Goal: Information Seeking & Learning: Learn about a topic

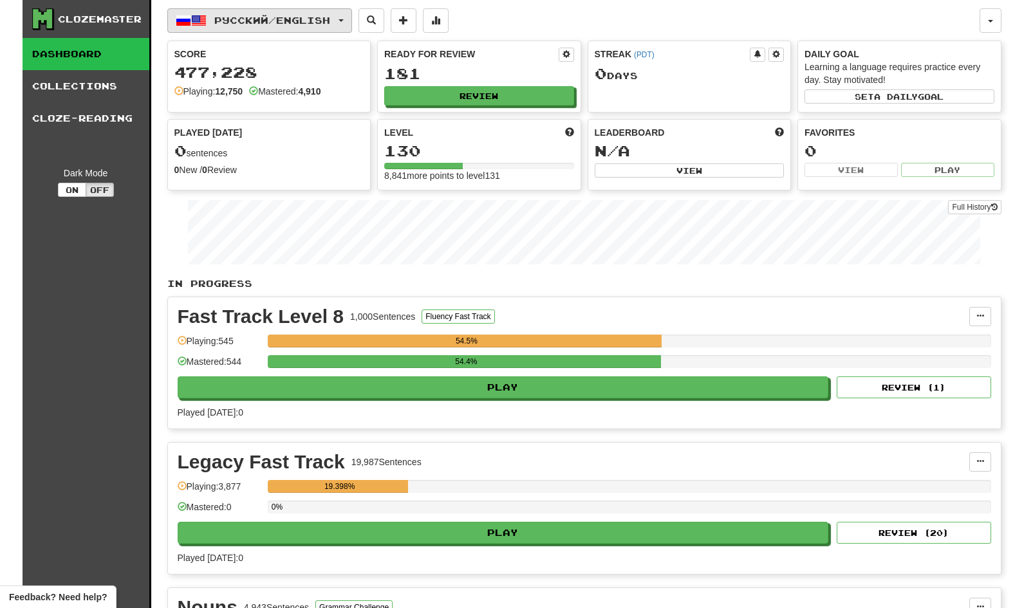
click at [330, 21] on span "Русский / English" at bounding box center [272, 20] width 116 height 11
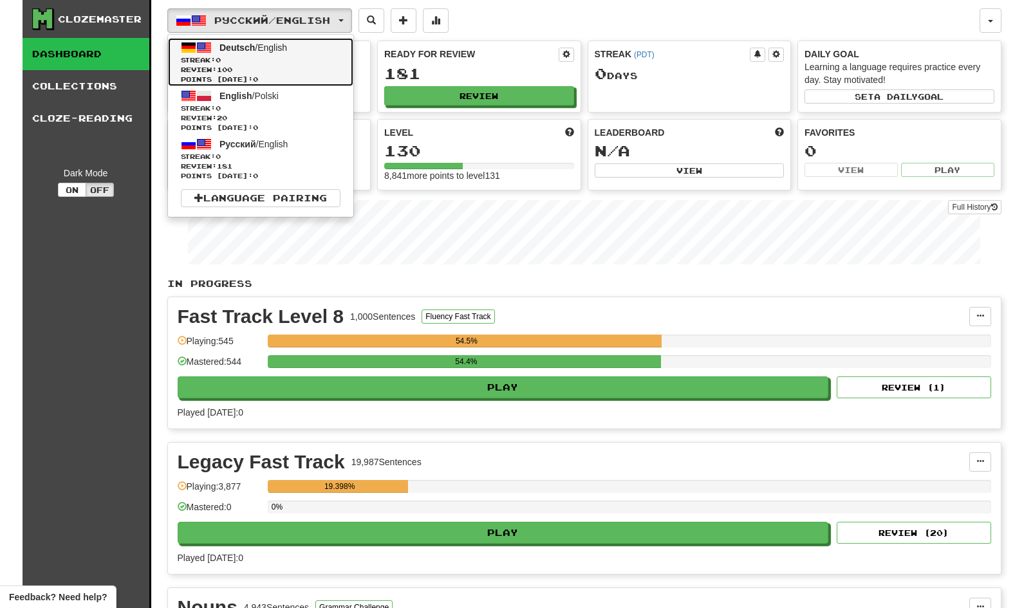
click at [298, 58] on span "Streak: 0" at bounding box center [261, 60] width 160 height 10
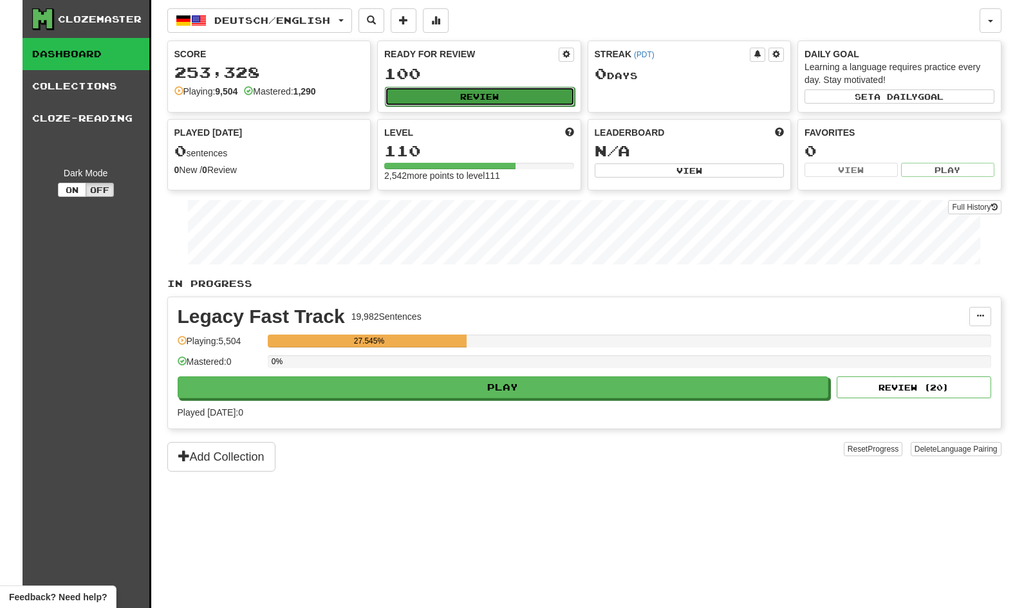
click at [482, 100] on button "Review" at bounding box center [480, 96] width 190 height 19
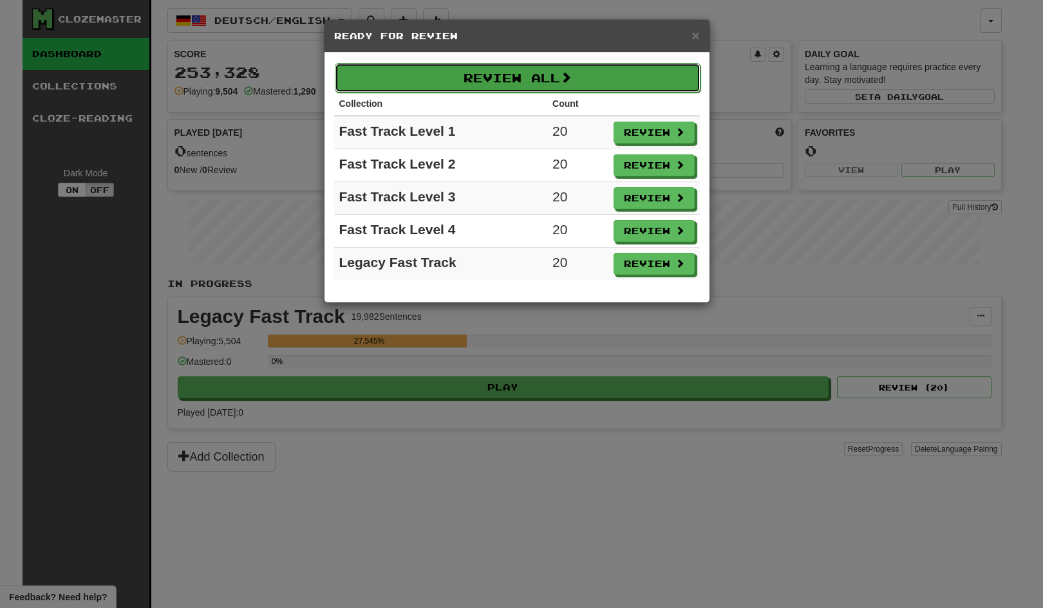
click at [509, 82] on button "Review All" at bounding box center [518, 78] width 366 height 30
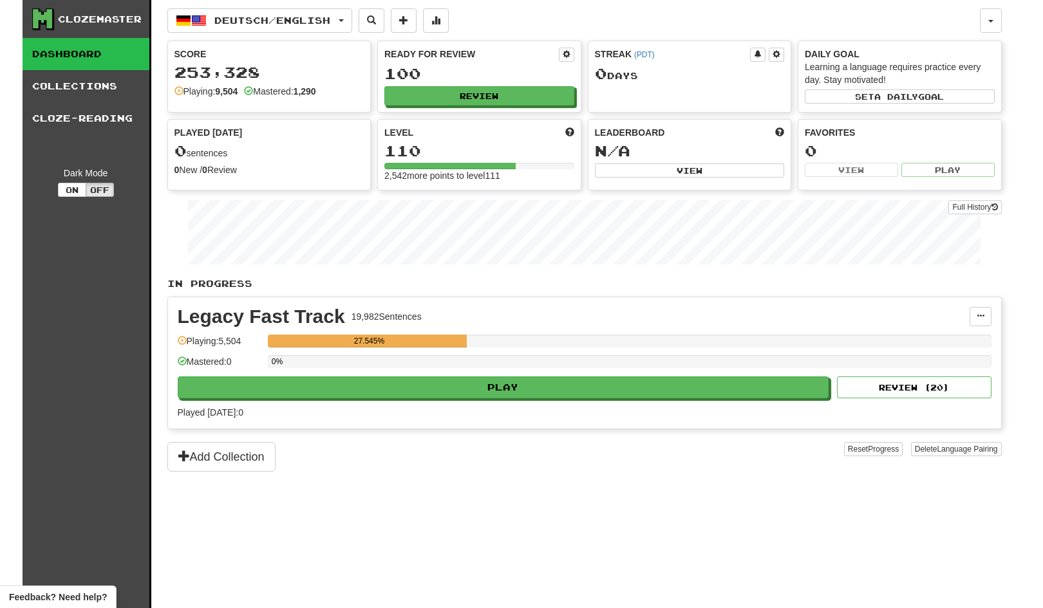
select select "***"
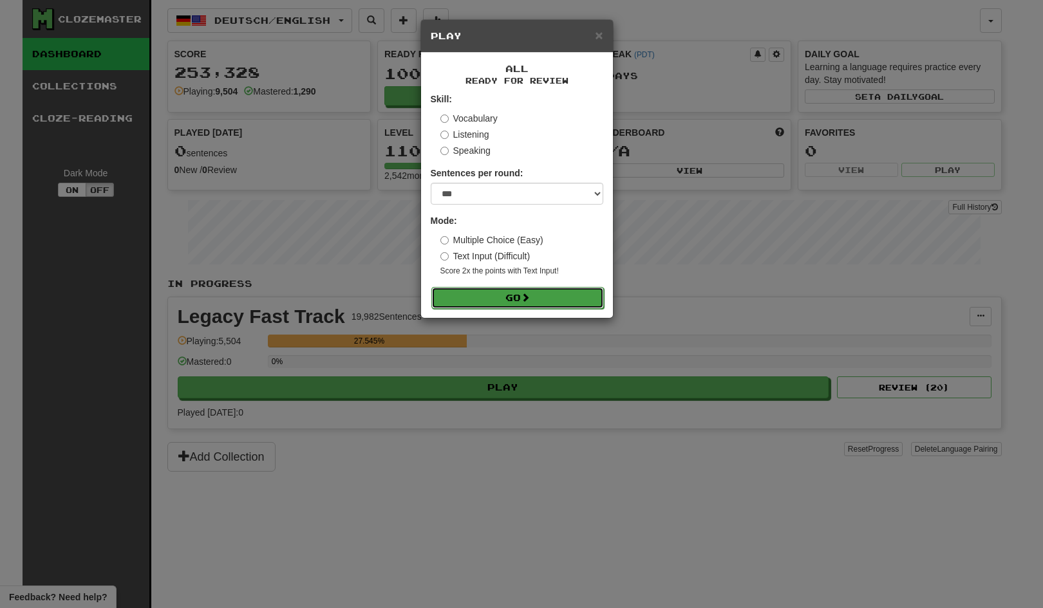
click at [499, 302] on button "Go" at bounding box center [517, 298] width 172 height 22
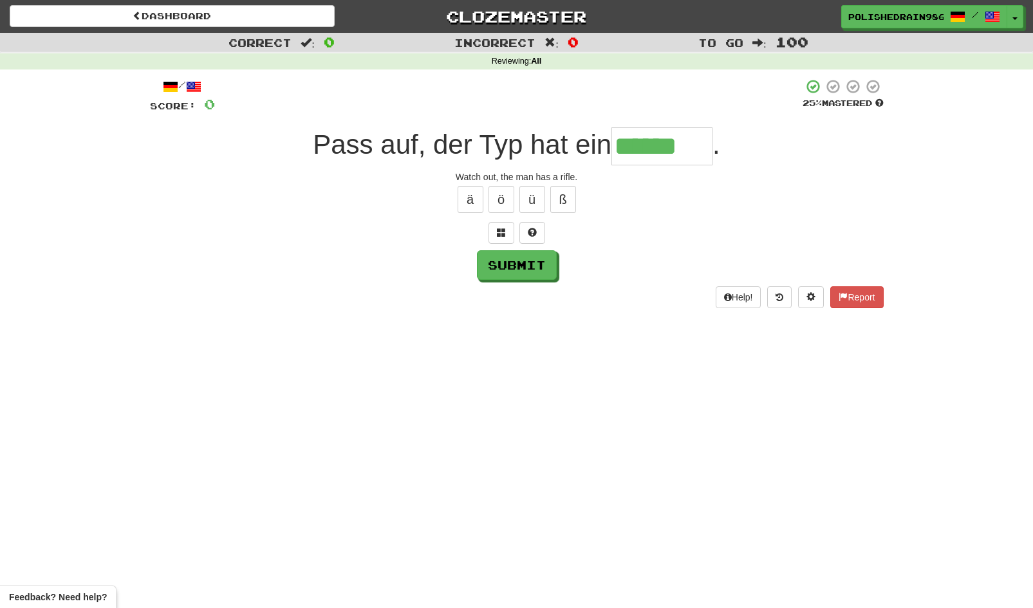
type input "******"
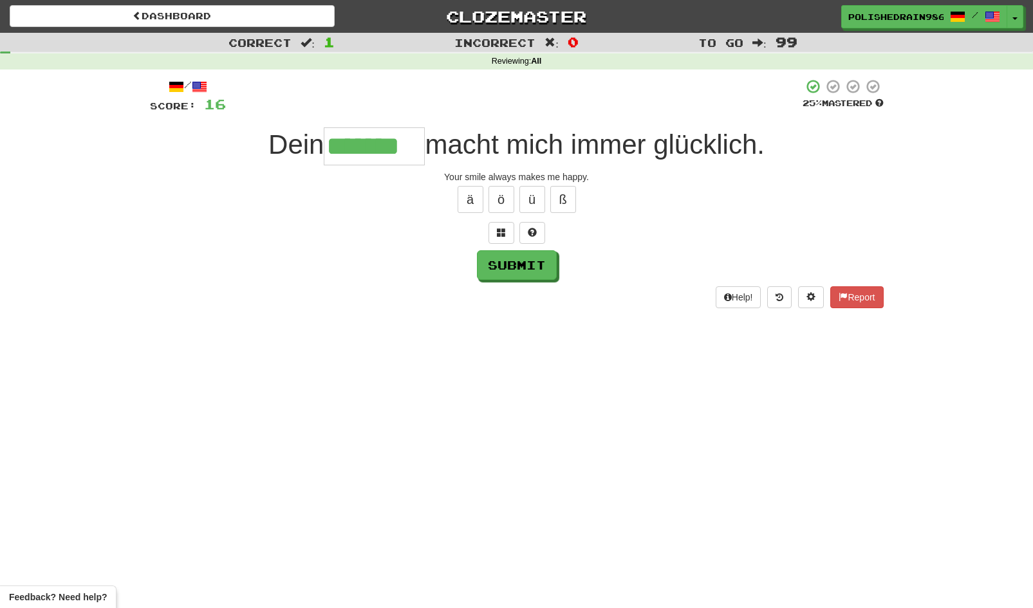
type input "*******"
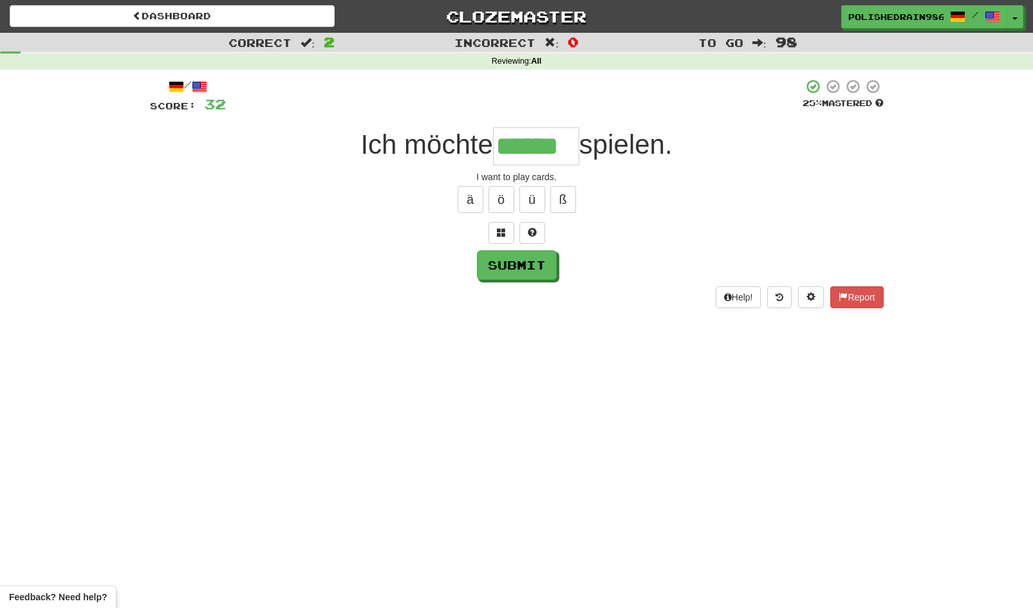
type input "******"
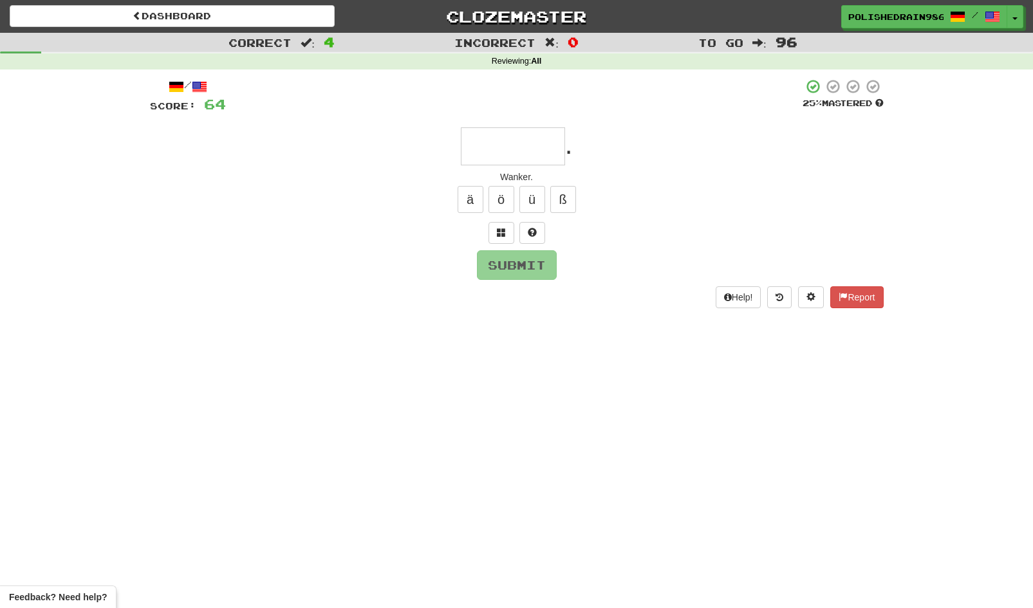
type input "*"
click at [504, 241] on button at bounding box center [501, 233] width 26 height 22
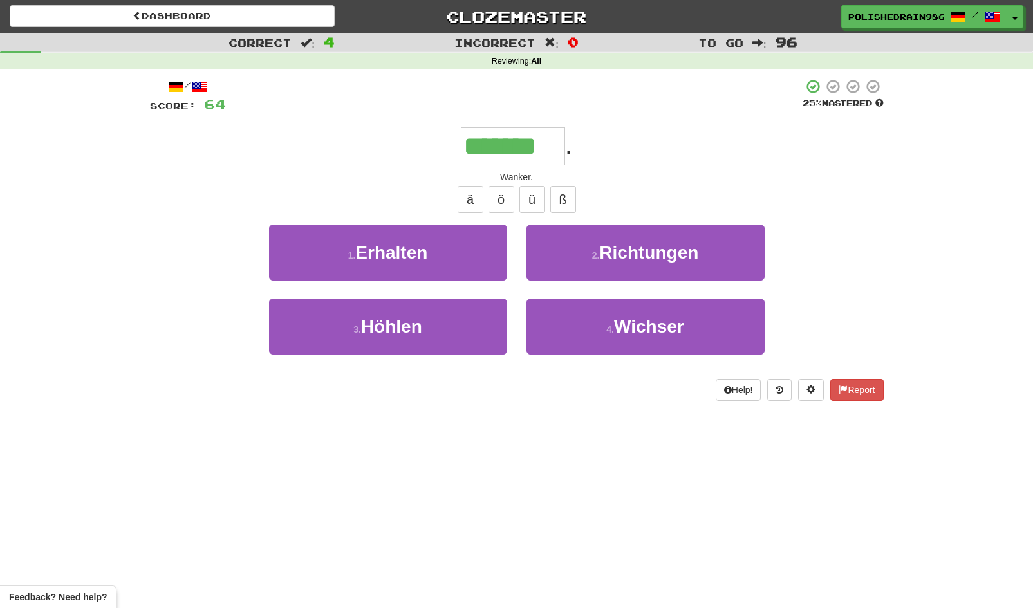
type input "*******"
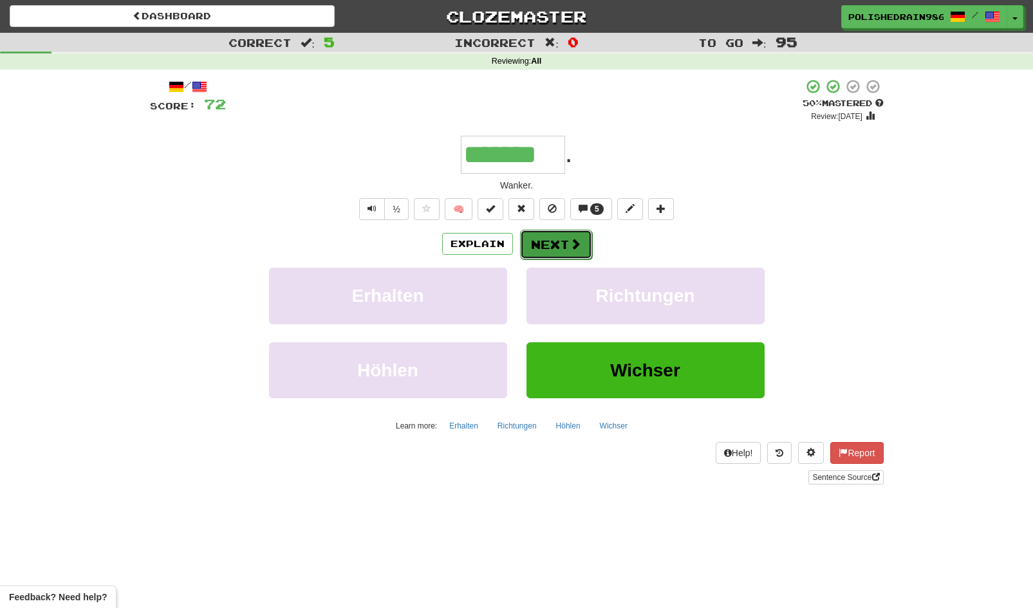
click at [558, 245] on button "Next" at bounding box center [556, 245] width 72 height 30
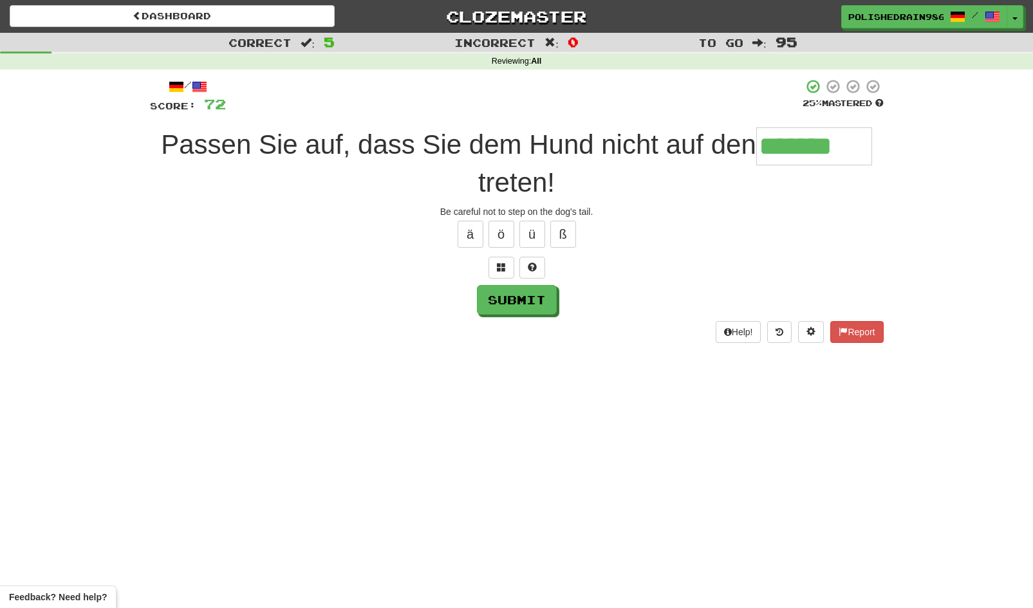
type input "*******"
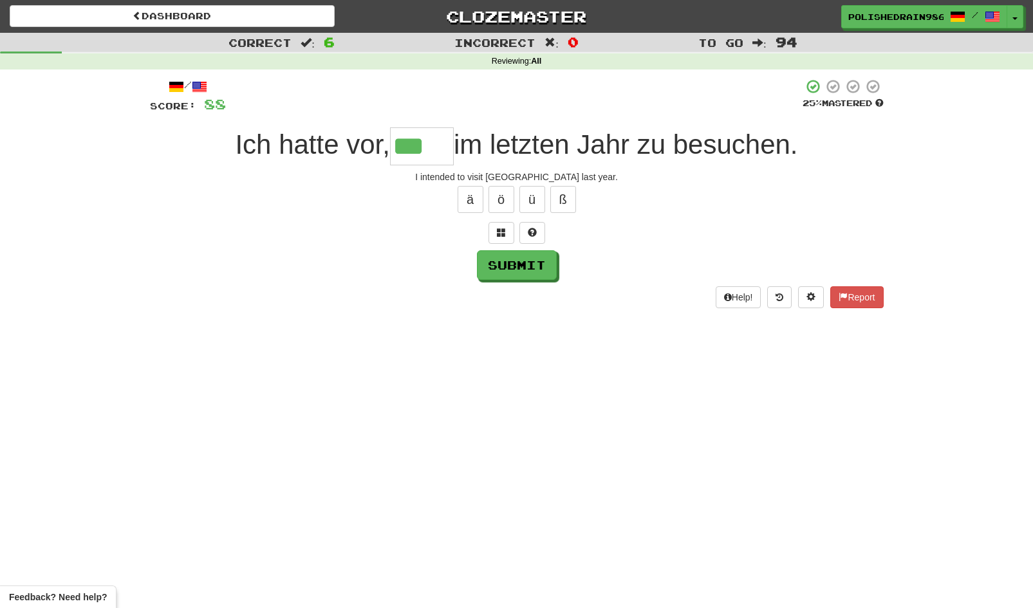
type input "***"
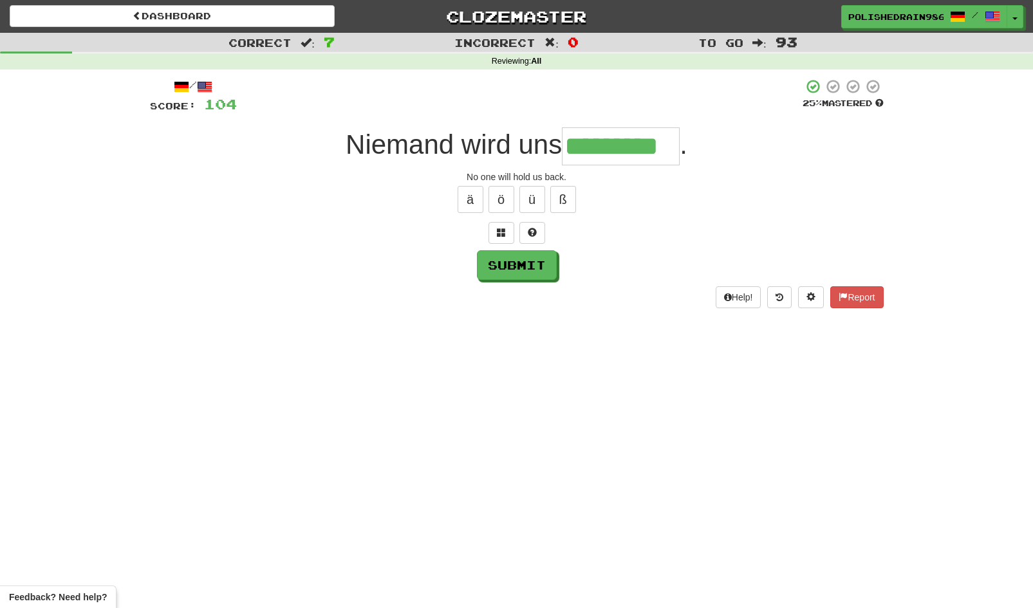
type input "*********"
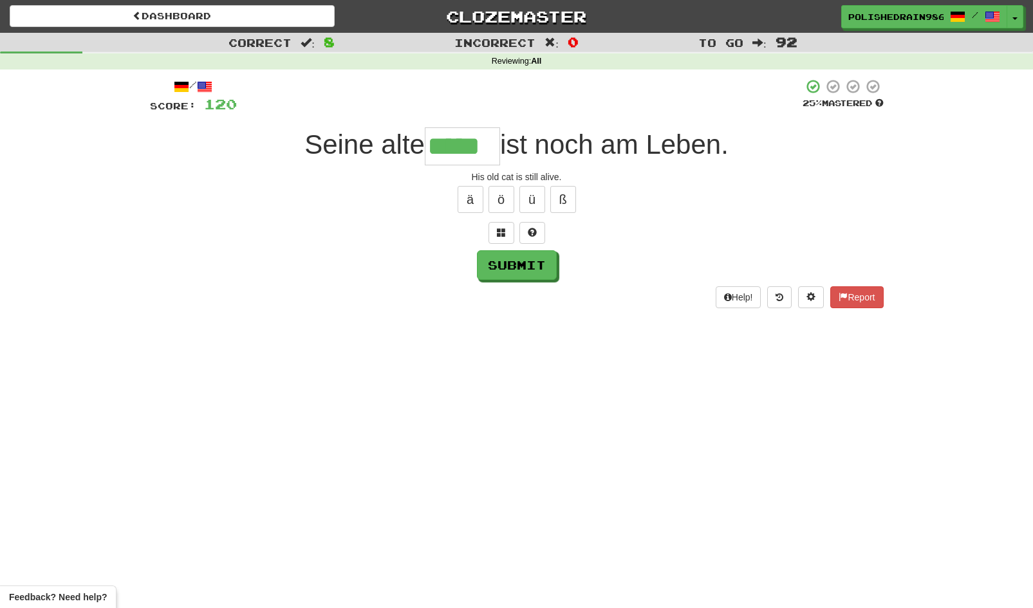
type input "*****"
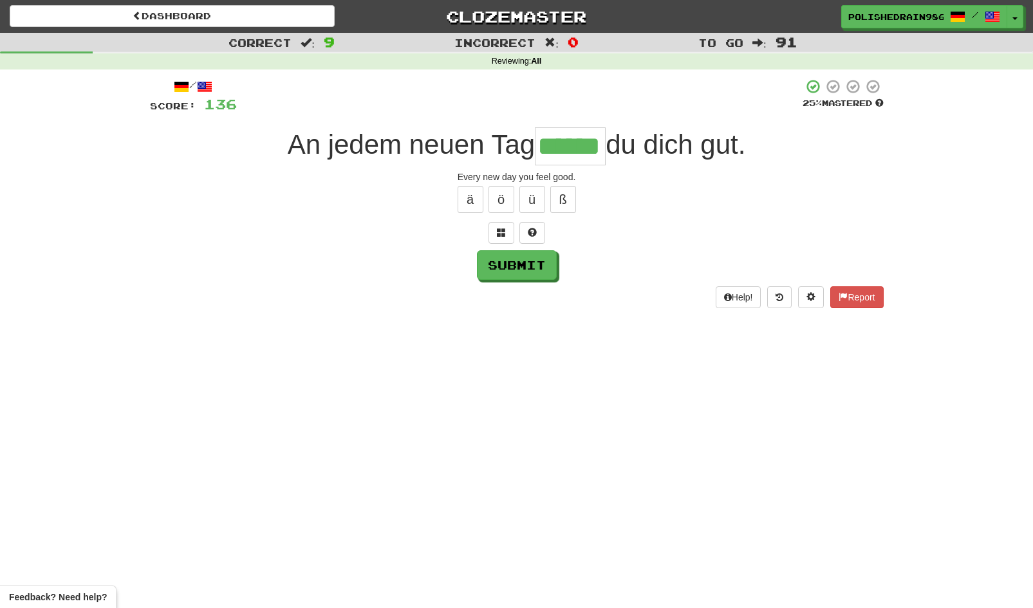
type input "******"
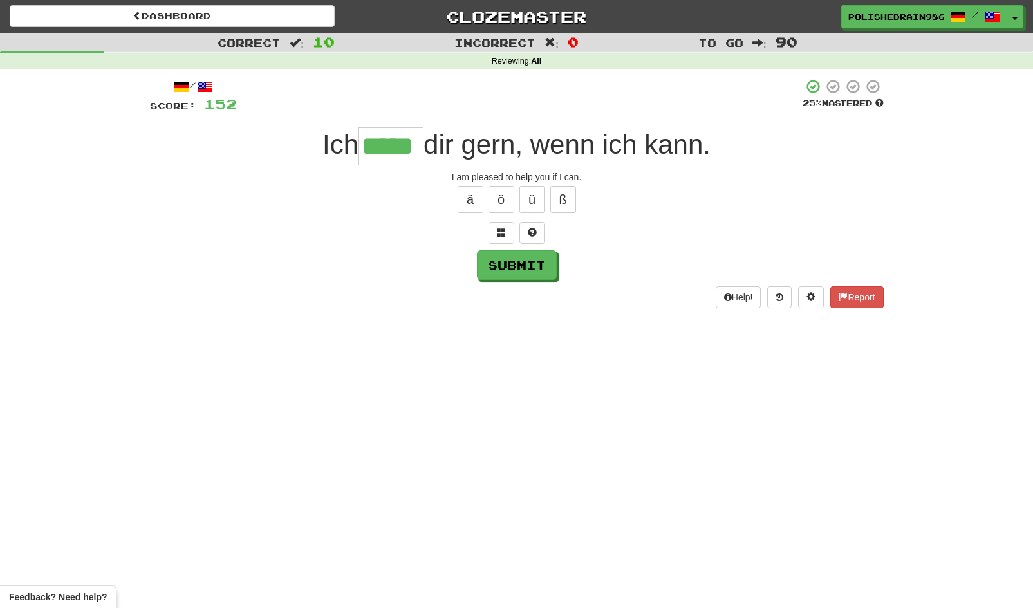
type input "*****"
type input "*******"
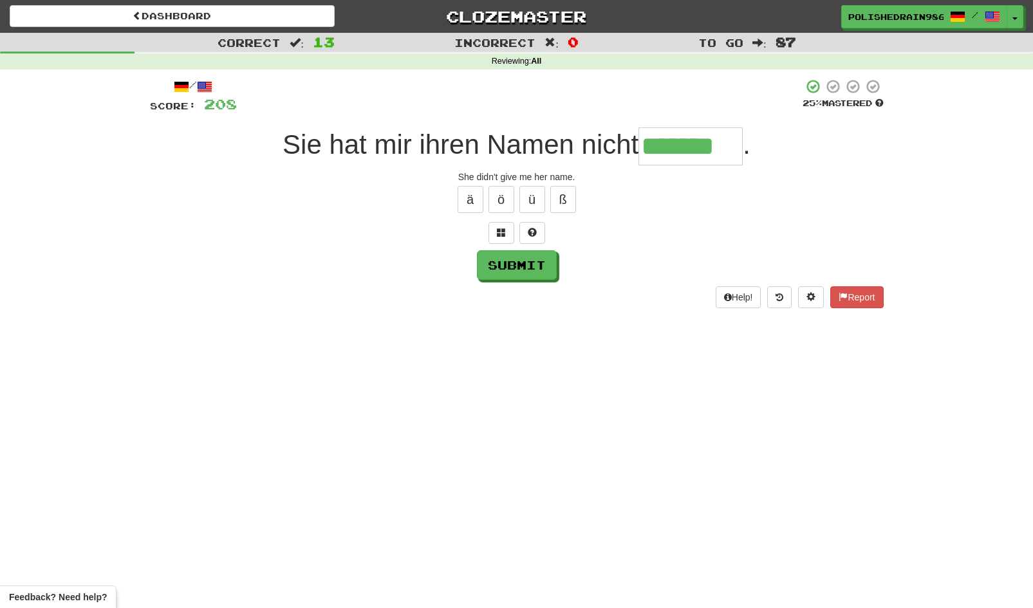
type input "*******"
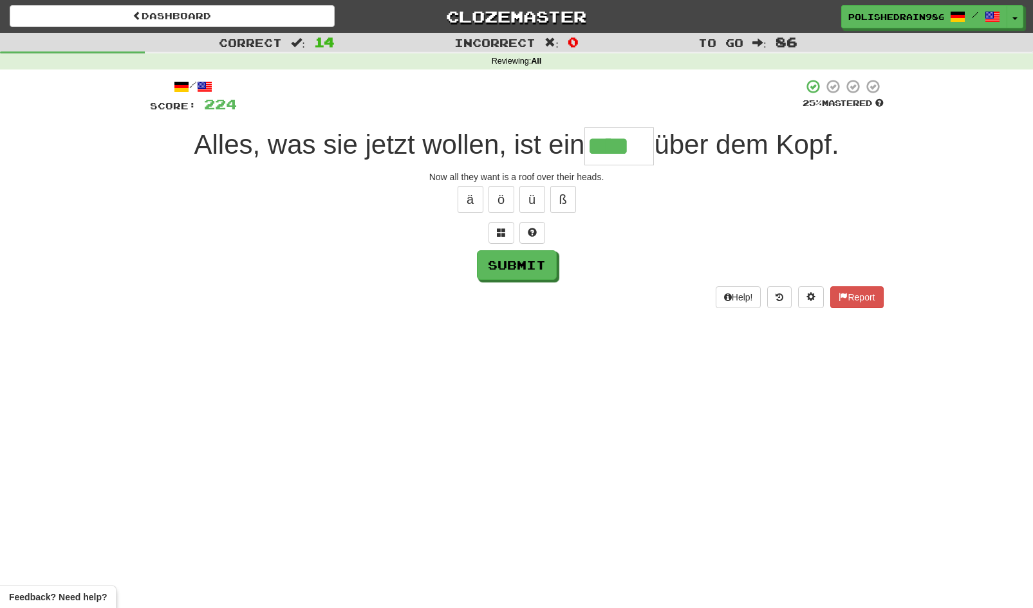
type input "****"
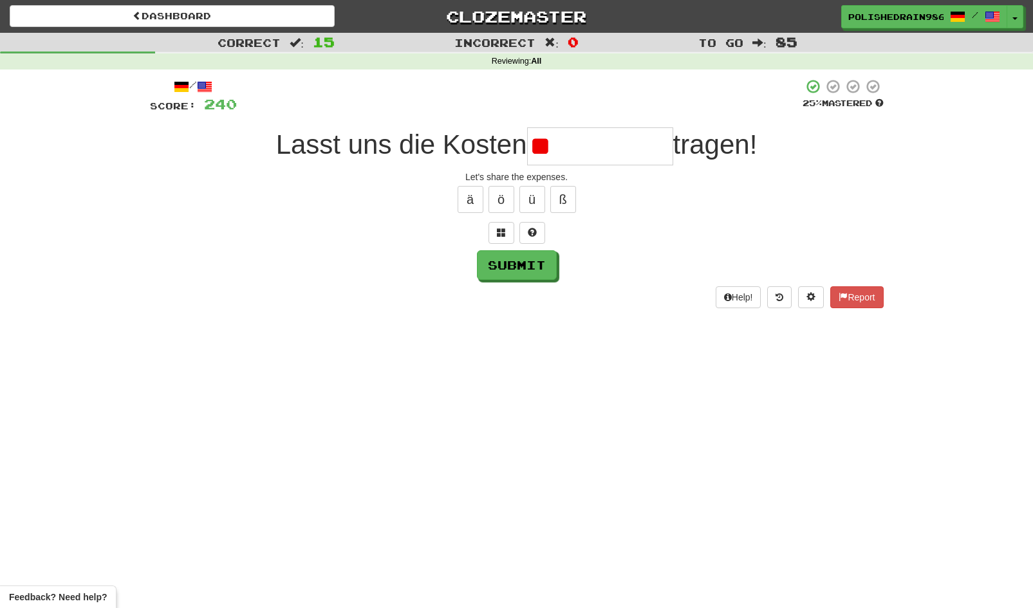
type input "*"
click at [506, 236] on button at bounding box center [501, 233] width 26 height 22
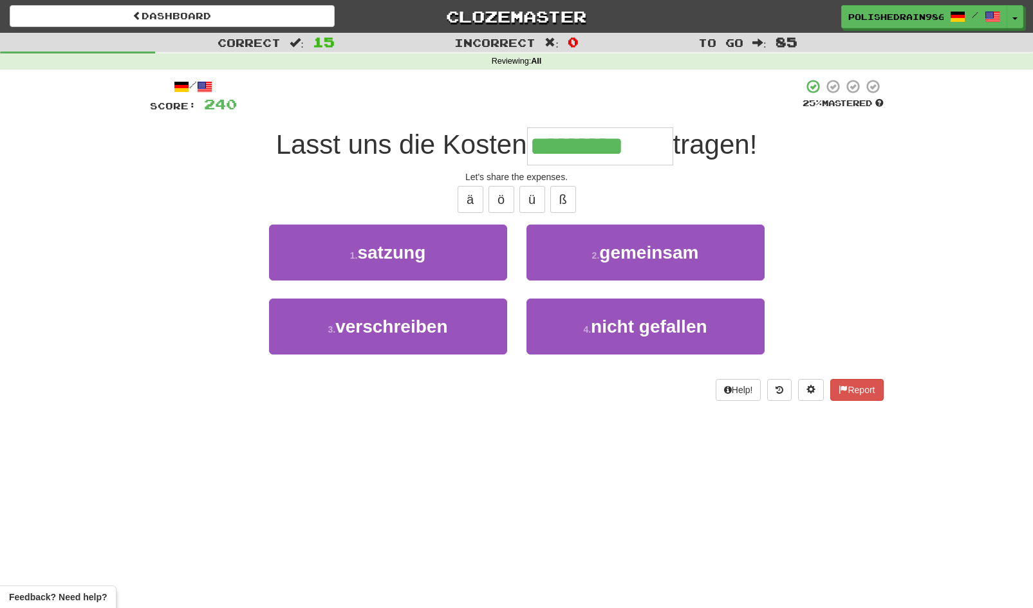
type input "*********"
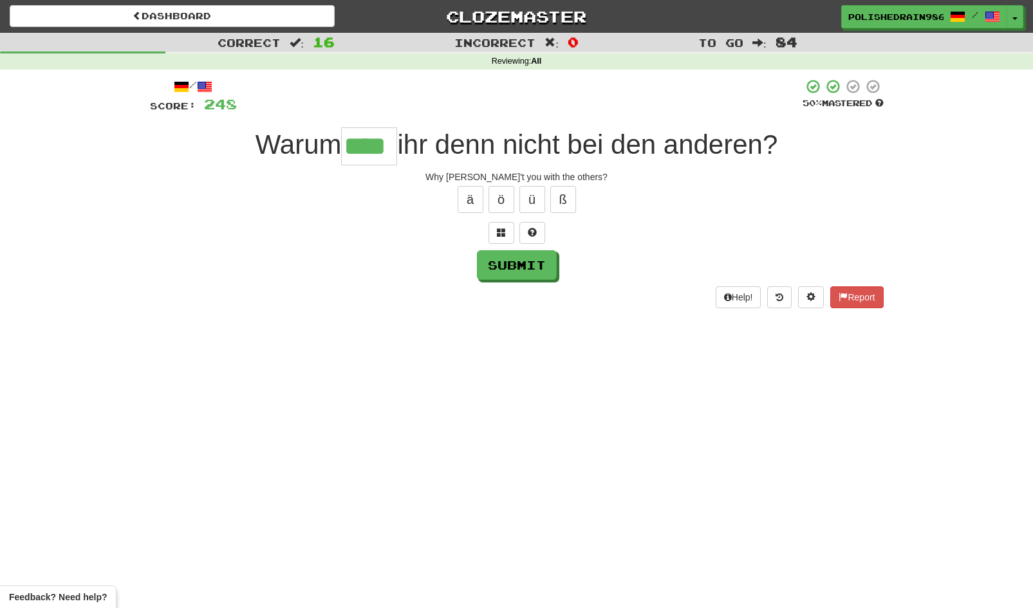
type input "****"
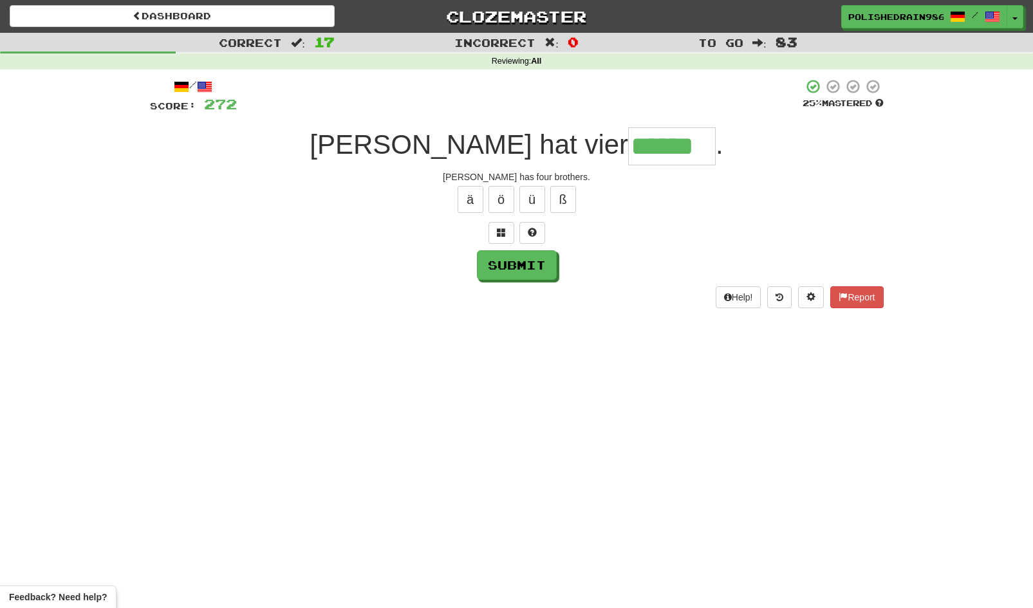
type input "******"
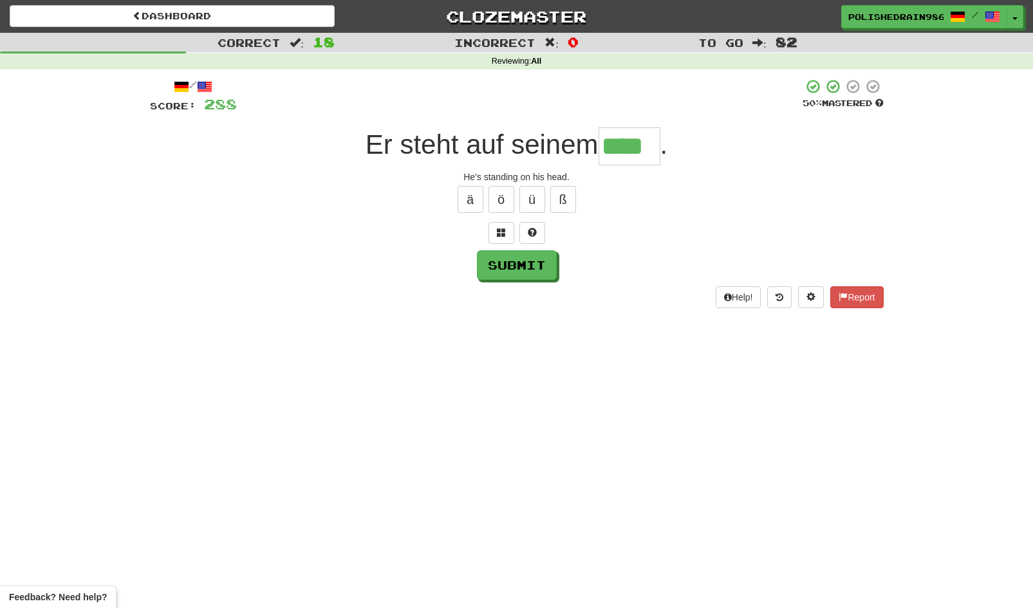
type input "****"
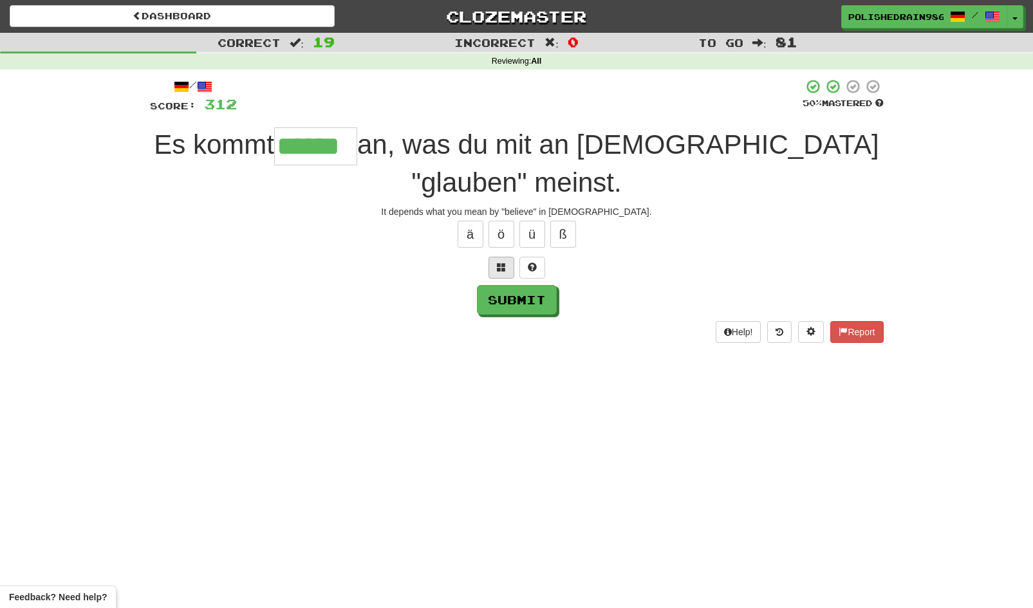
type input "******"
drag, startPoint x: 496, startPoint y: 236, endPoint x: 422, endPoint y: 275, distance: 83.5
click at [422, 275] on div "/ Score: 312 50 % Mastered Es kommt ****** an, was du mit an Gott "glauben" mei…" at bounding box center [517, 211] width 734 height 265
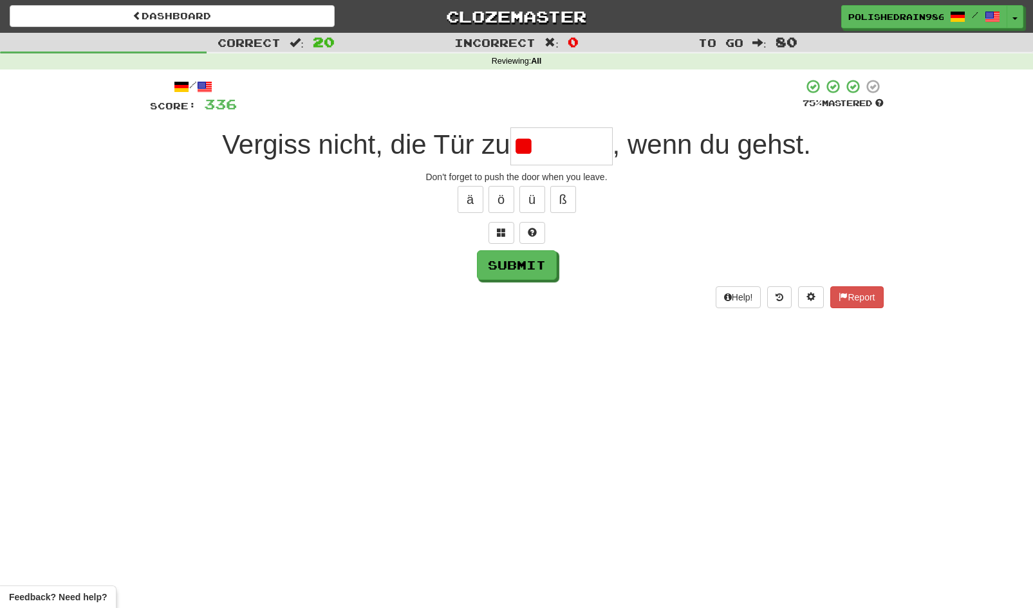
type input "*"
type input "*******"
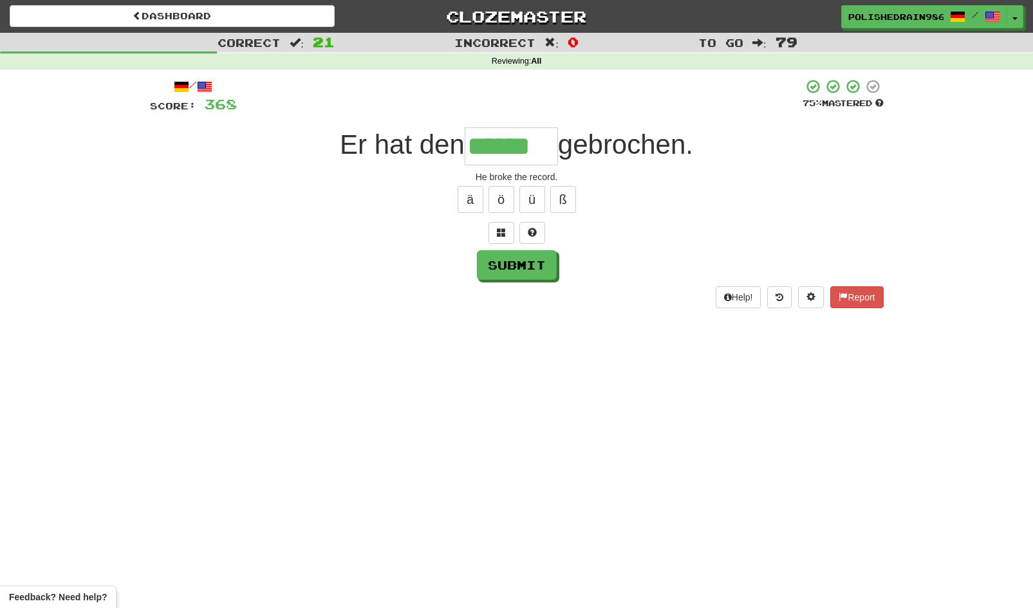
type input "******"
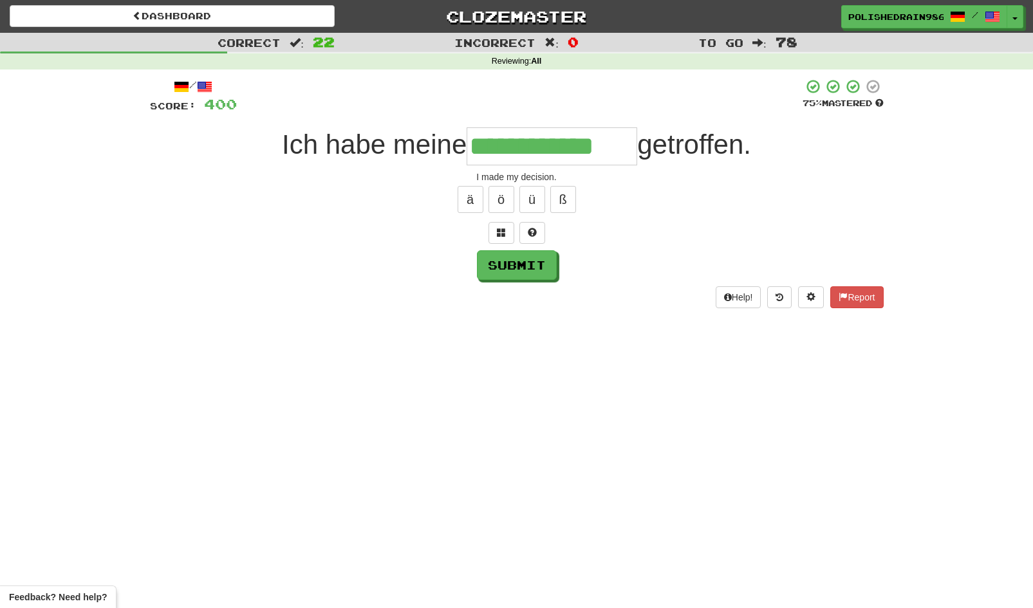
type input "**********"
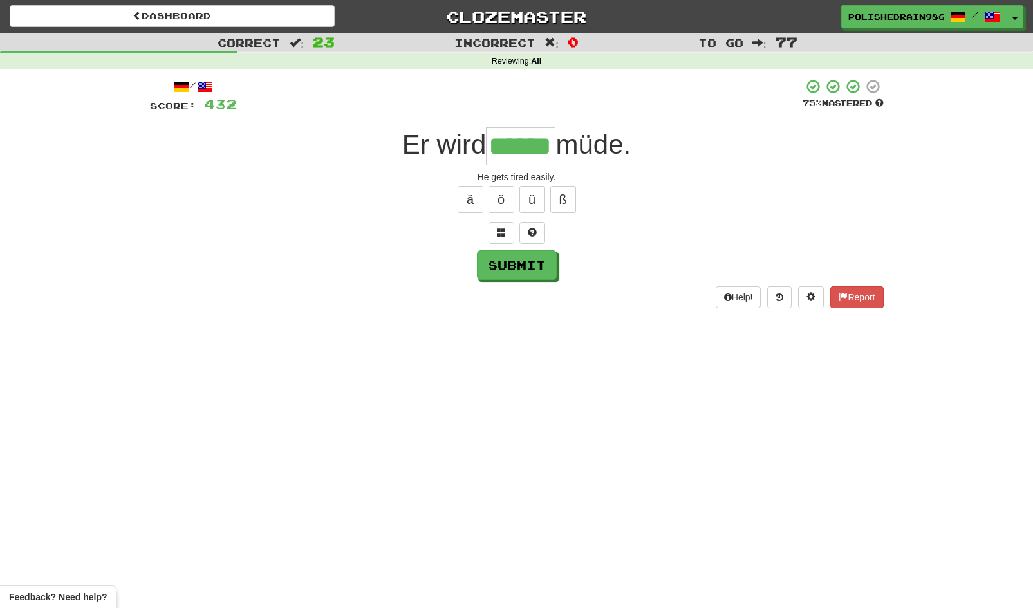
type input "******"
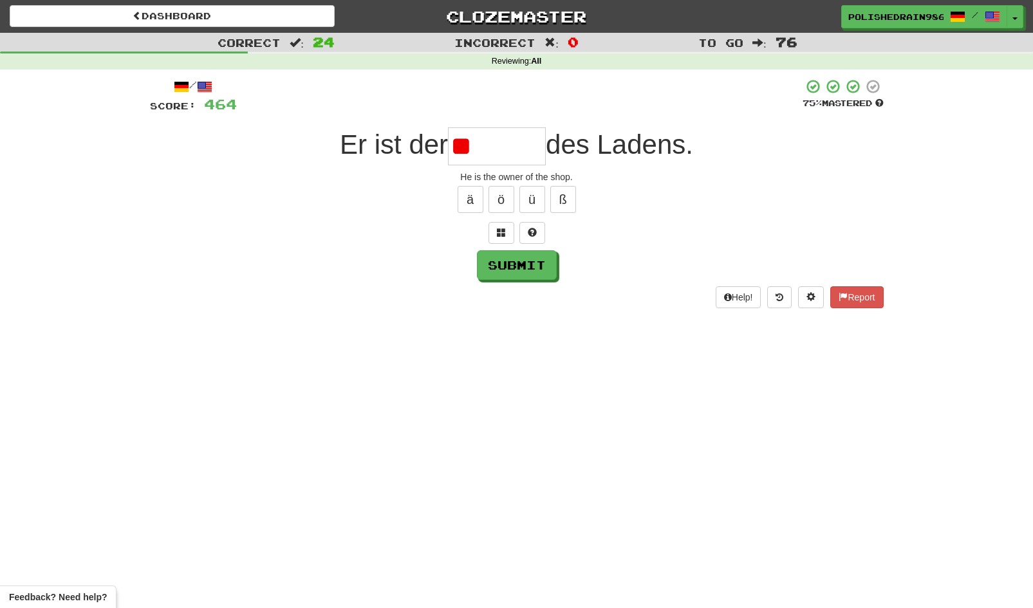
type input "*"
click at [503, 240] on button at bounding box center [501, 233] width 26 height 22
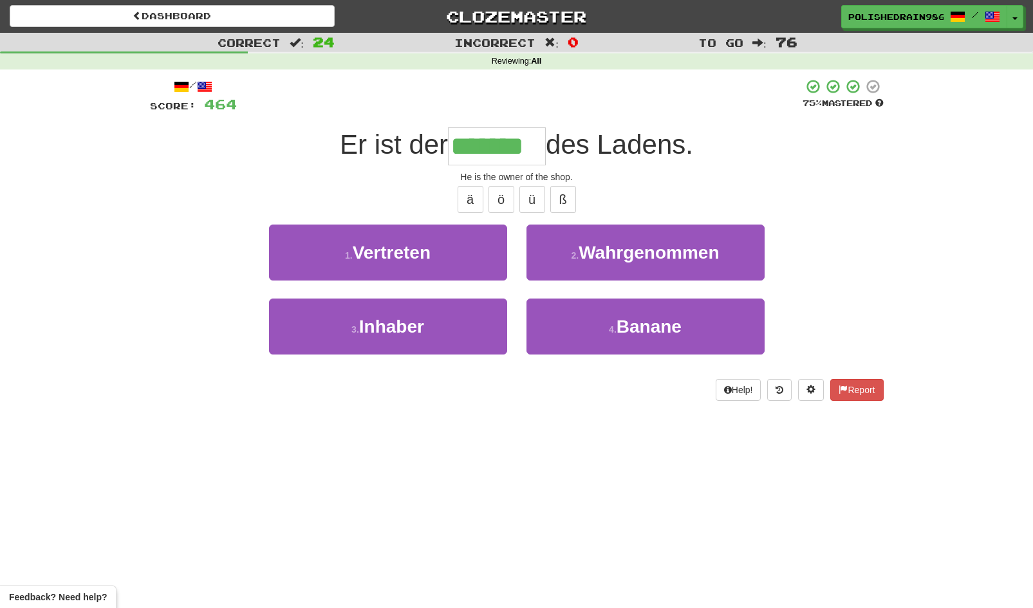
type input "*******"
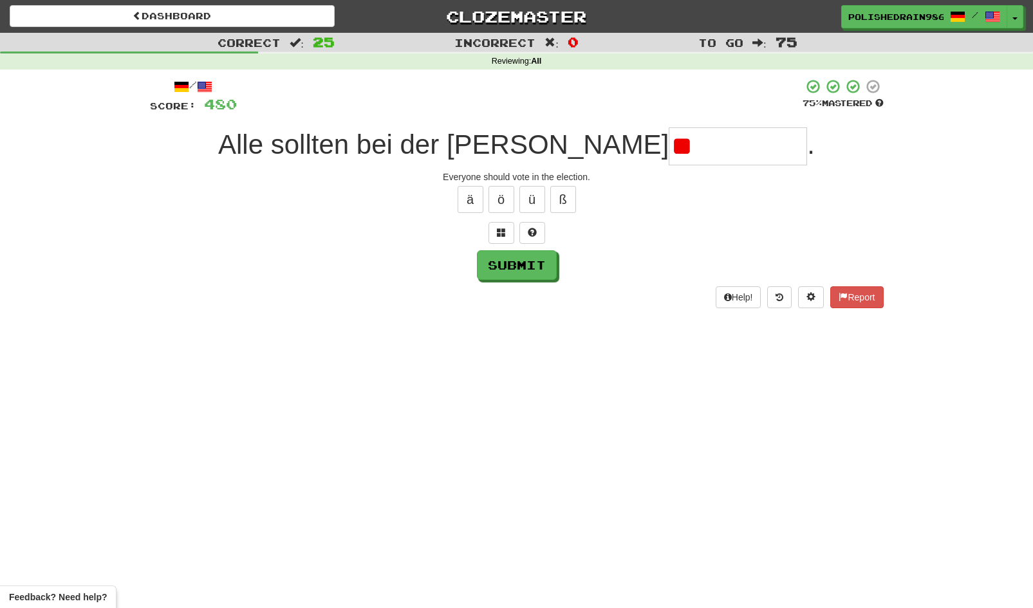
type input "*"
type input "*********"
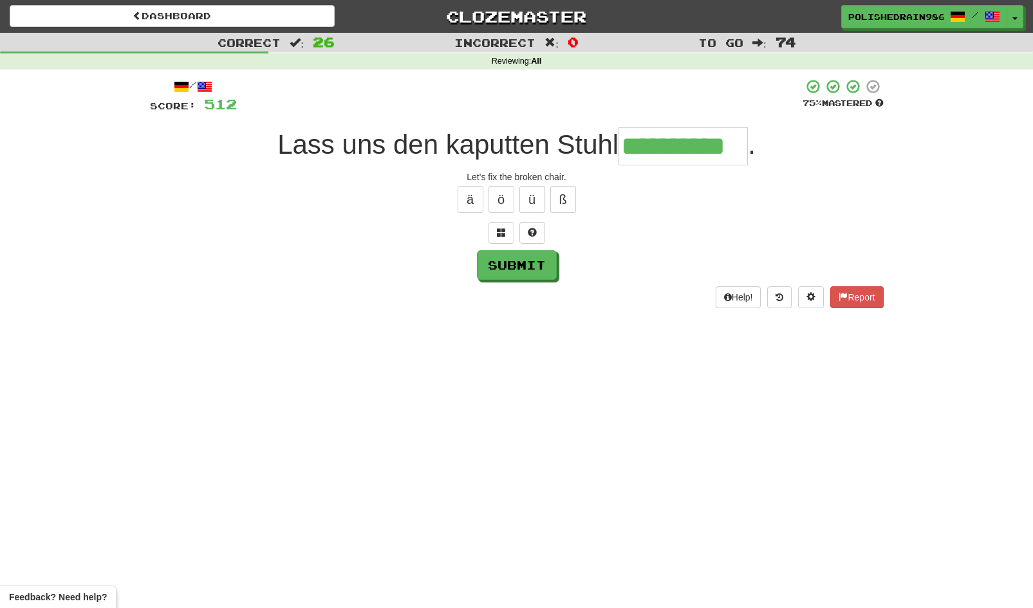
type input "**********"
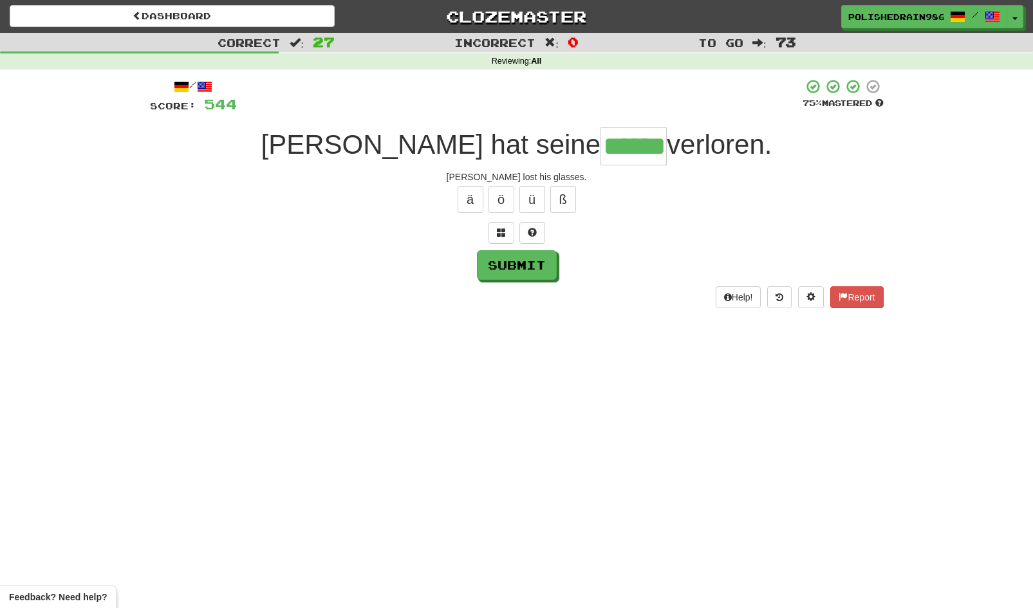
type input "******"
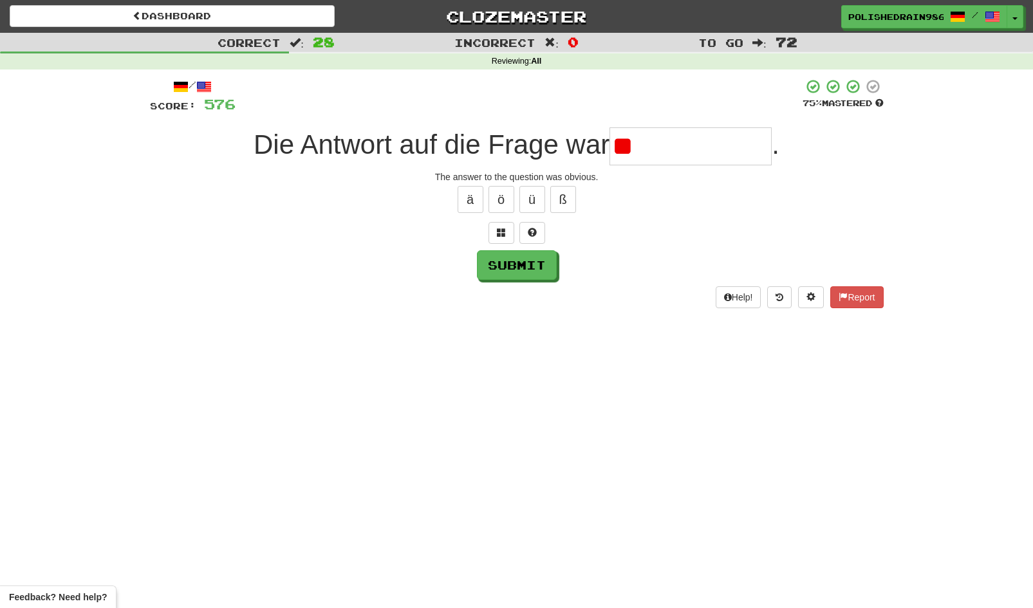
type input "*"
type input "**********"
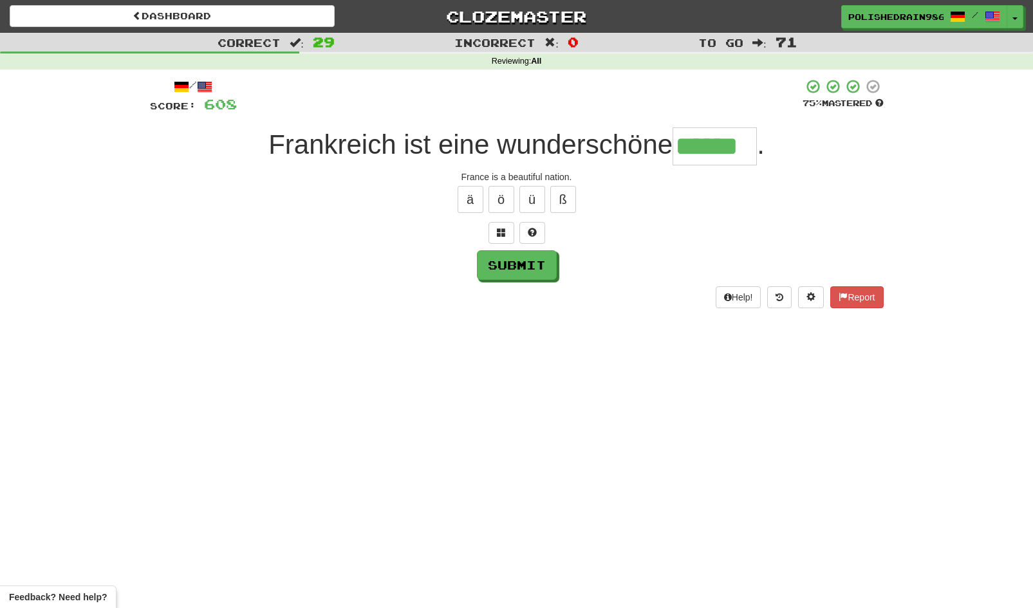
type input "******"
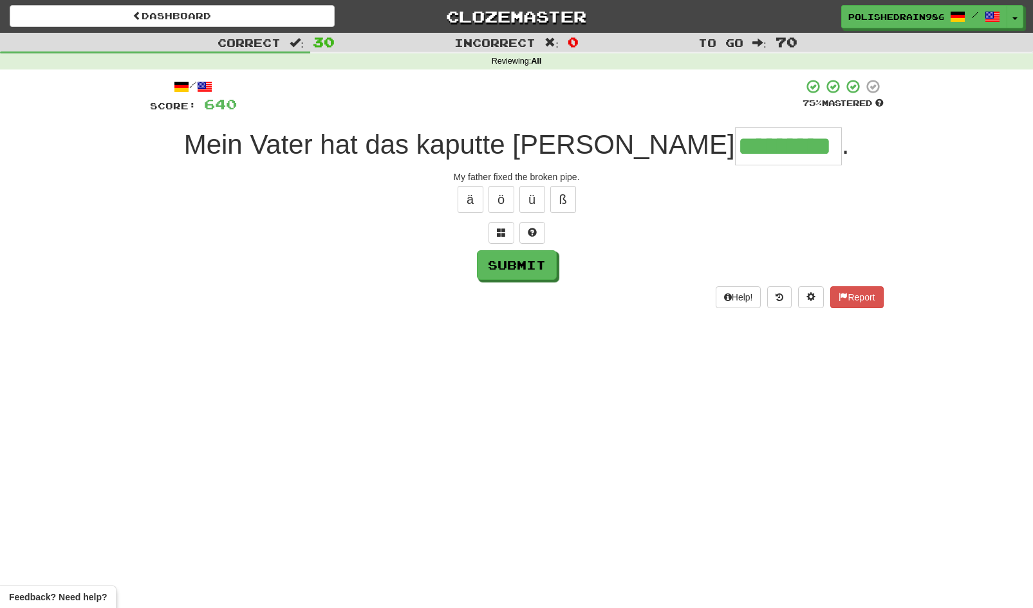
type input "*********"
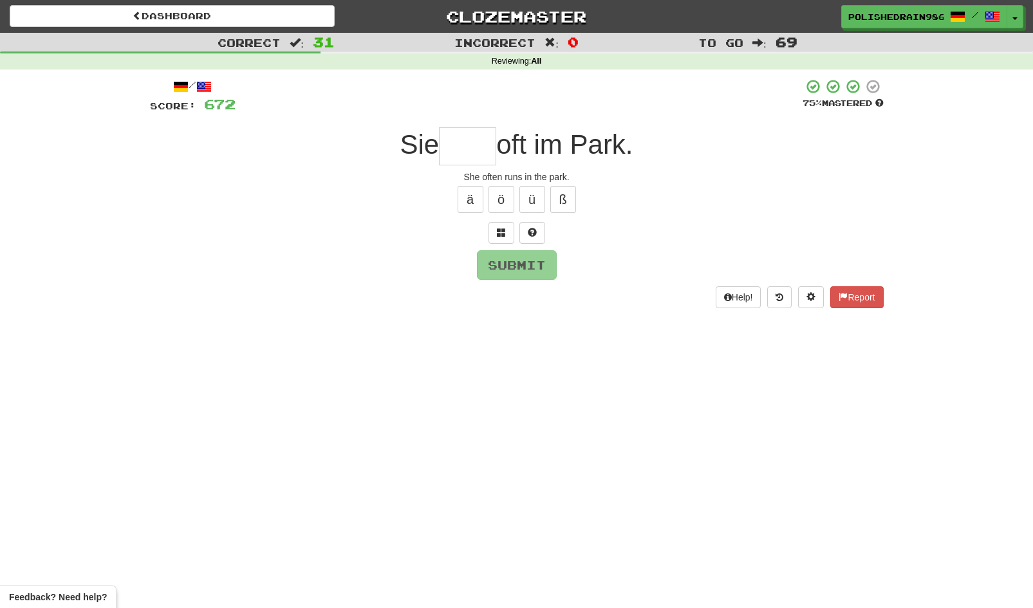
type input "*"
type input "*****"
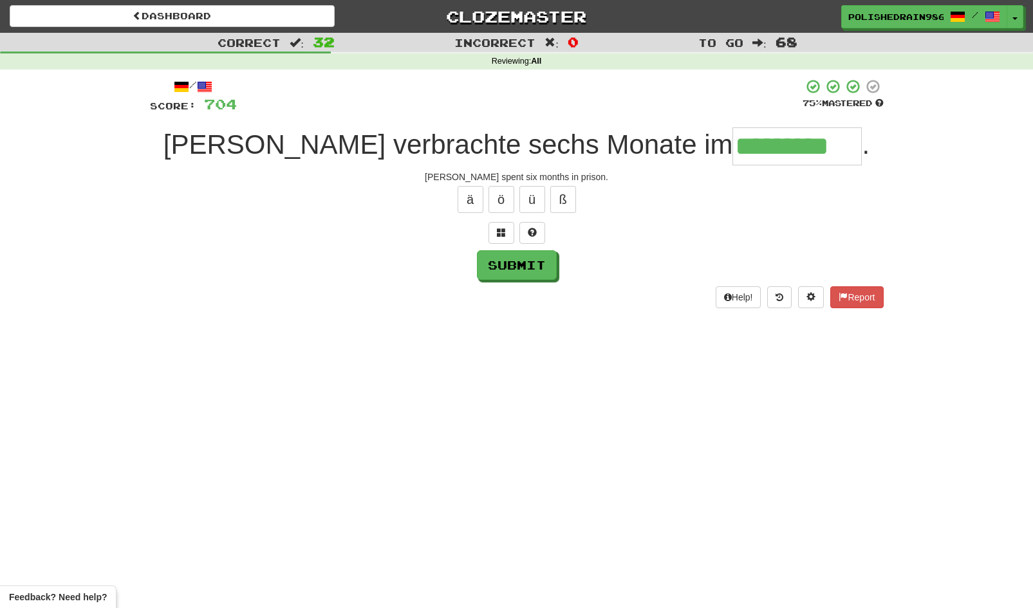
type input "*********"
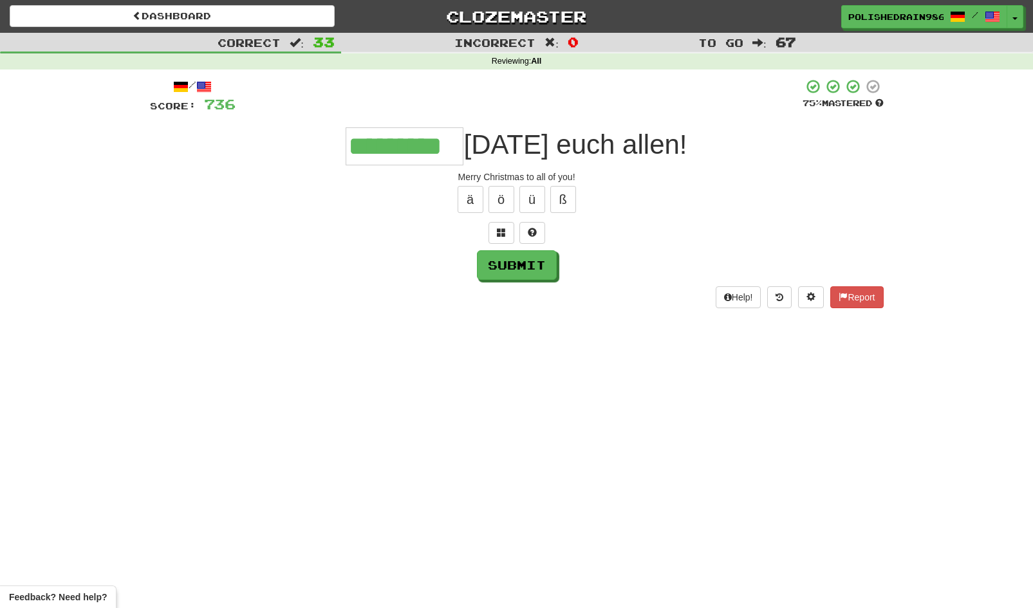
type input "*********"
type input "**********"
type input "****"
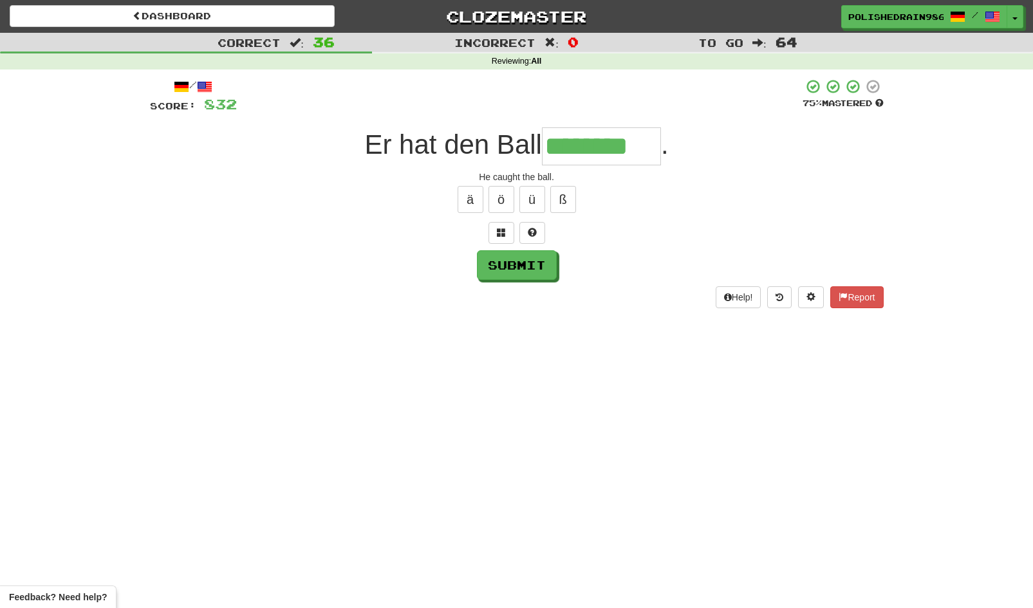
type input "********"
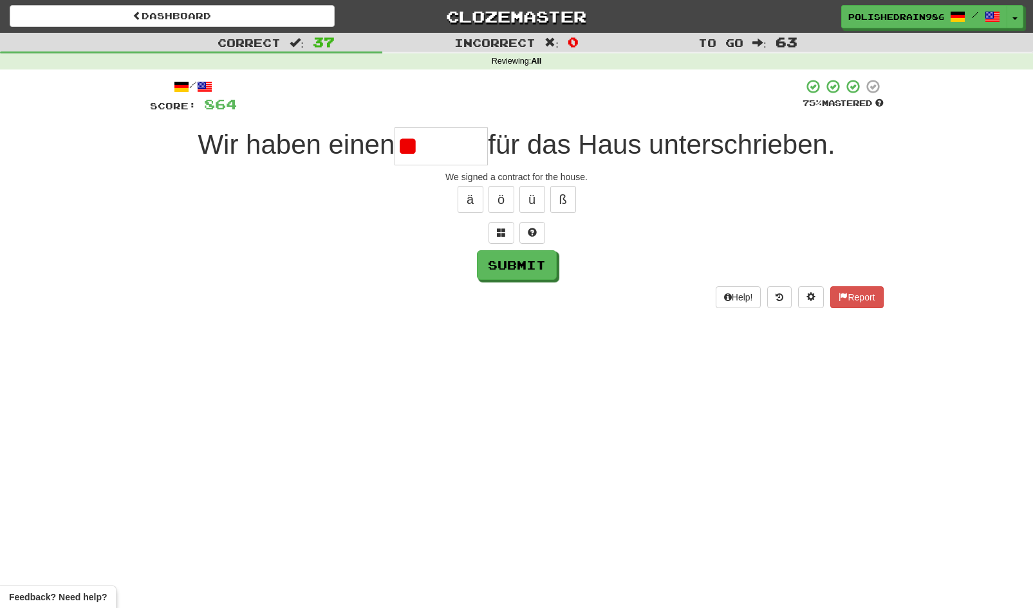
type input "*"
type input "*******"
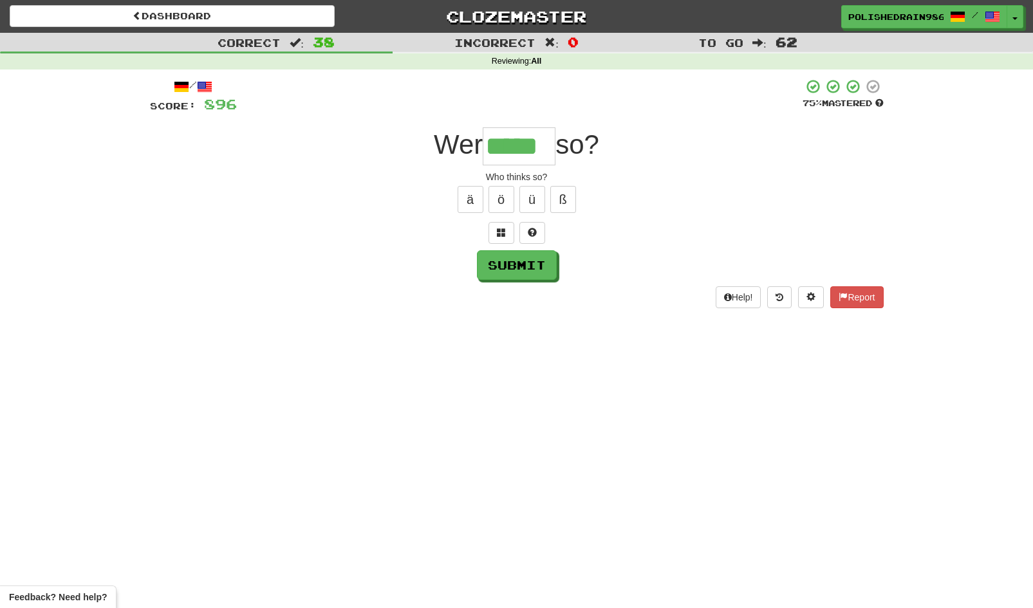
type input "*****"
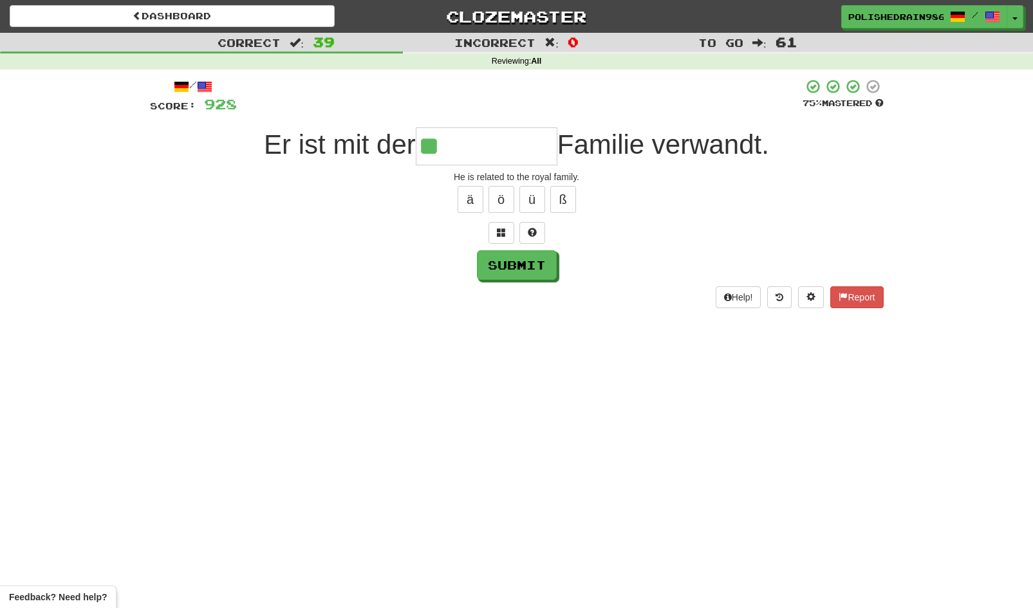
type input "*"
type input "**********"
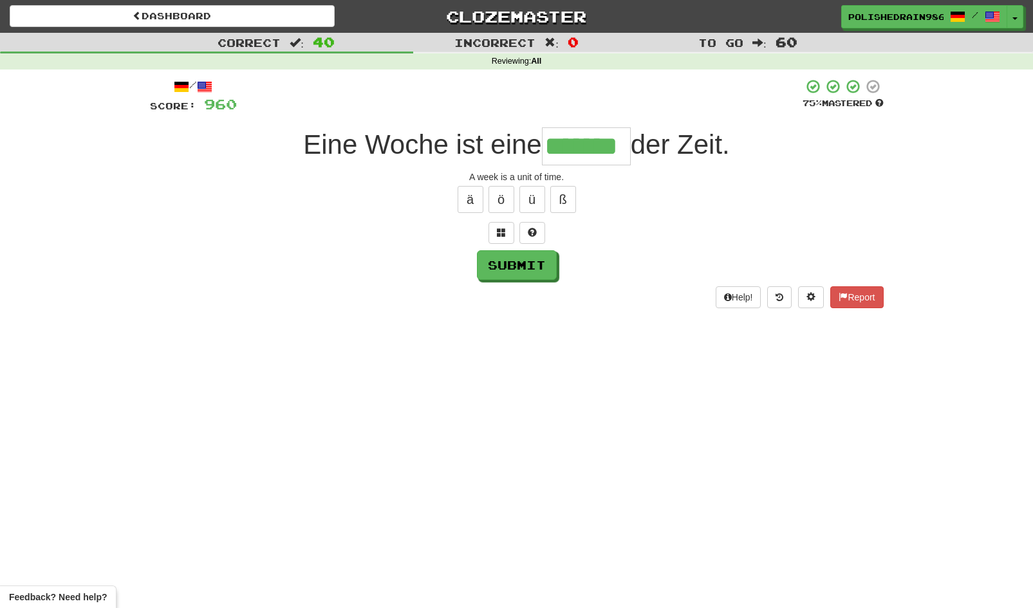
type input "*******"
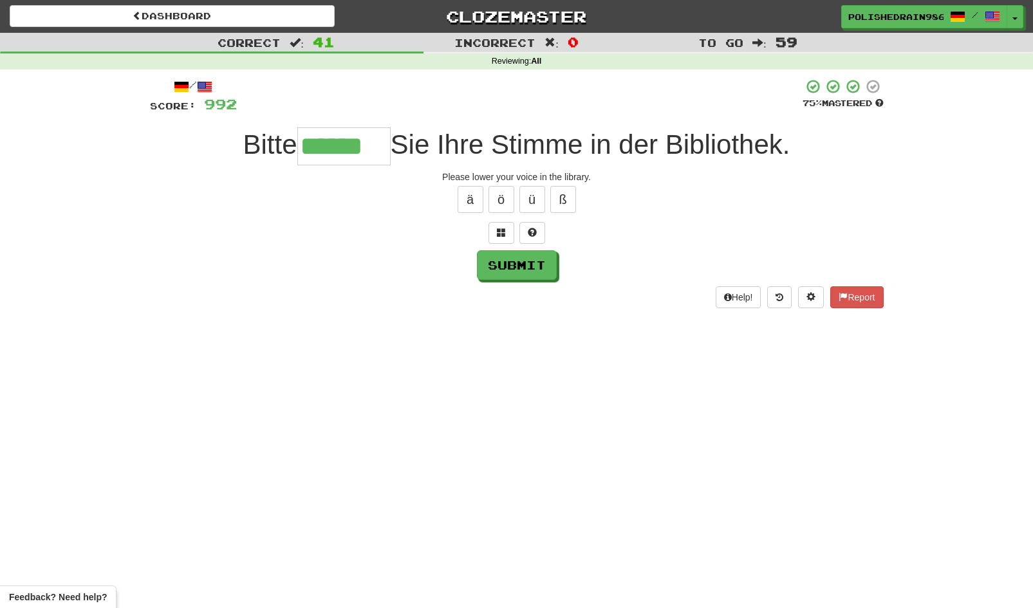
type input "******"
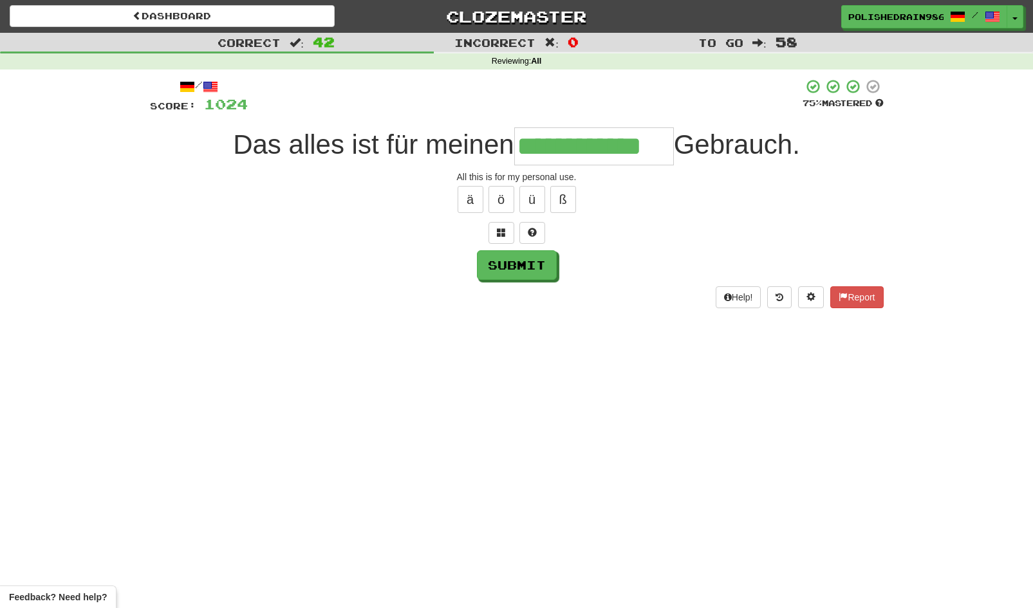
type input "**********"
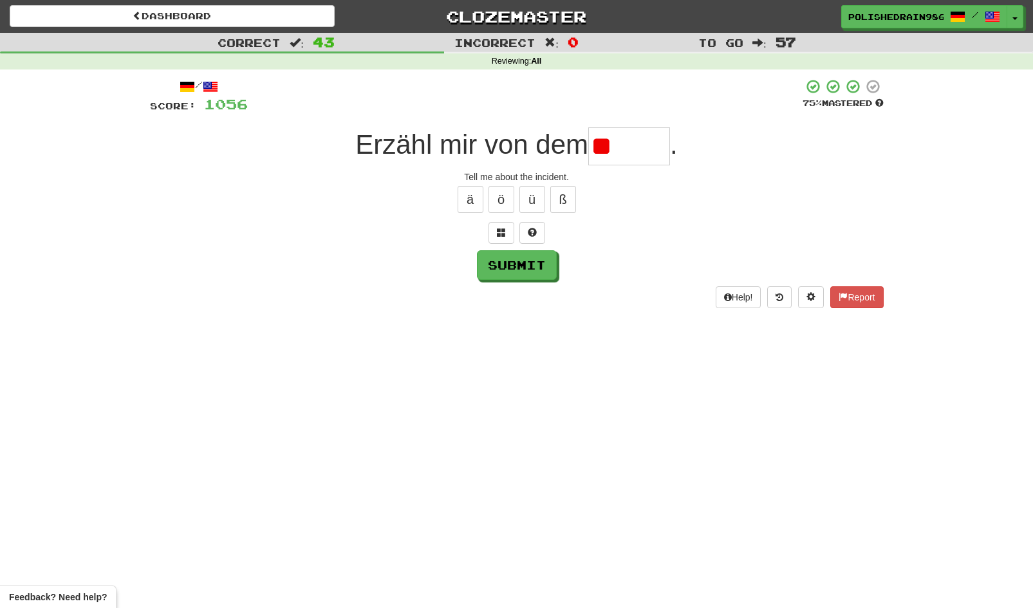
type input "*"
type input "*******"
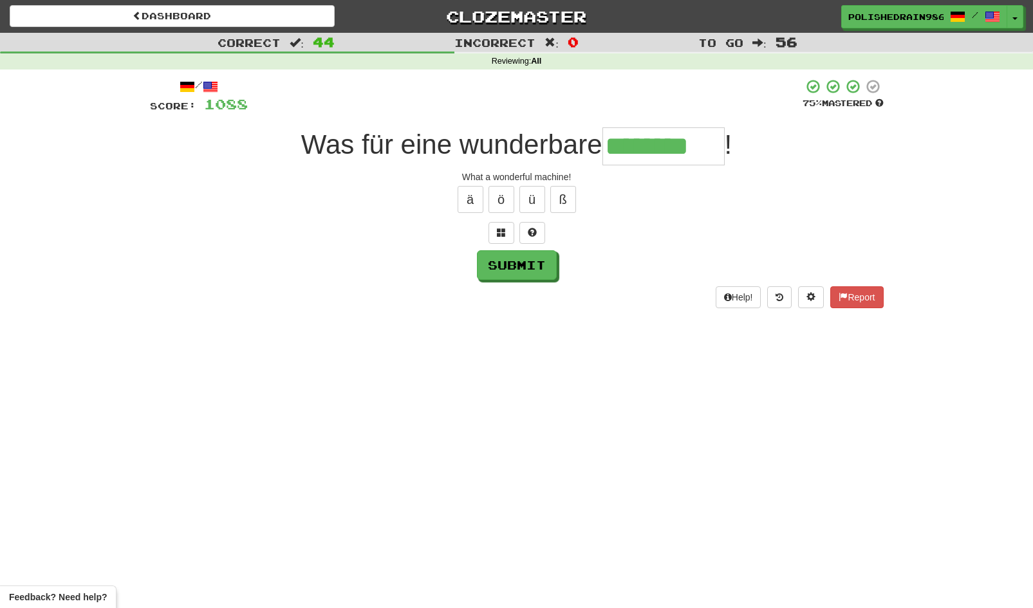
type input "********"
type input "*****"
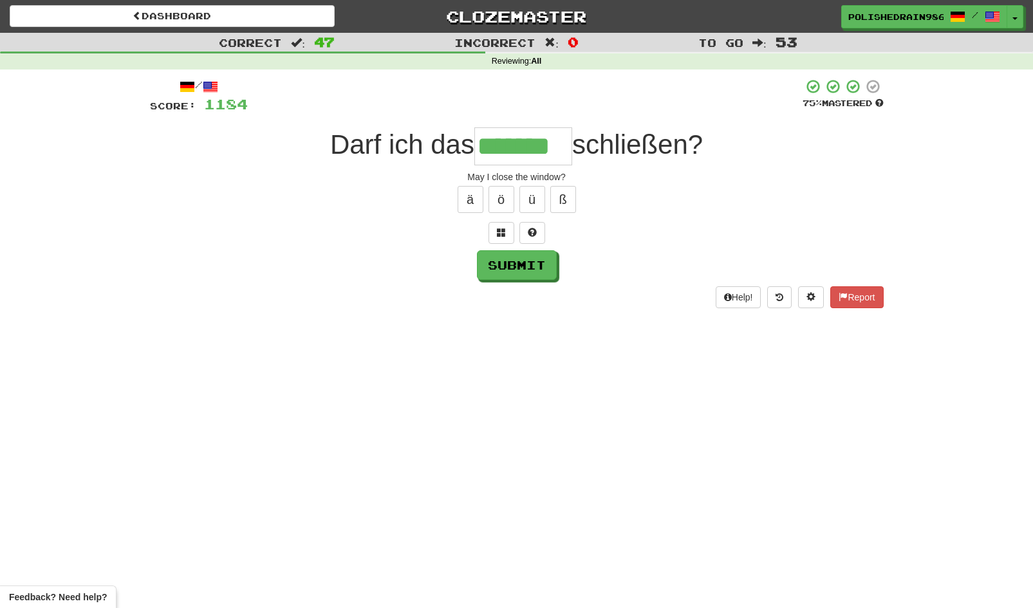
type input "*******"
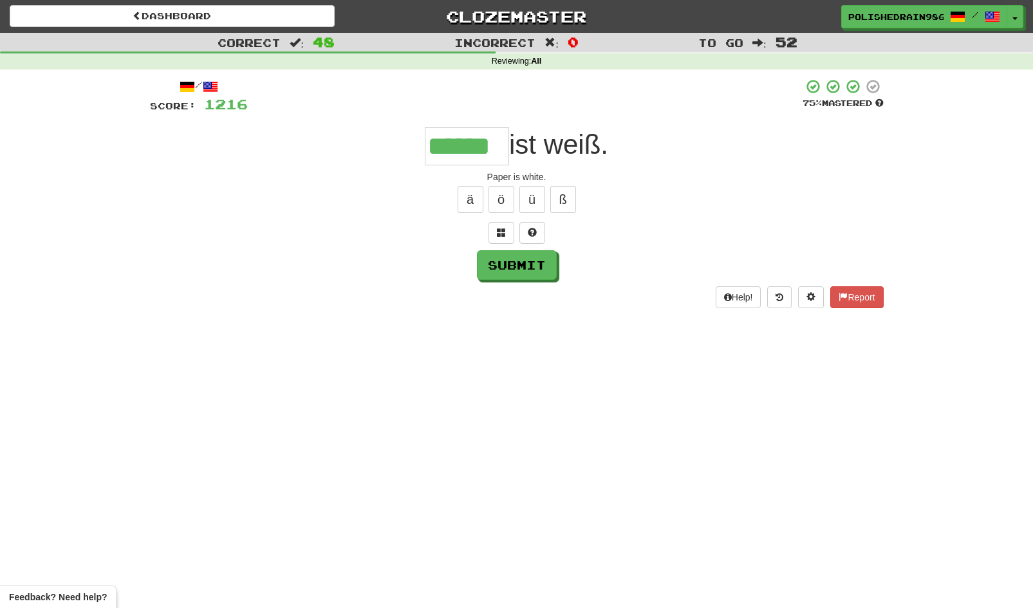
type input "******"
type input "**********"
type input "*****"
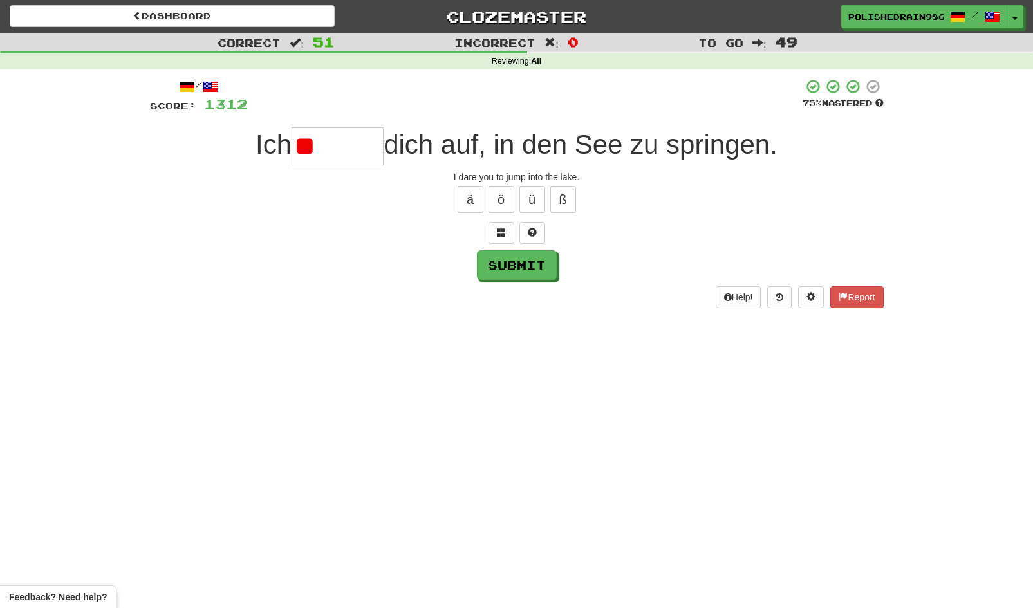
type input "*"
click at [501, 230] on span at bounding box center [501, 232] width 9 height 9
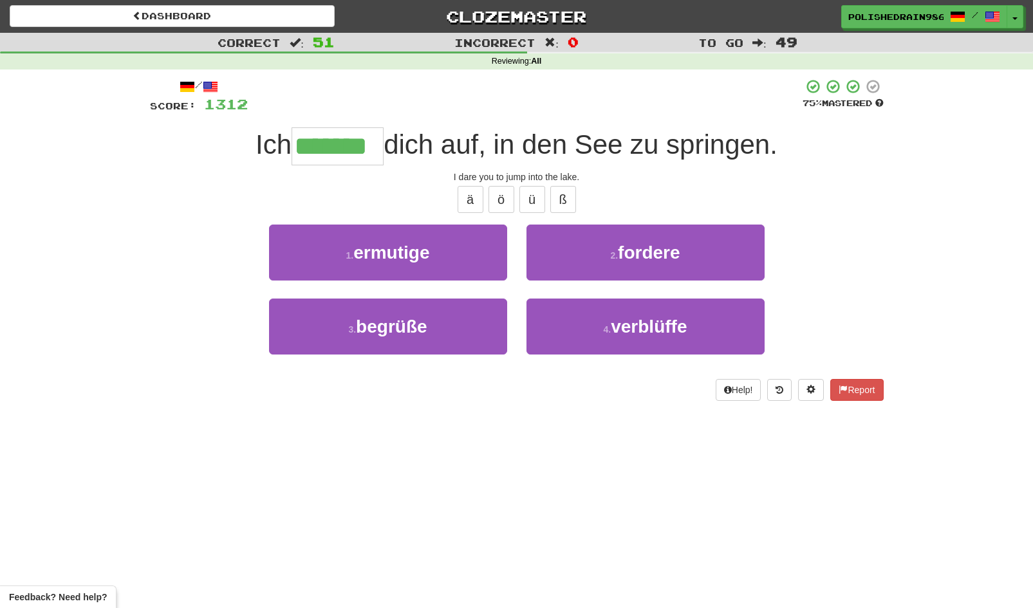
type input "*******"
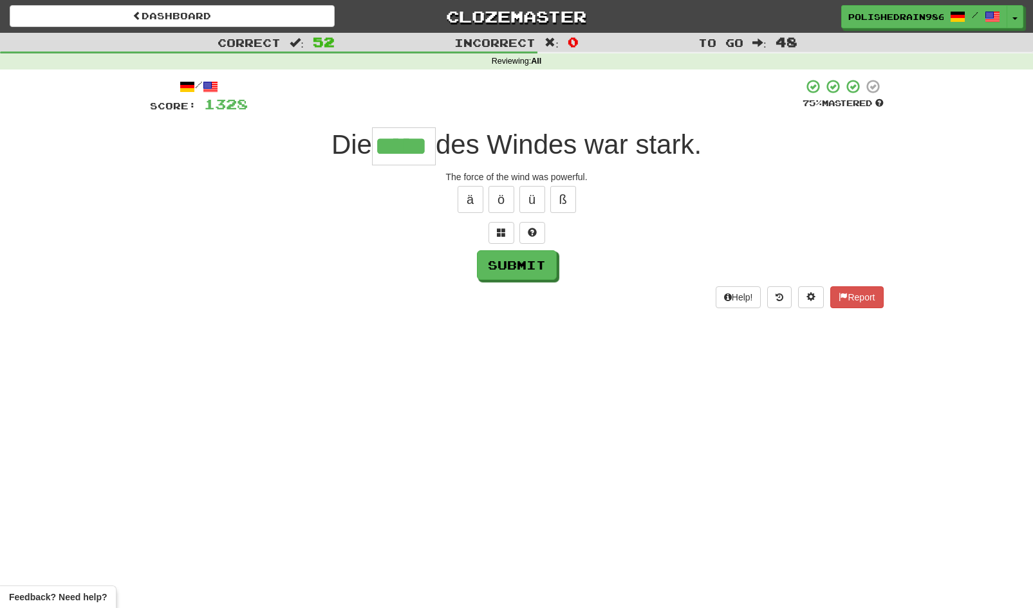
type input "*****"
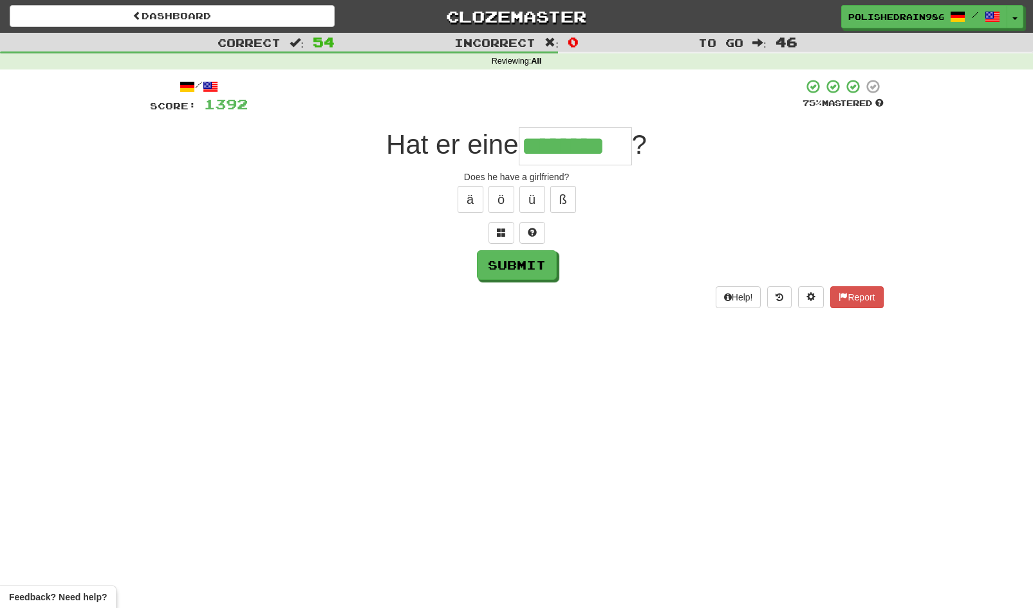
type input "********"
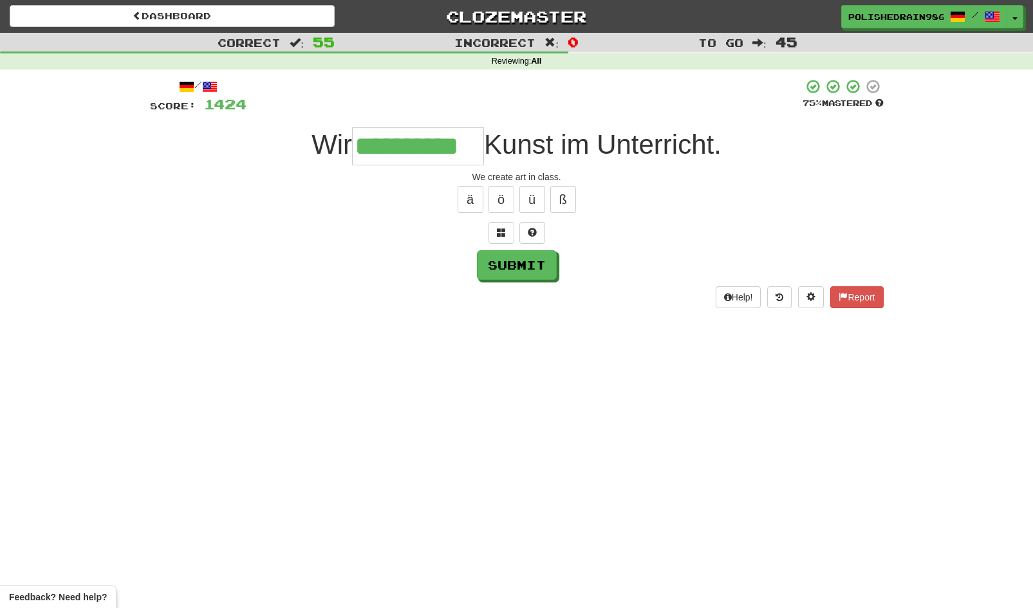
type input "**********"
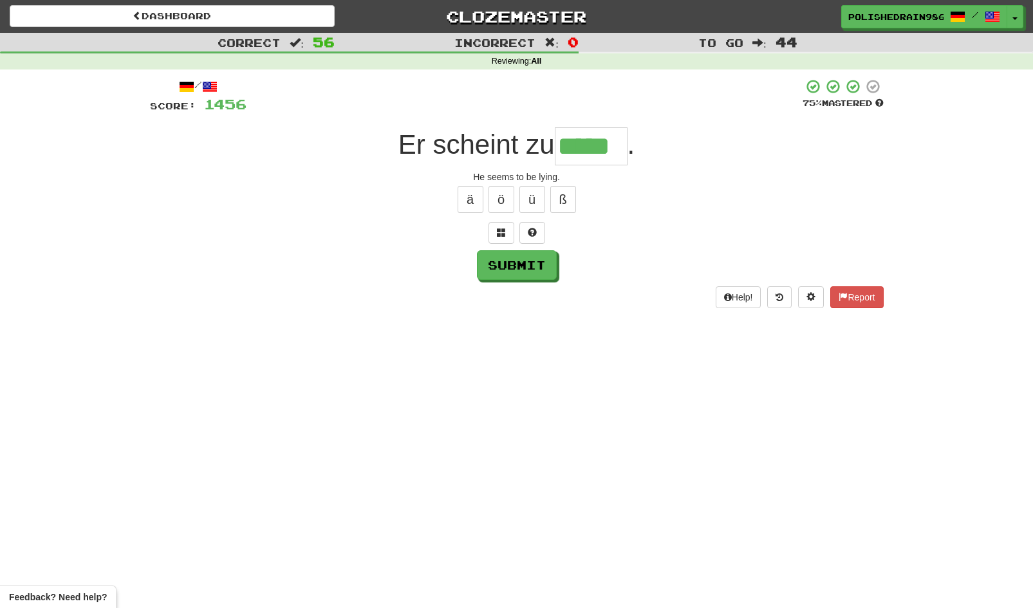
type input "*****"
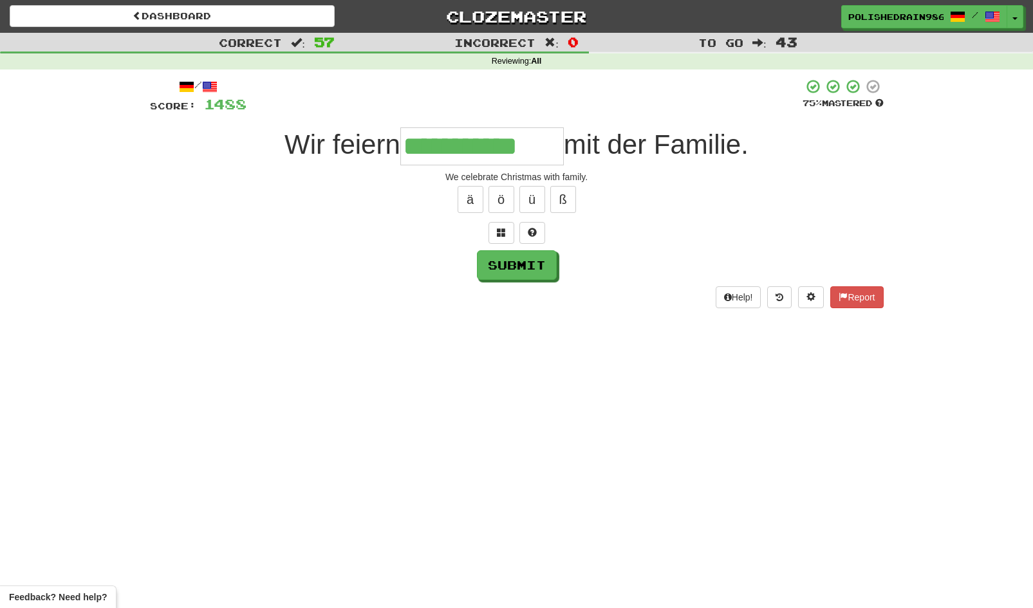
type input "**********"
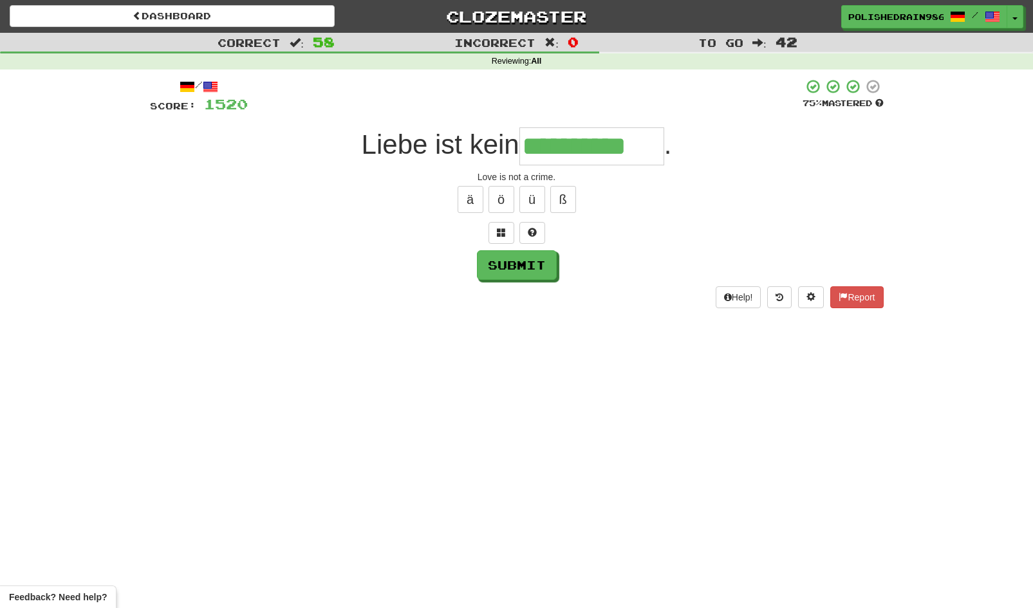
type input "**********"
type input "******"
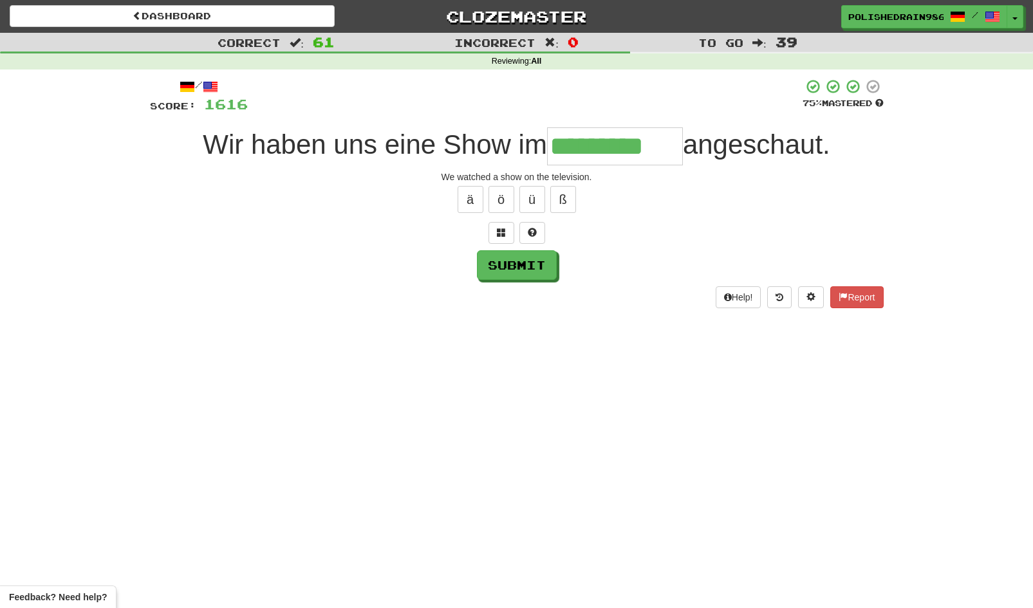
type input "*********"
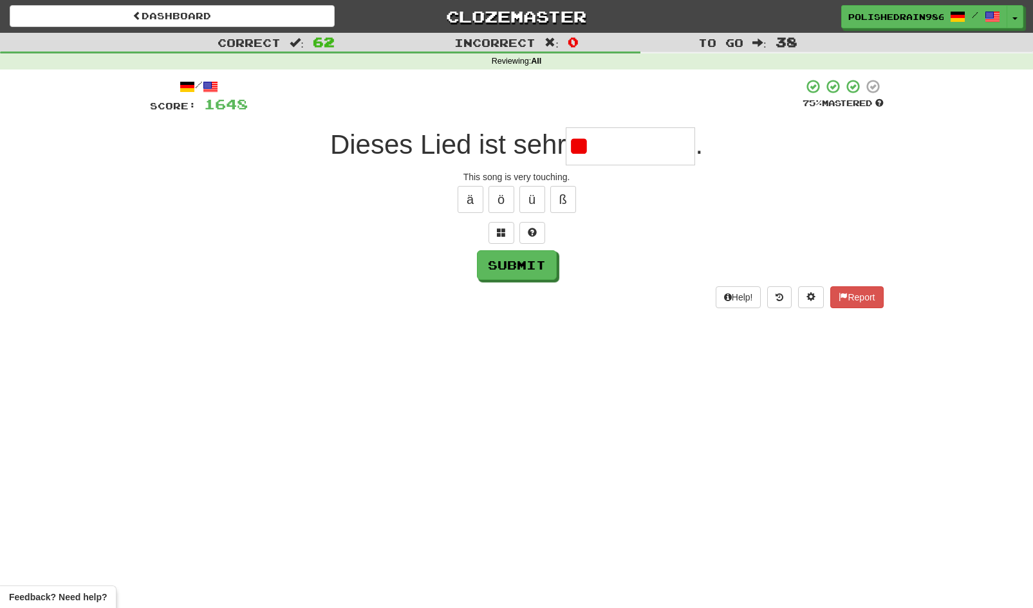
type input "*"
type input "*********"
type input "****"
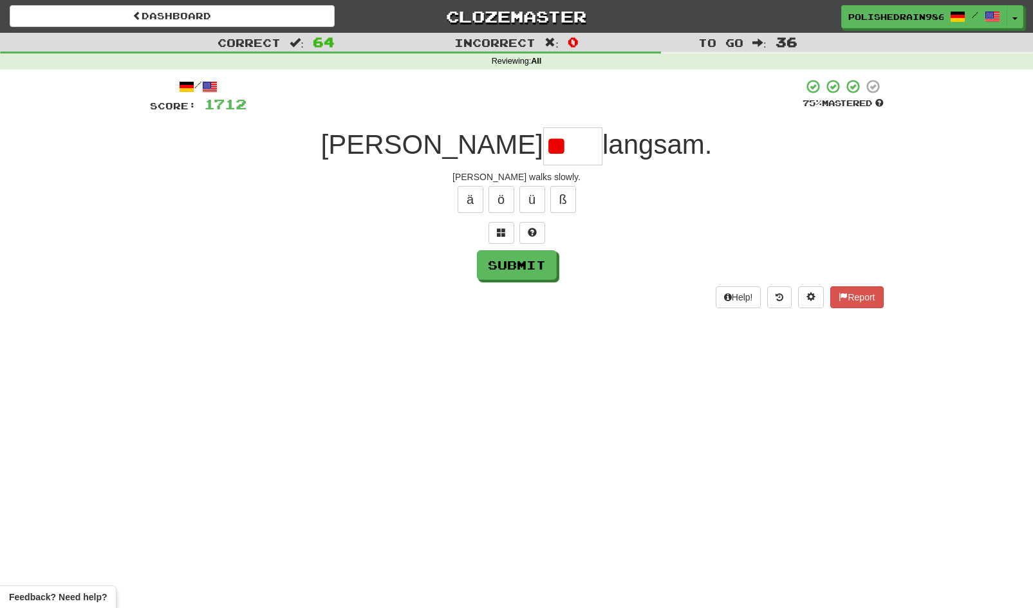
type input "*"
type input "****"
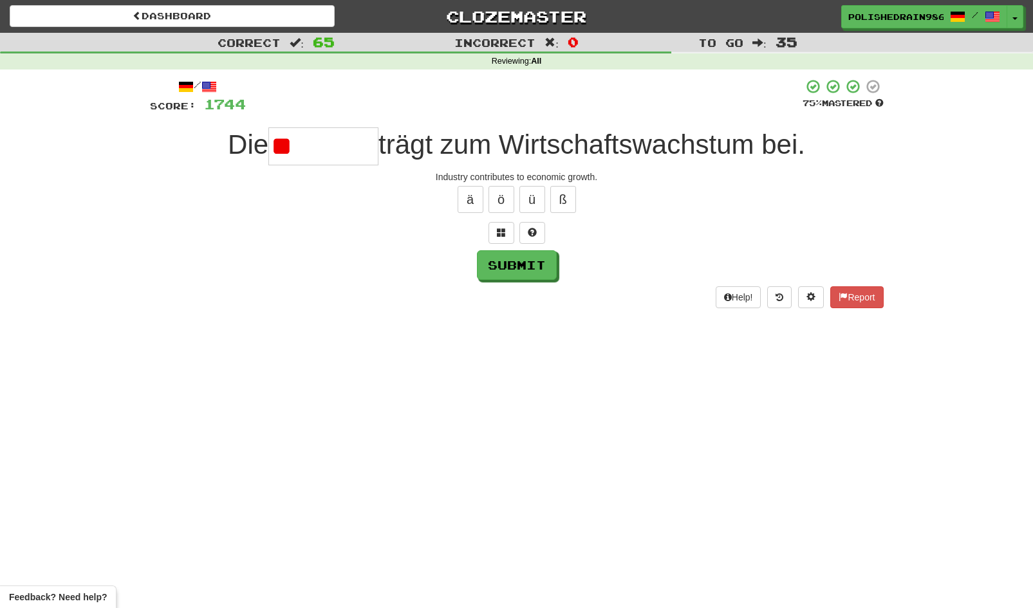
type input "*"
type input "*********"
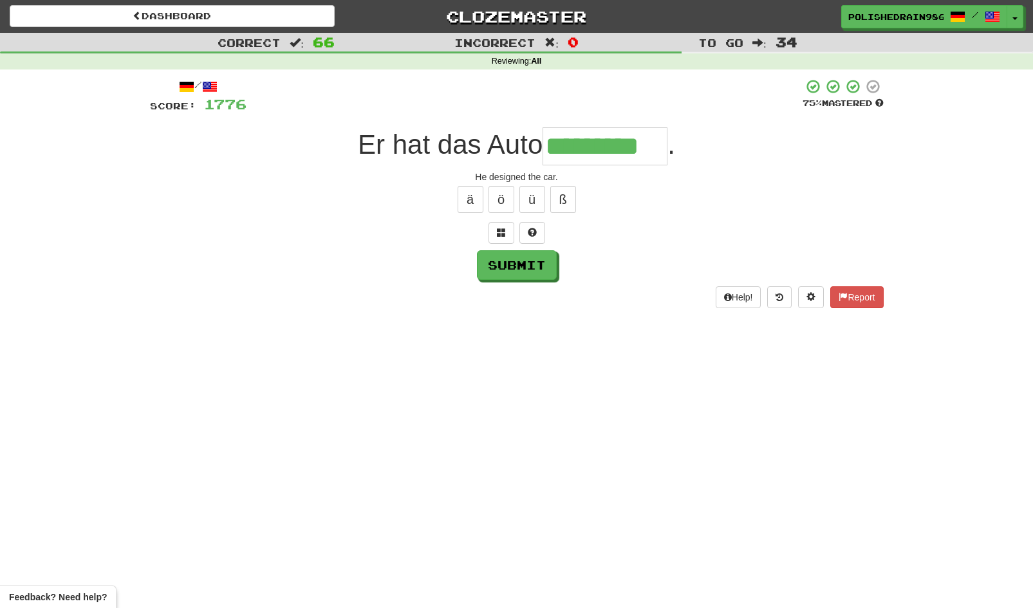
type input "*********"
type input "****"
type input "**********"
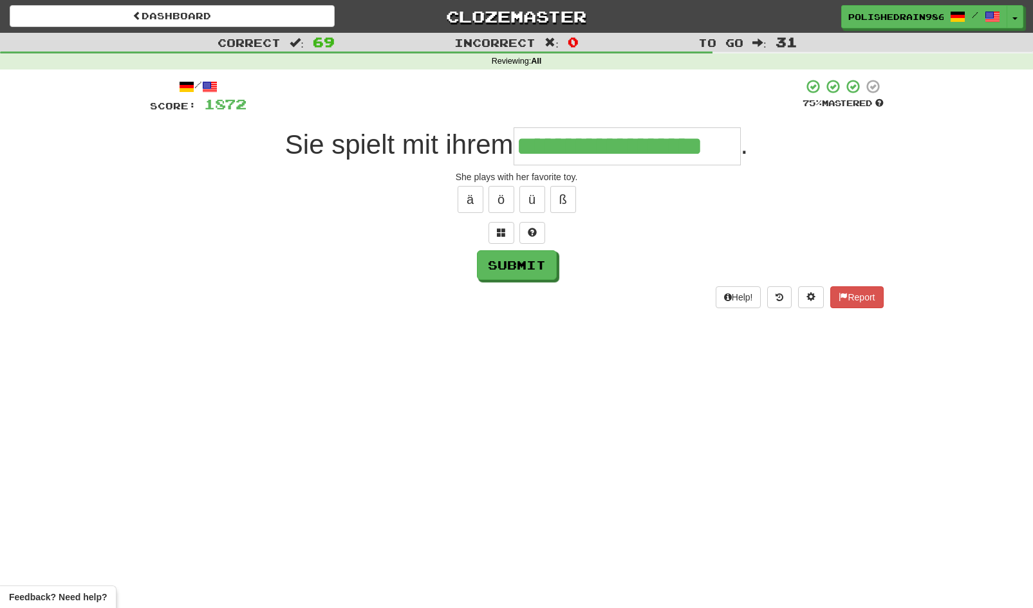
type input "**********"
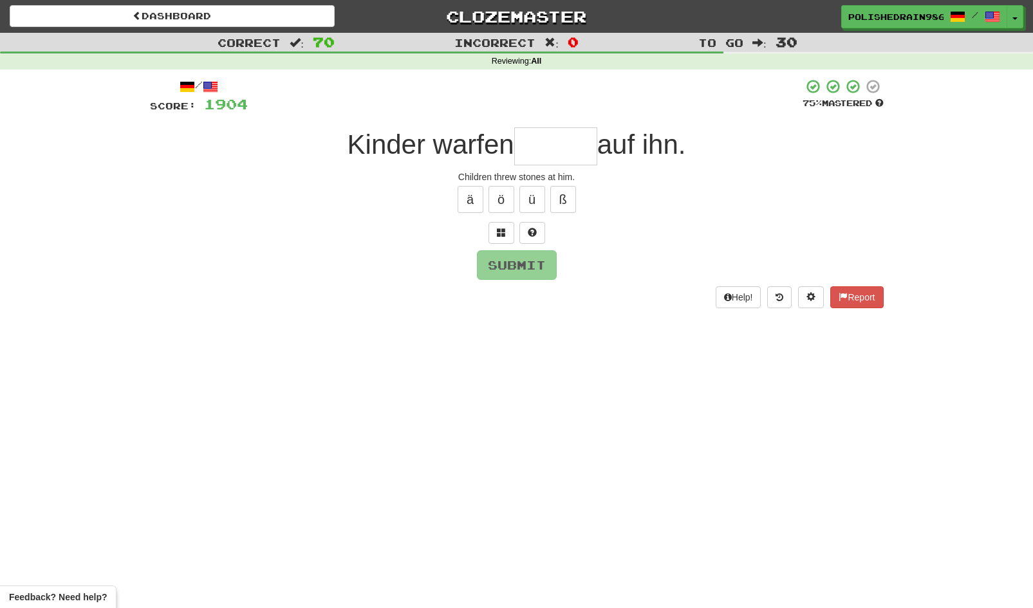
type input "*"
type input "******"
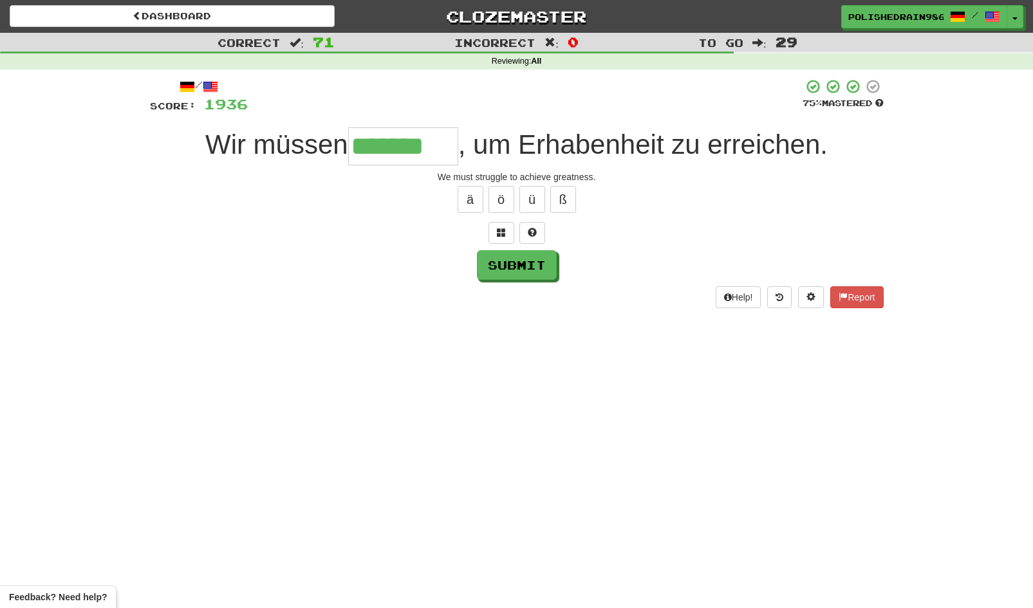
type input "*******"
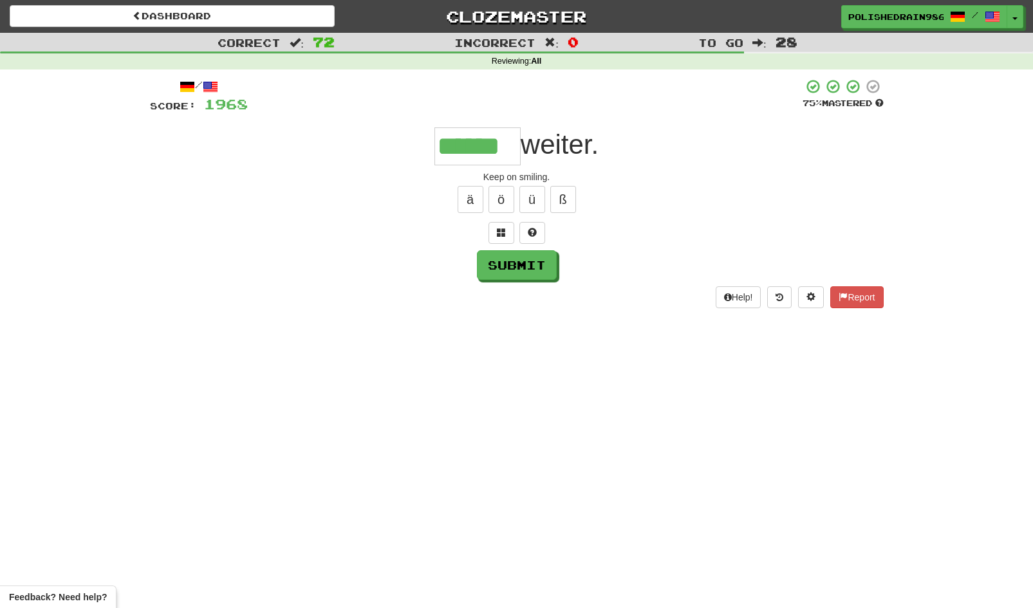
type input "******"
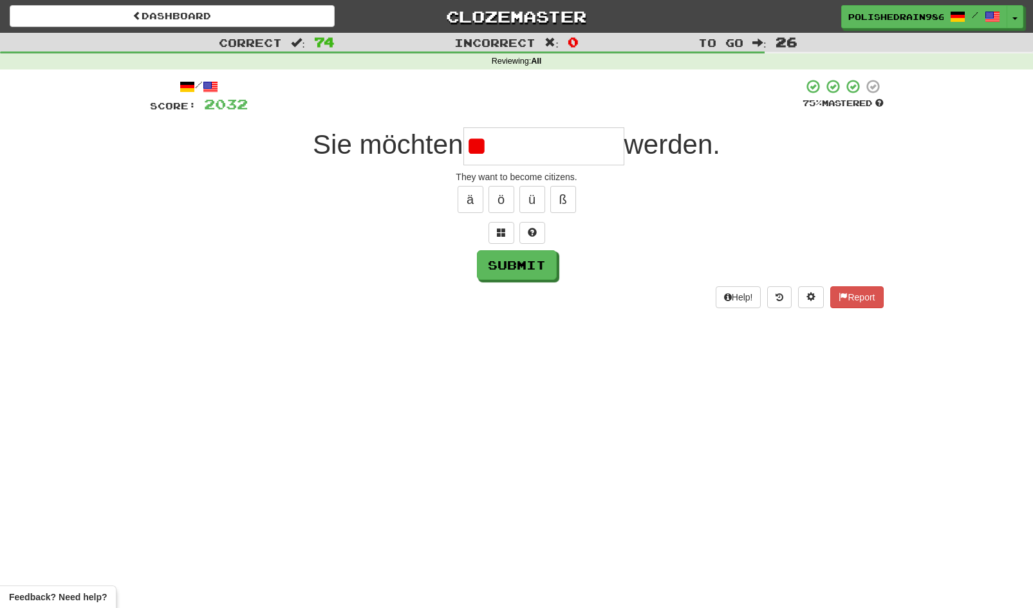
type input "*"
type input "**********"
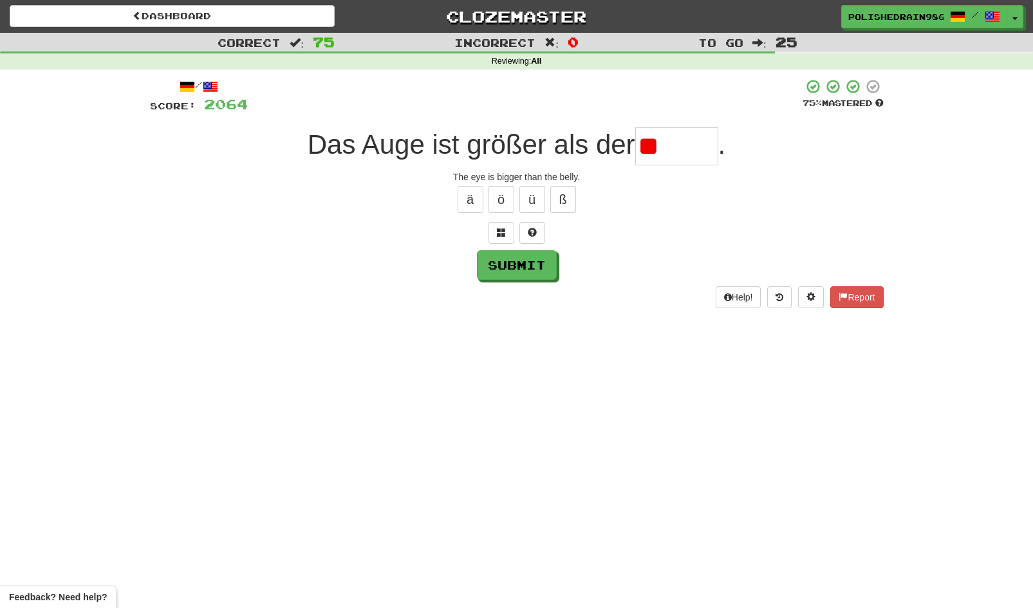
type input "*"
type input "*****"
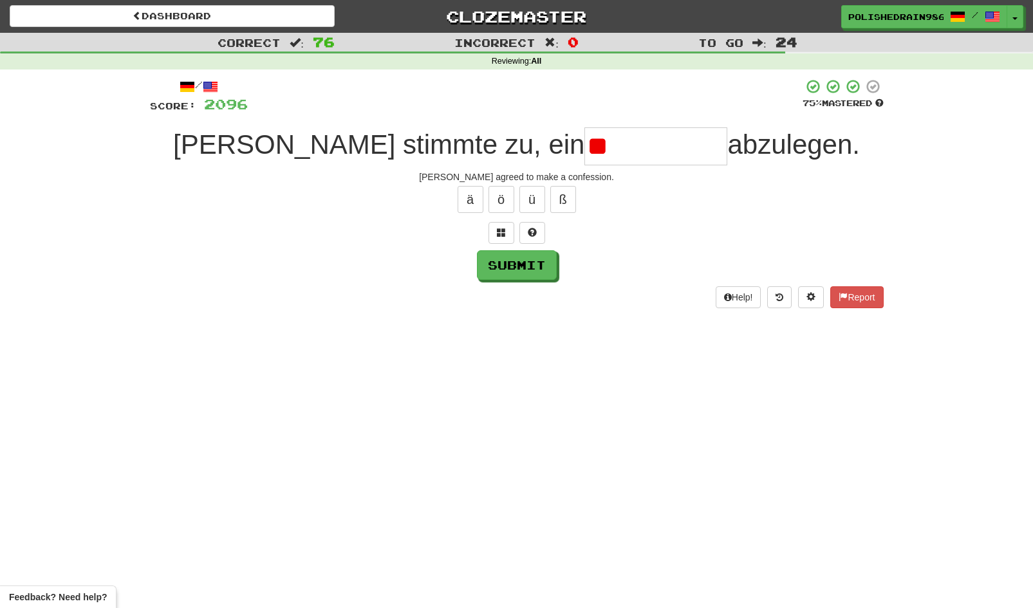
type input "*"
type input "**********"
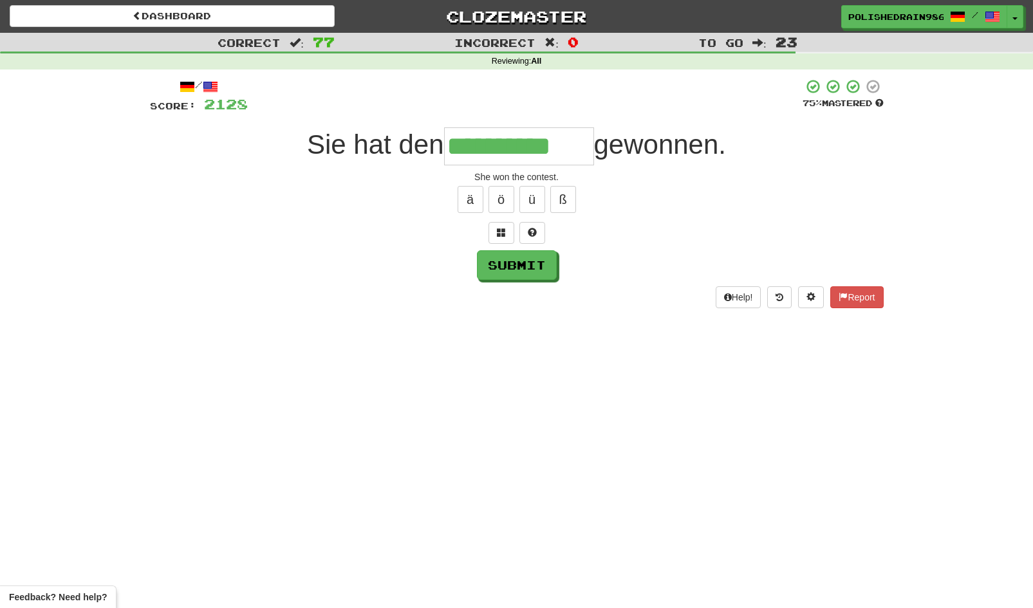
type input "**********"
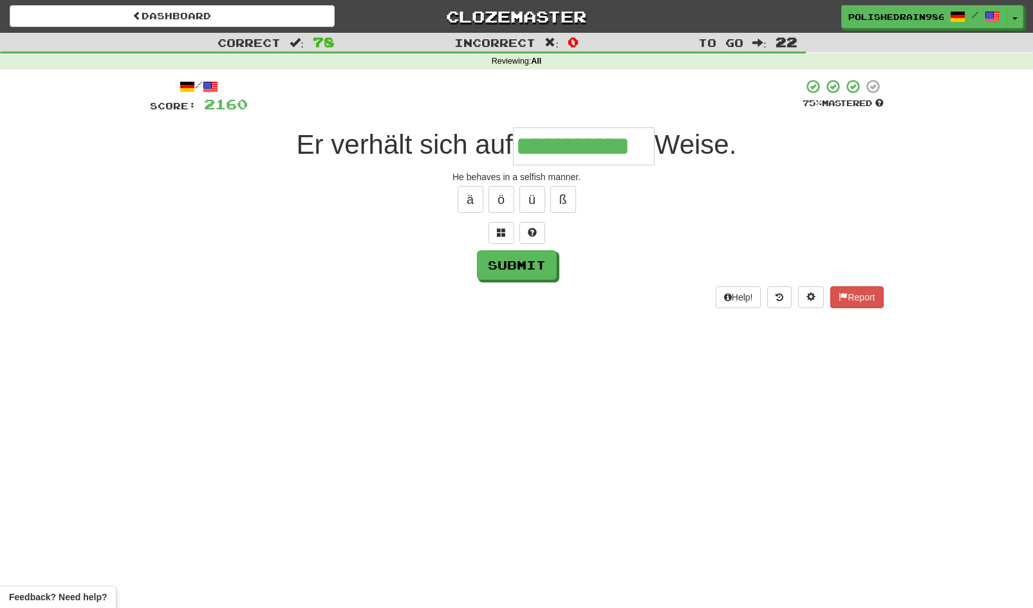
type input "**********"
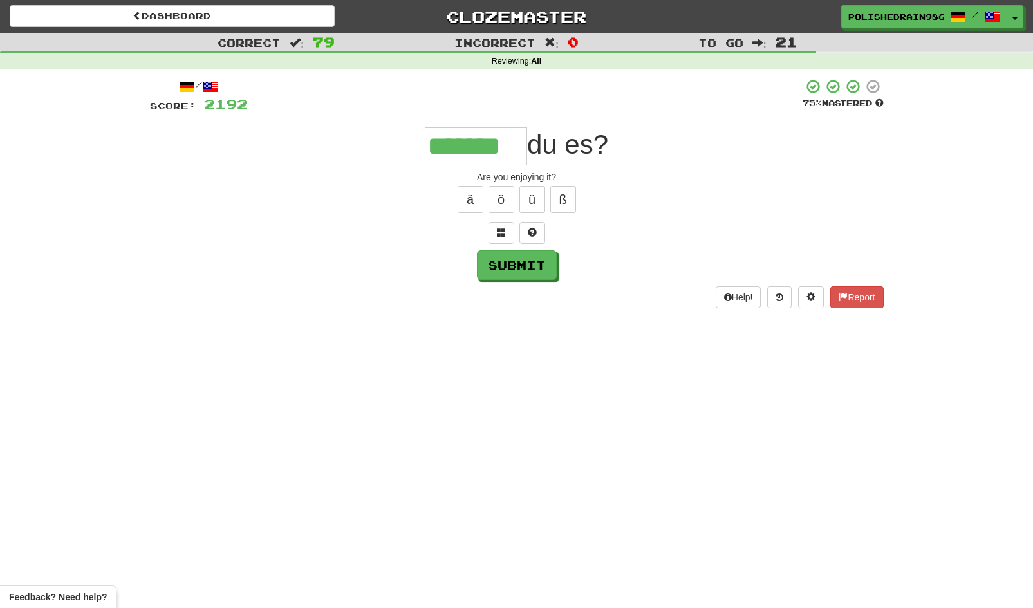
type input "*******"
type input "****"
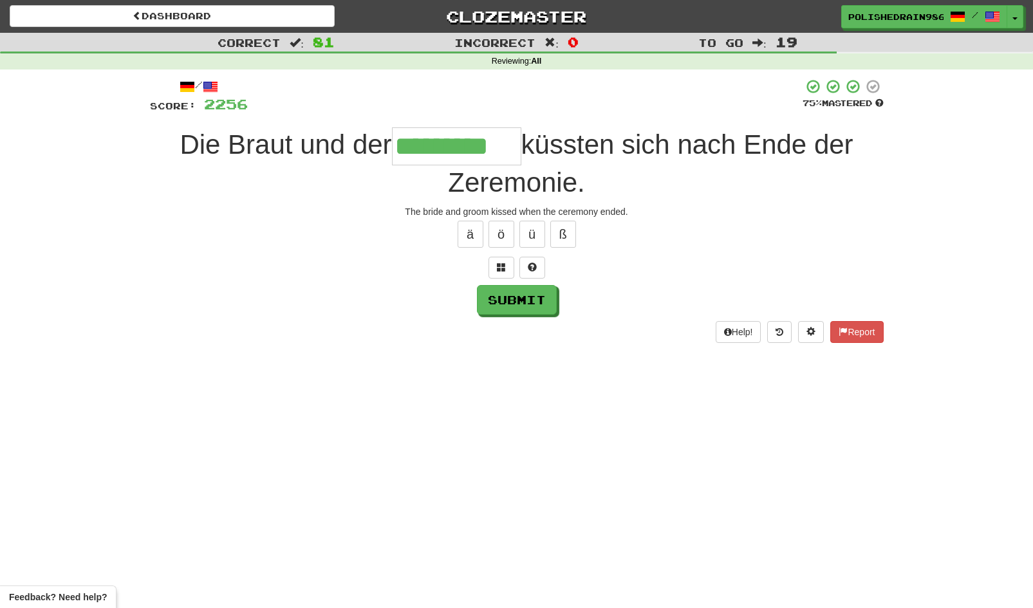
type input "*********"
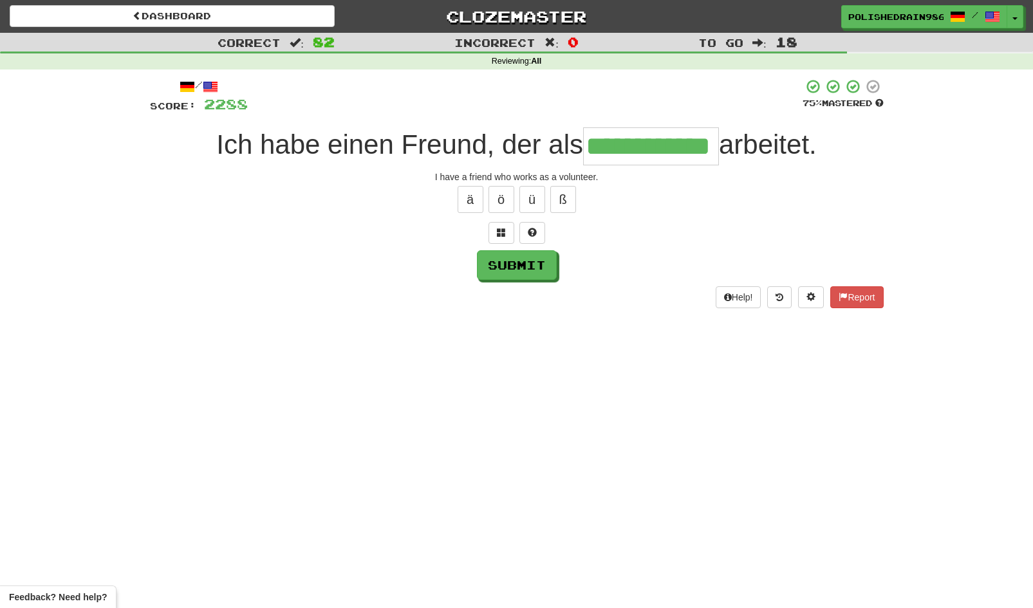
type input "**********"
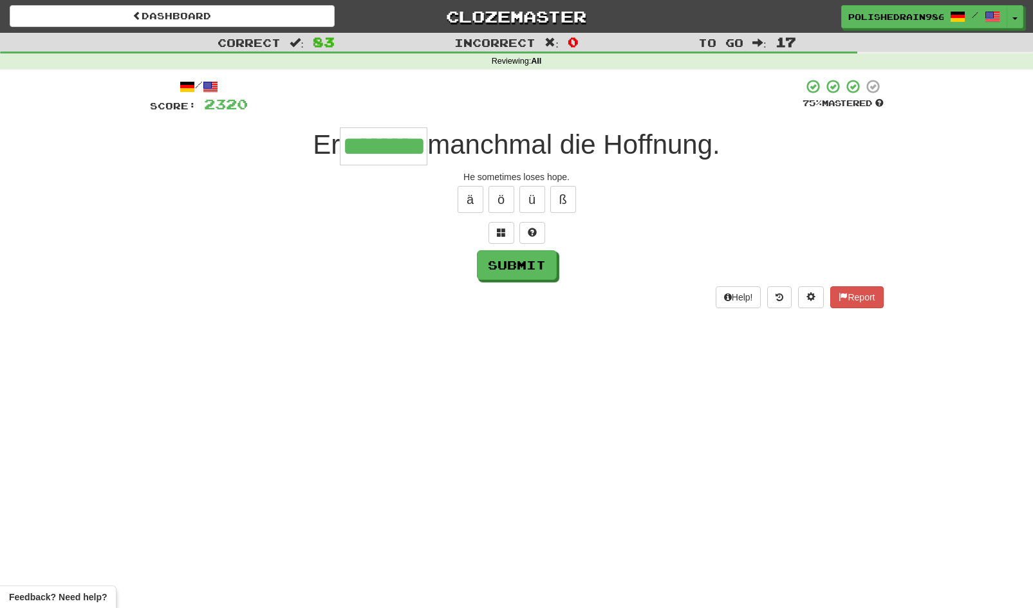
type input "********"
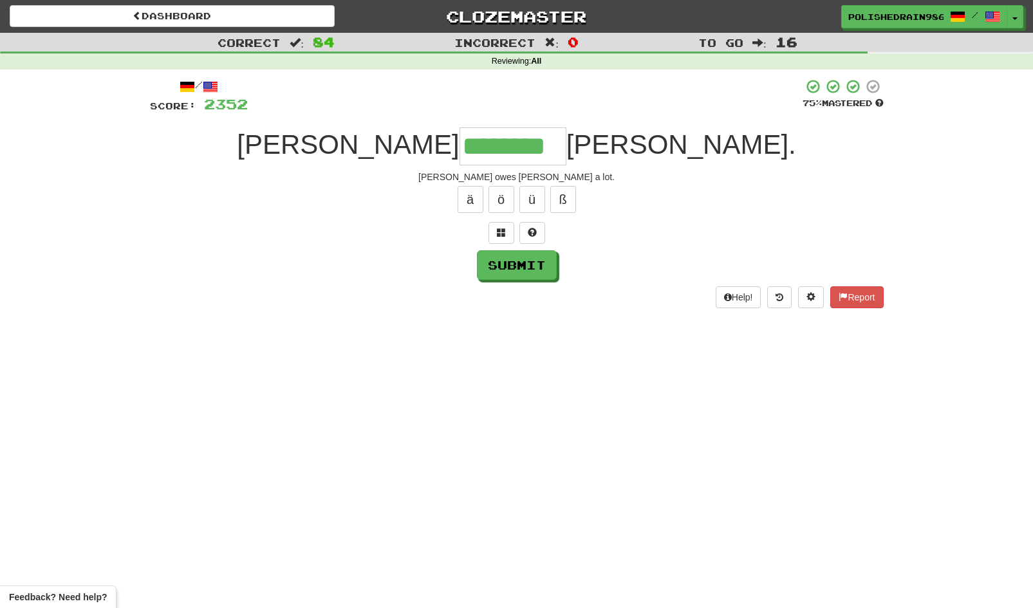
type input "********"
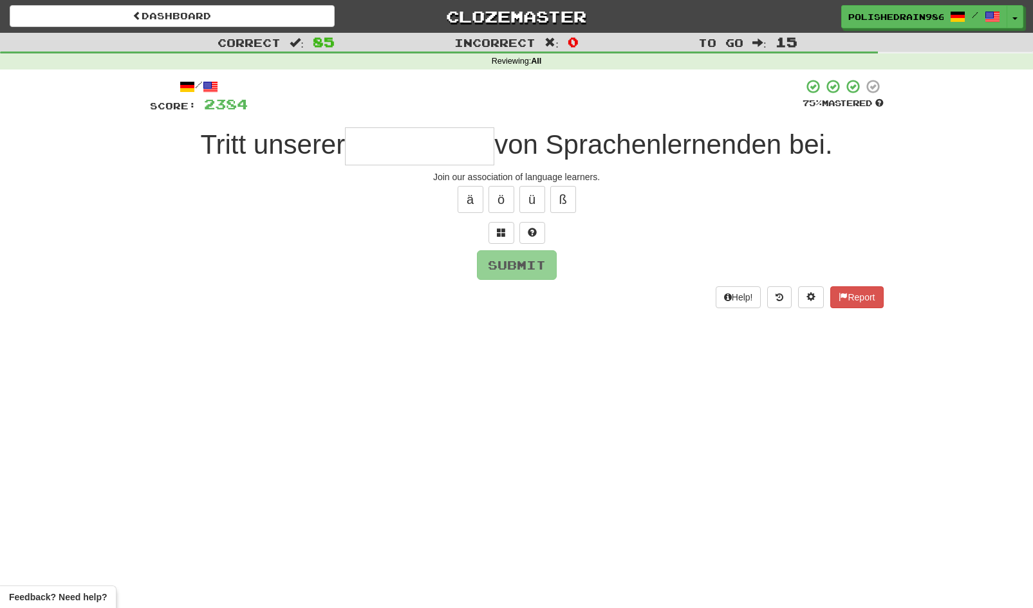
type input "*"
type input "**********"
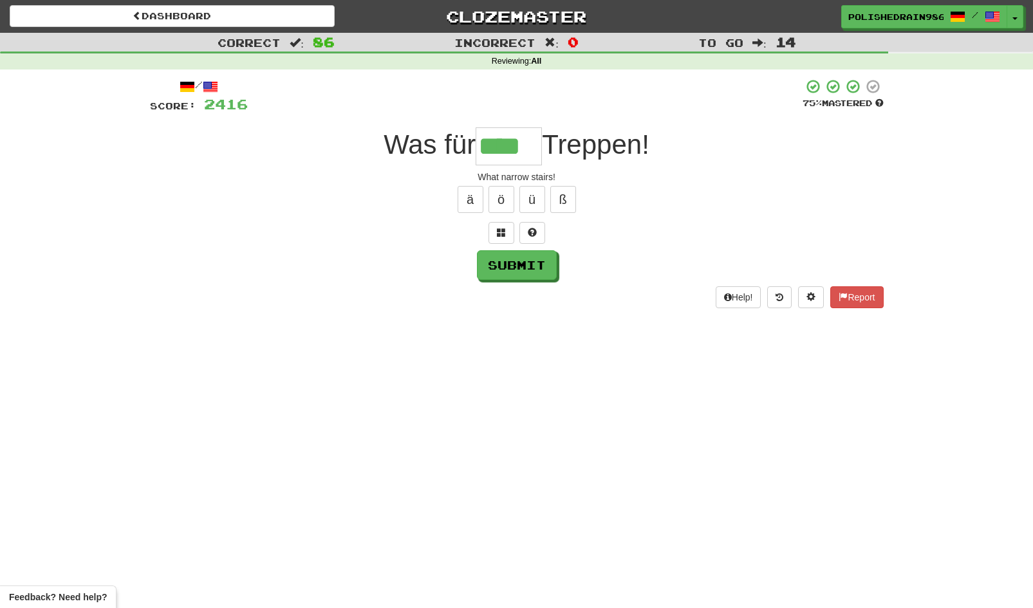
type input "****"
type input "******"
type input "**********"
type input "******"
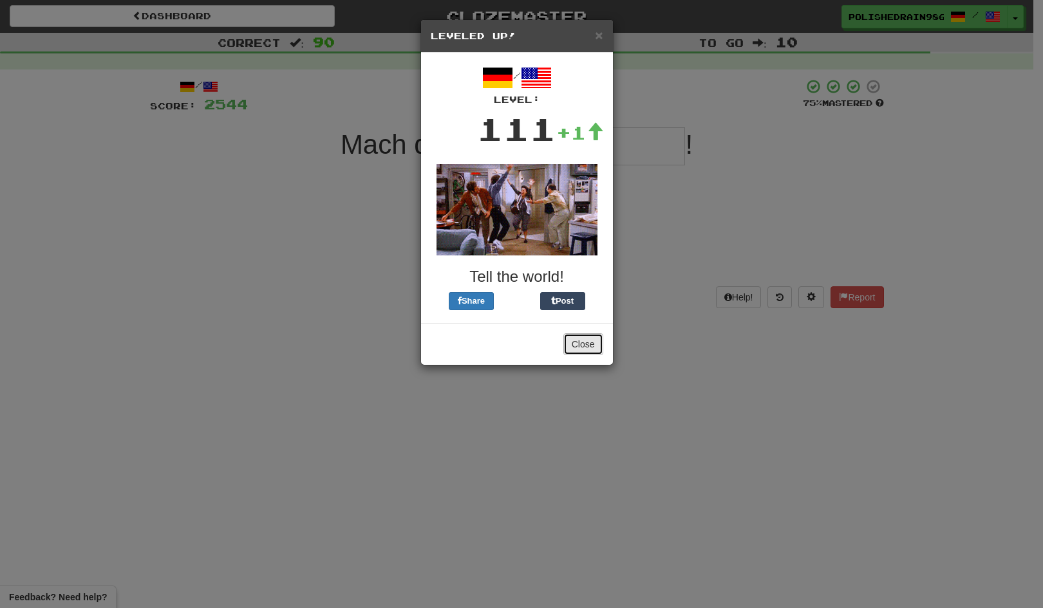
click at [577, 347] on button "Close" at bounding box center [583, 344] width 40 height 22
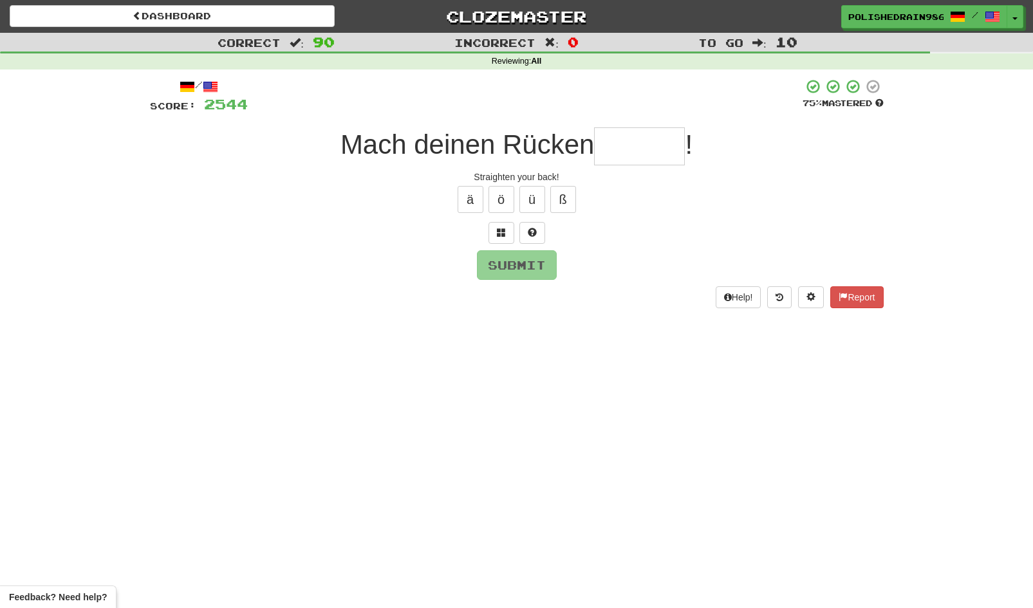
click at [630, 151] on input "text" at bounding box center [639, 146] width 91 height 38
type input "******"
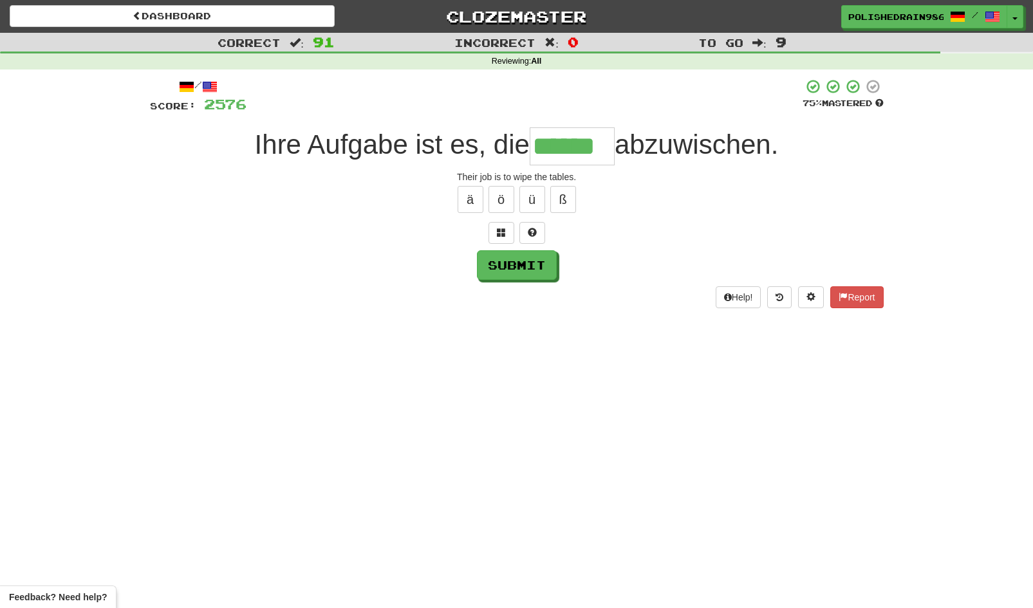
type input "******"
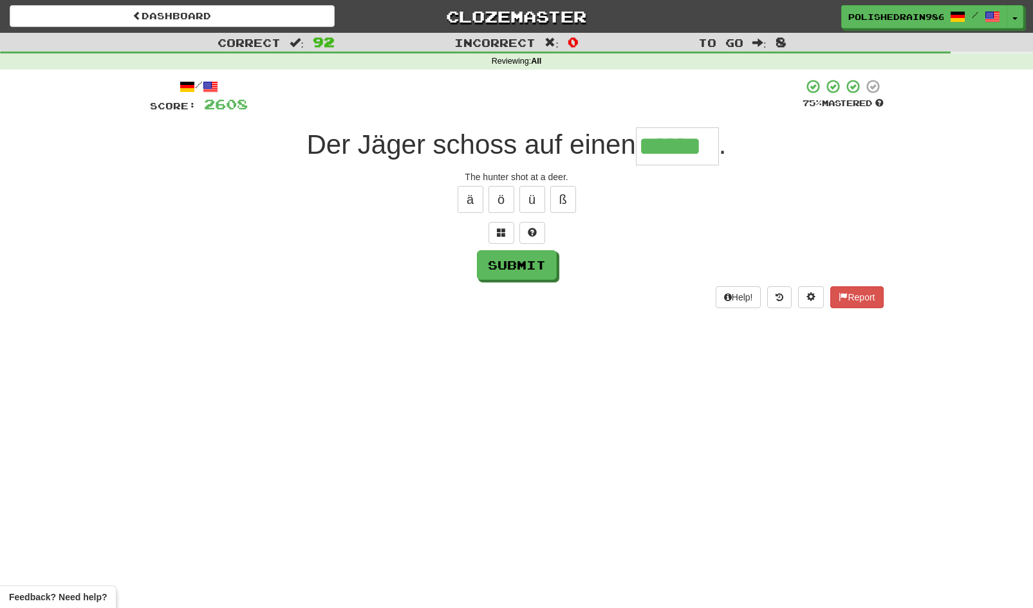
type input "******"
type input "*******"
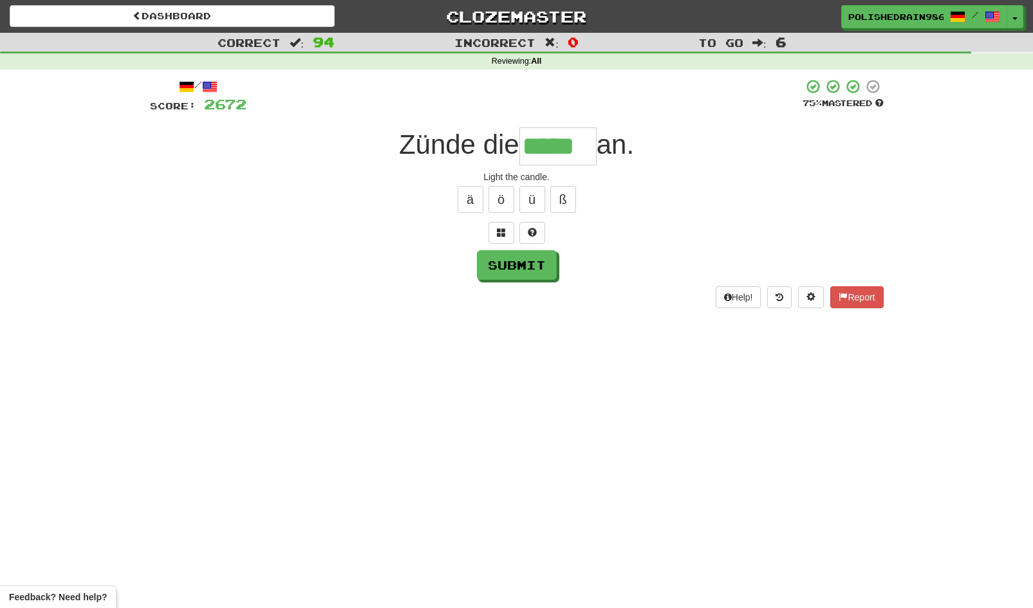
type input "*****"
type input "********"
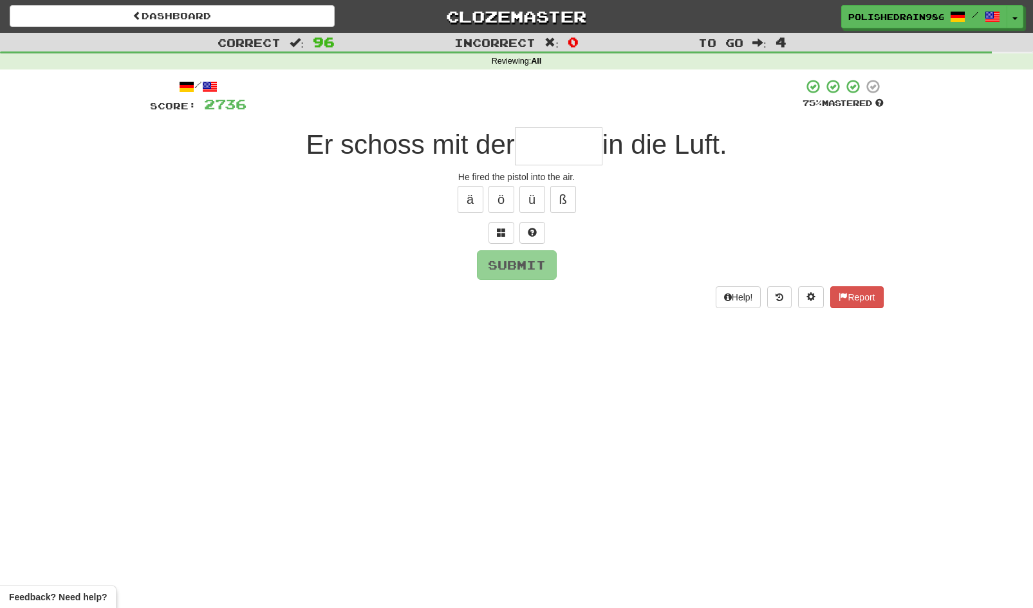
type input "*"
type input "*******"
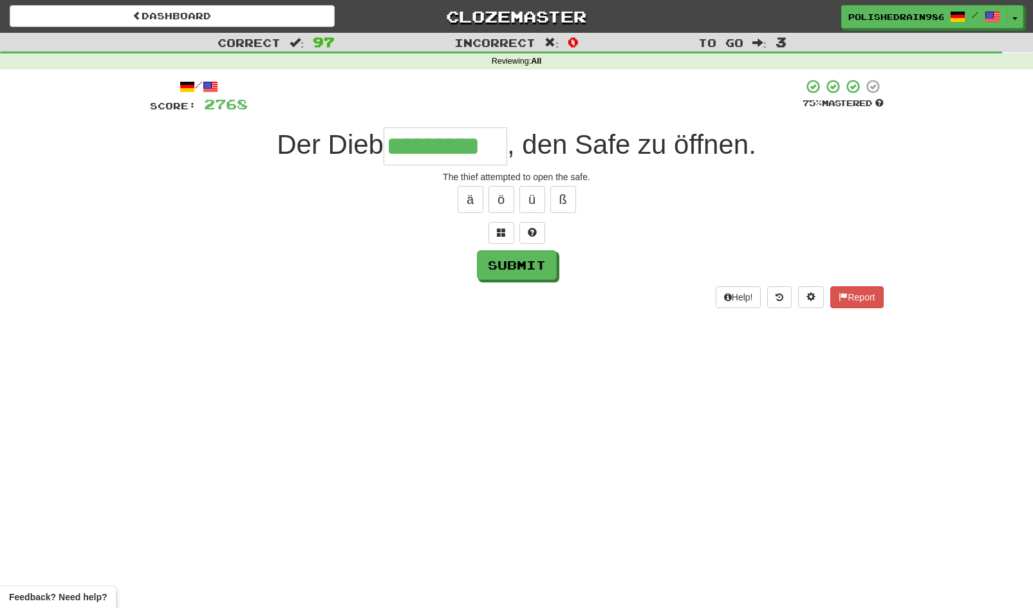
type input "*********"
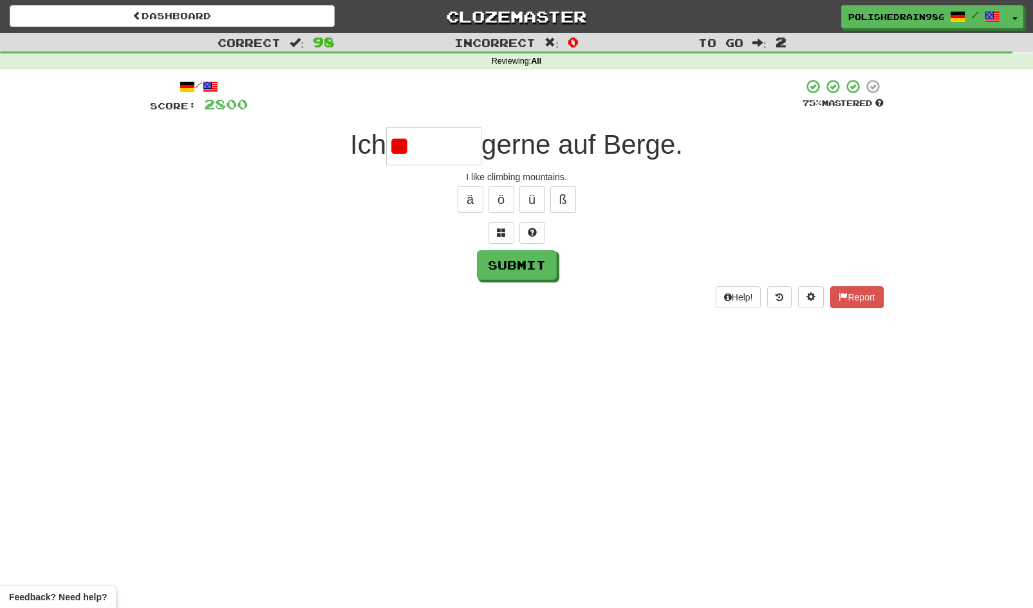
type input "*"
click at [492, 233] on button at bounding box center [501, 233] width 26 height 22
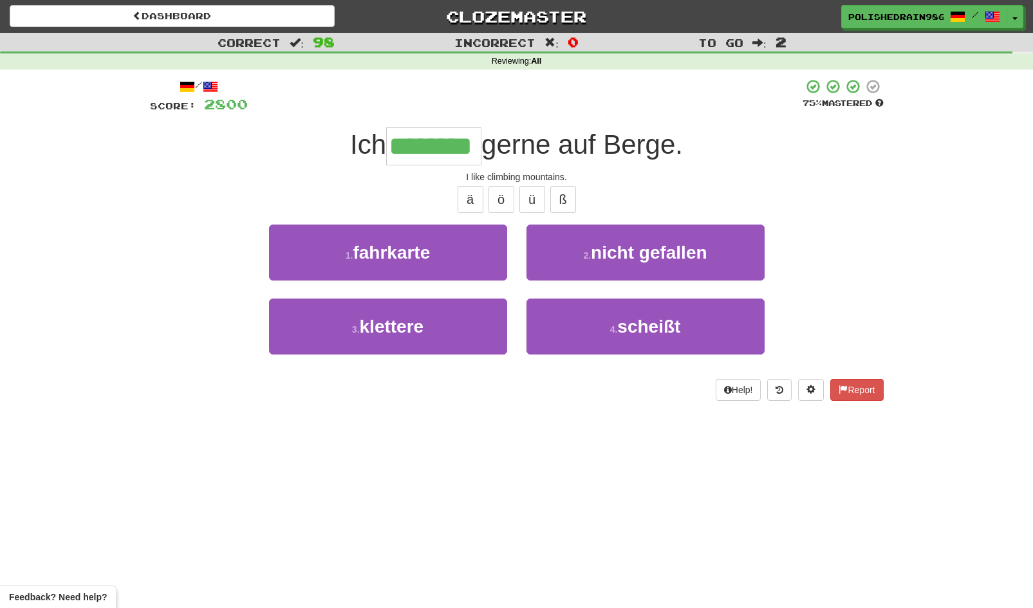
type input "********"
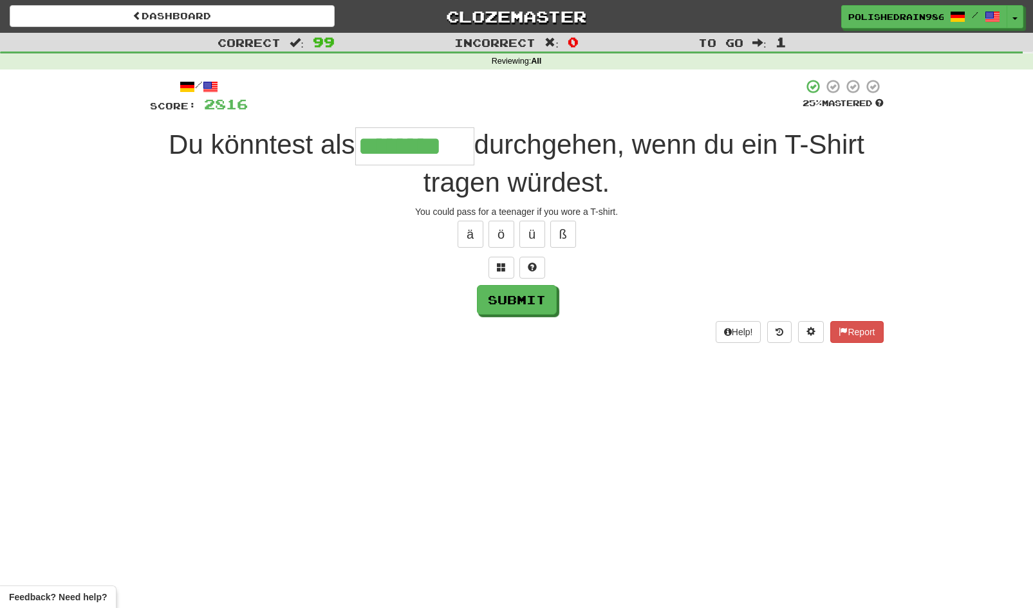
type input "********"
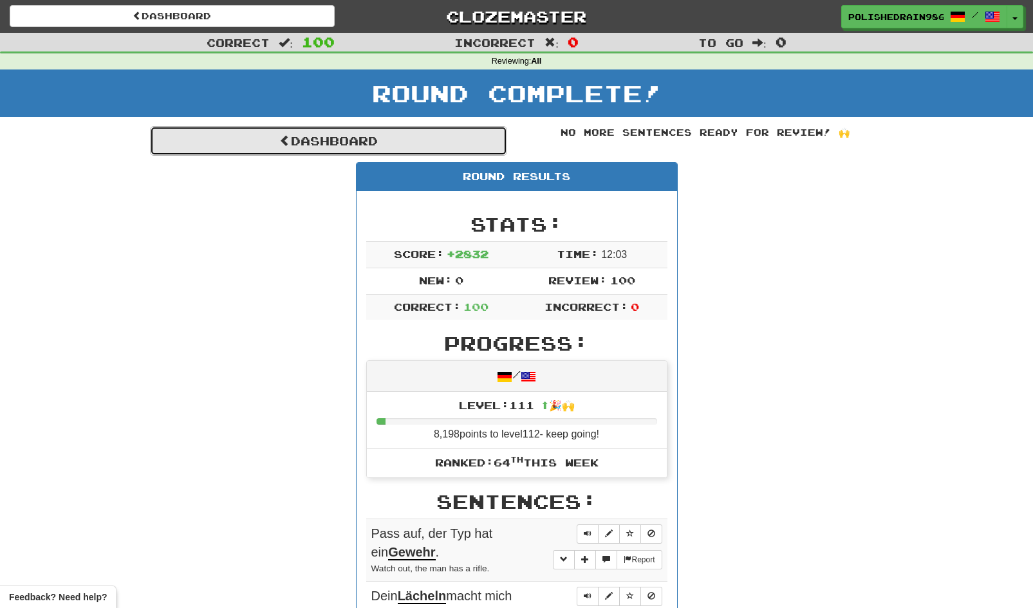
click at [351, 141] on link "Dashboard" at bounding box center [328, 141] width 357 height 30
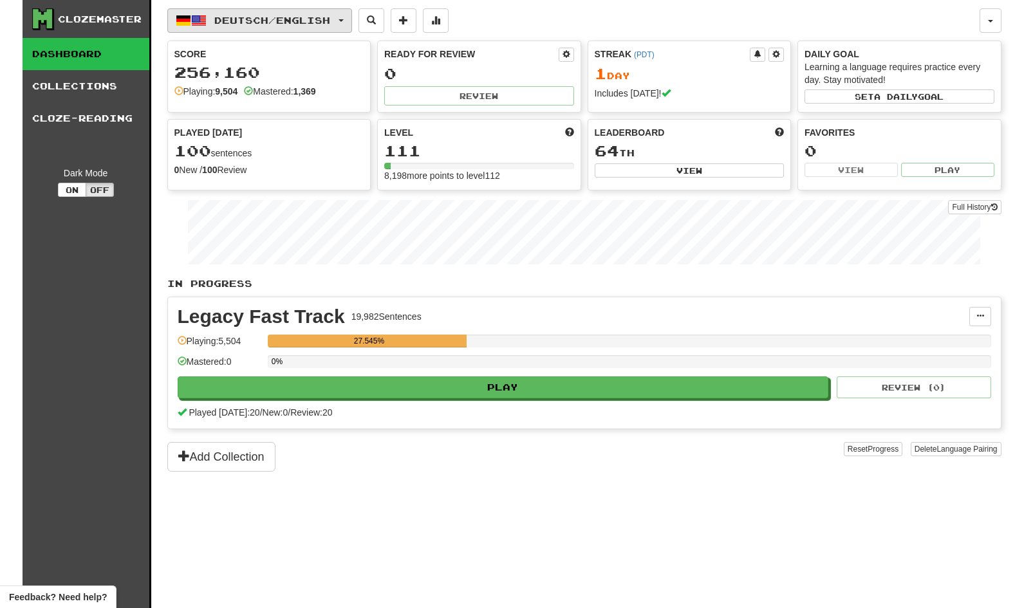
click at [256, 18] on span "Deutsch / English" at bounding box center [272, 20] width 116 height 11
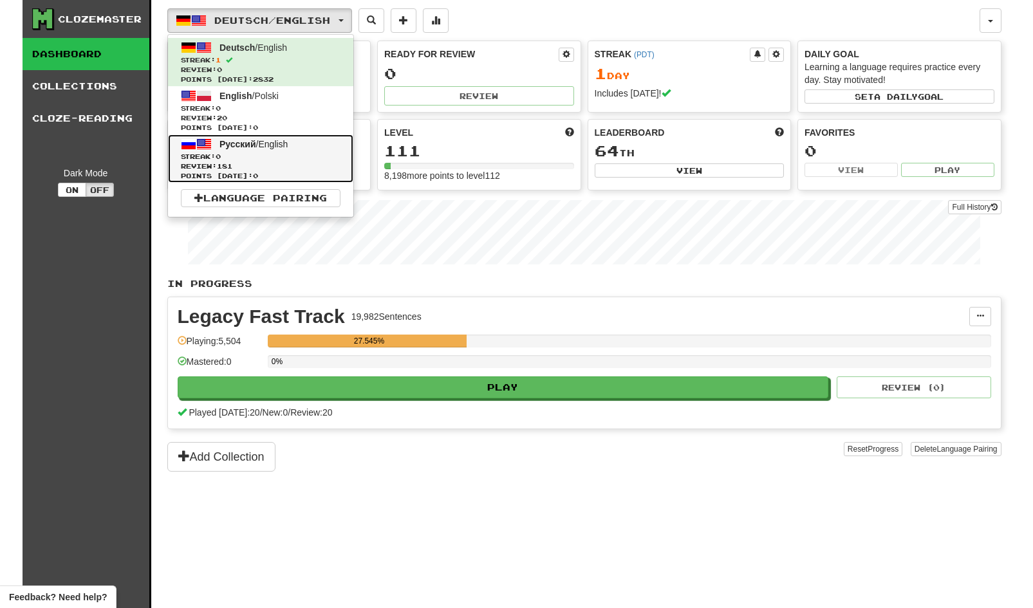
click at [291, 153] on span "Streak: 0" at bounding box center [261, 157] width 160 height 10
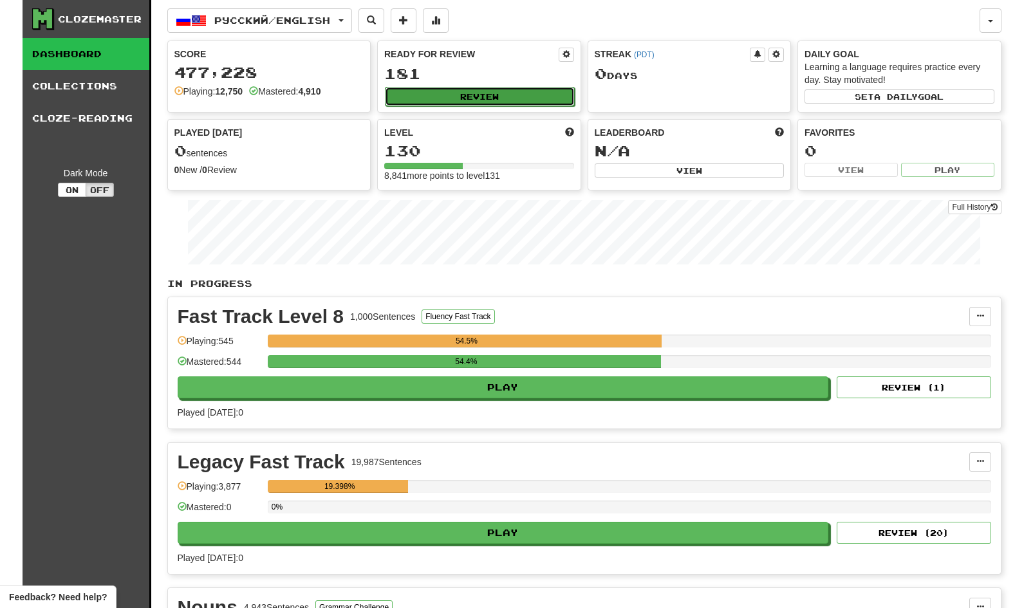
click at [456, 97] on button "Review" at bounding box center [480, 96] width 190 height 19
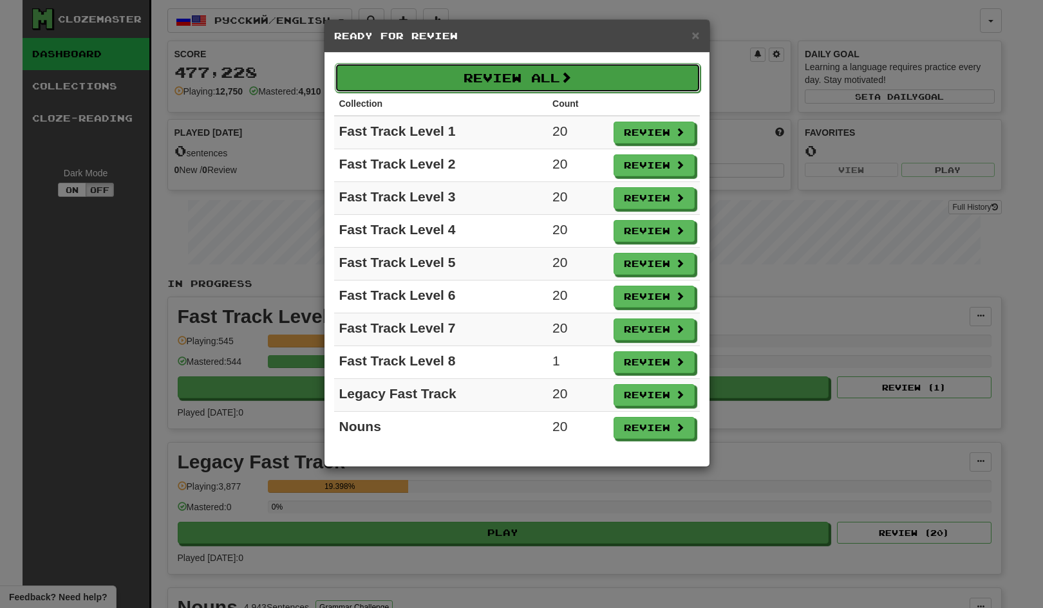
click at [483, 82] on button "Review All" at bounding box center [518, 78] width 366 height 30
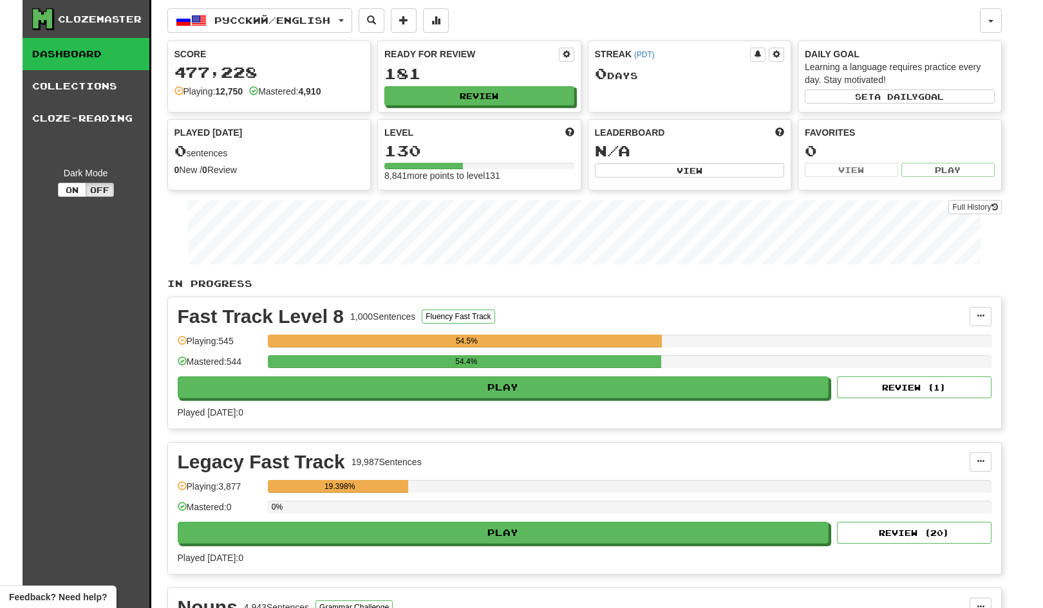
select select "***"
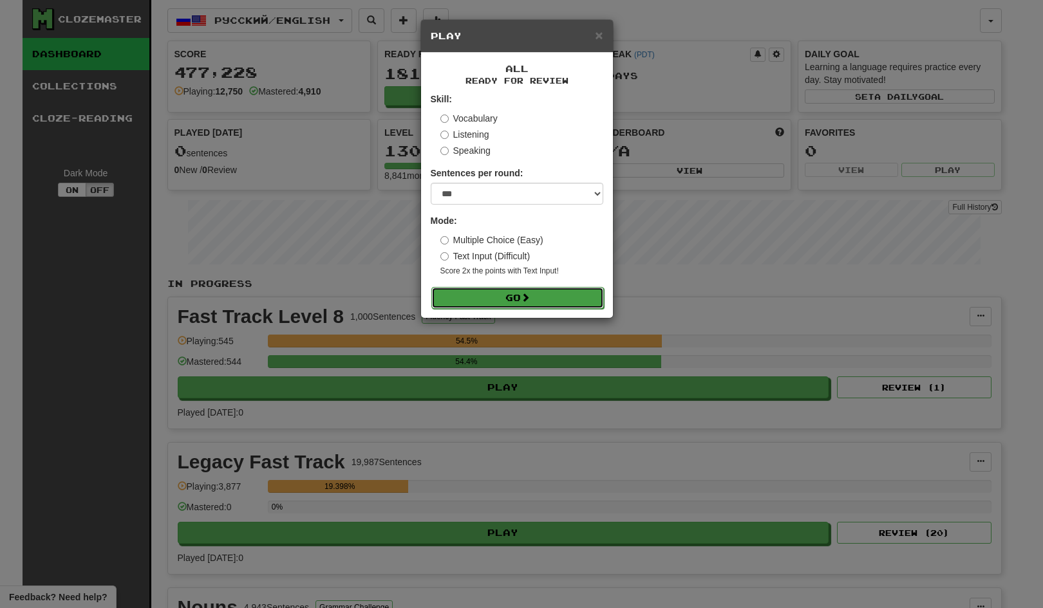
click at [484, 299] on button "Go" at bounding box center [517, 298] width 172 height 22
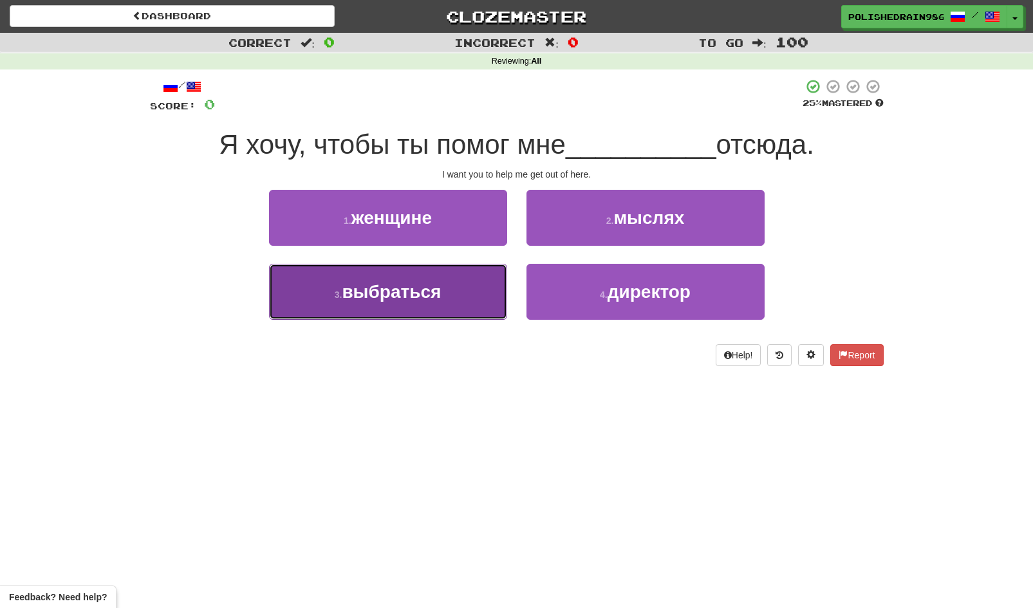
click at [427, 290] on span "выбраться" at bounding box center [391, 292] width 99 height 20
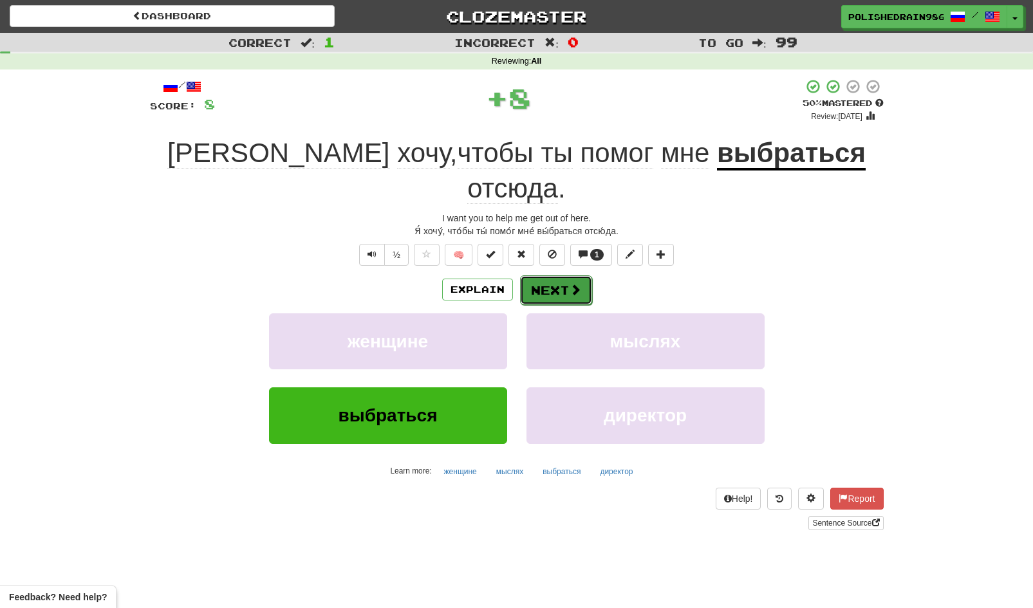
click at [562, 275] on button "Next" at bounding box center [556, 290] width 72 height 30
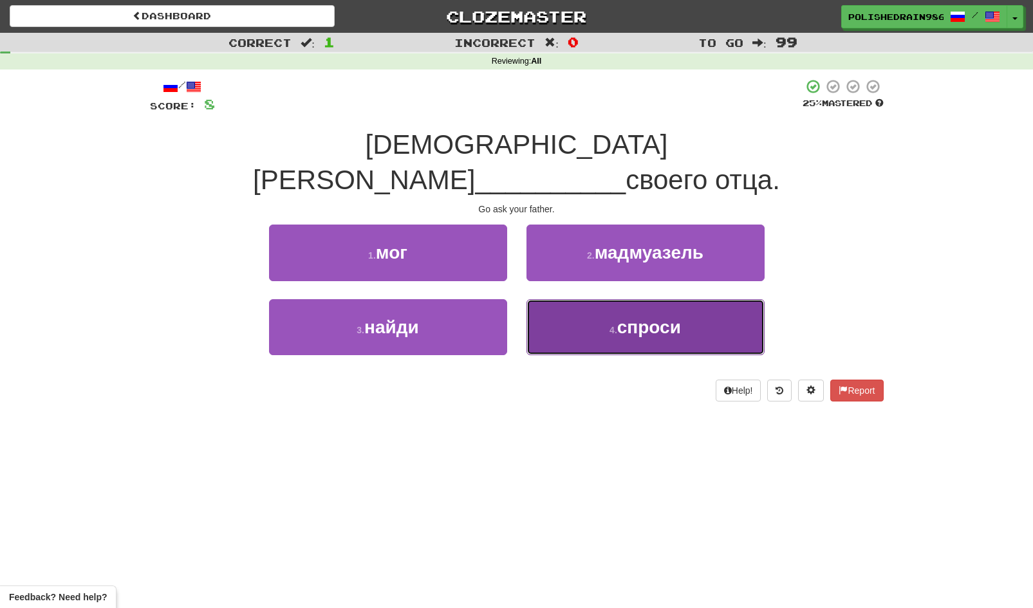
click at [582, 315] on button "4 . спроси" at bounding box center [645, 327] width 238 height 56
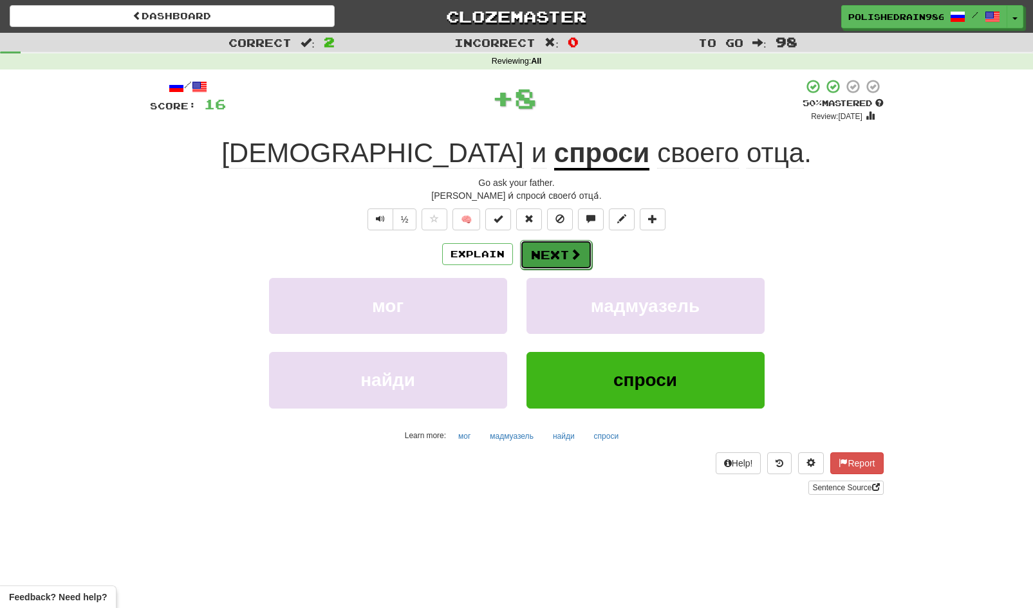
click at [553, 255] on button "Next" at bounding box center [556, 255] width 72 height 30
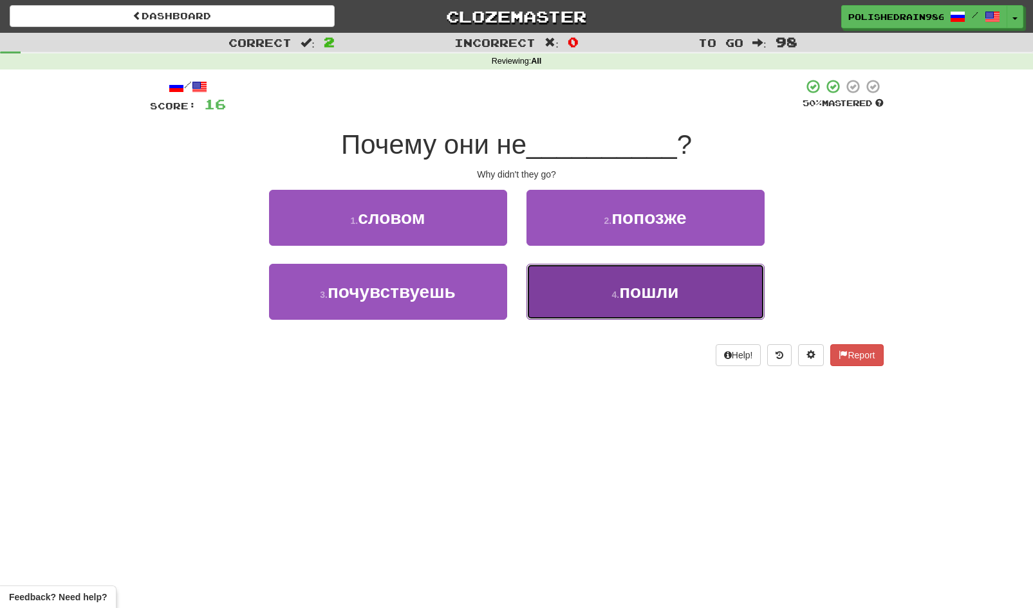
click at [593, 300] on button "4 . пошли" at bounding box center [645, 292] width 238 height 56
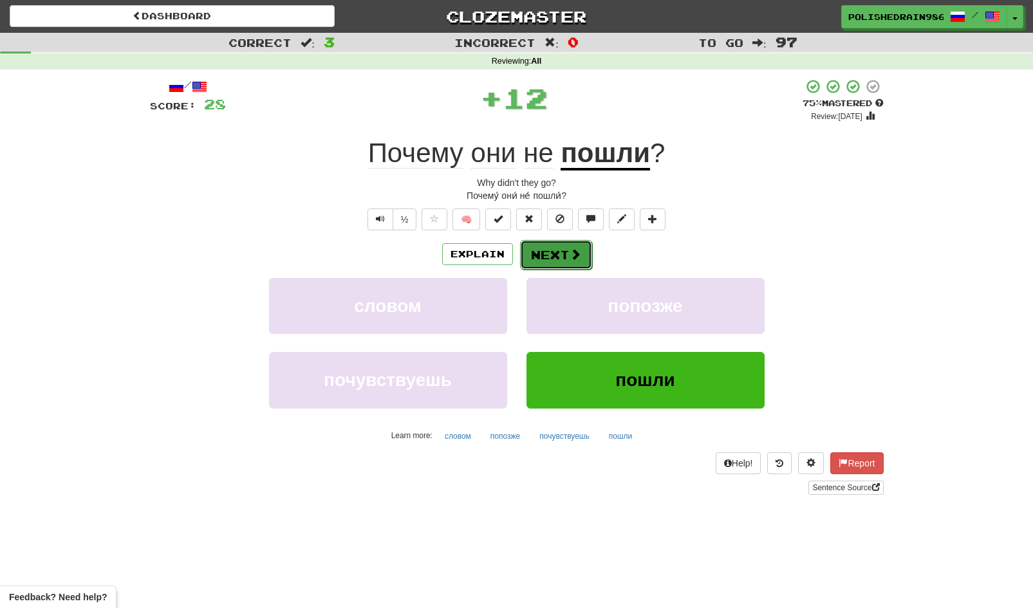
click at [561, 256] on button "Next" at bounding box center [556, 255] width 72 height 30
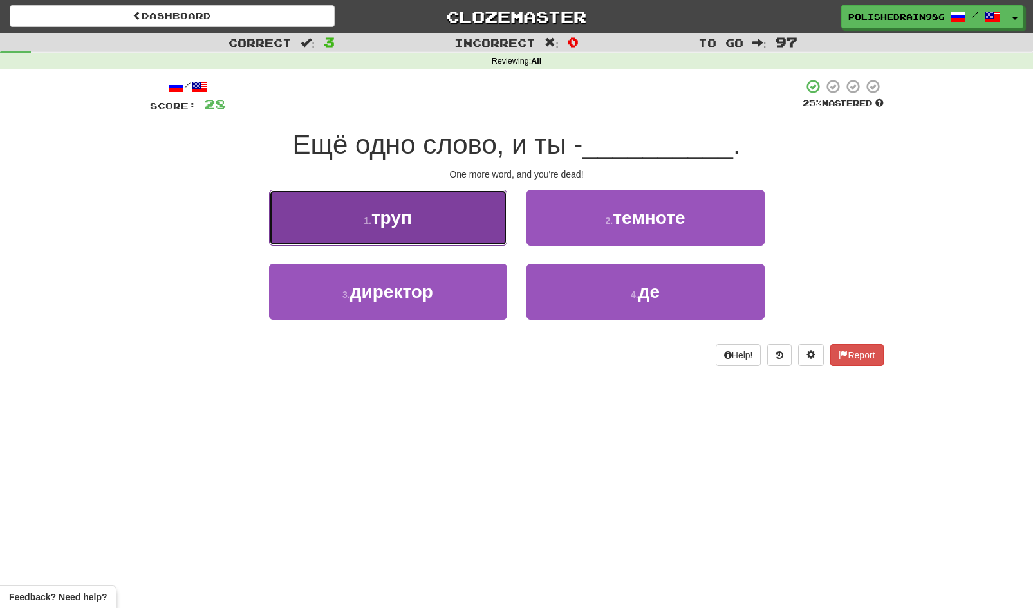
click at [461, 231] on button "1 . труп" at bounding box center [388, 218] width 238 height 56
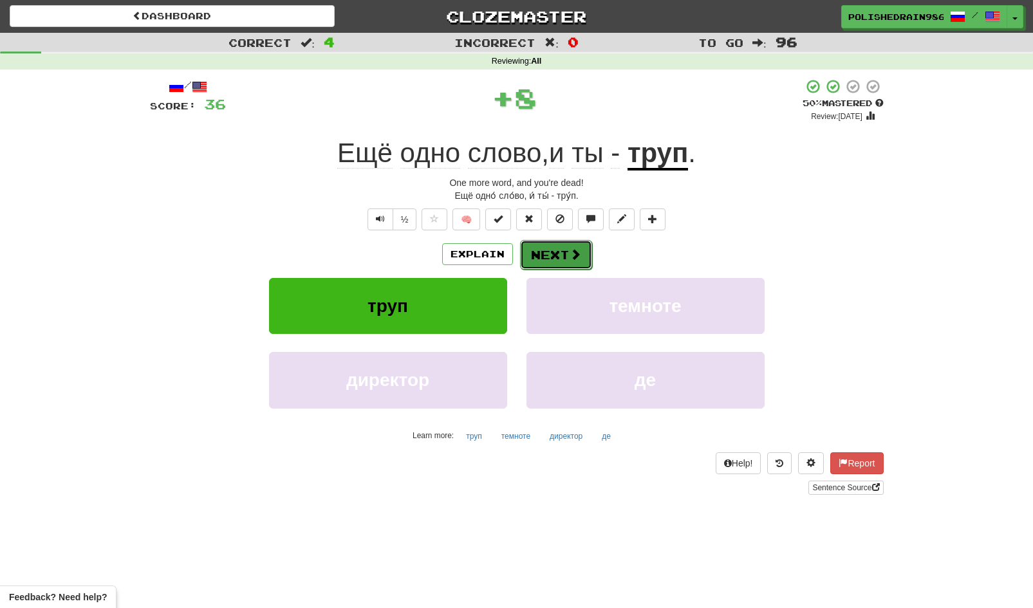
click at [555, 255] on button "Next" at bounding box center [556, 255] width 72 height 30
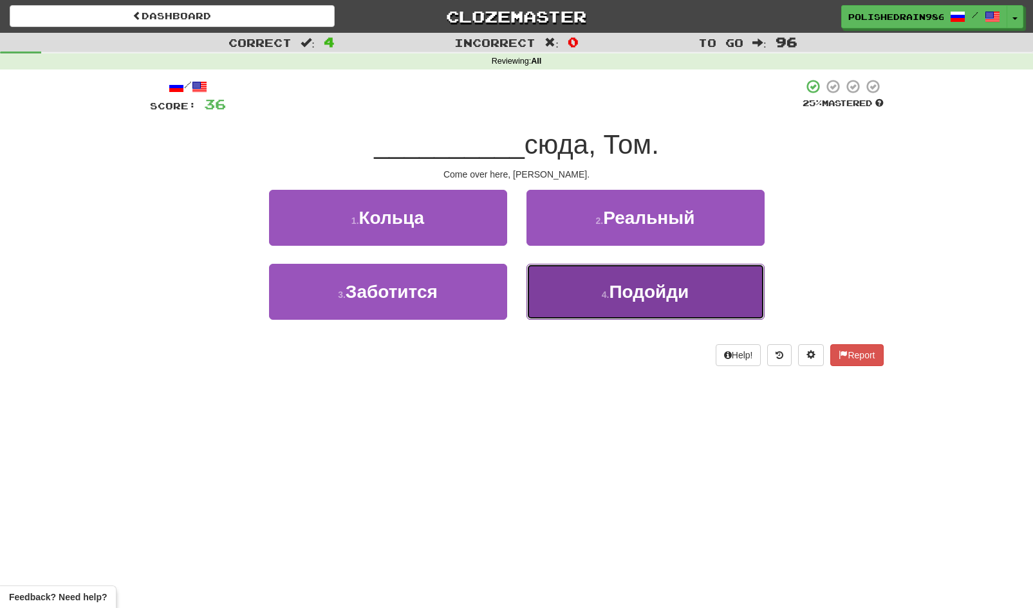
click at [577, 295] on button "4 . Подойди" at bounding box center [645, 292] width 238 height 56
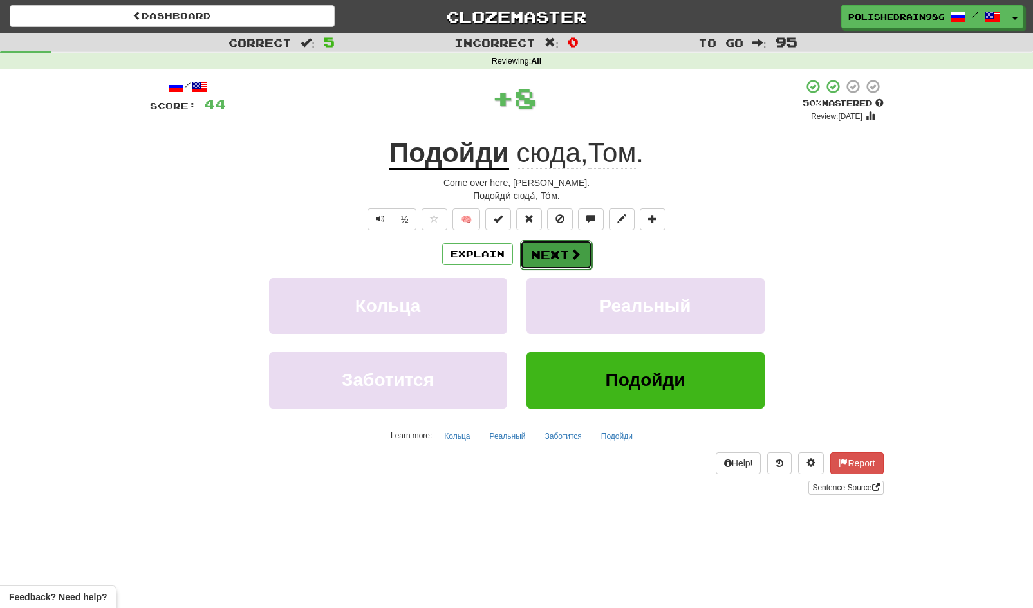
click at [561, 248] on button "Next" at bounding box center [556, 255] width 72 height 30
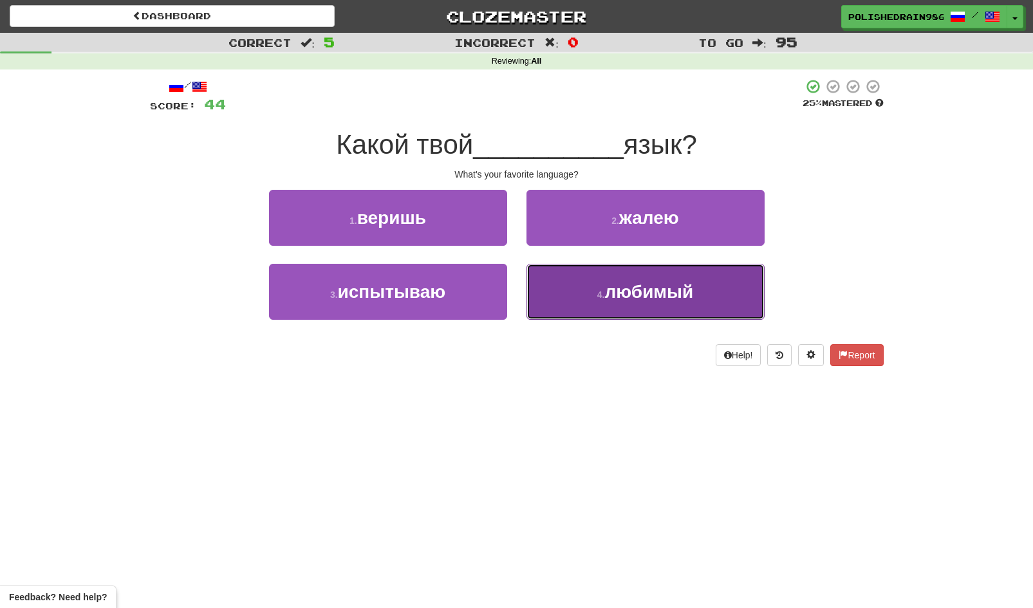
click at [552, 293] on button "4 . любимый" at bounding box center [645, 292] width 238 height 56
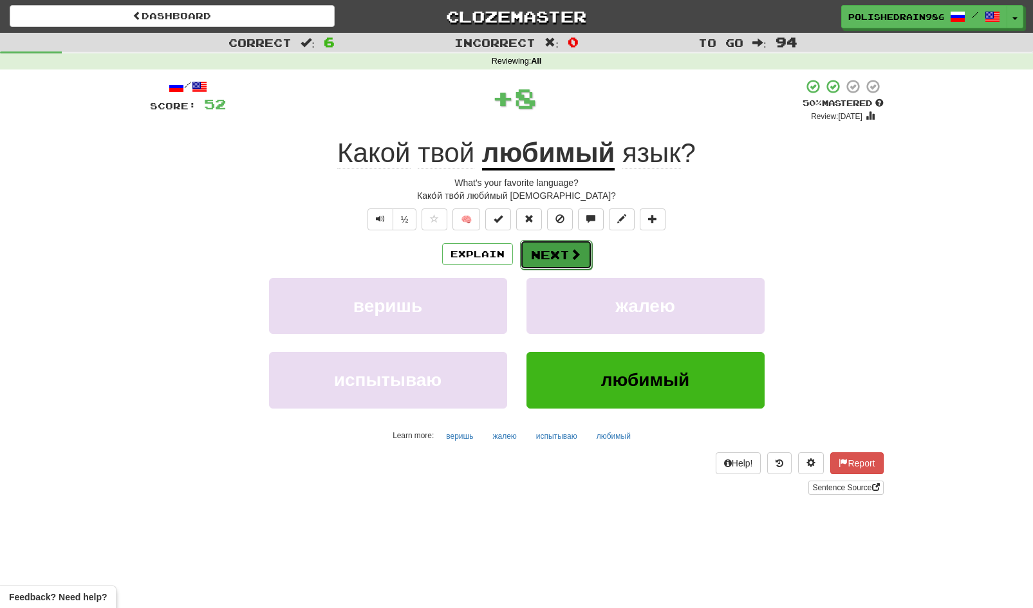
click at [561, 250] on button "Next" at bounding box center [556, 255] width 72 height 30
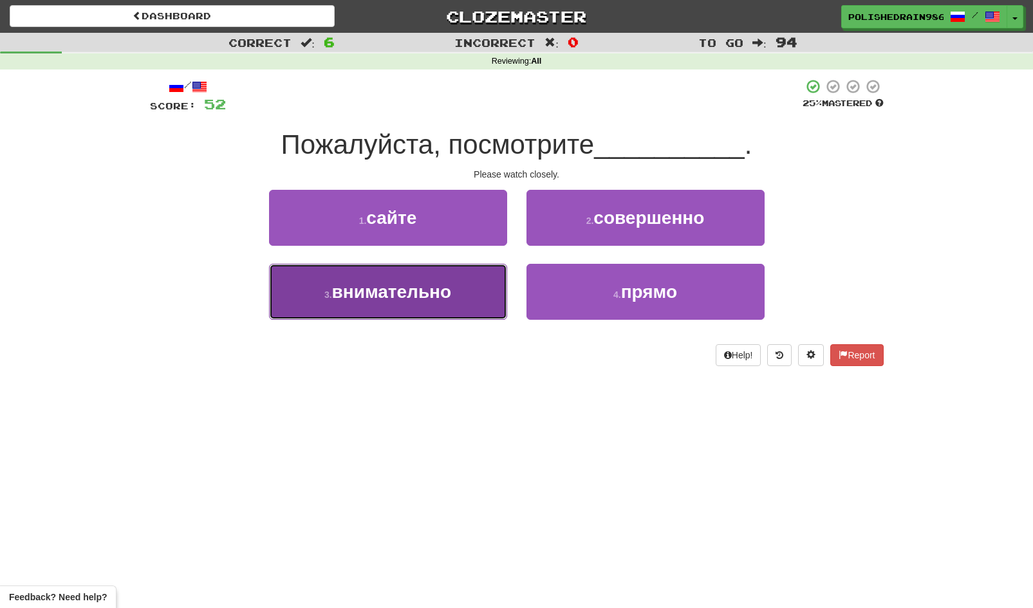
click at [481, 288] on button "3 . внимательно" at bounding box center [388, 292] width 238 height 56
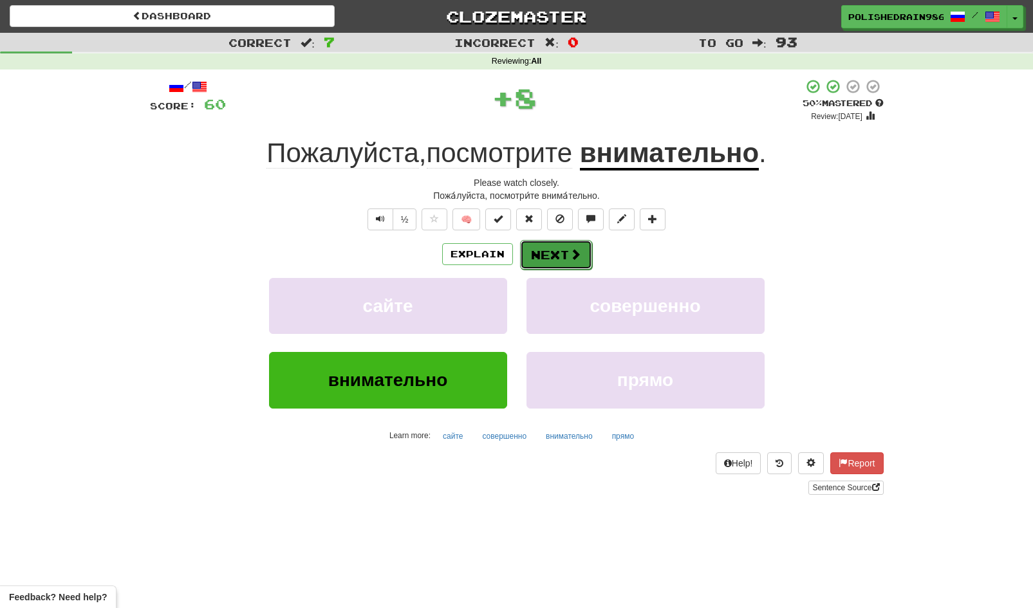
click at [555, 255] on button "Next" at bounding box center [556, 255] width 72 height 30
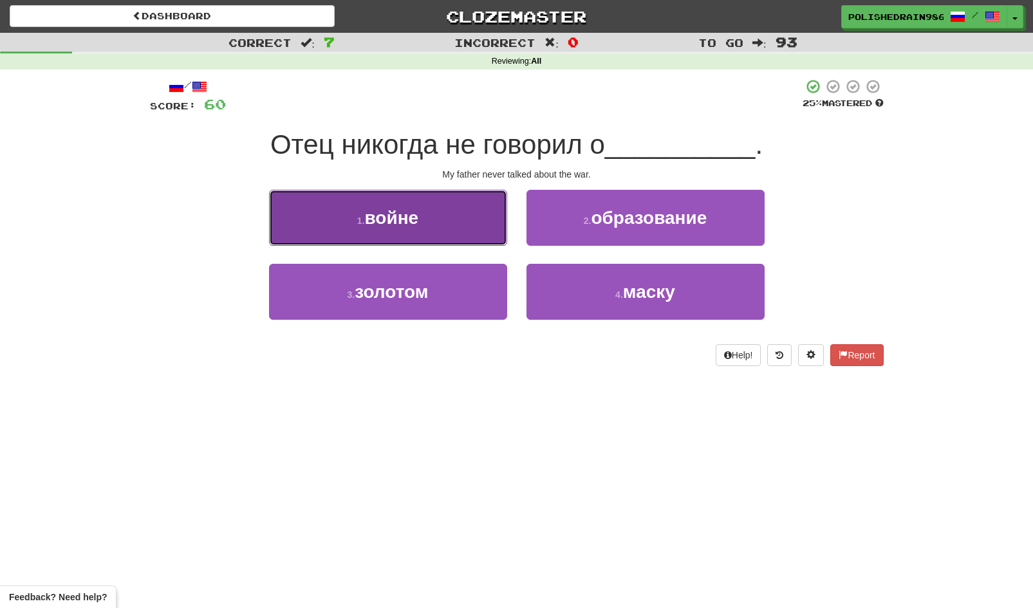
click at [438, 223] on button "1 . войне" at bounding box center [388, 218] width 238 height 56
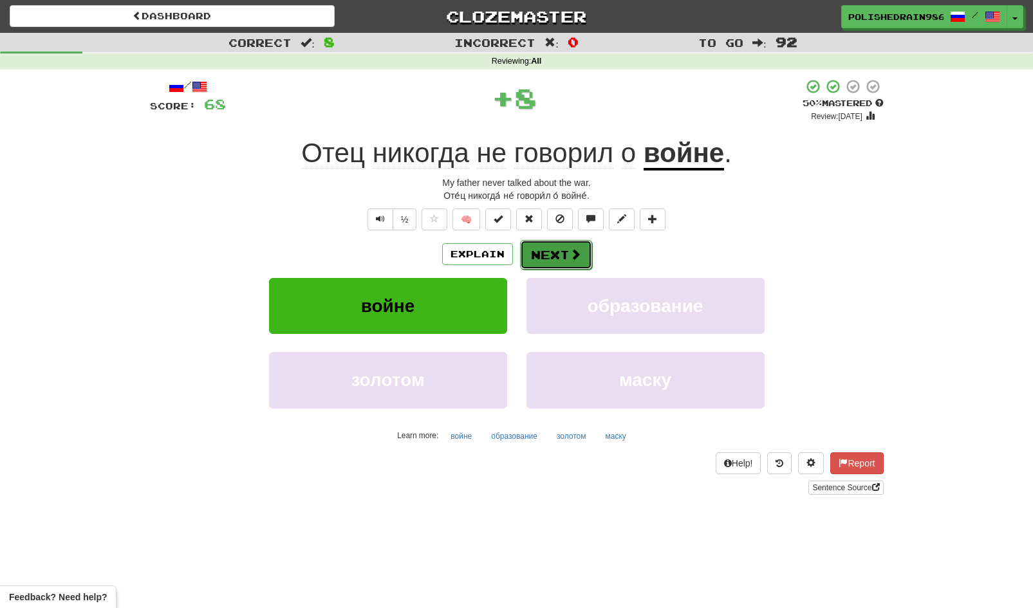
click at [552, 257] on button "Next" at bounding box center [556, 255] width 72 height 30
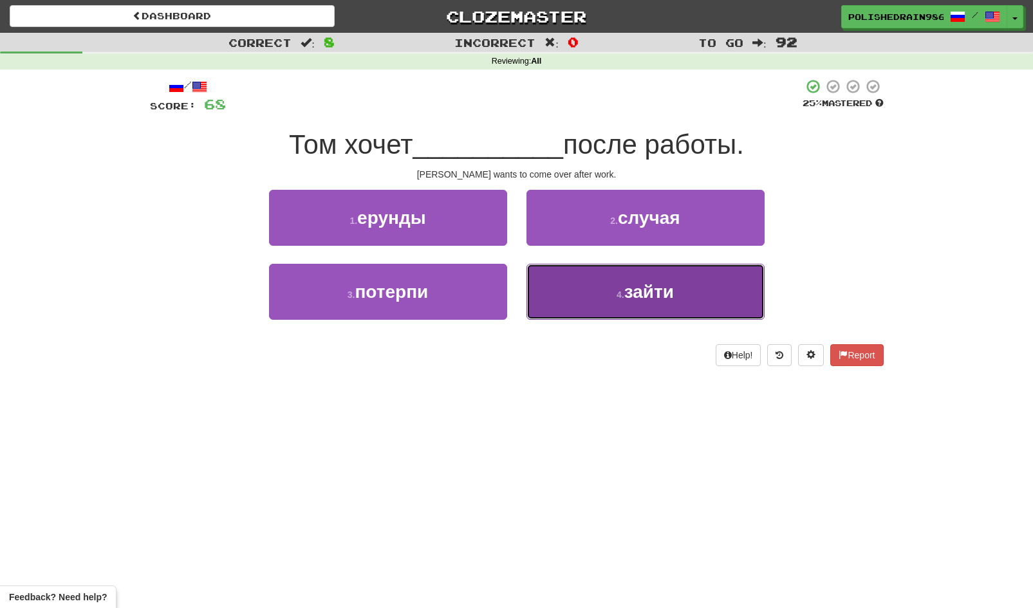
click at [574, 292] on button "4 . зайти" at bounding box center [645, 292] width 238 height 56
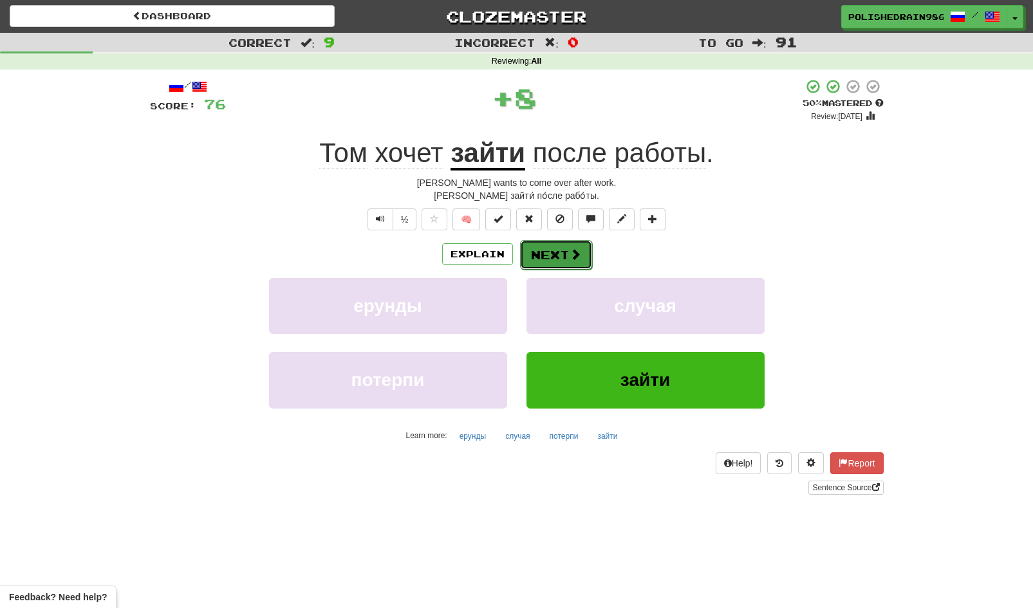
click at [562, 254] on button "Next" at bounding box center [556, 255] width 72 height 30
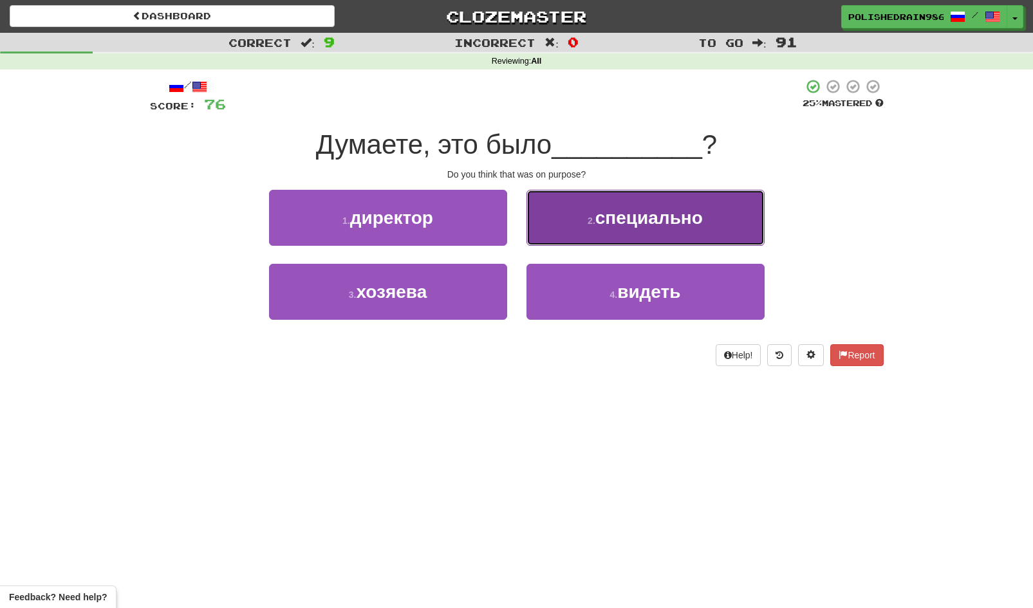
click at [588, 229] on button "2 . специально" at bounding box center [645, 218] width 238 height 56
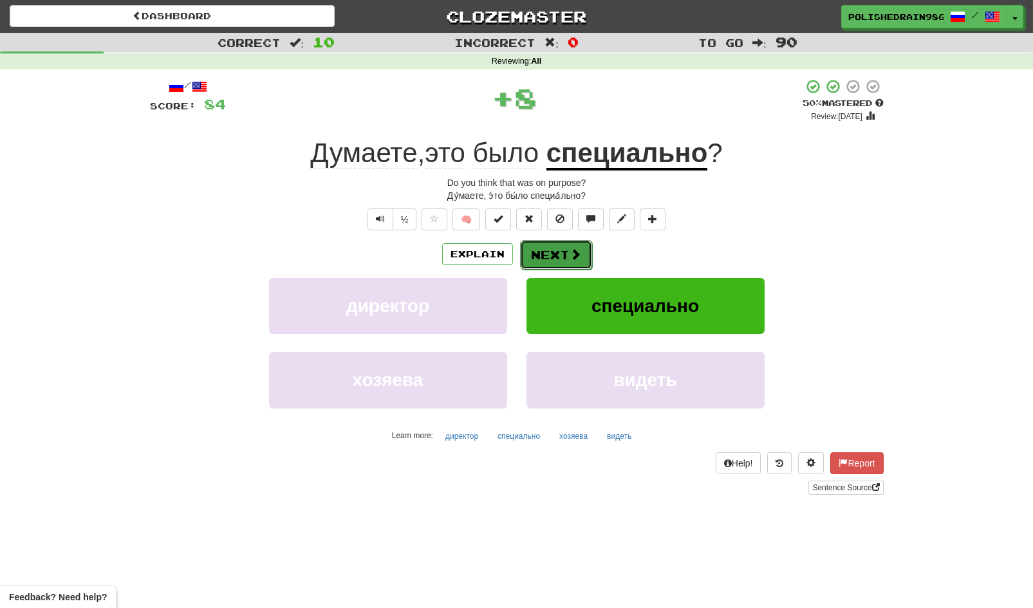
click at [570, 255] on span at bounding box center [576, 254] width 12 height 12
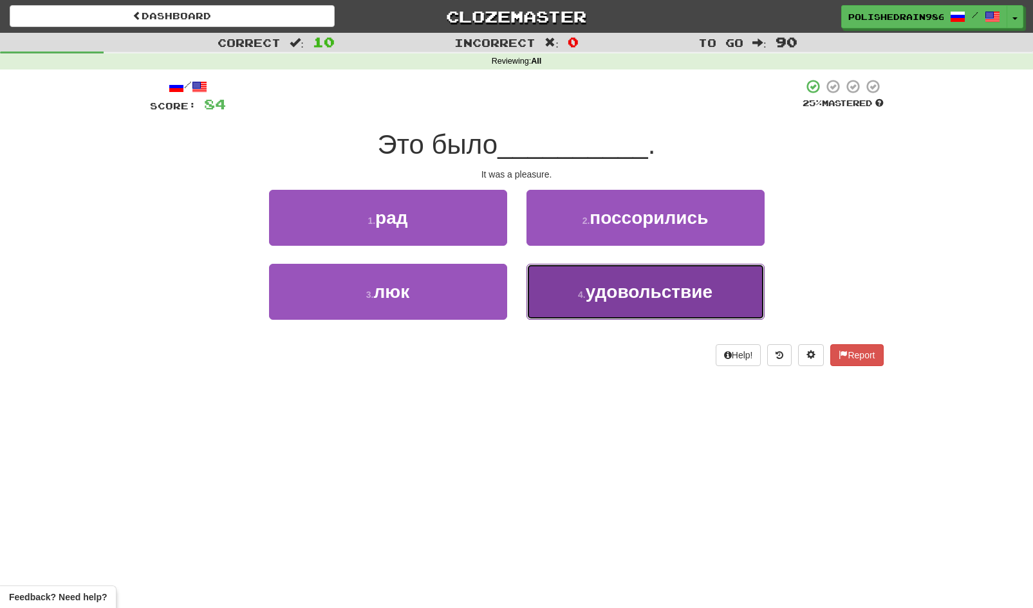
click at [592, 304] on button "4 . удовольствие" at bounding box center [645, 292] width 238 height 56
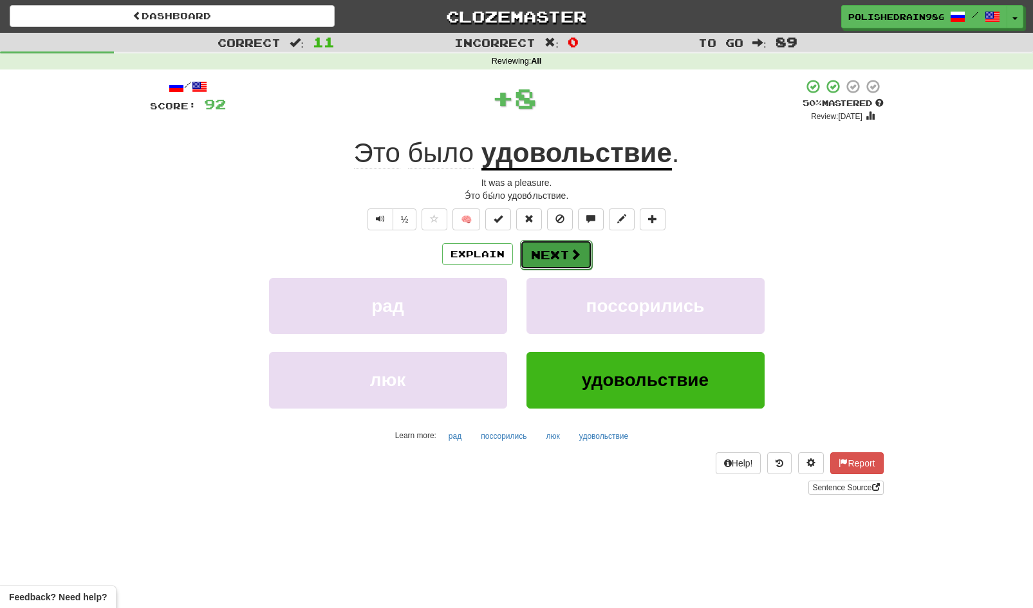
click at [582, 258] on button "Next" at bounding box center [556, 255] width 72 height 30
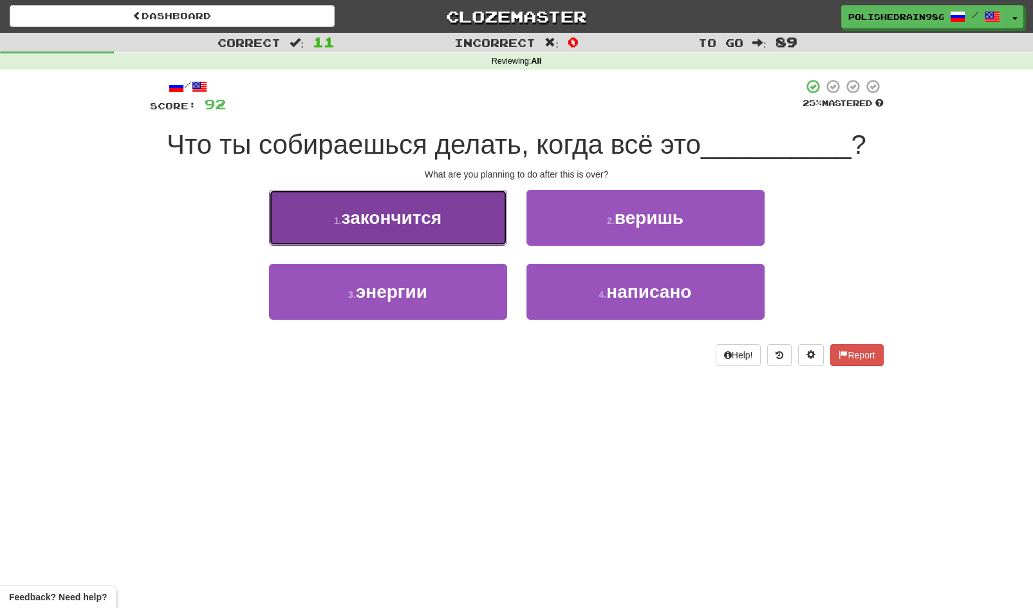
click at [474, 207] on button "1 . закончится" at bounding box center [388, 218] width 238 height 56
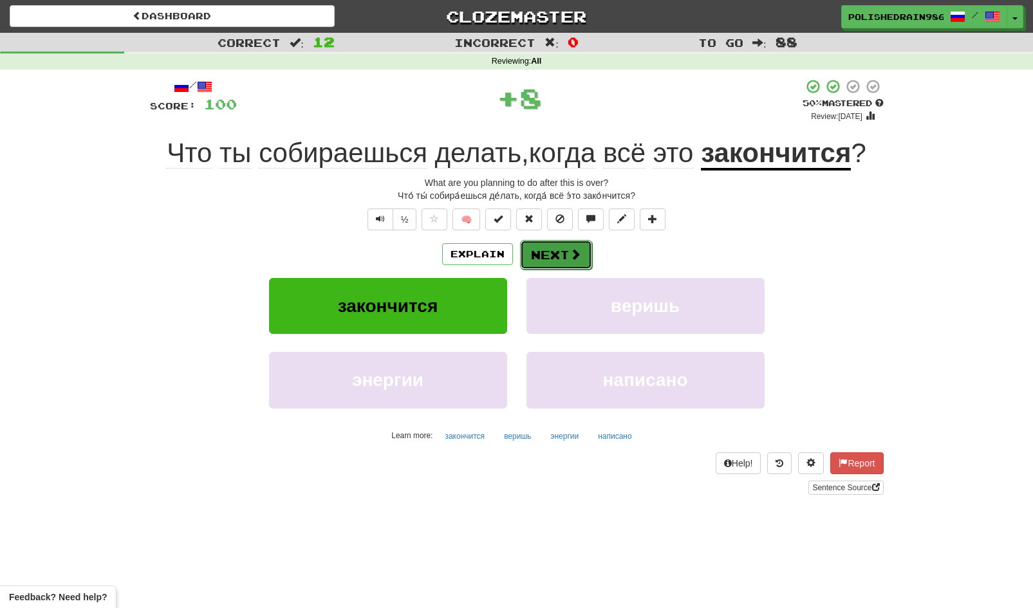
click at [548, 250] on button "Next" at bounding box center [556, 255] width 72 height 30
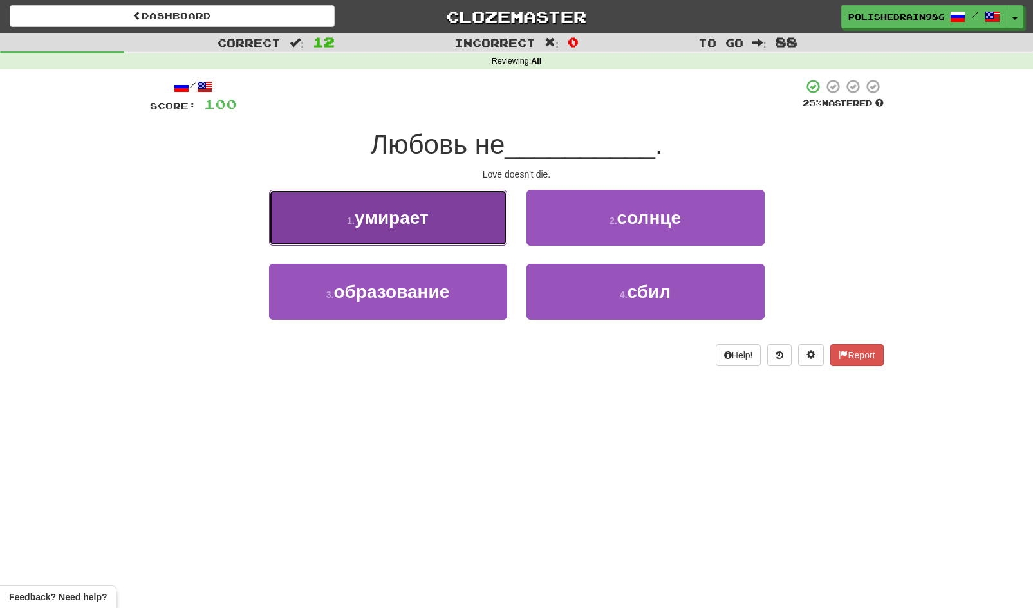
click at [437, 210] on button "1 . умирает" at bounding box center [388, 218] width 238 height 56
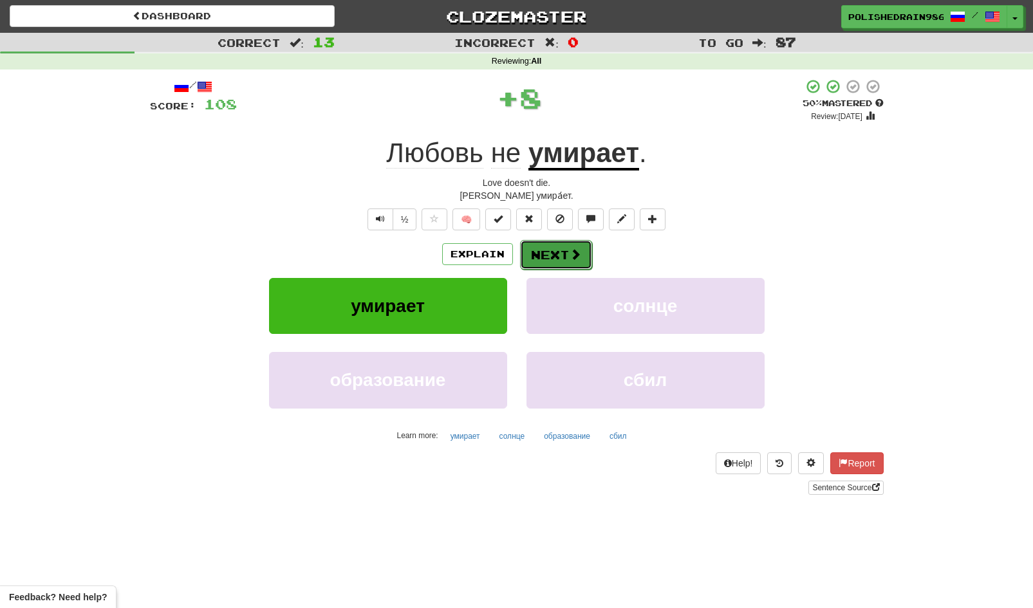
click at [549, 261] on button "Next" at bounding box center [556, 255] width 72 height 30
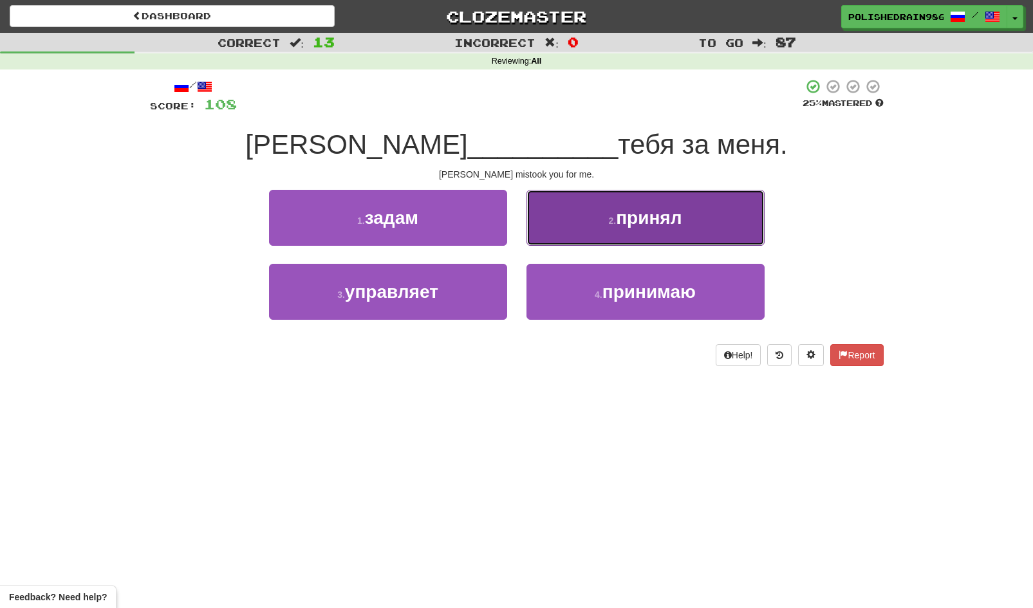
click at [601, 217] on button "2 . принял" at bounding box center [645, 218] width 238 height 56
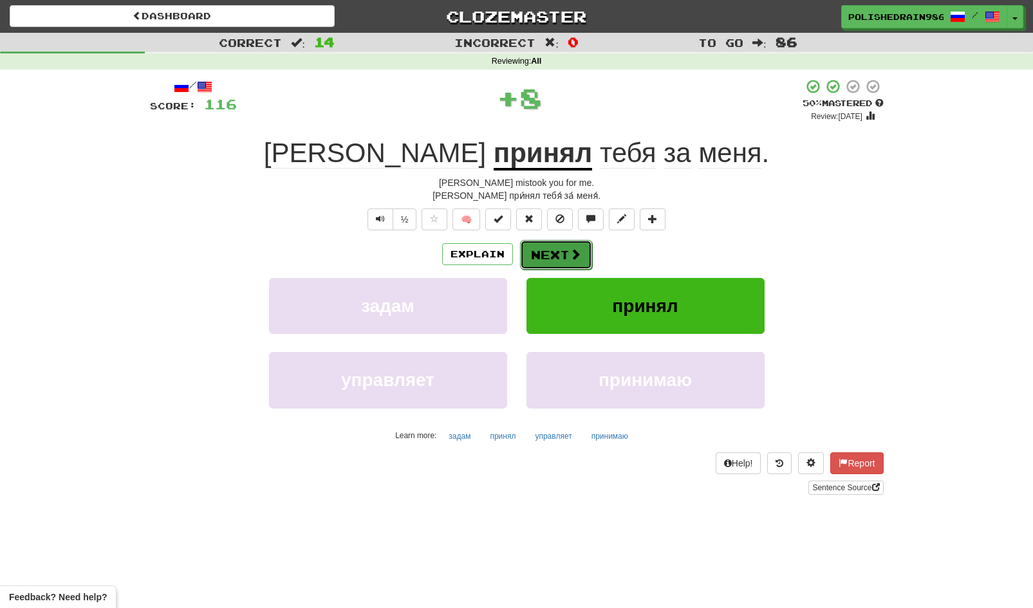
click at [570, 258] on span at bounding box center [576, 254] width 12 height 12
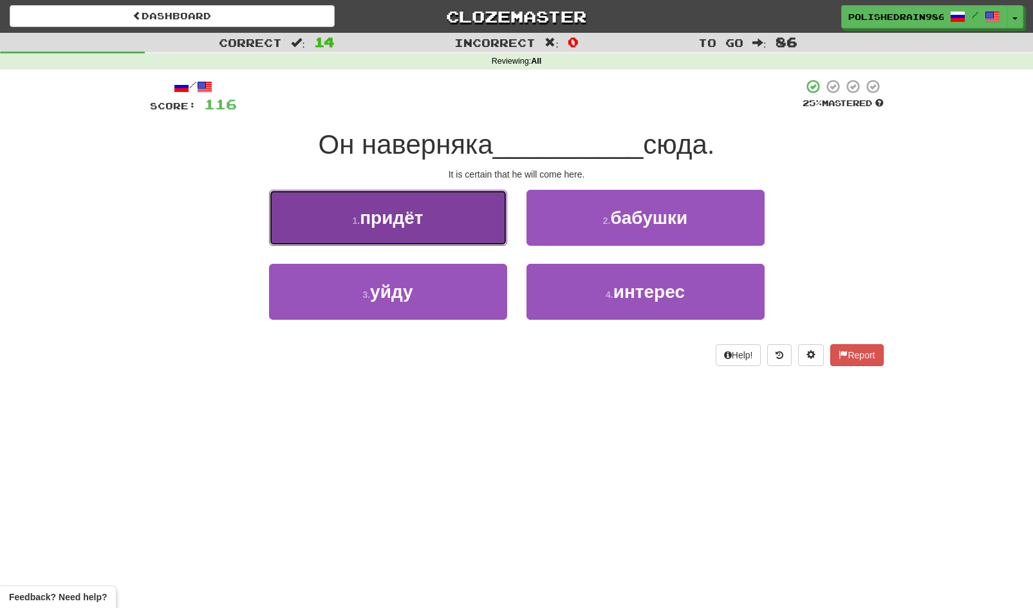
click at [436, 230] on button "1 . придёт" at bounding box center [388, 218] width 238 height 56
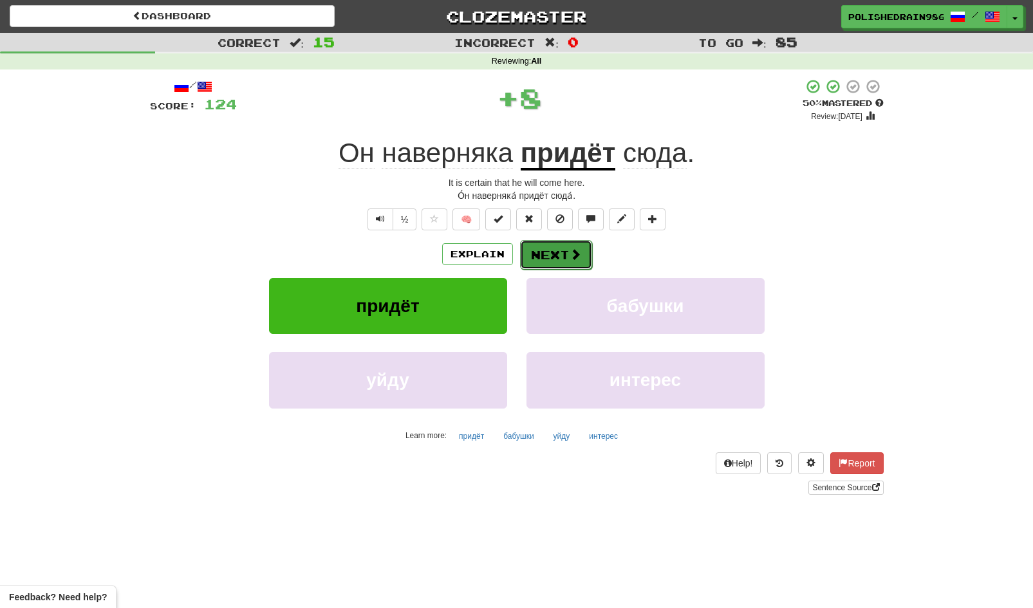
click at [554, 248] on button "Next" at bounding box center [556, 255] width 72 height 30
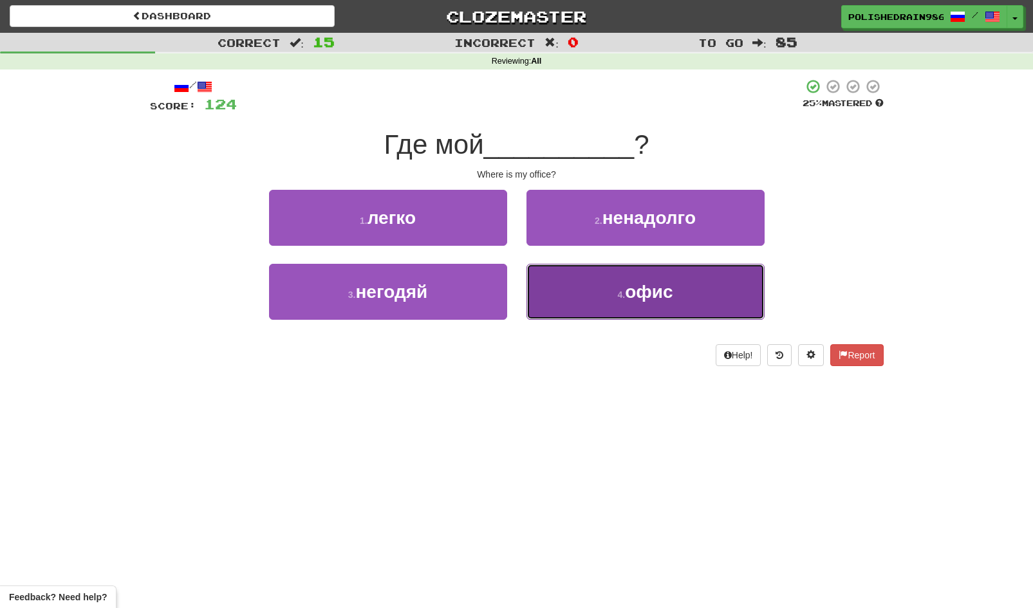
click at [584, 293] on button "4 . офис" at bounding box center [645, 292] width 238 height 56
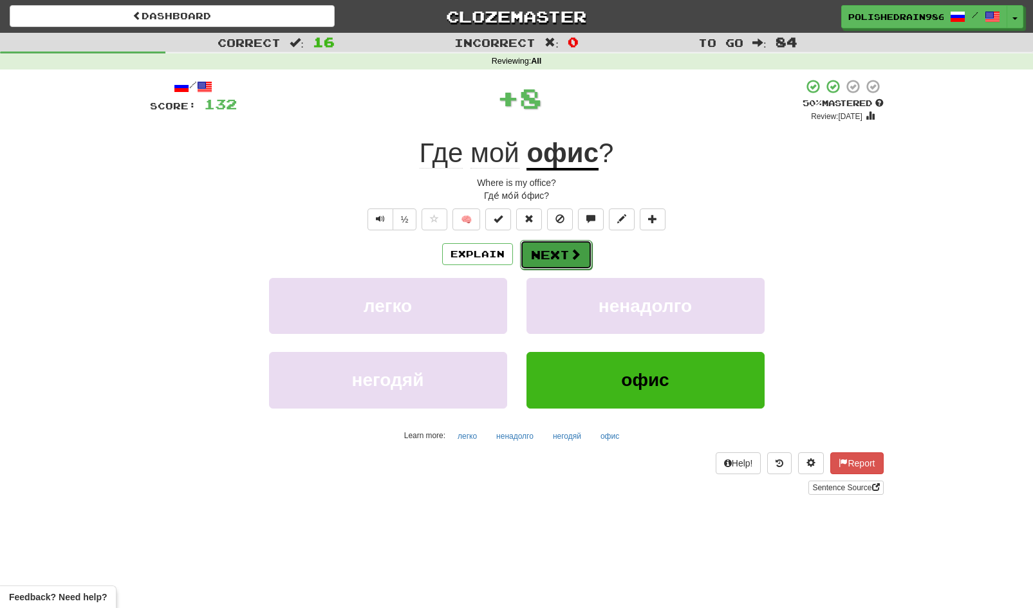
click at [568, 249] on button "Next" at bounding box center [556, 255] width 72 height 30
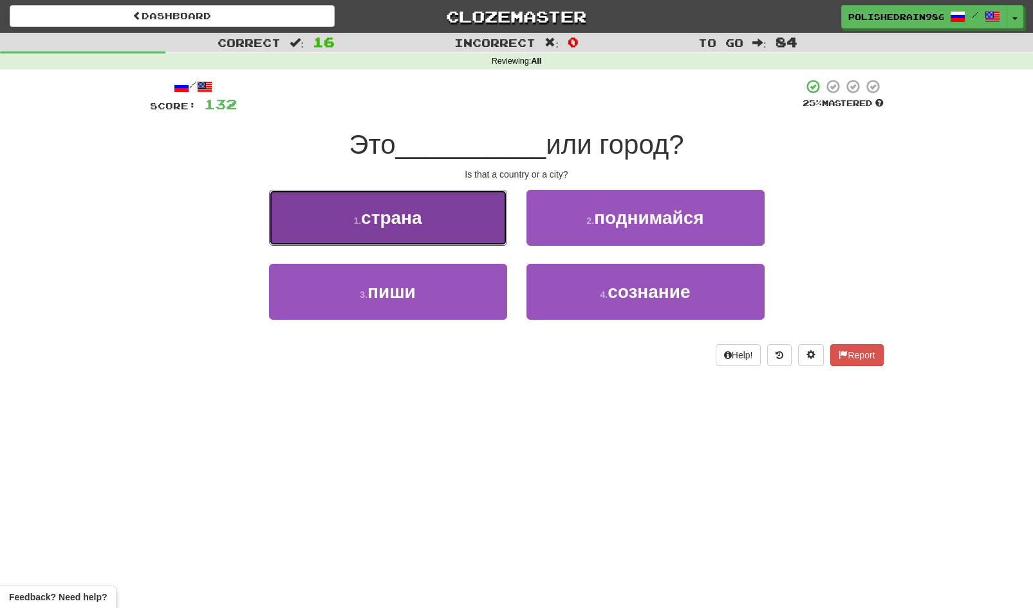
click at [487, 232] on button "1 . страна" at bounding box center [388, 218] width 238 height 56
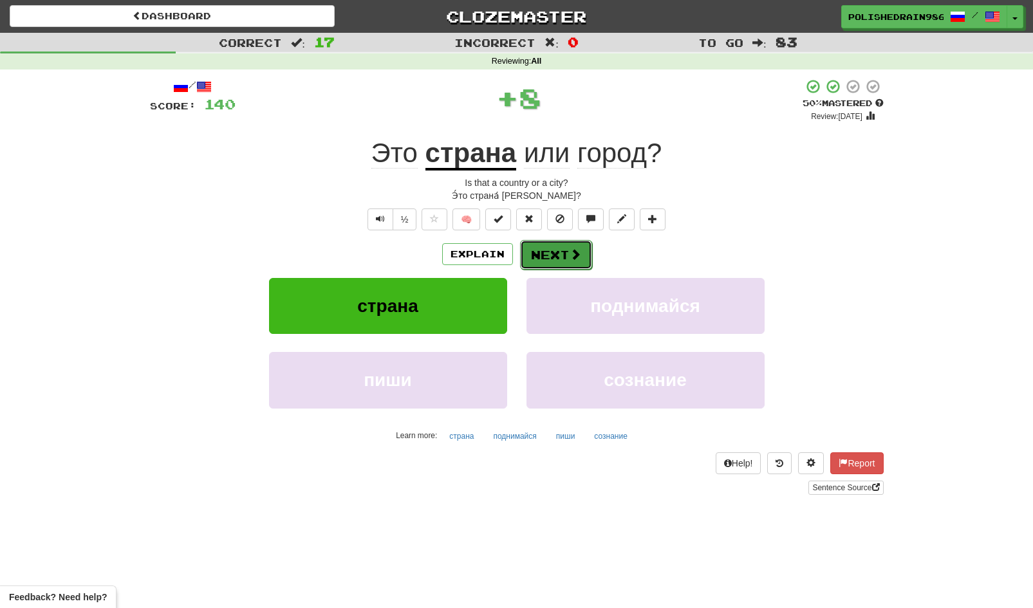
click at [537, 254] on button "Next" at bounding box center [556, 255] width 72 height 30
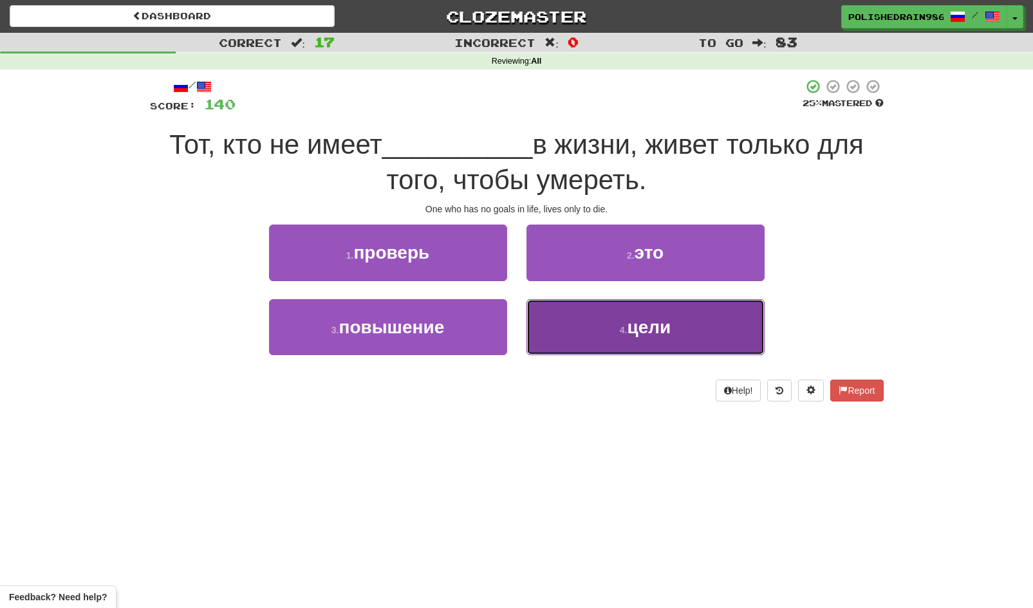
click at [589, 332] on button "4 . цели" at bounding box center [645, 327] width 238 height 56
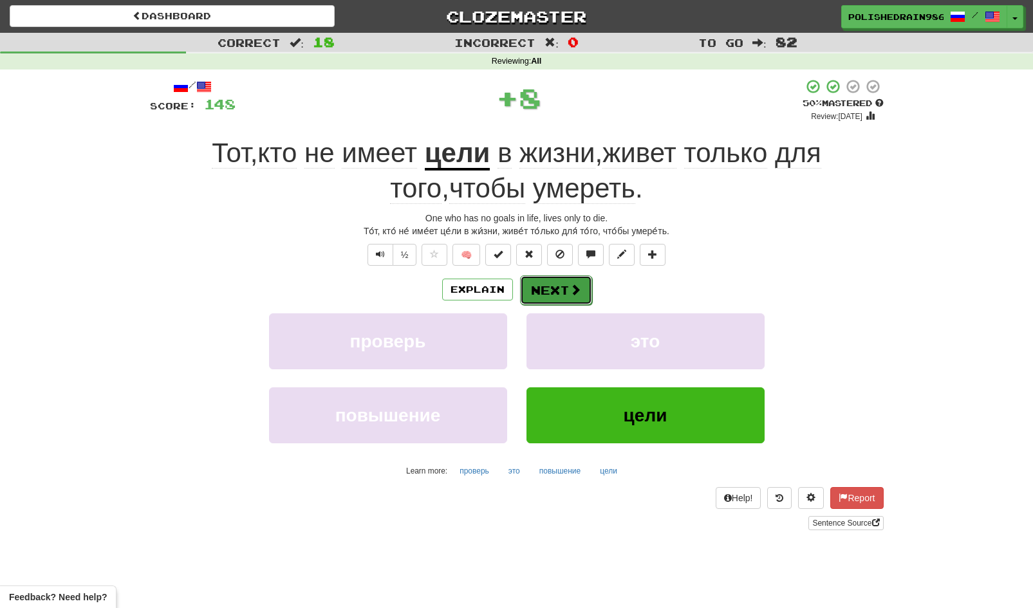
click at [564, 288] on button "Next" at bounding box center [556, 290] width 72 height 30
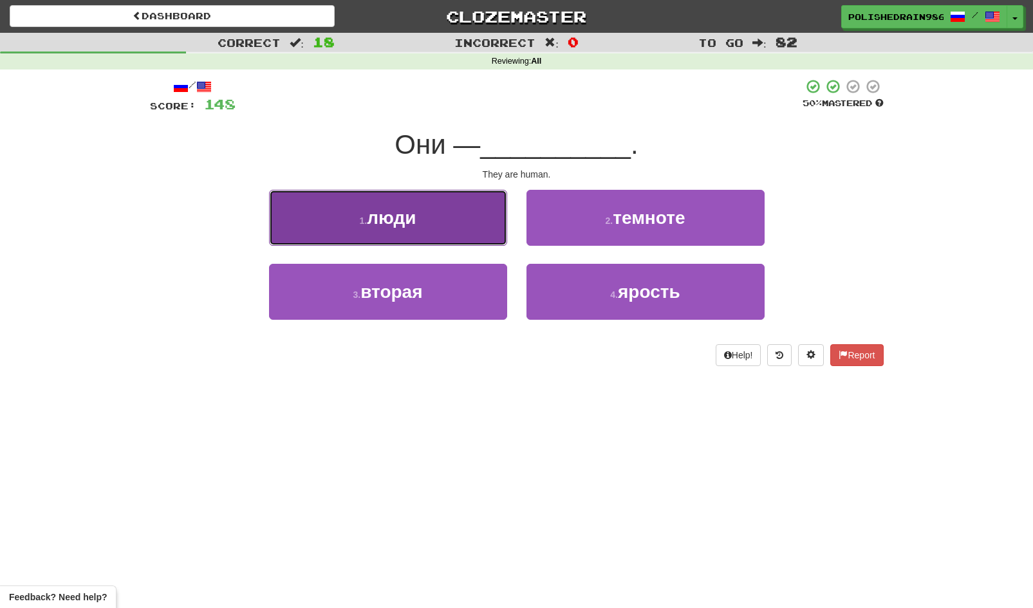
click at [473, 221] on button "1 . люди" at bounding box center [388, 218] width 238 height 56
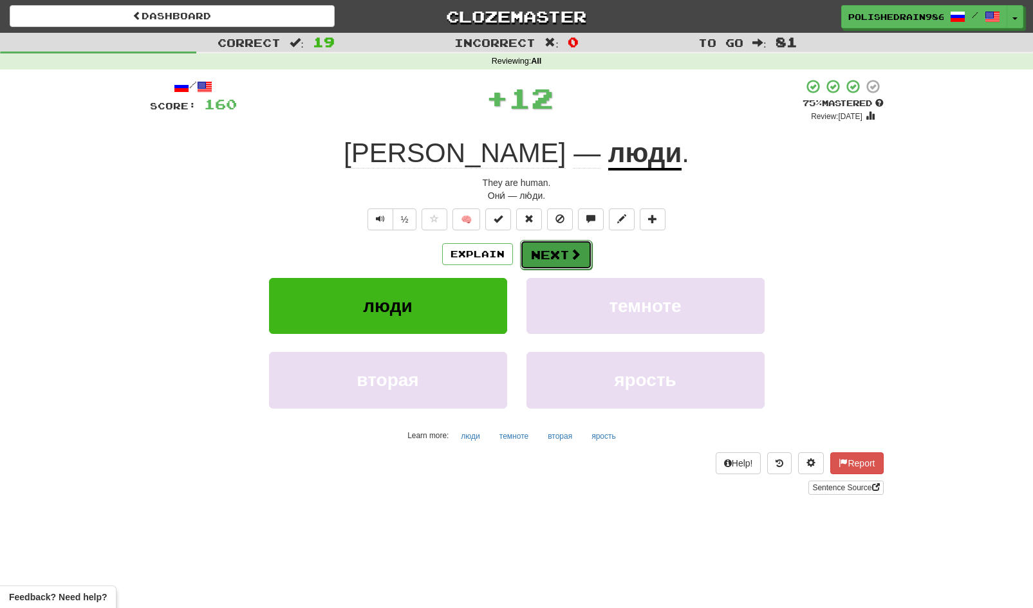
click at [542, 260] on button "Next" at bounding box center [556, 255] width 72 height 30
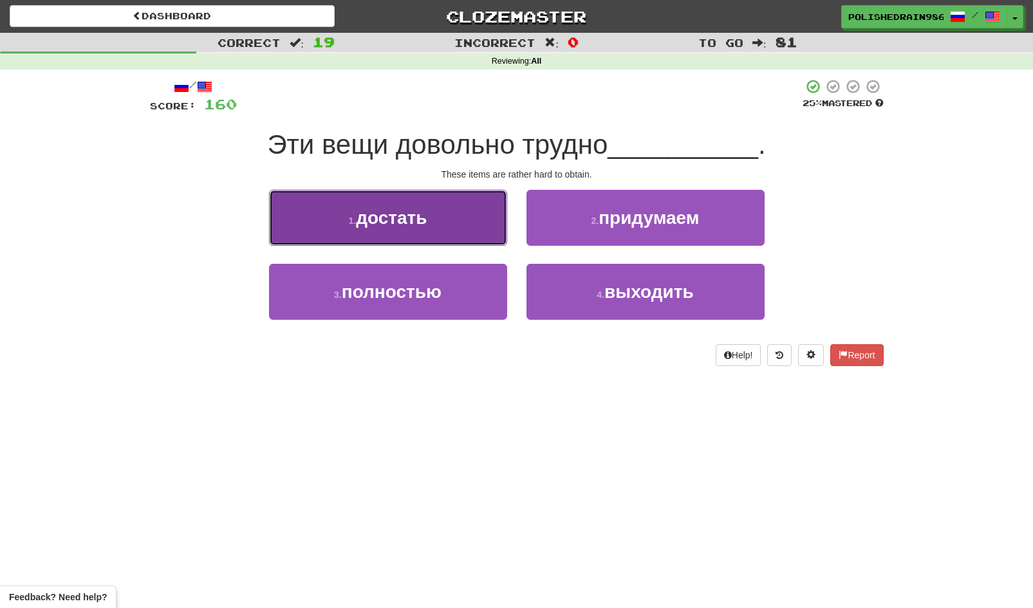
click at [466, 219] on button "1 . достать" at bounding box center [388, 218] width 238 height 56
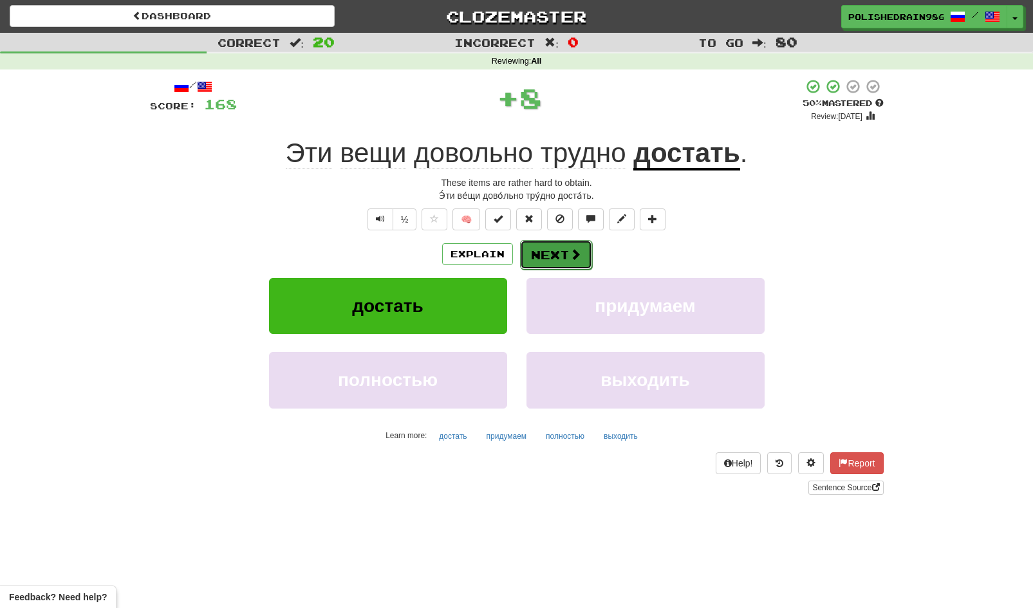
click at [539, 258] on button "Next" at bounding box center [556, 255] width 72 height 30
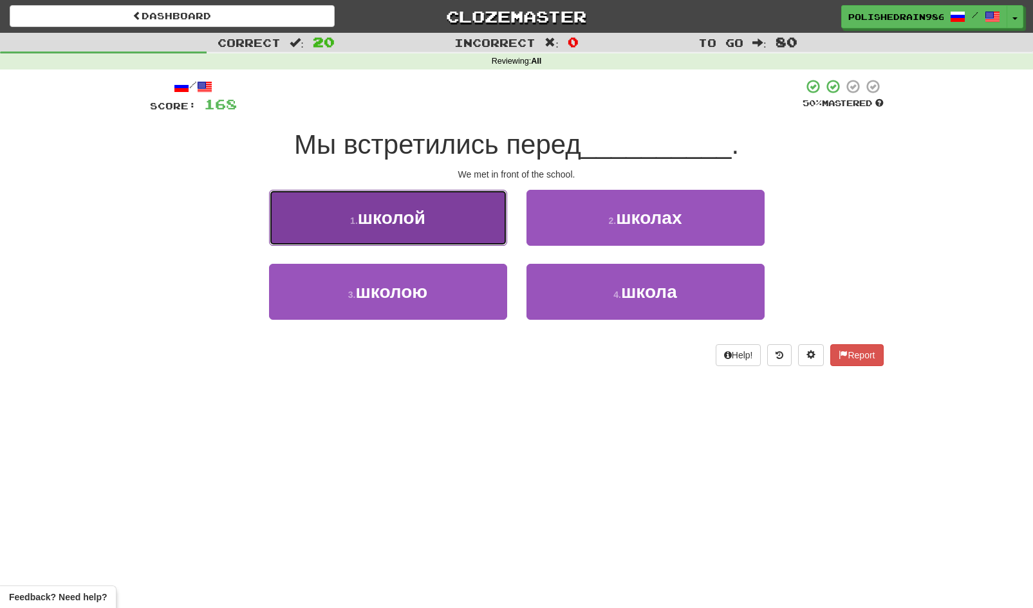
click at [483, 231] on button "1 . школой" at bounding box center [388, 218] width 238 height 56
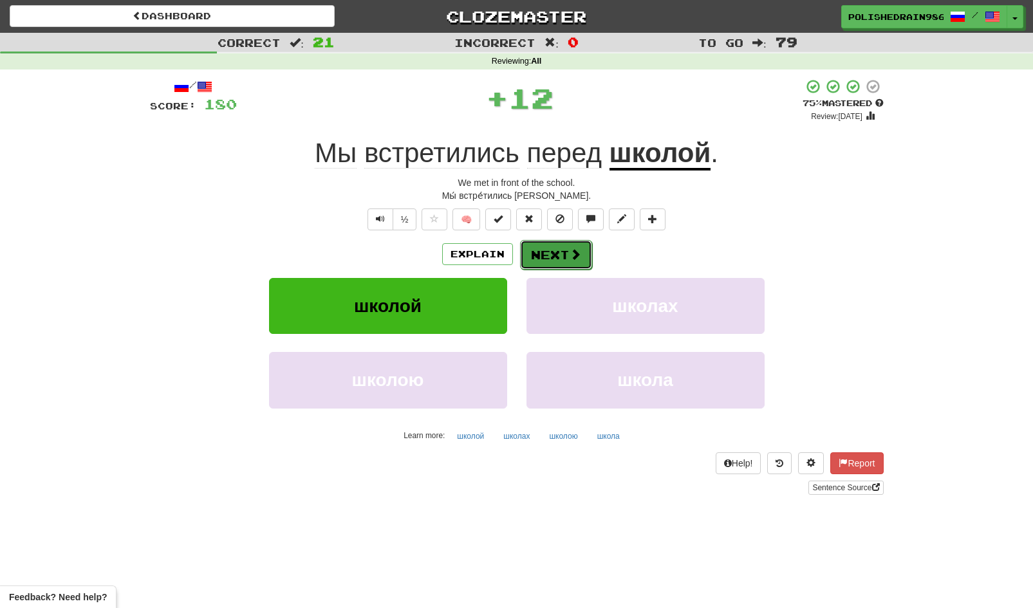
click at [548, 263] on button "Next" at bounding box center [556, 255] width 72 height 30
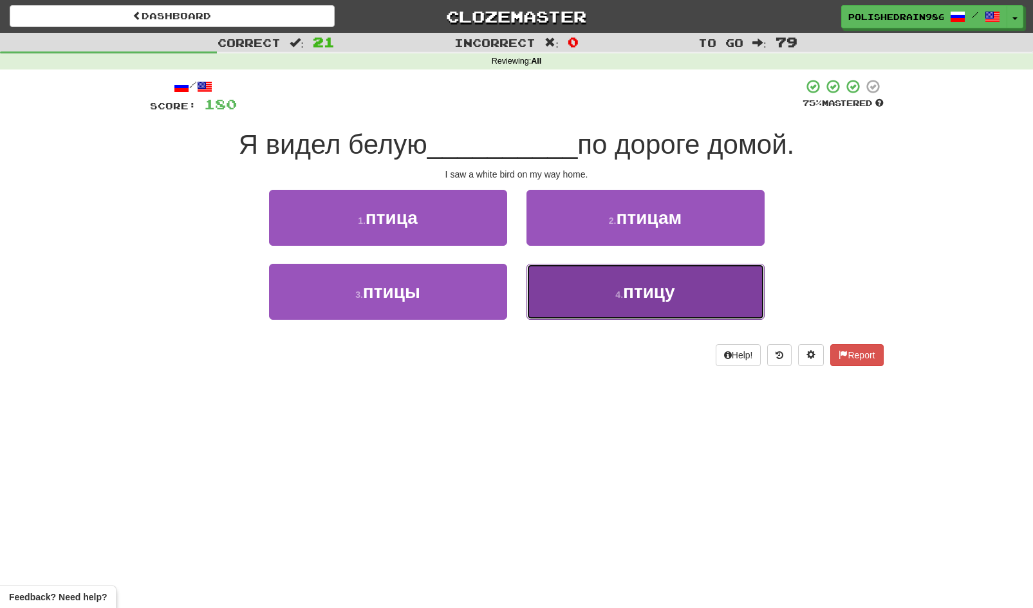
click at [591, 293] on button "4 . птицу" at bounding box center [645, 292] width 238 height 56
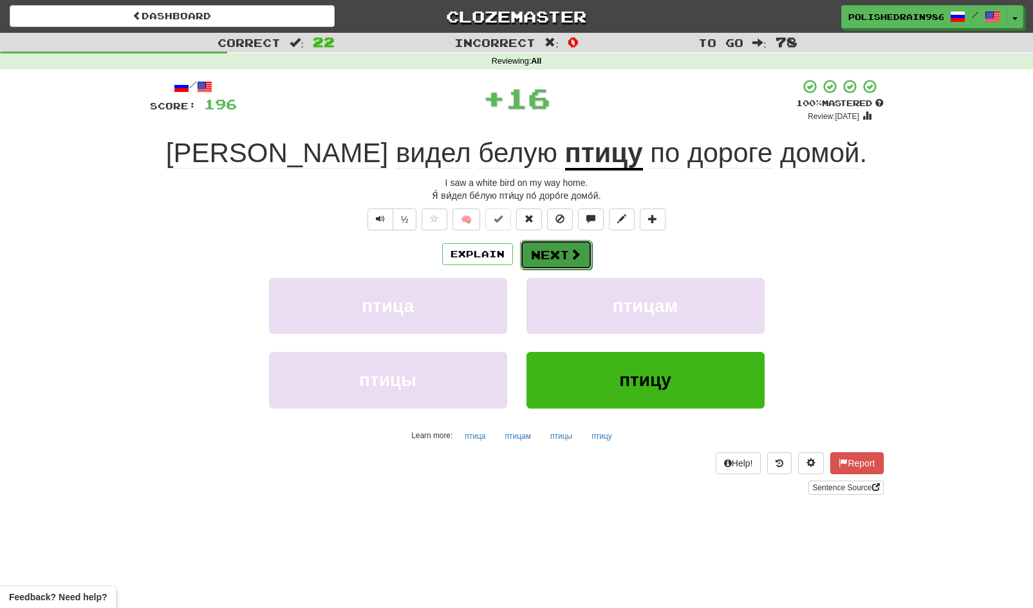
click at [557, 263] on button "Next" at bounding box center [556, 255] width 72 height 30
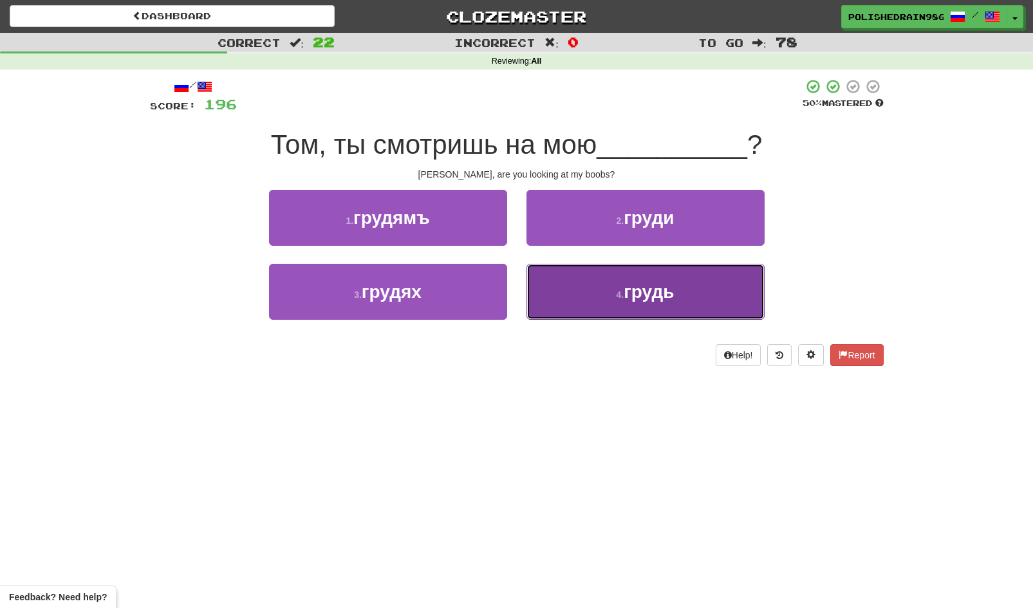
click at [573, 295] on button "4 . грудь" at bounding box center [645, 292] width 238 height 56
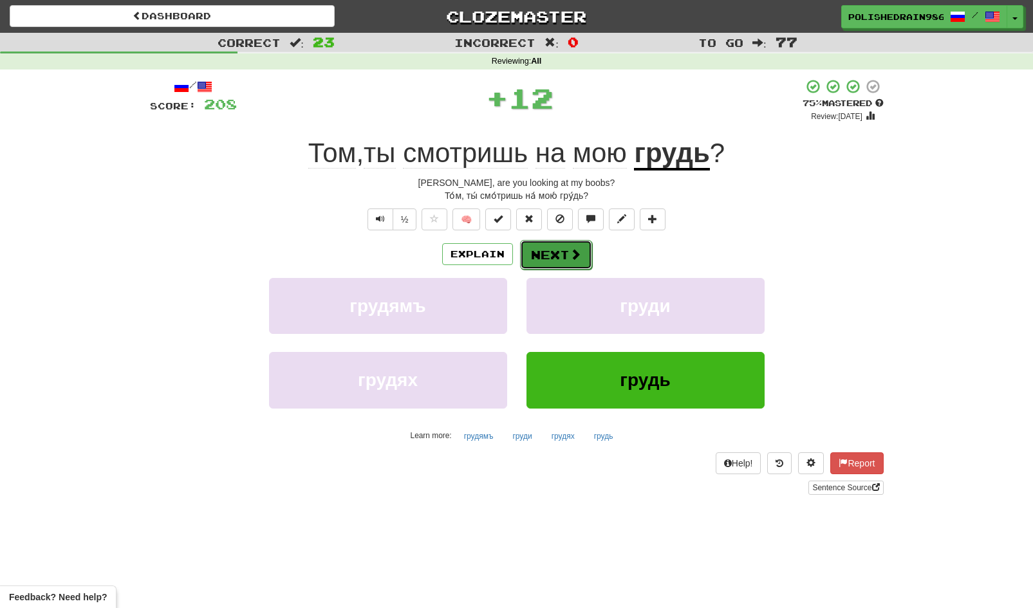
click at [562, 255] on button "Next" at bounding box center [556, 255] width 72 height 30
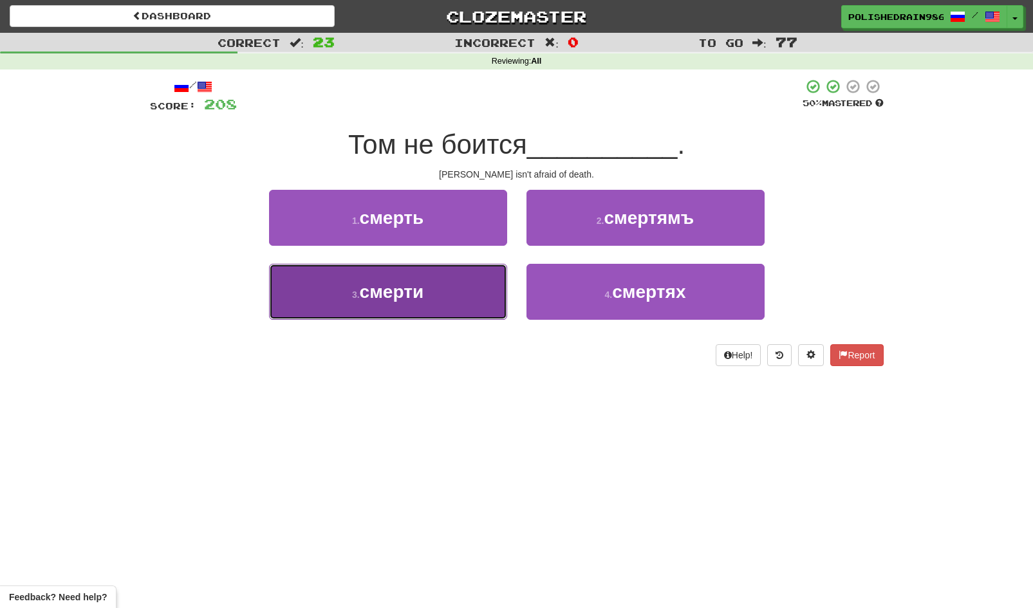
click at [458, 293] on button "3 . смерти" at bounding box center [388, 292] width 238 height 56
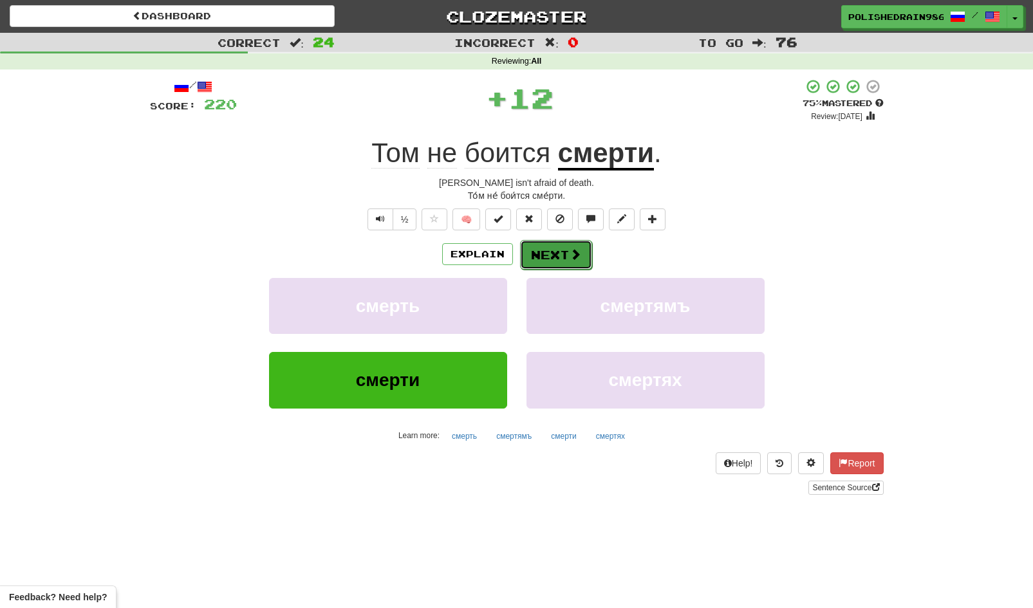
click at [553, 252] on button "Next" at bounding box center [556, 255] width 72 height 30
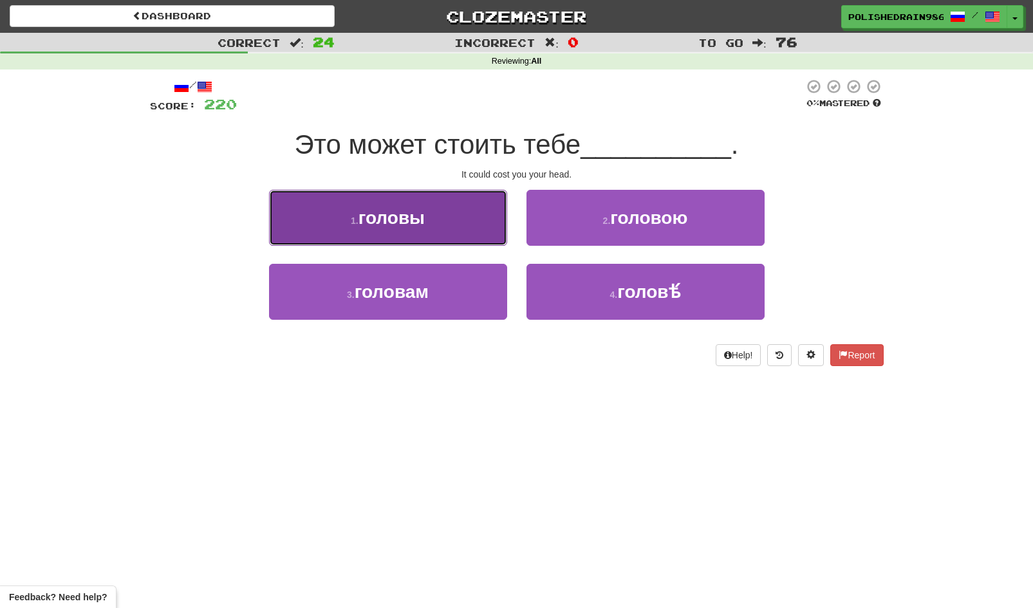
click at [469, 219] on button "1 . головы" at bounding box center [388, 218] width 238 height 56
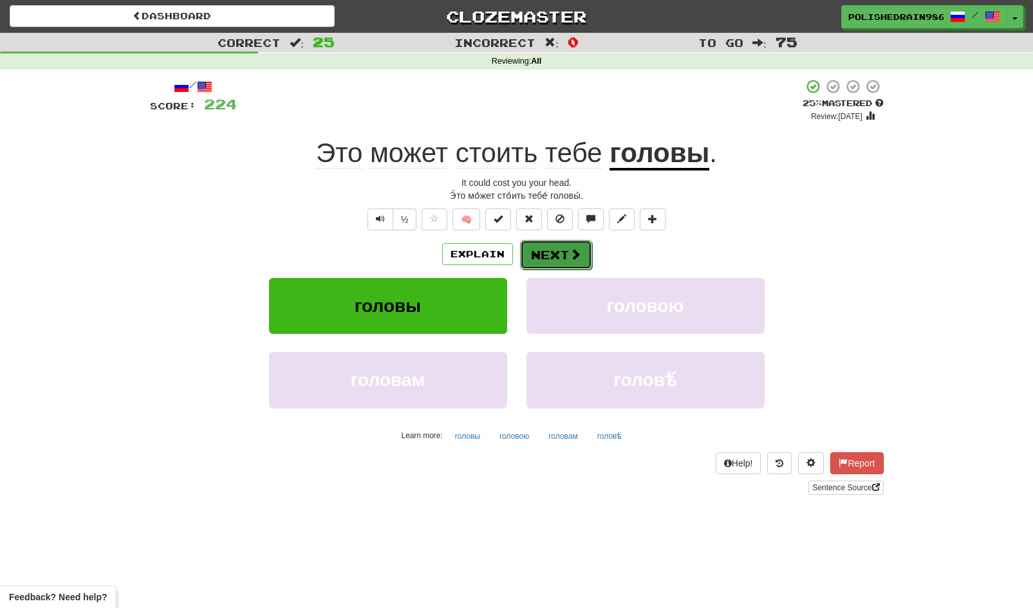
click at [564, 256] on button "Next" at bounding box center [556, 255] width 72 height 30
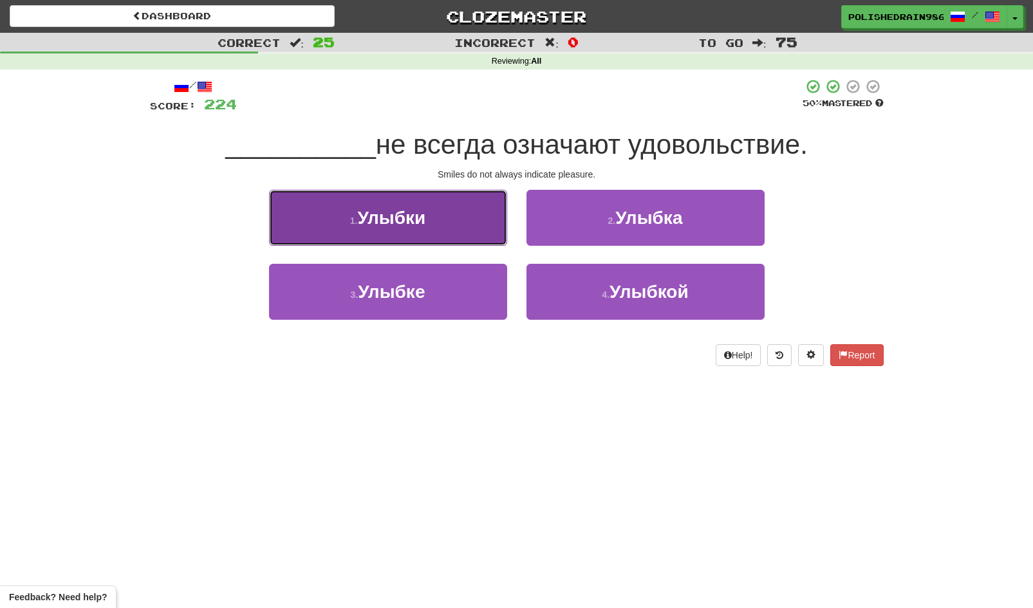
click at [469, 210] on button "1 . Улыбки" at bounding box center [388, 218] width 238 height 56
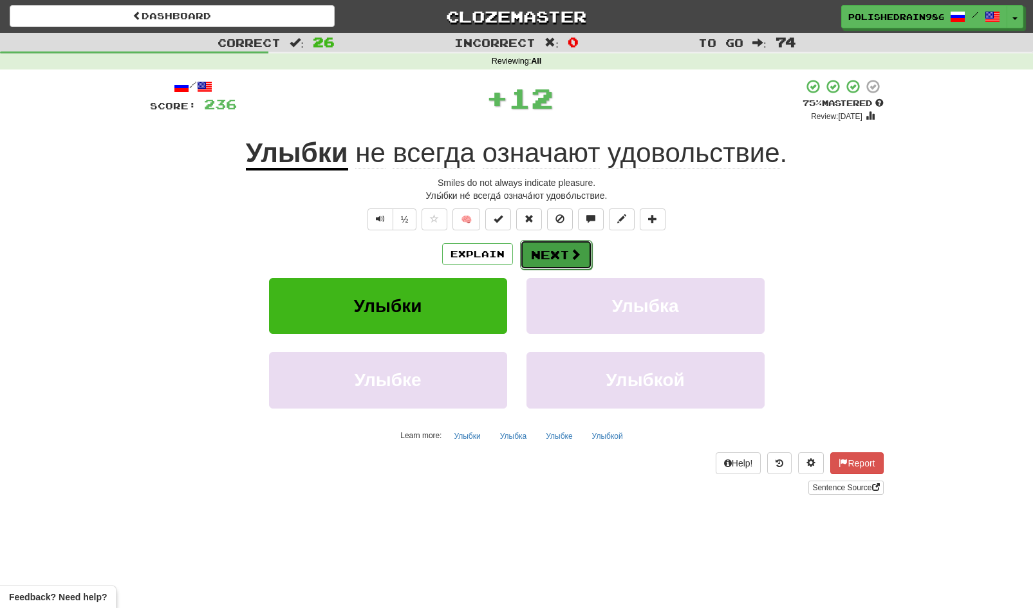
click at [555, 258] on button "Next" at bounding box center [556, 255] width 72 height 30
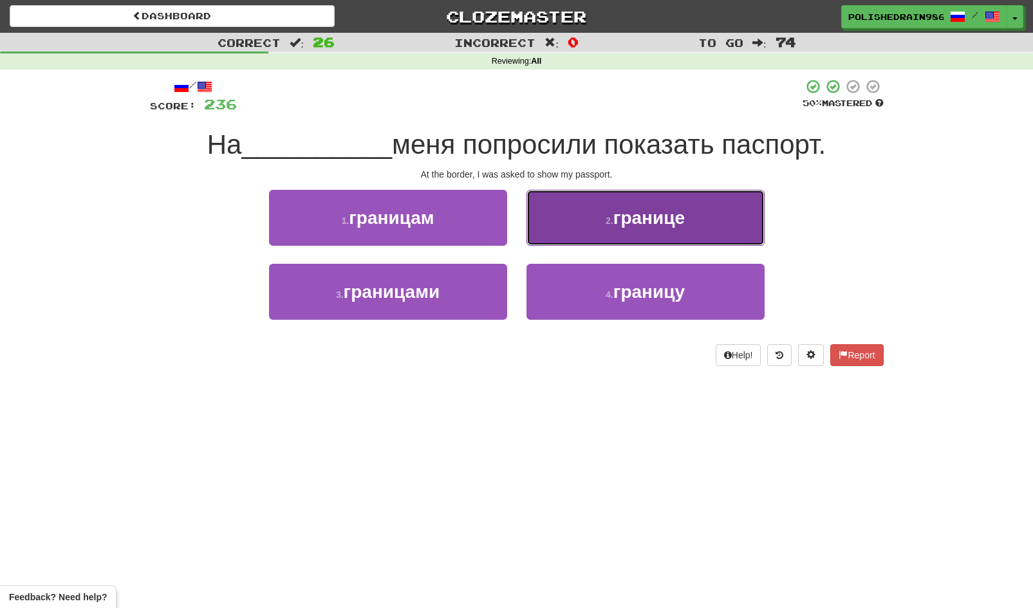
click at [608, 236] on button "2 . границе" at bounding box center [645, 218] width 238 height 56
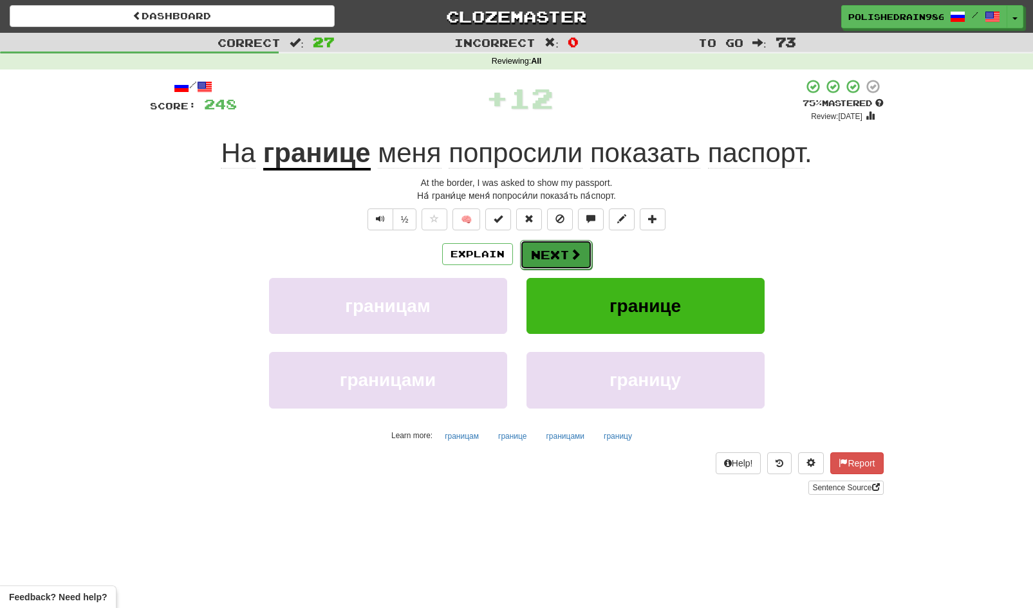
click at [556, 261] on button "Next" at bounding box center [556, 255] width 72 height 30
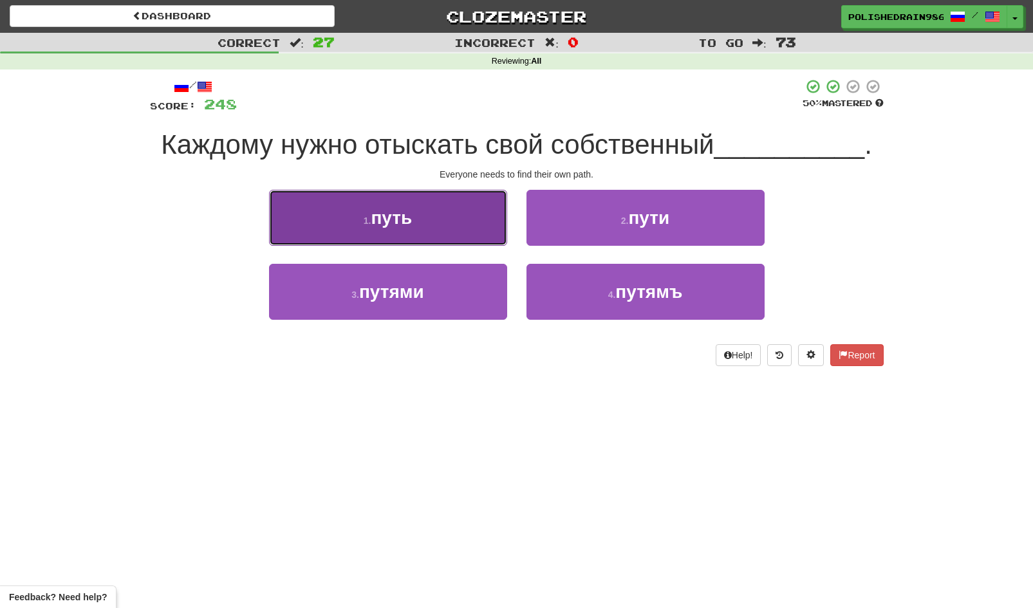
click at [487, 228] on button "1 . путь" at bounding box center [388, 218] width 238 height 56
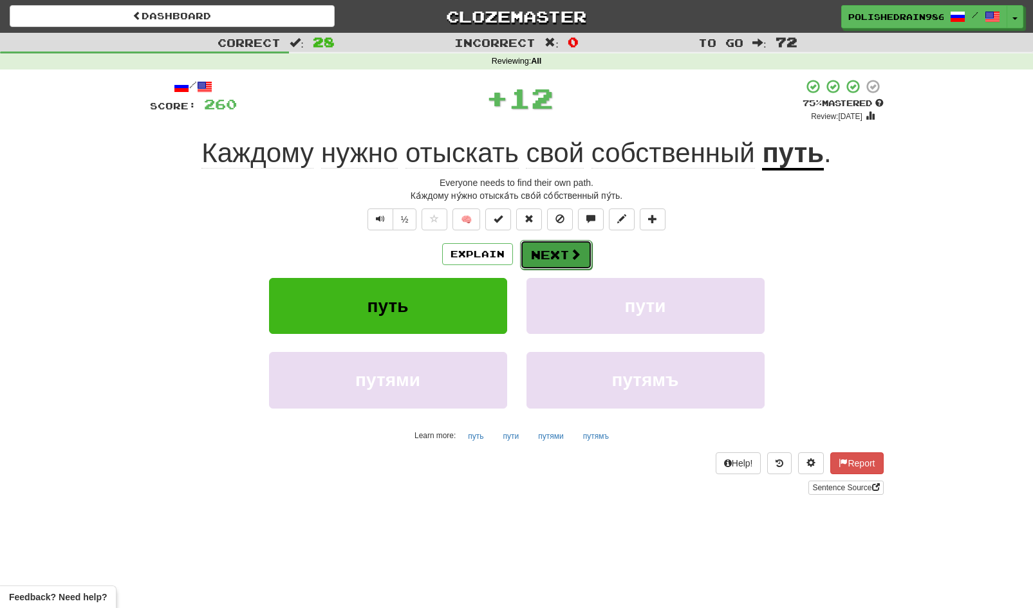
click at [556, 255] on button "Next" at bounding box center [556, 255] width 72 height 30
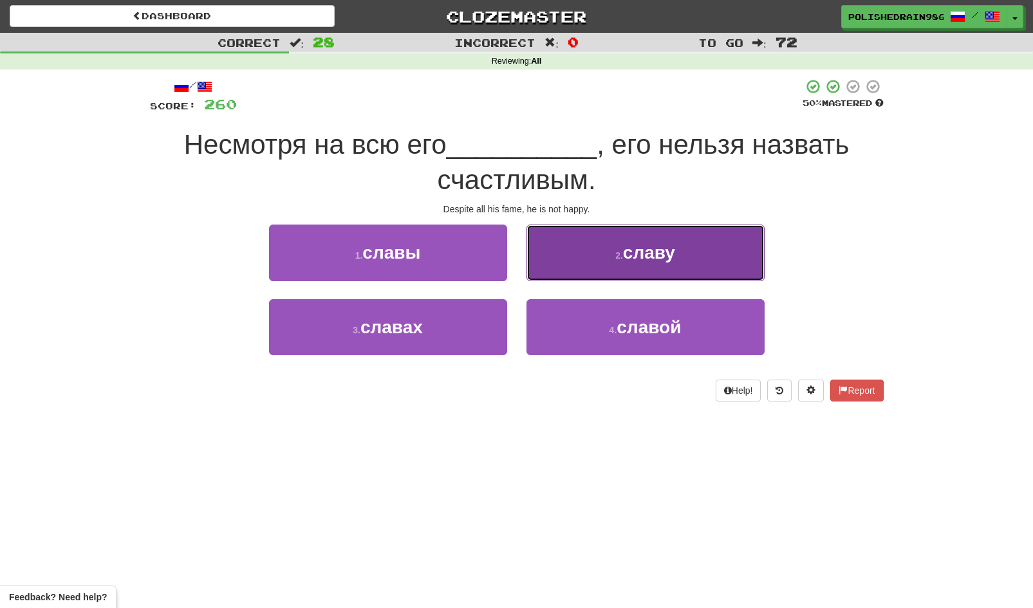
click at [608, 261] on button "2 . славу" at bounding box center [645, 253] width 238 height 56
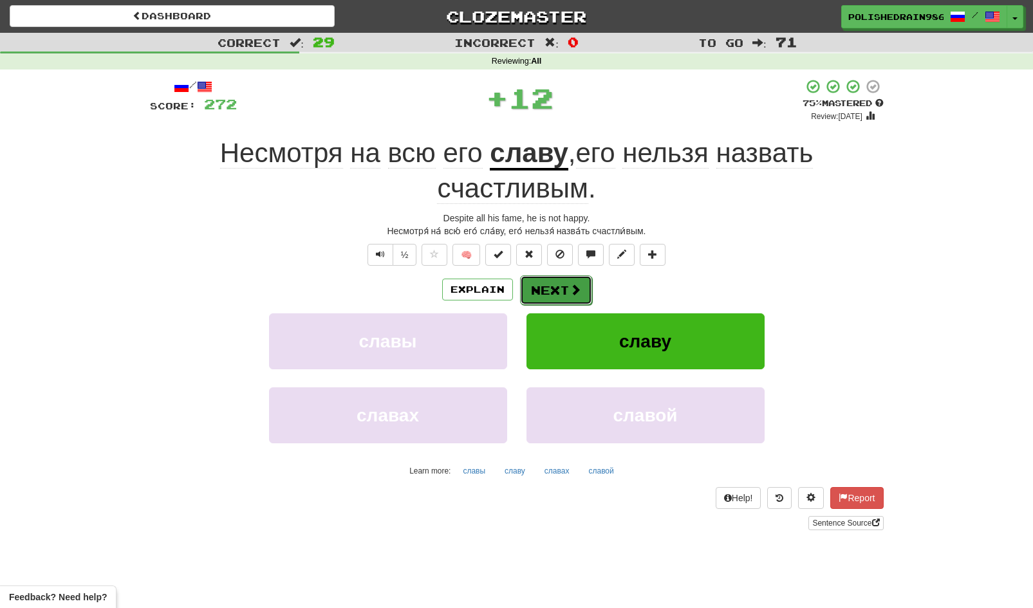
click at [555, 291] on button "Next" at bounding box center [556, 290] width 72 height 30
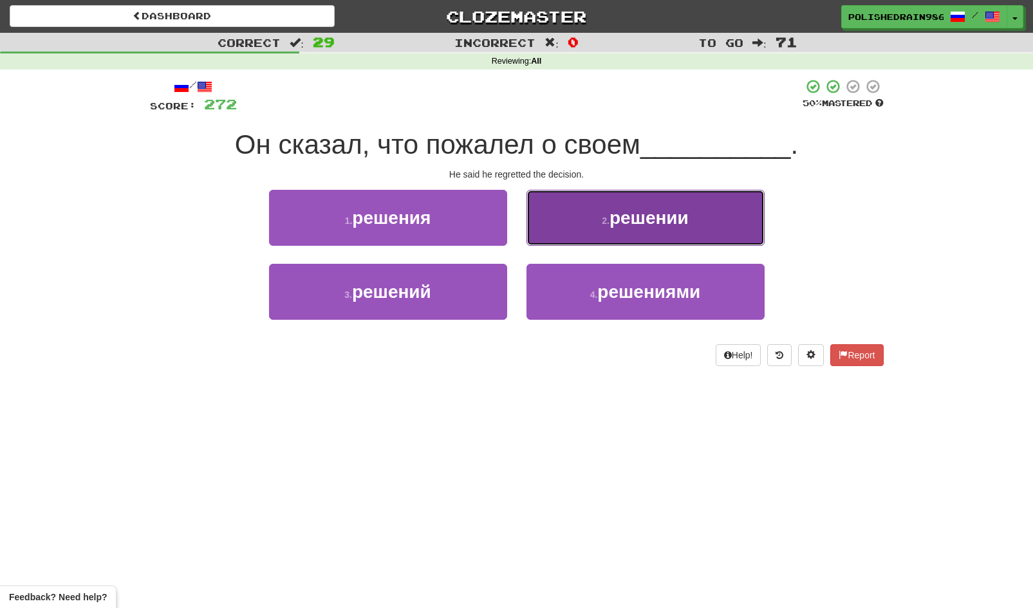
click at [596, 223] on button "2 . решении" at bounding box center [645, 218] width 238 height 56
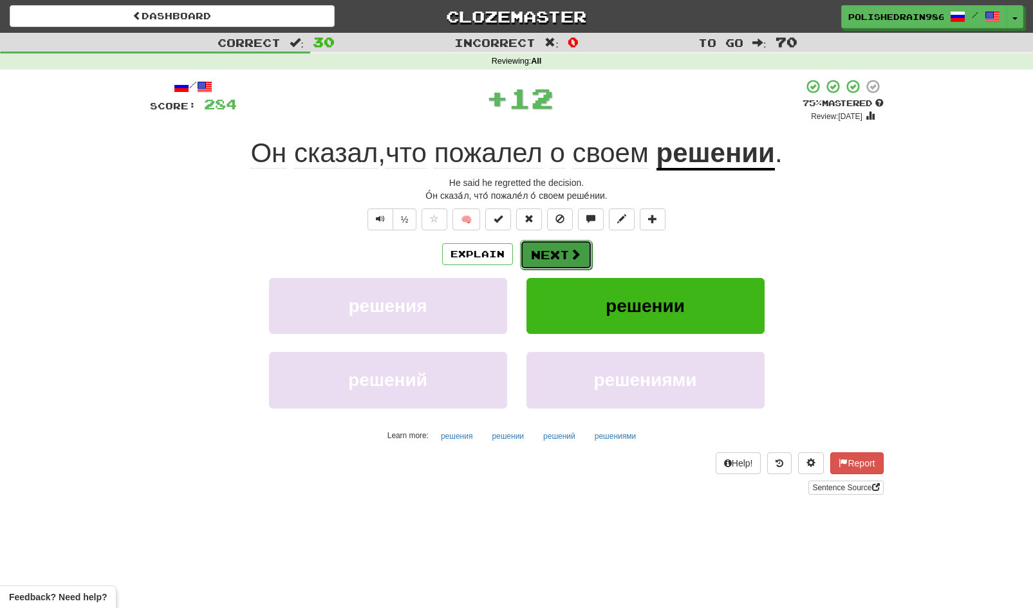
click at [573, 253] on span at bounding box center [576, 254] width 12 height 12
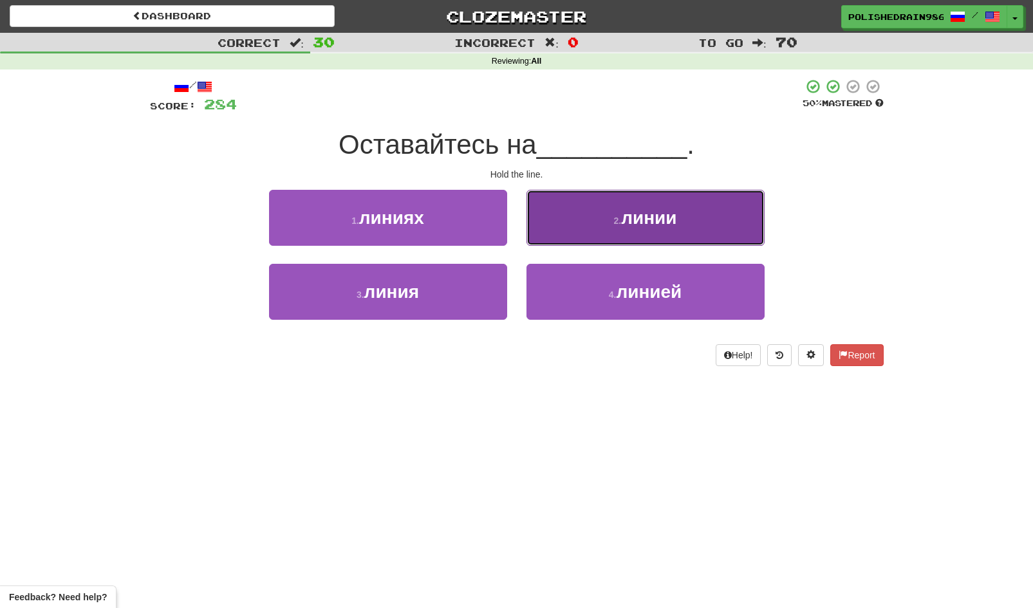
click at [589, 228] on button "2 . линии" at bounding box center [645, 218] width 238 height 56
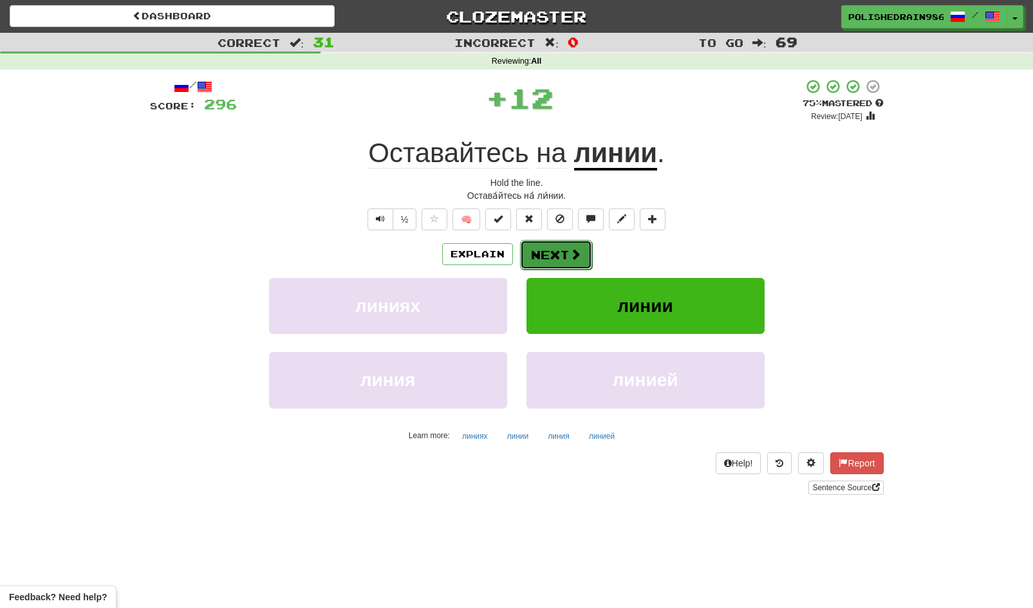
click at [570, 246] on button "Next" at bounding box center [556, 255] width 72 height 30
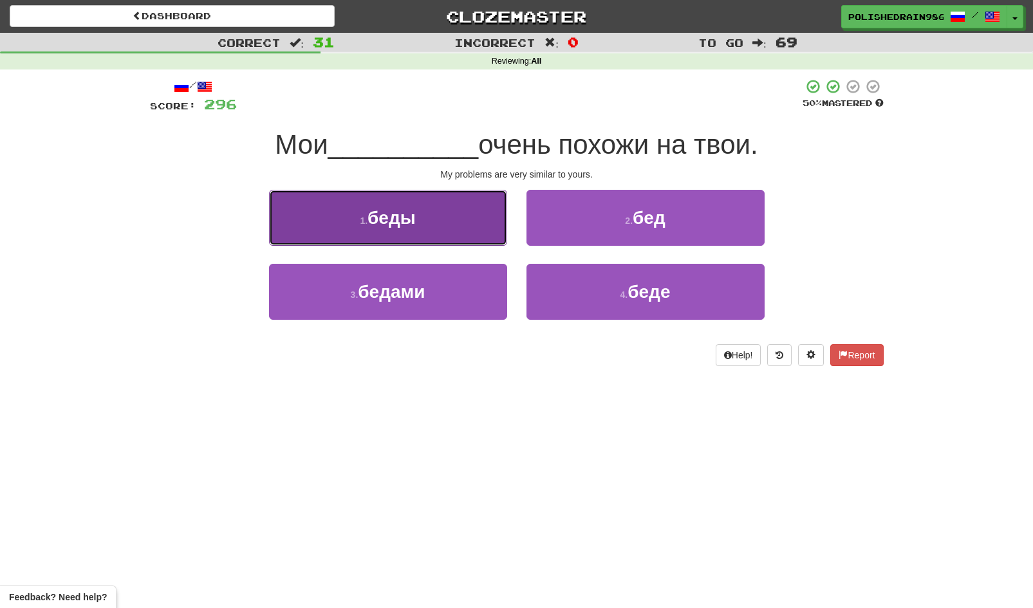
click at [460, 240] on button "1 . беды" at bounding box center [388, 218] width 238 height 56
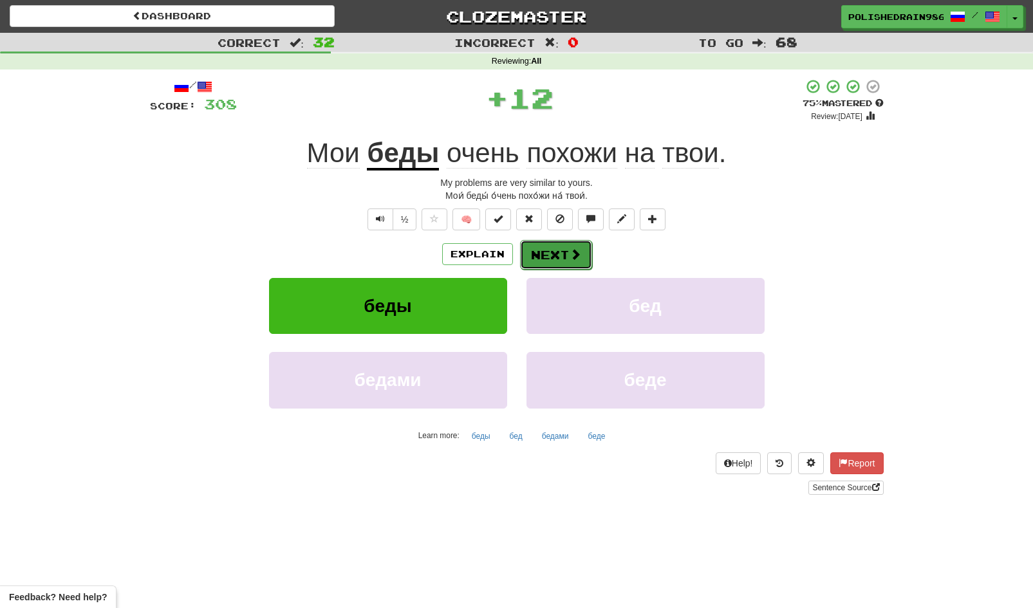
click at [549, 263] on button "Next" at bounding box center [556, 255] width 72 height 30
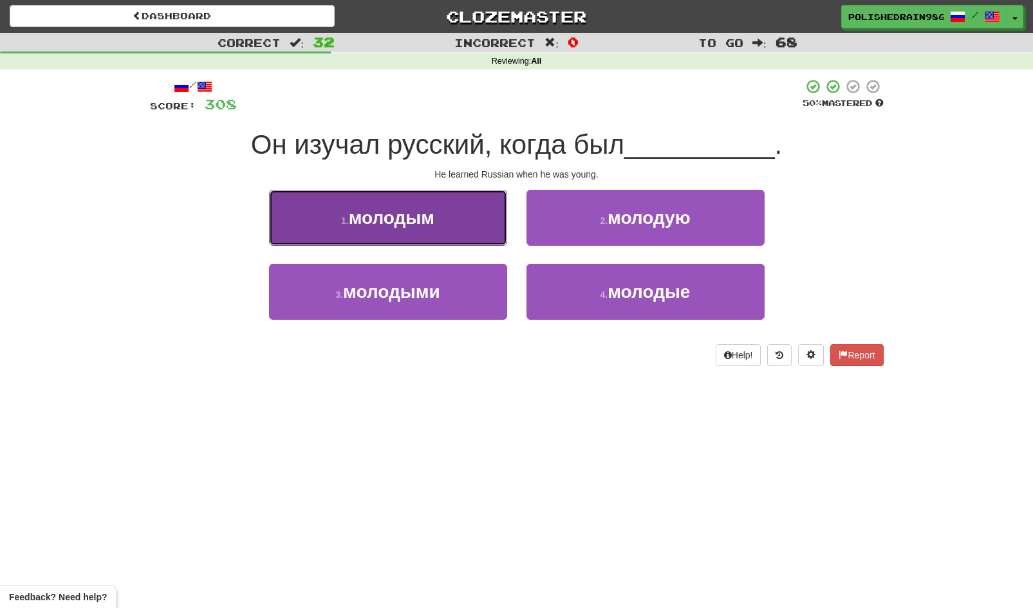
click at [467, 230] on button "1 . молодым" at bounding box center [388, 218] width 238 height 56
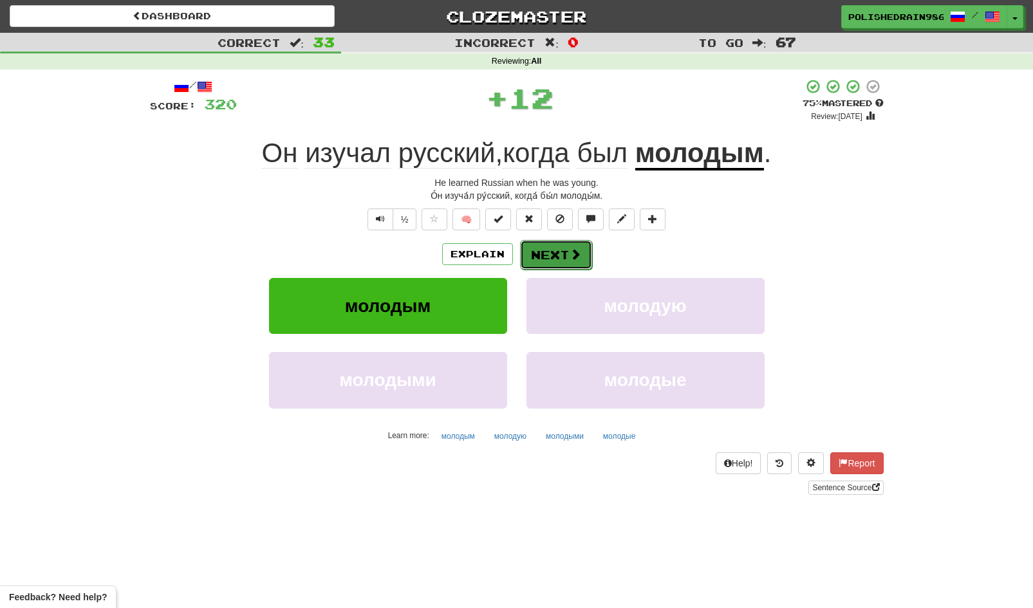
click at [570, 262] on button "Next" at bounding box center [556, 255] width 72 height 30
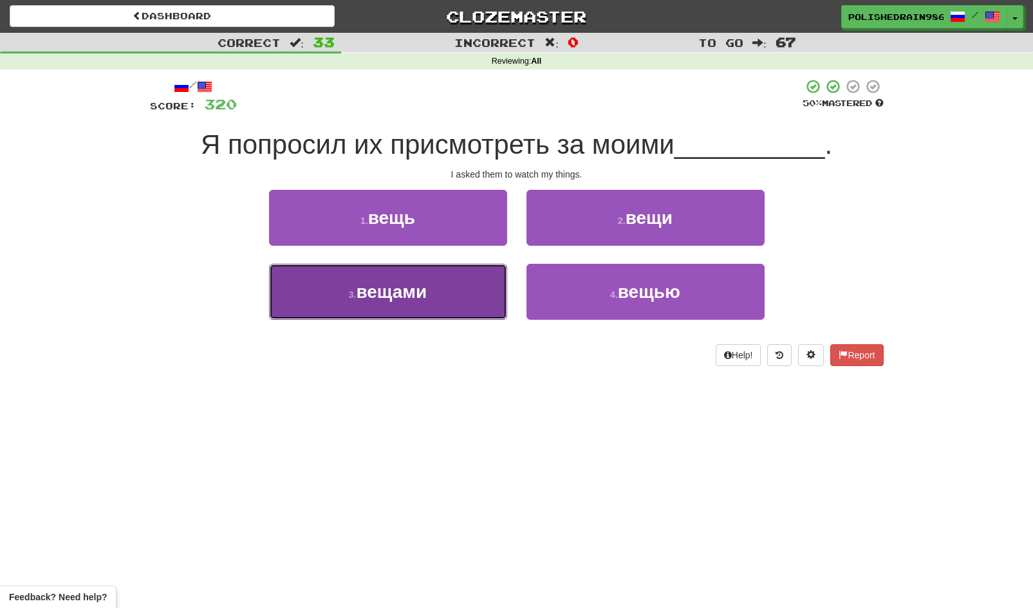
click at [483, 289] on button "3 . вещами" at bounding box center [388, 292] width 238 height 56
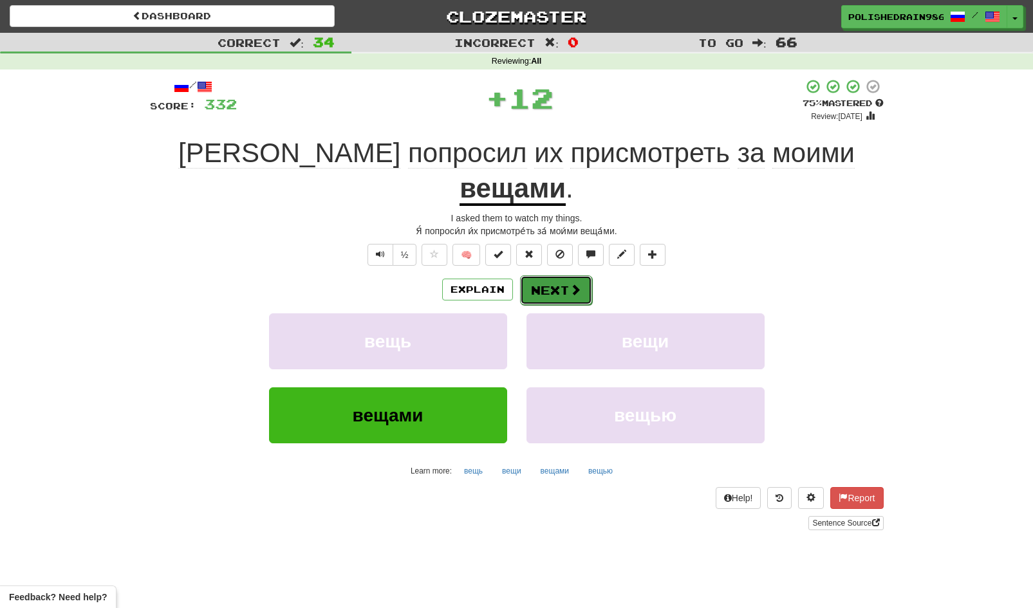
click at [550, 275] on button "Next" at bounding box center [556, 290] width 72 height 30
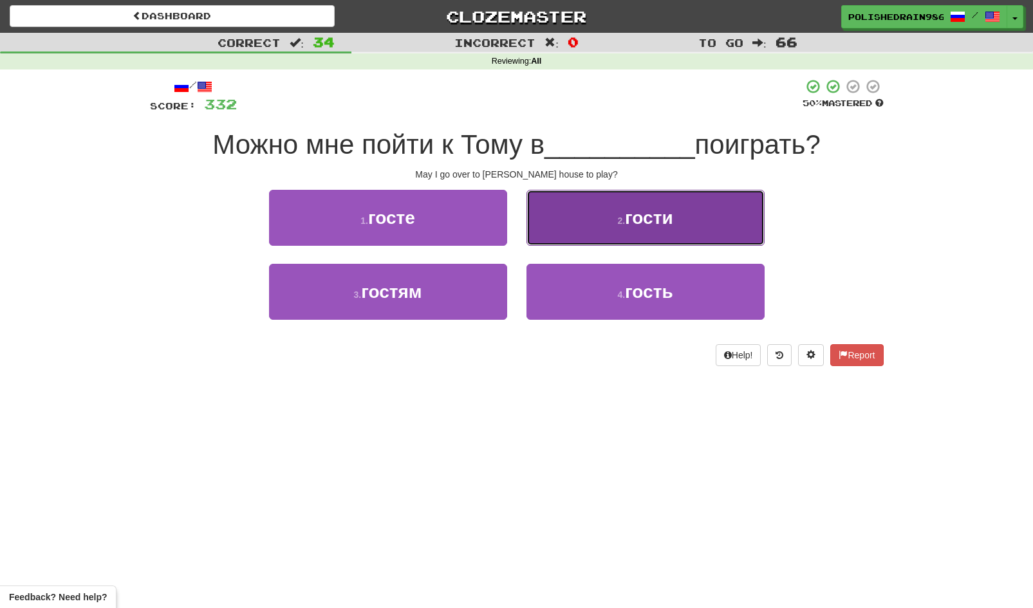
click at [586, 225] on button "2 . гости" at bounding box center [645, 218] width 238 height 56
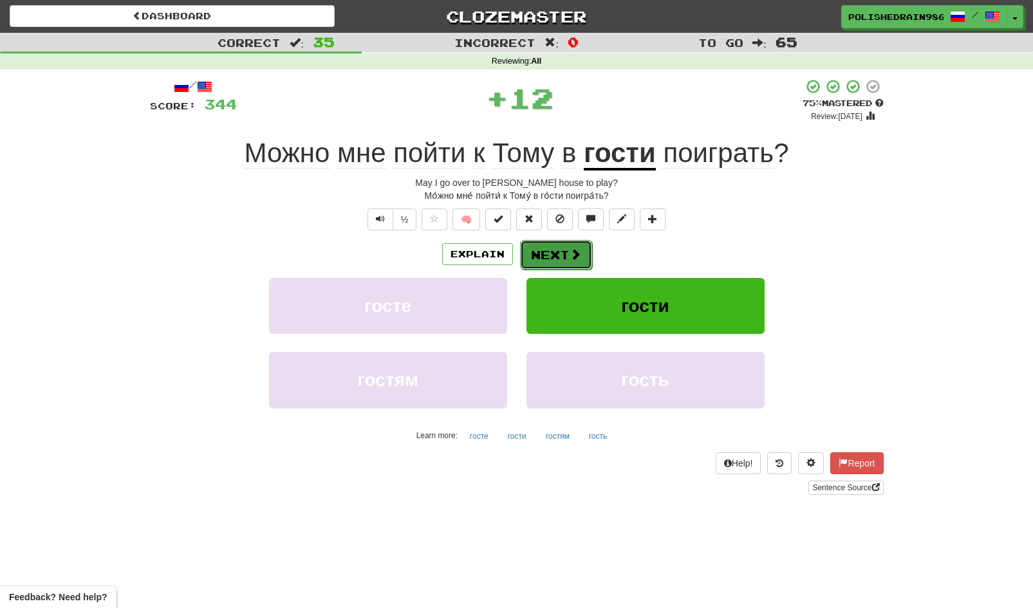
click at [568, 262] on button "Next" at bounding box center [556, 255] width 72 height 30
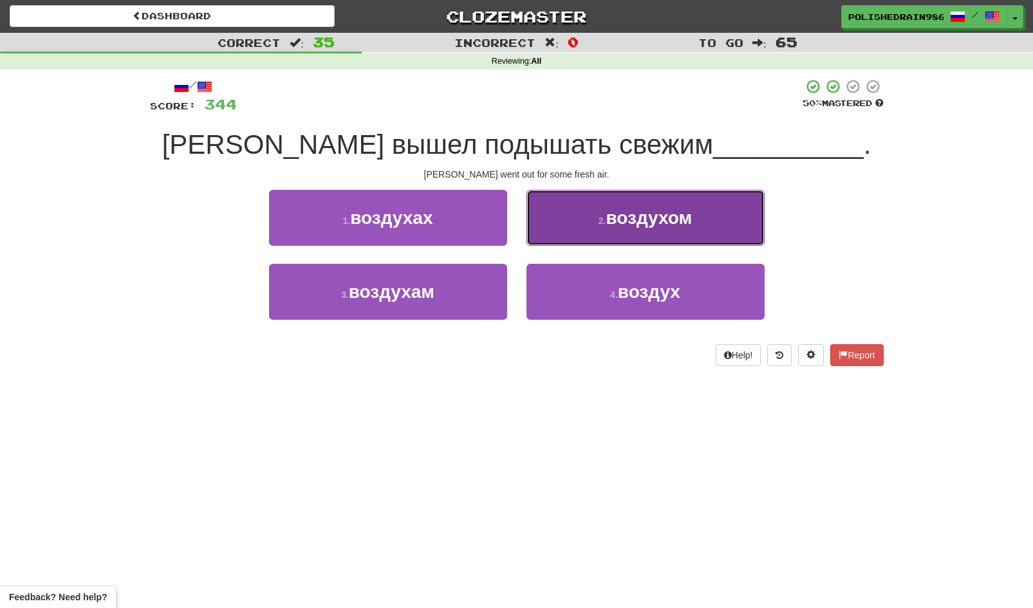
click at [587, 228] on button "2 . воздухом" at bounding box center [645, 218] width 238 height 56
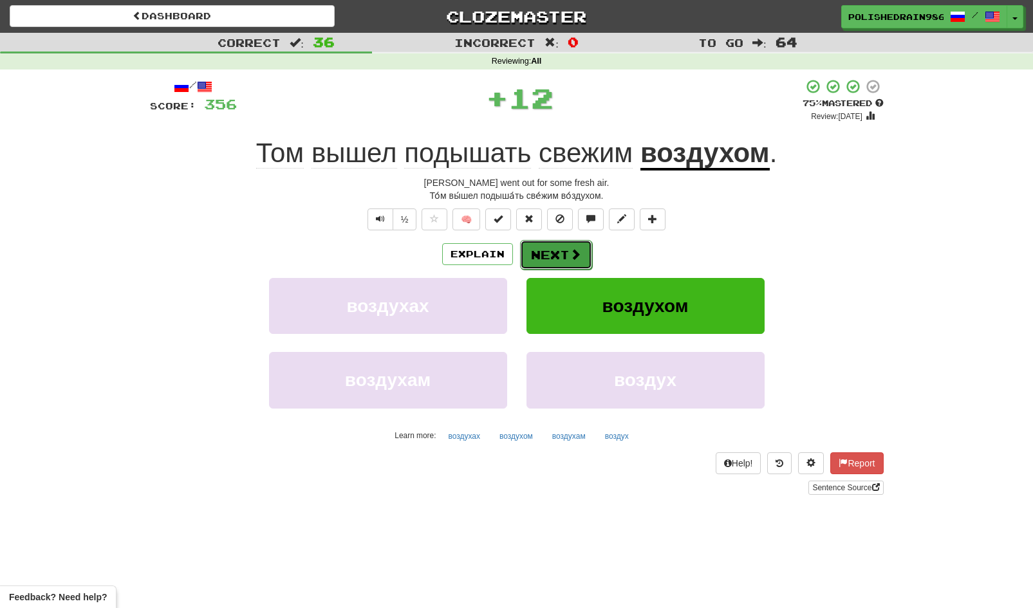
click at [562, 255] on button "Next" at bounding box center [556, 255] width 72 height 30
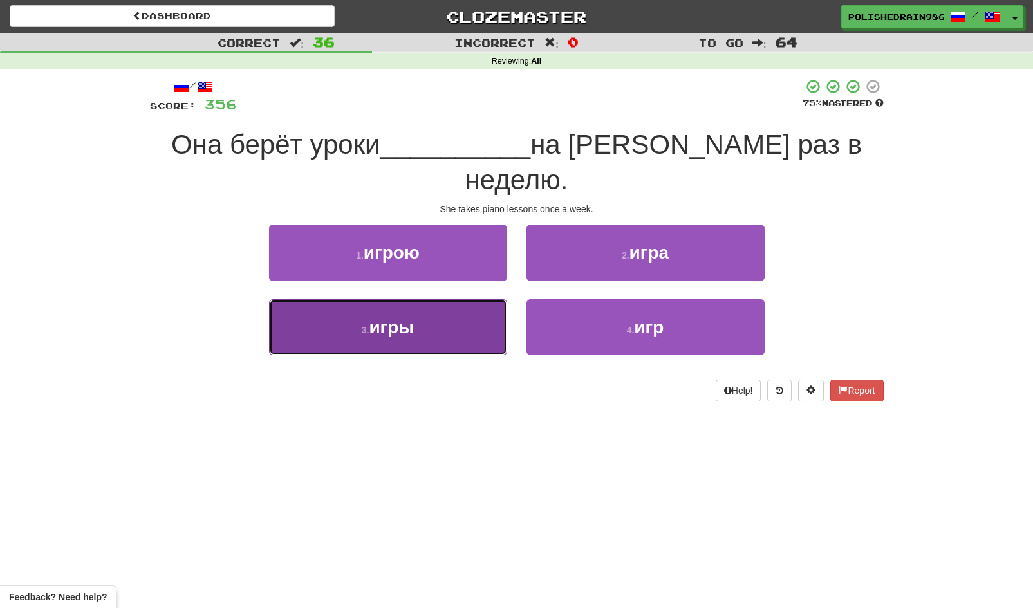
click at [451, 300] on button "3 . игры" at bounding box center [388, 327] width 238 height 56
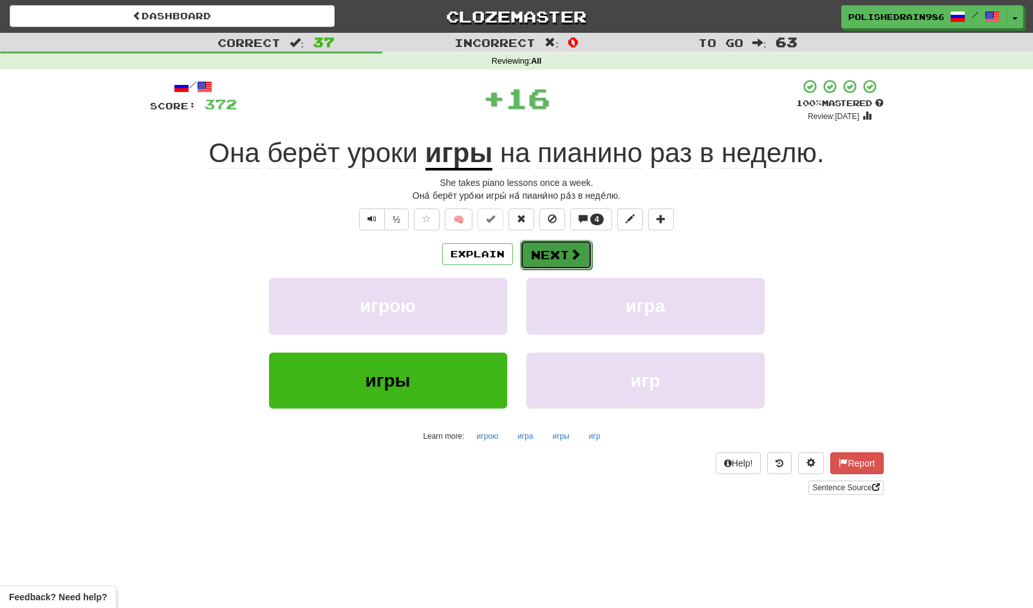
click at [570, 255] on span at bounding box center [576, 254] width 12 height 12
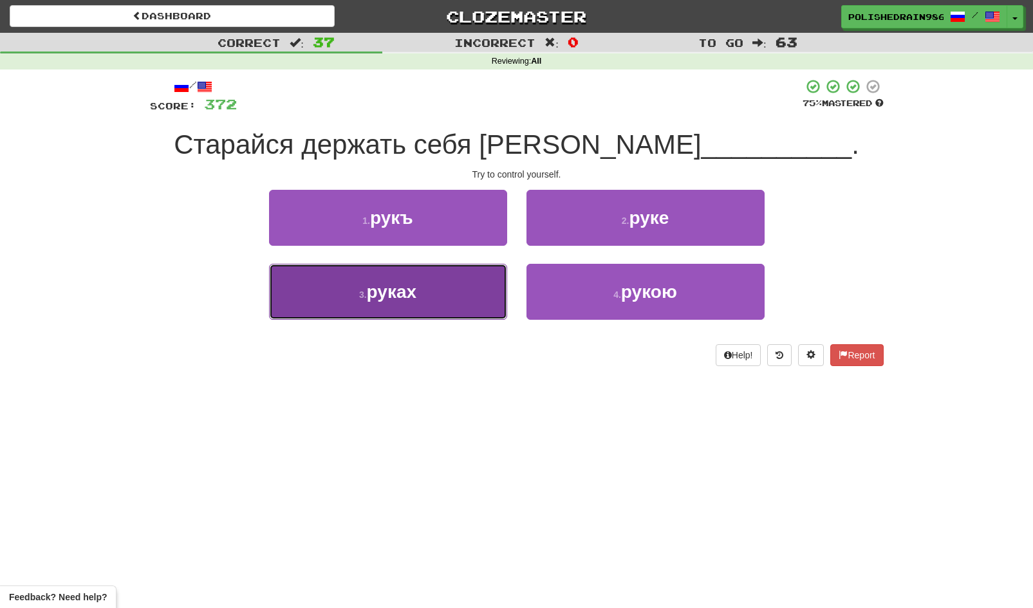
click at [505, 295] on button "3 . руках" at bounding box center [388, 292] width 238 height 56
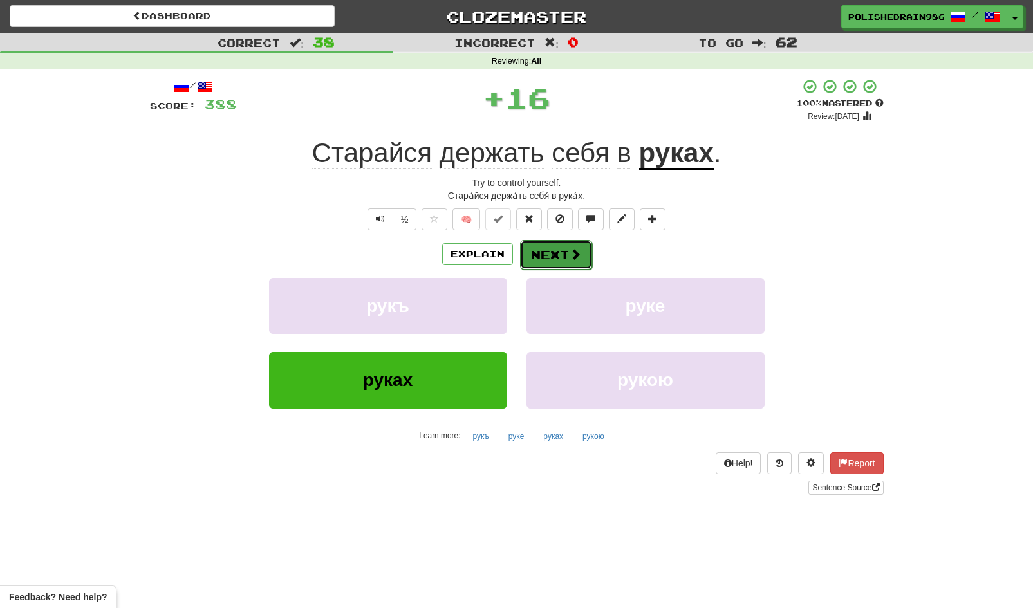
click at [561, 254] on button "Next" at bounding box center [556, 255] width 72 height 30
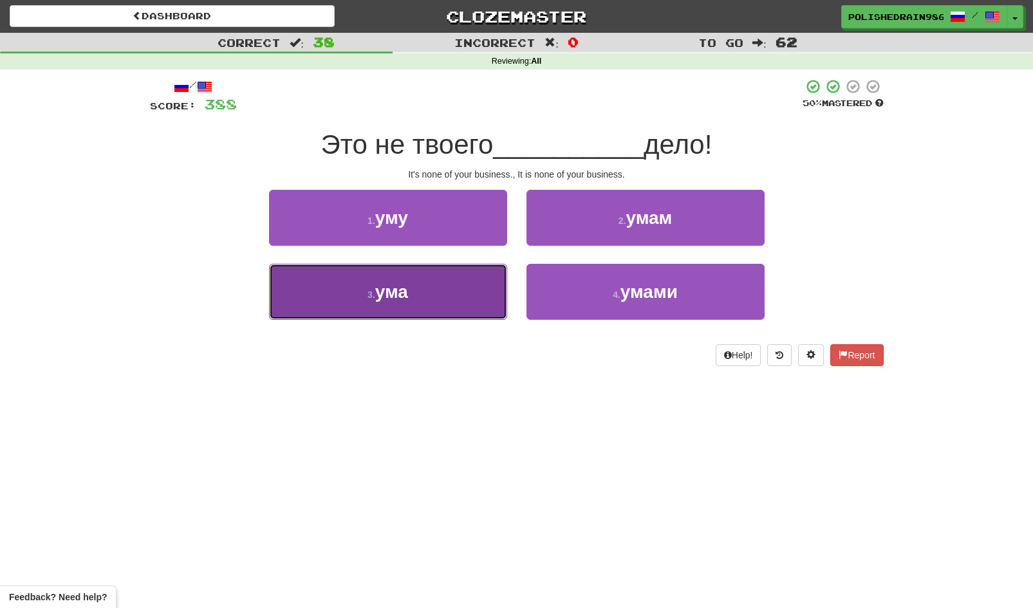
click at [469, 299] on button "3 . ума" at bounding box center [388, 292] width 238 height 56
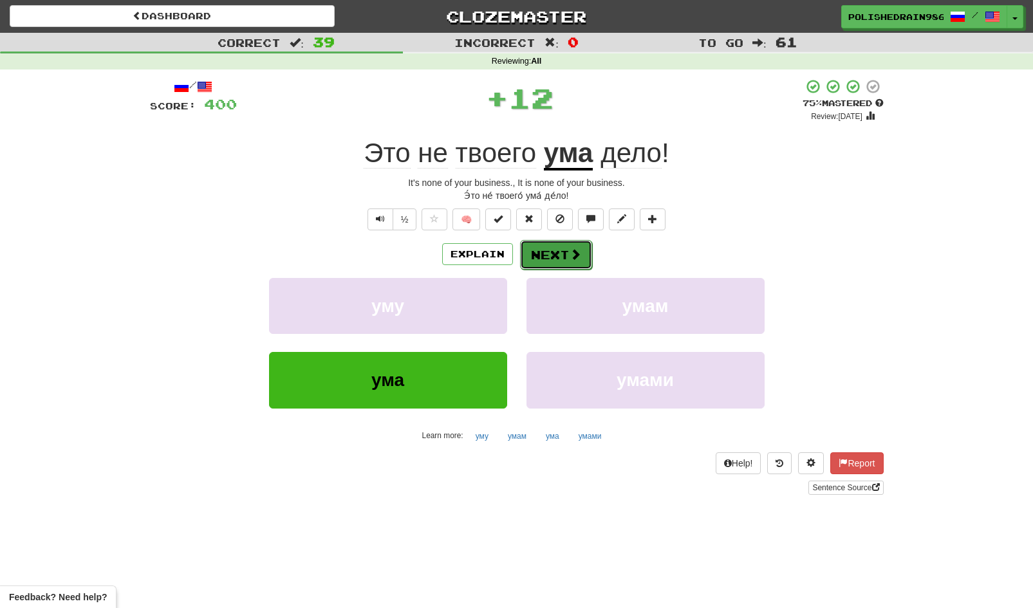
click at [552, 257] on button "Next" at bounding box center [556, 255] width 72 height 30
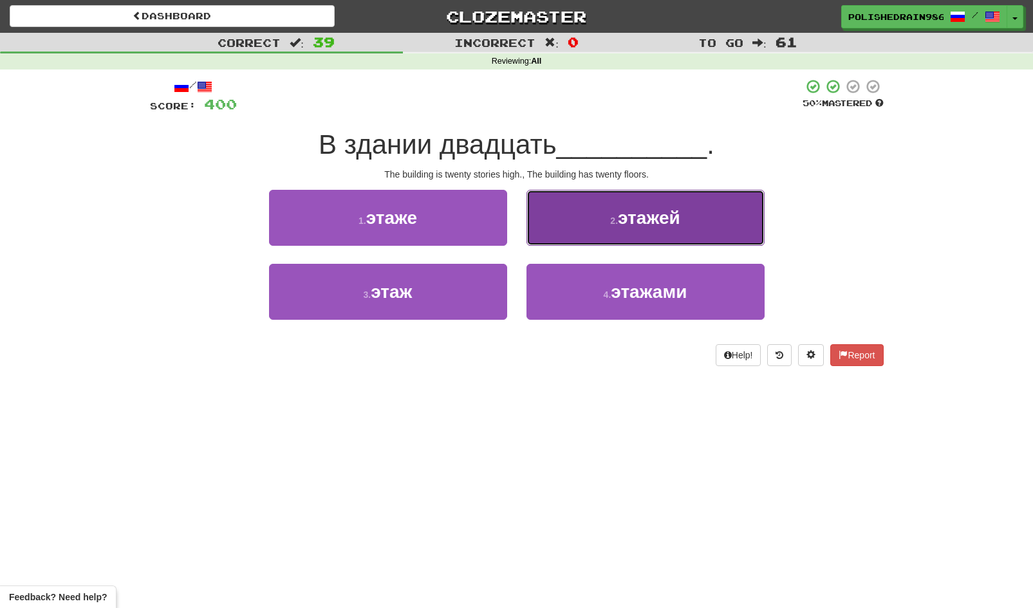
click at [618, 221] on small "2 ." at bounding box center [614, 221] width 8 height 10
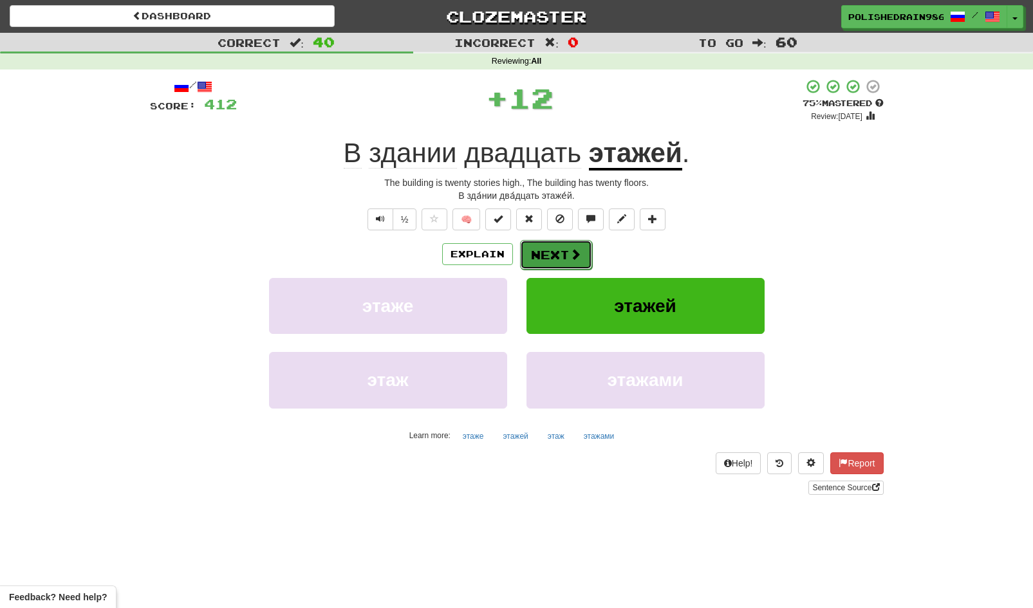
click at [573, 250] on span at bounding box center [576, 254] width 12 height 12
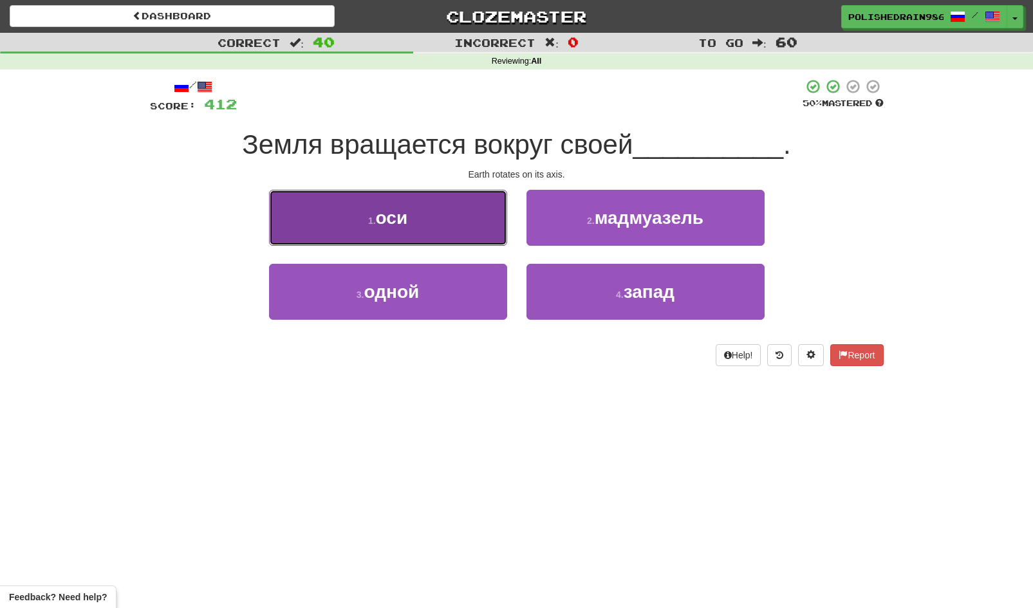
click at [456, 232] on button "1 . оси" at bounding box center [388, 218] width 238 height 56
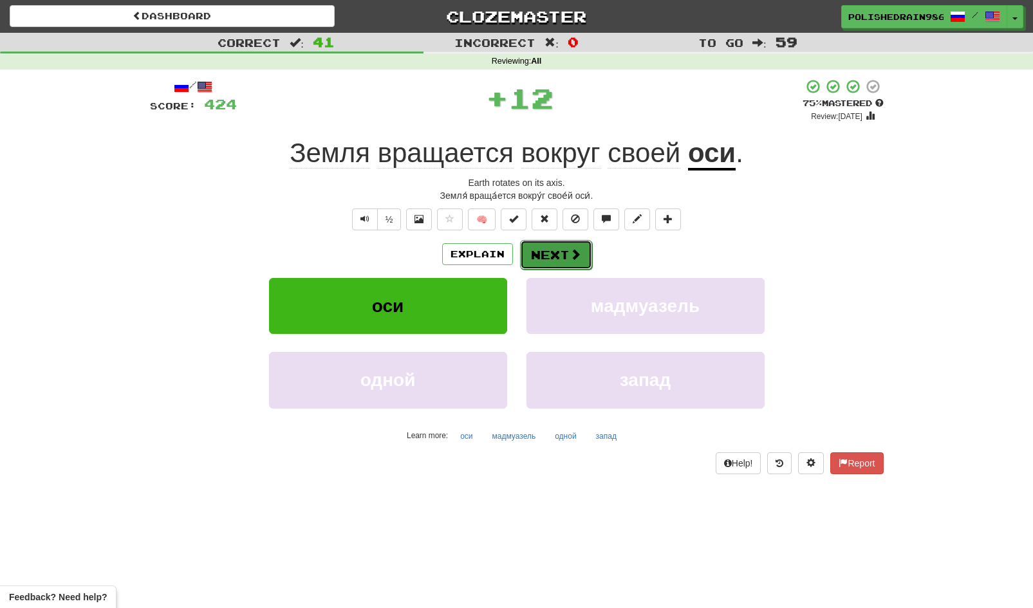
click at [551, 255] on button "Next" at bounding box center [556, 255] width 72 height 30
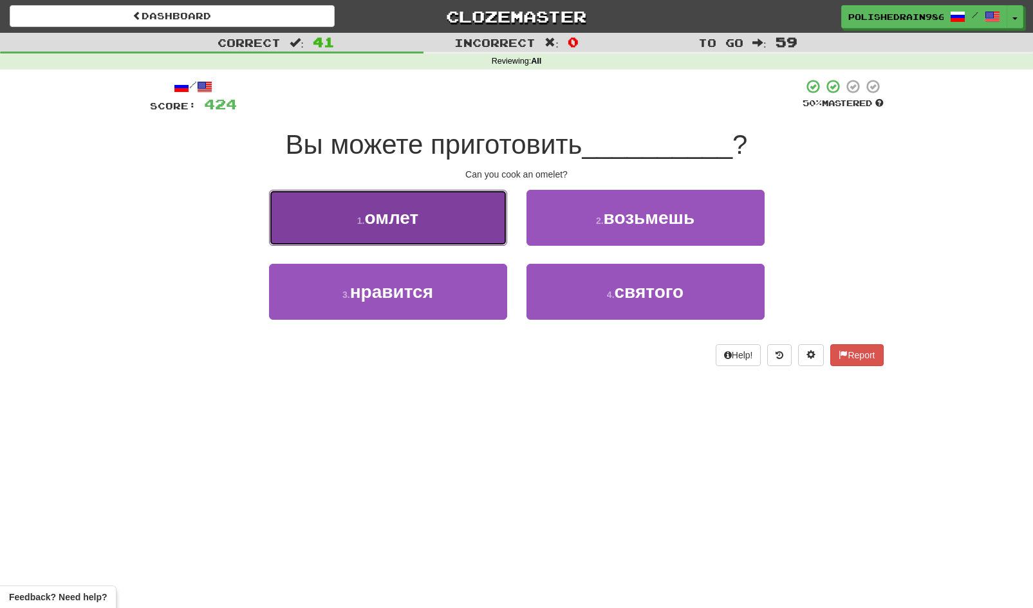
click at [450, 214] on button "1 . омлет" at bounding box center [388, 218] width 238 height 56
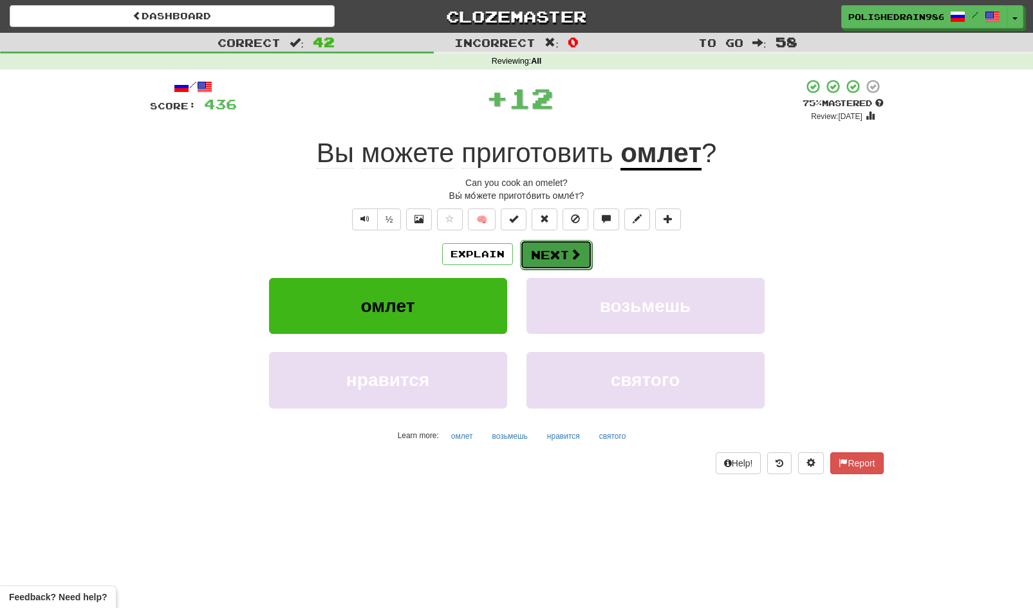
click at [546, 257] on button "Next" at bounding box center [556, 255] width 72 height 30
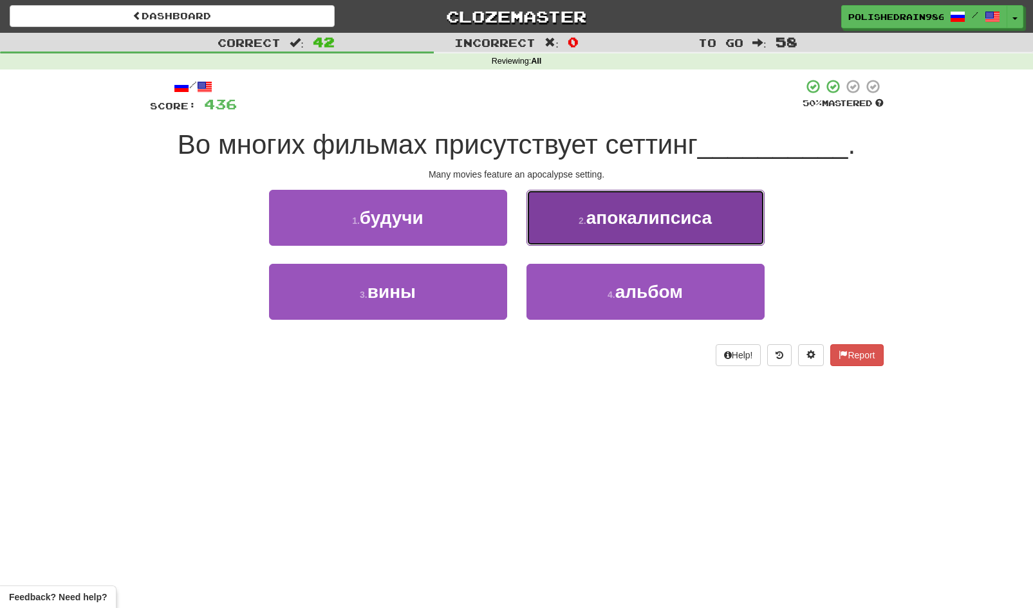
click at [575, 235] on button "2 . апокалипсиса" at bounding box center [645, 218] width 238 height 56
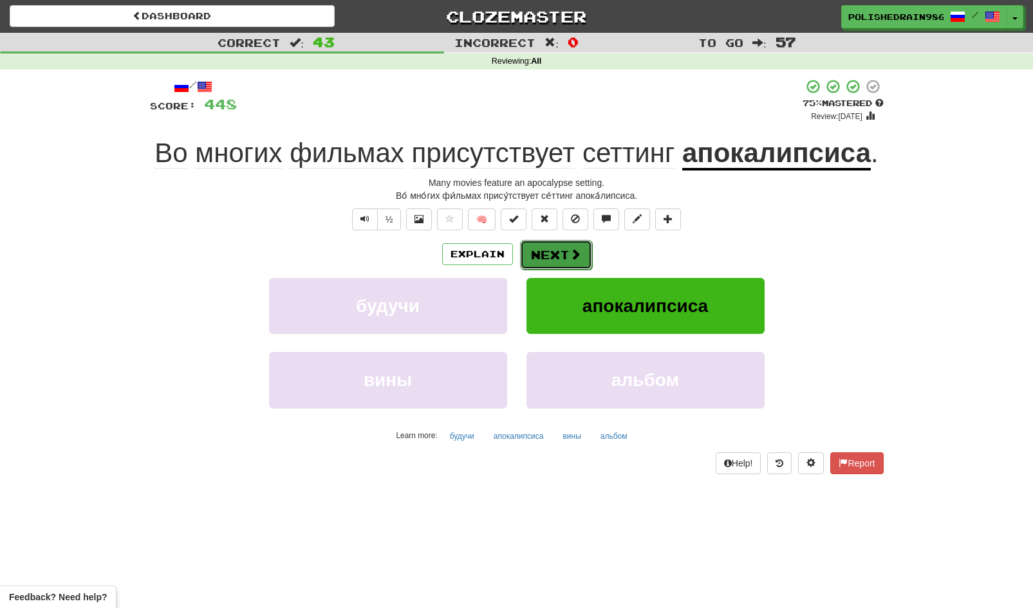
click at [549, 259] on button "Next" at bounding box center [556, 255] width 72 height 30
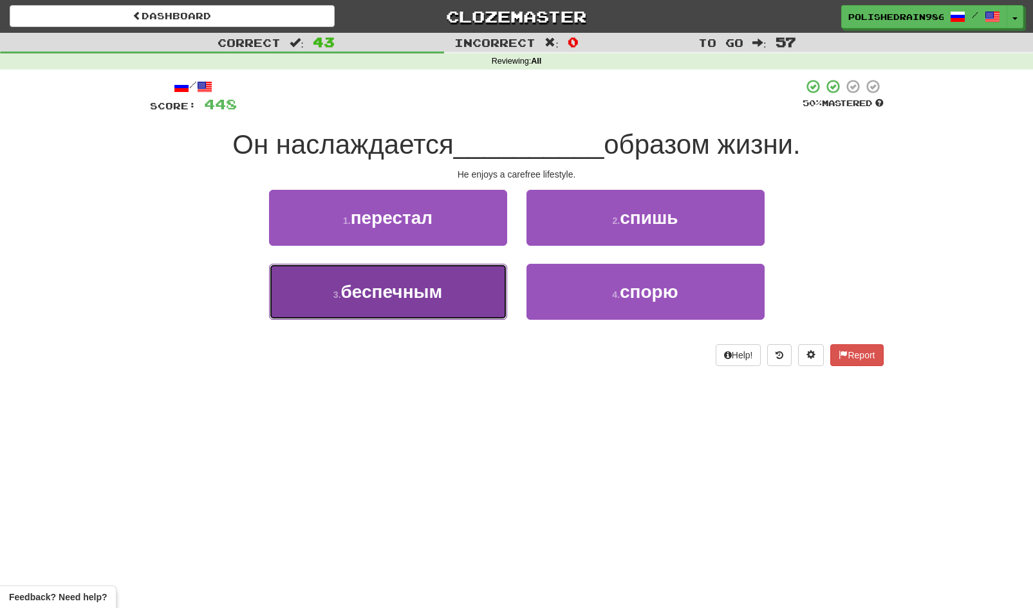
click at [489, 290] on button "3 . беспечным" at bounding box center [388, 292] width 238 height 56
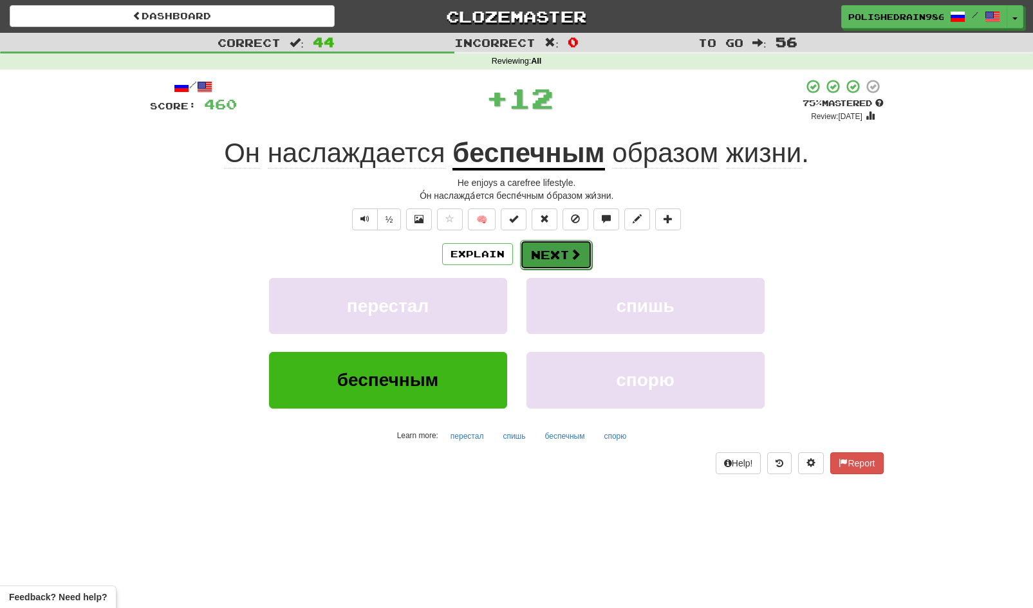
click at [548, 263] on button "Next" at bounding box center [556, 255] width 72 height 30
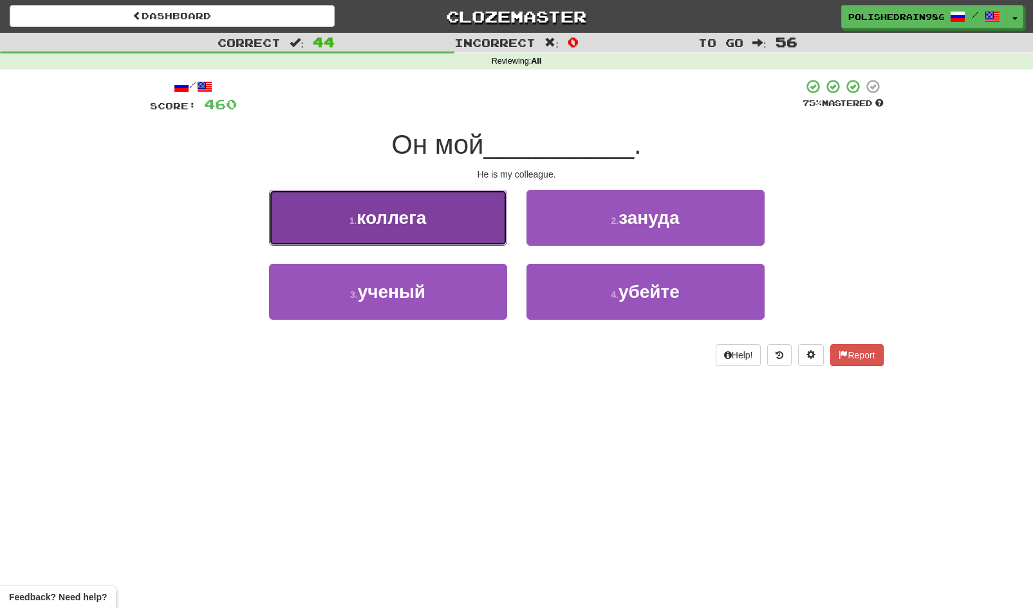
click at [497, 238] on button "1 . коллега" at bounding box center [388, 218] width 238 height 56
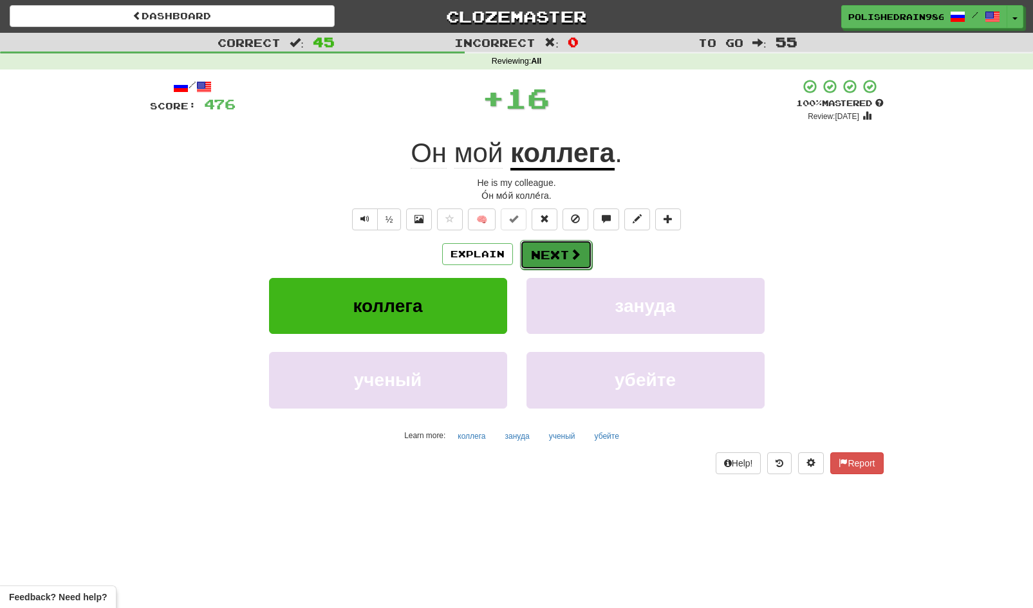
click at [551, 257] on button "Next" at bounding box center [556, 255] width 72 height 30
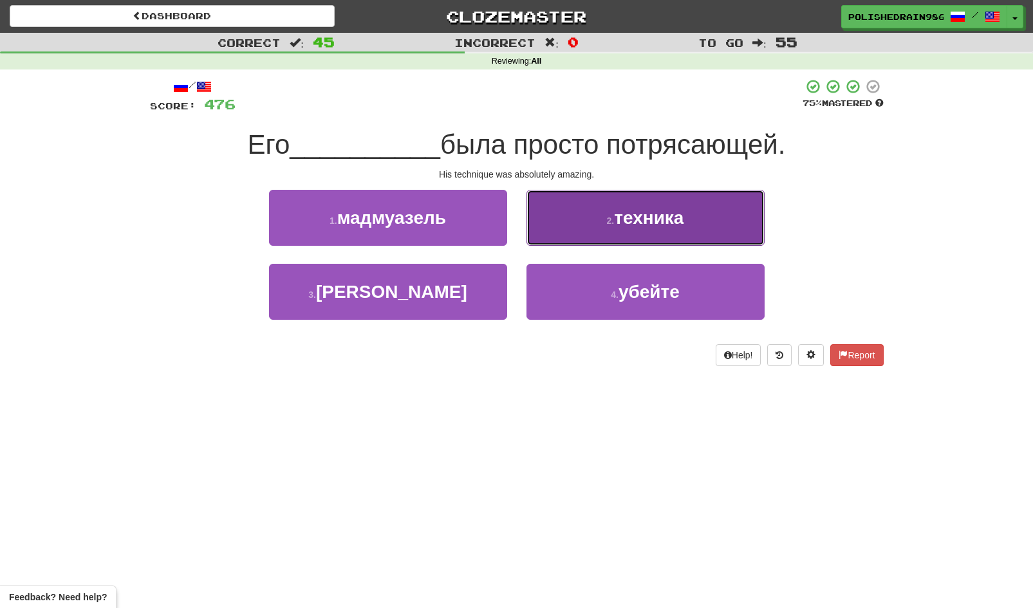
click at [587, 225] on button "2 . техника" at bounding box center [645, 218] width 238 height 56
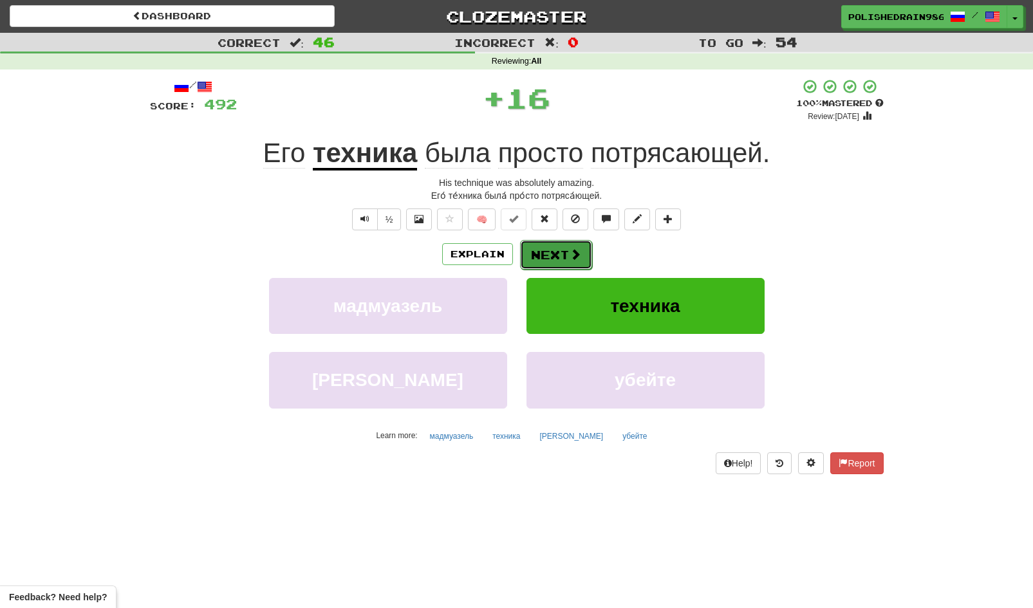
click at [564, 256] on button "Next" at bounding box center [556, 255] width 72 height 30
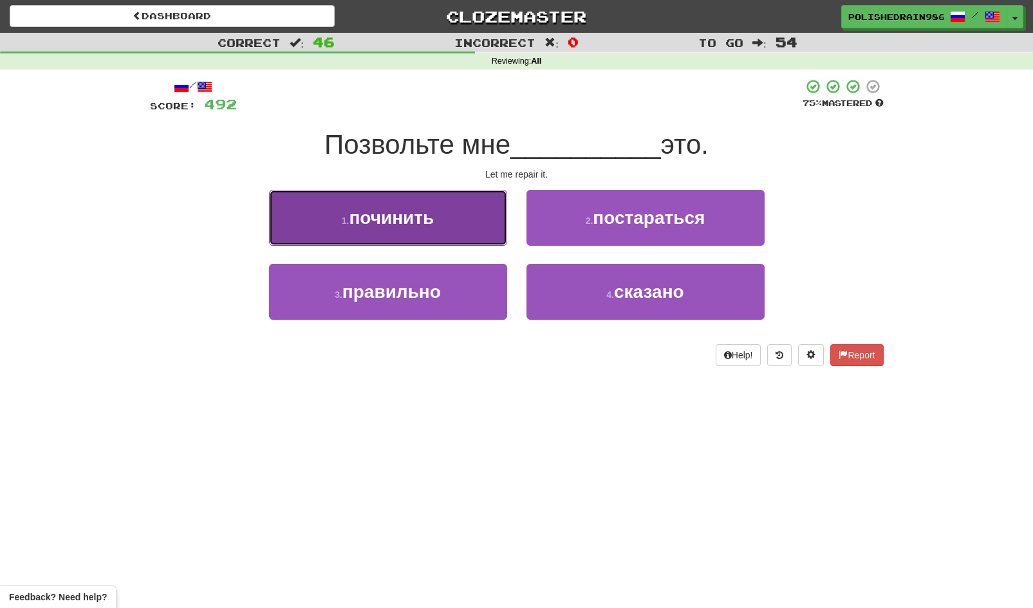
click at [494, 225] on button "1 . починить" at bounding box center [388, 218] width 238 height 56
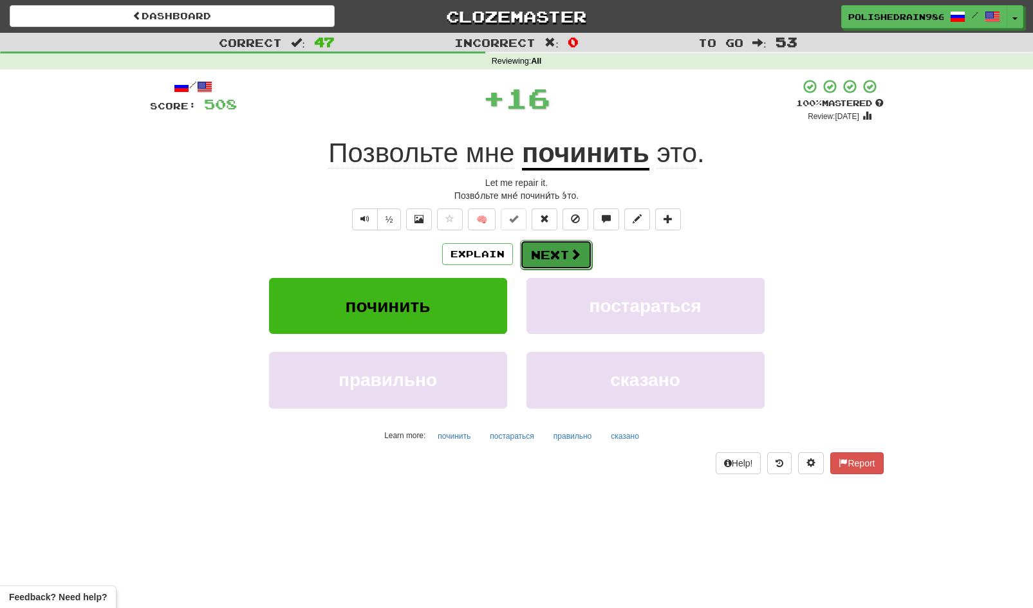
click at [549, 250] on button "Next" at bounding box center [556, 255] width 72 height 30
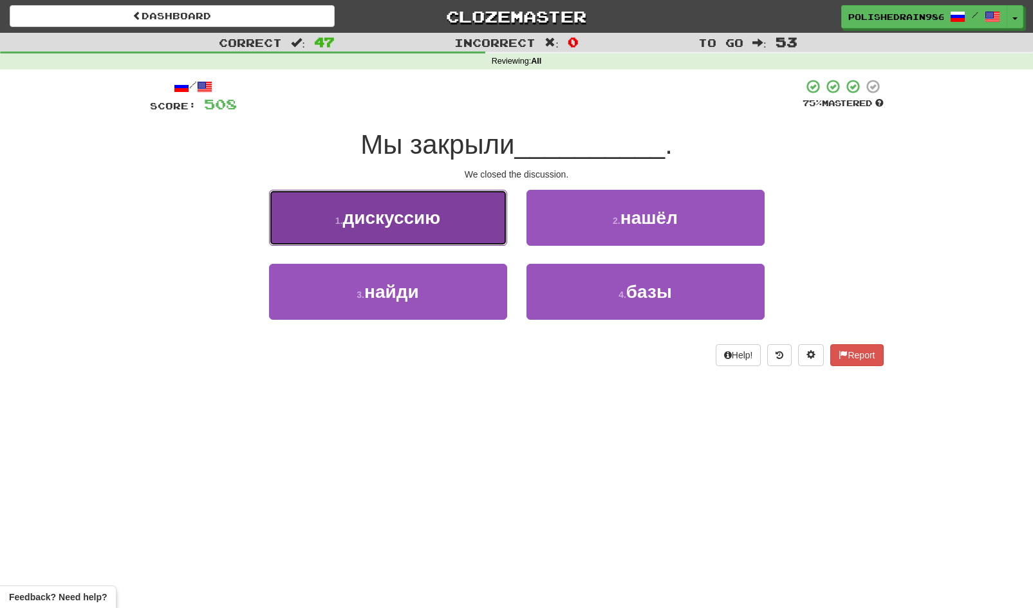
click at [451, 230] on button "1 . дискуссию" at bounding box center [388, 218] width 238 height 56
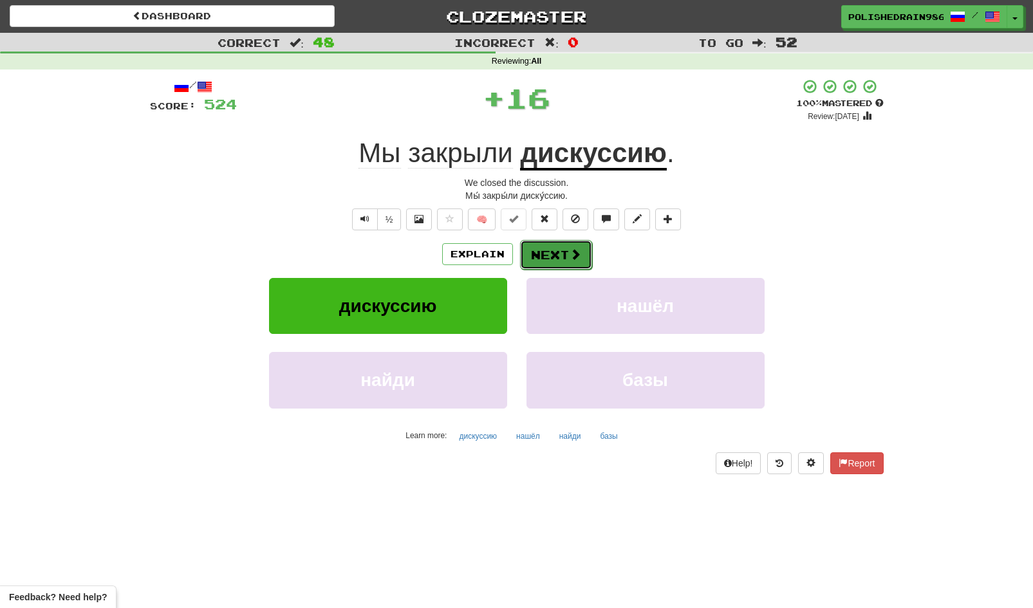
click at [544, 247] on button "Next" at bounding box center [556, 255] width 72 height 30
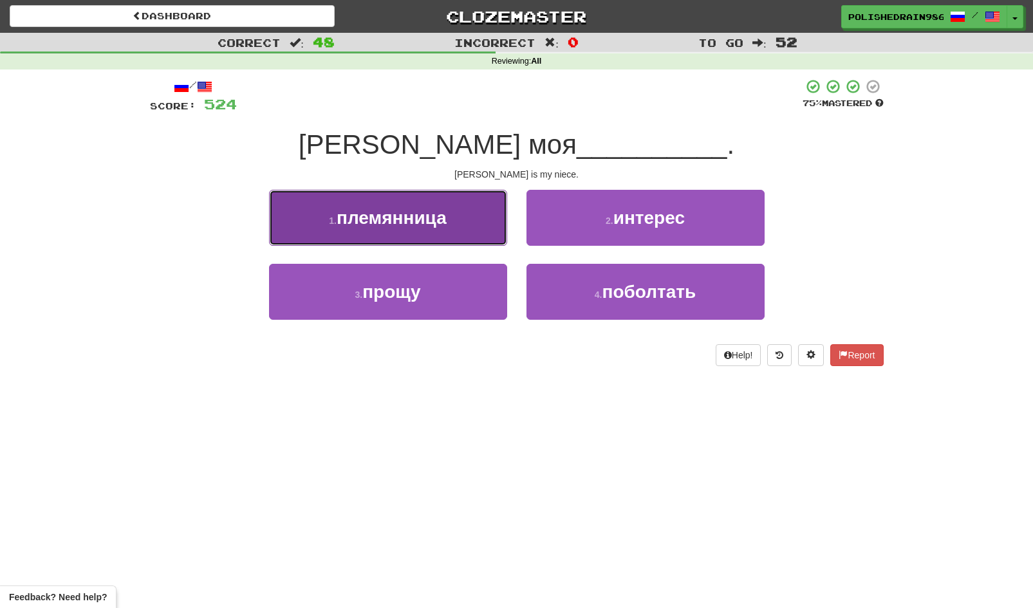
click at [462, 209] on button "1 . племянница" at bounding box center [388, 218] width 238 height 56
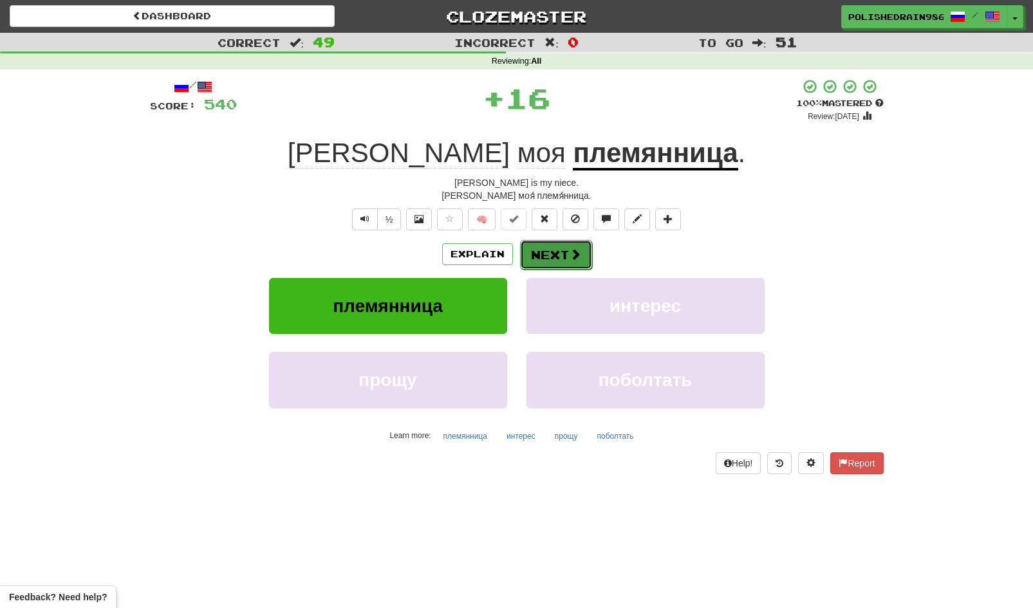
click at [549, 259] on button "Next" at bounding box center [556, 255] width 72 height 30
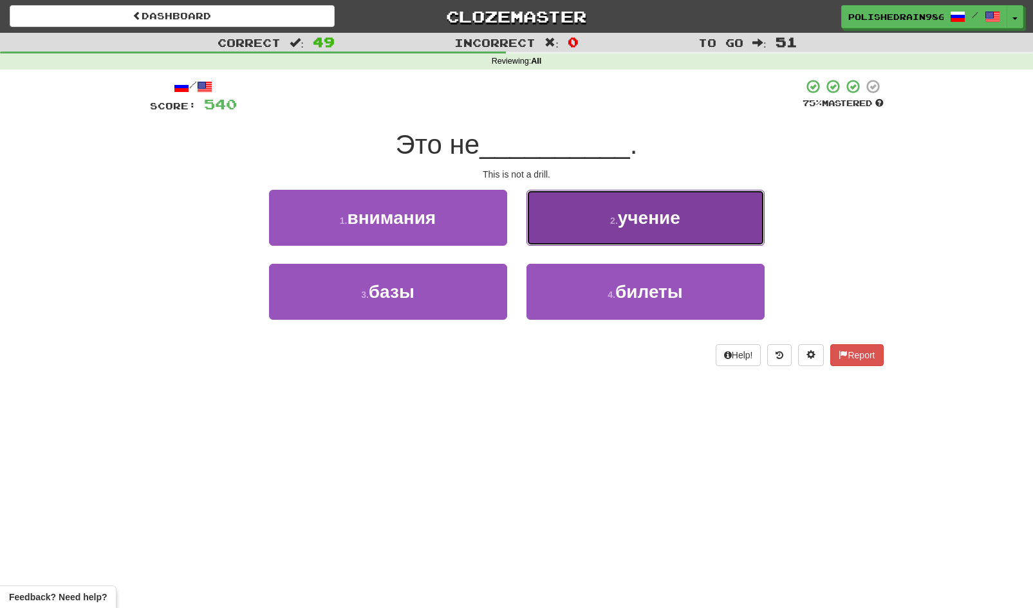
click at [585, 234] on button "2 . учение" at bounding box center [645, 218] width 238 height 56
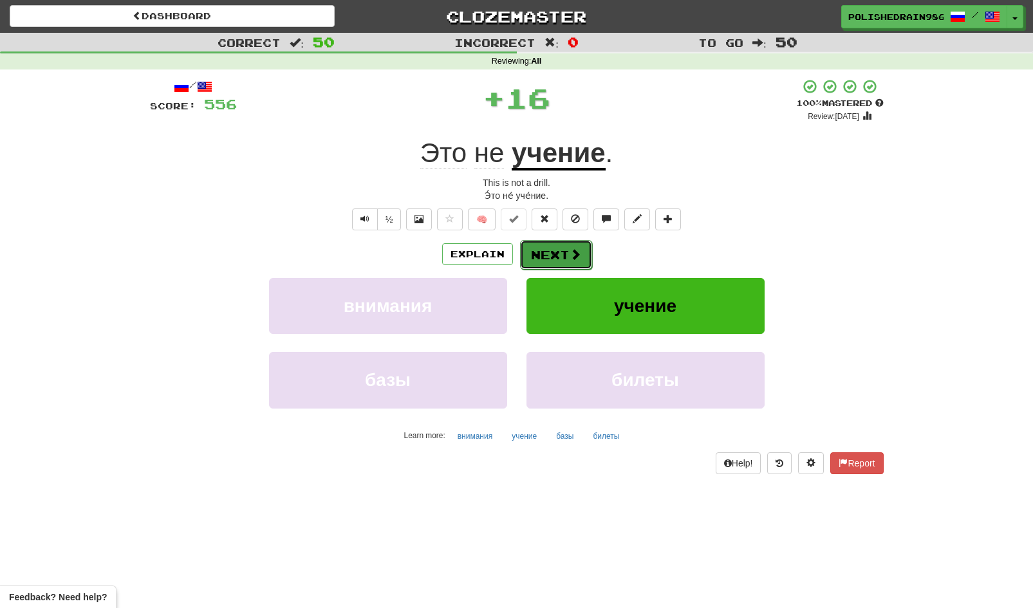
click at [559, 259] on button "Next" at bounding box center [556, 255] width 72 height 30
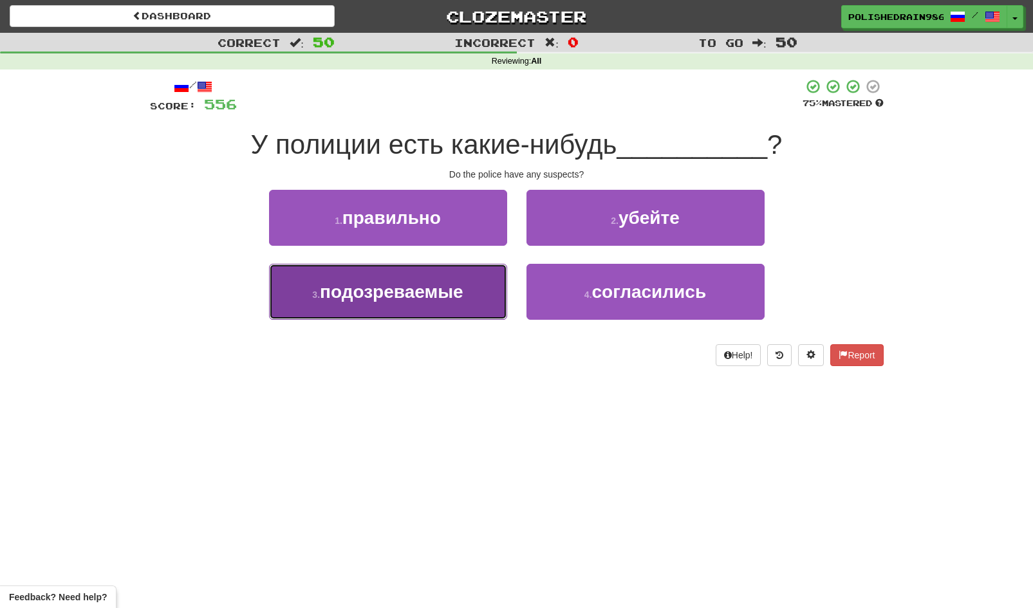
click at [470, 297] on button "3 . подозреваемые" at bounding box center [388, 292] width 238 height 56
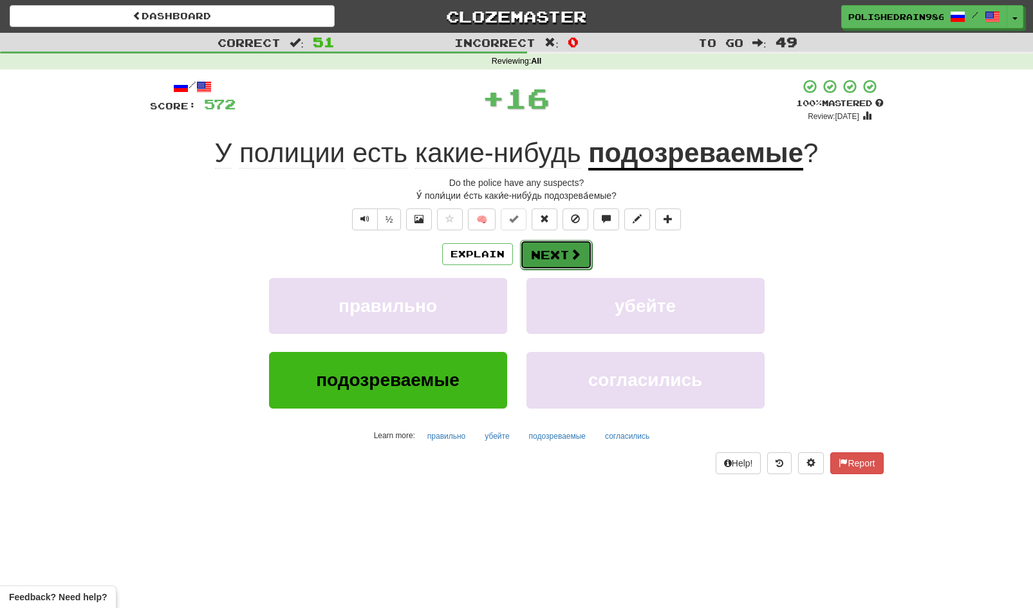
click at [554, 259] on button "Next" at bounding box center [556, 255] width 72 height 30
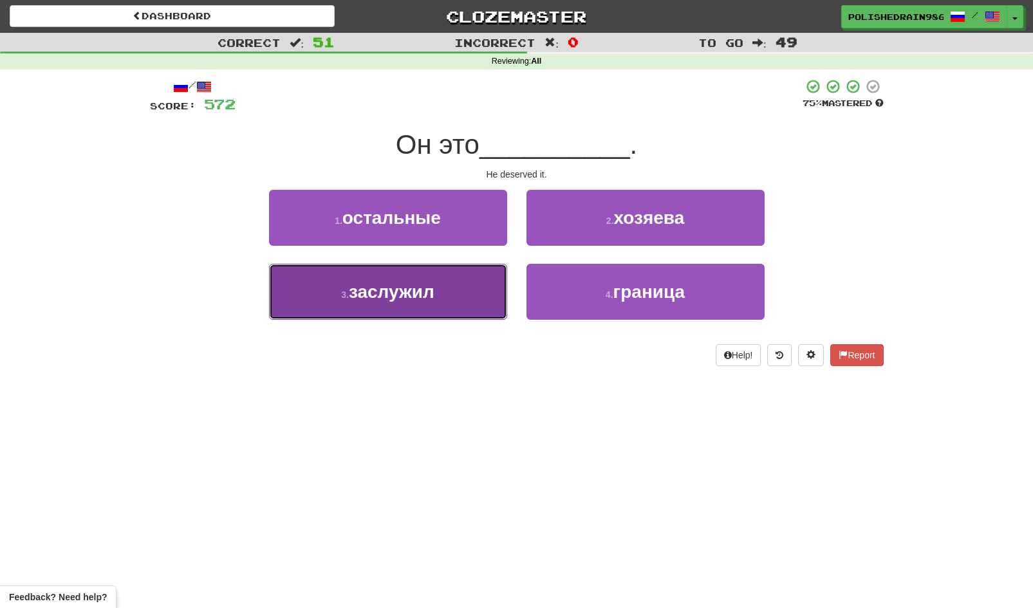
click at [481, 299] on button "3 . заслужил" at bounding box center [388, 292] width 238 height 56
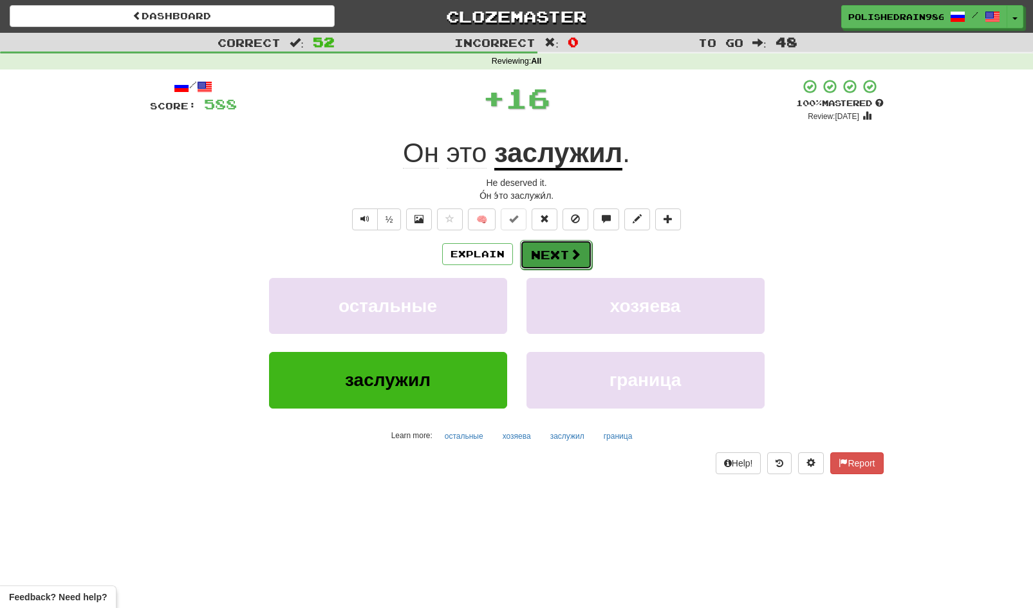
click at [559, 248] on button "Next" at bounding box center [556, 255] width 72 height 30
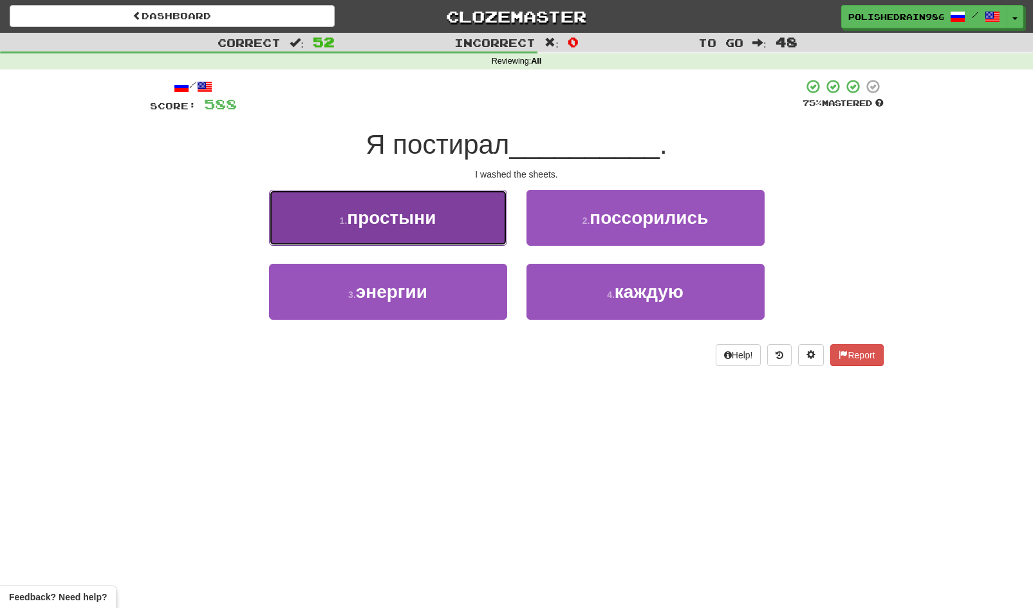
click at [474, 217] on button "1 . простыни" at bounding box center [388, 218] width 238 height 56
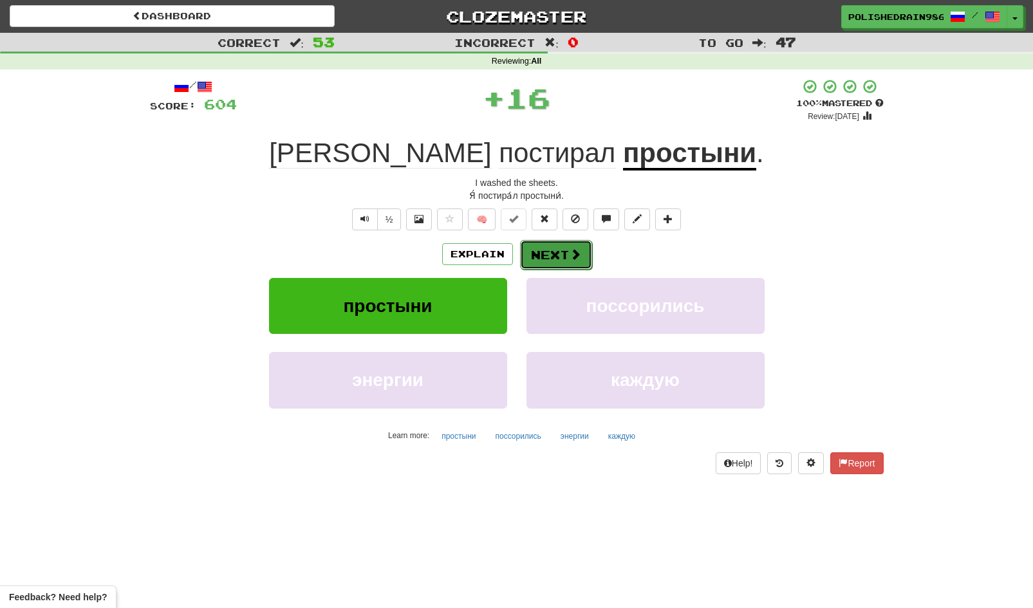
click at [551, 255] on button "Next" at bounding box center [556, 255] width 72 height 30
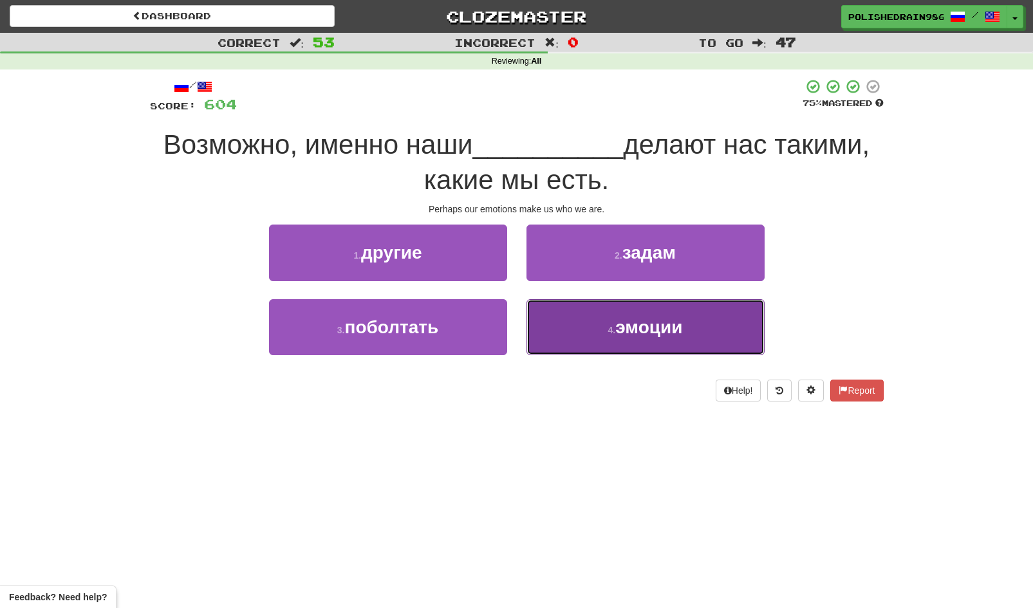
click at [586, 315] on button "4 . эмоции" at bounding box center [645, 327] width 238 height 56
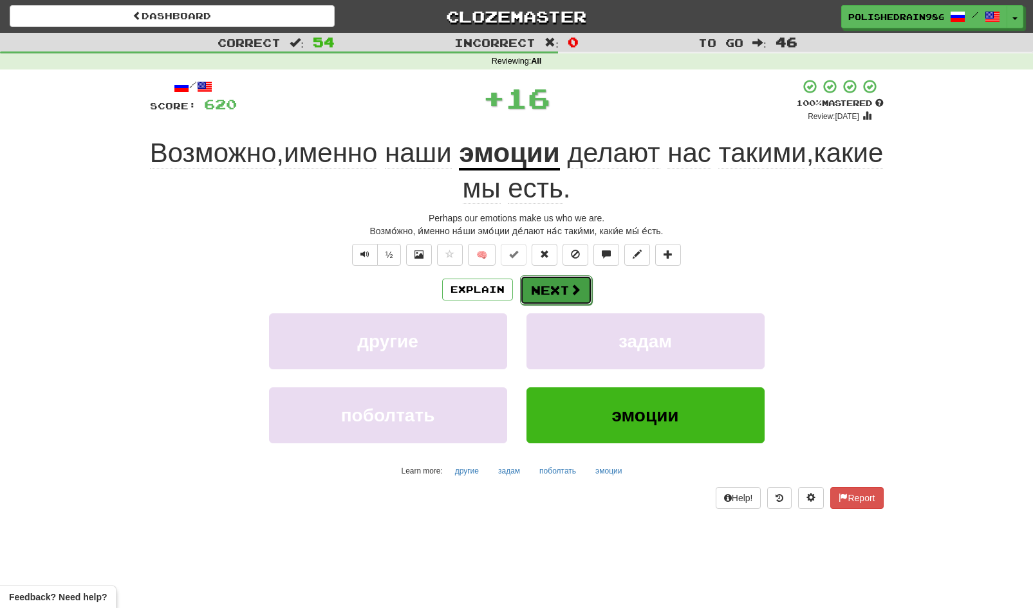
click at [553, 295] on button "Next" at bounding box center [556, 290] width 72 height 30
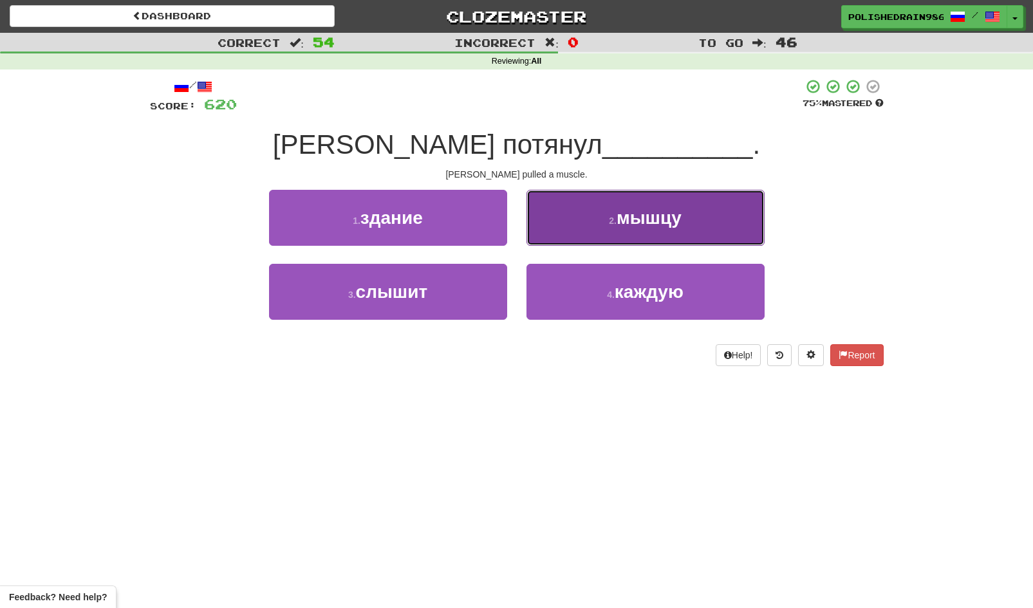
click at [579, 227] on button "2 . мышцу" at bounding box center [645, 218] width 238 height 56
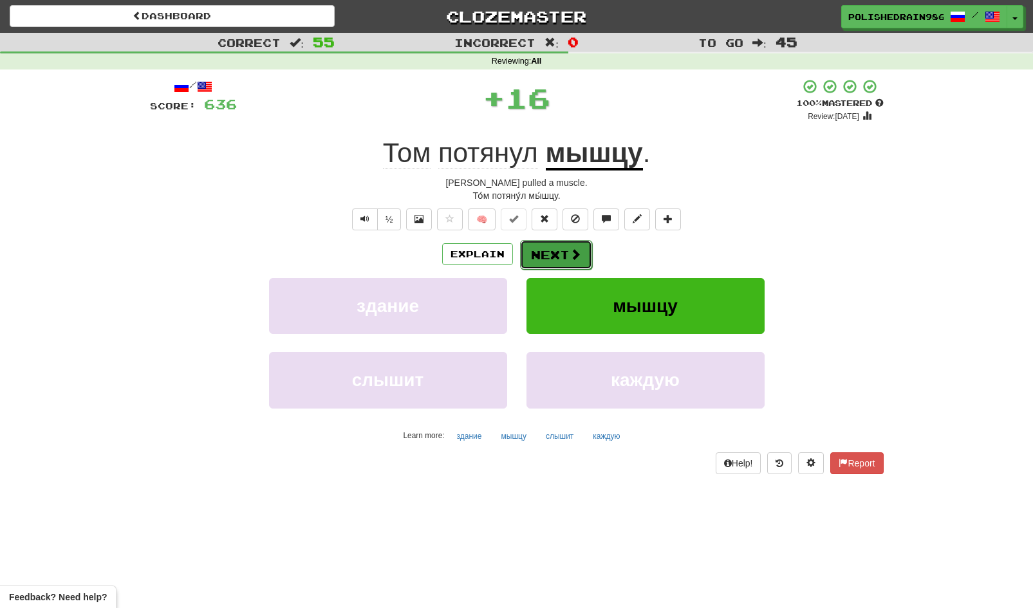
click at [561, 248] on button "Next" at bounding box center [556, 255] width 72 height 30
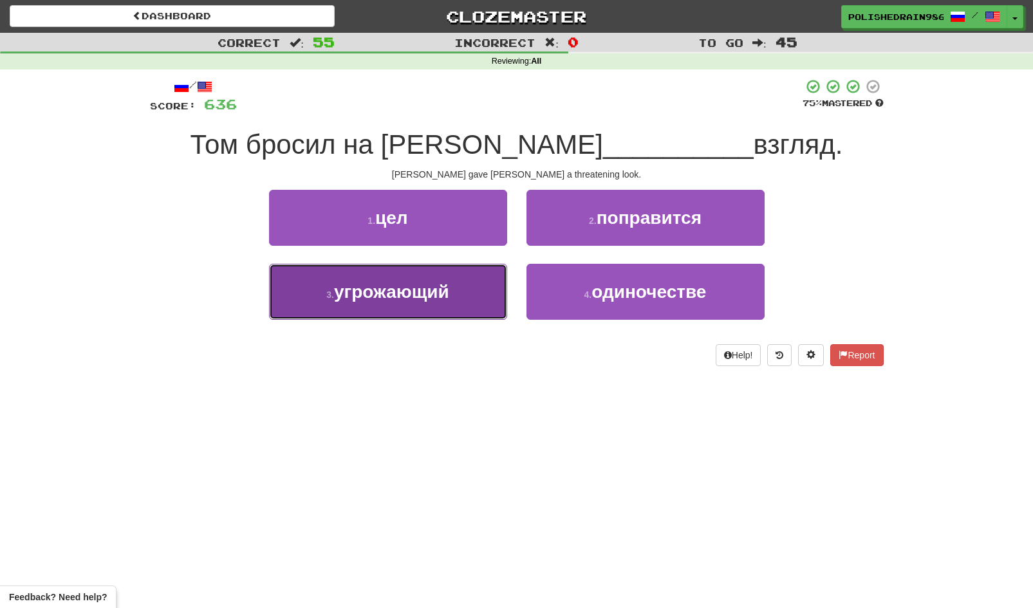
click at [473, 293] on button "3 . угрожающий" at bounding box center [388, 292] width 238 height 56
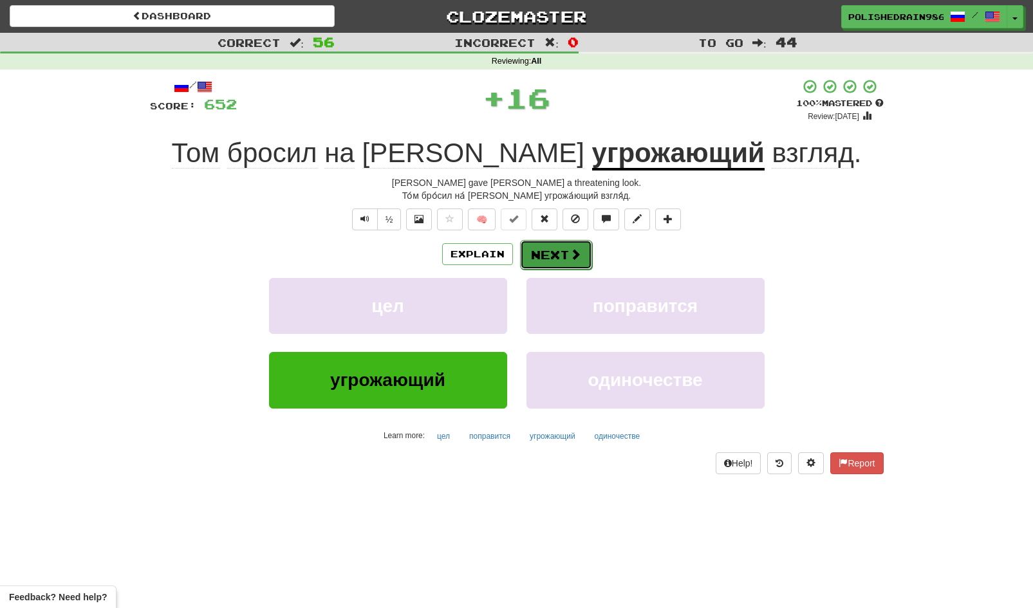
click at [562, 268] on button "Next" at bounding box center [556, 255] width 72 height 30
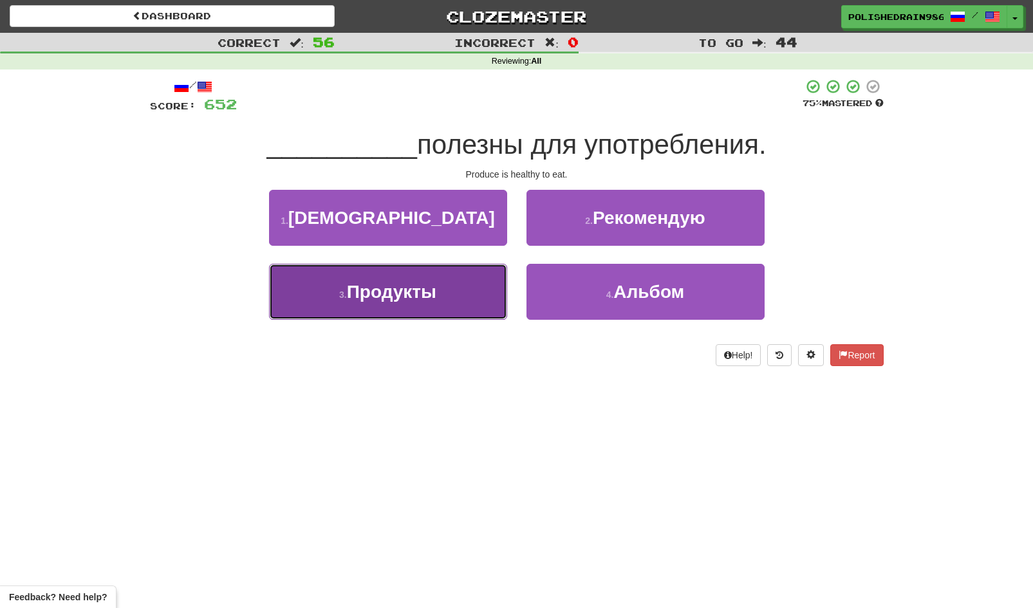
click at [496, 297] on button "3 . Продукты" at bounding box center [388, 292] width 238 height 56
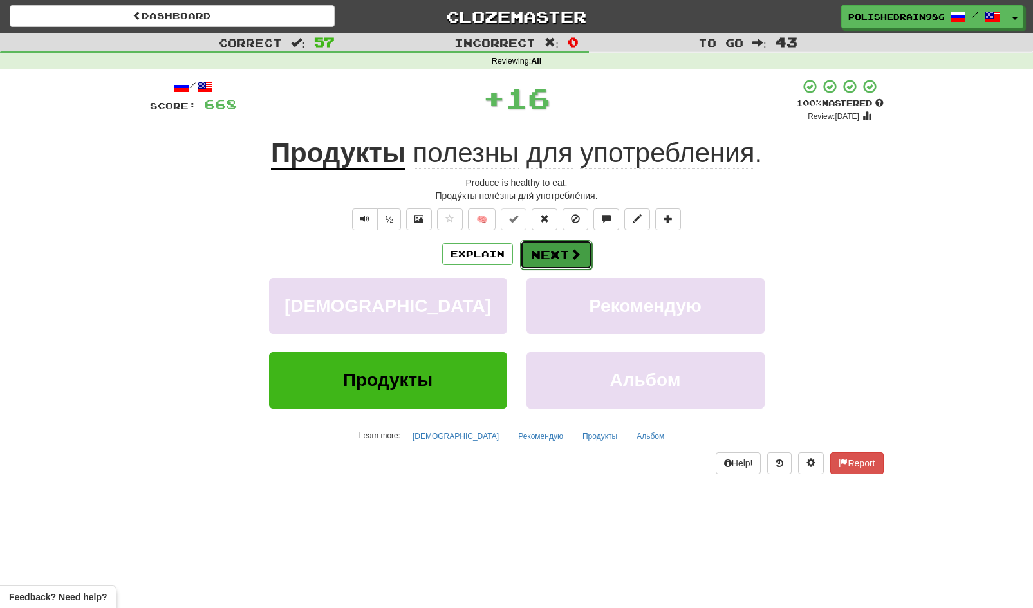
click at [539, 260] on button "Next" at bounding box center [556, 255] width 72 height 30
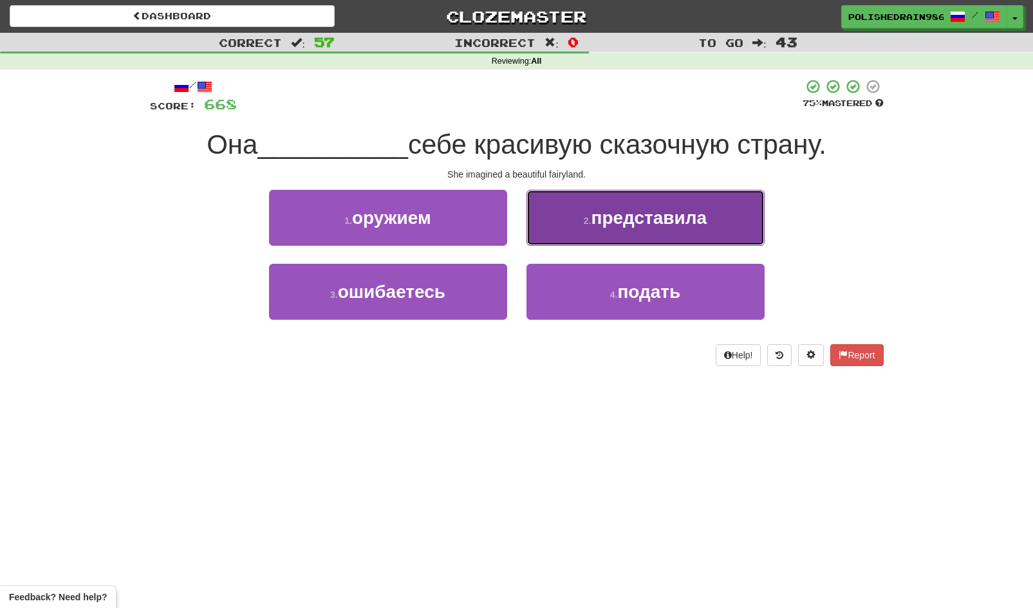
click at [565, 237] on button "2 . представила" at bounding box center [645, 218] width 238 height 56
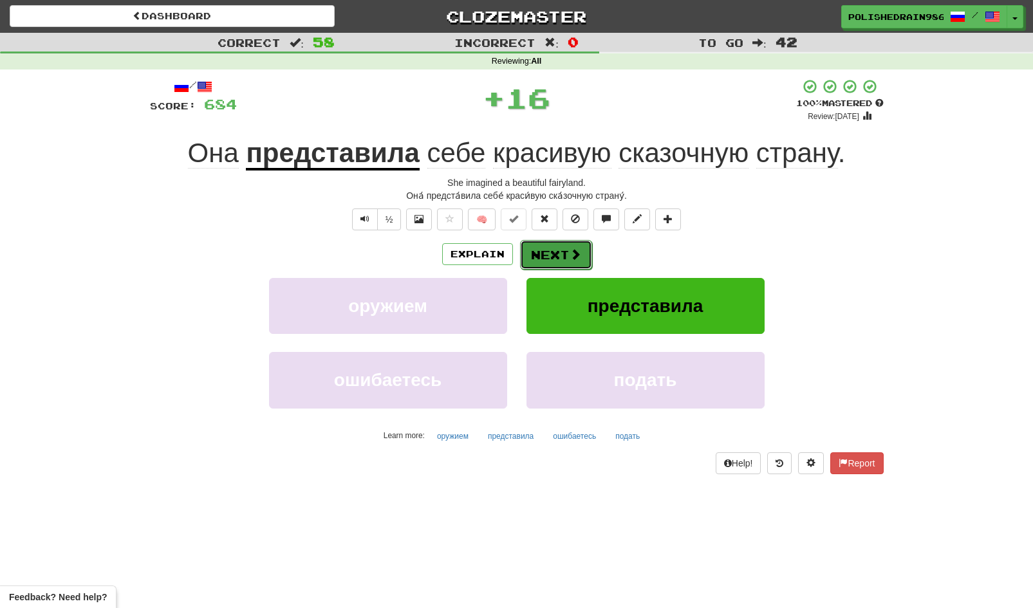
click at [550, 254] on button "Next" at bounding box center [556, 255] width 72 height 30
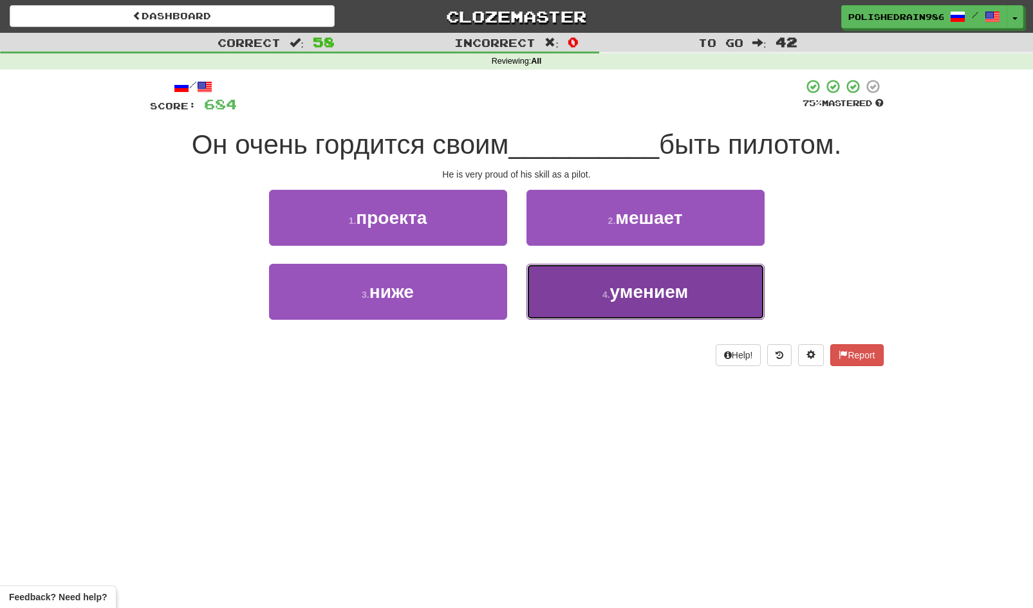
click at [578, 287] on button "4 . умением" at bounding box center [645, 292] width 238 height 56
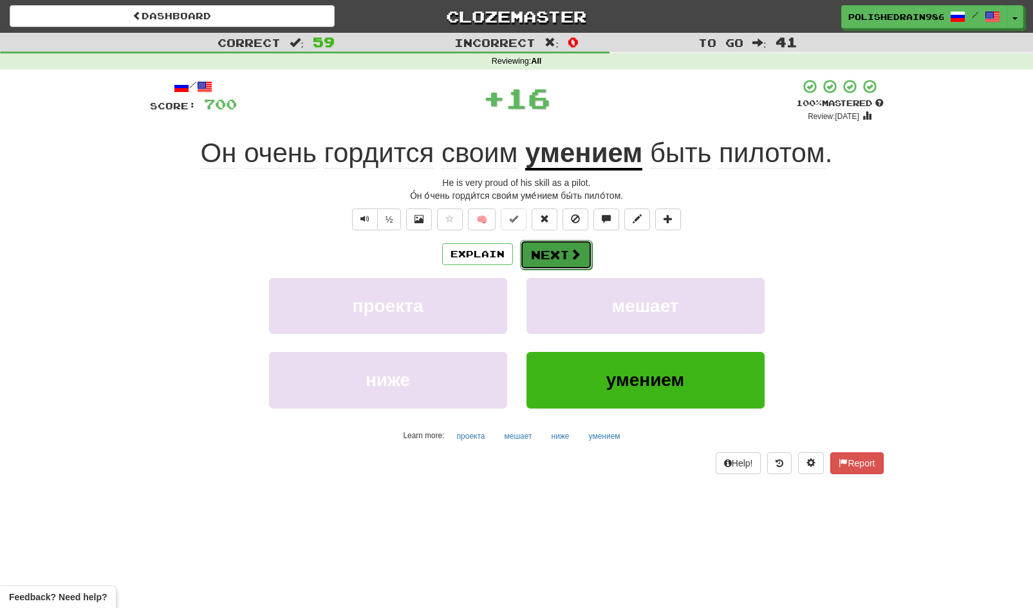
click at [565, 260] on button "Next" at bounding box center [556, 255] width 72 height 30
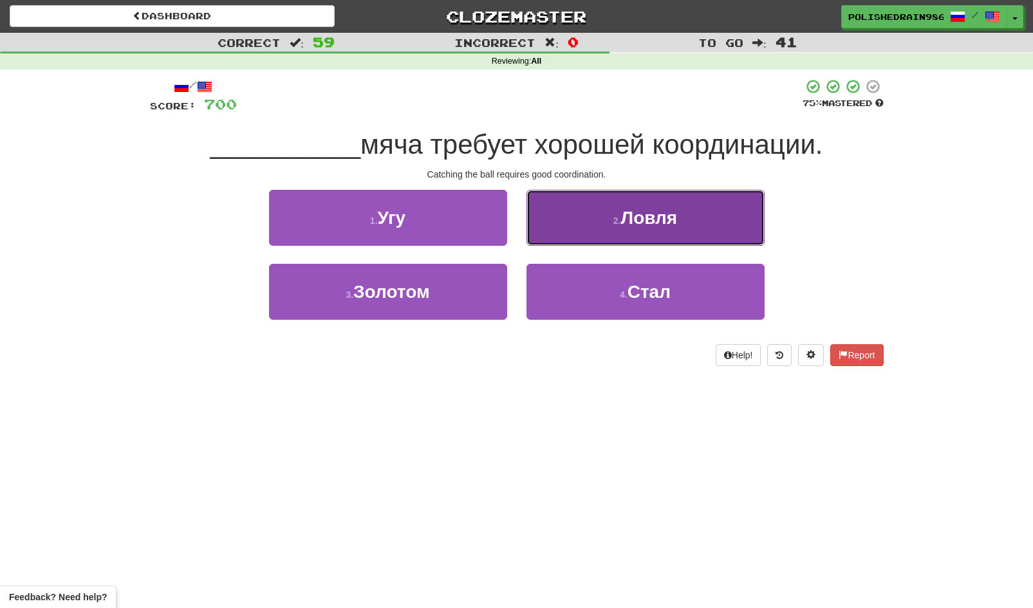
click at [613, 221] on small "2 ." at bounding box center [617, 221] width 8 height 10
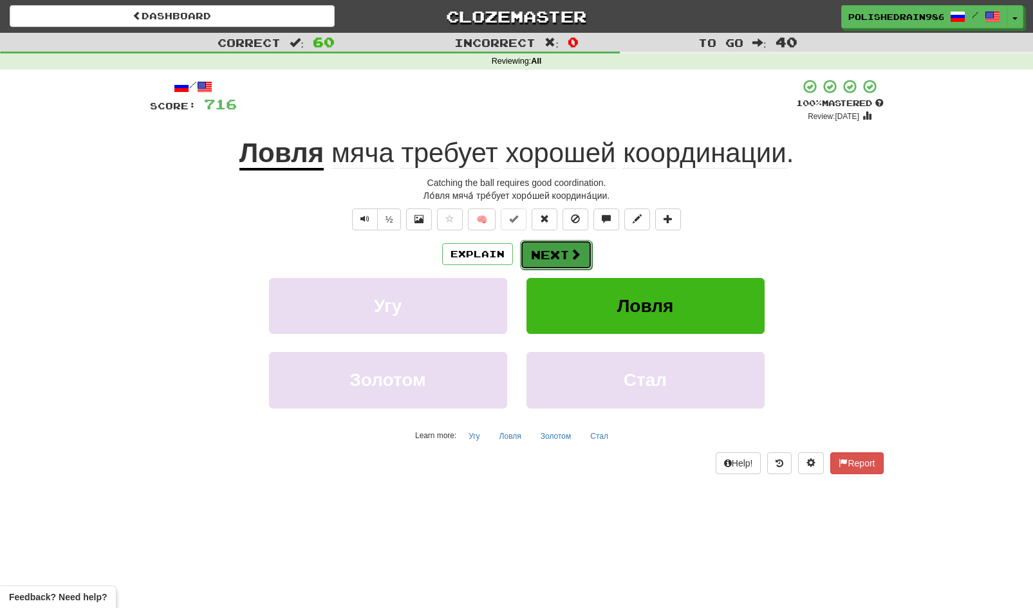
click at [565, 259] on button "Next" at bounding box center [556, 255] width 72 height 30
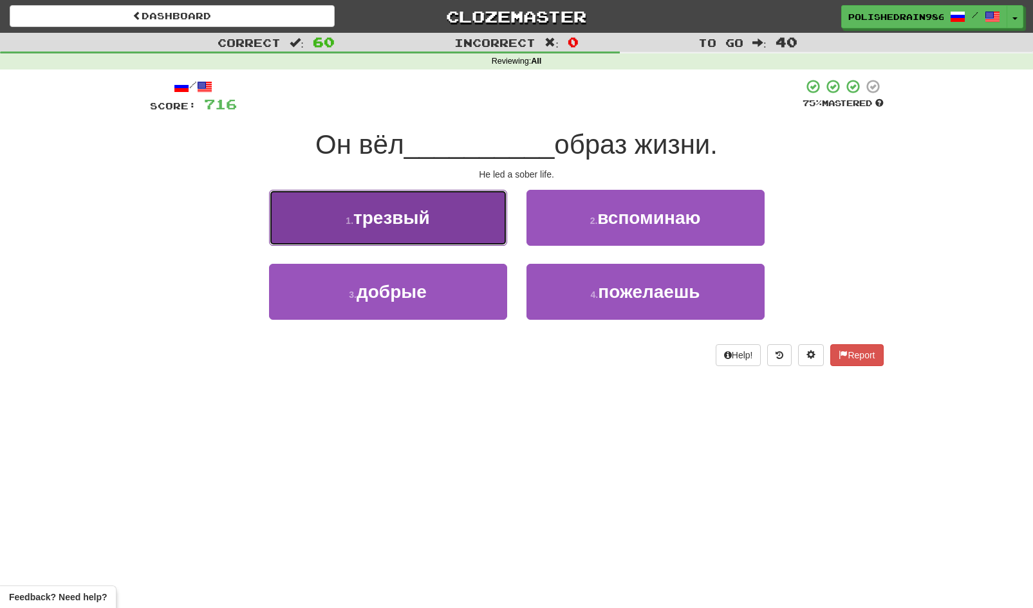
click at [470, 212] on button "1 . трезвый" at bounding box center [388, 218] width 238 height 56
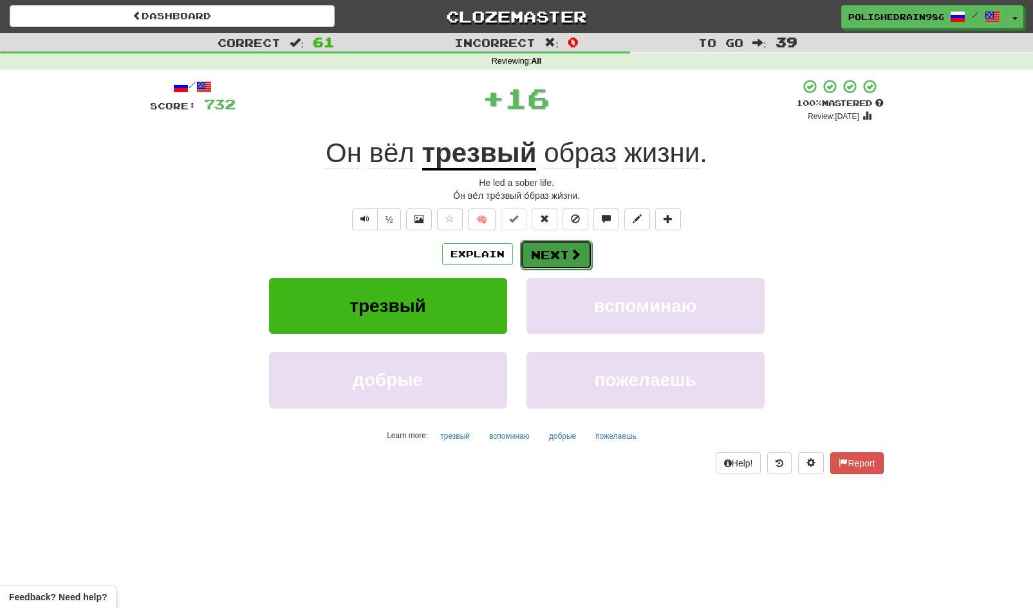
click at [549, 263] on button "Next" at bounding box center [556, 255] width 72 height 30
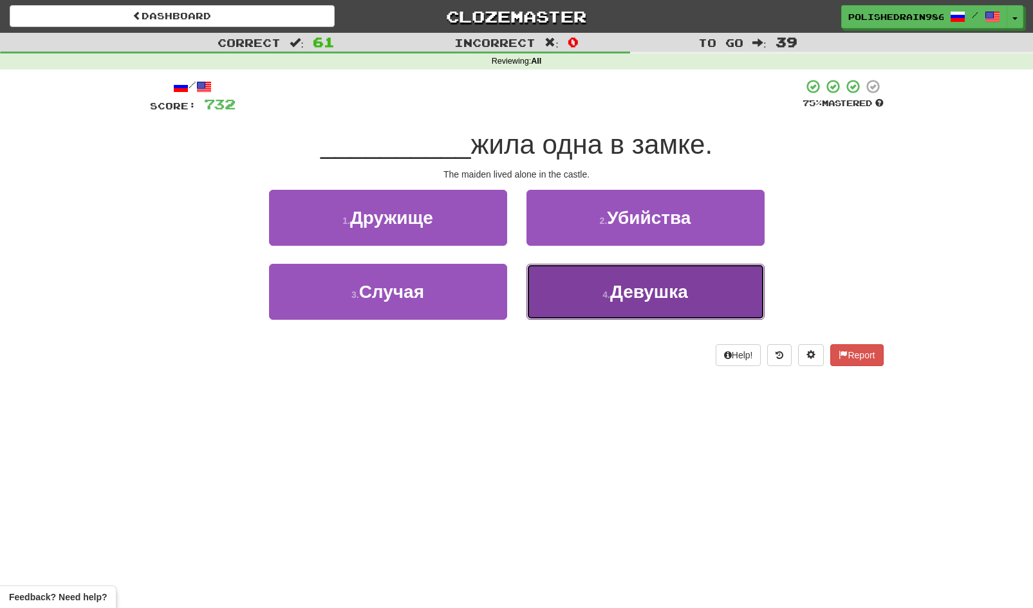
click at [572, 293] on button "4 . Девушка" at bounding box center [645, 292] width 238 height 56
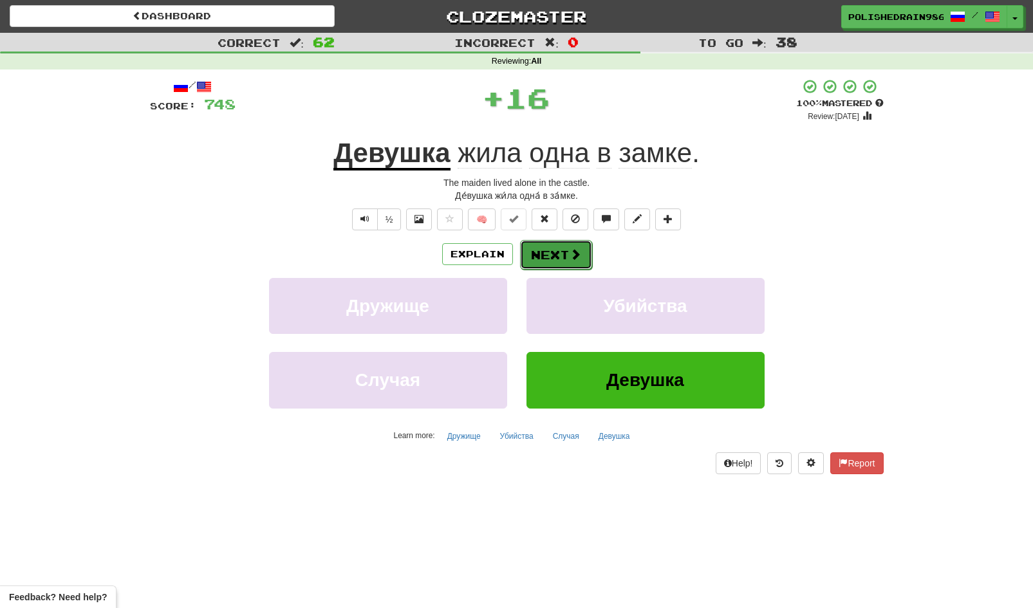
click at [549, 257] on button "Next" at bounding box center [556, 255] width 72 height 30
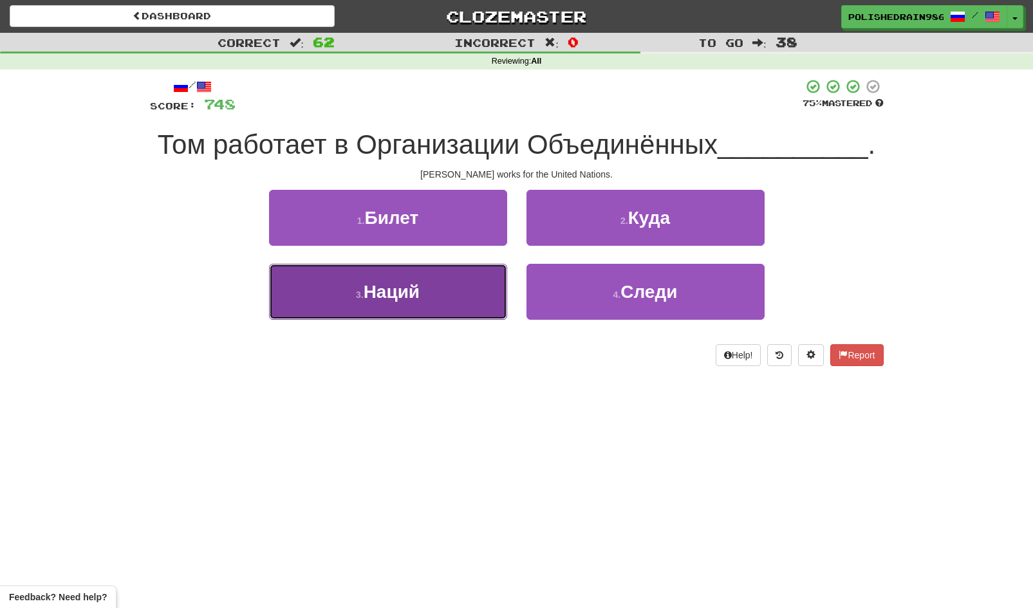
click at [476, 302] on button "3 . Наций" at bounding box center [388, 292] width 238 height 56
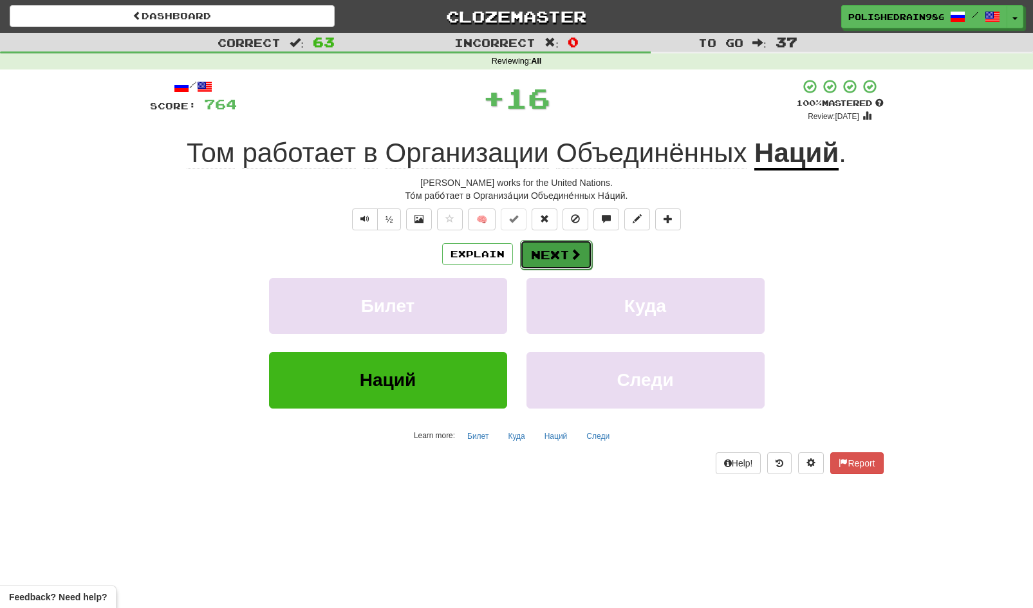
click at [556, 262] on button "Next" at bounding box center [556, 255] width 72 height 30
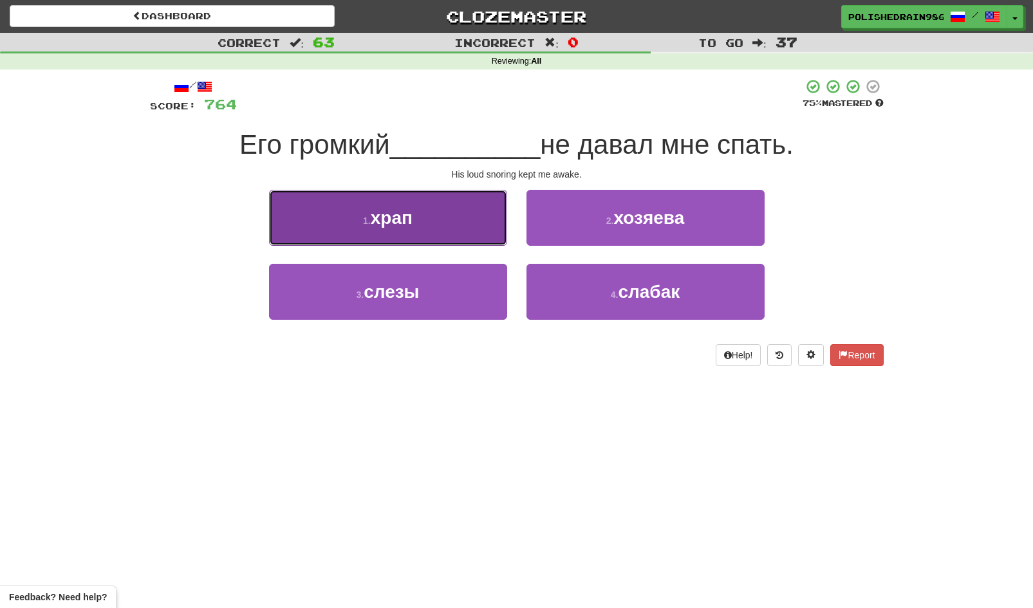
click at [483, 232] on button "1 . храп" at bounding box center [388, 218] width 238 height 56
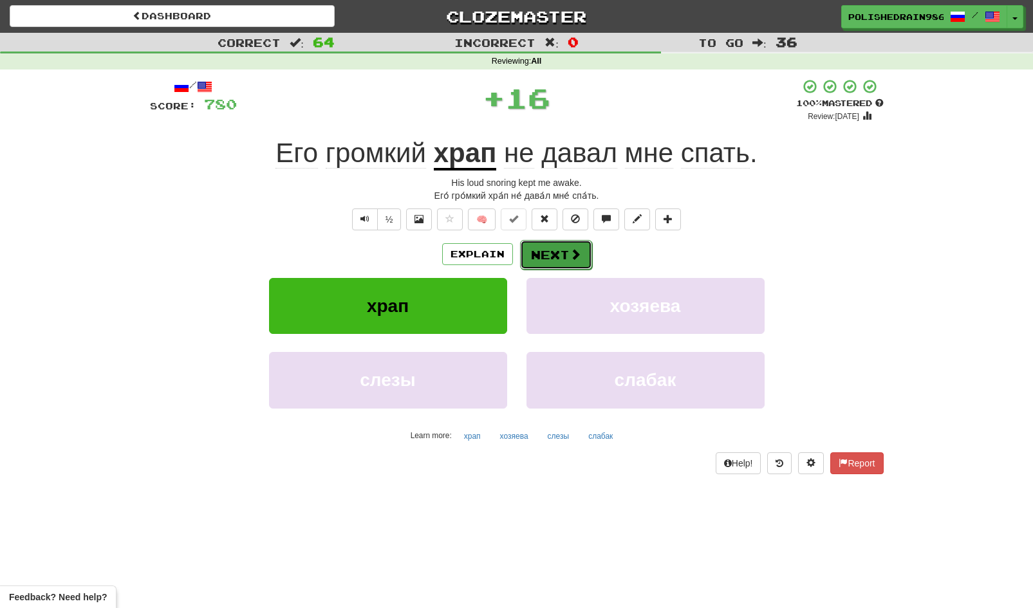
click at [539, 255] on button "Next" at bounding box center [556, 255] width 72 height 30
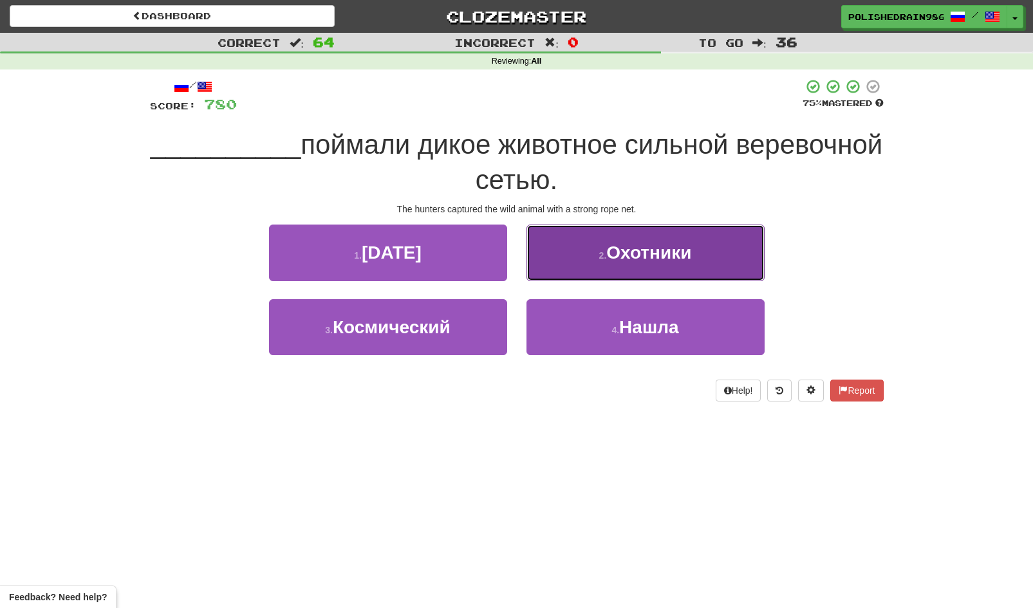
click at [549, 255] on button "2 . Охотники" at bounding box center [645, 253] width 238 height 56
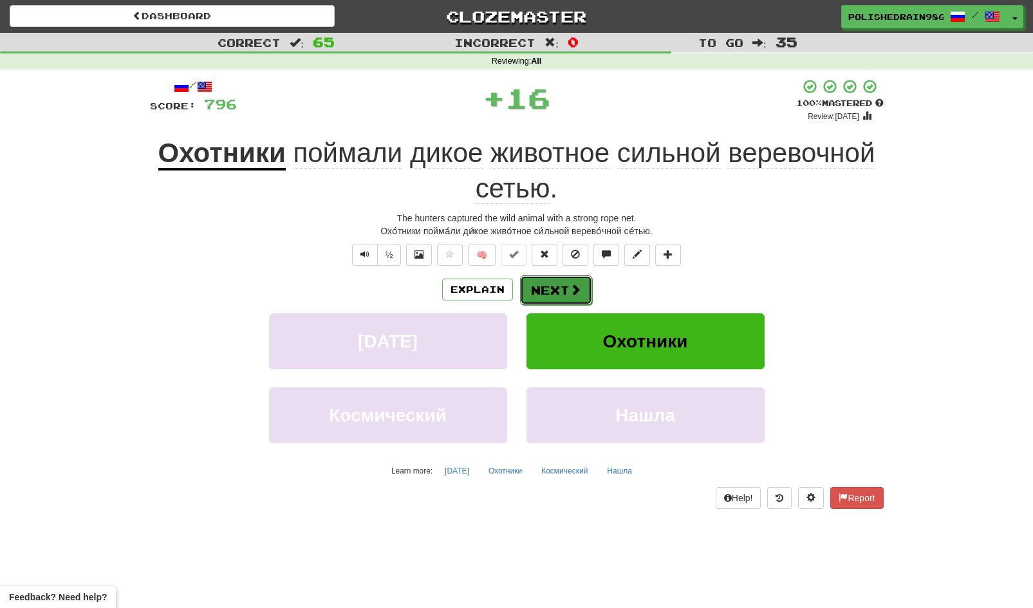
click at [545, 288] on button "Next" at bounding box center [556, 290] width 72 height 30
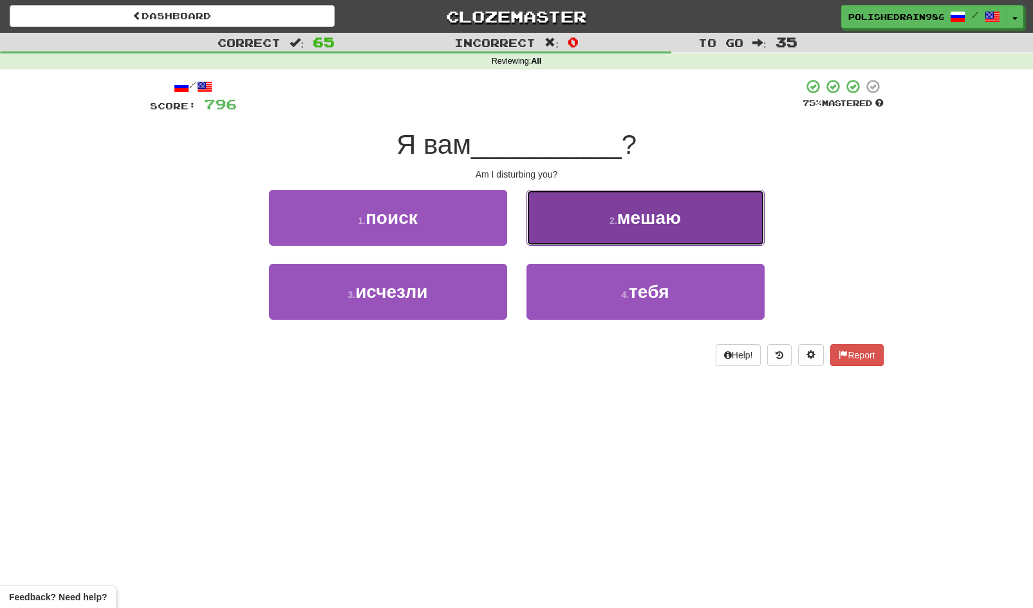
click at [584, 227] on button "2 . мешаю" at bounding box center [645, 218] width 238 height 56
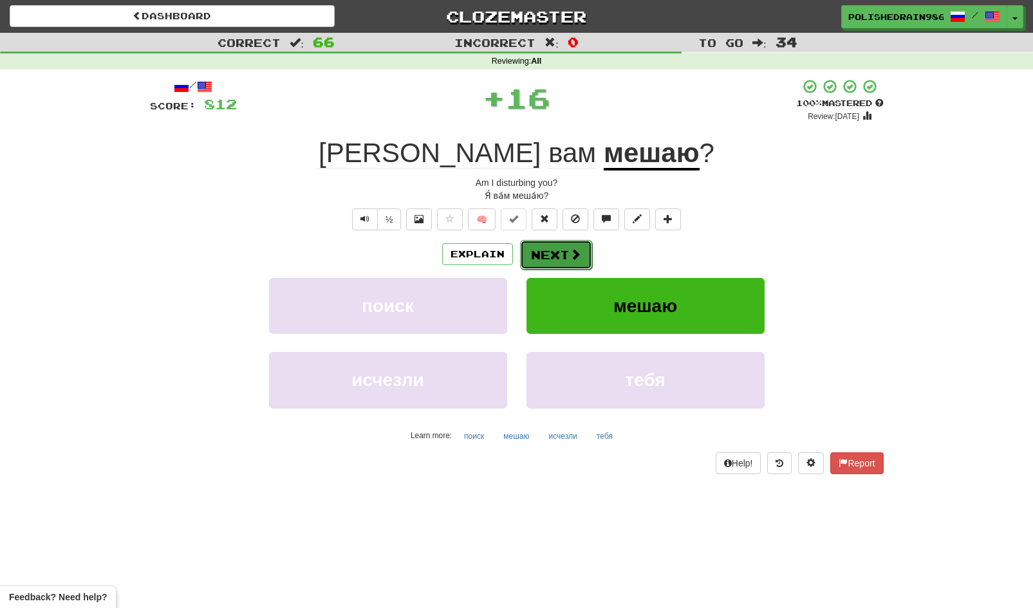
click at [552, 252] on button "Next" at bounding box center [556, 255] width 72 height 30
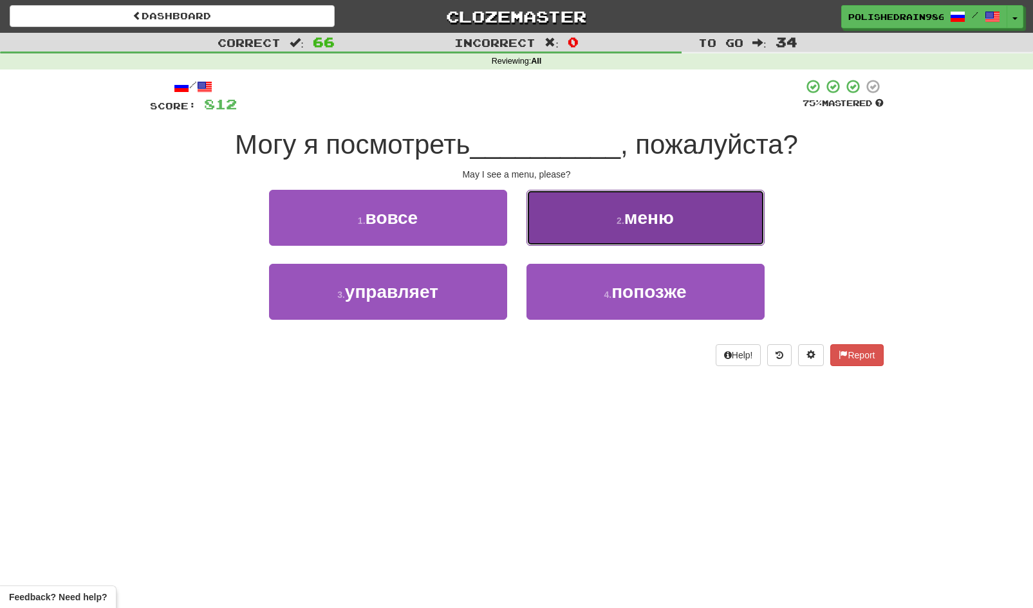
click at [570, 238] on button "2 . меню" at bounding box center [645, 218] width 238 height 56
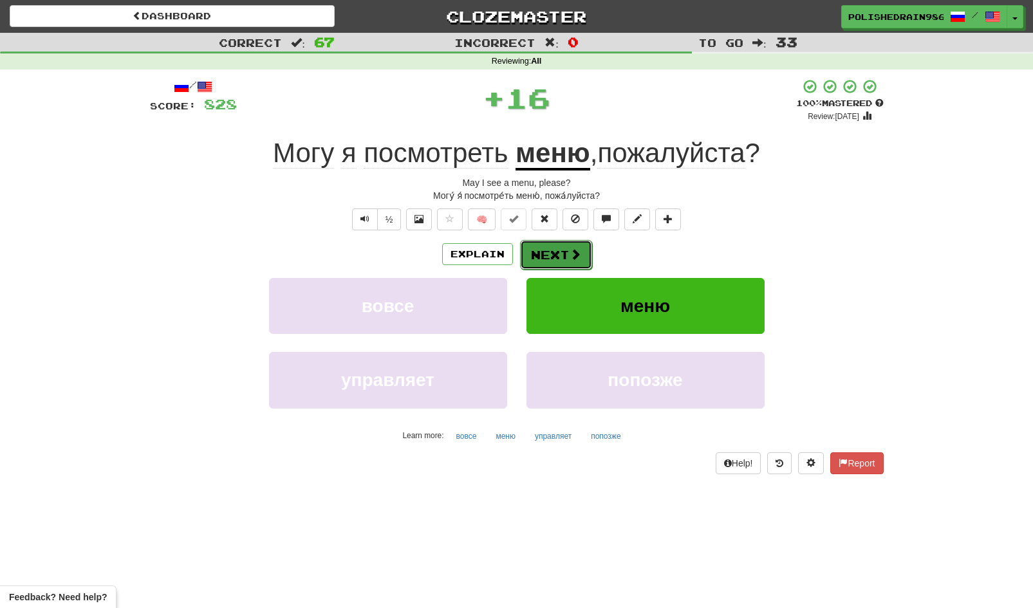
click at [546, 252] on button "Next" at bounding box center [556, 255] width 72 height 30
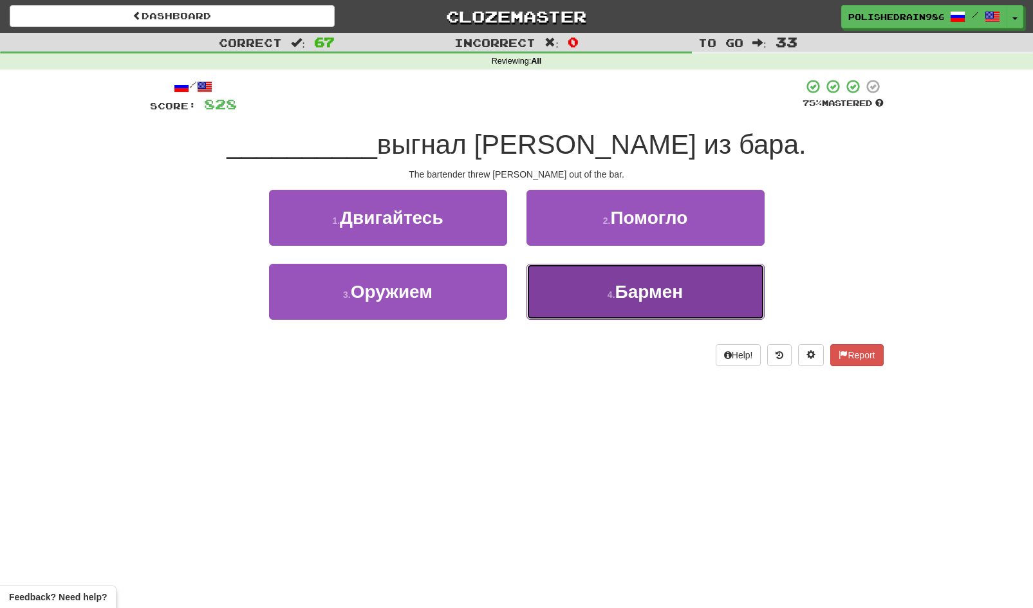
click at [559, 284] on button "4 . Бармен" at bounding box center [645, 292] width 238 height 56
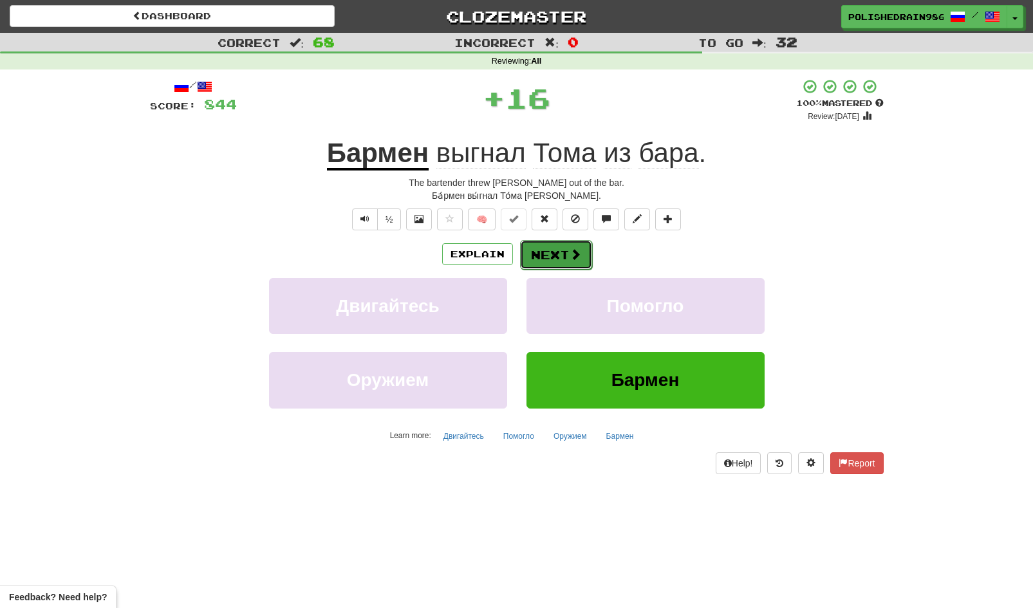
click at [544, 254] on button "Next" at bounding box center [556, 255] width 72 height 30
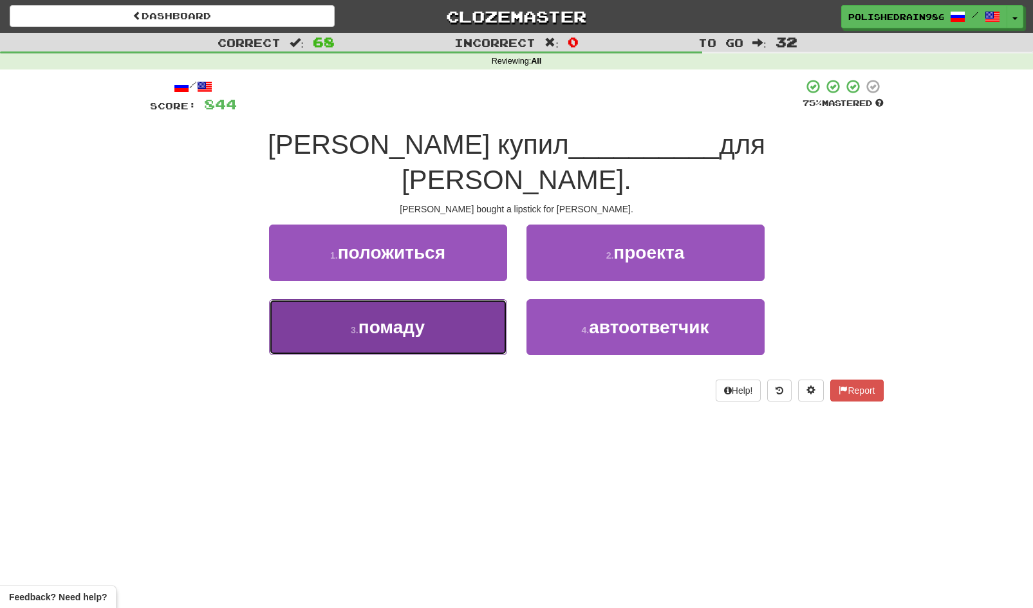
click at [445, 299] on button "3 . помаду" at bounding box center [388, 327] width 238 height 56
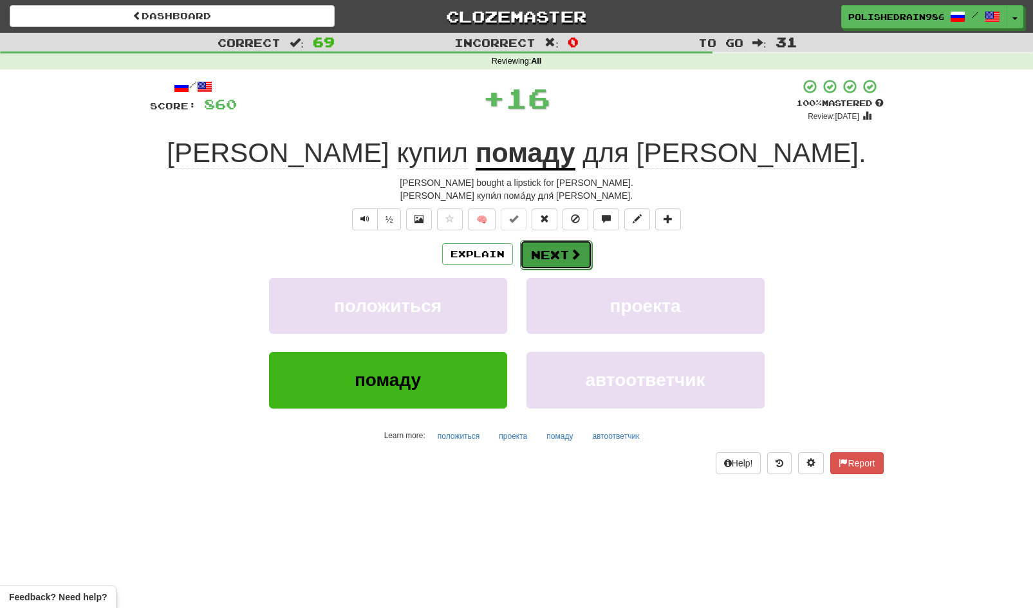
click at [537, 257] on button "Next" at bounding box center [556, 255] width 72 height 30
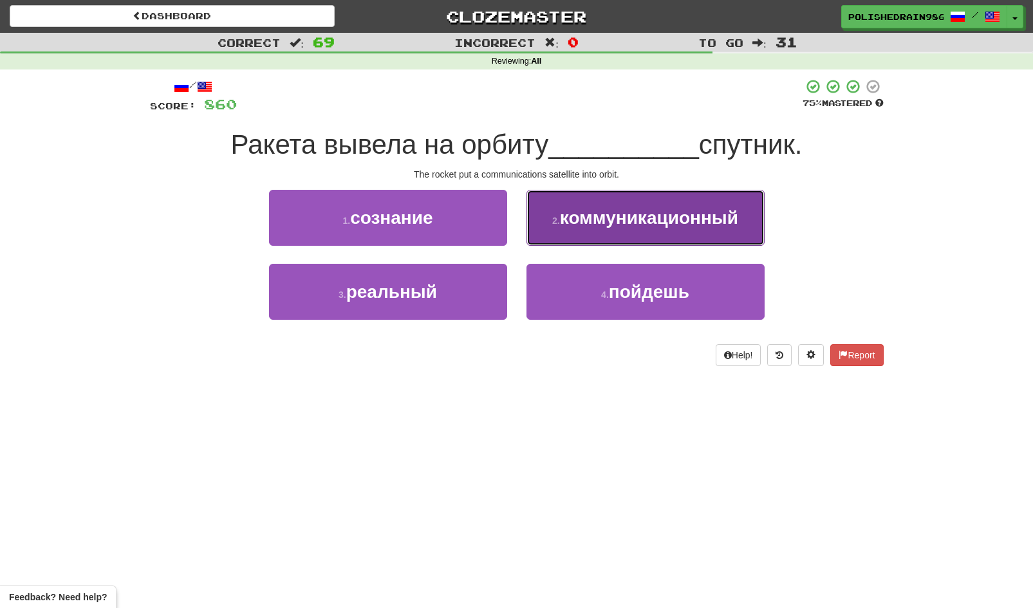
click at [572, 230] on button "2 . коммуникационный" at bounding box center [645, 218] width 238 height 56
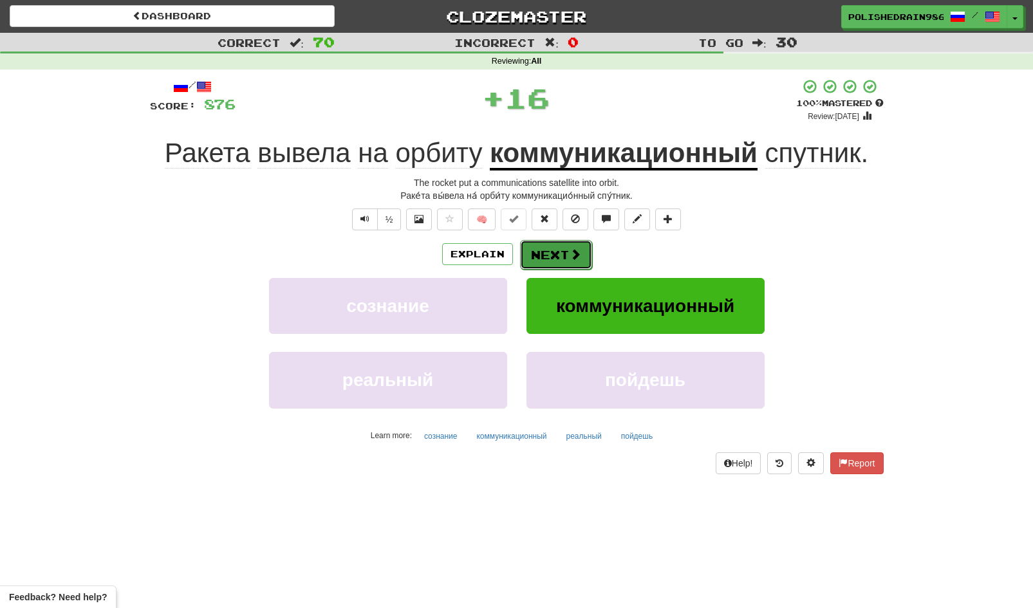
click at [557, 247] on button "Next" at bounding box center [556, 255] width 72 height 30
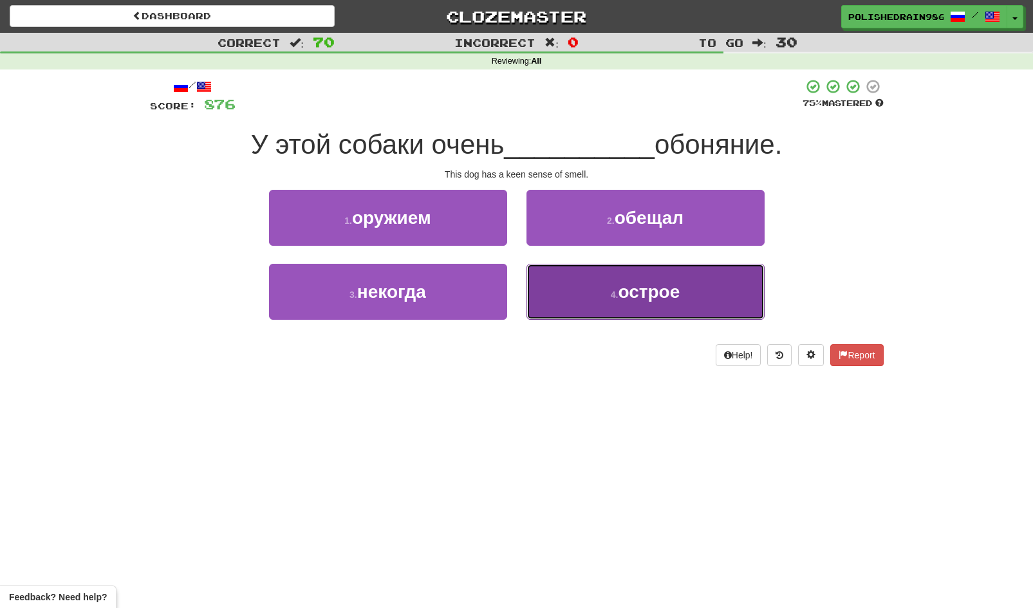
click at [563, 307] on button "4 . острое" at bounding box center [645, 292] width 238 height 56
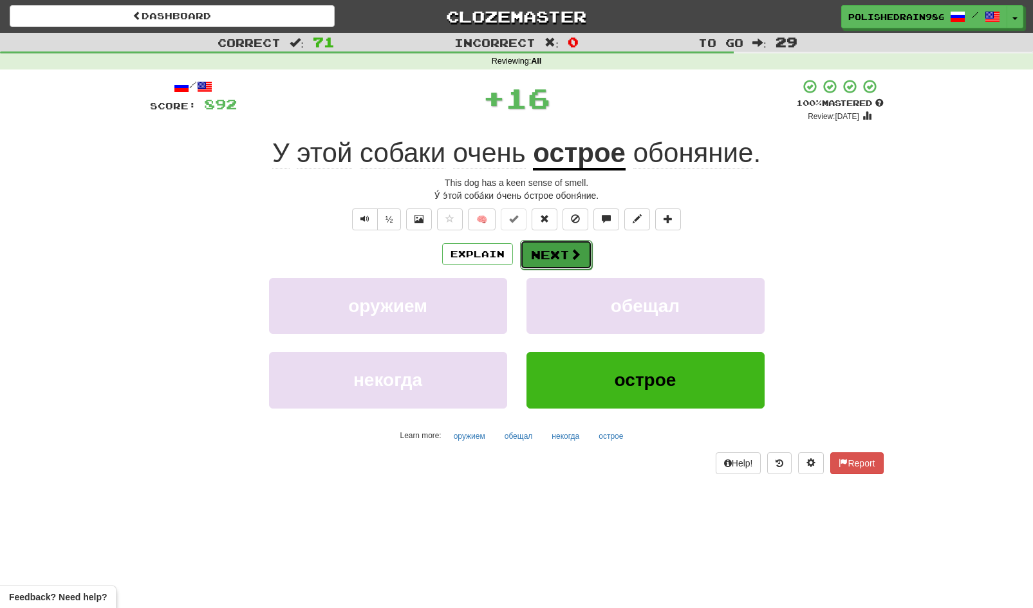
click at [552, 265] on button "Next" at bounding box center [556, 255] width 72 height 30
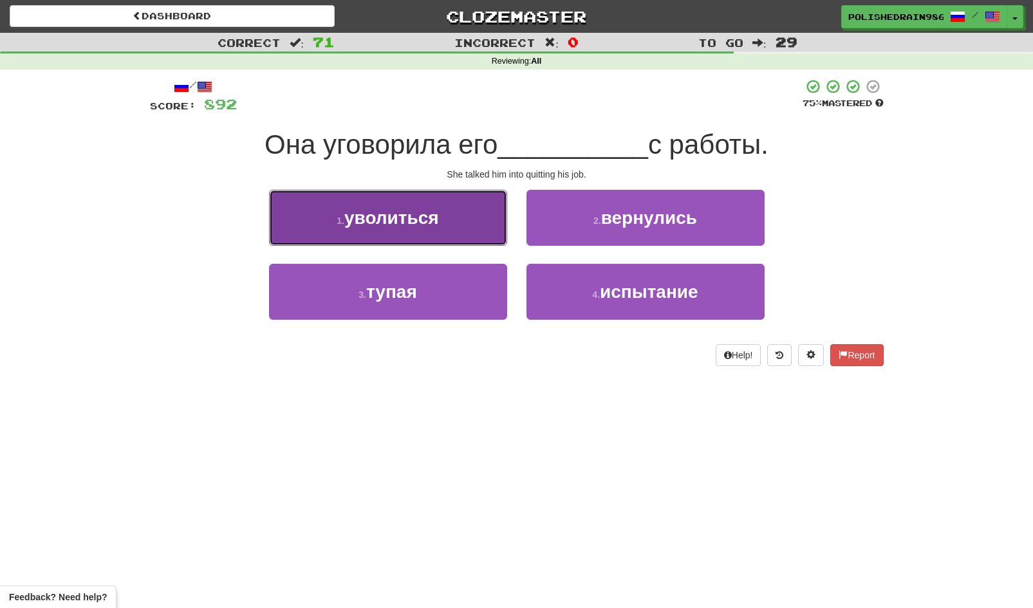
click at [467, 223] on button "1 . уволиться" at bounding box center [388, 218] width 238 height 56
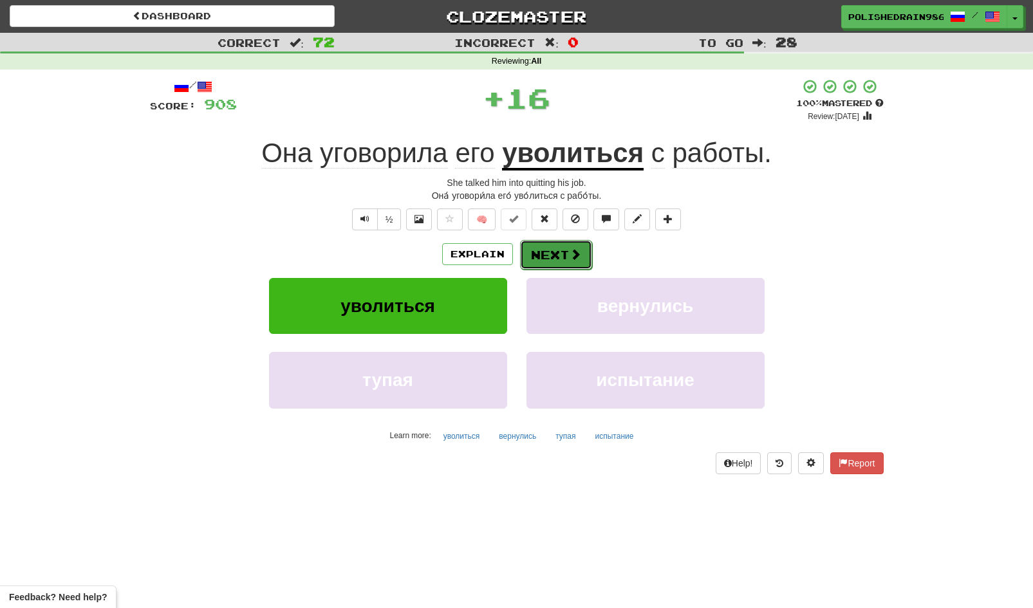
click at [548, 254] on button "Next" at bounding box center [556, 255] width 72 height 30
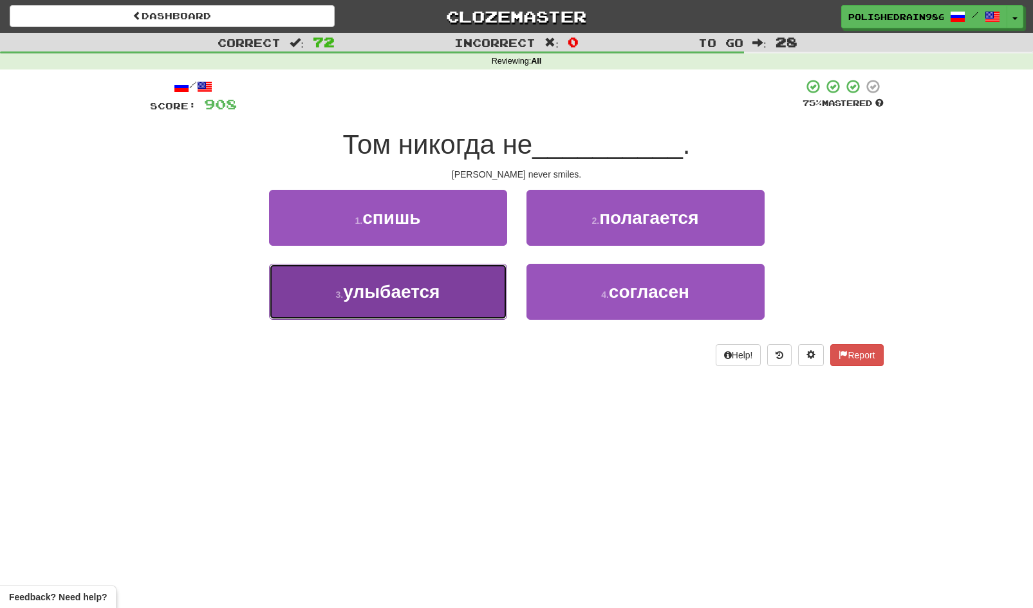
click at [454, 299] on button "3 . улыбается" at bounding box center [388, 292] width 238 height 56
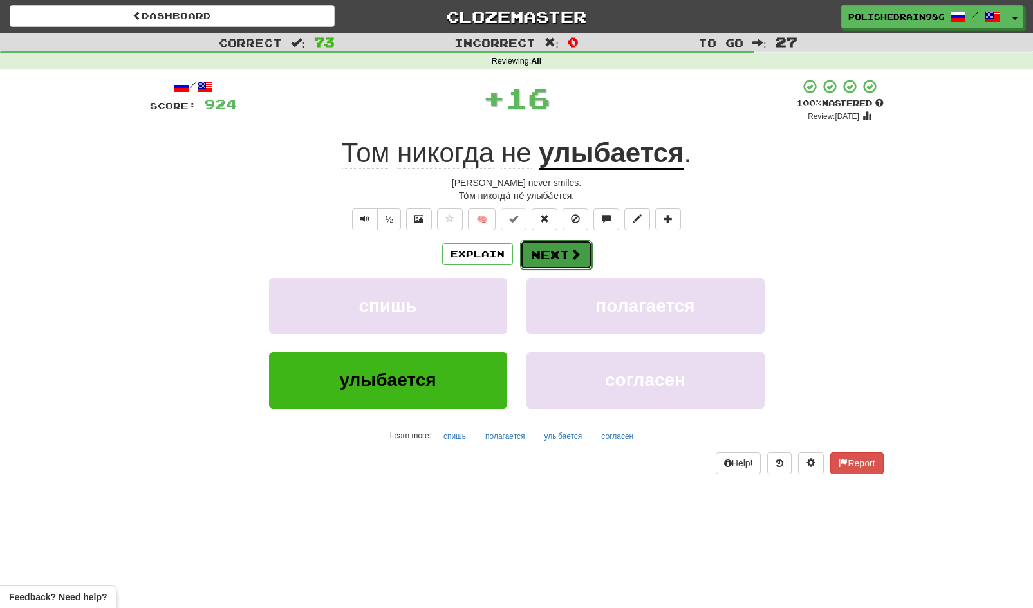
click at [531, 256] on button "Next" at bounding box center [556, 255] width 72 height 30
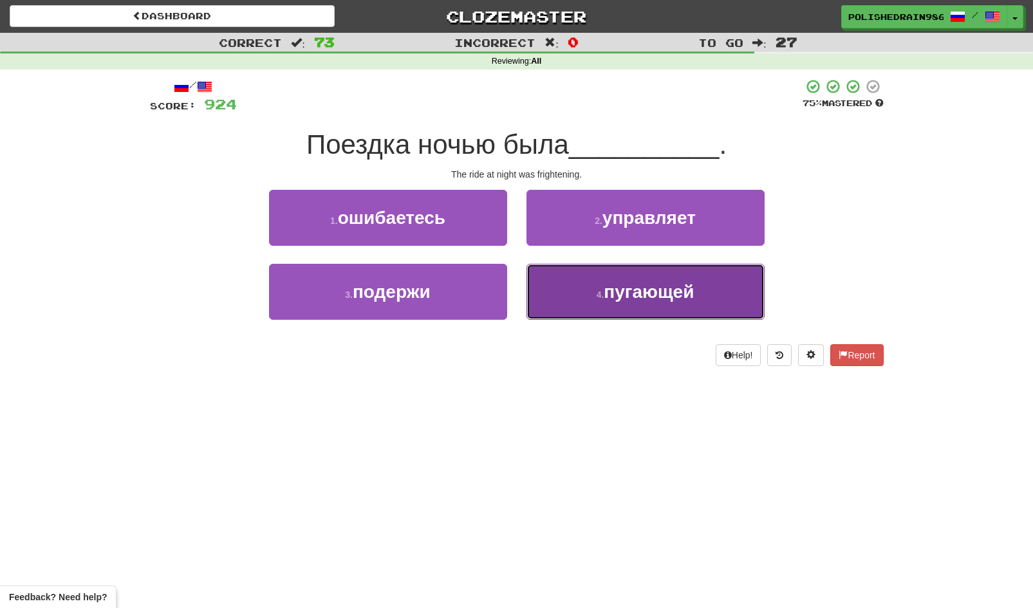
click at [584, 306] on button "4 . пугающей" at bounding box center [645, 292] width 238 height 56
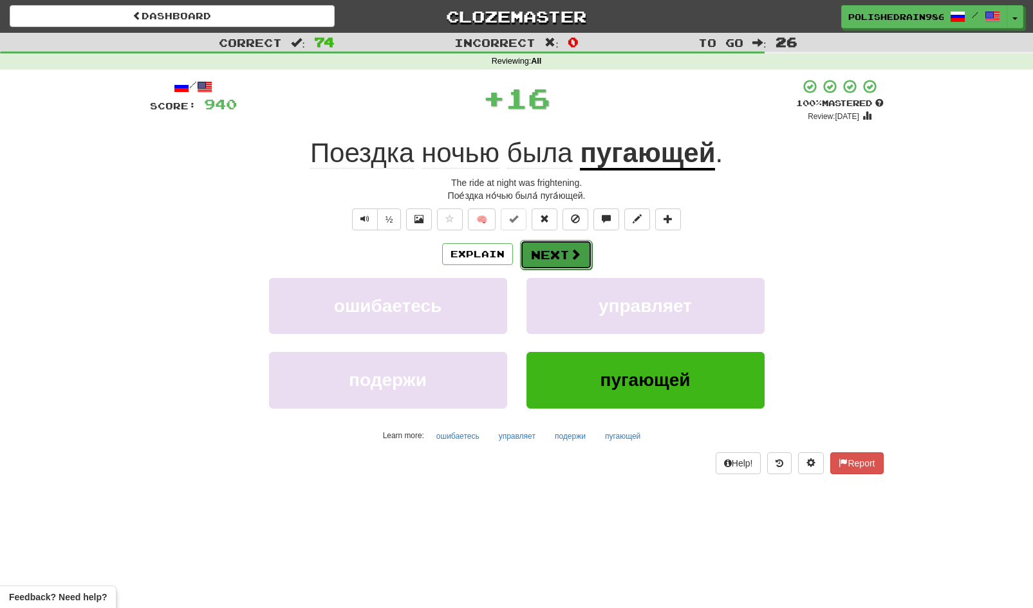
click at [557, 260] on button "Next" at bounding box center [556, 255] width 72 height 30
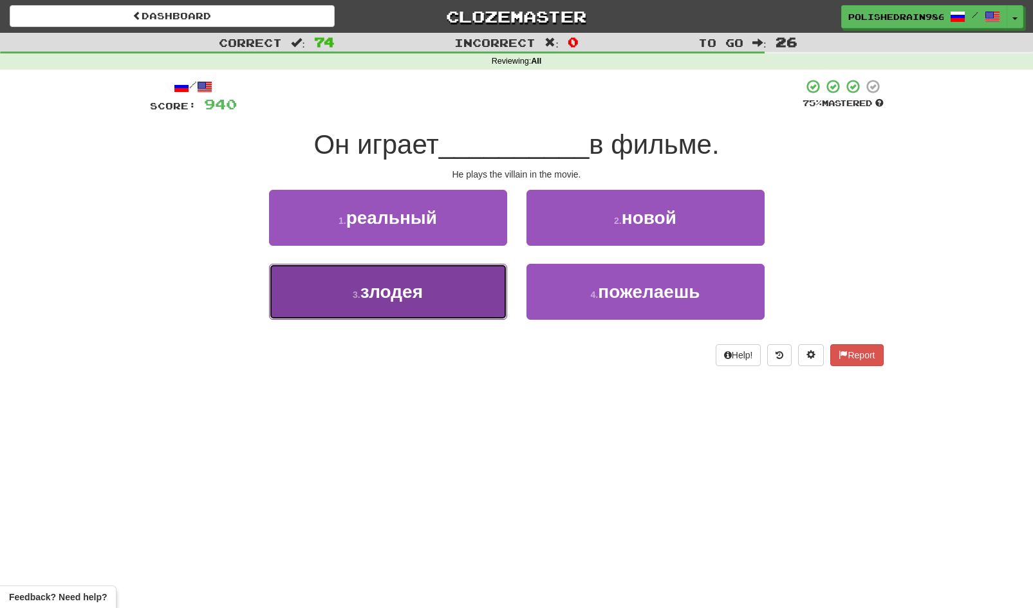
click at [461, 283] on button "3 . злодея" at bounding box center [388, 292] width 238 height 56
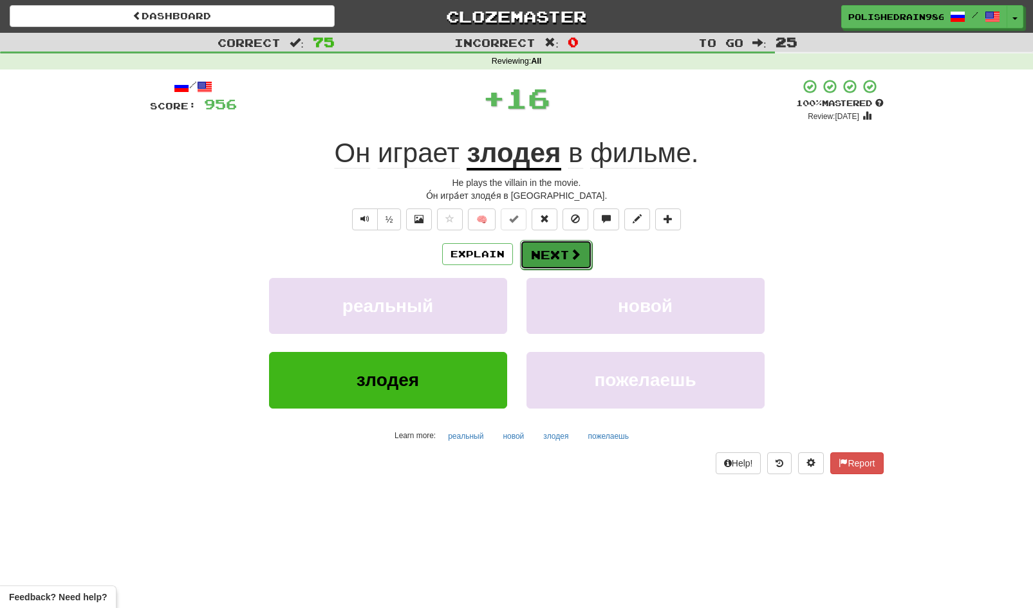
click at [553, 255] on button "Next" at bounding box center [556, 255] width 72 height 30
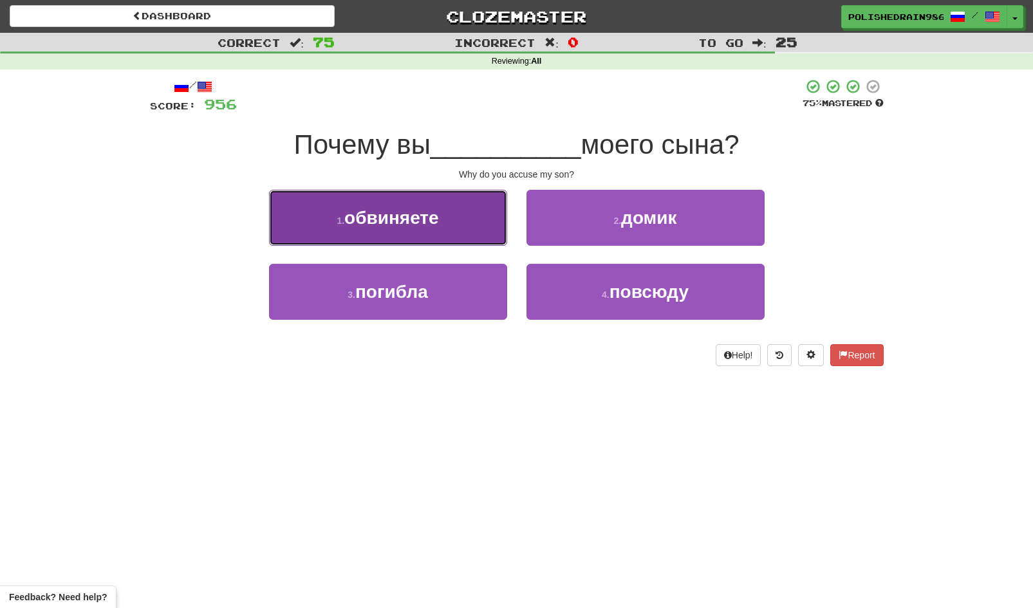
click at [473, 228] on button "1 . обвиняете" at bounding box center [388, 218] width 238 height 56
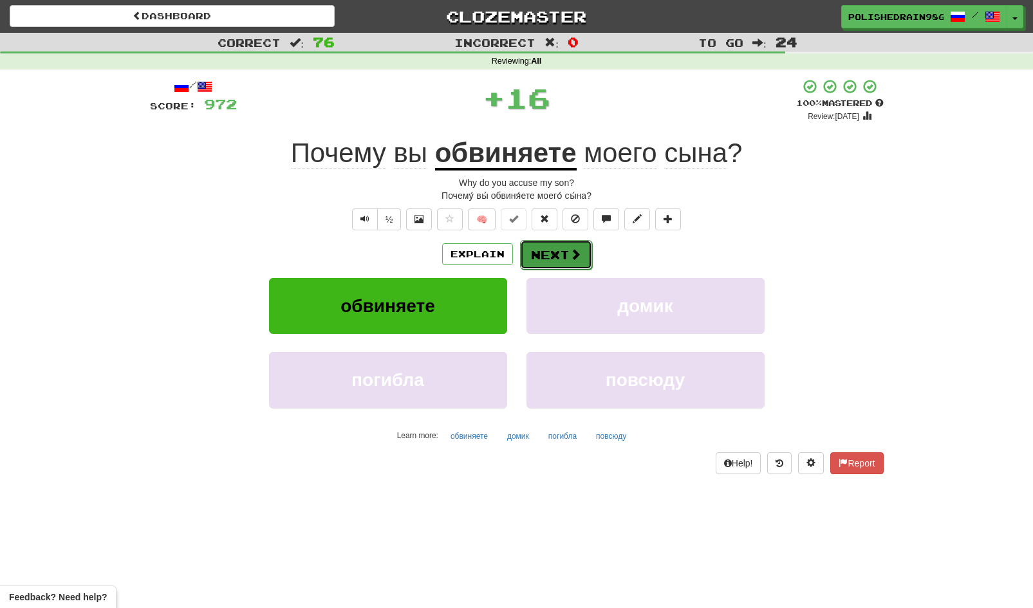
click at [557, 248] on button "Next" at bounding box center [556, 255] width 72 height 30
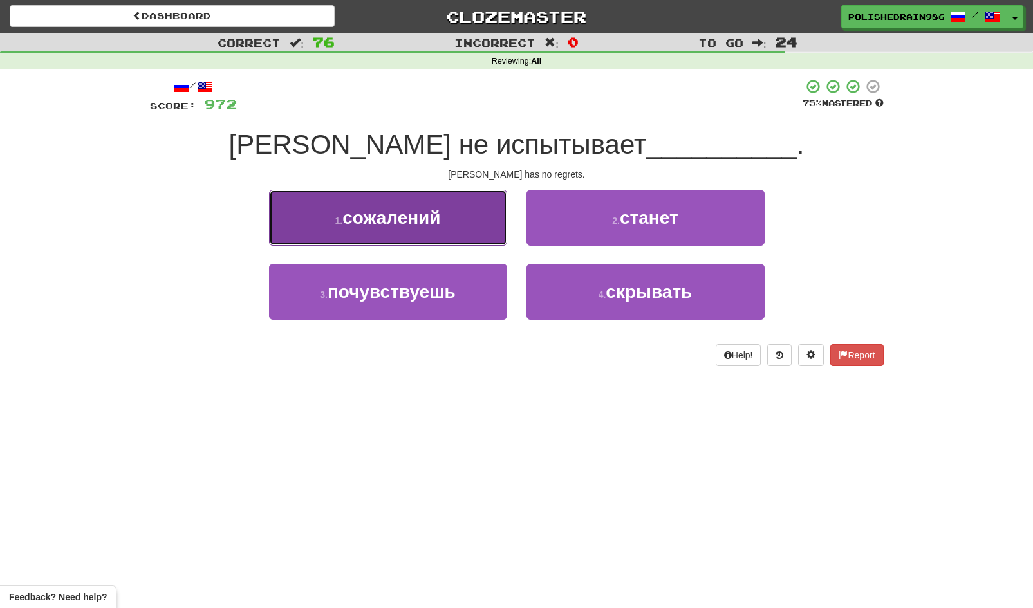
click at [468, 216] on button "1 . сожалений" at bounding box center [388, 218] width 238 height 56
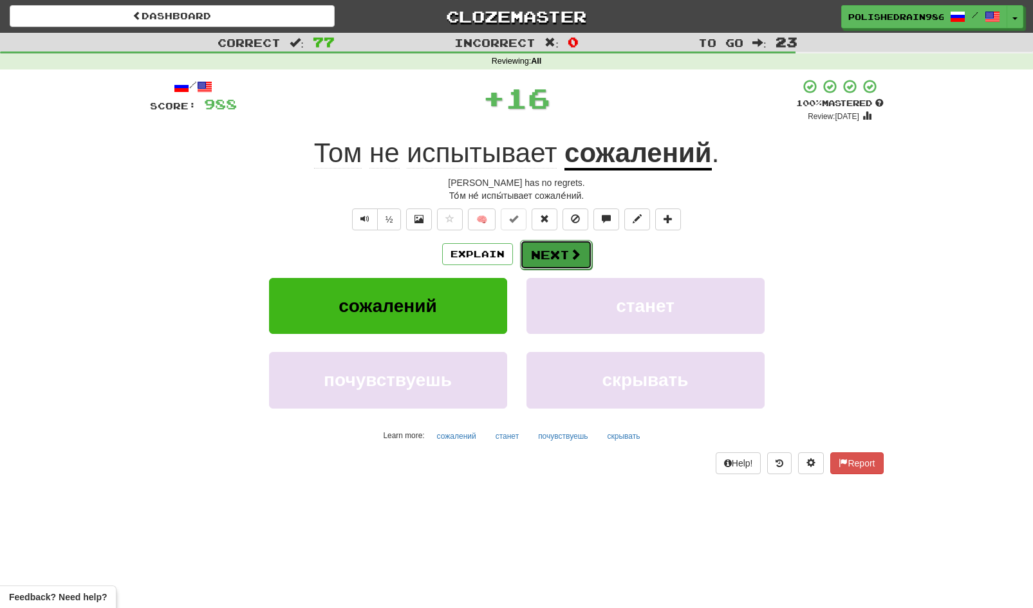
click at [529, 250] on button "Next" at bounding box center [556, 255] width 72 height 30
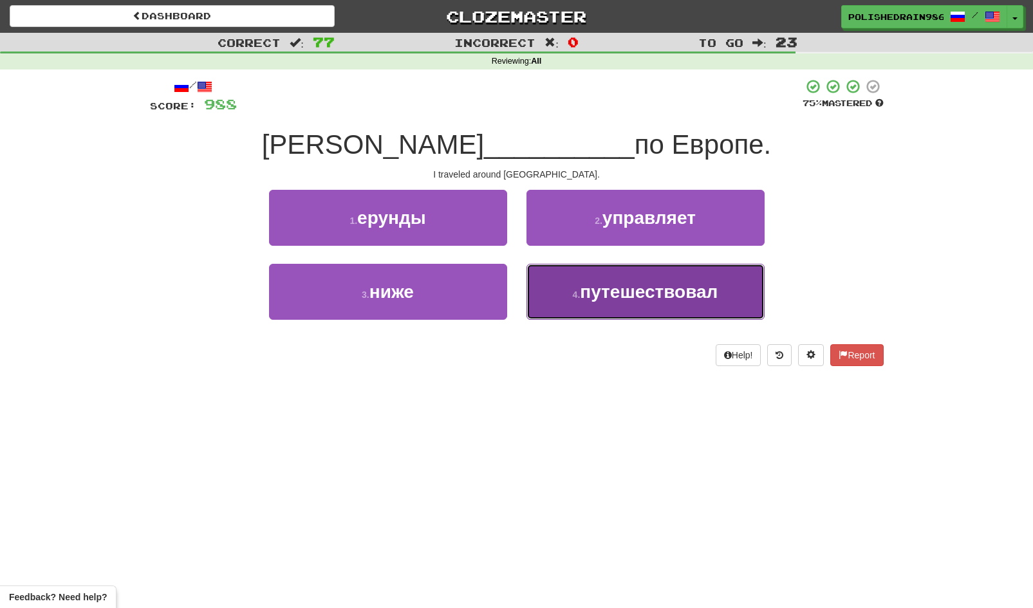
click at [586, 304] on button "4 . путешествовал" at bounding box center [645, 292] width 238 height 56
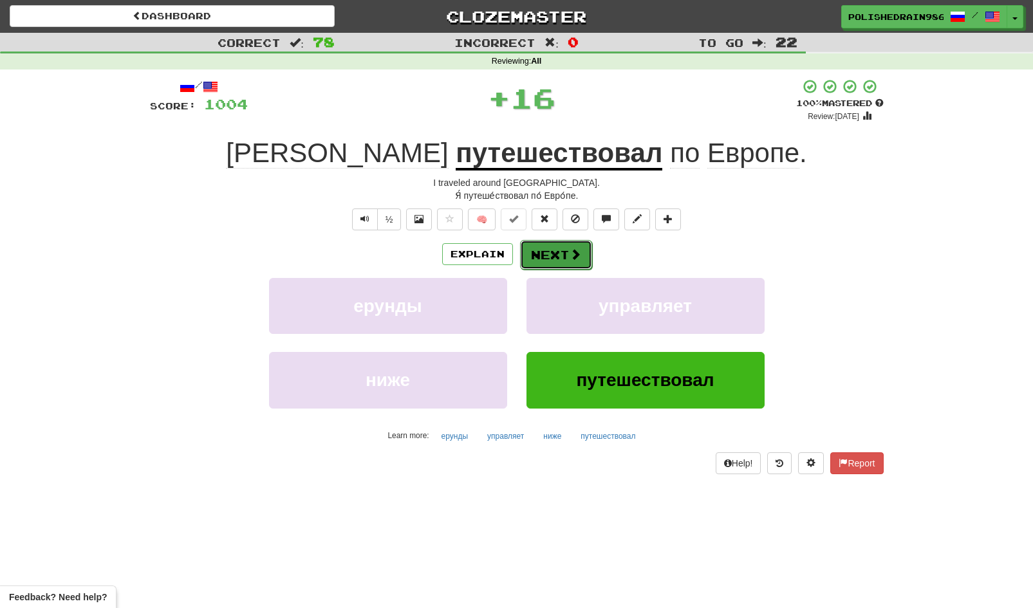
click at [553, 259] on button "Next" at bounding box center [556, 255] width 72 height 30
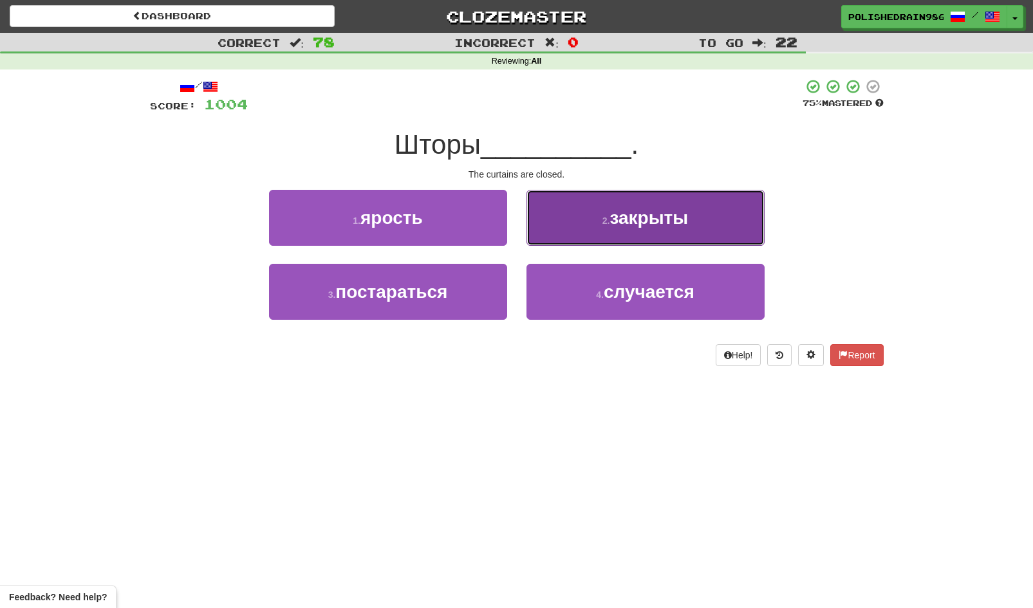
click at [575, 238] on button "2 . закрыты" at bounding box center [645, 218] width 238 height 56
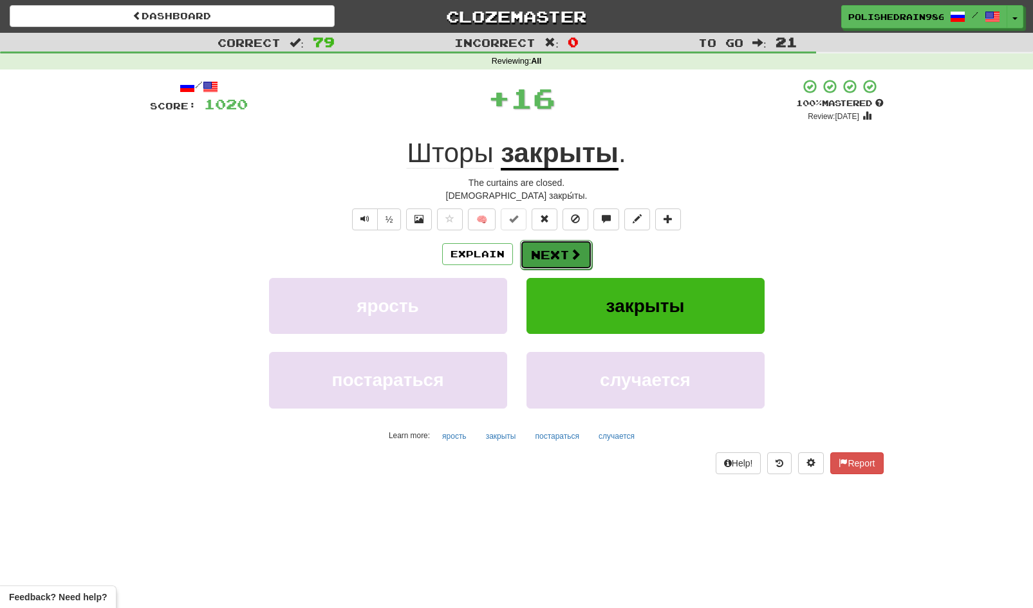
click at [560, 254] on button "Next" at bounding box center [556, 255] width 72 height 30
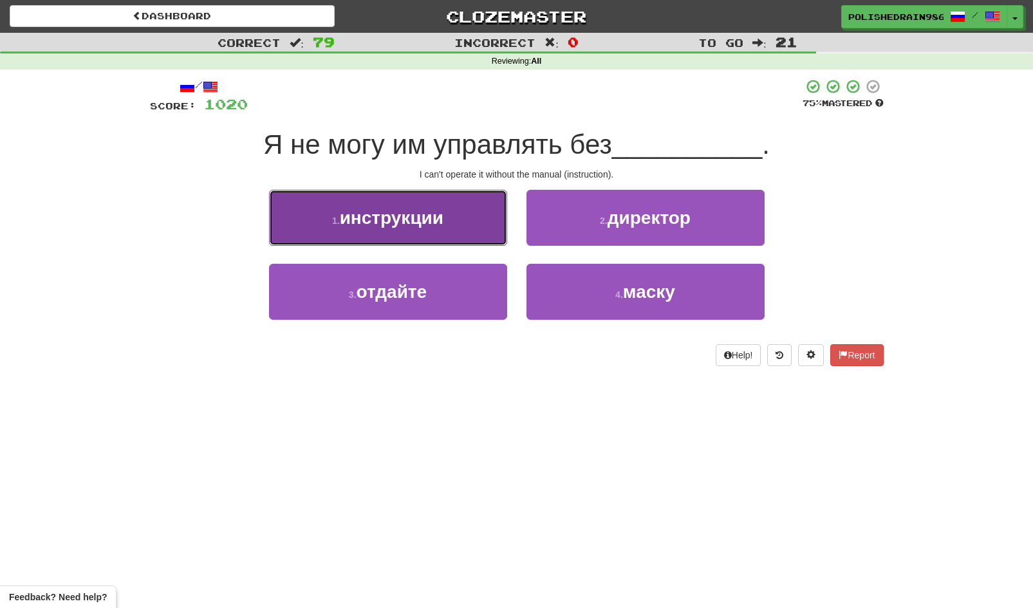
click at [446, 223] on button "1 . инструкции" at bounding box center [388, 218] width 238 height 56
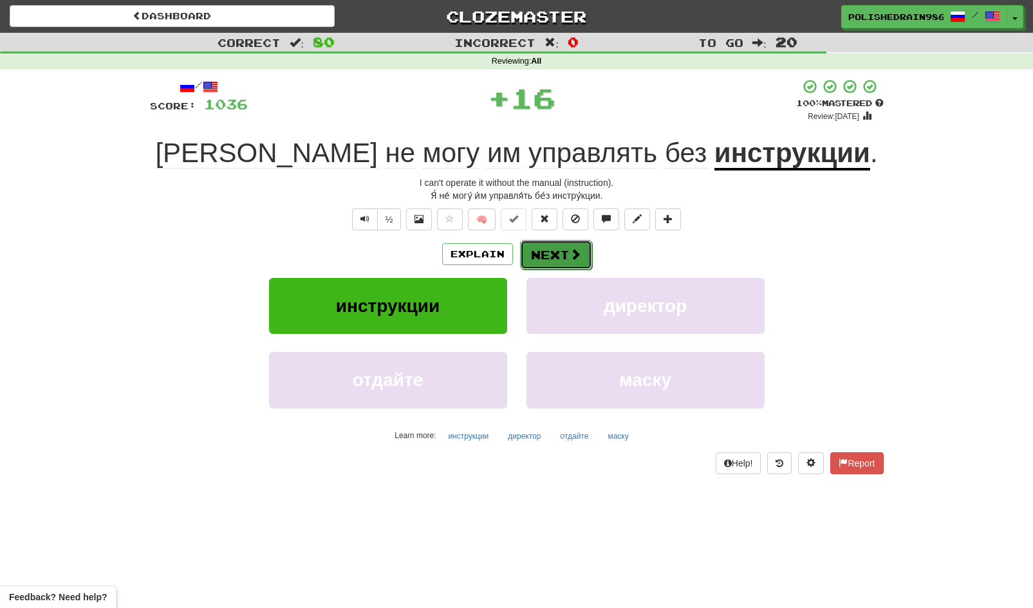
click at [554, 257] on button "Next" at bounding box center [556, 255] width 72 height 30
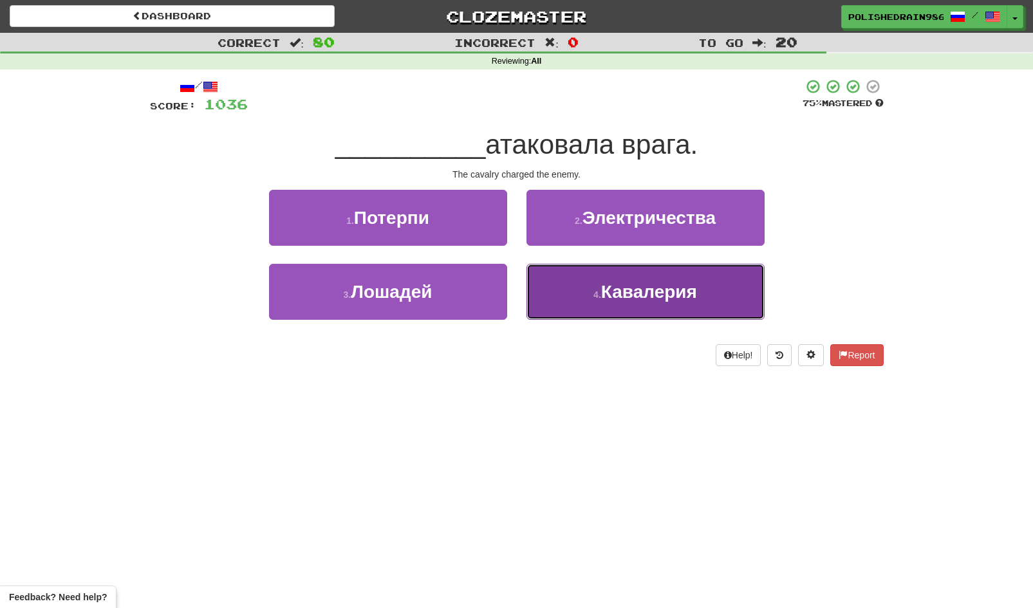
click at [586, 293] on button "4 . Кавалерия" at bounding box center [645, 292] width 238 height 56
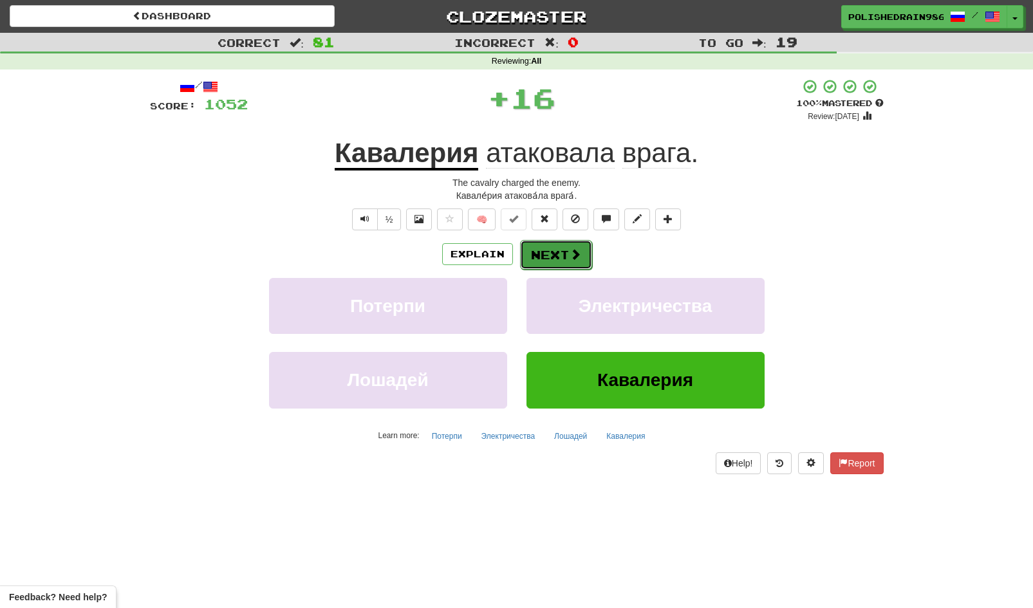
click at [544, 263] on button "Next" at bounding box center [556, 255] width 72 height 30
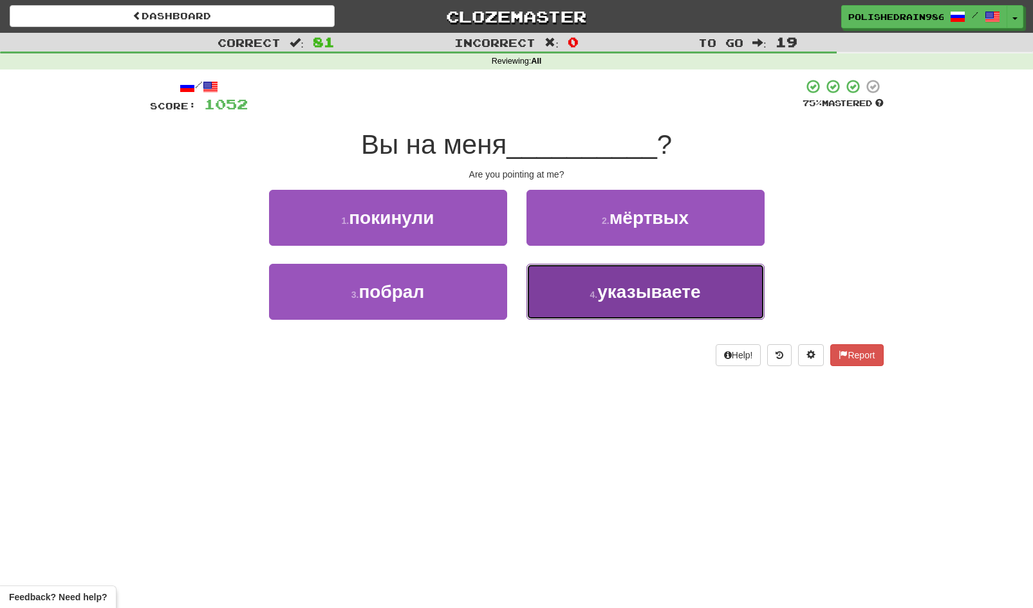
click at [568, 284] on button "4 . указываете" at bounding box center [645, 292] width 238 height 56
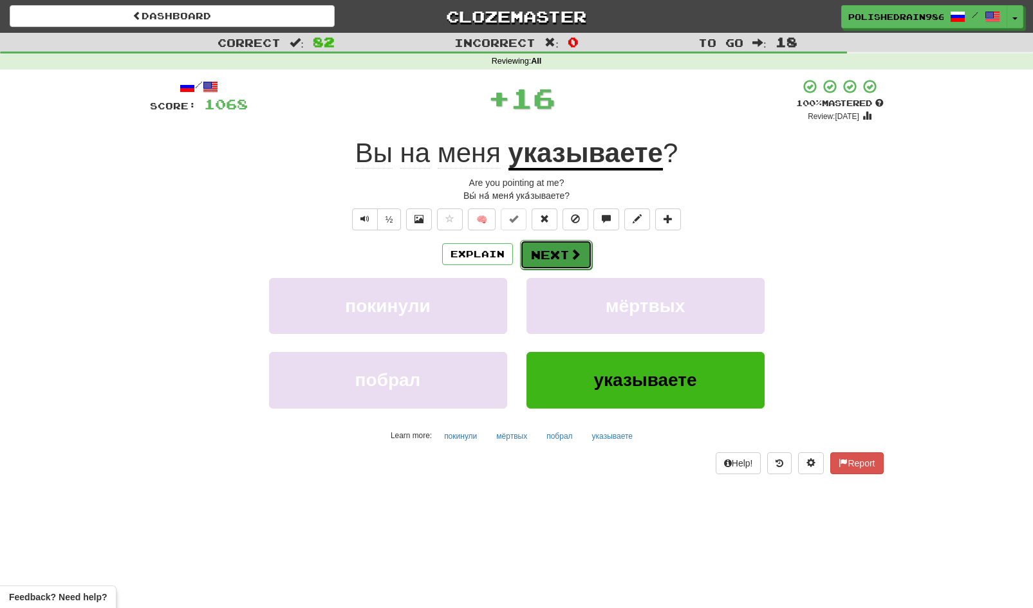
click at [548, 251] on button "Next" at bounding box center [556, 255] width 72 height 30
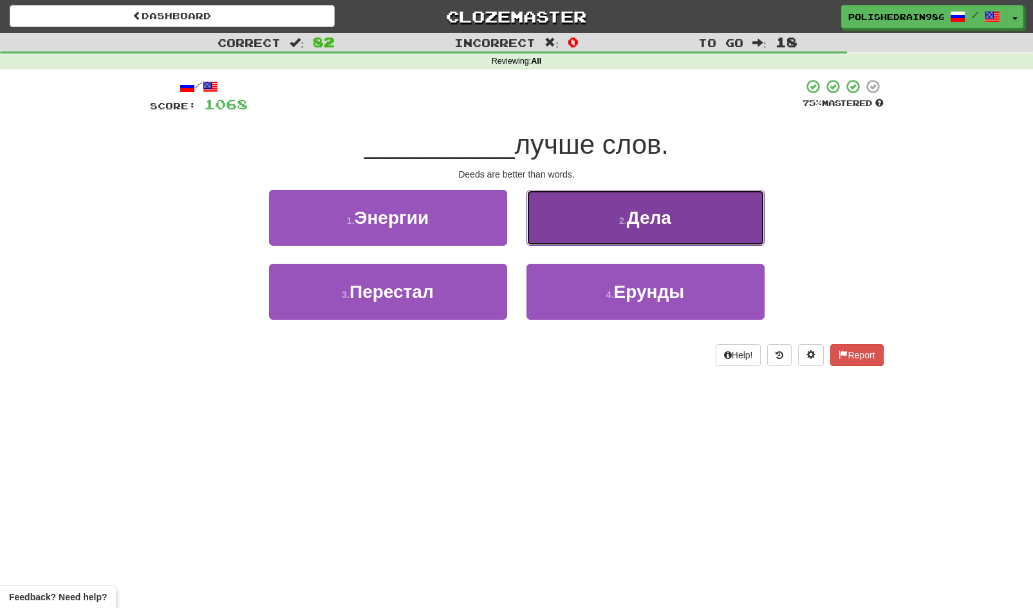
click at [596, 230] on button "2 . Дела" at bounding box center [645, 218] width 238 height 56
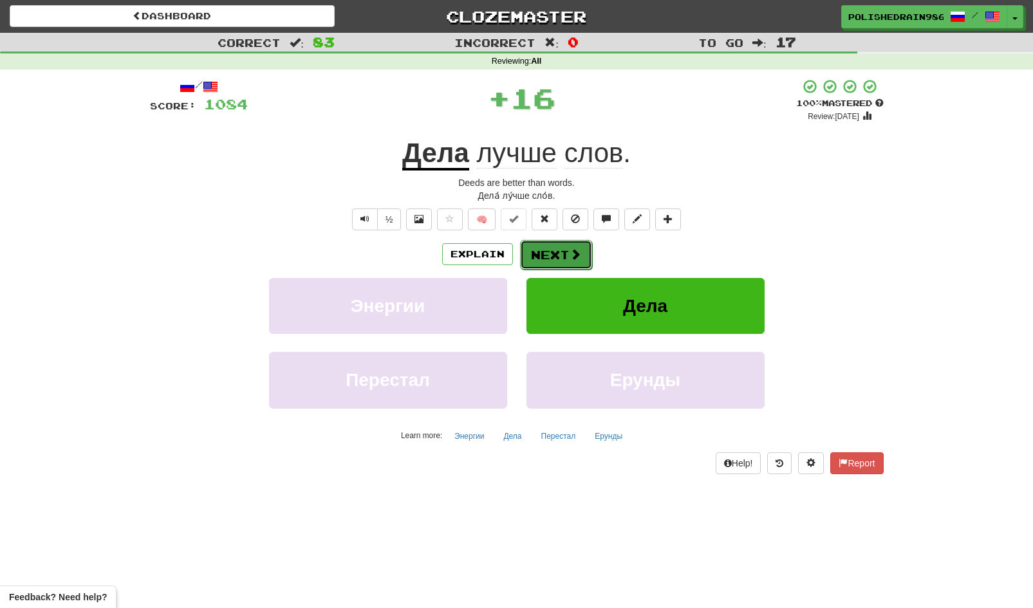
click at [551, 257] on button "Next" at bounding box center [556, 255] width 72 height 30
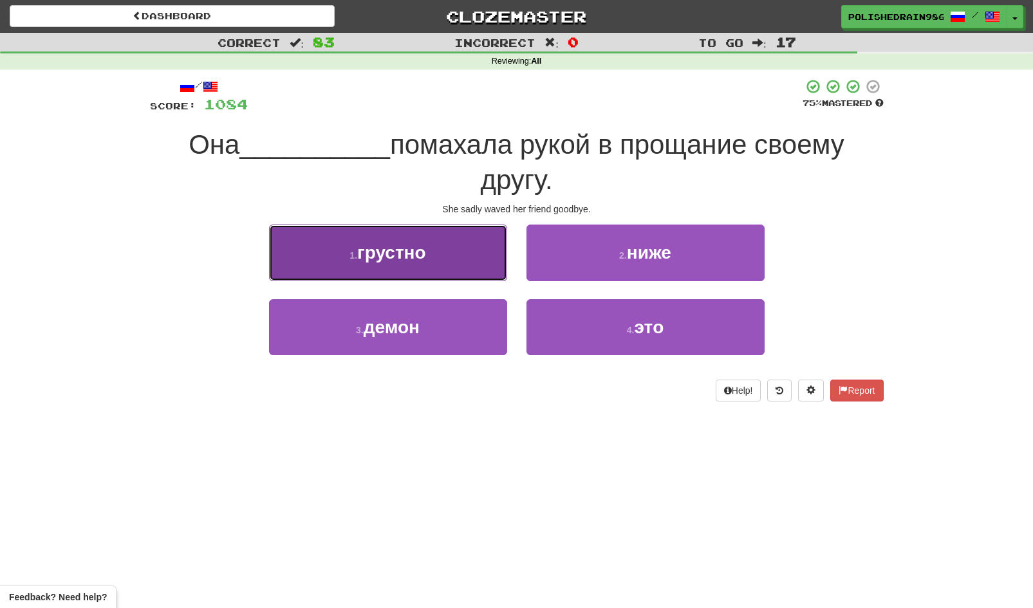
click at [467, 262] on button "1 . грустно" at bounding box center [388, 253] width 238 height 56
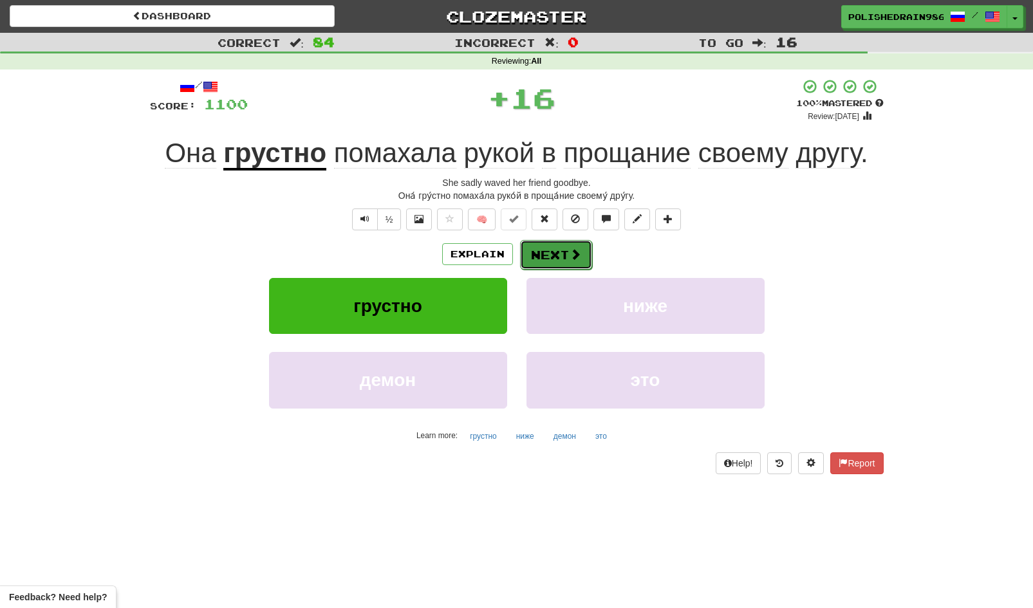
click at [552, 256] on button "Next" at bounding box center [556, 255] width 72 height 30
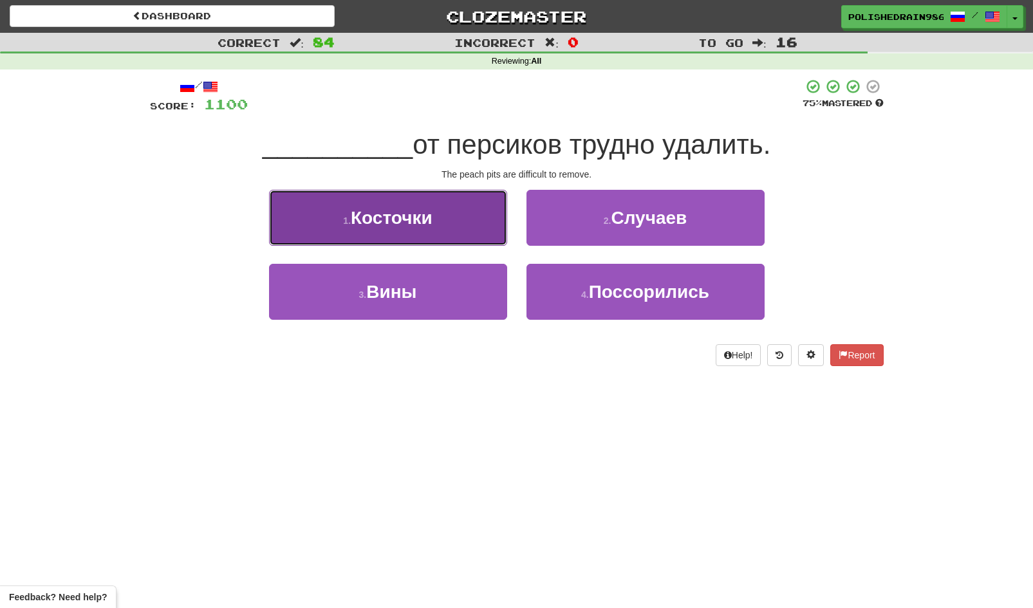
click at [450, 232] on button "1 . Косточки" at bounding box center [388, 218] width 238 height 56
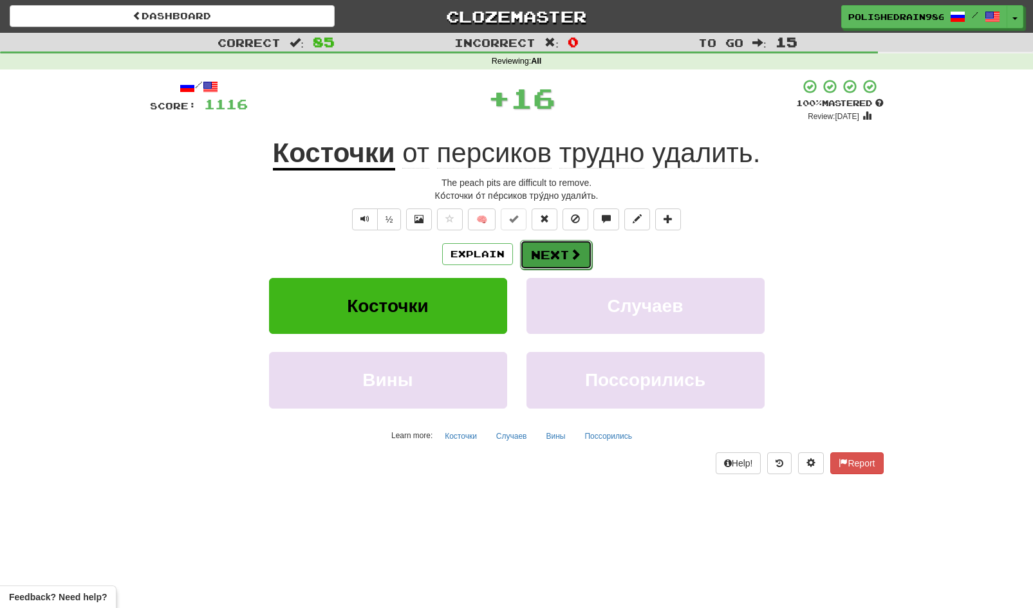
click at [540, 251] on button "Next" at bounding box center [556, 255] width 72 height 30
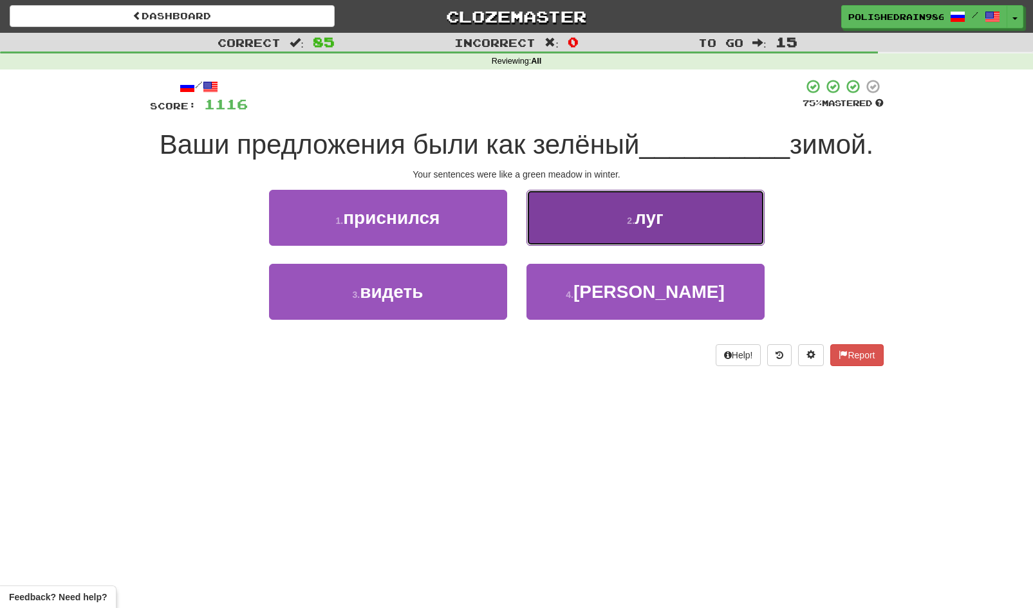
click at [579, 230] on button "2 . луг" at bounding box center [645, 218] width 238 height 56
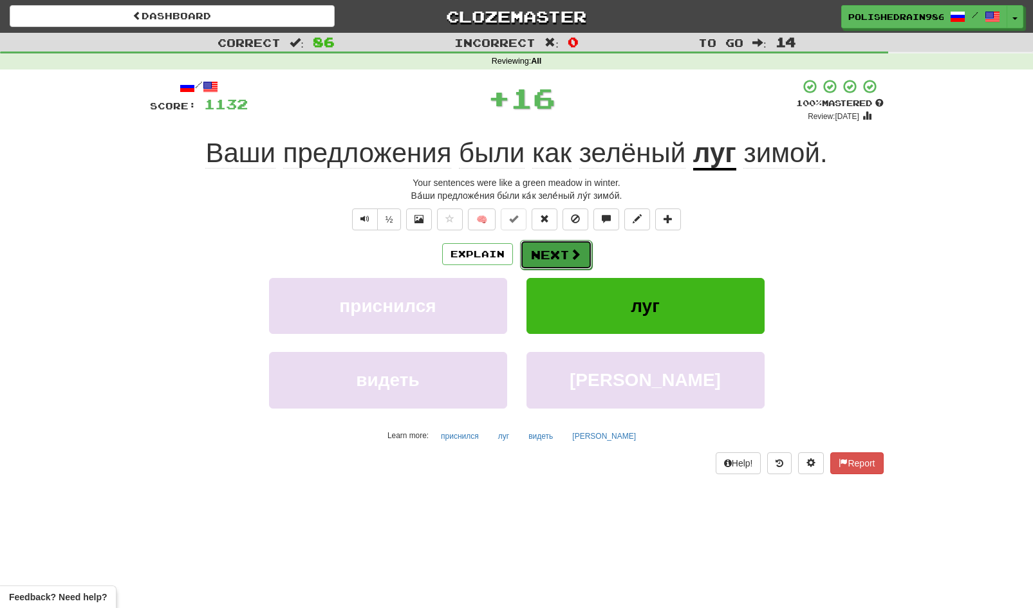
click at [561, 255] on button "Next" at bounding box center [556, 255] width 72 height 30
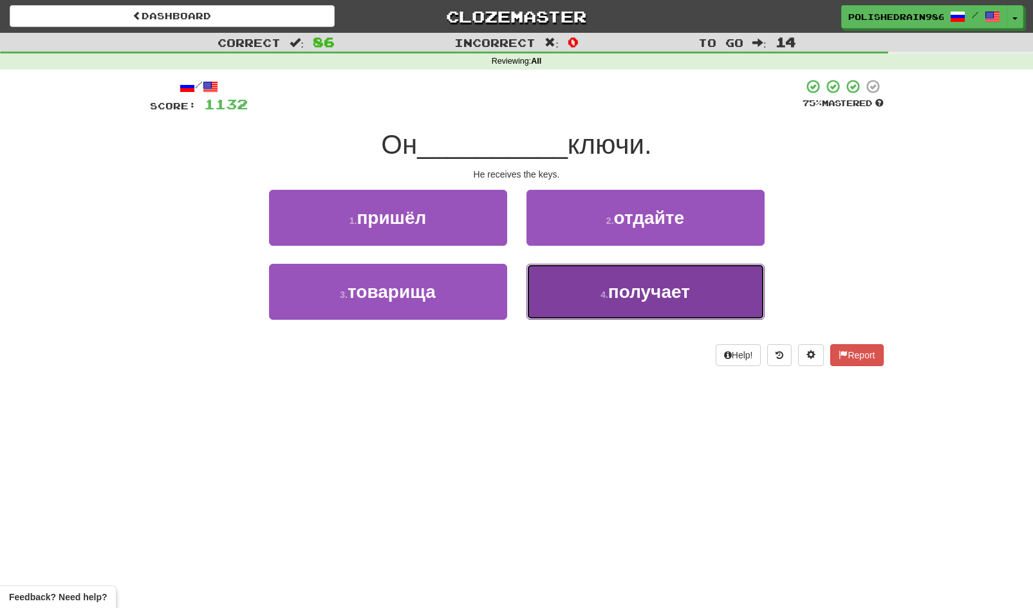
click at [575, 293] on button "4 . получает" at bounding box center [645, 292] width 238 height 56
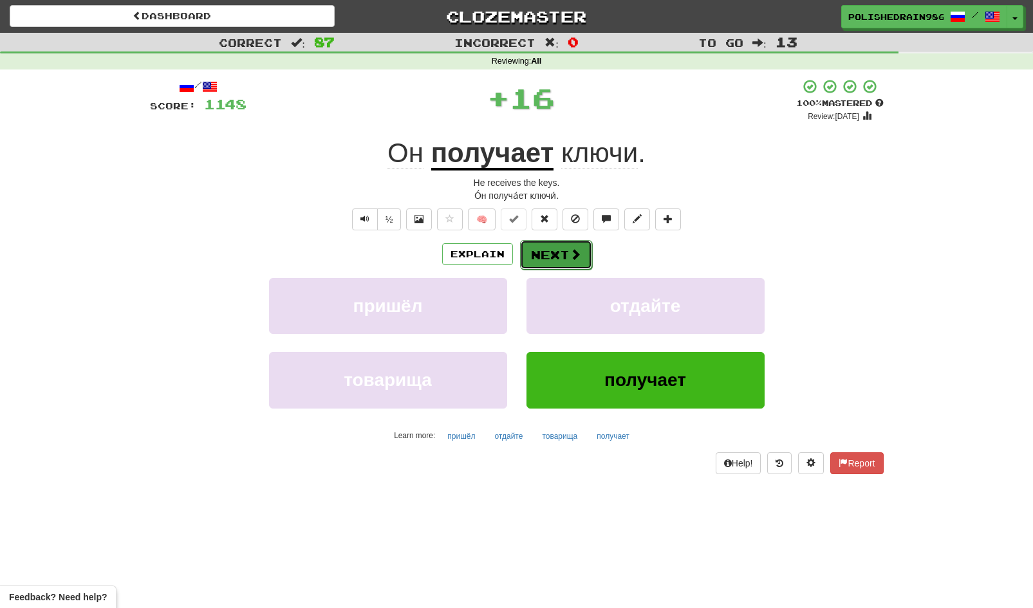
click at [552, 255] on button "Next" at bounding box center [556, 255] width 72 height 30
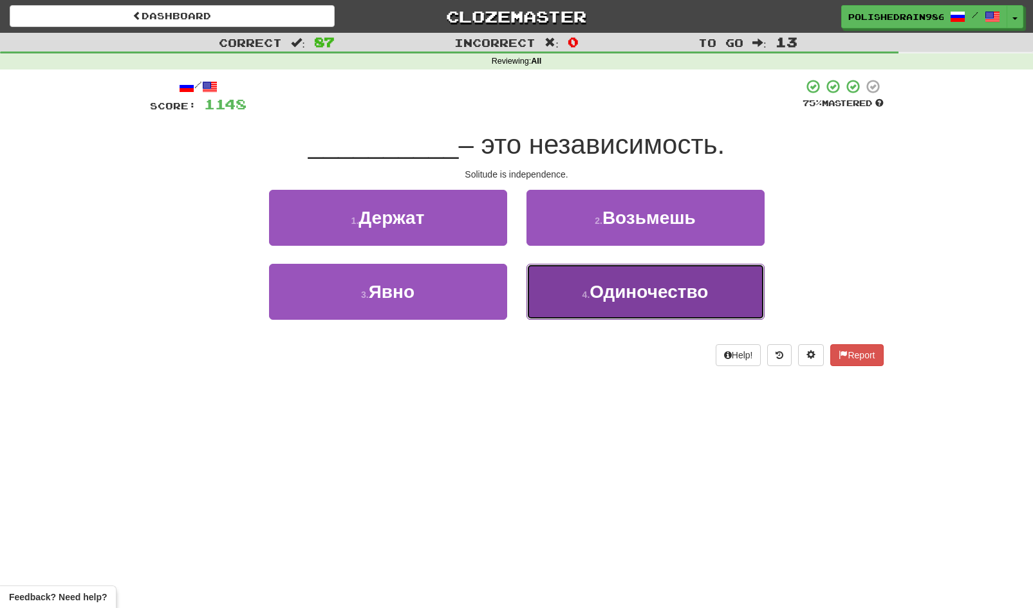
click at [577, 293] on button "4 . Одиночество" at bounding box center [645, 292] width 238 height 56
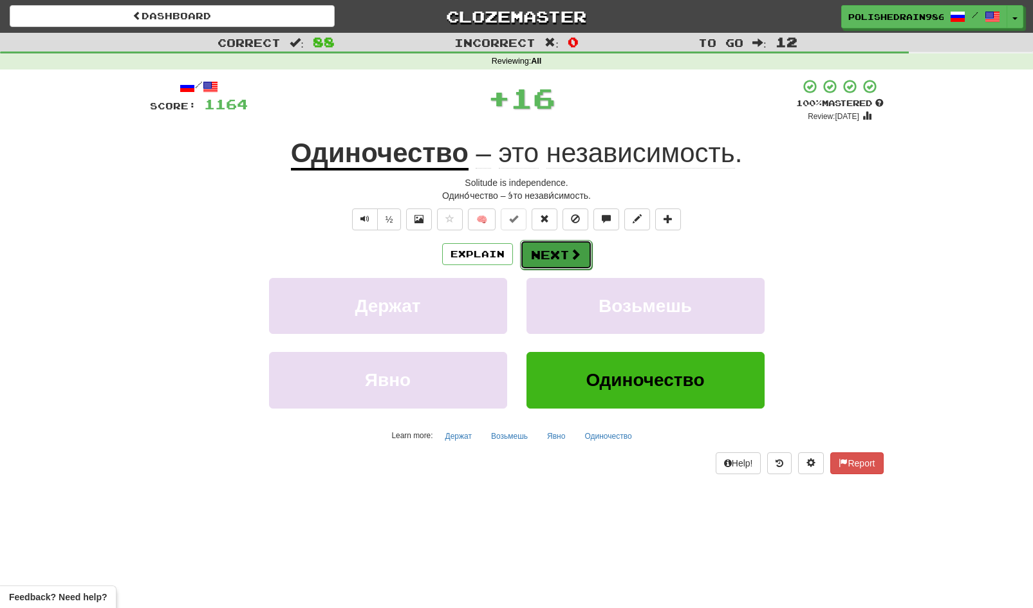
click at [553, 255] on button "Next" at bounding box center [556, 255] width 72 height 30
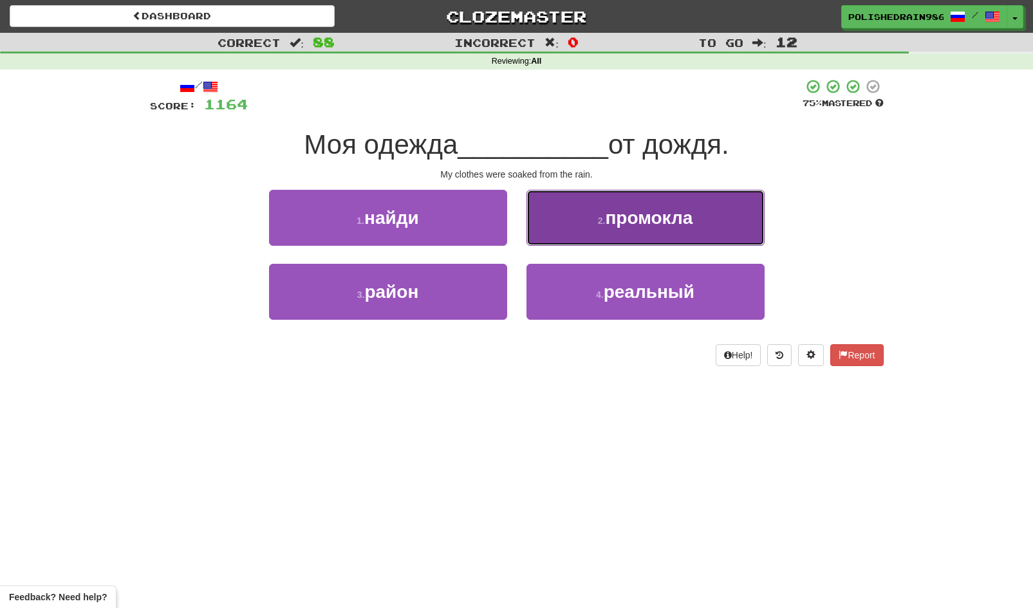
click at [573, 239] on button "2 . промокла" at bounding box center [645, 218] width 238 height 56
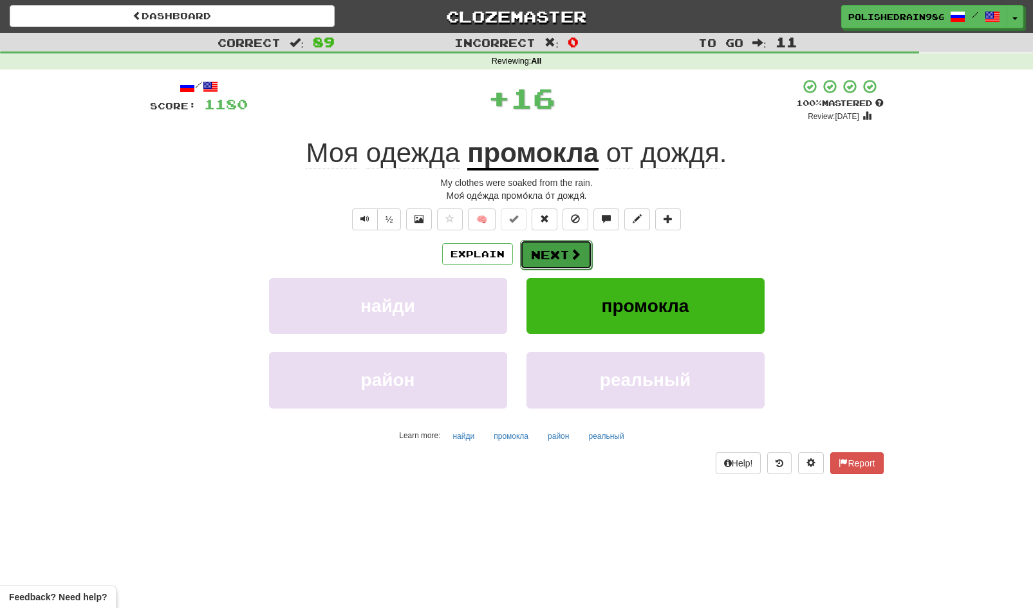
click at [552, 260] on button "Next" at bounding box center [556, 255] width 72 height 30
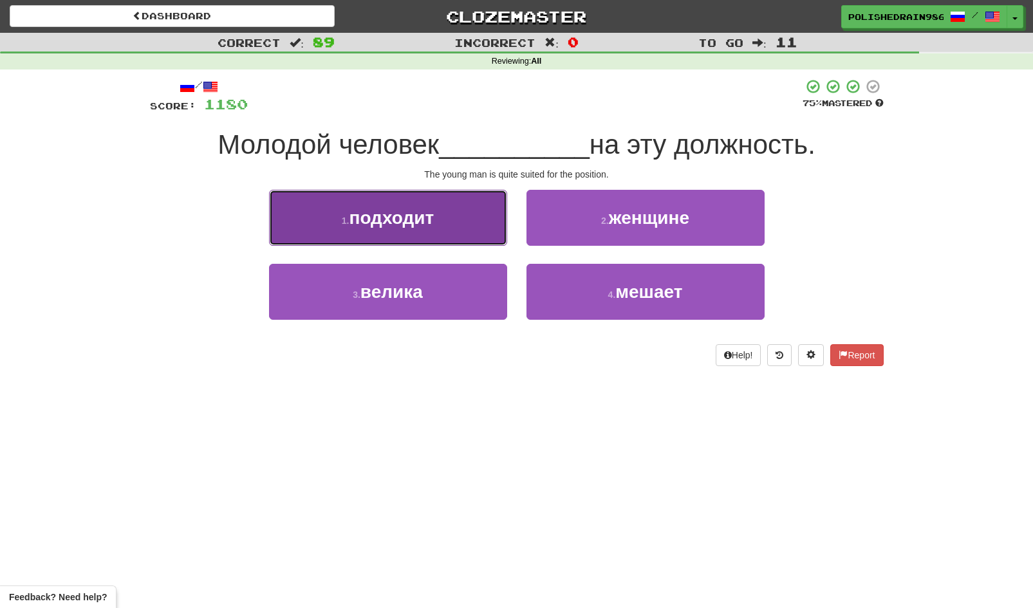
click at [450, 231] on button "1 . подходит" at bounding box center [388, 218] width 238 height 56
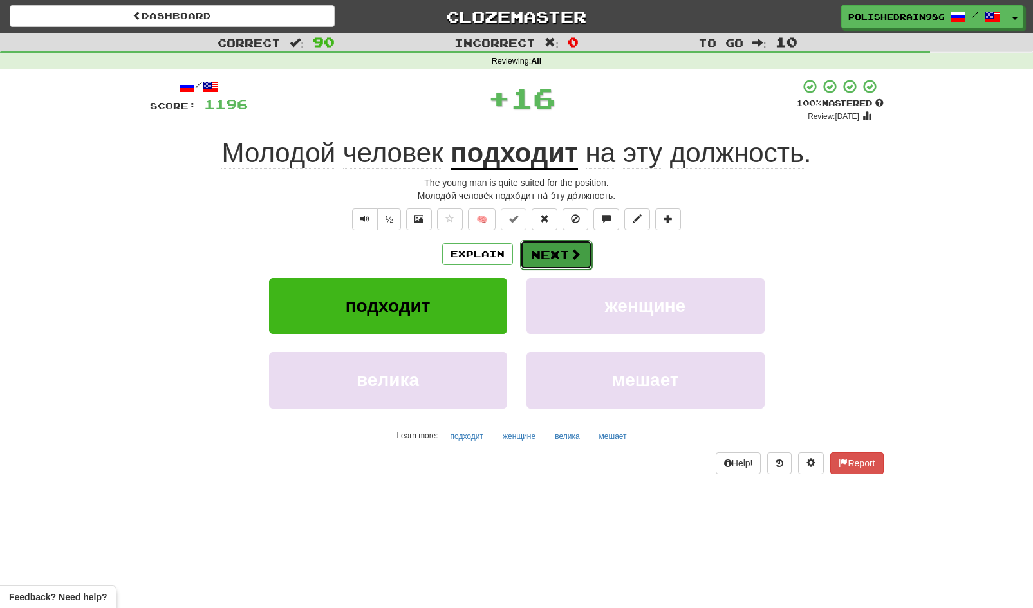
click at [541, 261] on button "Next" at bounding box center [556, 255] width 72 height 30
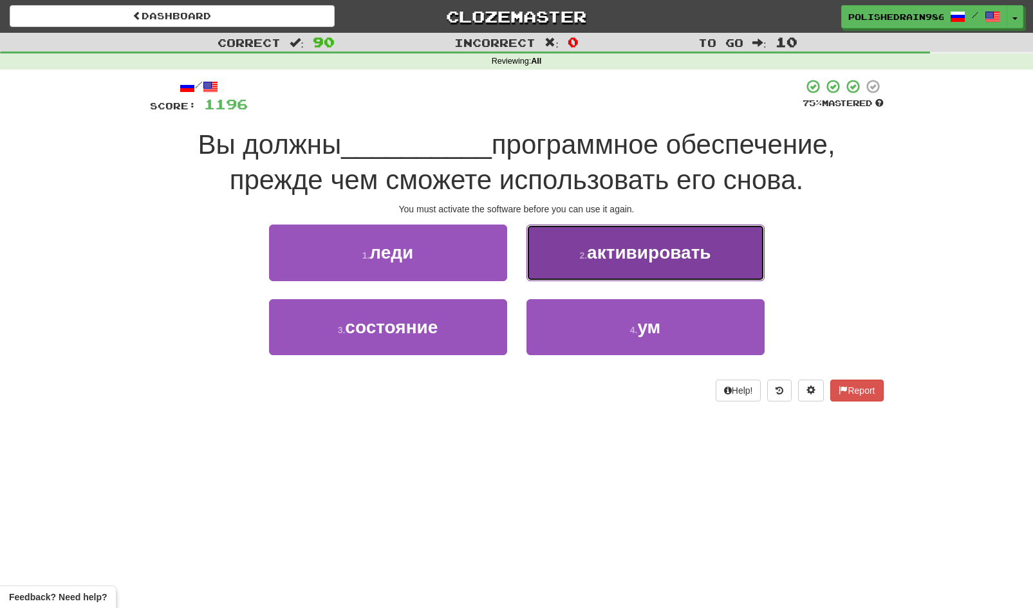
click at [566, 257] on button "2 . активировать" at bounding box center [645, 253] width 238 height 56
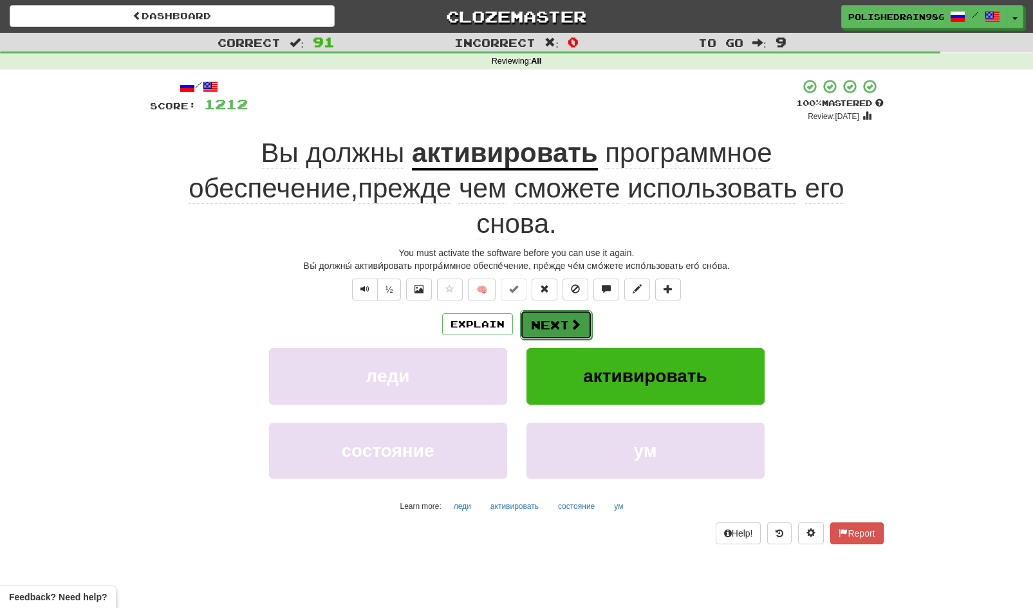
click at [559, 310] on button "Next" at bounding box center [556, 325] width 72 height 30
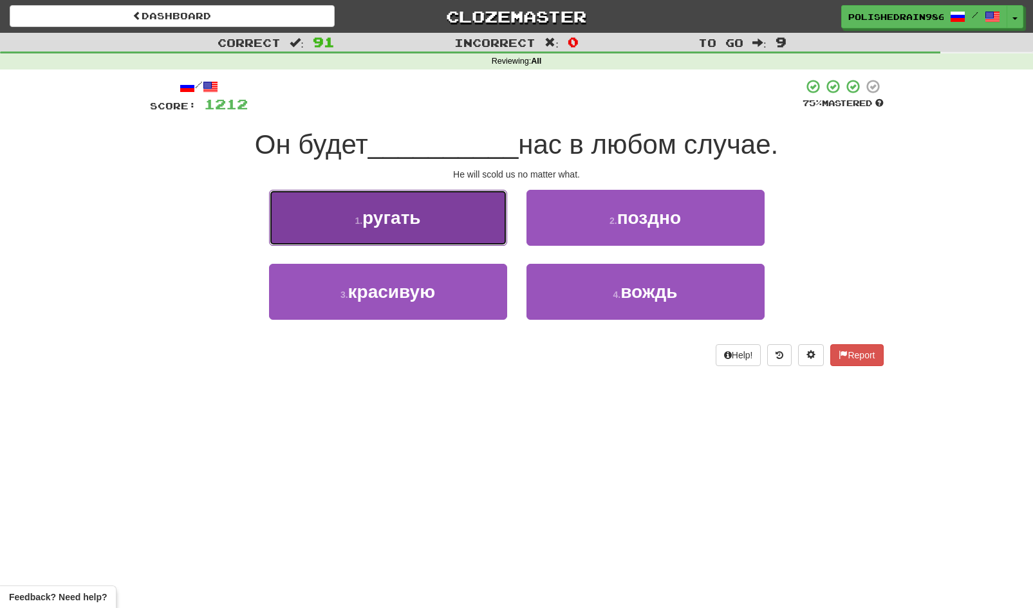
click at [493, 241] on button "1 . ругать" at bounding box center [388, 218] width 238 height 56
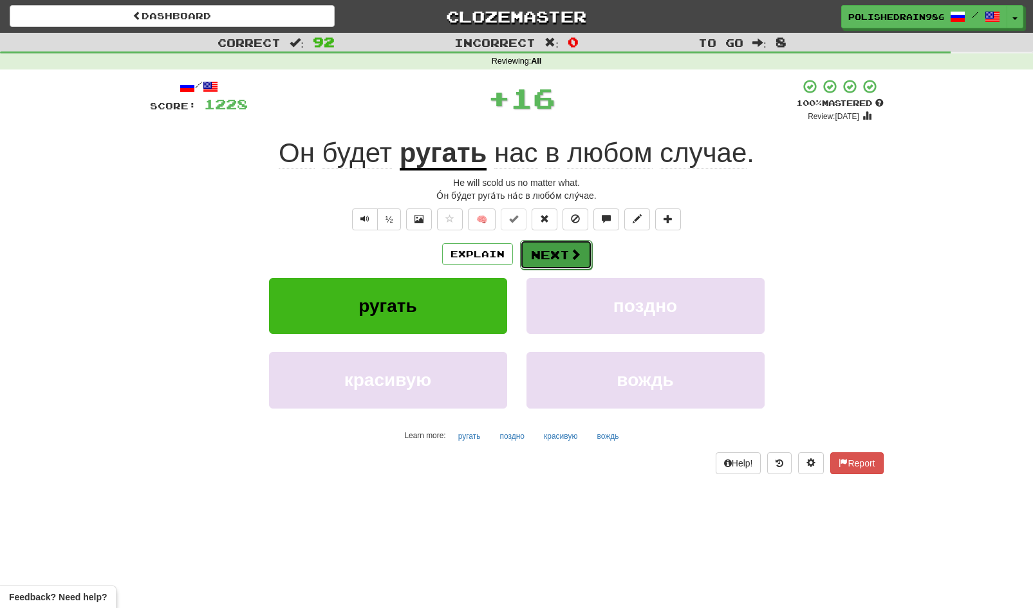
click at [553, 268] on button "Next" at bounding box center [556, 255] width 72 height 30
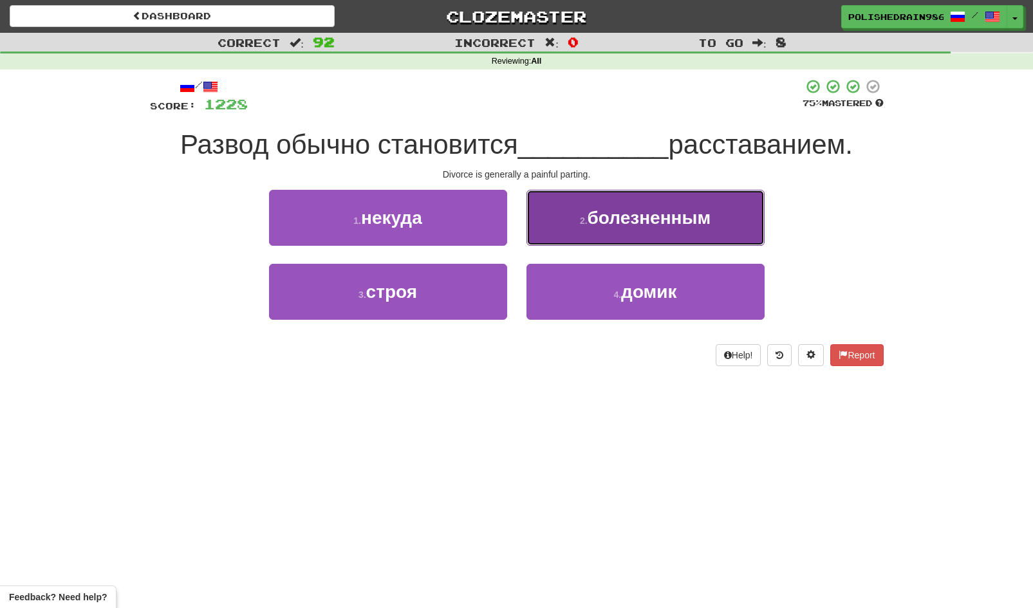
click at [575, 227] on button "2 . болезненным" at bounding box center [645, 218] width 238 height 56
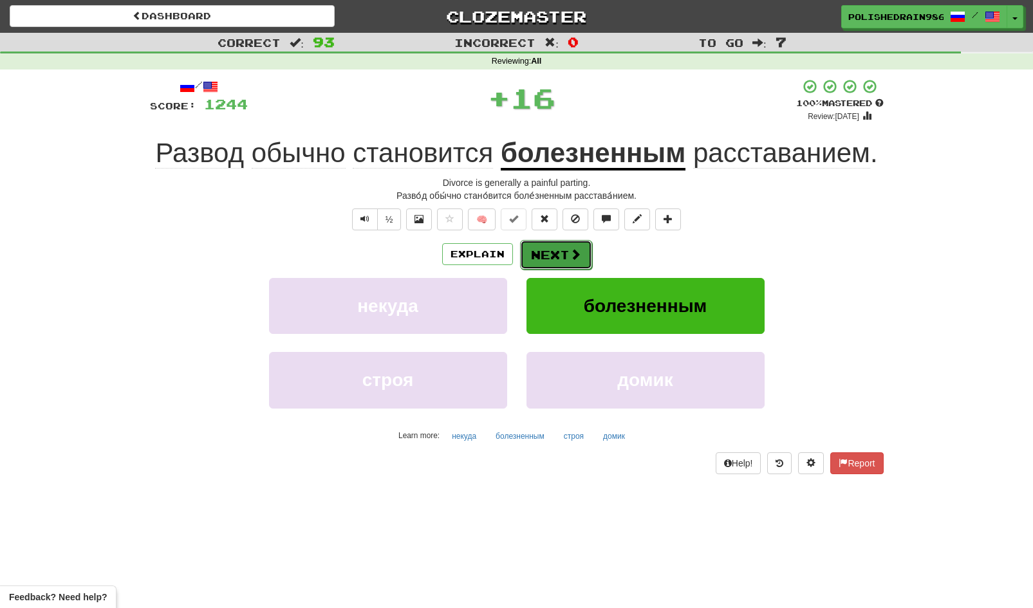
click at [552, 257] on button "Next" at bounding box center [556, 255] width 72 height 30
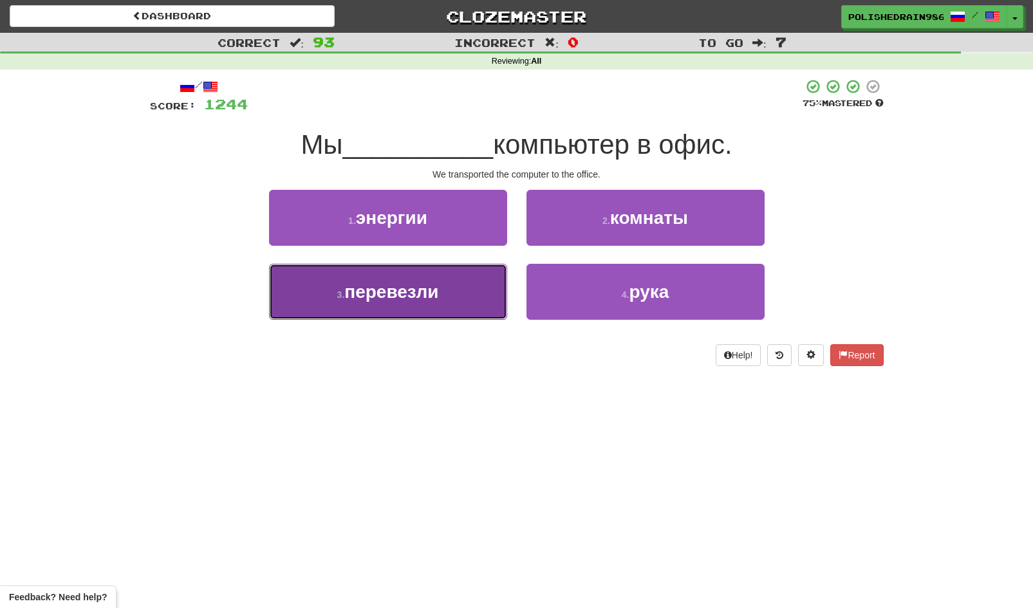
click at [490, 294] on button "3 . перевезли" at bounding box center [388, 292] width 238 height 56
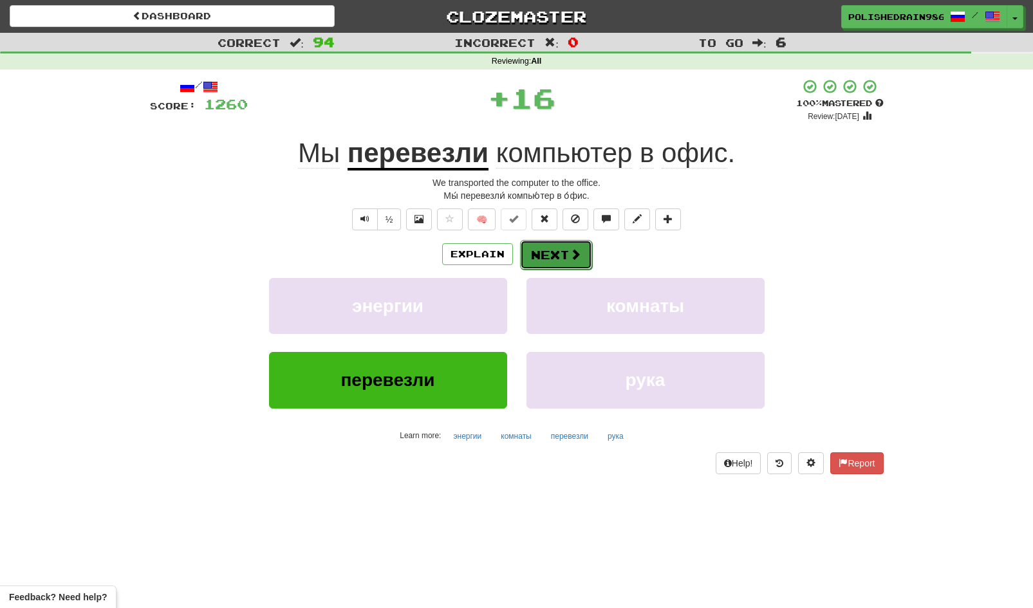
click at [555, 261] on button "Next" at bounding box center [556, 255] width 72 height 30
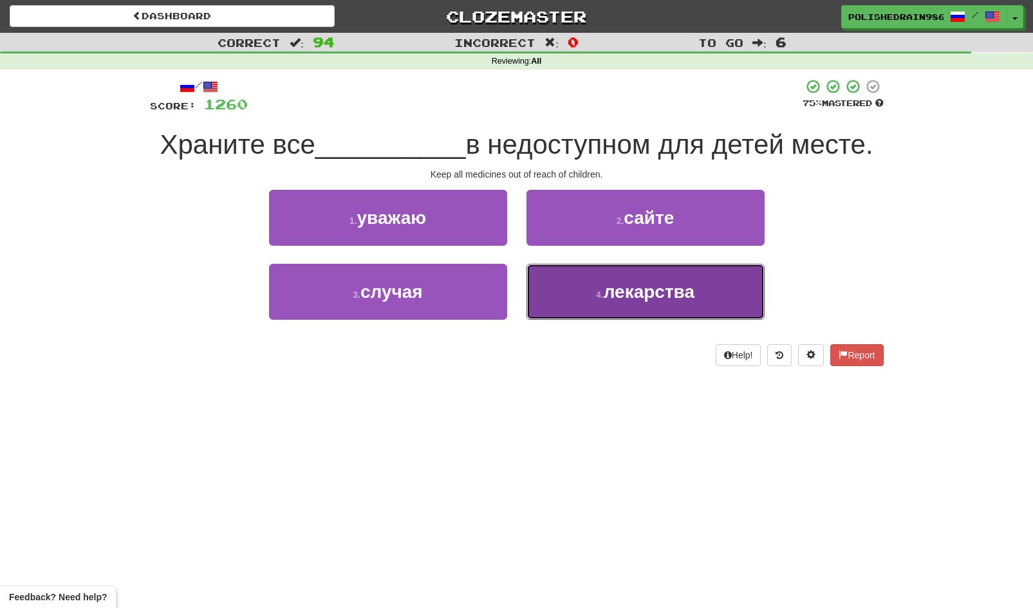
click at [566, 289] on button "4 . лекарства" at bounding box center [645, 292] width 238 height 56
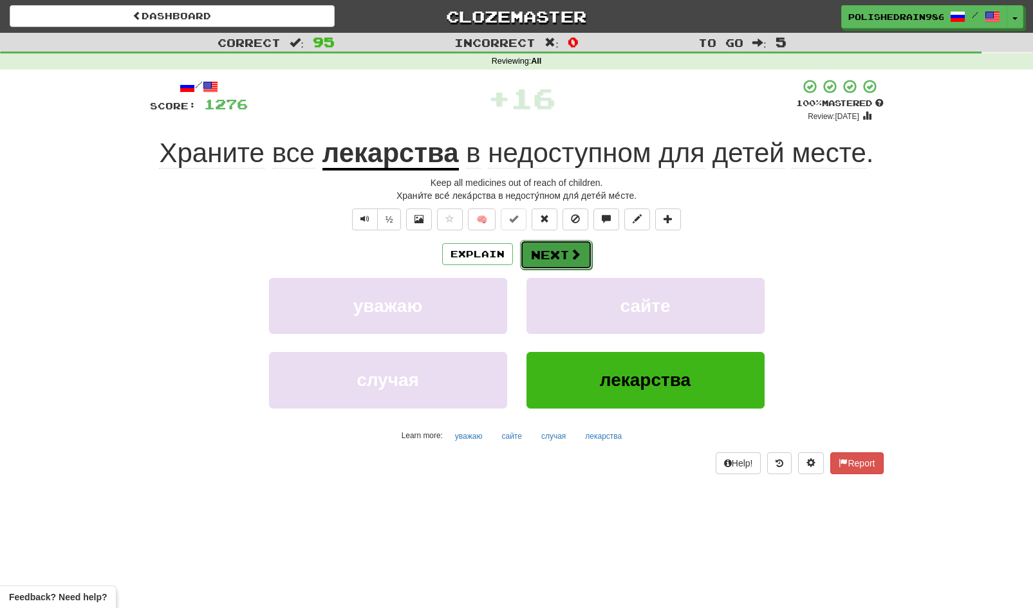
click at [544, 257] on button "Next" at bounding box center [556, 255] width 72 height 30
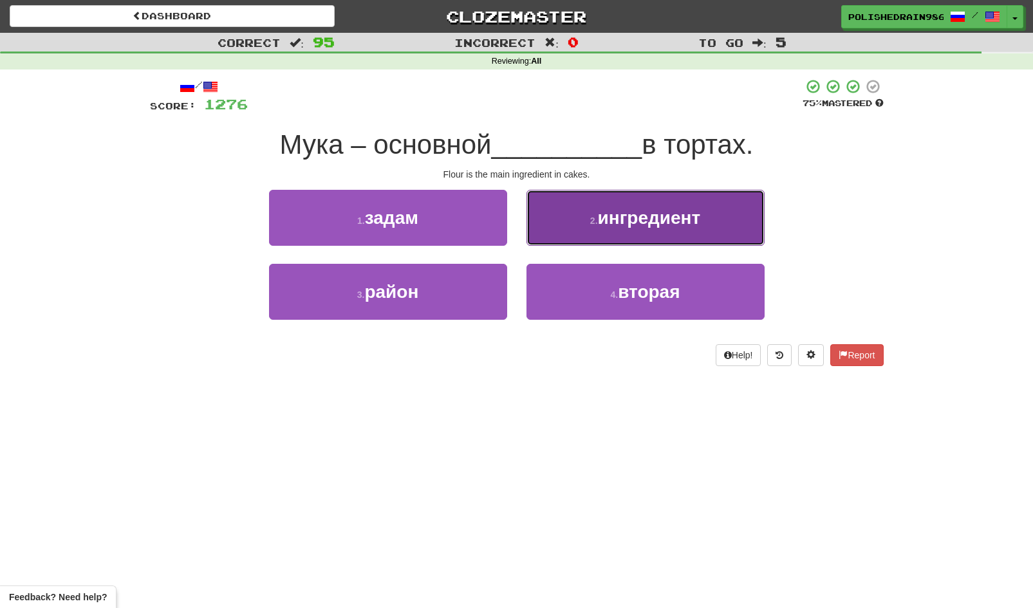
click at [555, 232] on button "2 . ингредиент" at bounding box center [645, 218] width 238 height 56
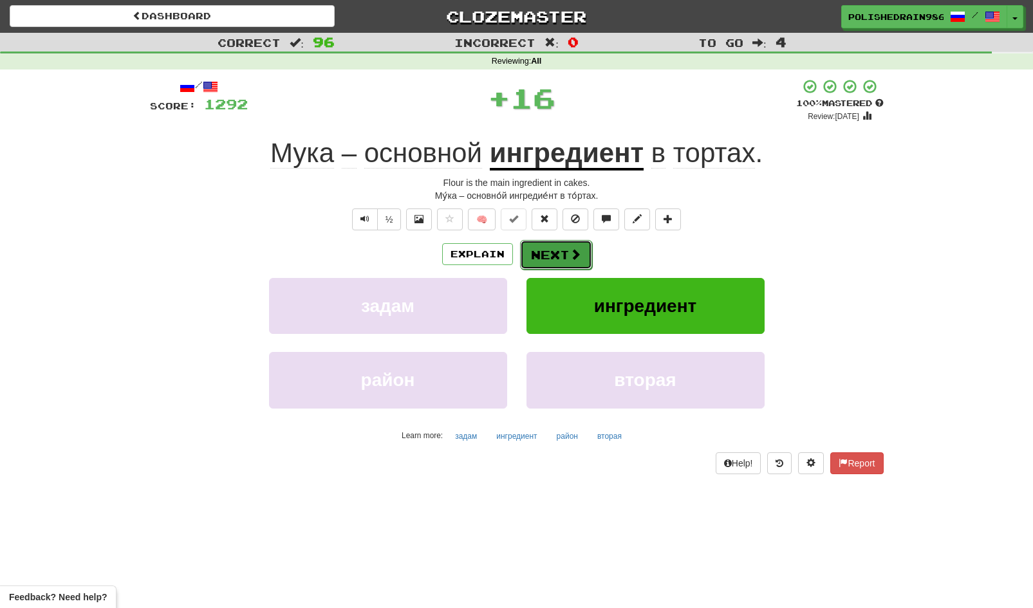
click at [551, 254] on button "Next" at bounding box center [556, 255] width 72 height 30
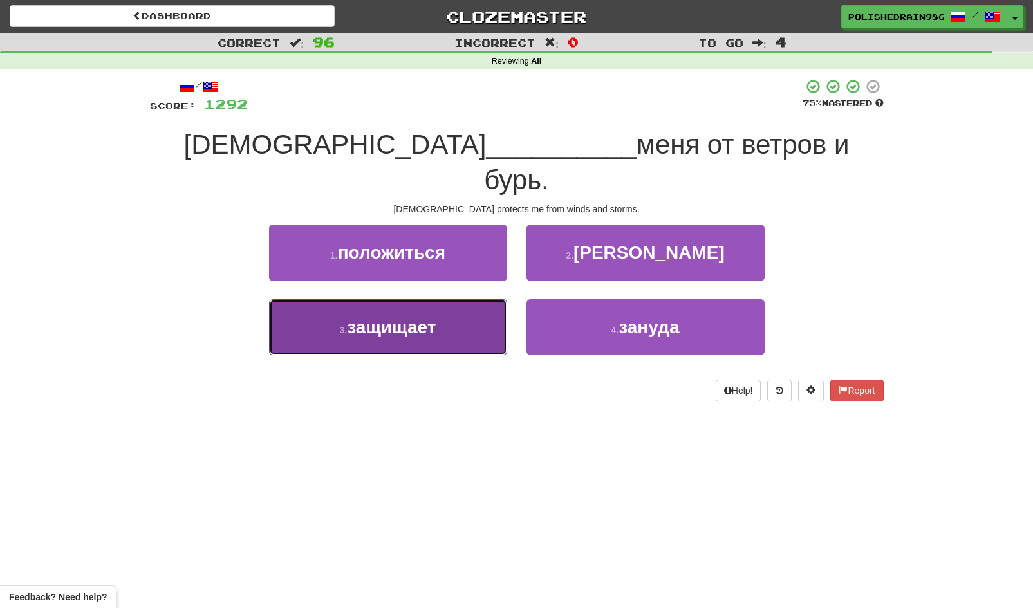
click at [493, 300] on button "3 . защищает" at bounding box center [388, 327] width 238 height 56
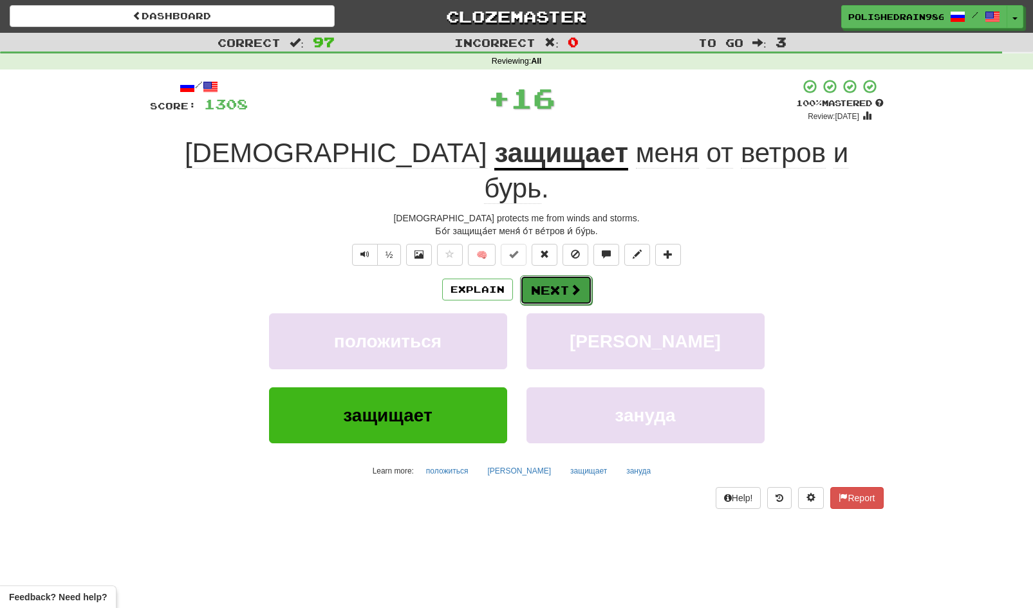
click at [548, 275] on button "Next" at bounding box center [556, 290] width 72 height 30
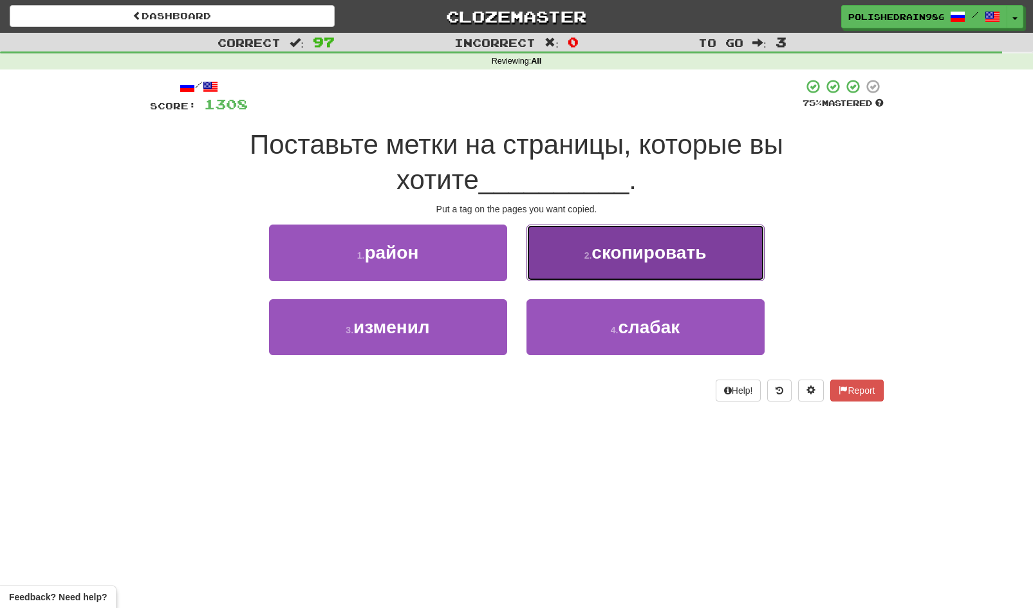
click at [559, 245] on button "2 . скопировать" at bounding box center [645, 253] width 238 height 56
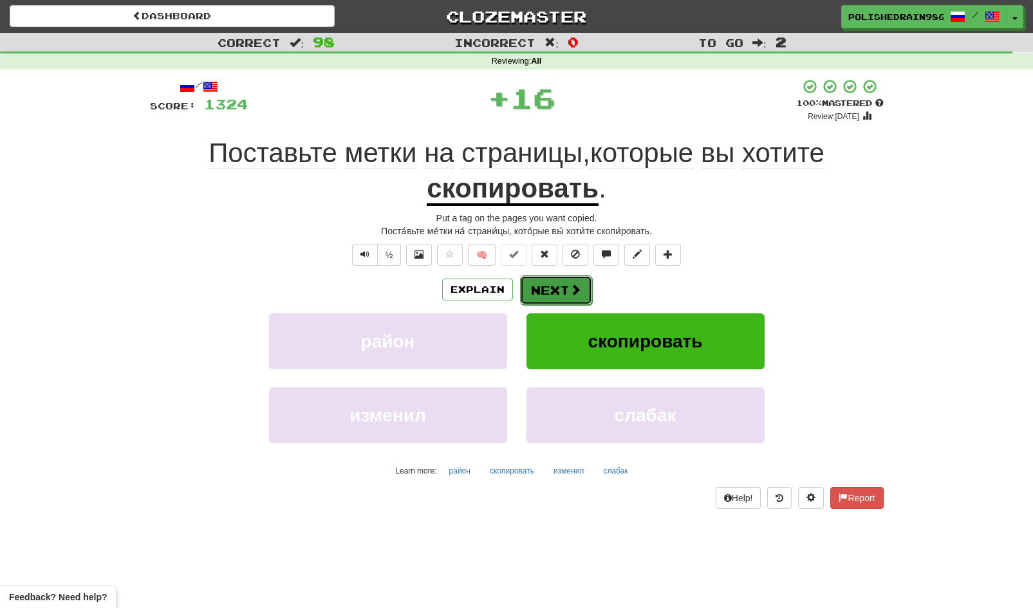
click at [562, 286] on button "Next" at bounding box center [556, 290] width 72 height 30
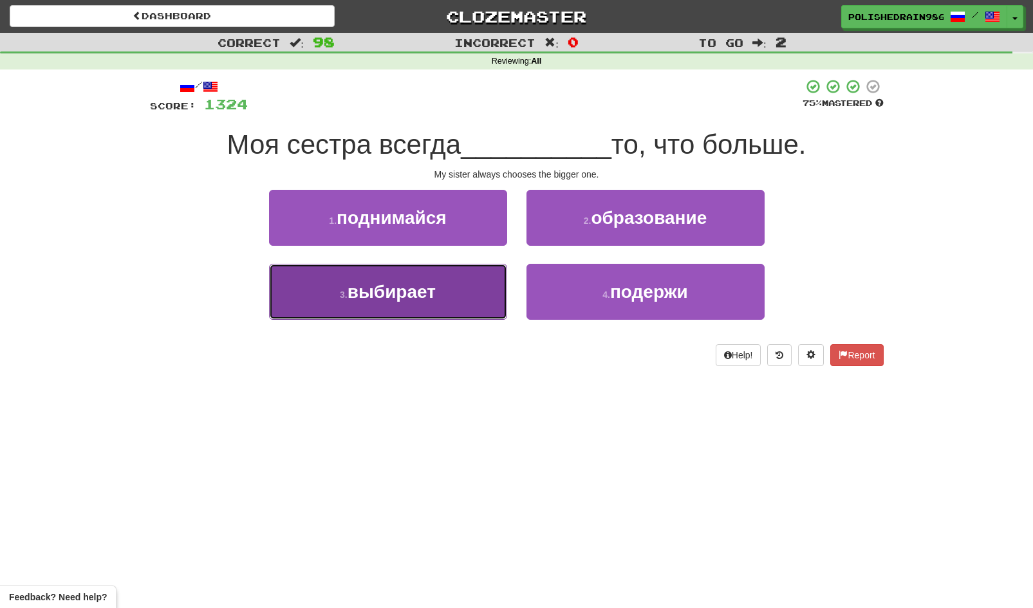
click at [481, 295] on button "3 . выбирает" at bounding box center [388, 292] width 238 height 56
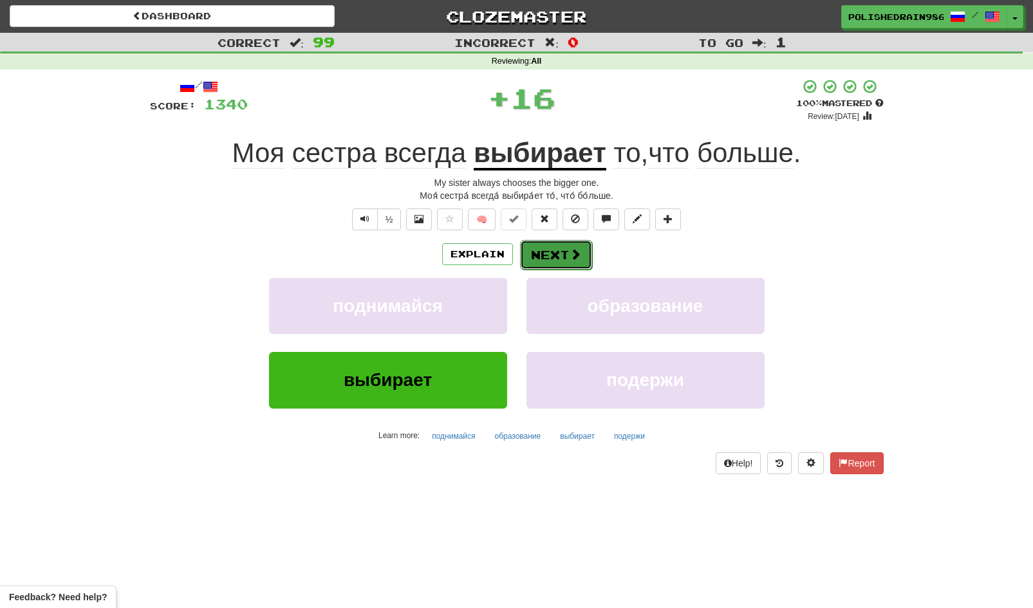
click at [572, 259] on span at bounding box center [576, 254] width 12 height 12
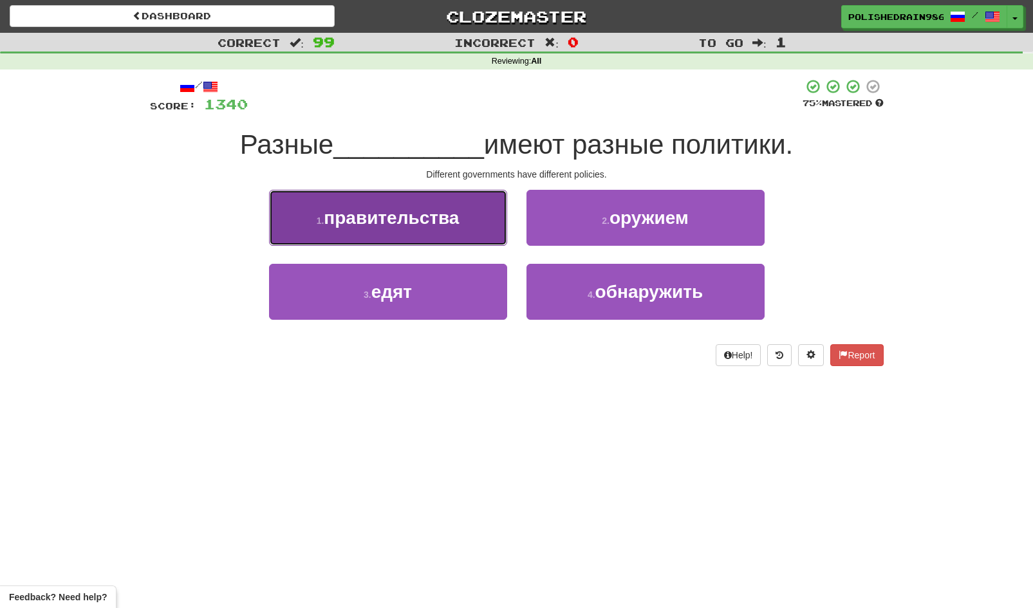
click at [426, 236] on button "1 . правительства" at bounding box center [388, 218] width 238 height 56
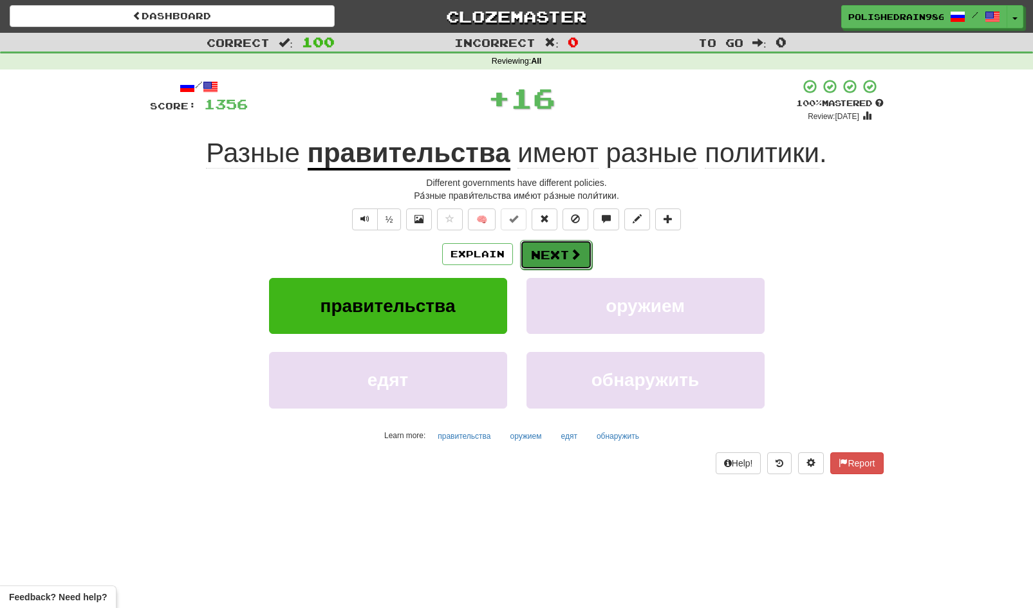
click at [555, 261] on button "Next" at bounding box center [556, 255] width 72 height 30
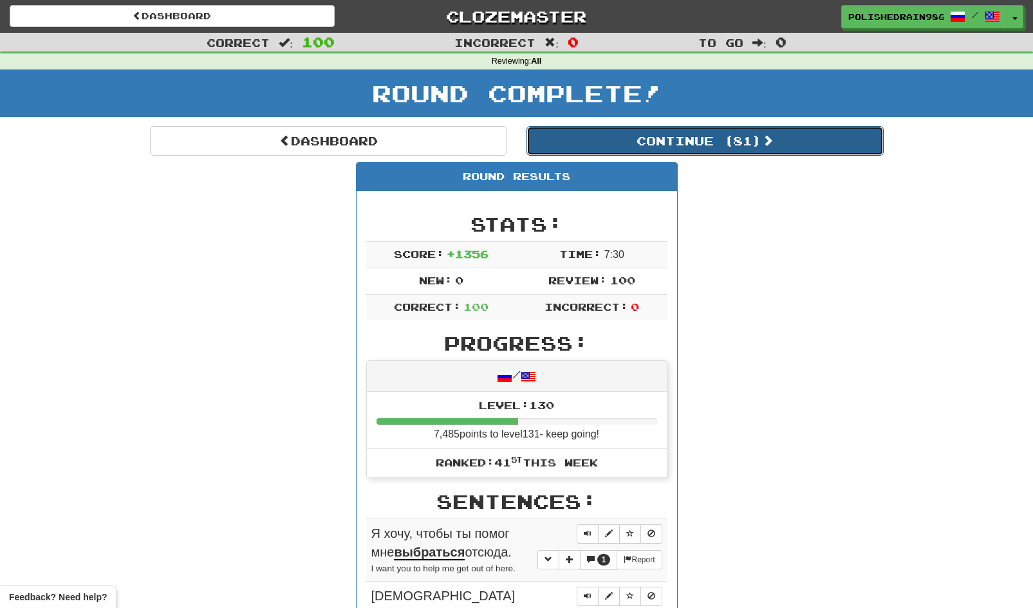
click at [606, 146] on button "Continue ( 81 )" at bounding box center [704, 141] width 357 height 30
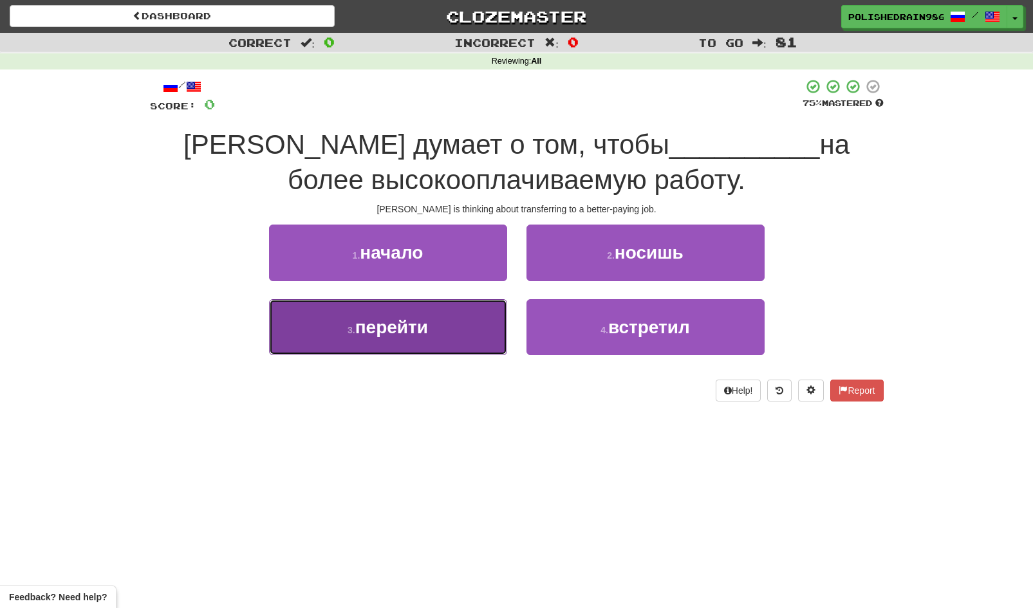
click at [462, 330] on button "3 . перейти" at bounding box center [388, 327] width 238 height 56
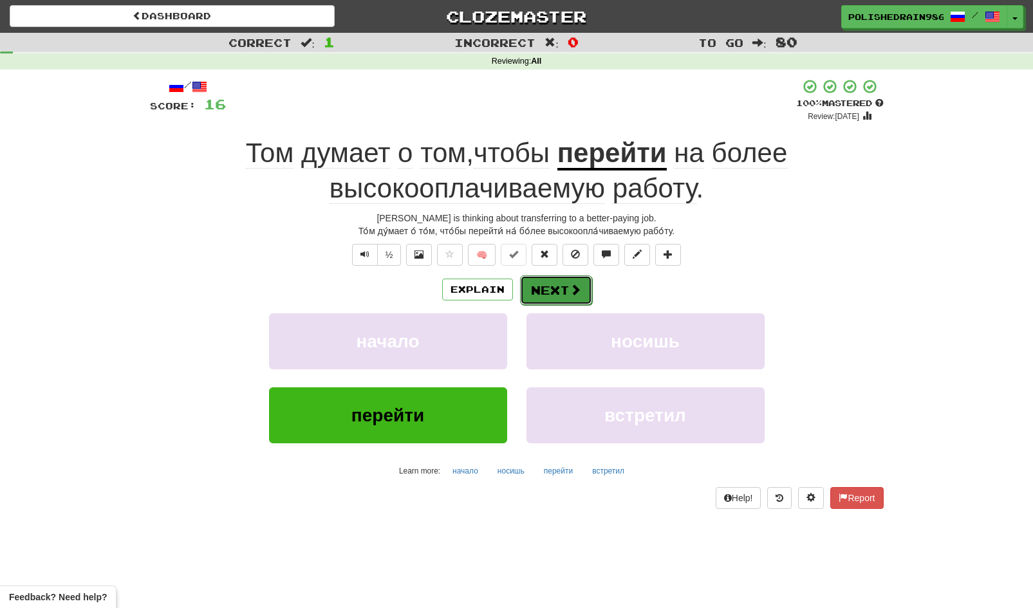
click at [561, 288] on button "Next" at bounding box center [556, 290] width 72 height 30
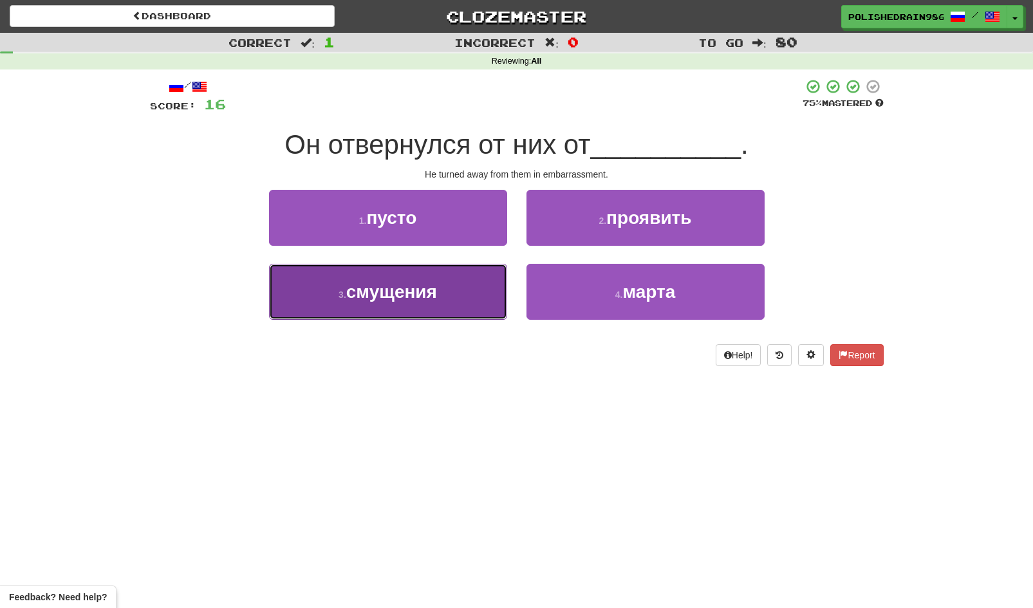
click at [482, 288] on button "3 . смущения" at bounding box center [388, 292] width 238 height 56
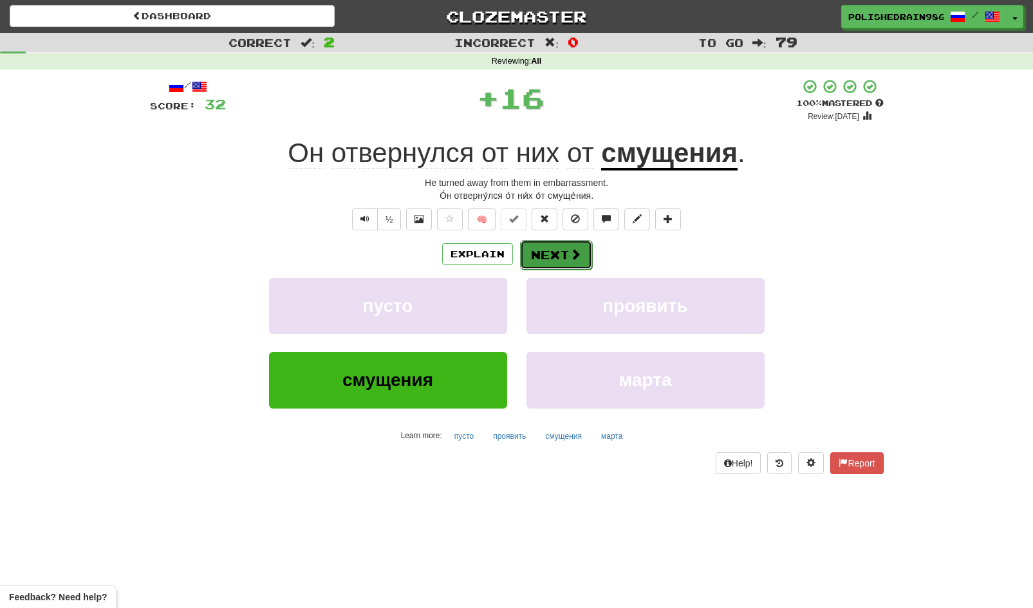
click at [551, 255] on button "Next" at bounding box center [556, 255] width 72 height 30
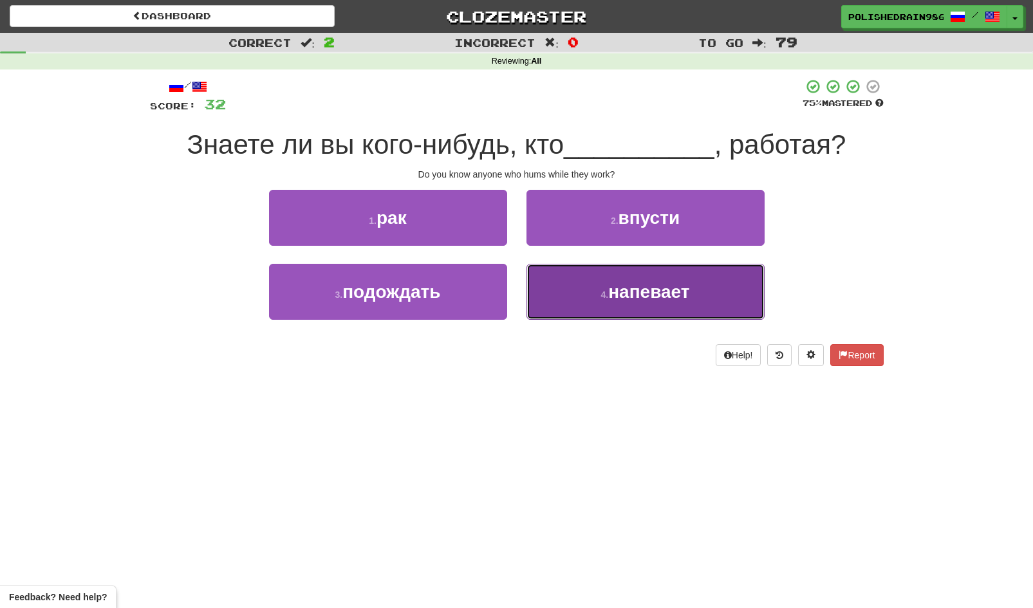
click at [590, 304] on button "4 . напевает" at bounding box center [645, 292] width 238 height 56
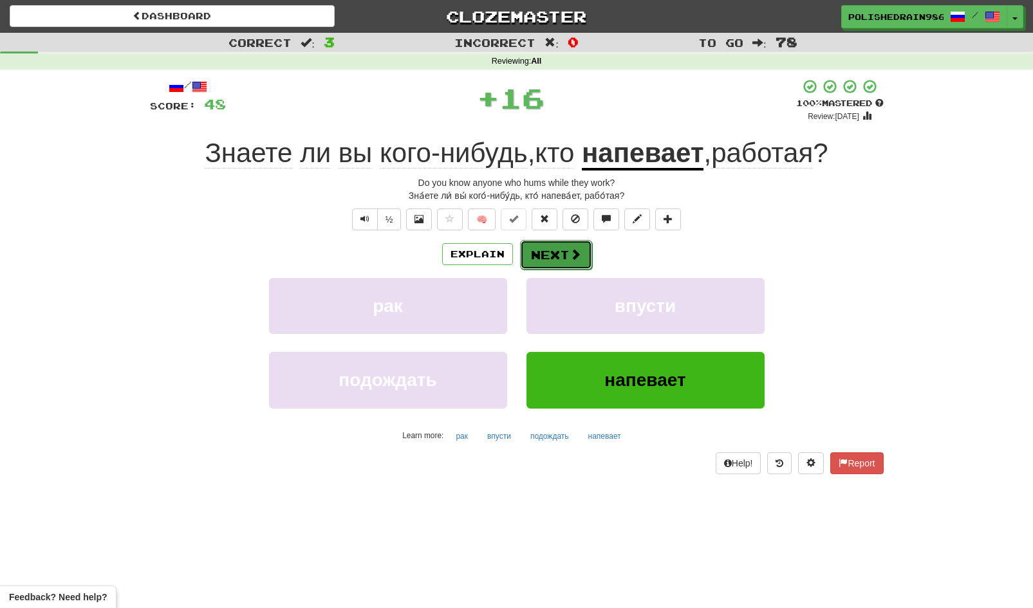
click at [558, 260] on button "Next" at bounding box center [556, 255] width 72 height 30
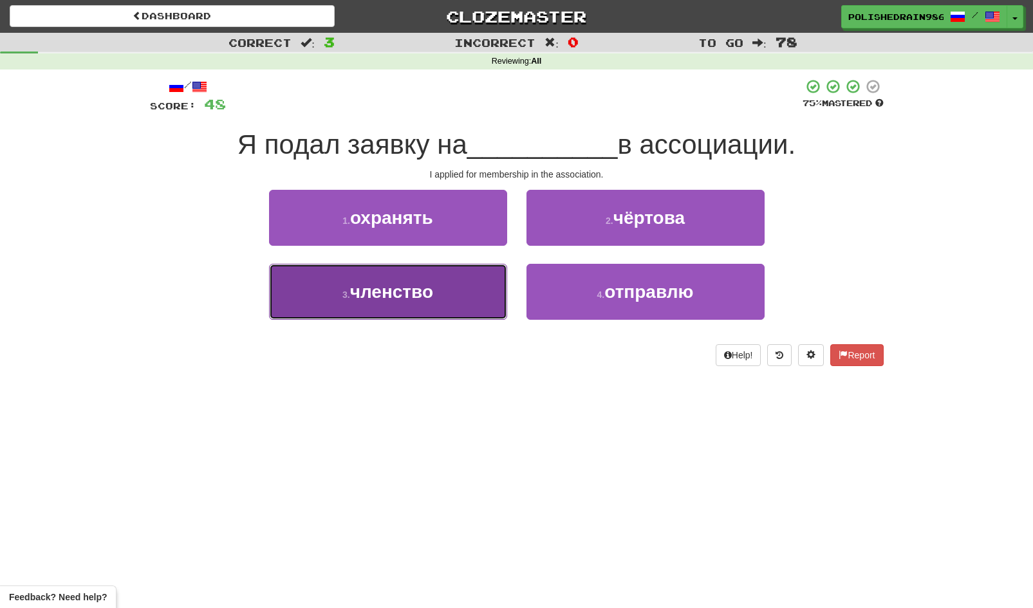
click at [437, 305] on button "3 . членство" at bounding box center [388, 292] width 238 height 56
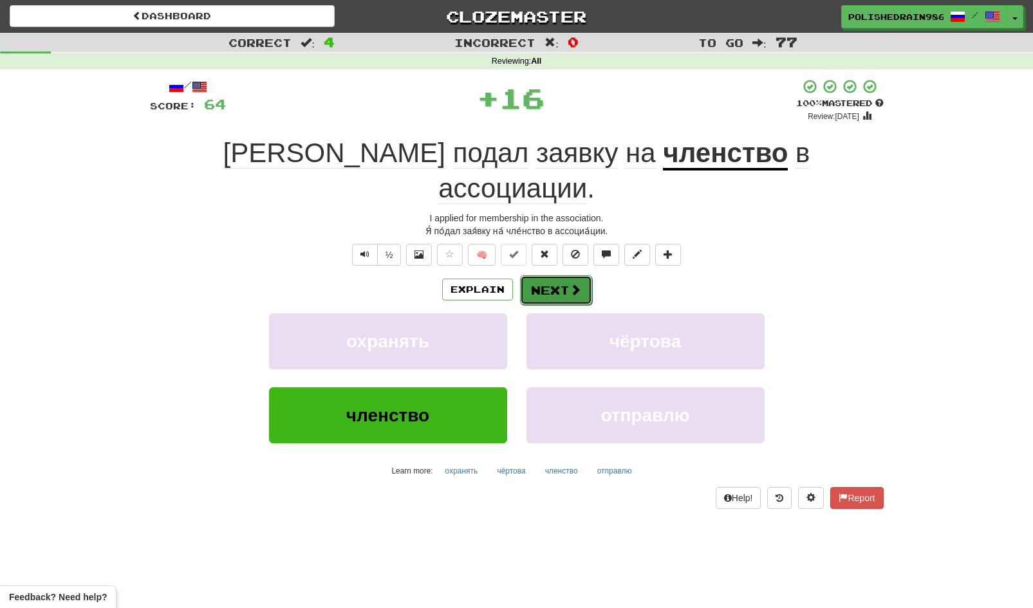
click at [547, 275] on button "Next" at bounding box center [556, 290] width 72 height 30
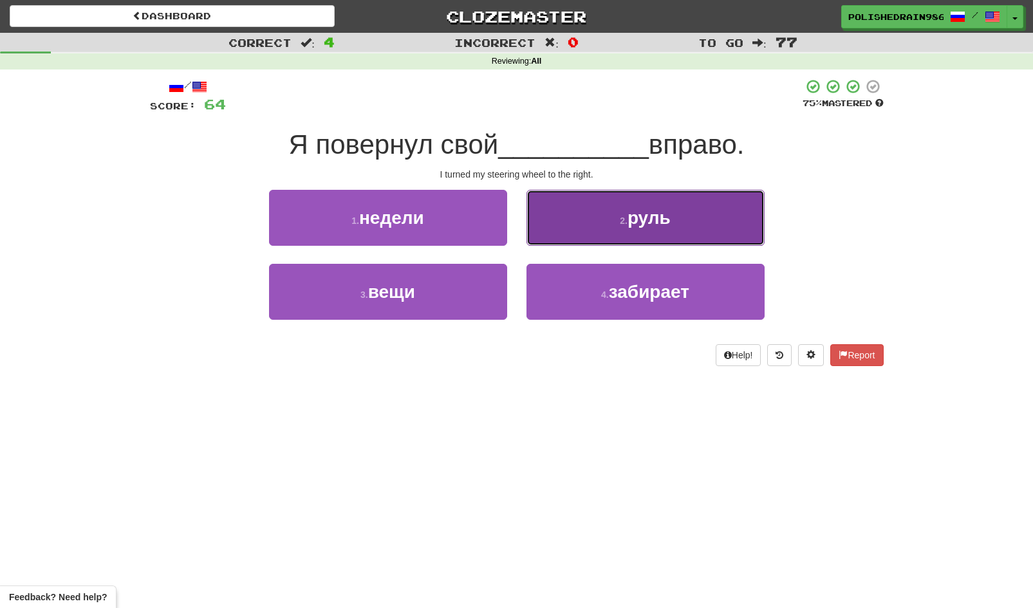
click at [571, 241] on button "2 . руль" at bounding box center [645, 218] width 238 height 56
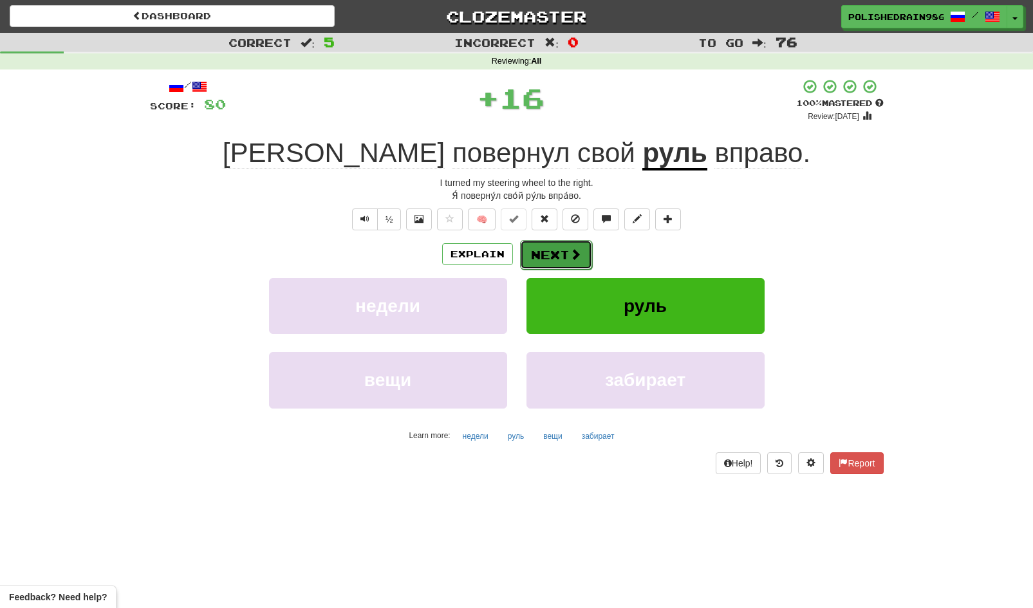
click at [563, 256] on button "Next" at bounding box center [556, 255] width 72 height 30
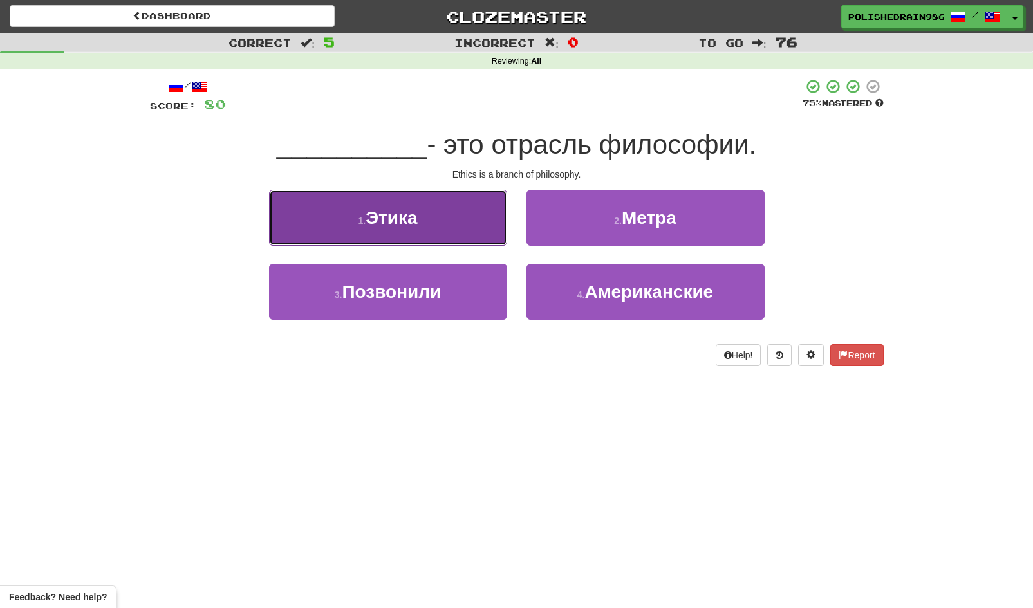
click at [432, 230] on button "1 . Этика" at bounding box center [388, 218] width 238 height 56
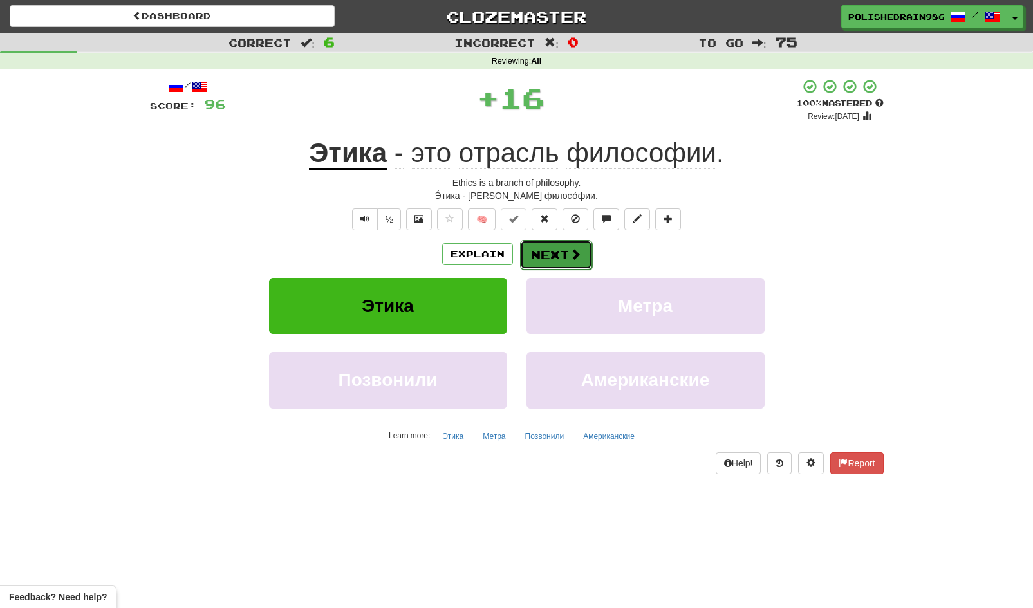
click at [548, 260] on button "Next" at bounding box center [556, 255] width 72 height 30
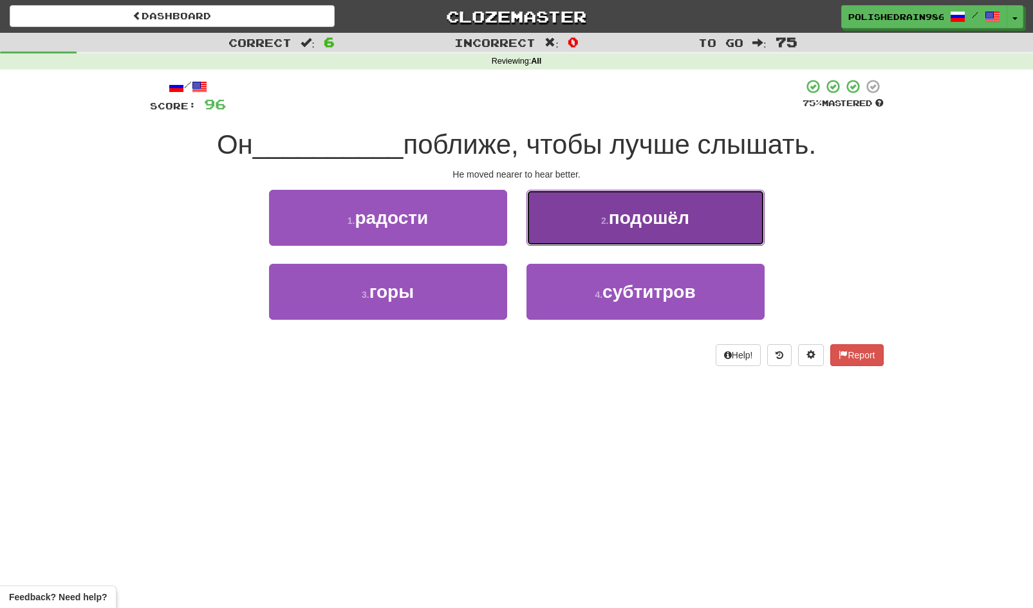
click at [578, 226] on button "2 . подошёл" at bounding box center [645, 218] width 238 height 56
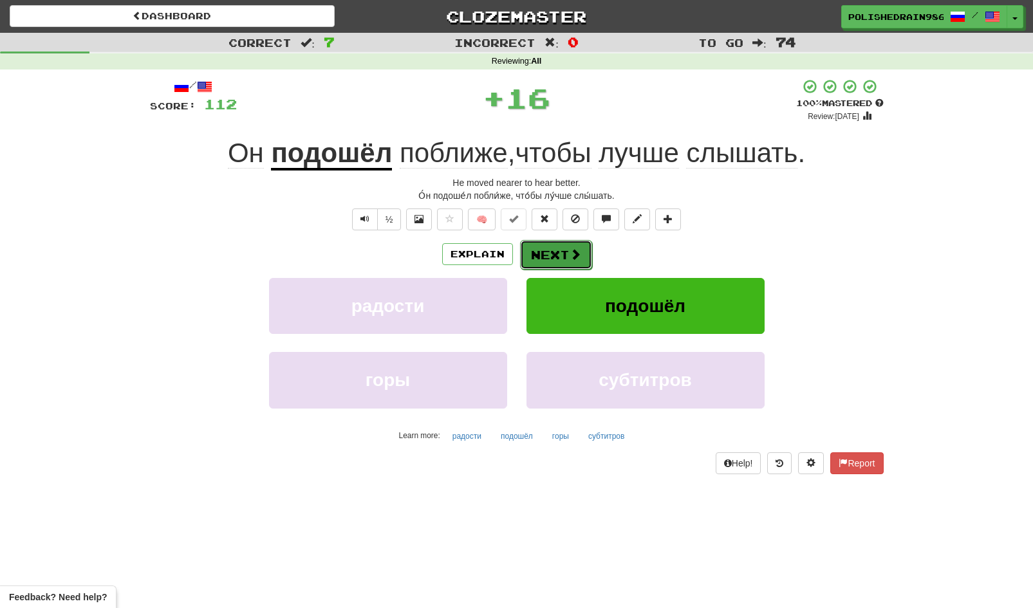
click at [554, 255] on button "Next" at bounding box center [556, 255] width 72 height 30
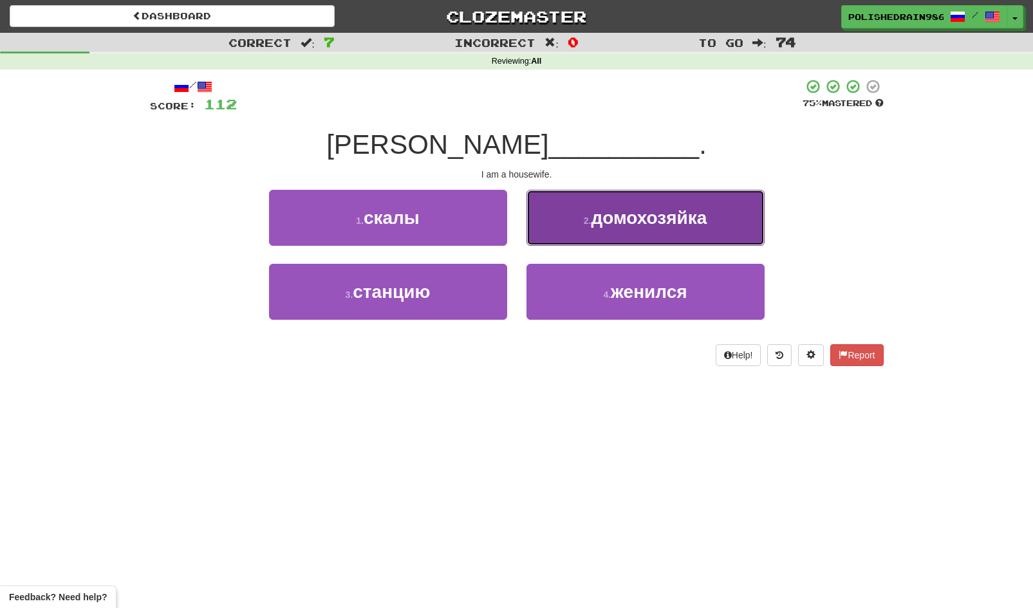
click at [586, 229] on button "2 . домохозяйка" at bounding box center [645, 218] width 238 height 56
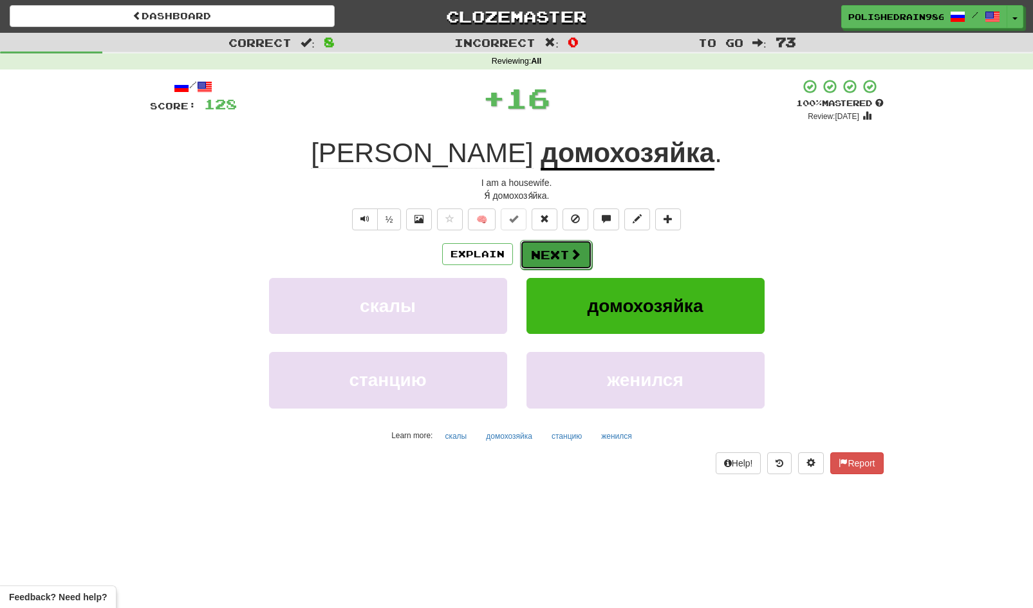
click at [546, 257] on button "Next" at bounding box center [556, 255] width 72 height 30
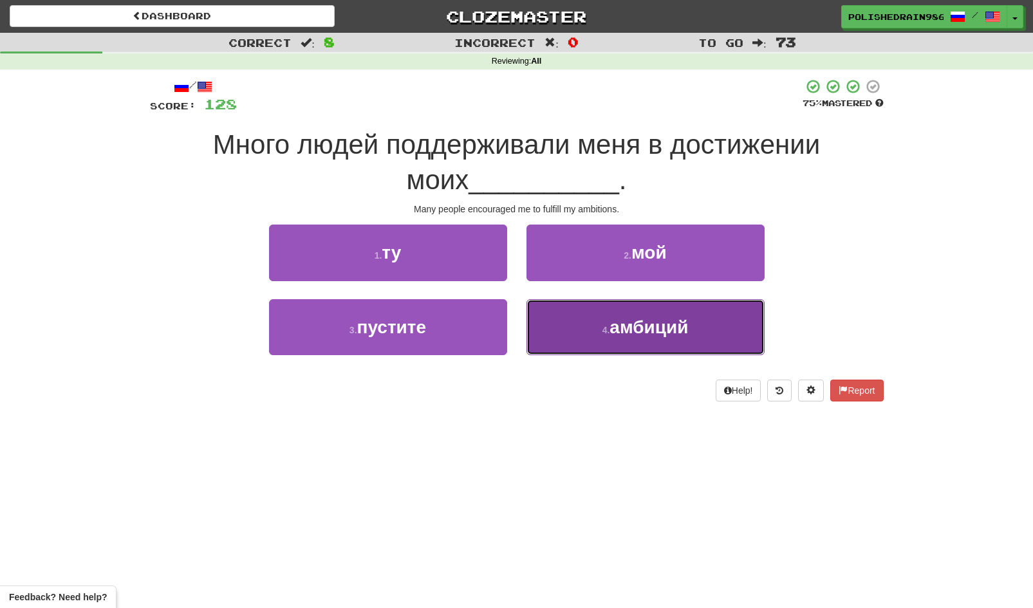
click at [565, 312] on button "4 . амбиций" at bounding box center [645, 327] width 238 height 56
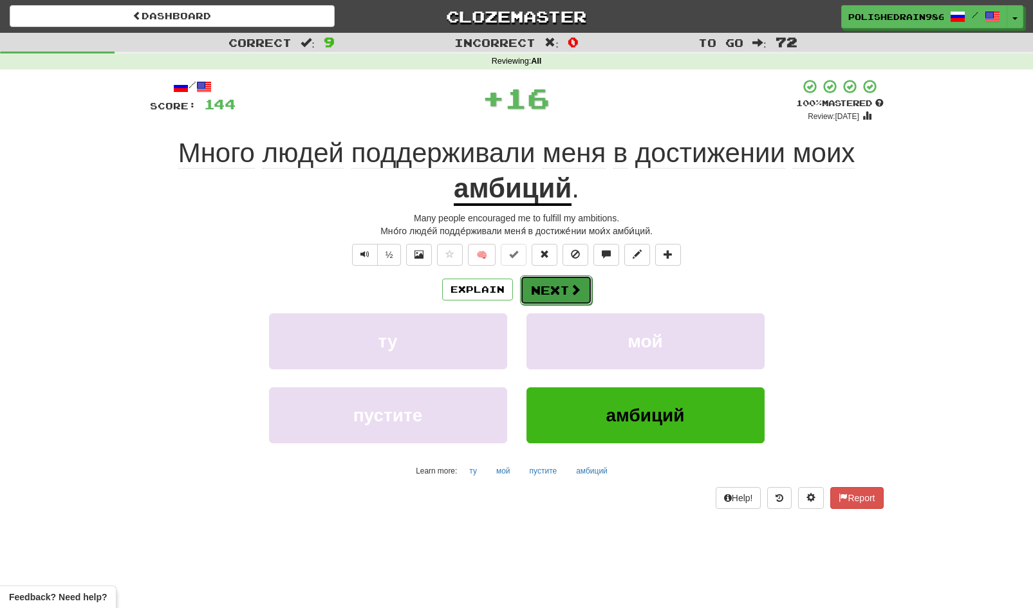
click at [548, 288] on button "Next" at bounding box center [556, 290] width 72 height 30
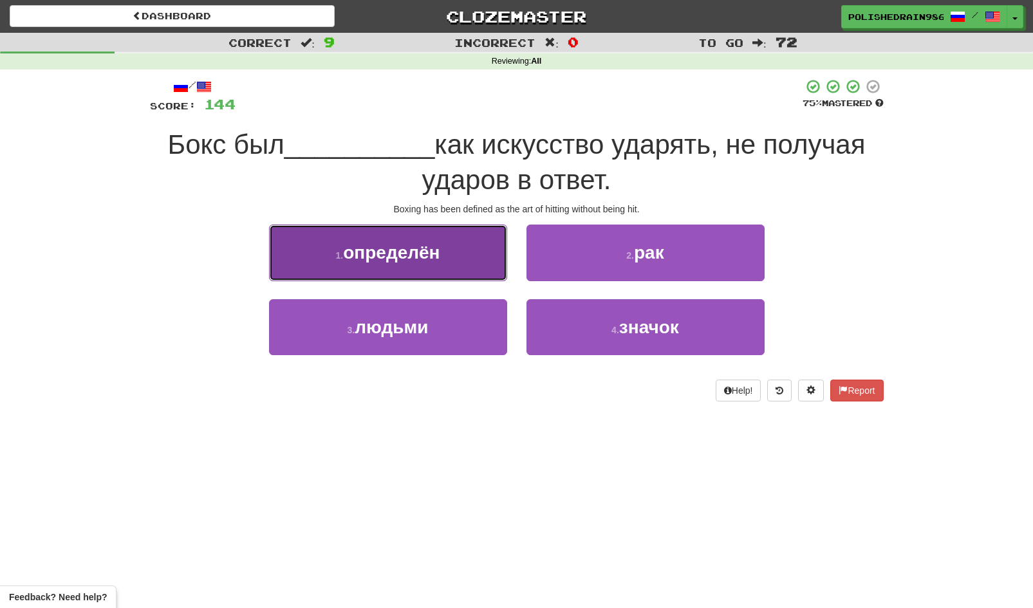
click at [474, 270] on button "1 . определён" at bounding box center [388, 253] width 238 height 56
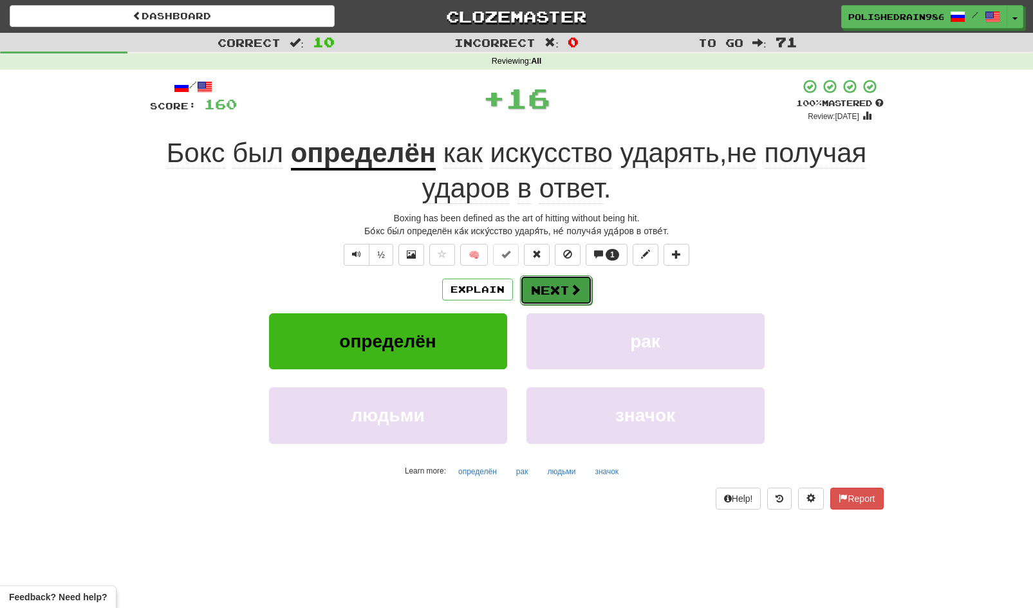
click at [552, 293] on button "Next" at bounding box center [556, 290] width 72 height 30
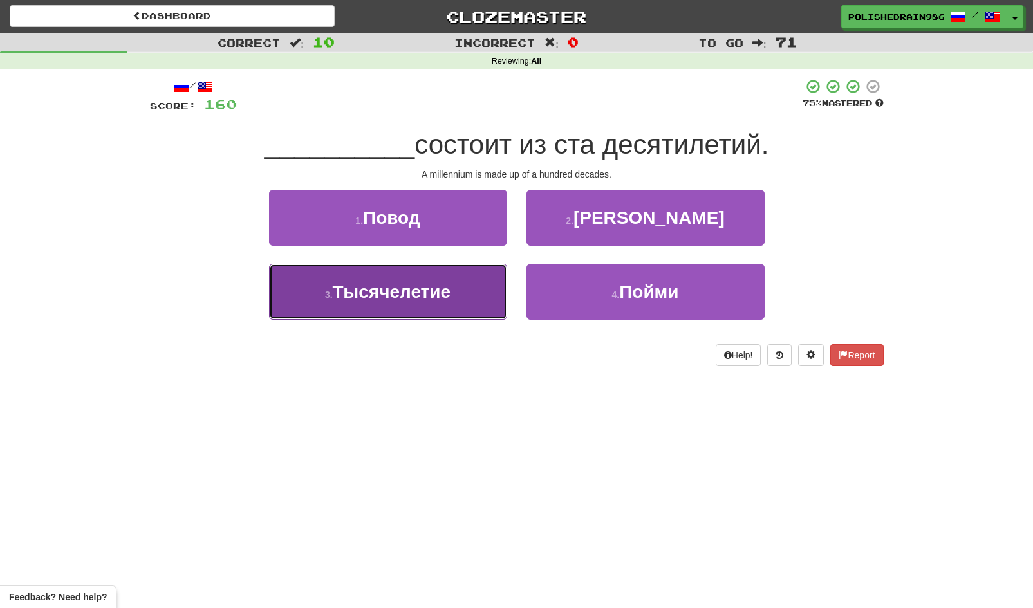
click at [470, 297] on button "3 . Тысячелетие" at bounding box center [388, 292] width 238 height 56
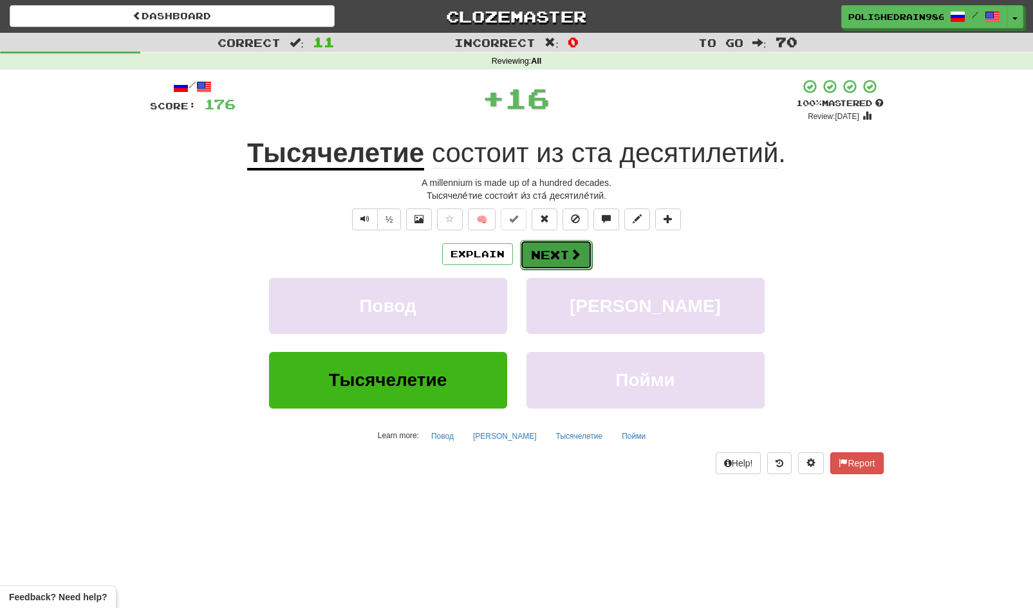
click at [547, 250] on button "Next" at bounding box center [556, 255] width 72 height 30
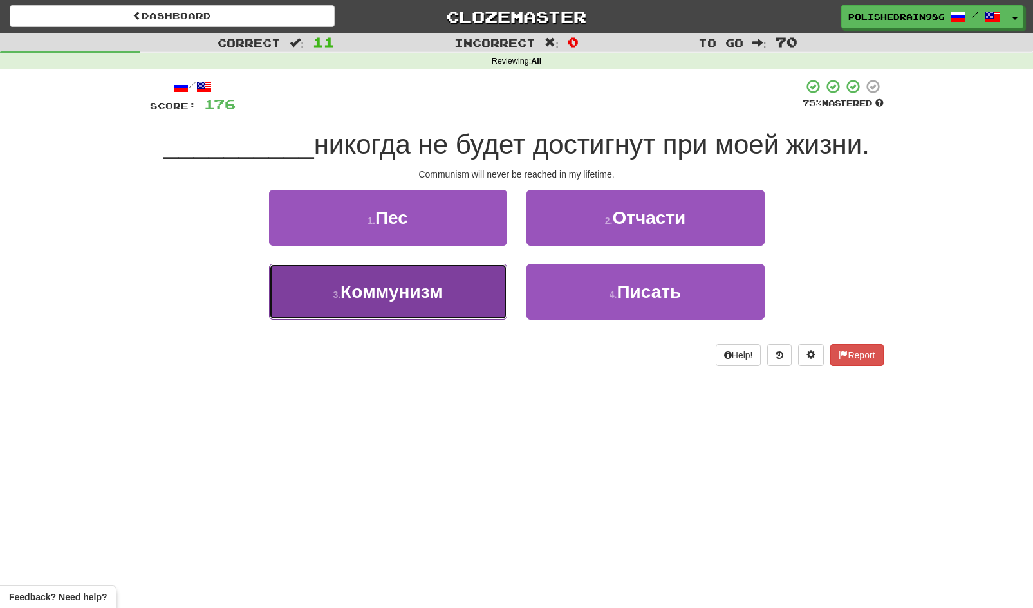
click at [408, 303] on button "3 . Коммунизм" at bounding box center [388, 292] width 238 height 56
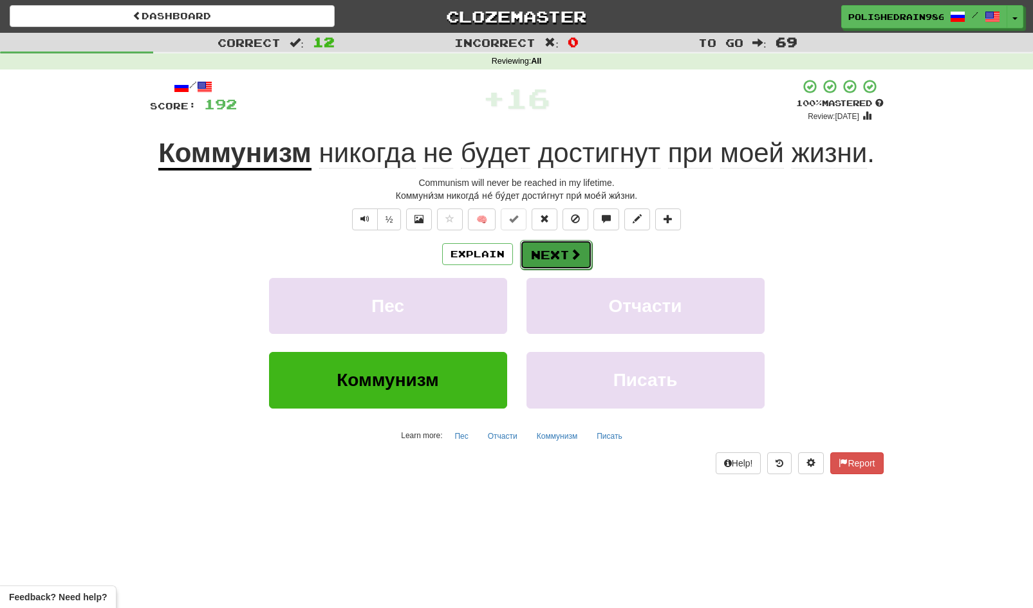
click at [563, 259] on button "Next" at bounding box center [556, 255] width 72 height 30
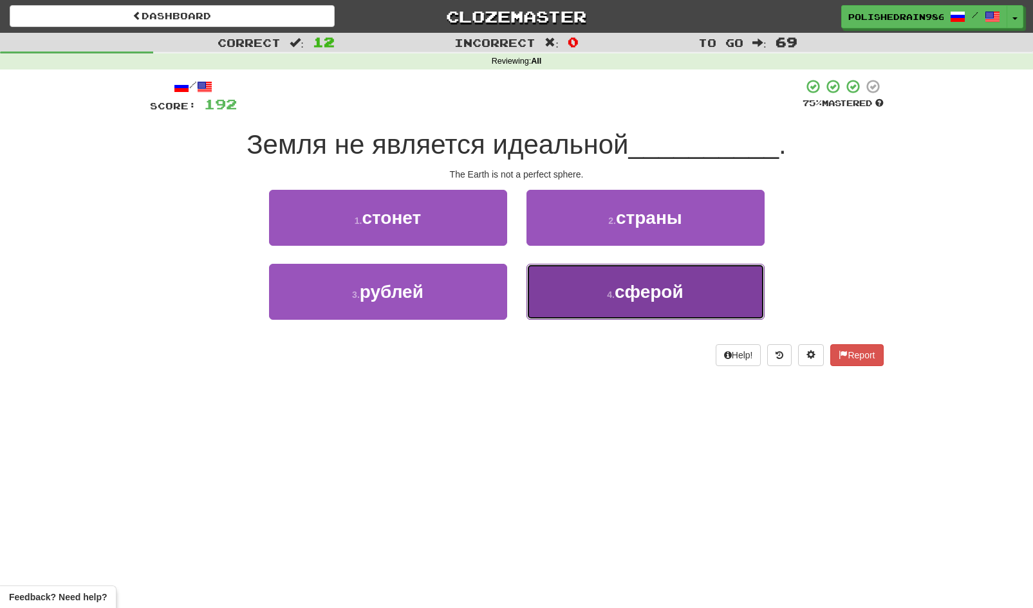
click at [602, 286] on button "4 . сферой" at bounding box center [645, 292] width 238 height 56
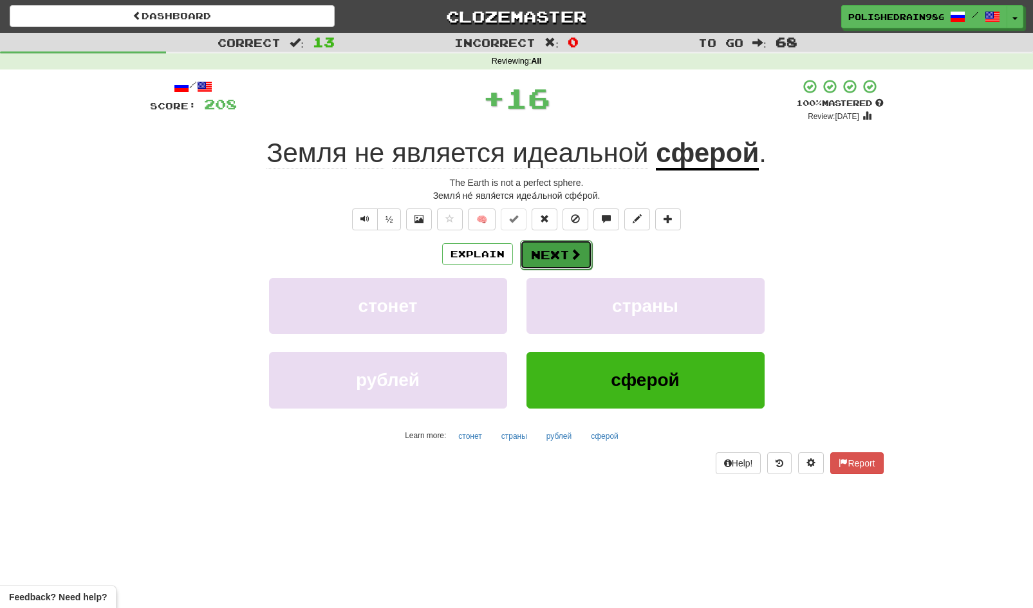
click at [560, 255] on button "Next" at bounding box center [556, 255] width 72 height 30
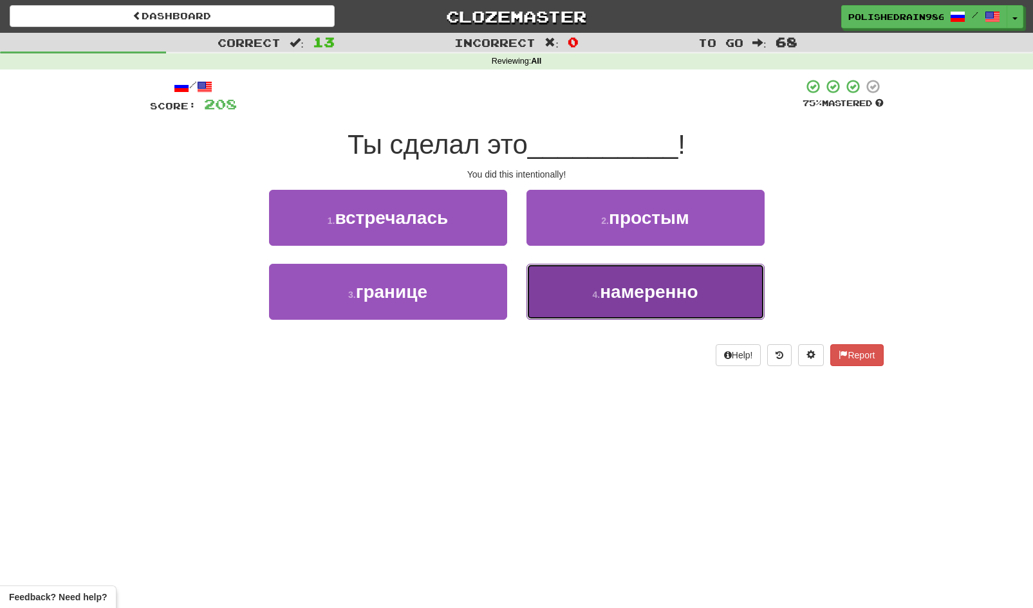
click at [586, 300] on button "4 . намеренно" at bounding box center [645, 292] width 238 height 56
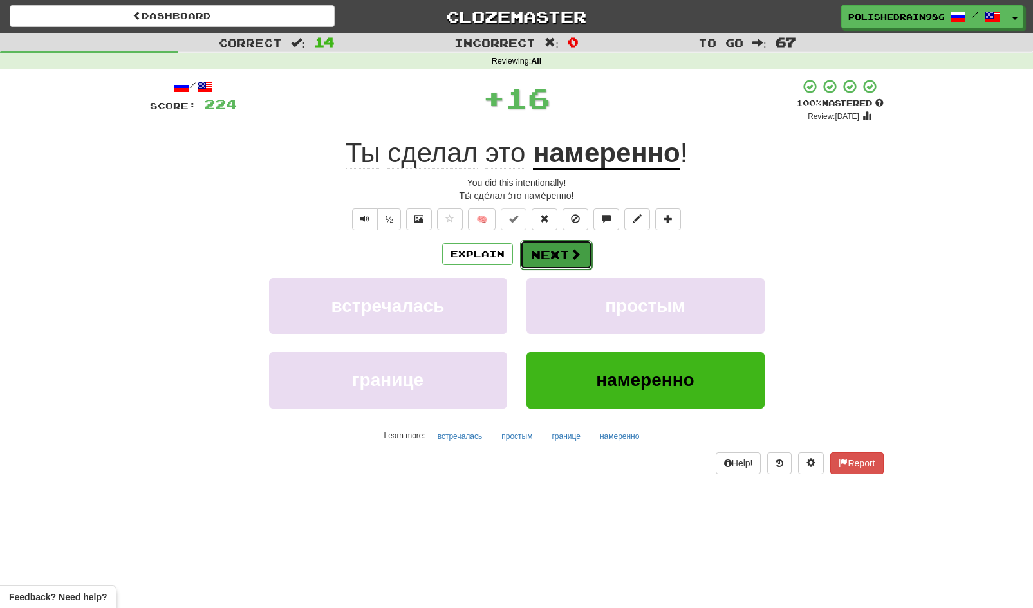
click at [570, 257] on span at bounding box center [576, 254] width 12 height 12
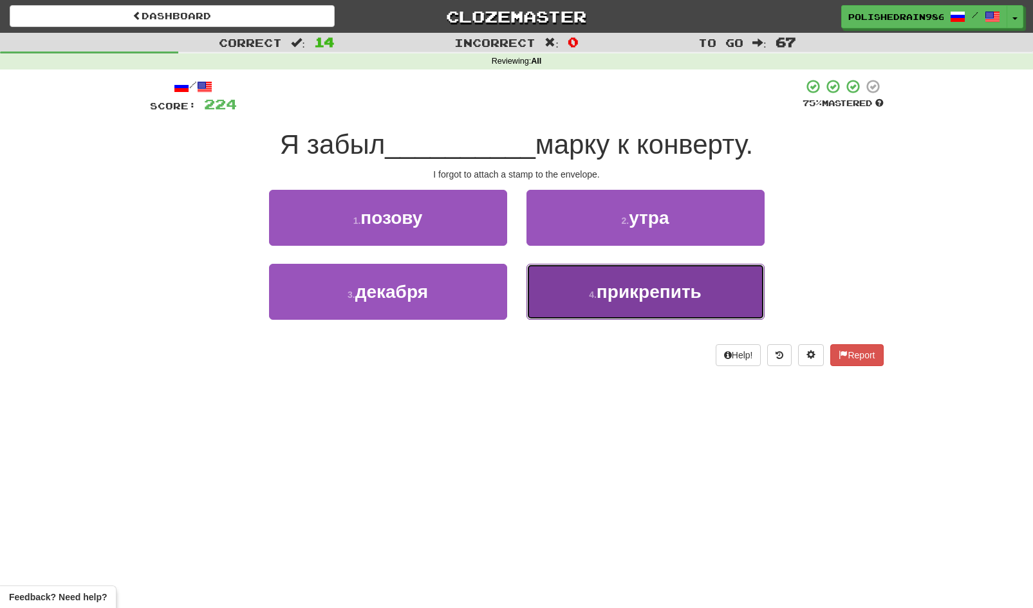
click at [593, 307] on button "4 . прикрепить" at bounding box center [645, 292] width 238 height 56
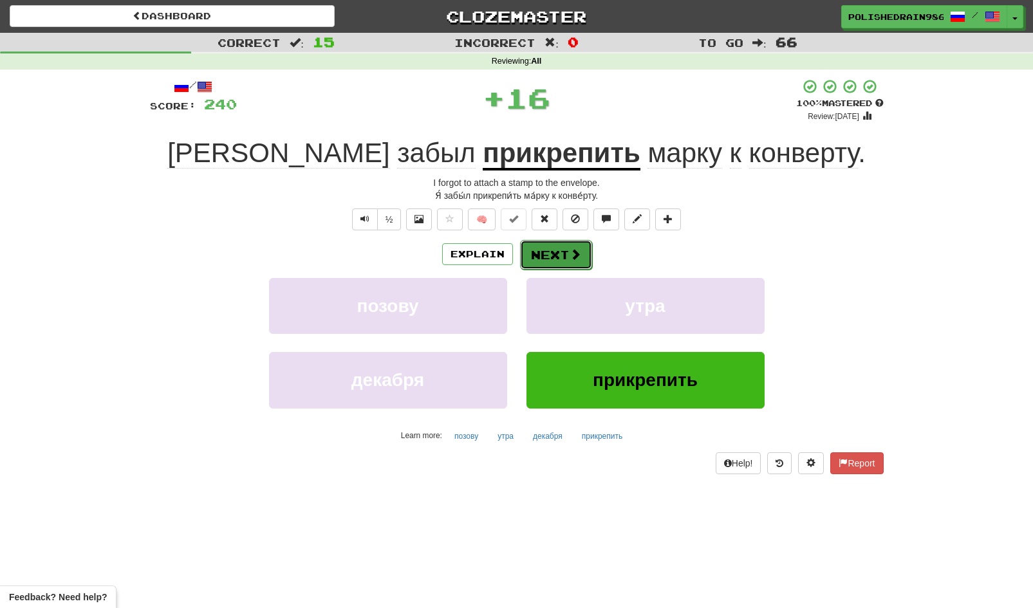
click at [564, 254] on button "Next" at bounding box center [556, 255] width 72 height 30
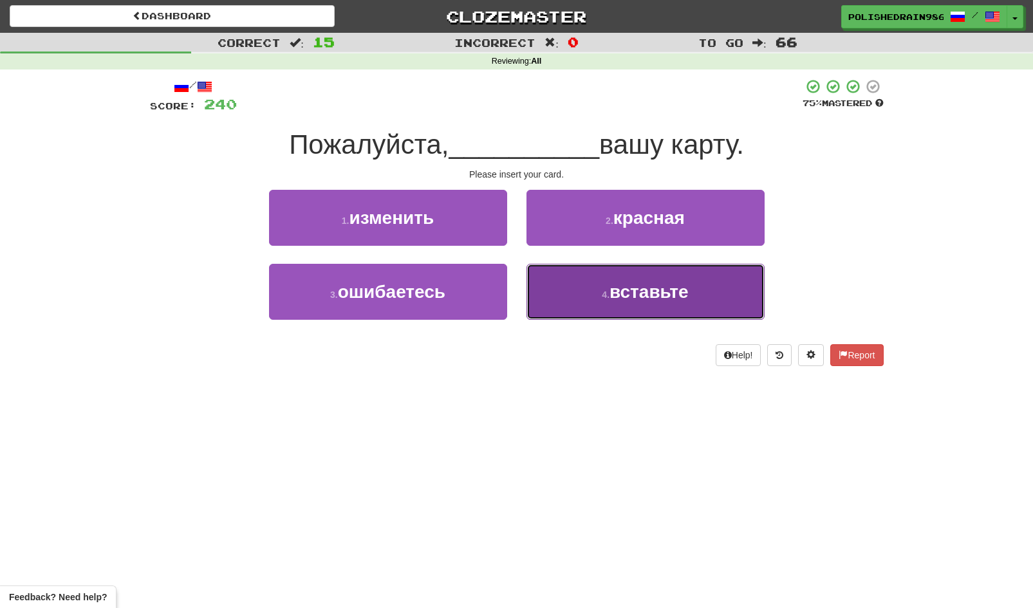
click at [578, 305] on button "4 . вставьте" at bounding box center [645, 292] width 238 height 56
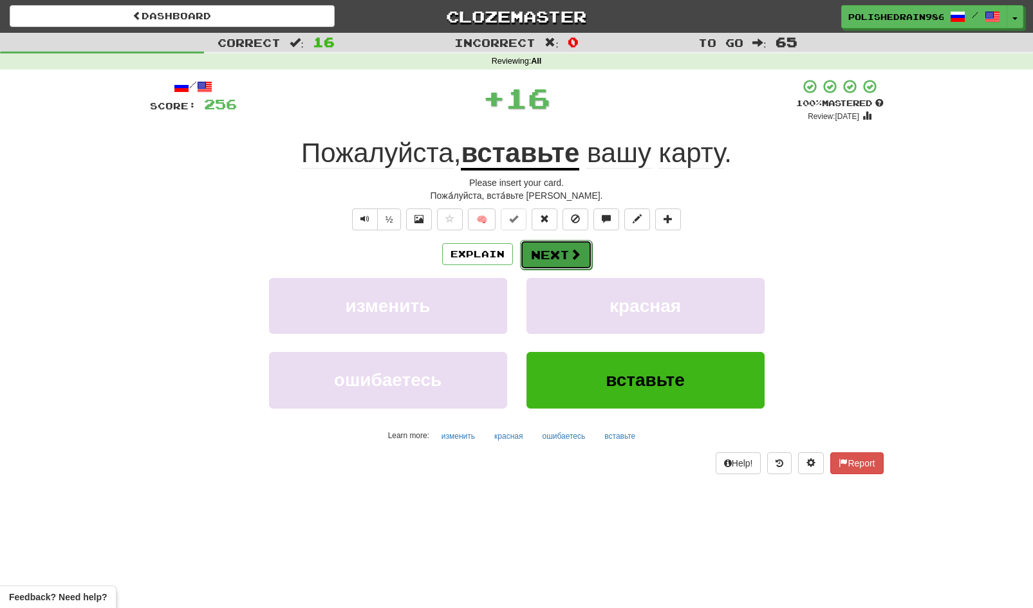
click at [562, 250] on button "Next" at bounding box center [556, 255] width 72 height 30
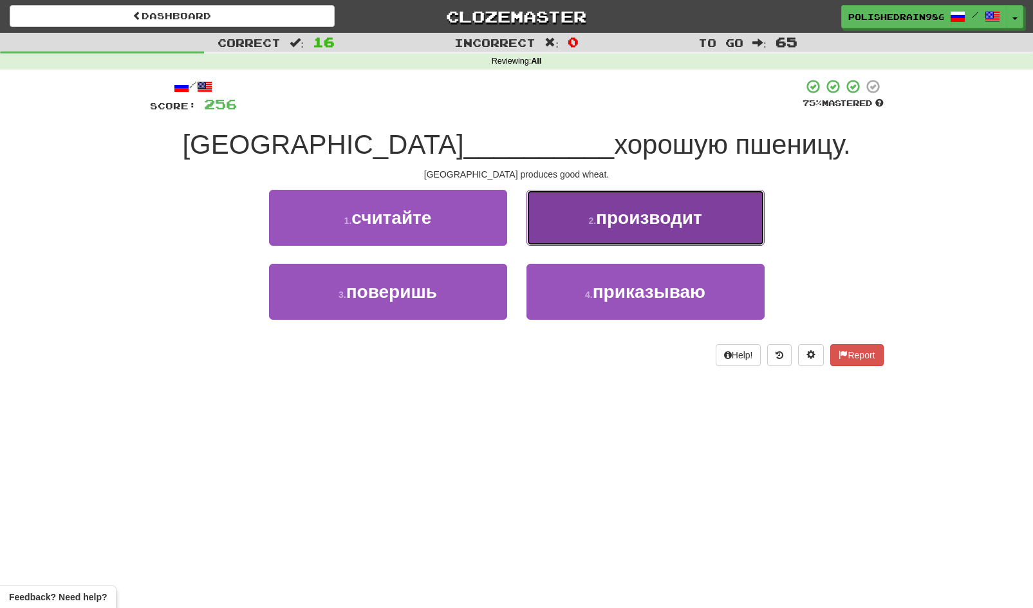
click at [590, 218] on small "2 ." at bounding box center [592, 221] width 8 height 10
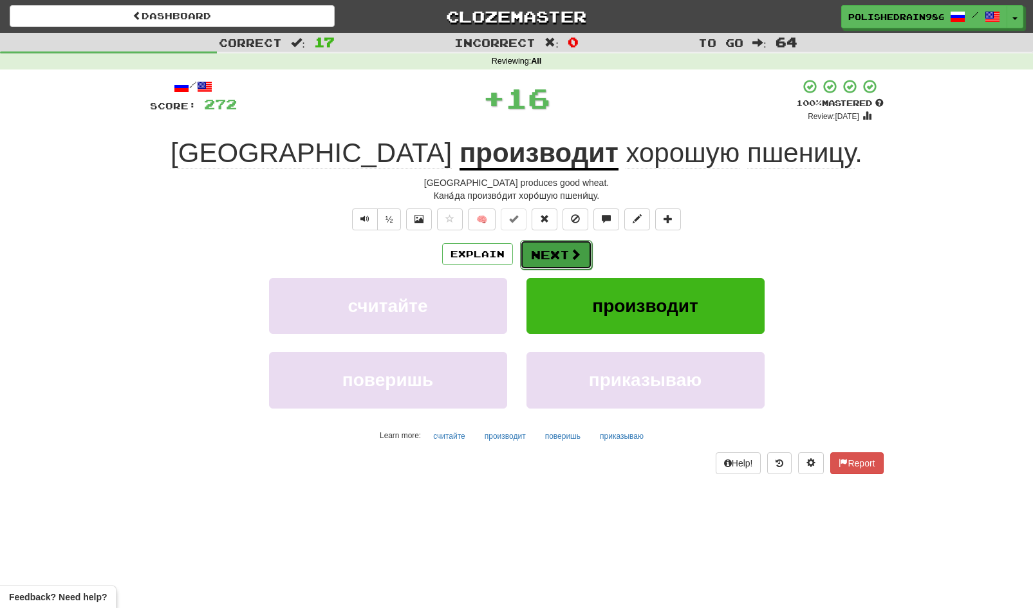
click at [561, 252] on button "Next" at bounding box center [556, 255] width 72 height 30
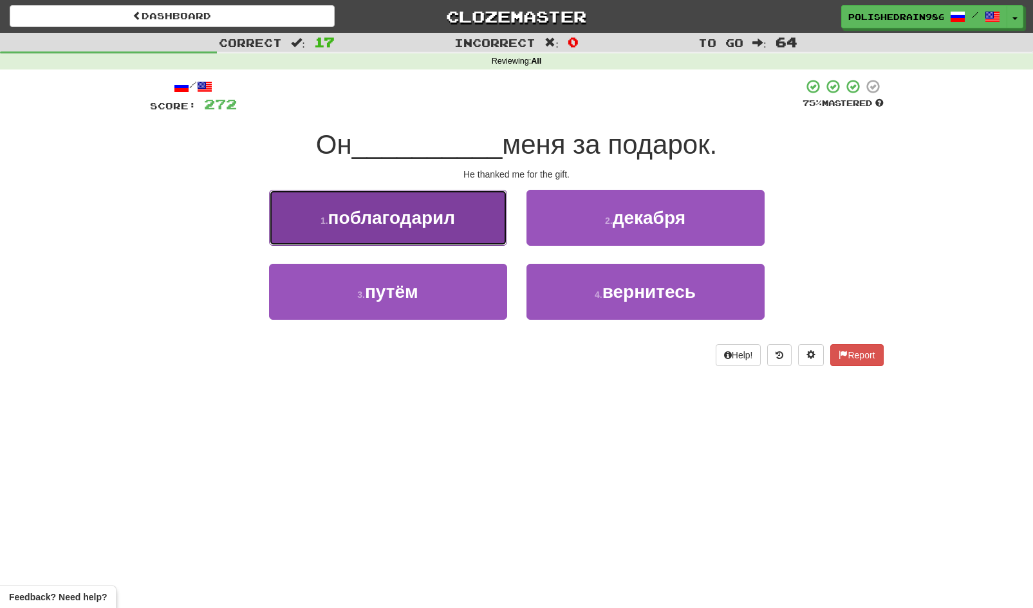
click at [478, 239] on button "1 . поблагодарил" at bounding box center [388, 218] width 238 height 56
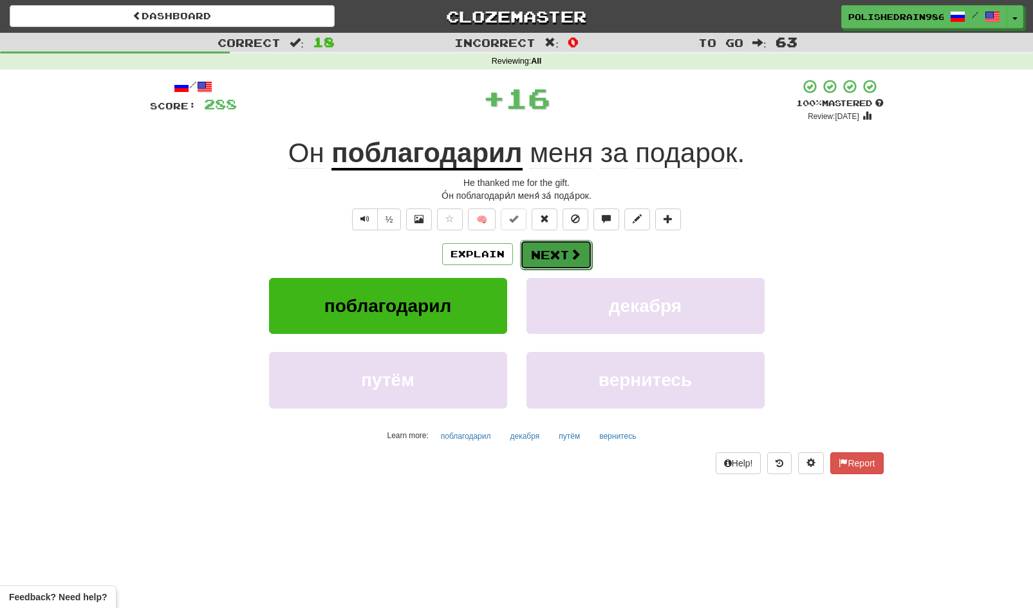
click at [552, 266] on button "Next" at bounding box center [556, 255] width 72 height 30
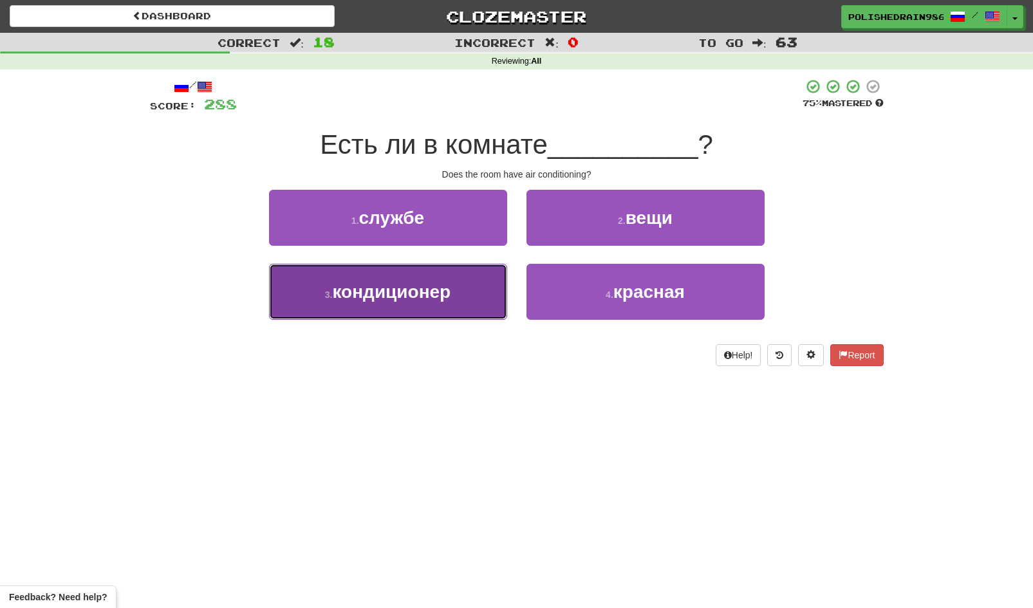
click at [456, 306] on button "3 . кондиционер" at bounding box center [388, 292] width 238 height 56
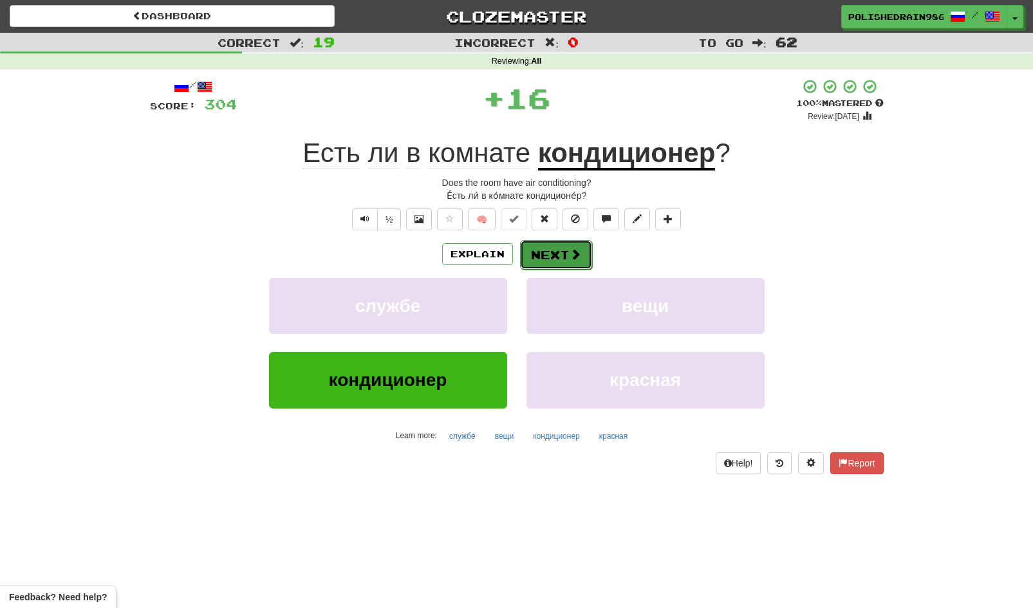
click at [548, 257] on button "Next" at bounding box center [556, 255] width 72 height 30
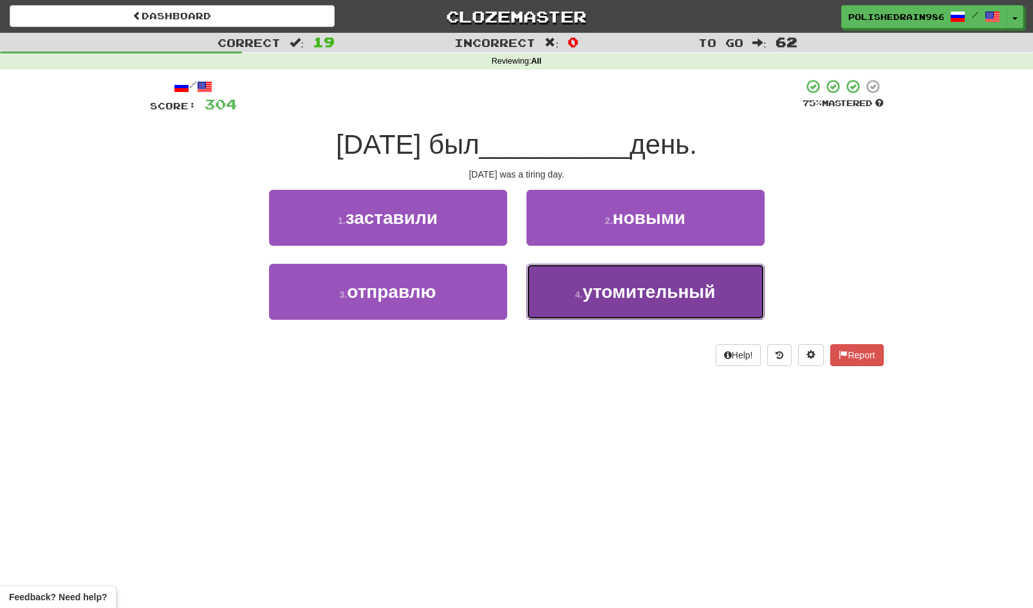
click at [579, 301] on button "4 . утомительный" at bounding box center [645, 292] width 238 height 56
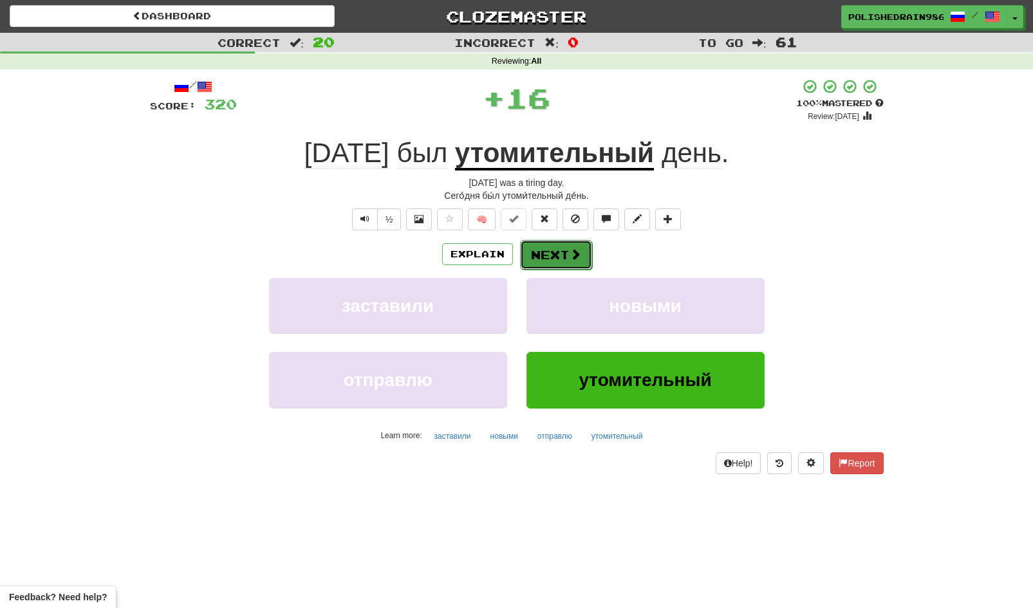
click at [554, 254] on button "Next" at bounding box center [556, 255] width 72 height 30
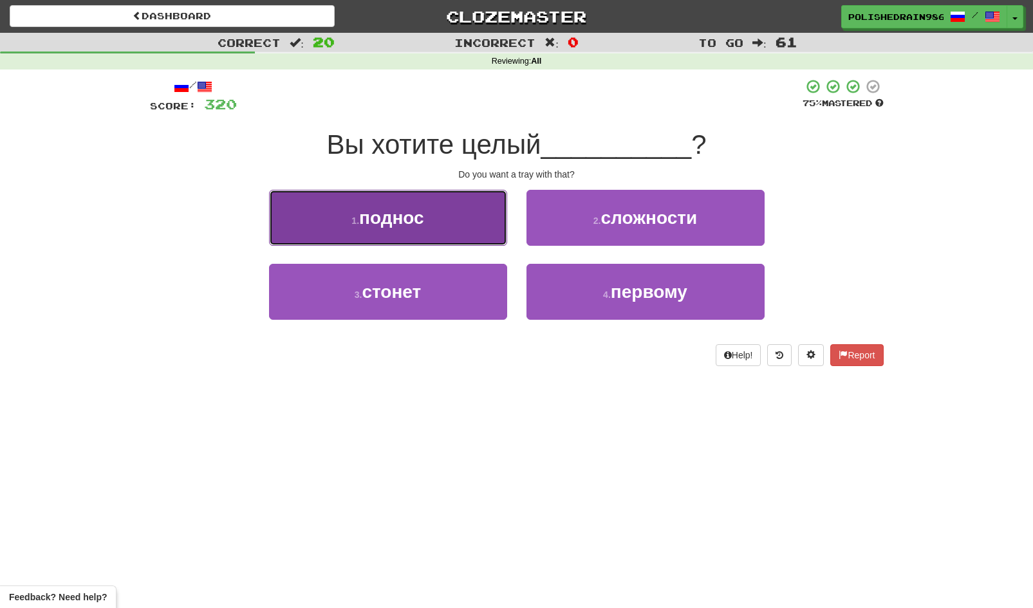
click at [405, 230] on button "1 . поднос" at bounding box center [388, 218] width 238 height 56
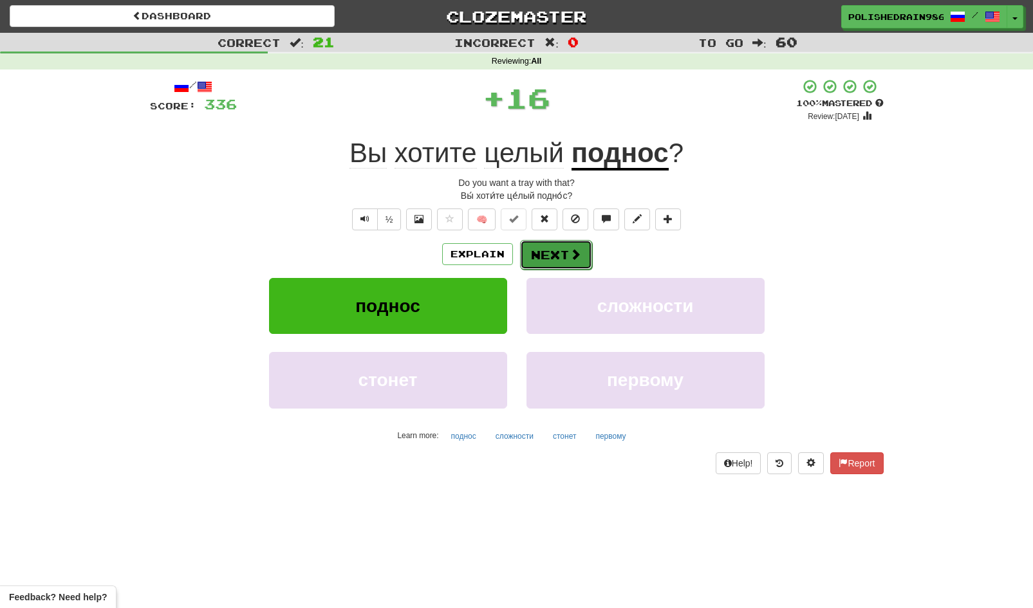
click at [543, 255] on button "Next" at bounding box center [556, 255] width 72 height 30
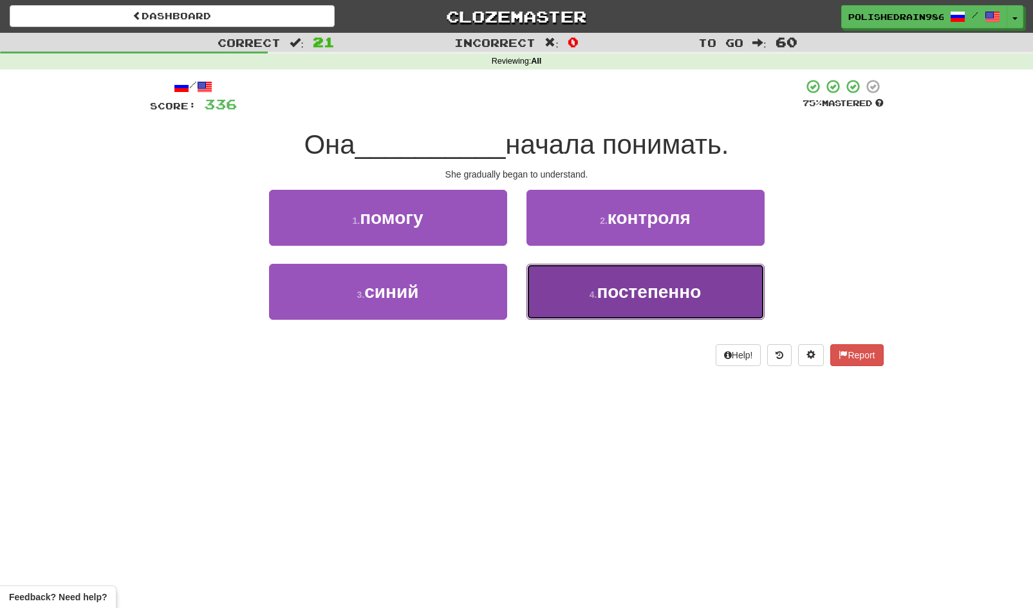
click at [570, 294] on button "4 . постепенно" at bounding box center [645, 292] width 238 height 56
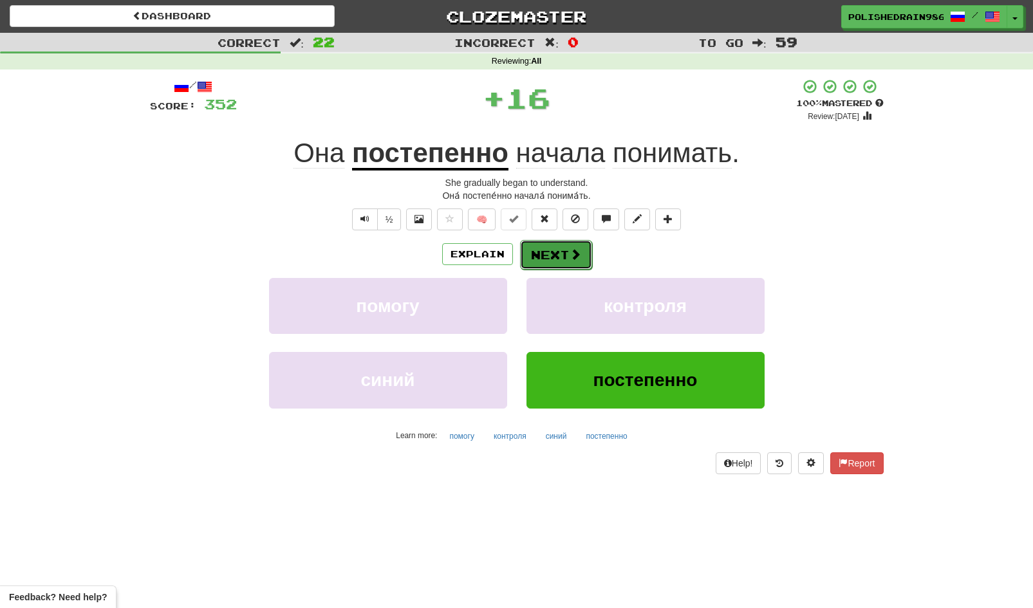
click at [550, 255] on button "Next" at bounding box center [556, 255] width 72 height 30
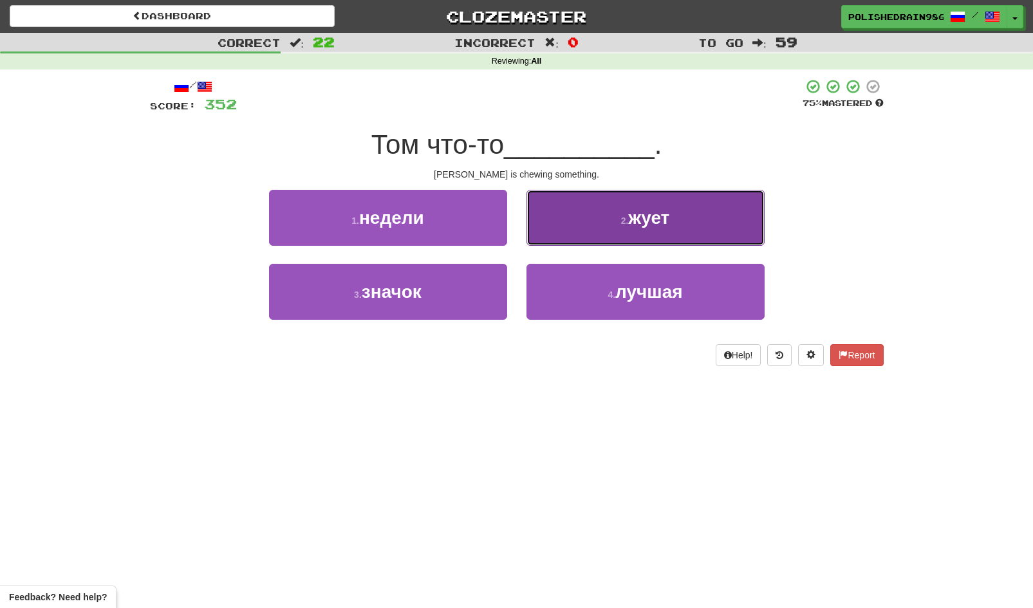
click at [565, 226] on button "2 . жует" at bounding box center [645, 218] width 238 height 56
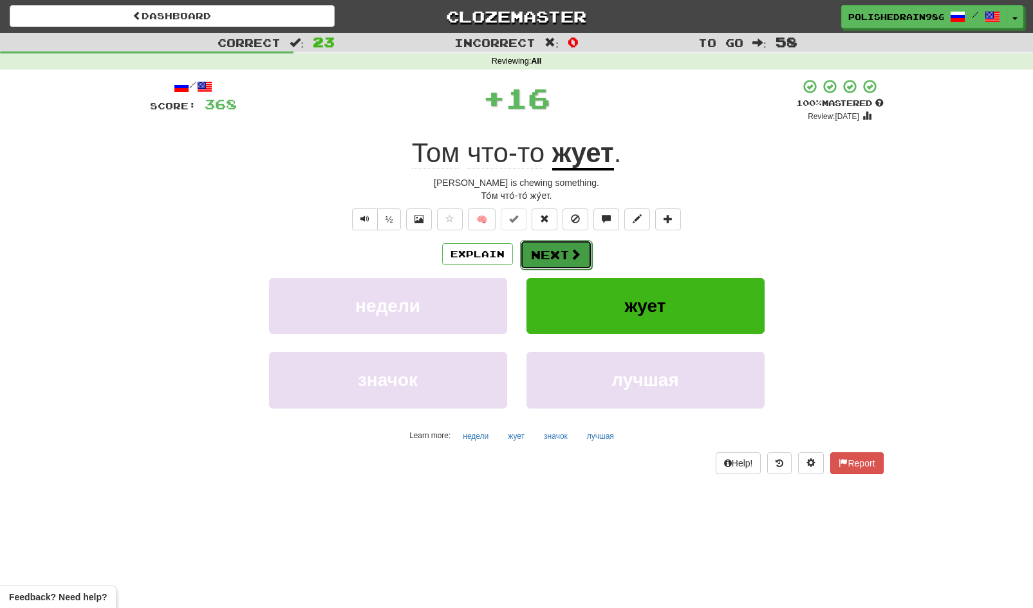
click at [545, 260] on button "Next" at bounding box center [556, 255] width 72 height 30
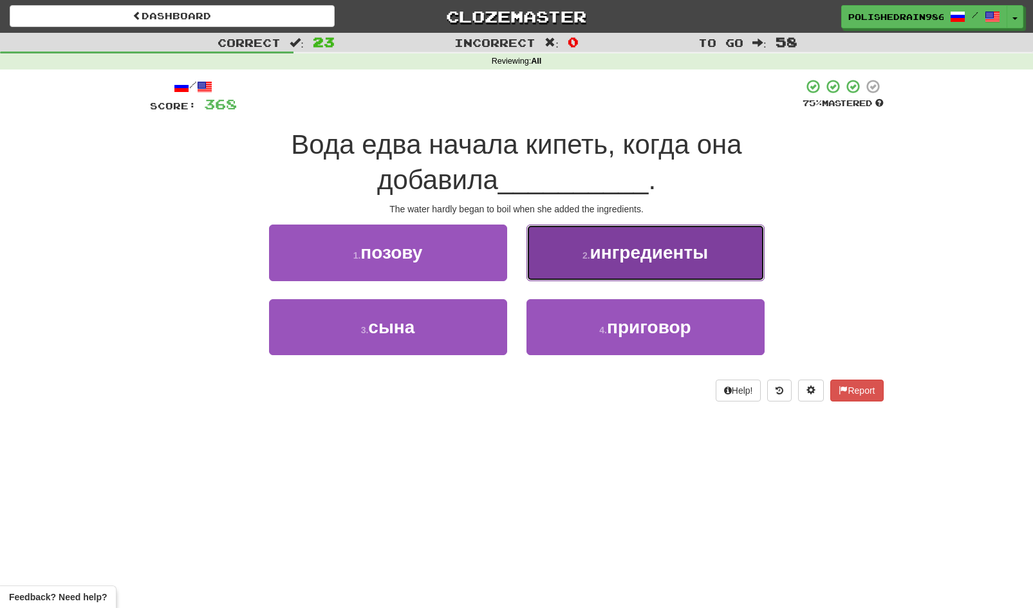
click at [577, 251] on button "2 . ингредиенты" at bounding box center [645, 253] width 238 height 56
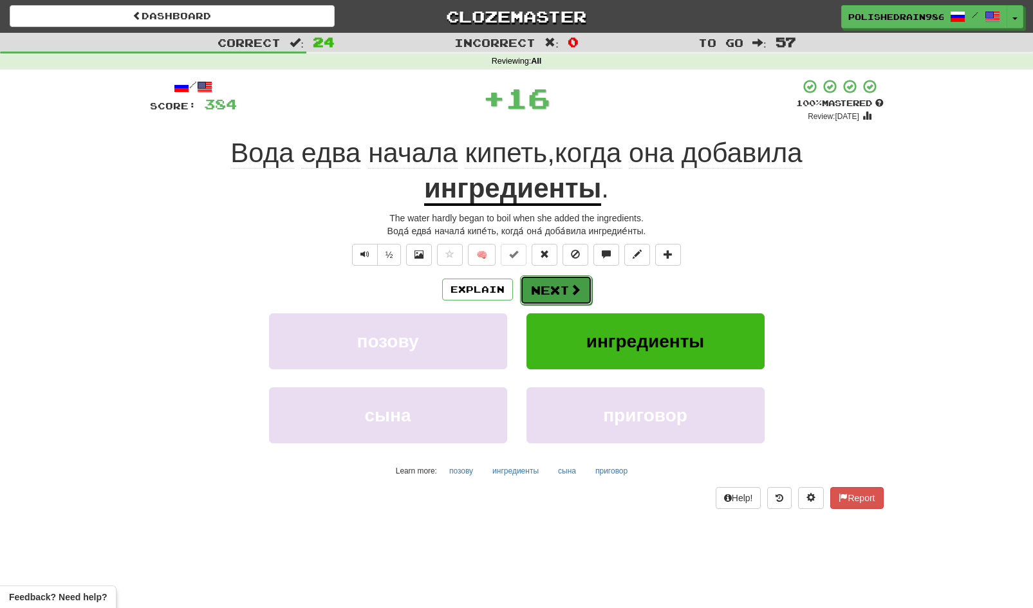
click at [560, 281] on button "Next" at bounding box center [556, 290] width 72 height 30
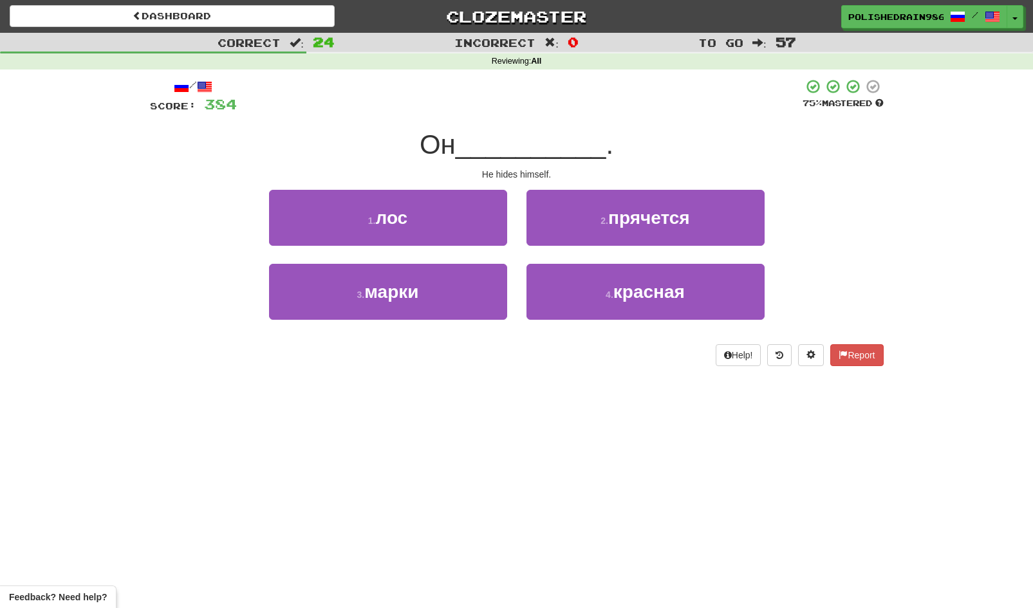
click at [573, 256] on div "2 . прячется" at bounding box center [645, 227] width 257 height 74
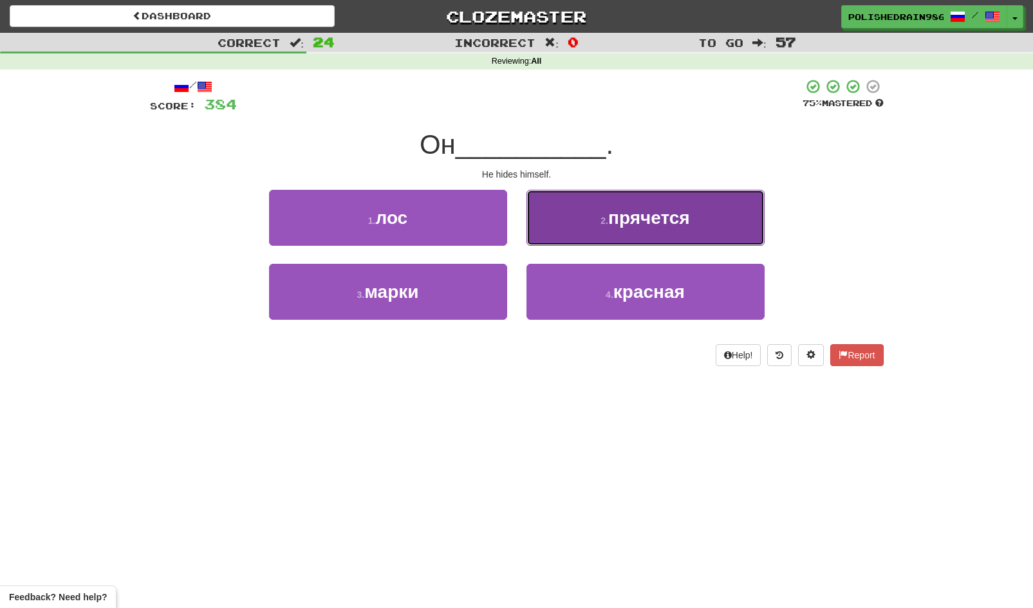
click at [575, 234] on button "2 . прячется" at bounding box center [645, 218] width 238 height 56
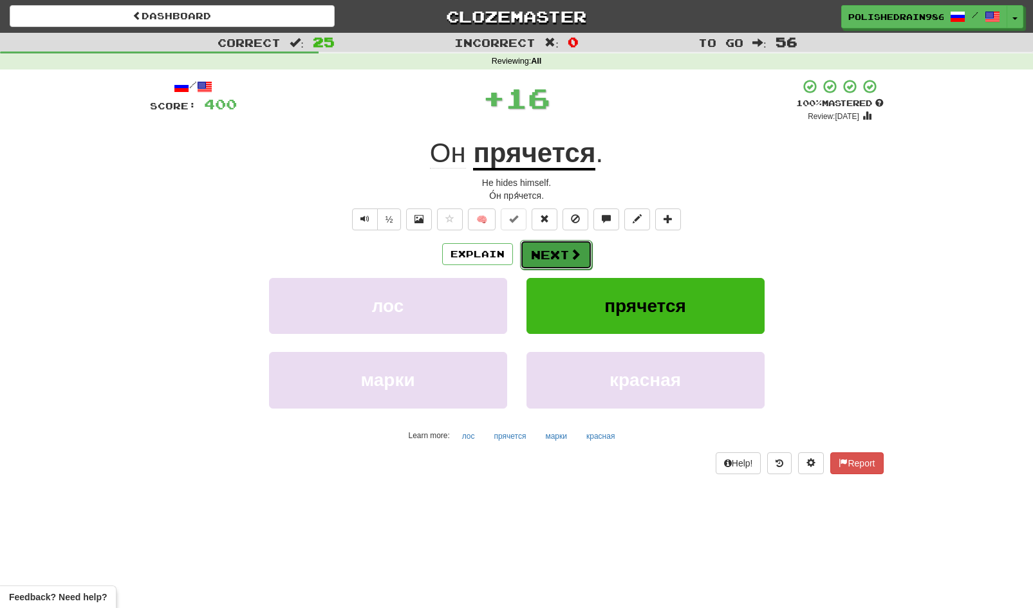
click at [556, 254] on button "Next" at bounding box center [556, 255] width 72 height 30
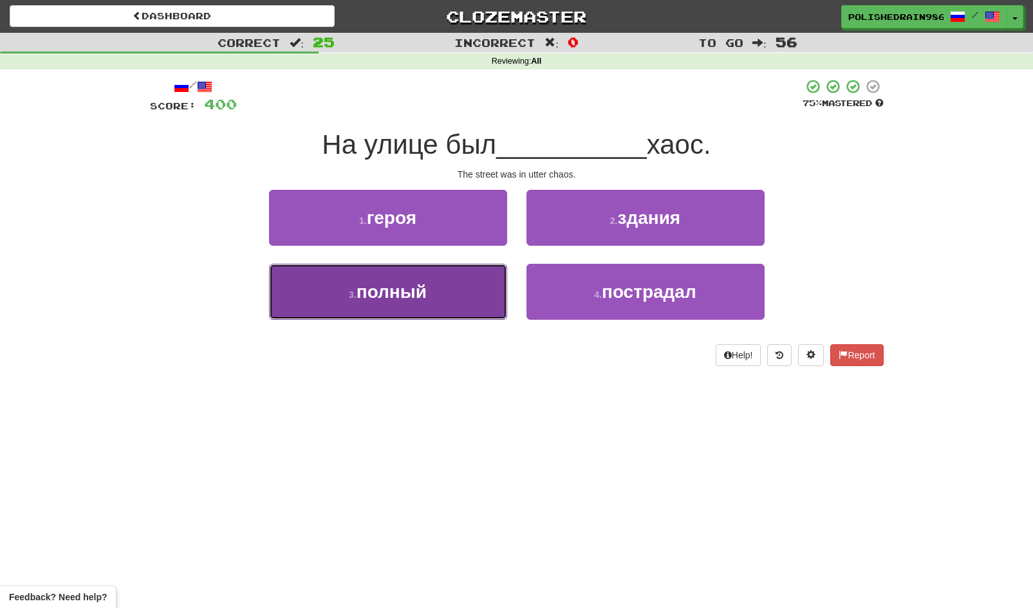
click at [479, 291] on button "3 . полный" at bounding box center [388, 292] width 238 height 56
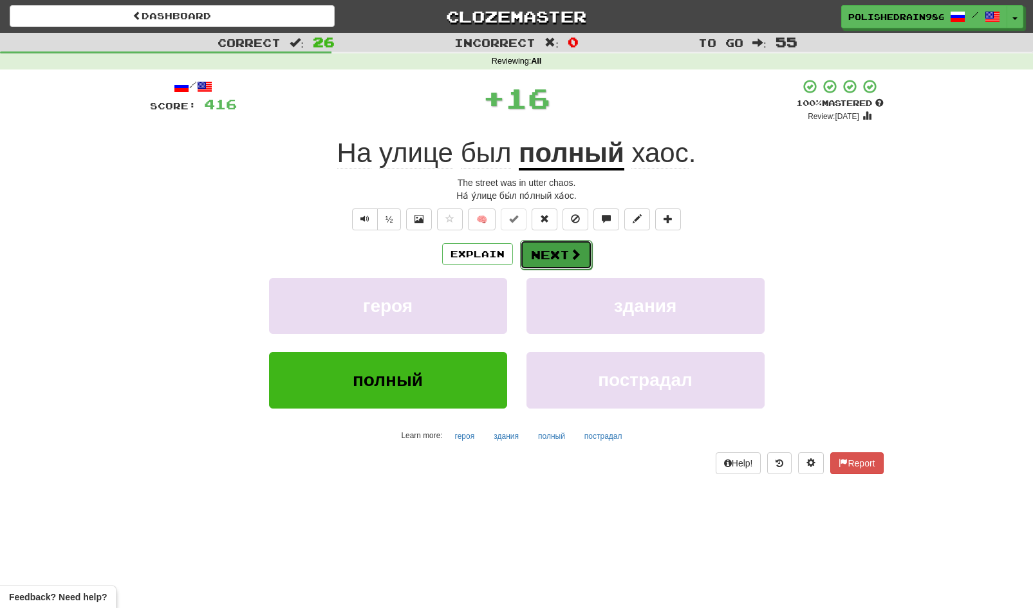
click at [544, 258] on button "Next" at bounding box center [556, 255] width 72 height 30
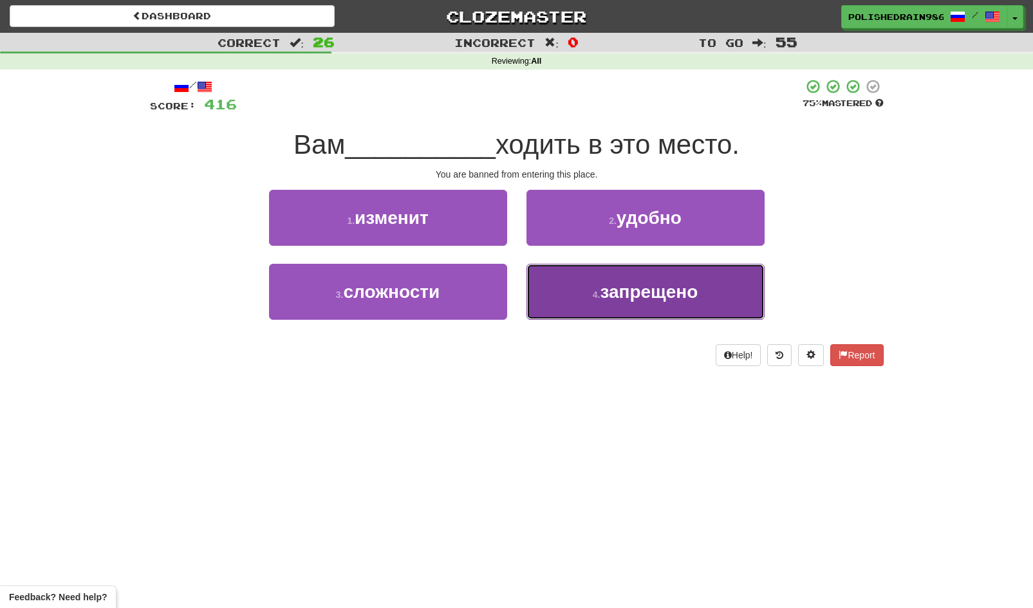
click at [563, 284] on button "4 . запрещено" at bounding box center [645, 292] width 238 height 56
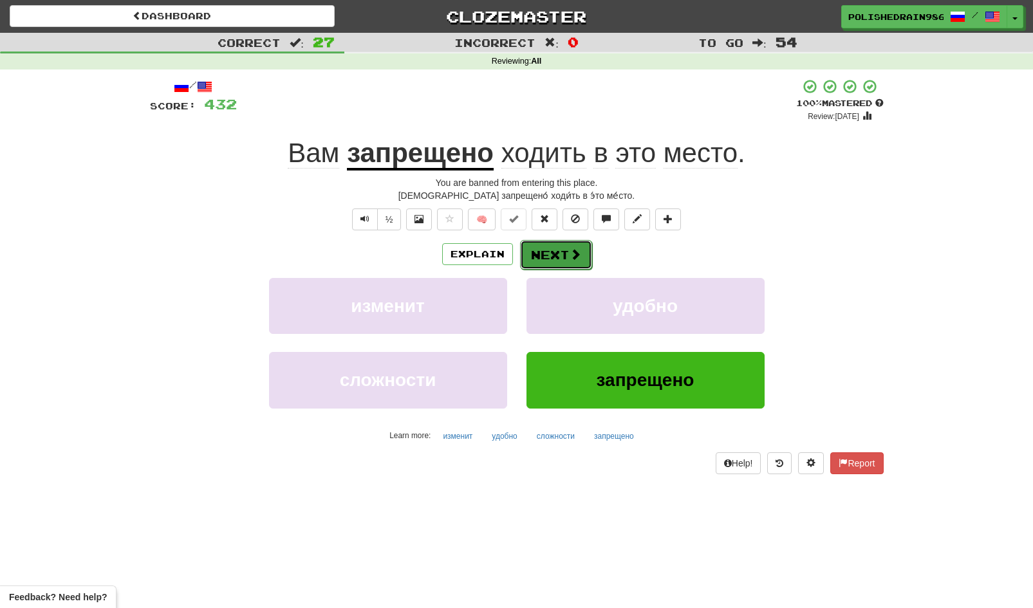
click at [577, 260] on span at bounding box center [576, 254] width 12 height 12
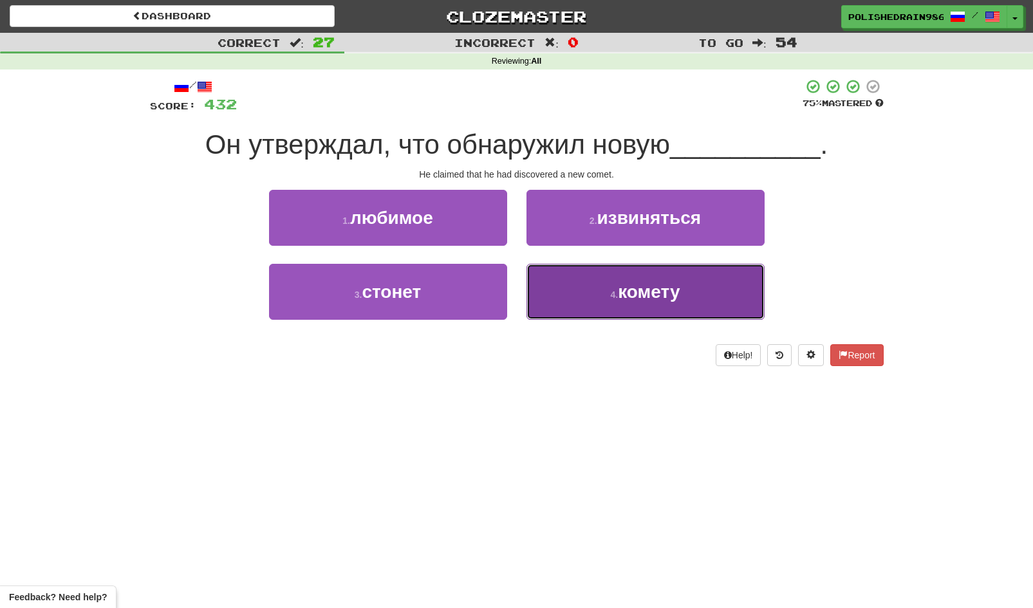
click at [565, 298] on button "4 . комету" at bounding box center [645, 292] width 238 height 56
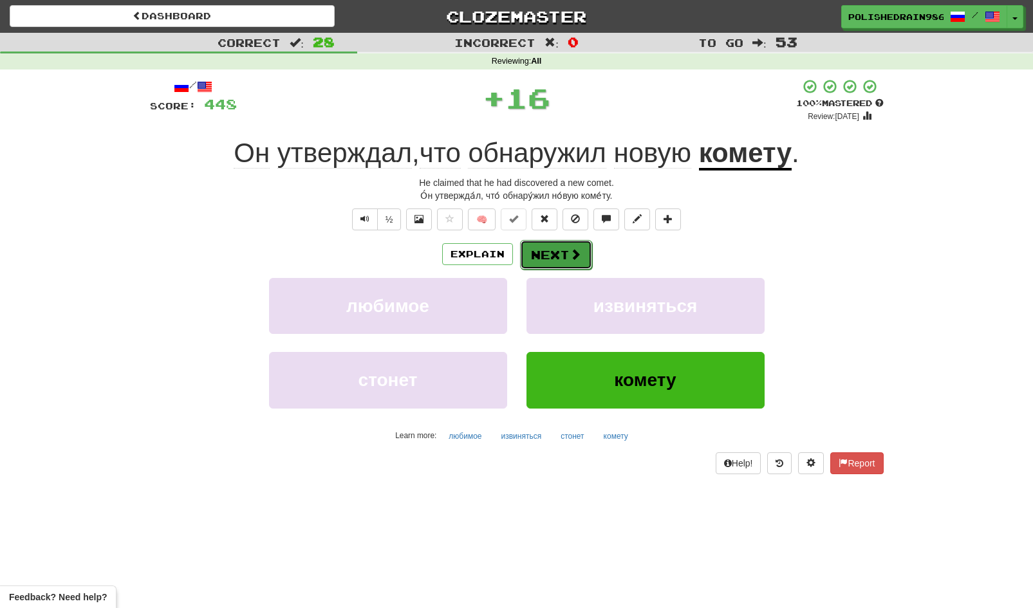
click at [552, 247] on button "Next" at bounding box center [556, 255] width 72 height 30
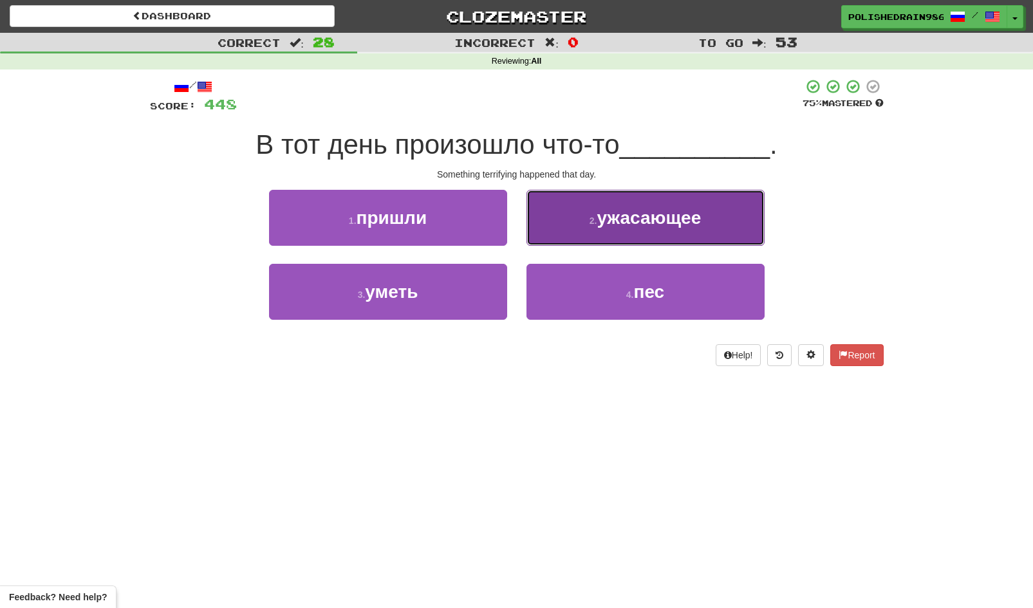
click at [586, 227] on button "2 . ужасающее" at bounding box center [645, 218] width 238 height 56
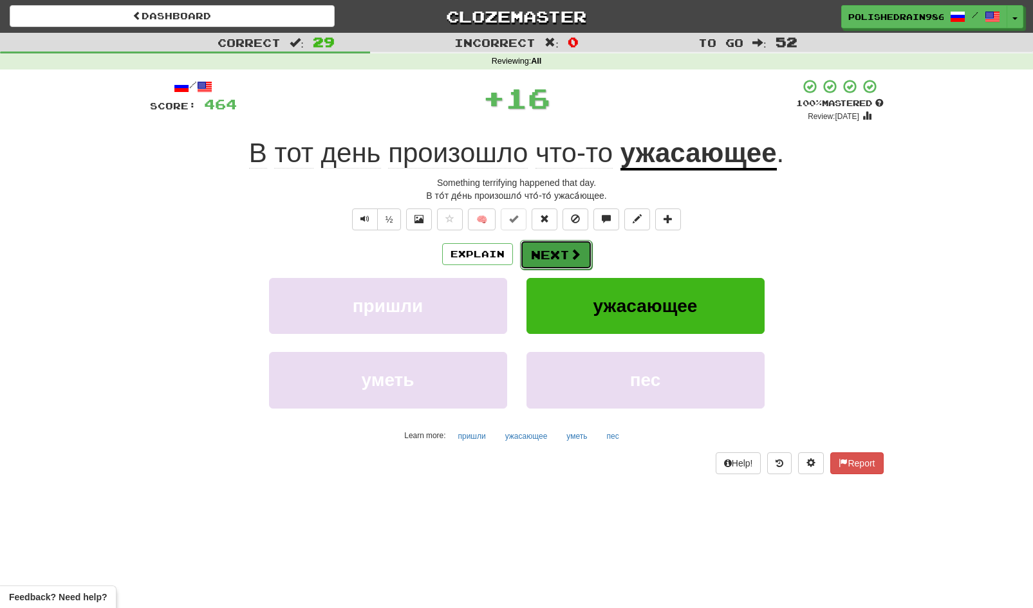
click at [553, 257] on button "Next" at bounding box center [556, 255] width 72 height 30
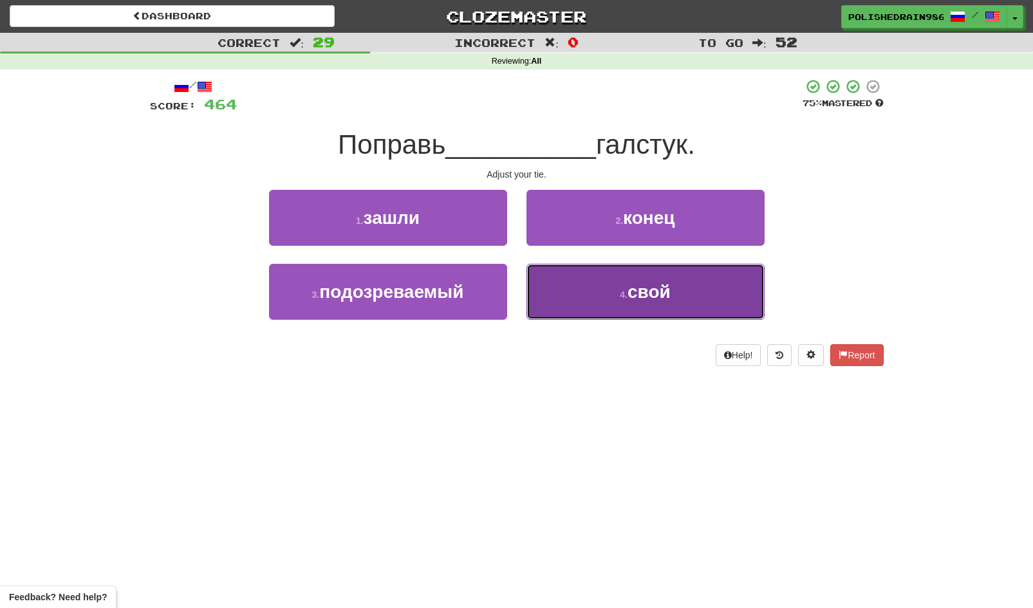
click at [565, 278] on button "4 . свой" at bounding box center [645, 292] width 238 height 56
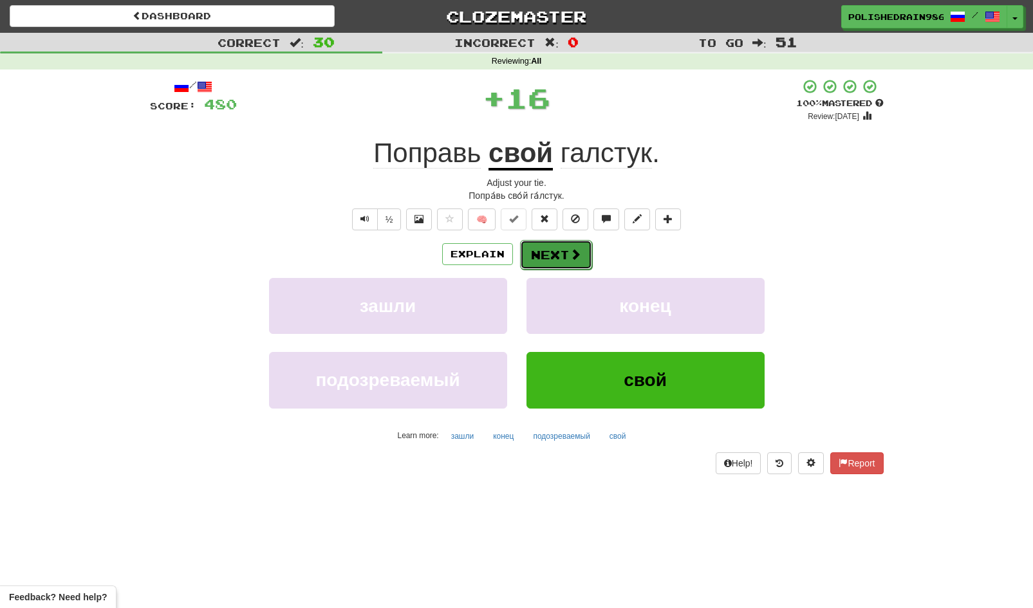
click at [548, 254] on button "Next" at bounding box center [556, 255] width 72 height 30
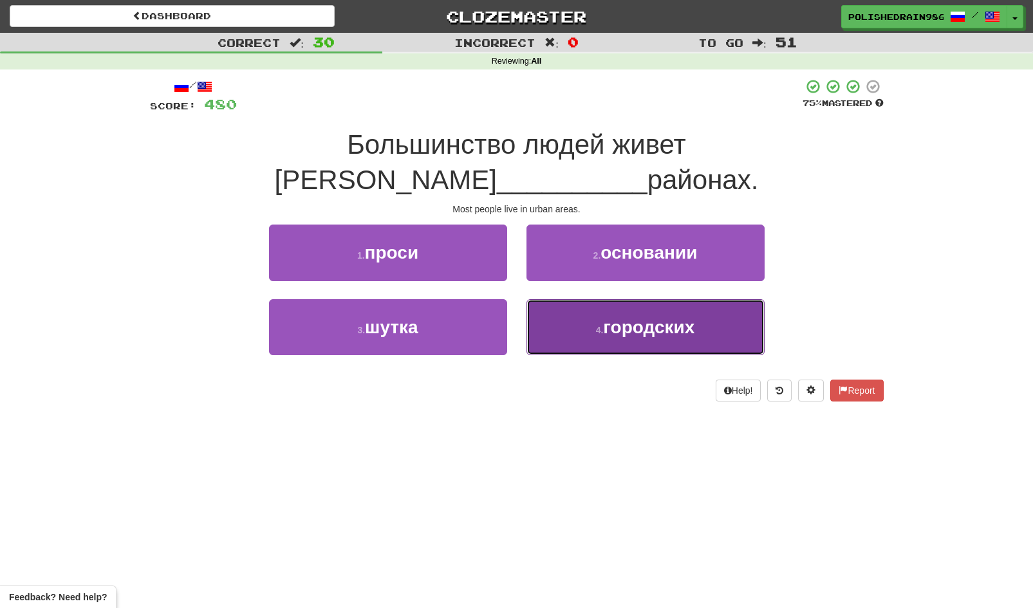
click at [576, 304] on button "4 . городских" at bounding box center [645, 327] width 238 height 56
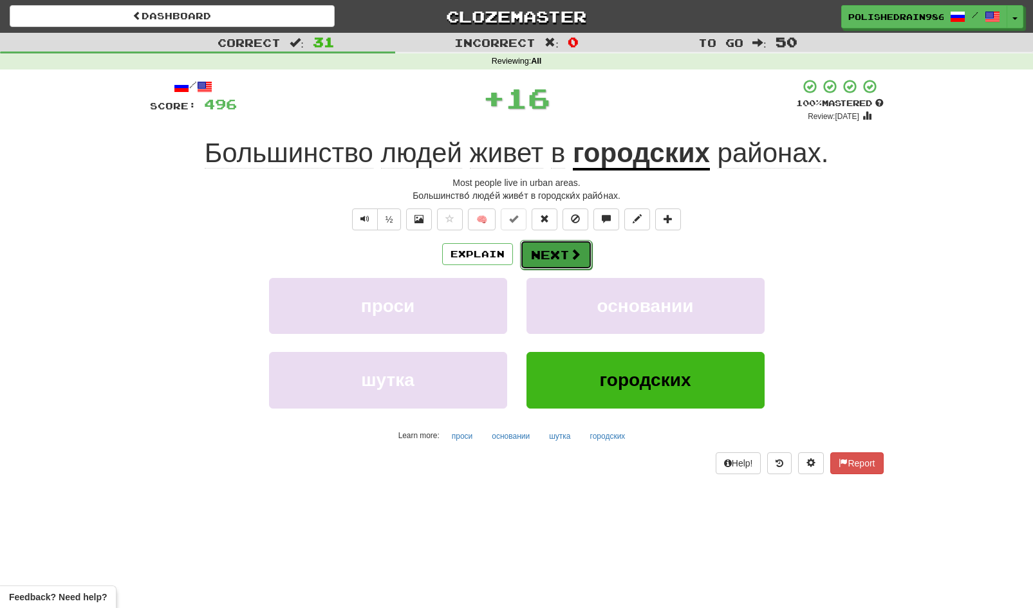
click at [555, 263] on button "Next" at bounding box center [556, 255] width 72 height 30
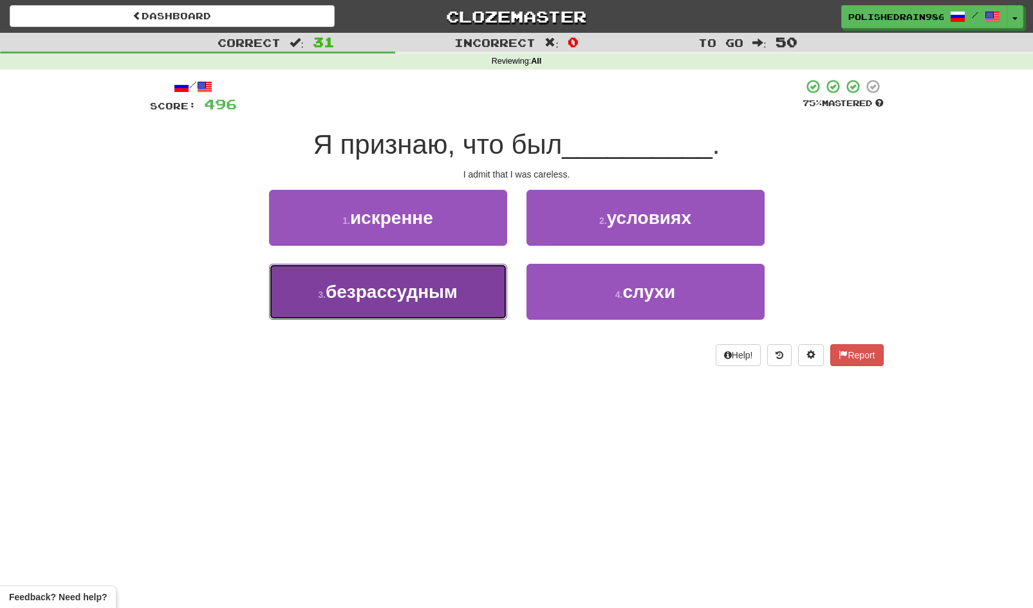
click at [474, 301] on button "3 . безрассудным" at bounding box center [388, 292] width 238 height 56
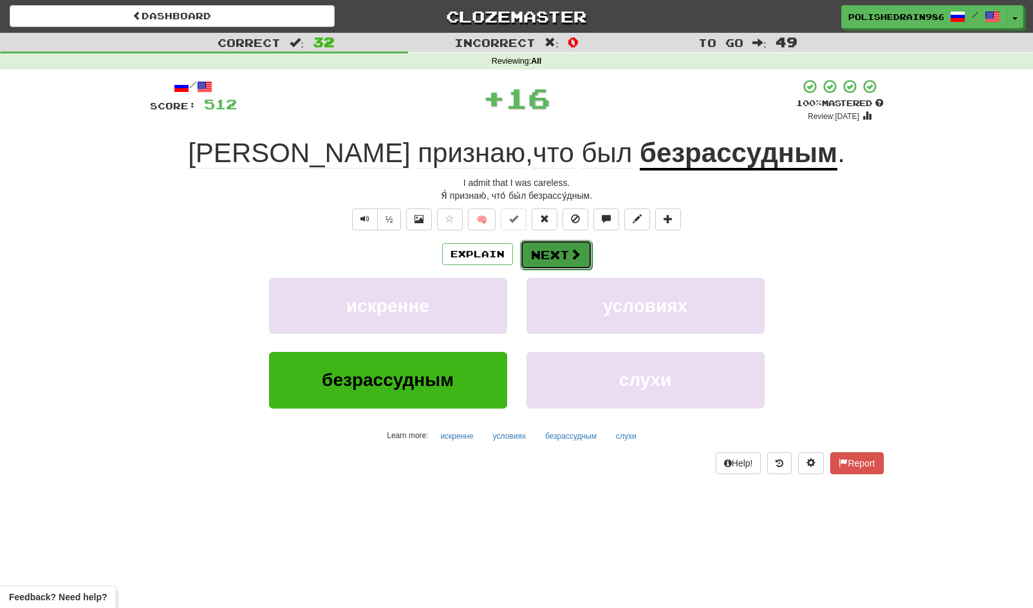
click at [559, 255] on button "Next" at bounding box center [556, 255] width 72 height 30
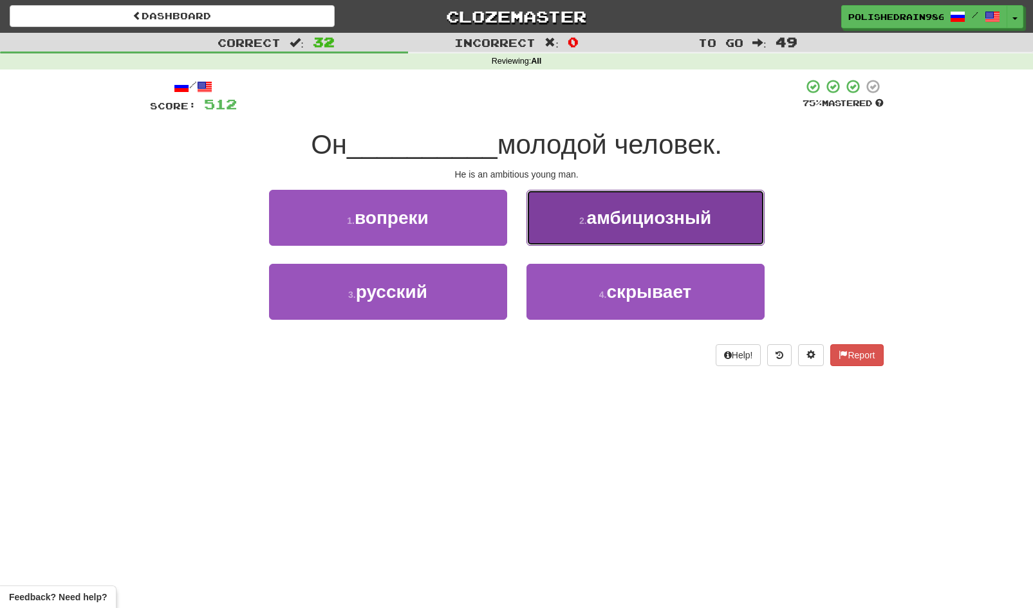
click at [622, 214] on span "амбициозный" at bounding box center [649, 218] width 125 height 20
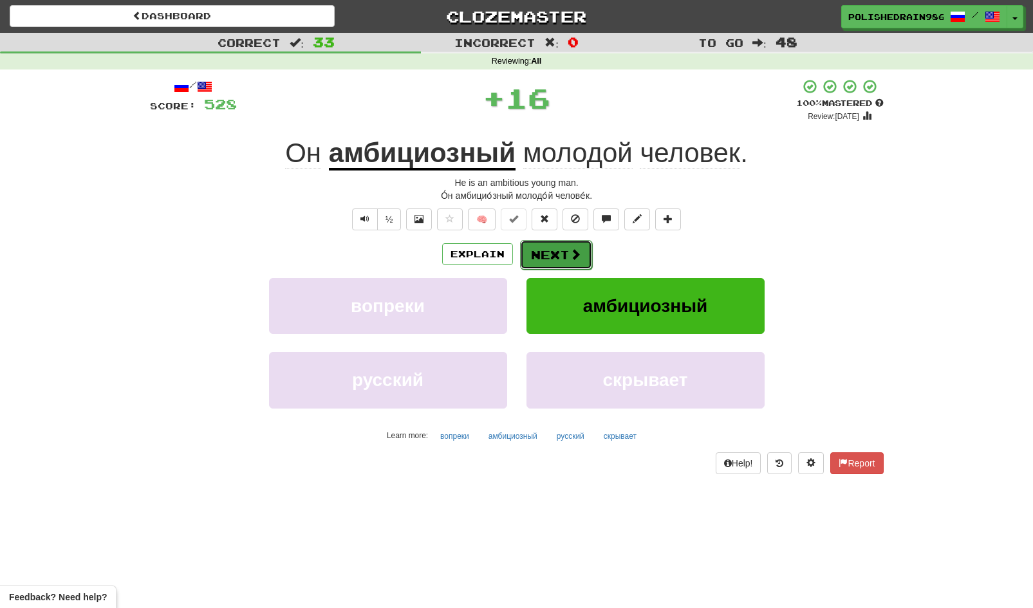
click at [572, 256] on span at bounding box center [576, 254] width 12 height 12
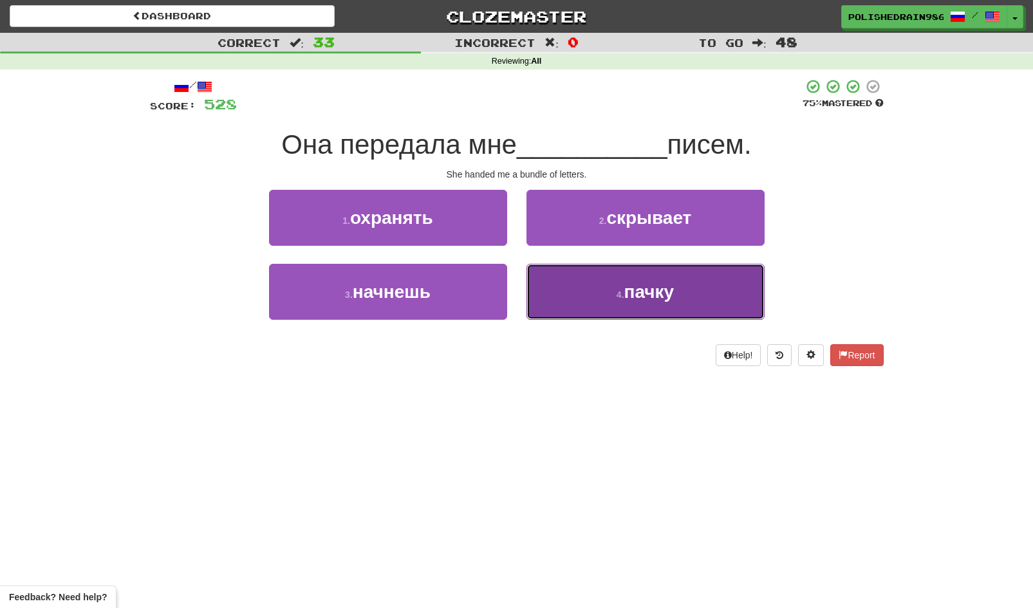
click at [577, 295] on button "4 . пачку" at bounding box center [645, 292] width 238 height 56
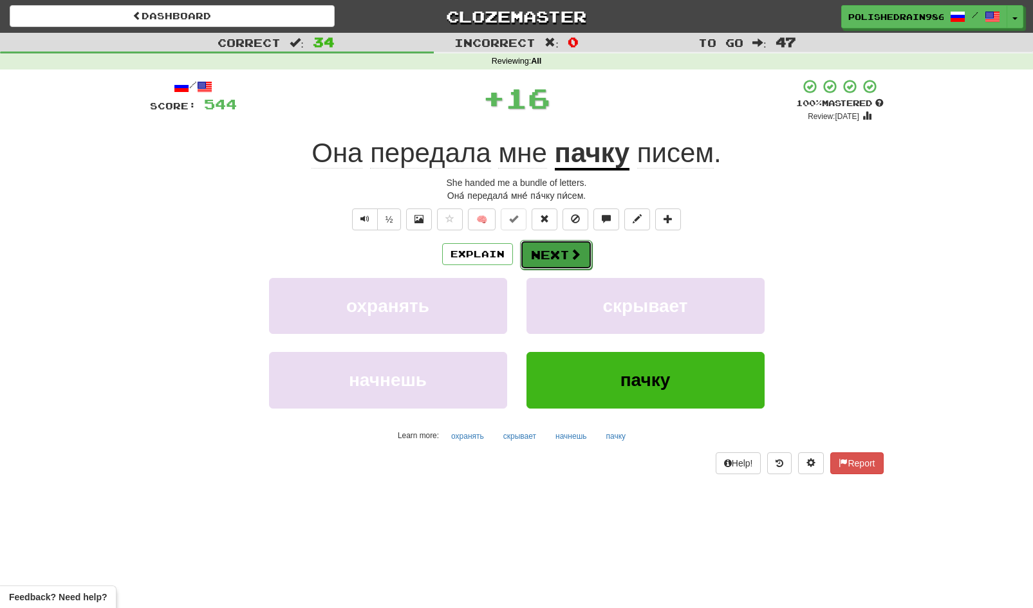
click at [555, 252] on button "Next" at bounding box center [556, 255] width 72 height 30
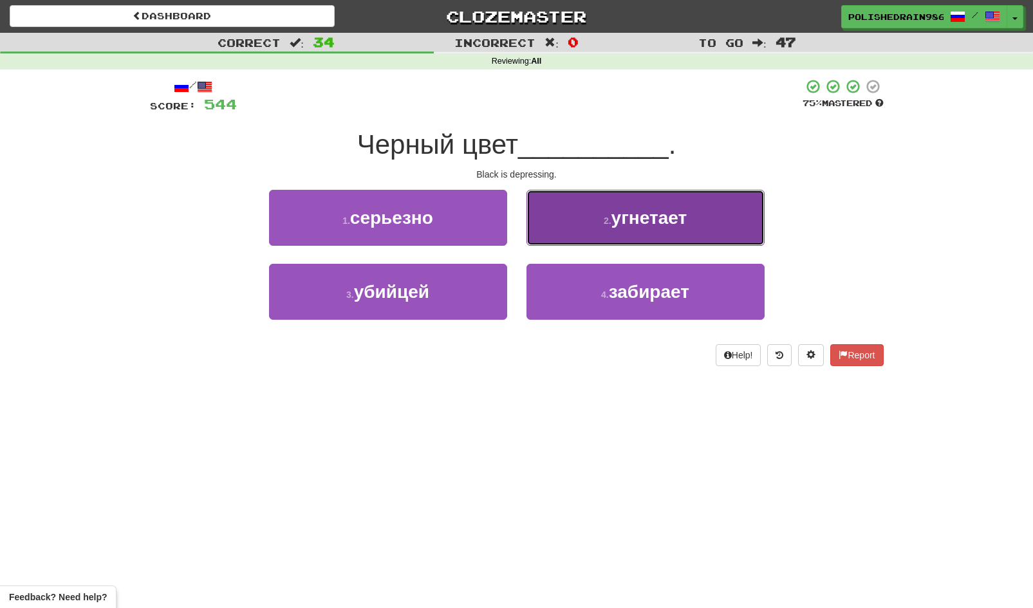
click at [575, 235] on button "2 . угнетает" at bounding box center [645, 218] width 238 height 56
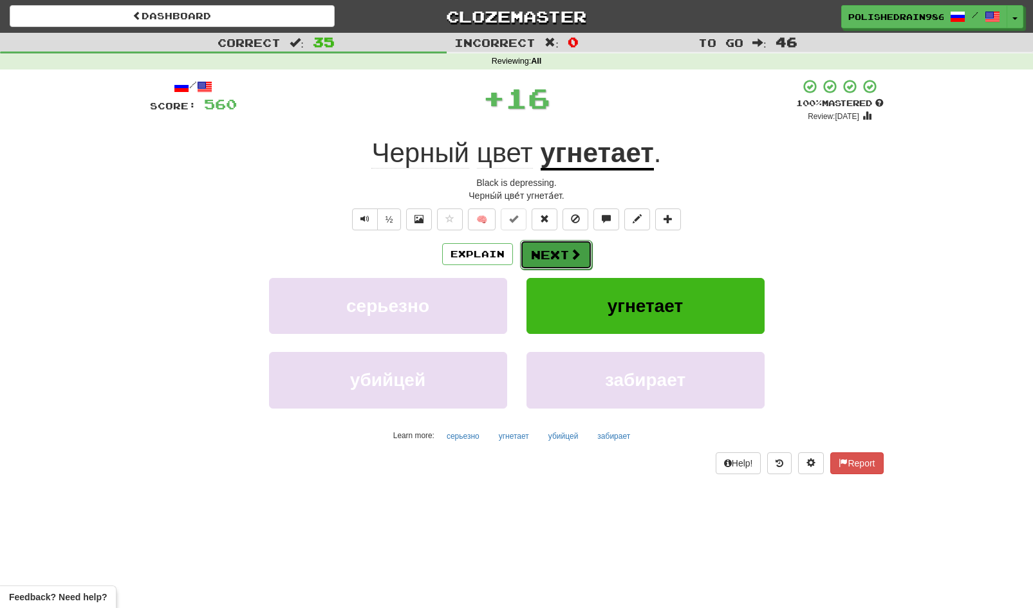
click at [559, 266] on button "Next" at bounding box center [556, 255] width 72 height 30
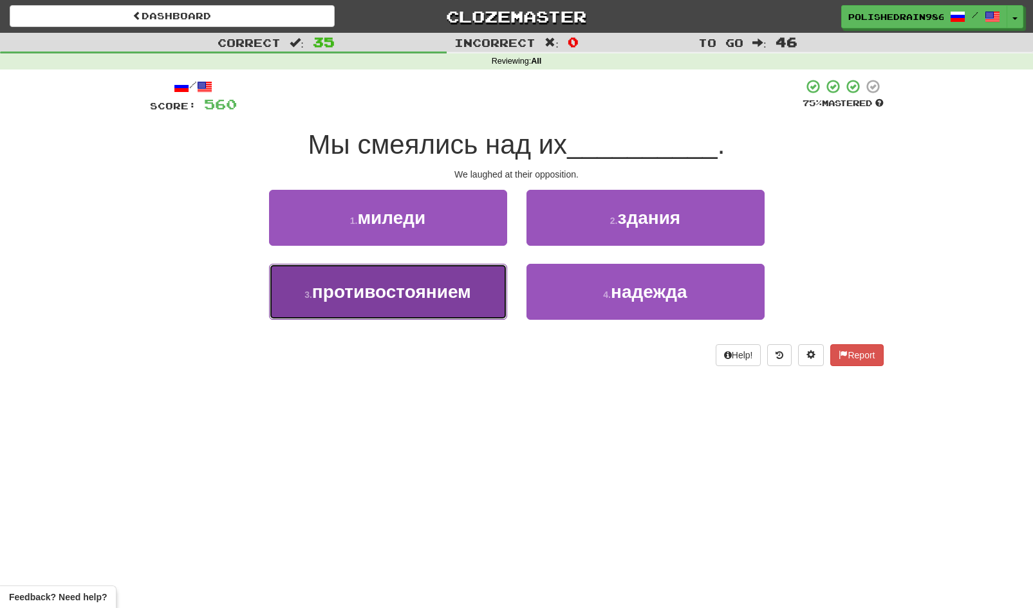
click at [454, 301] on span "противостоянием" at bounding box center [391, 292] width 159 height 20
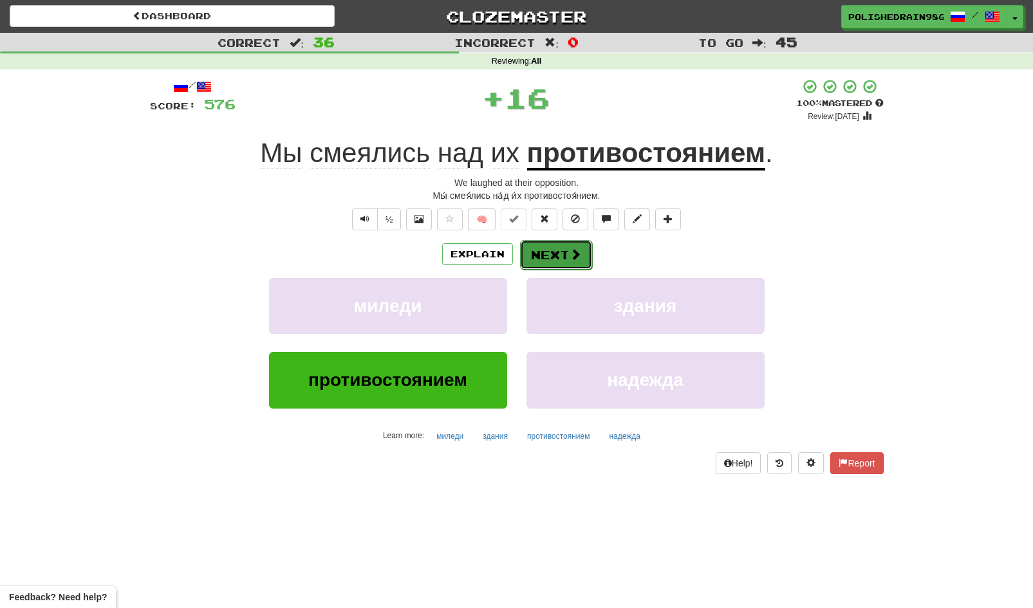
click at [528, 268] on button "Next" at bounding box center [556, 255] width 72 height 30
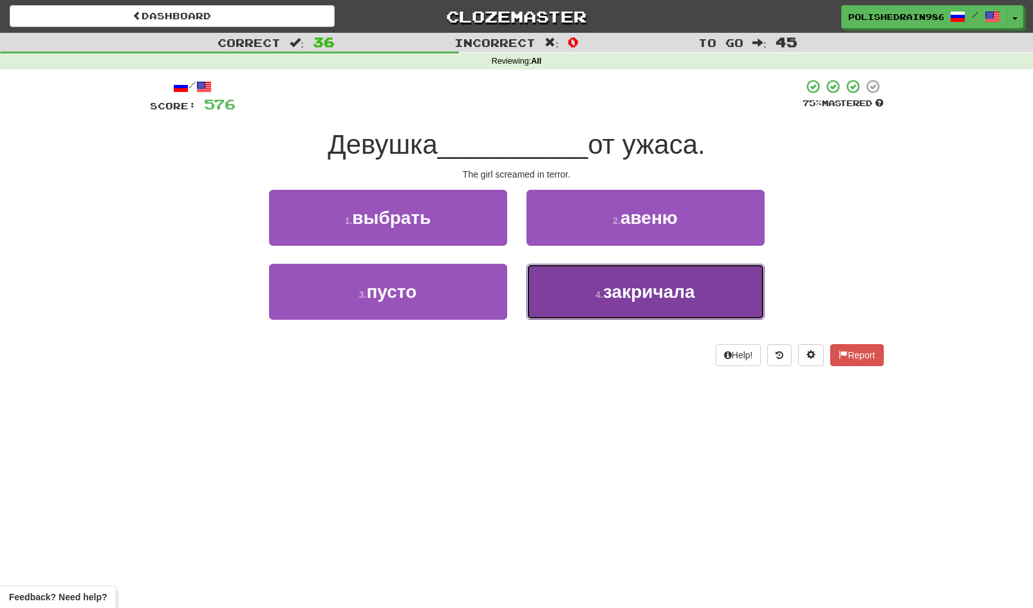
click at [557, 285] on button "4 . закричала" at bounding box center [645, 292] width 238 height 56
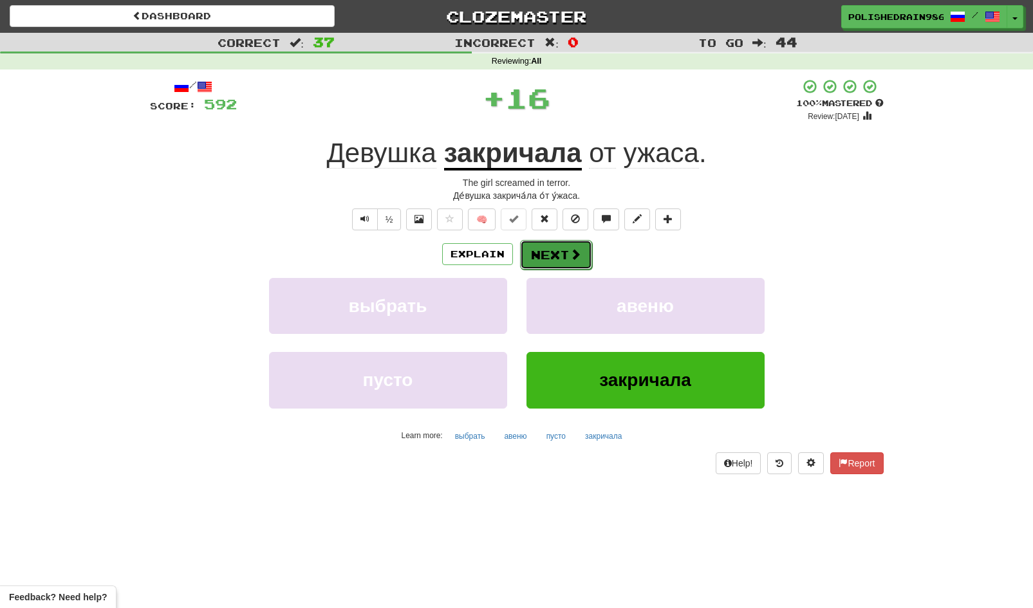
click at [553, 257] on button "Next" at bounding box center [556, 255] width 72 height 30
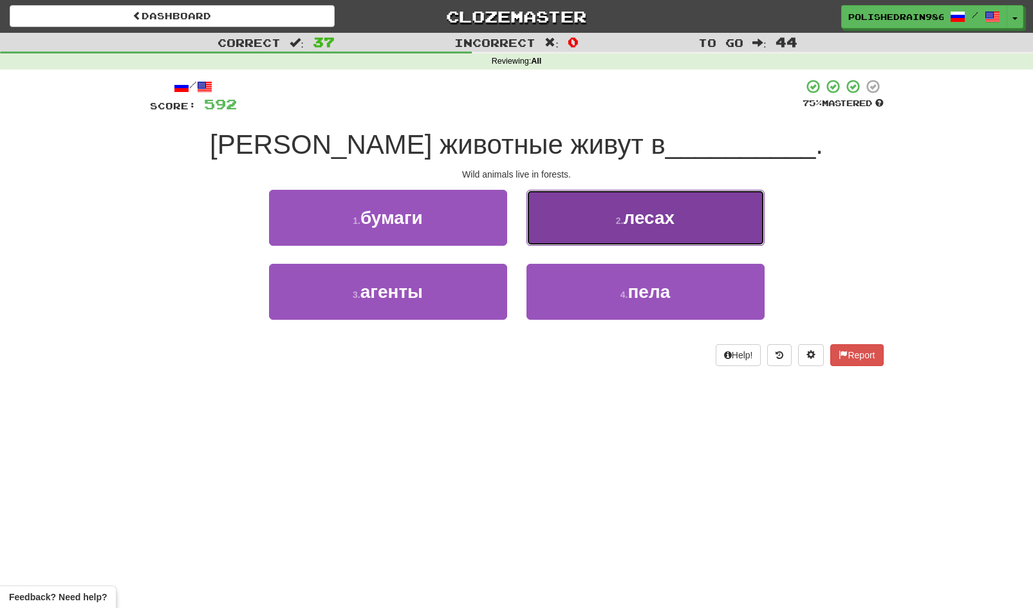
click at [588, 227] on button "2 . лесах" at bounding box center [645, 218] width 238 height 56
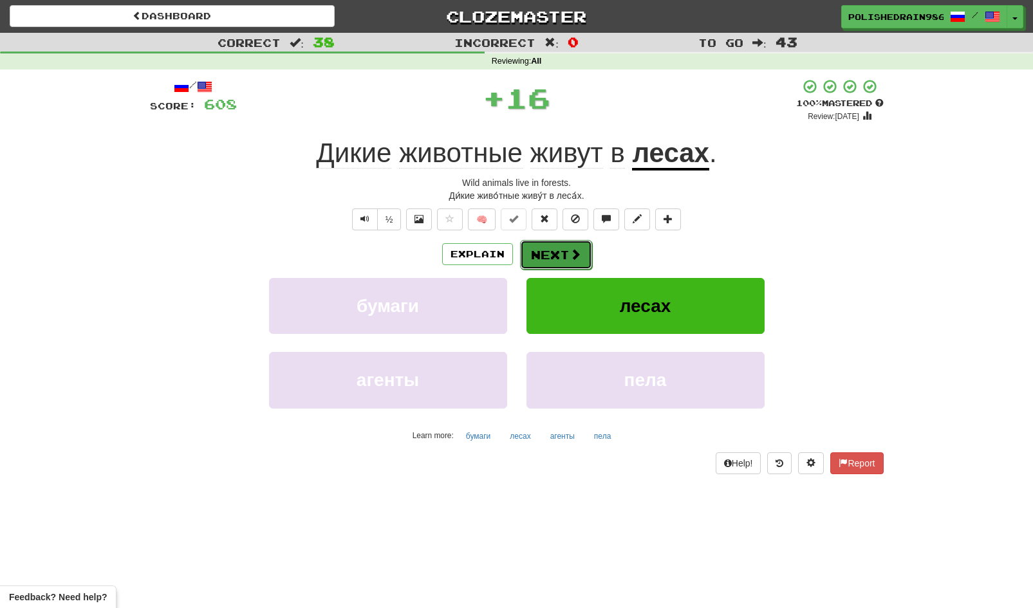
click at [557, 256] on button "Next" at bounding box center [556, 255] width 72 height 30
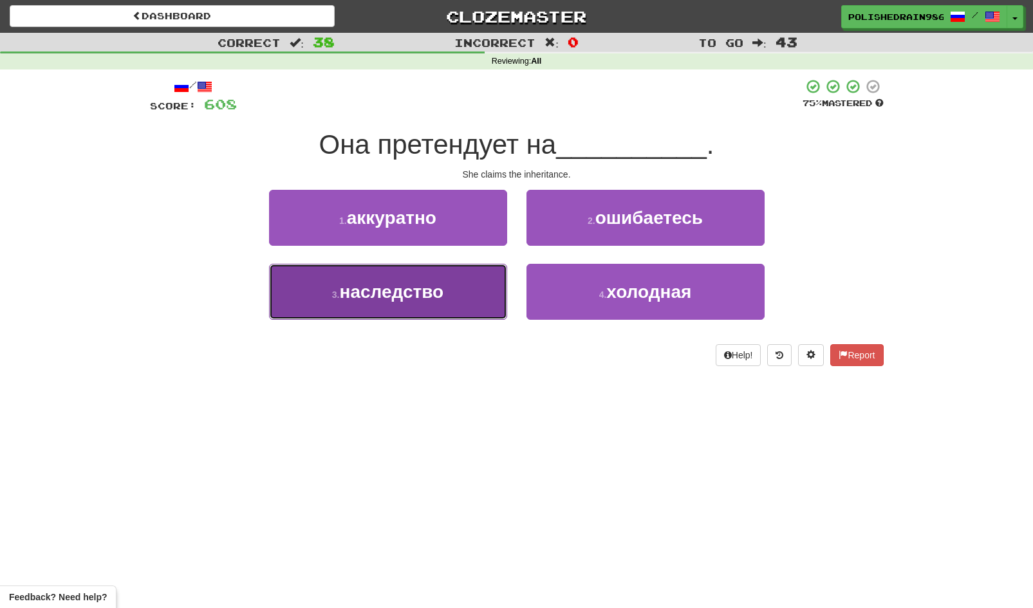
click at [449, 313] on button "3 . наследство" at bounding box center [388, 292] width 238 height 56
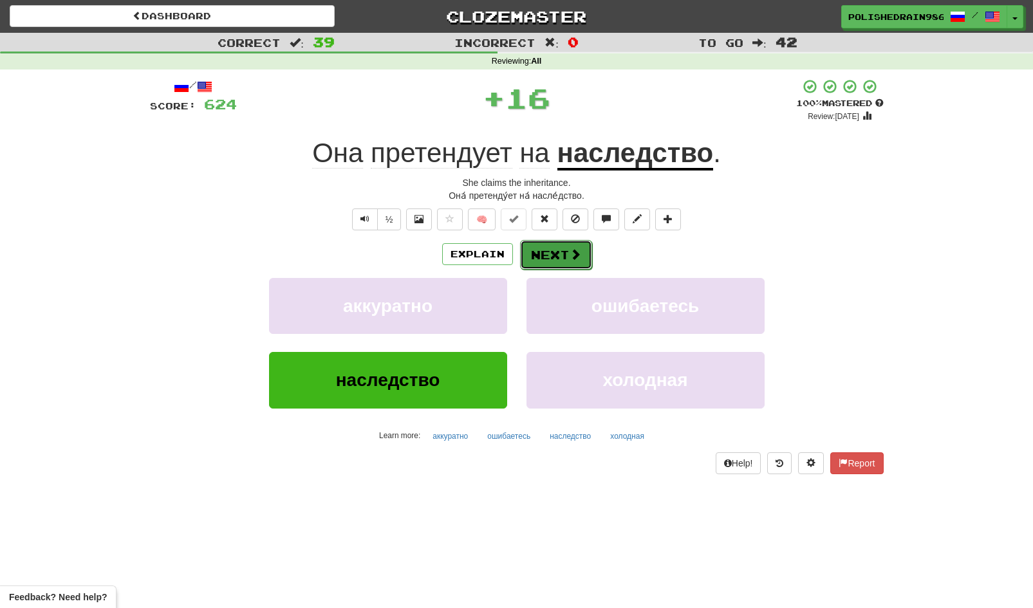
click at [541, 265] on button "Next" at bounding box center [556, 255] width 72 height 30
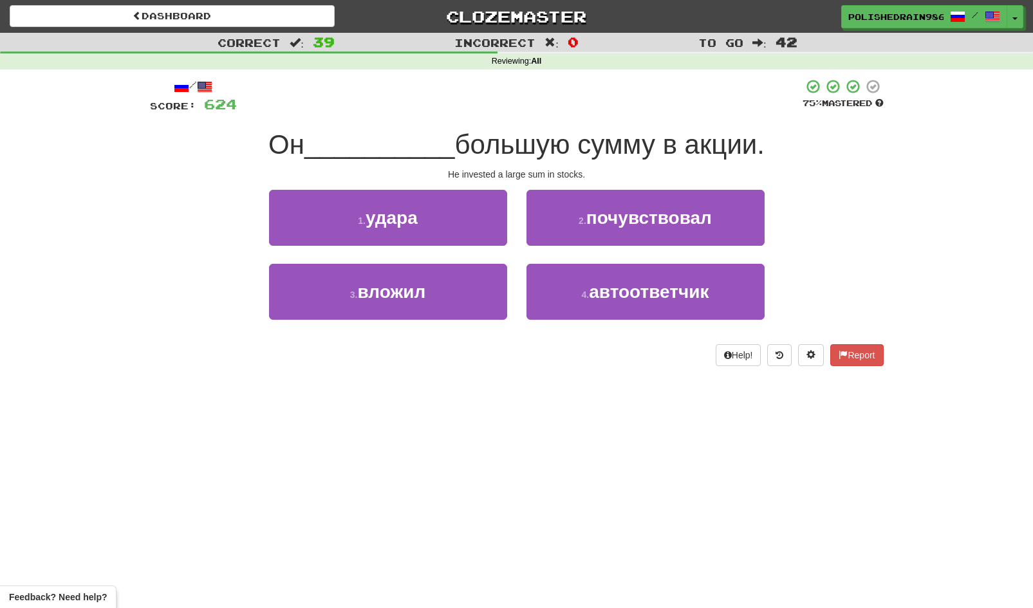
click at [414, 320] on div "3 . вложил" at bounding box center [387, 301] width 257 height 74
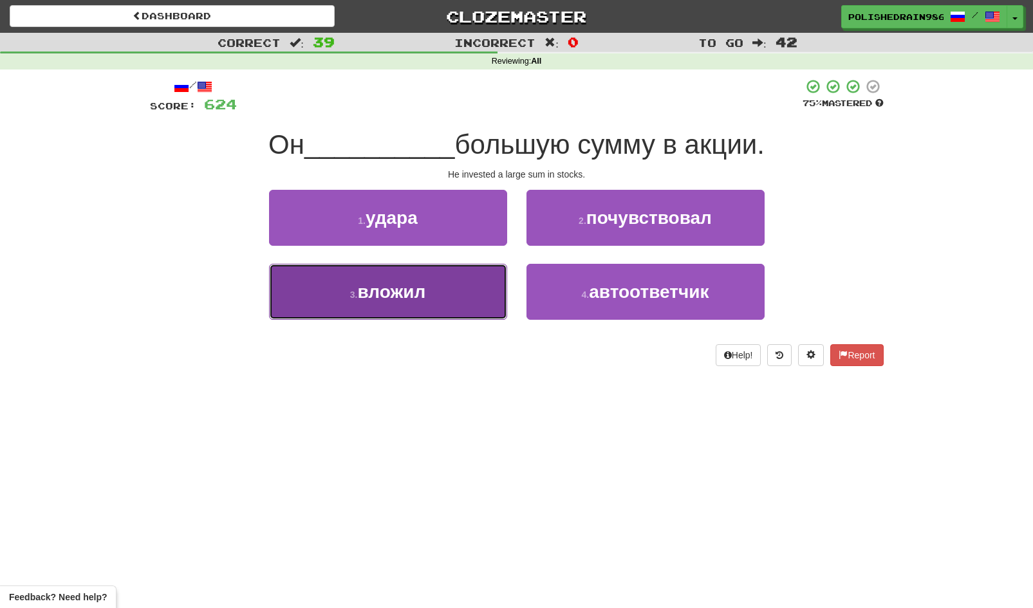
click at [481, 297] on button "3 . вложил" at bounding box center [388, 292] width 238 height 56
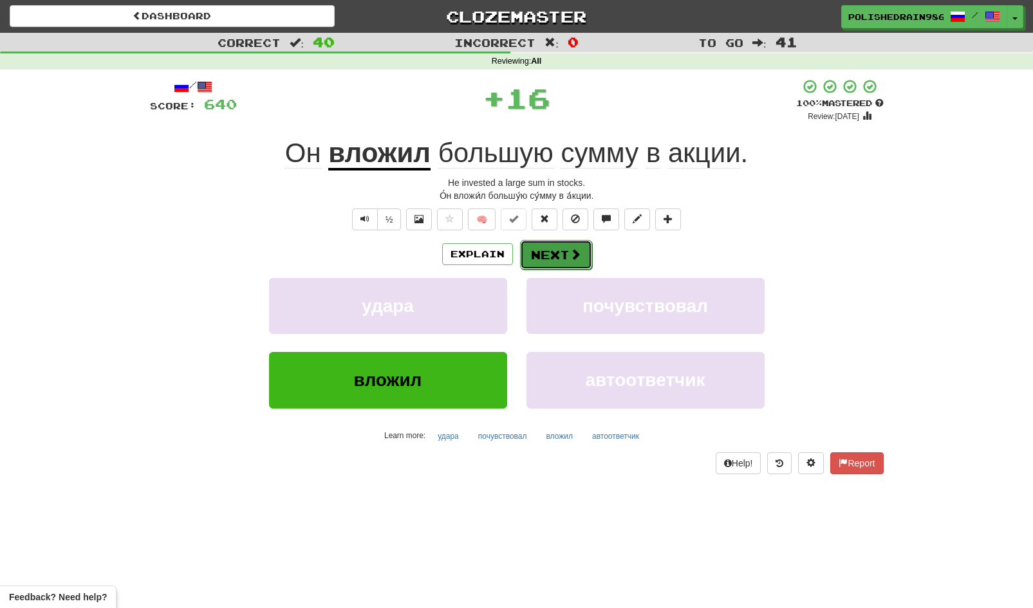
click at [558, 253] on button "Next" at bounding box center [556, 255] width 72 height 30
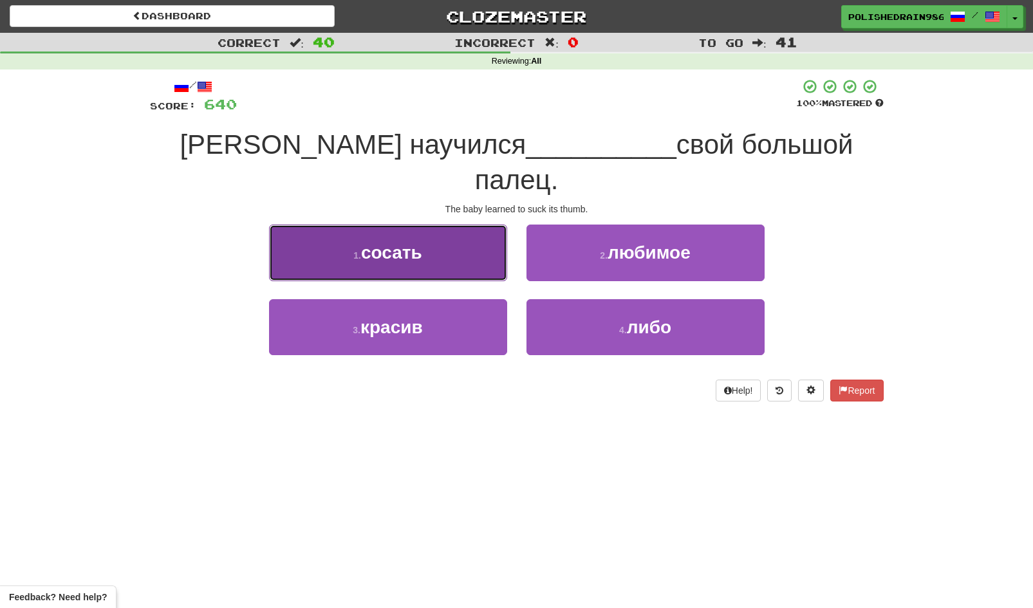
click at [420, 230] on button "1 . сосать" at bounding box center [388, 253] width 238 height 56
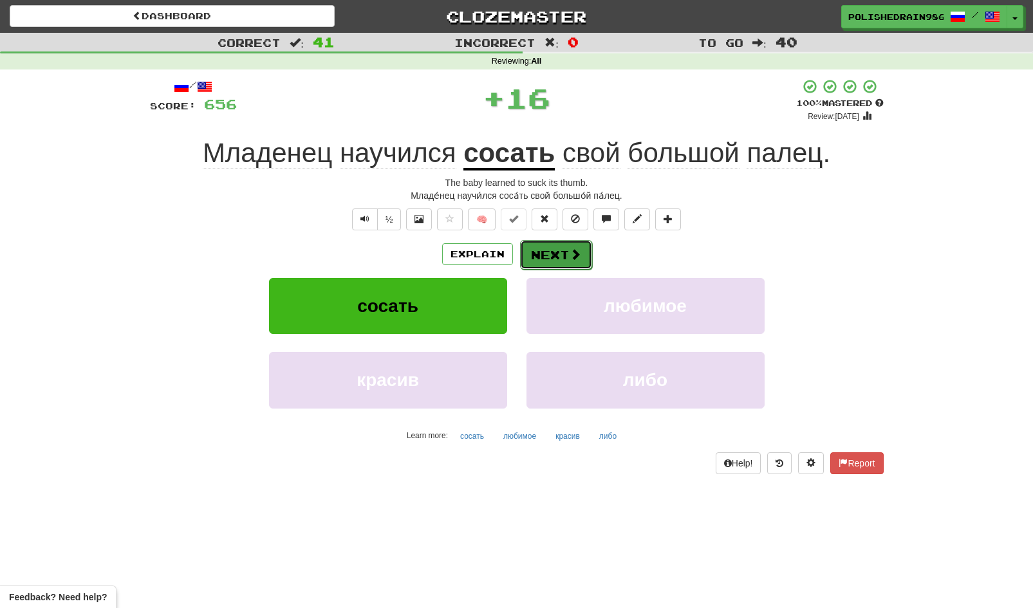
click at [576, 256] on span at bounding box center [576, 254] width 12 height 12
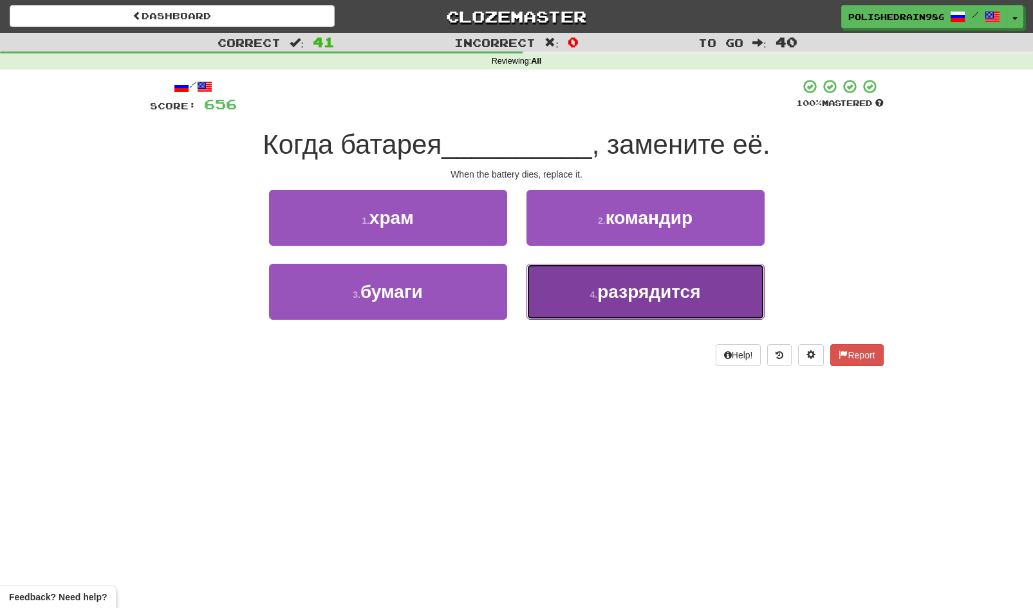
click at [597, 297] on small "4 ." at bounding box center [594, 295] width 8 height 10
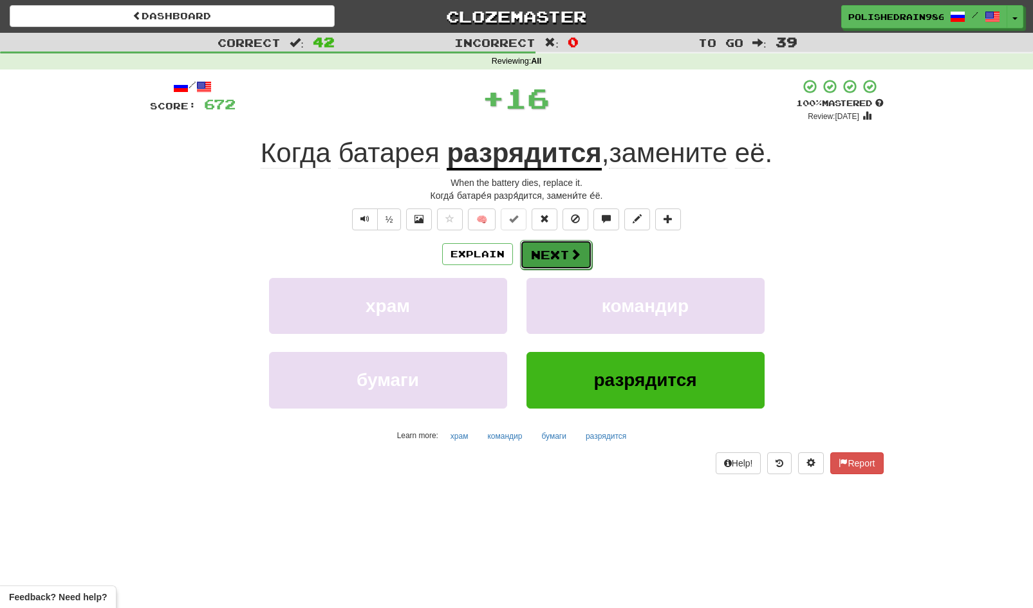
click at [562, 258] on button "Next" at bounding box center [556, 255] width 72 height 30
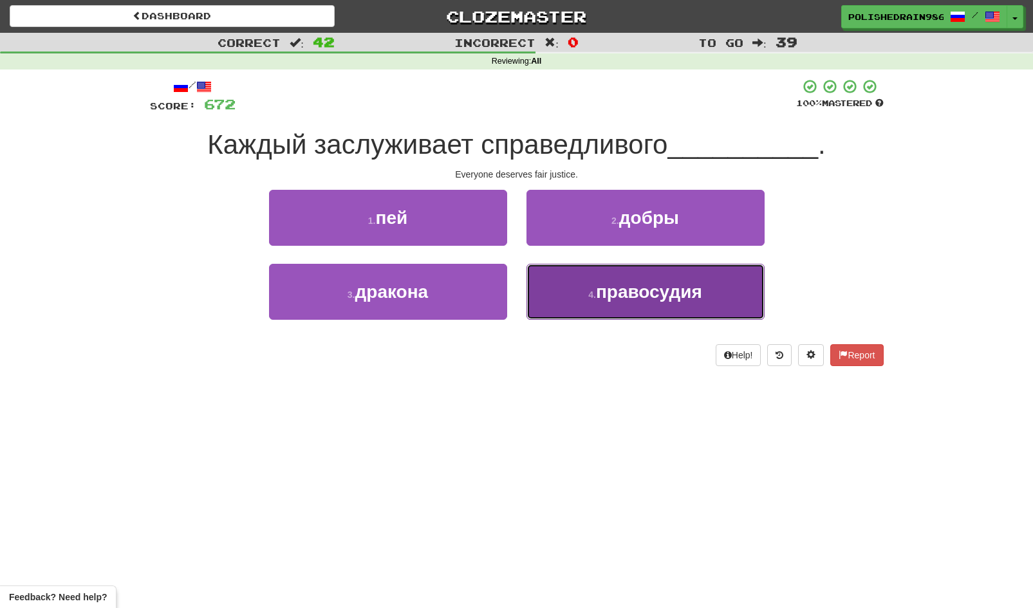
click at [597, 301] on span "правосудия" at bounding box center [649, 292] width 106 height 20
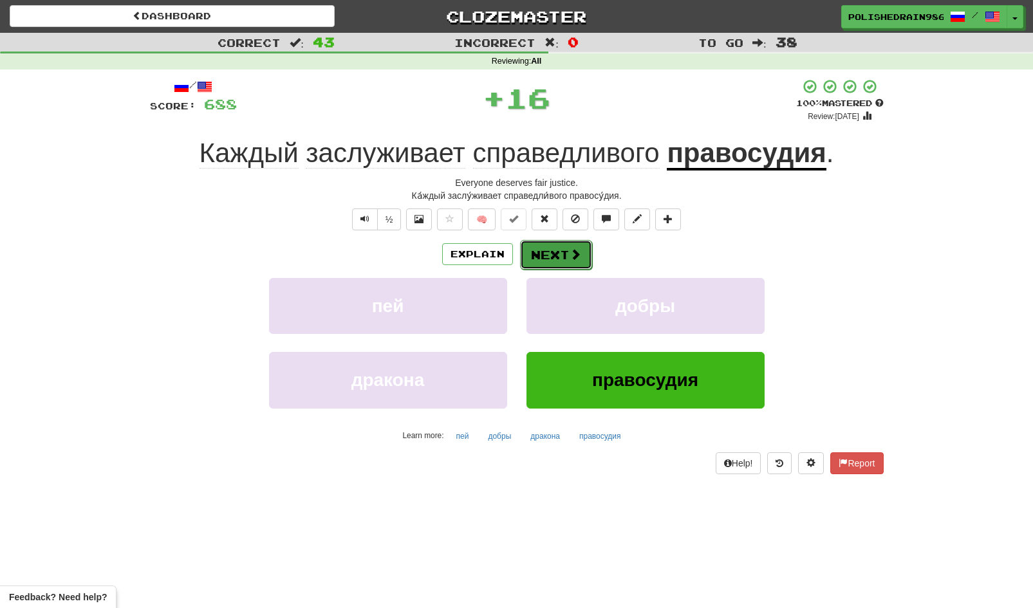
click at [543, 255] on button "Next" at bounding box center [556, 255] width 72 height 30
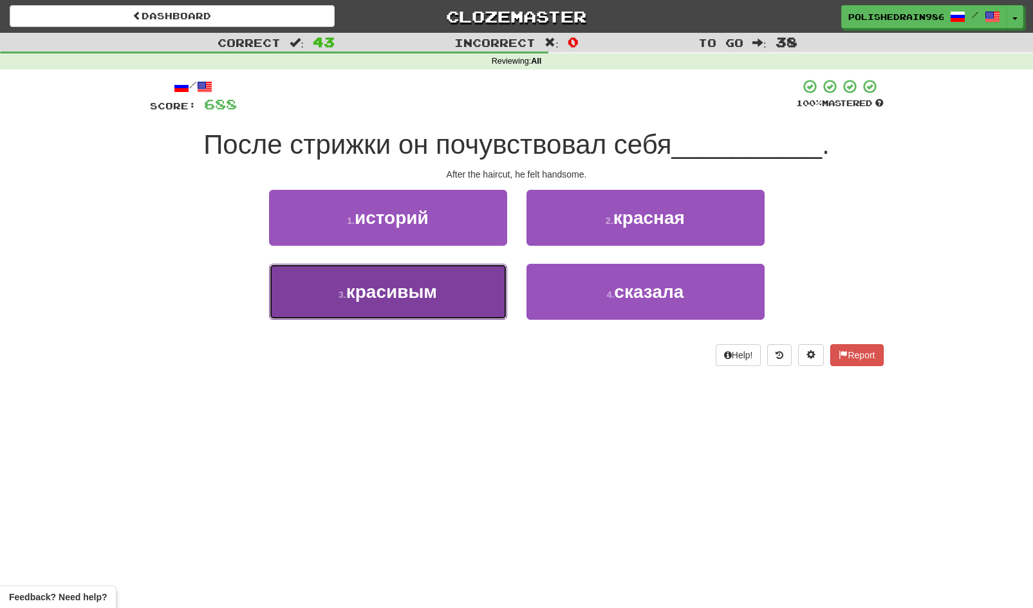
click at [463, 296] on button "3 . красивым" at bounding box center [388, 292] width 238 height 56
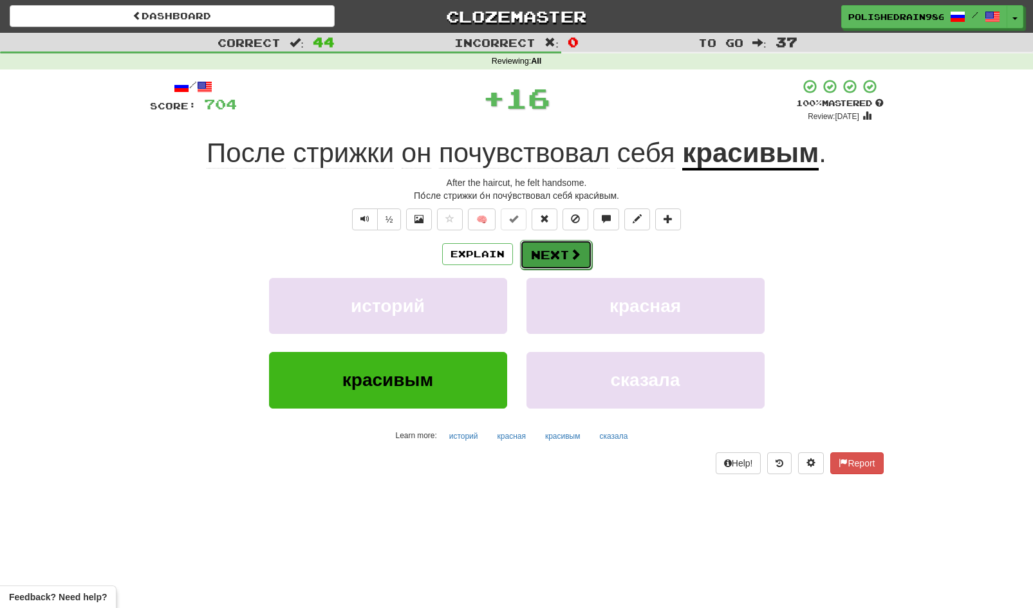
click at [555, 255] on button "Next" at bounding box center [556, 255] width 72 height 30
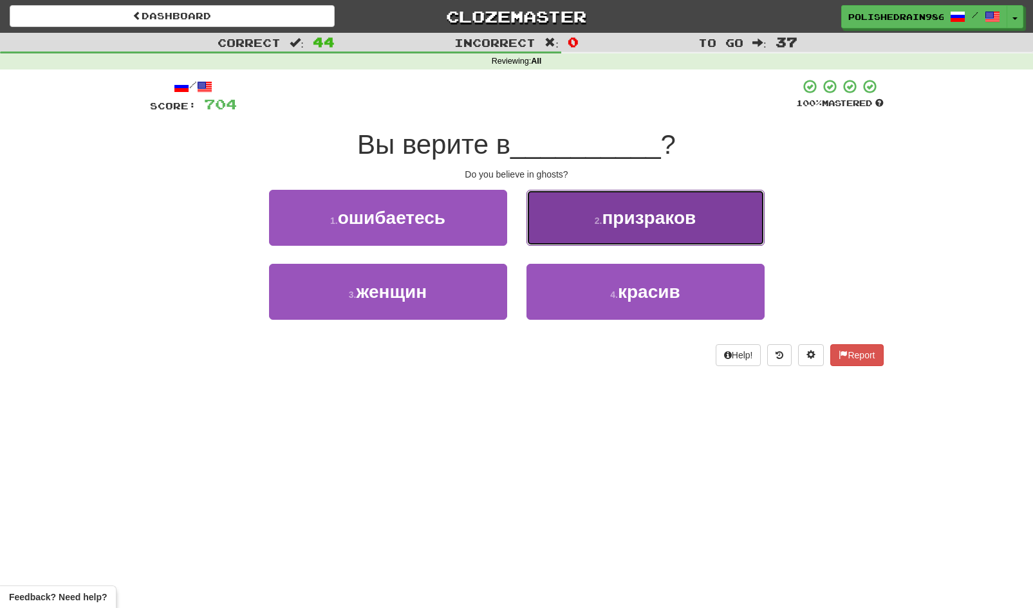
click at [590, 220] on button "2 . призраков" at bounding box center [645, 218] width 238 height 56
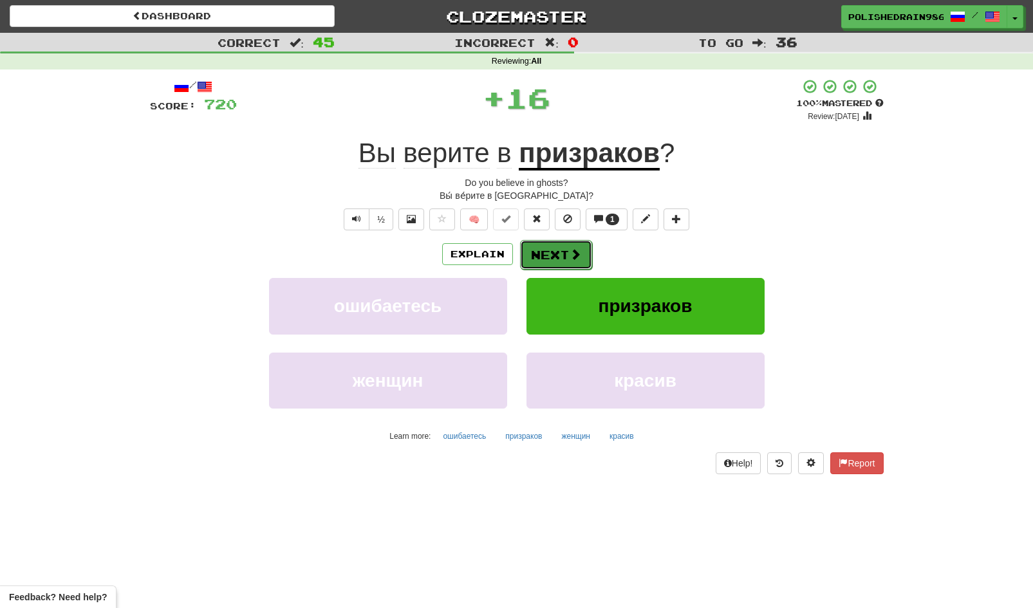
click at [556, 257] on button "Next" at bounding box center [556, 255] width 72 height 30
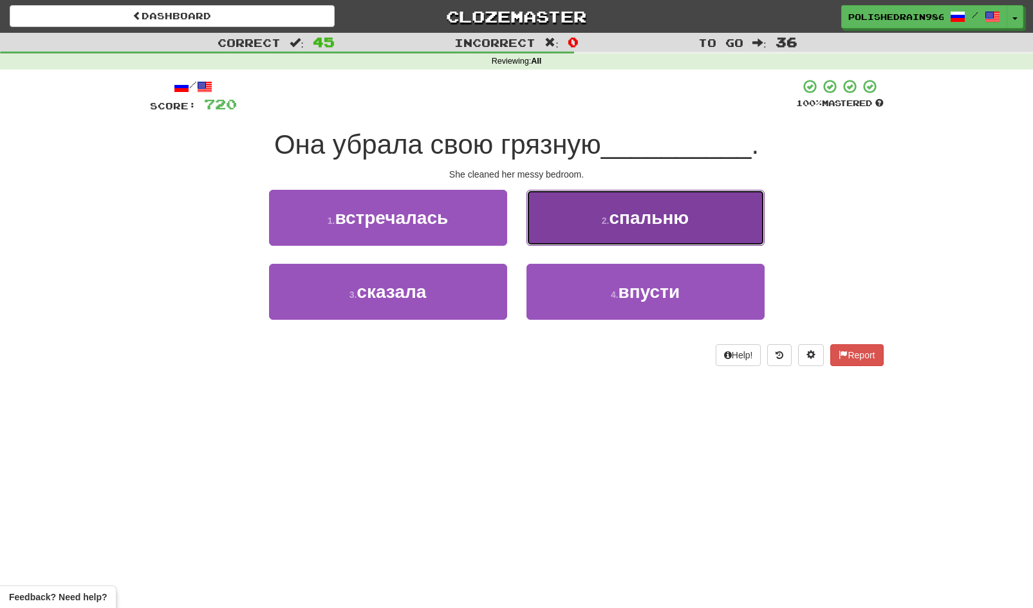
click at [597, 212] on button "2 . спальню" at bounding box center [645, 218] width 238 height 56
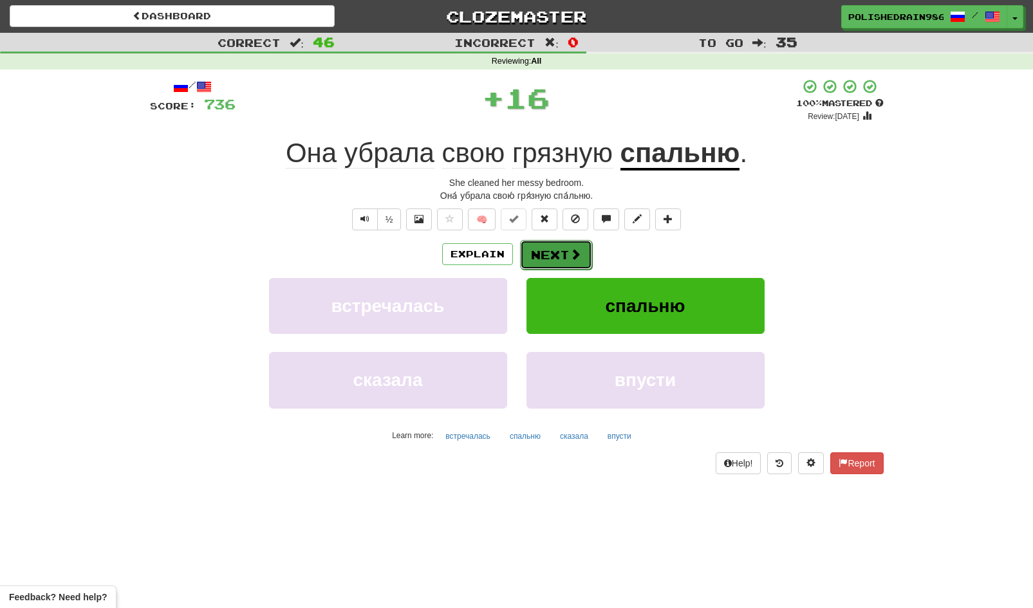
click at [544, 254] on button "Next" at bounding box center [556, 255] width 72 height 30
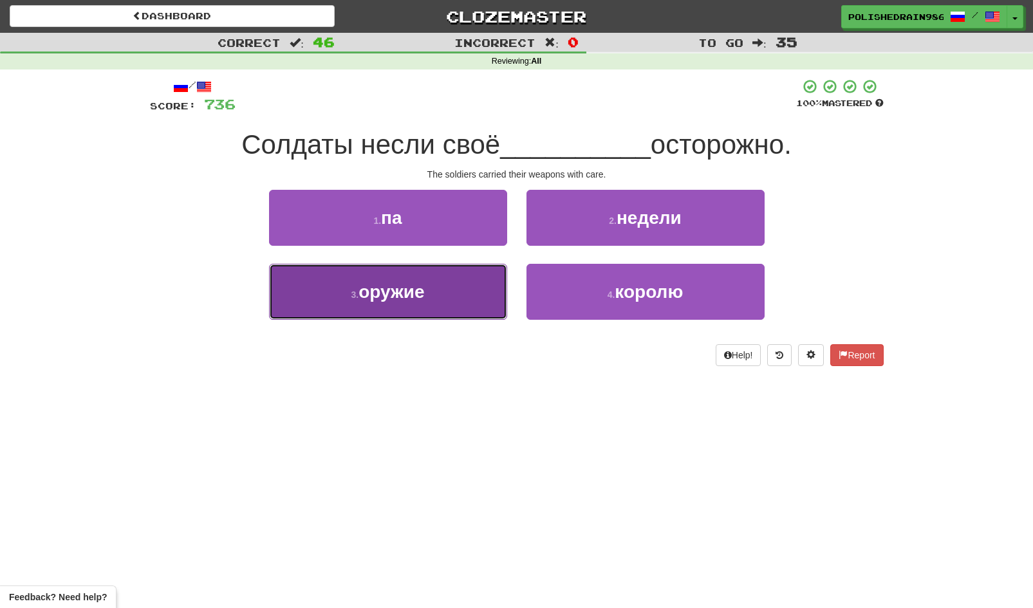
click at [444, 302] on button "3 . оружие" at bounding box center [388, 292] width 238 height 56
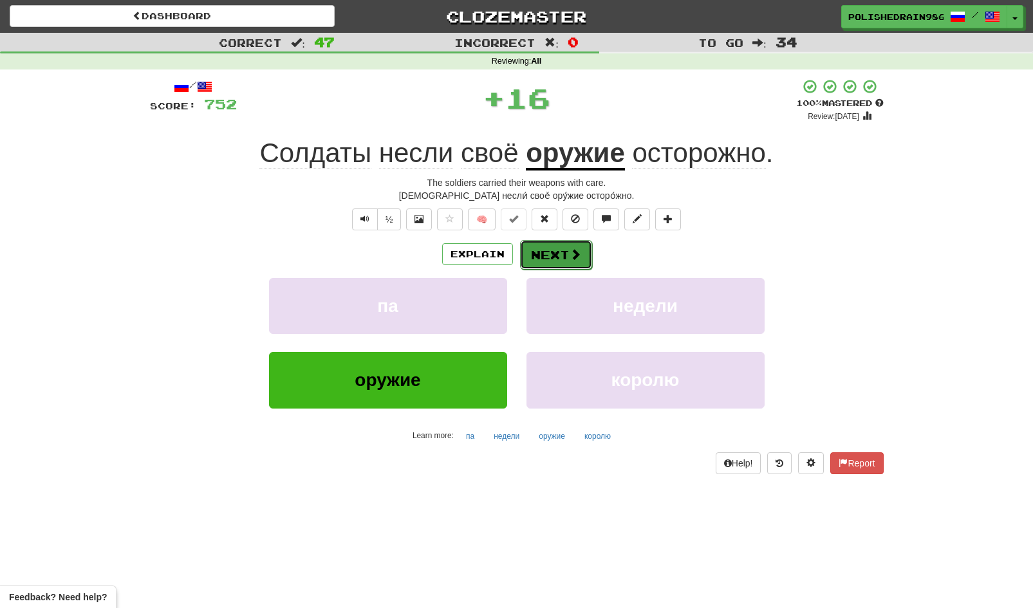
click at [559, 257] on button "Next" at bounding box center [556, 255] width 72 height 30
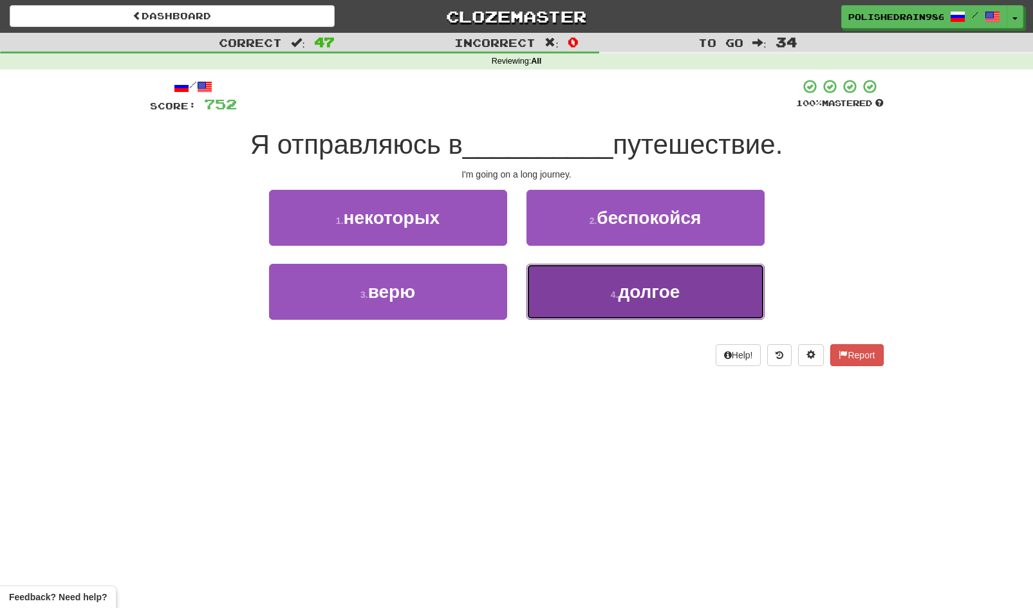
click at [635, 301] on span "долгое" at bounding box center [649, 292] width 62 height 20
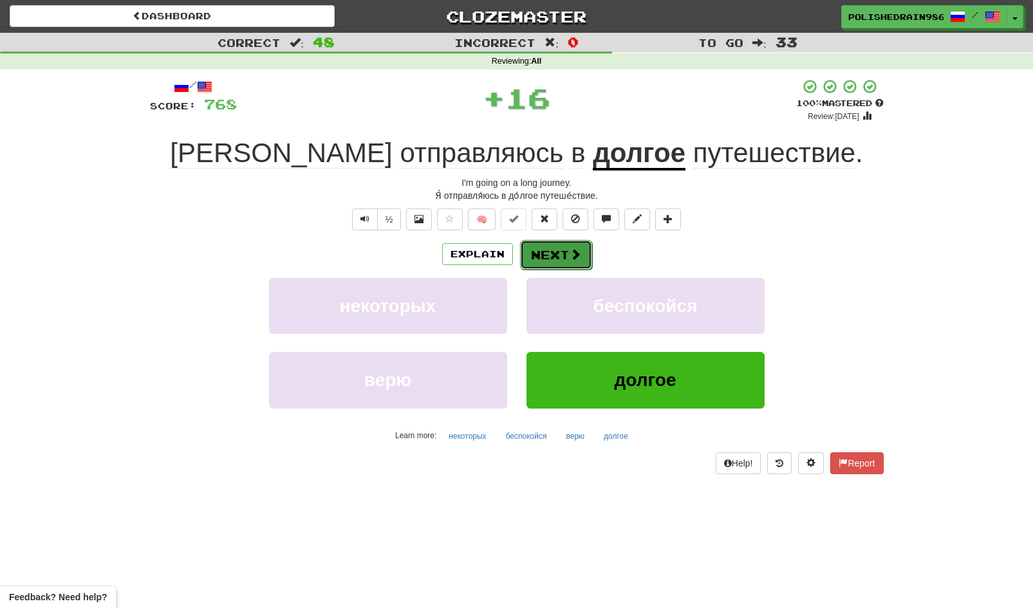
click at [564, 255] on button "Next" at bounding box center [556, 255] width 72 height 30
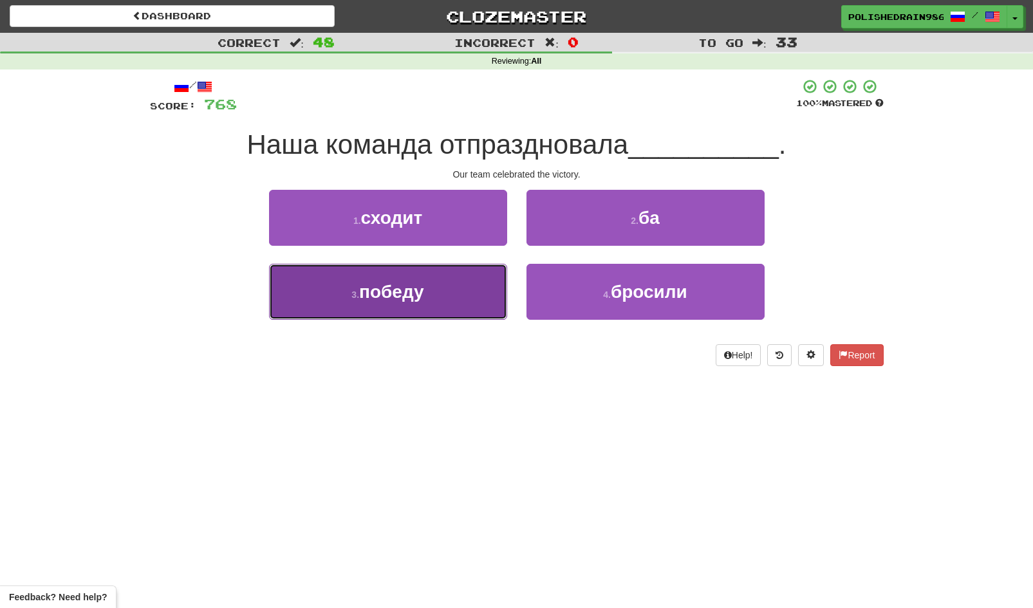
click at [450, 288] on button "3 . победу" at bounding box center [388, 292] width 238 height 56
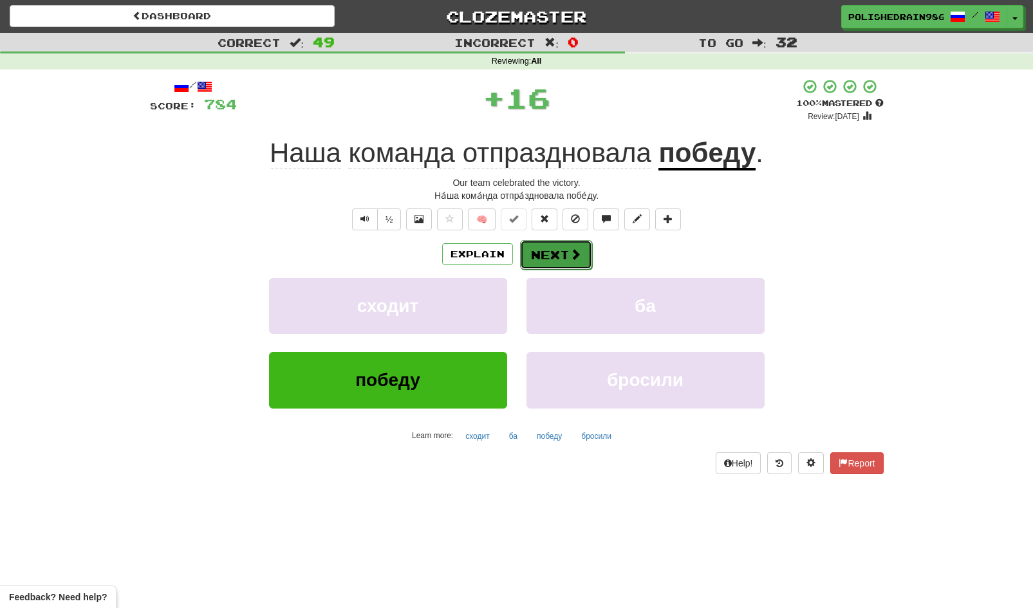
click at [552, 252] on button "Next" at bounding box center [556, 255] width 72 height 30
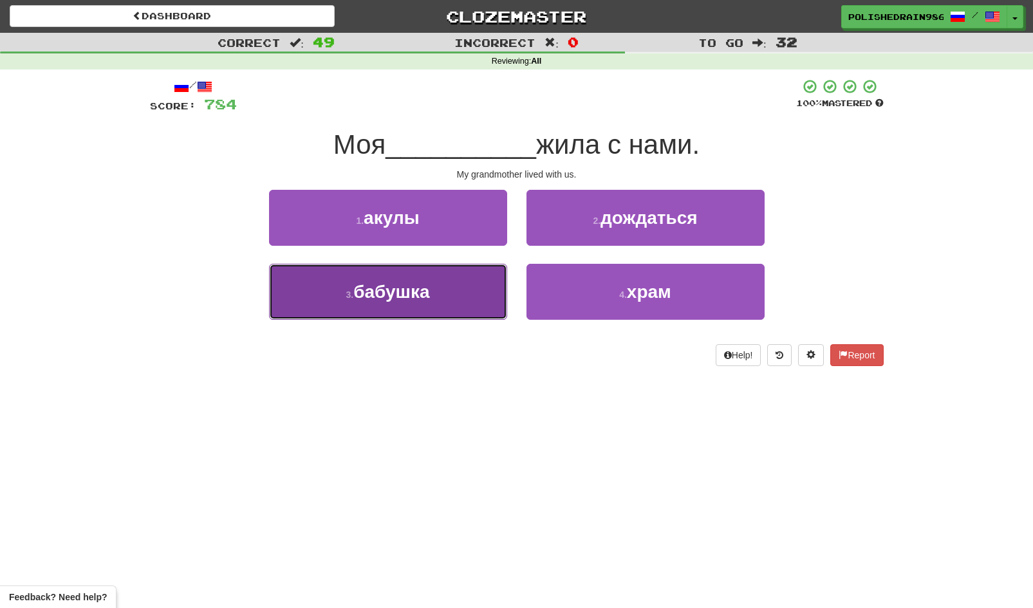
click at [461, 286] on button "3 . бабушка" at bounding box center [388, 292] width 238 height 56
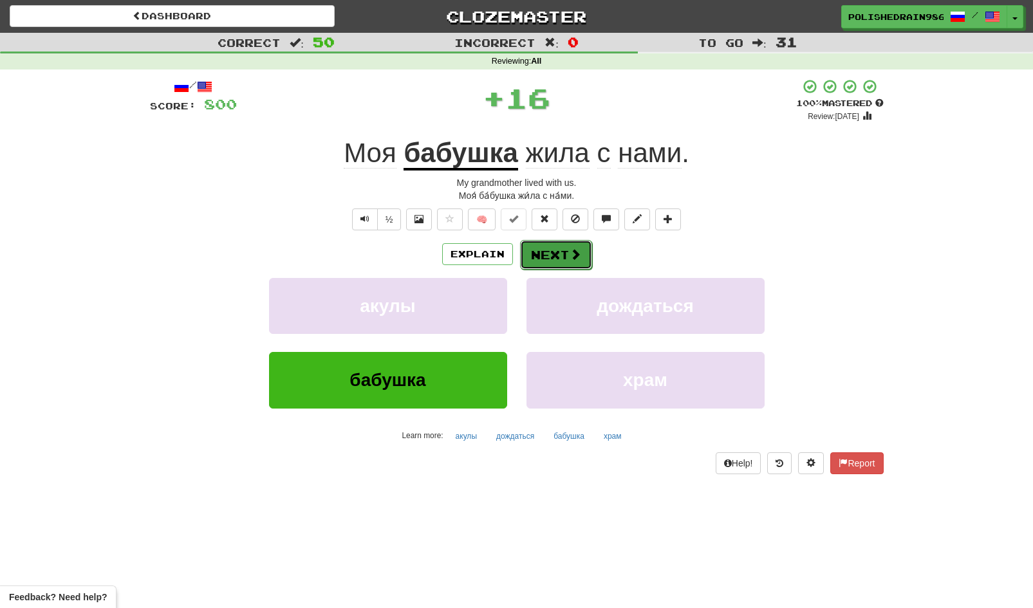
click at [545, 261] on button "Next" at bounding box center [556, 255] width 72 height 30
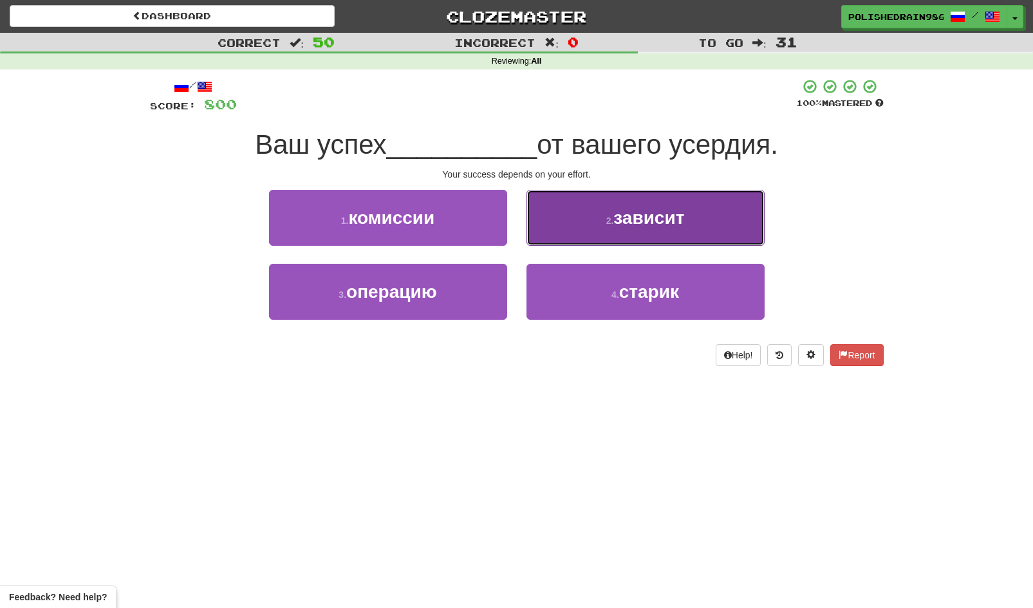
click at [595, 227] on button "2 . зависит" at bounding box center [645, 218] width 238 height 56
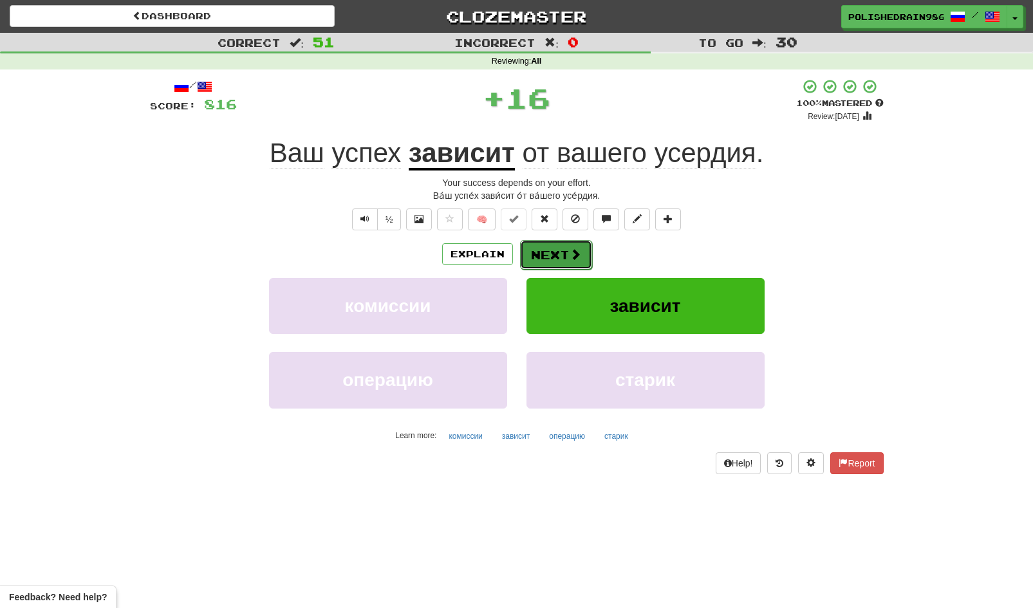
click at [556, 259] on button "Next" at bounding box center [556, 255] width 72 height 30
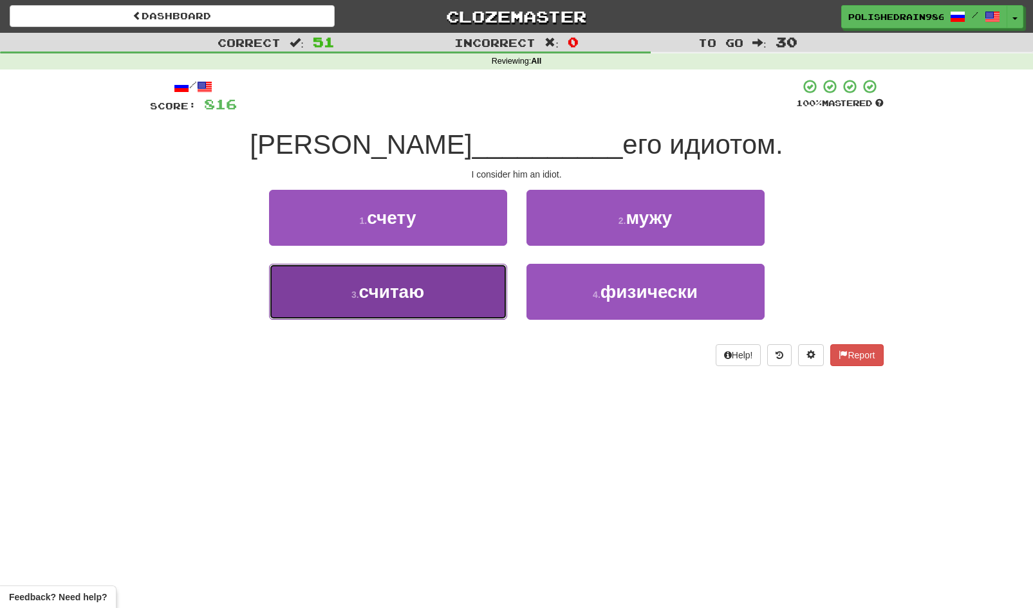
click at [468, 293] on button "3 . считаю" at bounding box center [388, 292] width 238 height 56
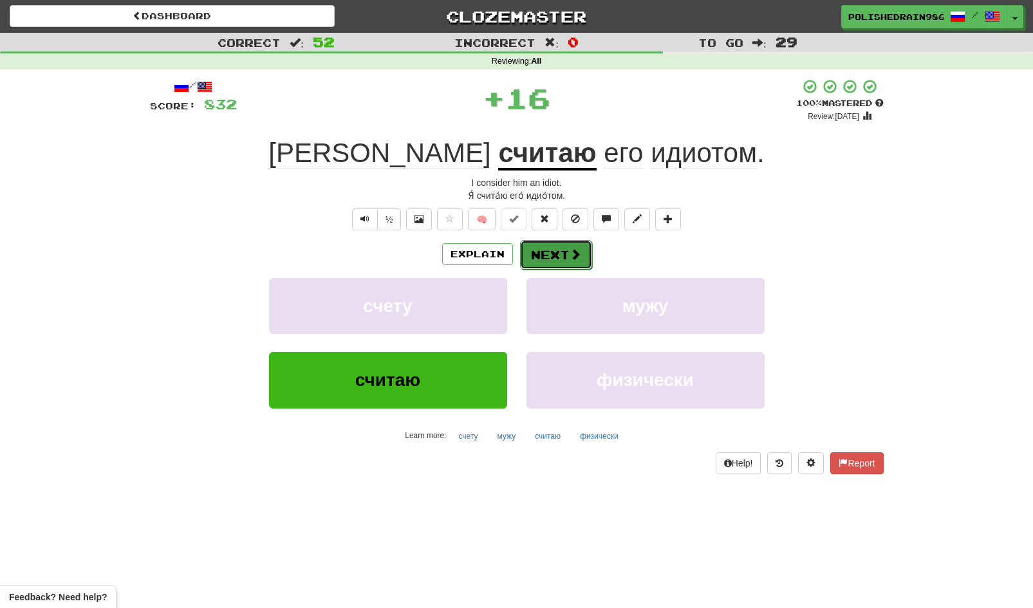
click at [545, 255] on button "Next" at bounding box center [556, 255] width 72 height 30
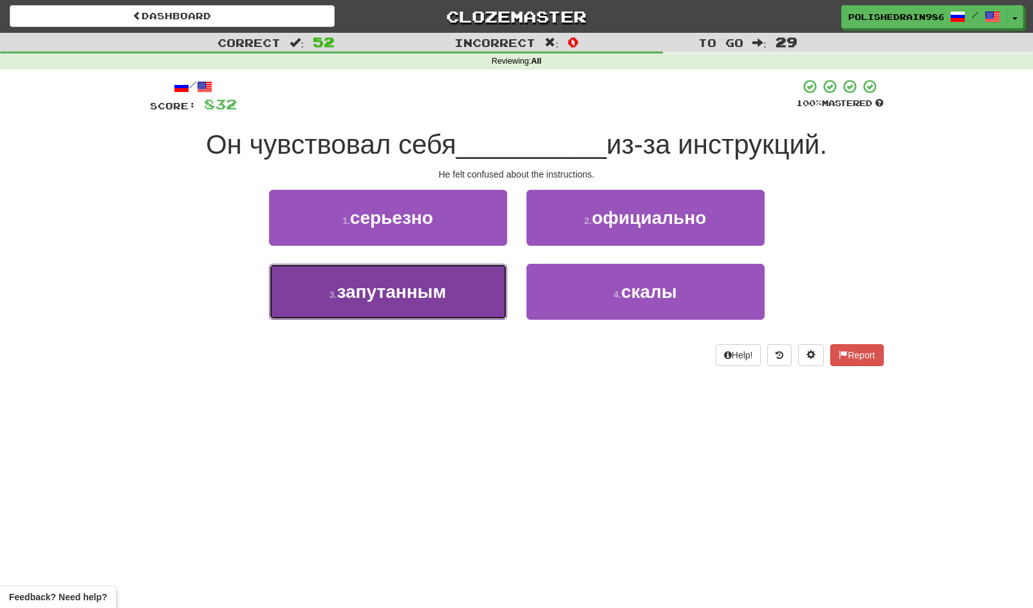
click at [433, 292] on span "запутанным" at bounding box center [391, 292] width 109 height 20
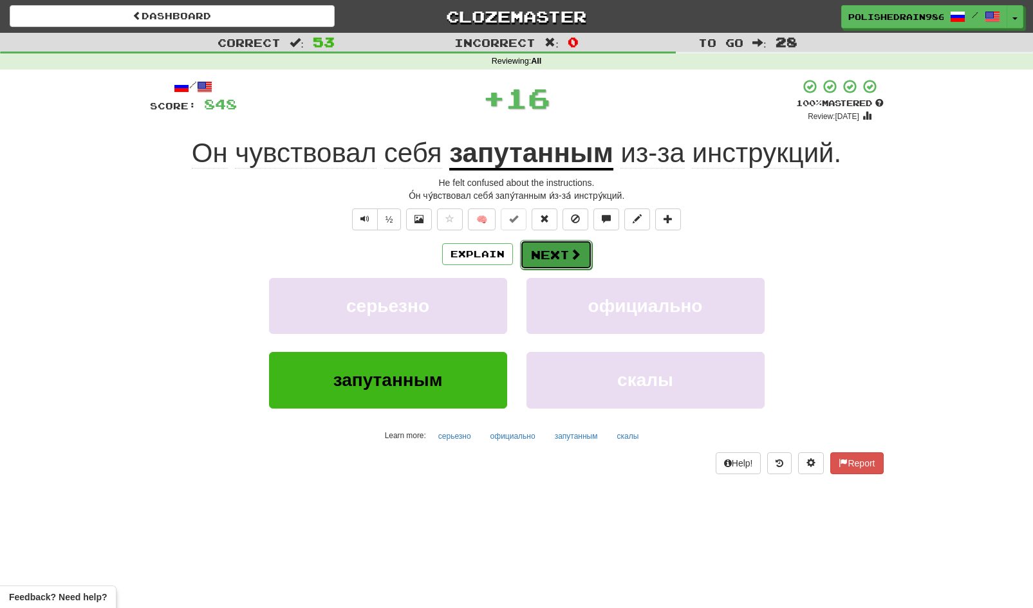
click at [545, 251] on button "Next" at bounding box center [556, 255] width 72 height 30
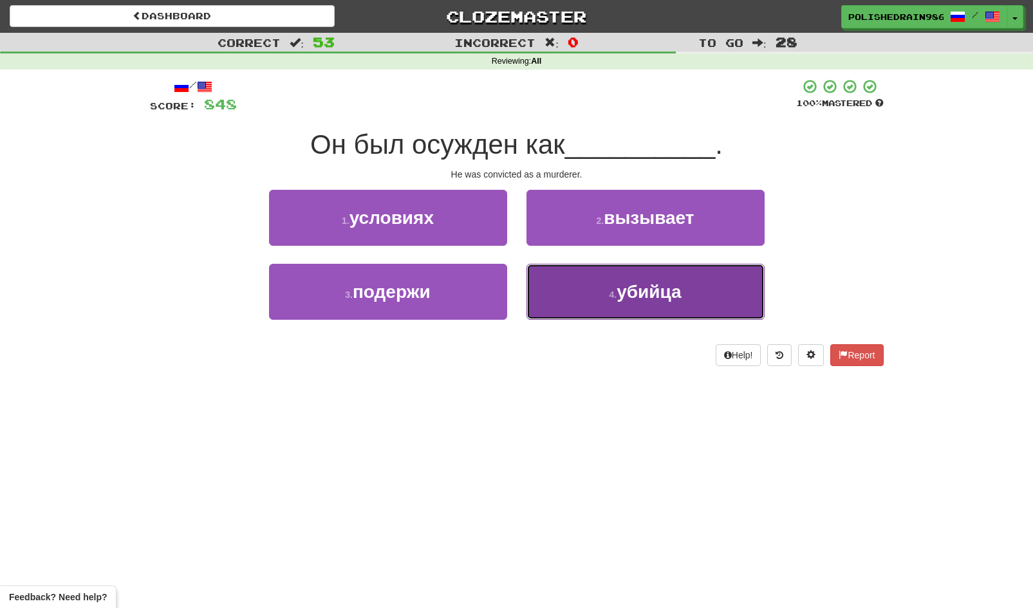
click at [570, 286] on button "4 . убийца" at bounding box center [645, 292] width 238 height 56
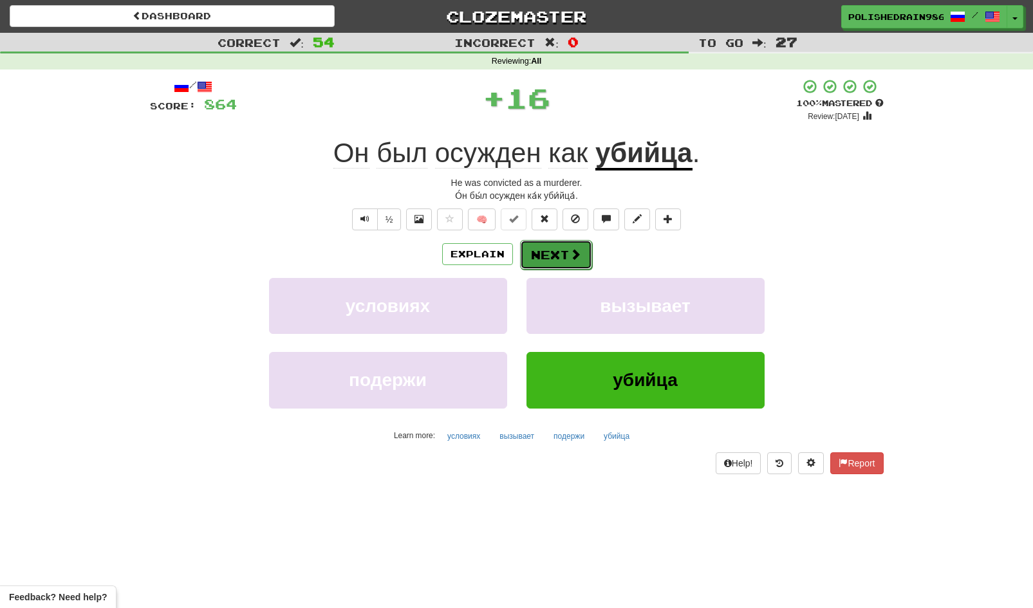
click at [555, 253] on button "Next" at bounding box center [556, 255] width 72 height 30
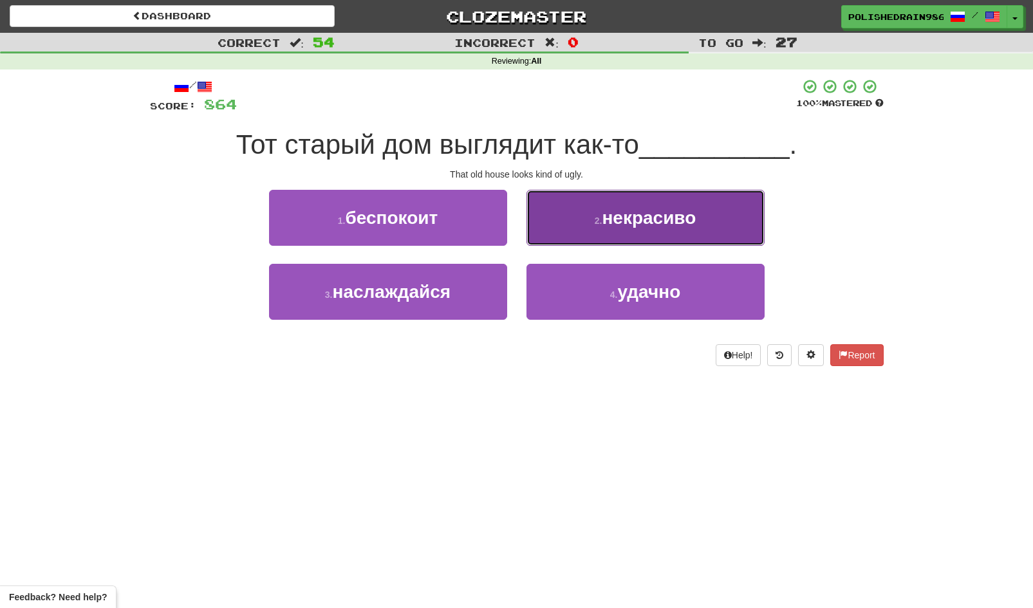
click at [573, 239] on button "2 . некрасиво" at bounding box center [645, 218] width 238 height 56
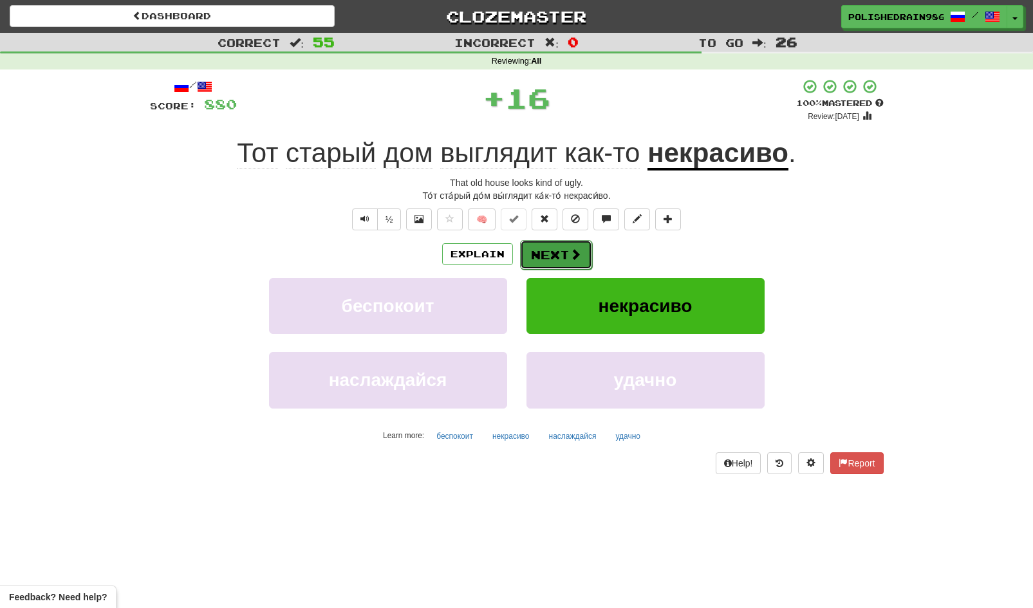
click at [558, 253] on button "Next" at bounding box center [556, 255] width 72 height 30
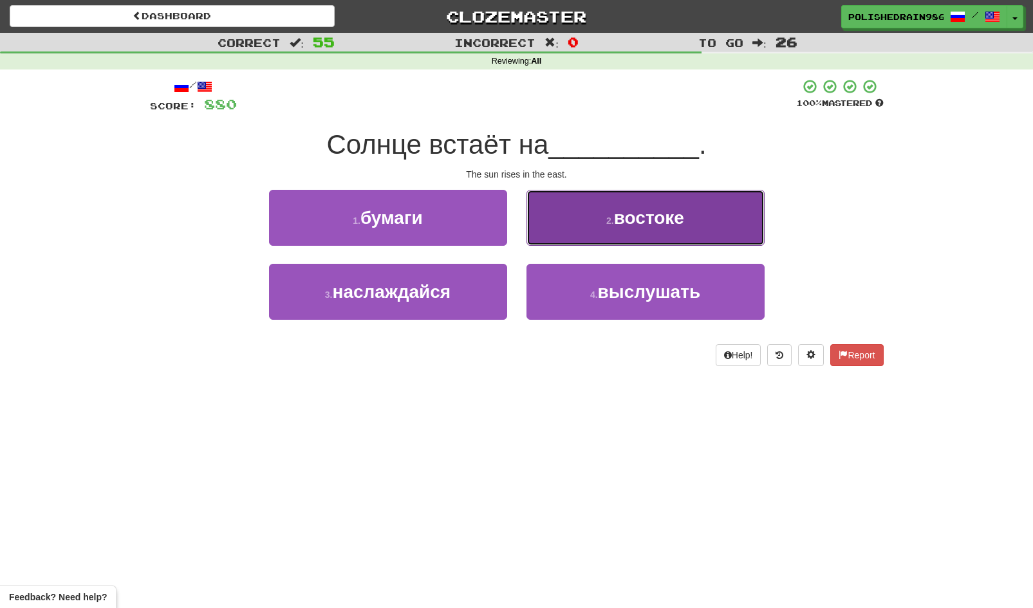
click at [578, 241] on button "2 . востоке" at bounding box center [645, 218] width 238 height 56
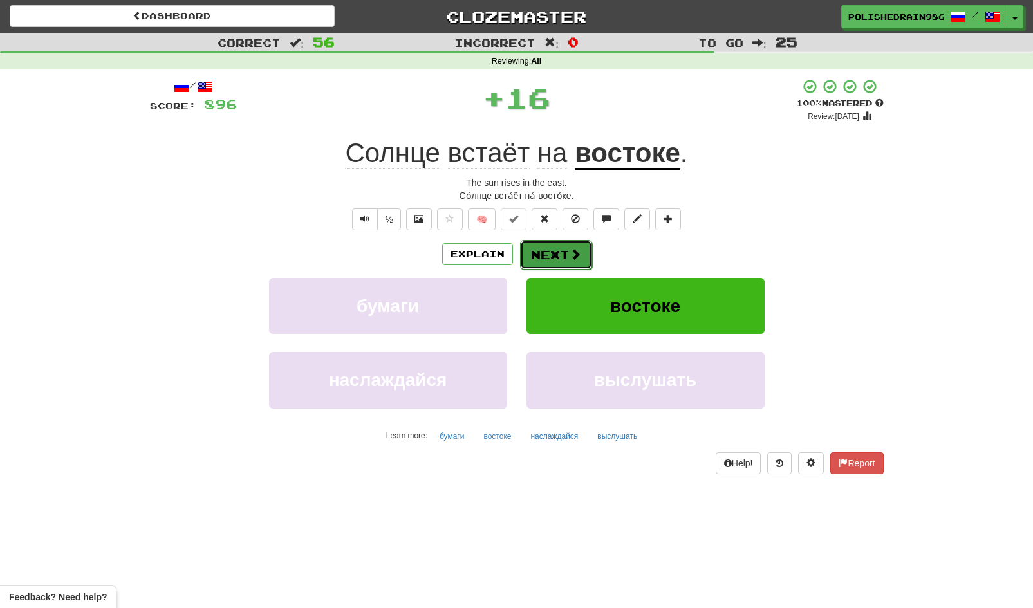
click at [549, 255] on button "Next" at bounding box center [556, 255] width 72 height 30
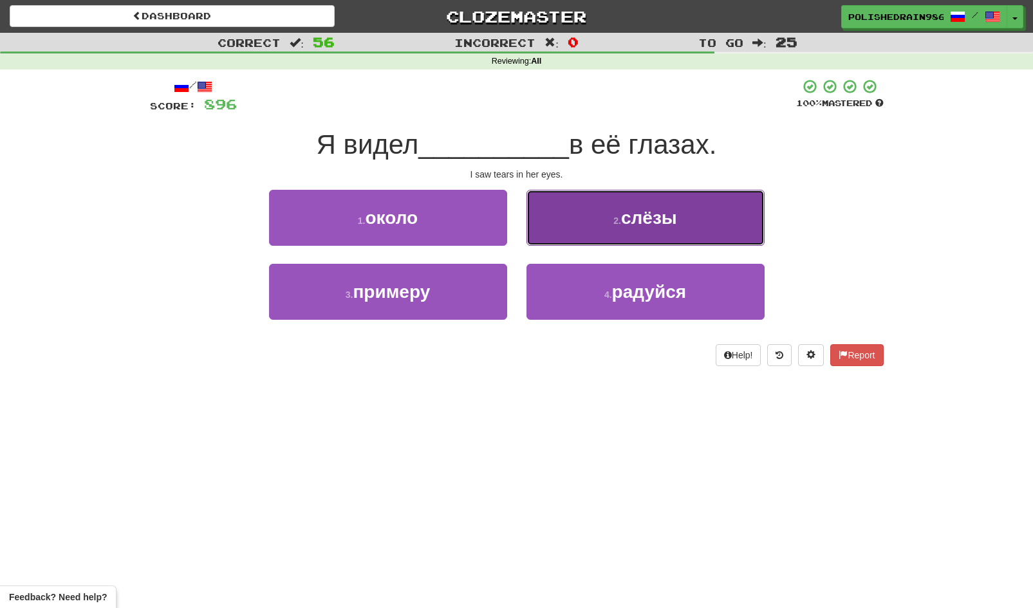
click at [569, 227] on button "2 . слёзы" at bounding box center [645, 218] width 238 height 56
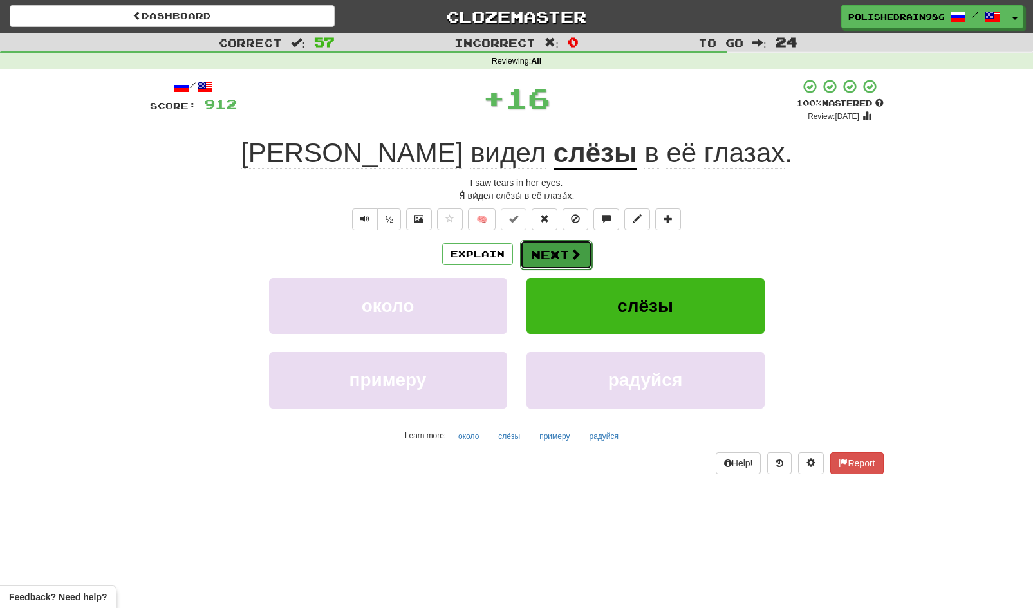
click at [553, 255] on button "Next" at bounding box center [556, 255] width 72 height 30
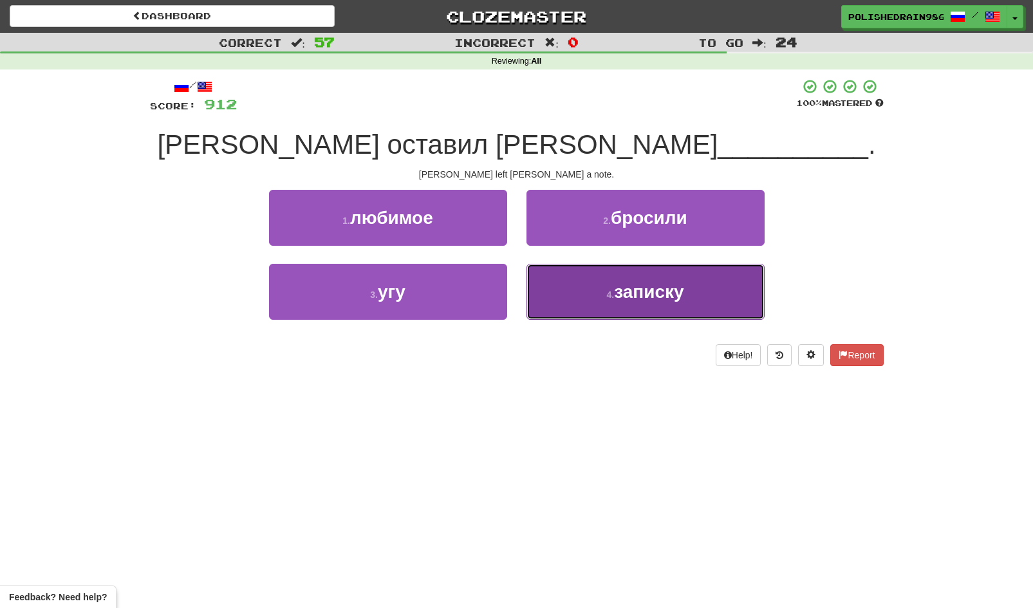
click at [568, 294] on button "4 . записку" at bounding box center [645, 292] width 238 height 56
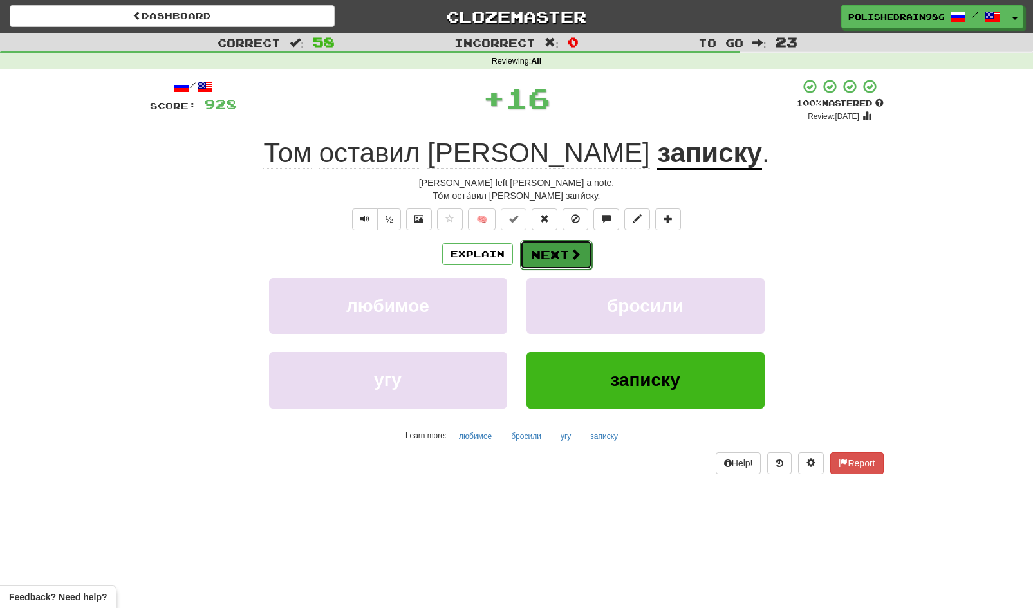
click at [558, 255] on button "Next" at bounding box center [556, 255] width 72 height 30
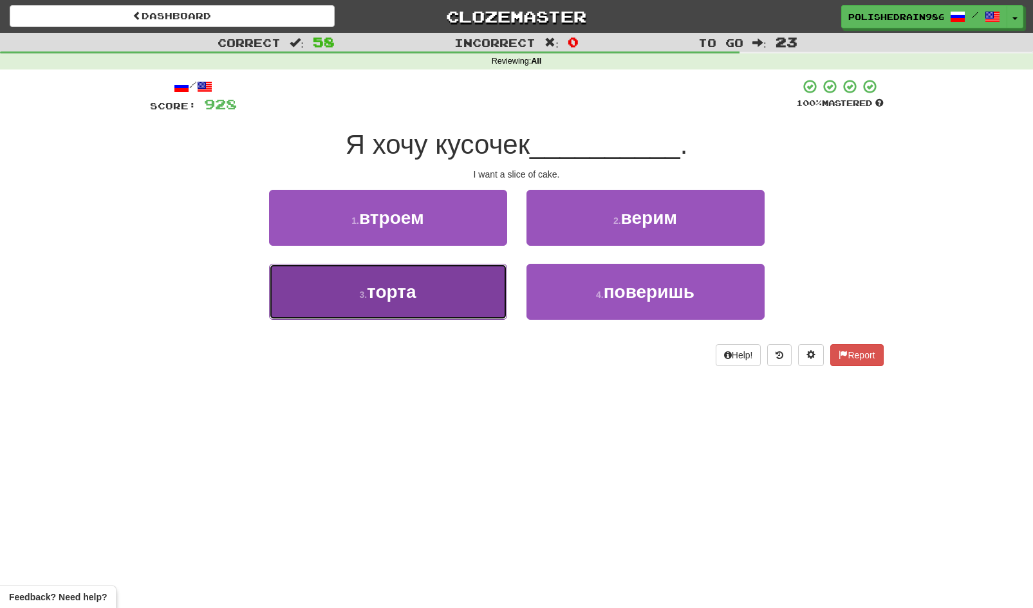
click at [460, 299] on button "3 . торта" at bounding box center [388, 292] width 238 height 56
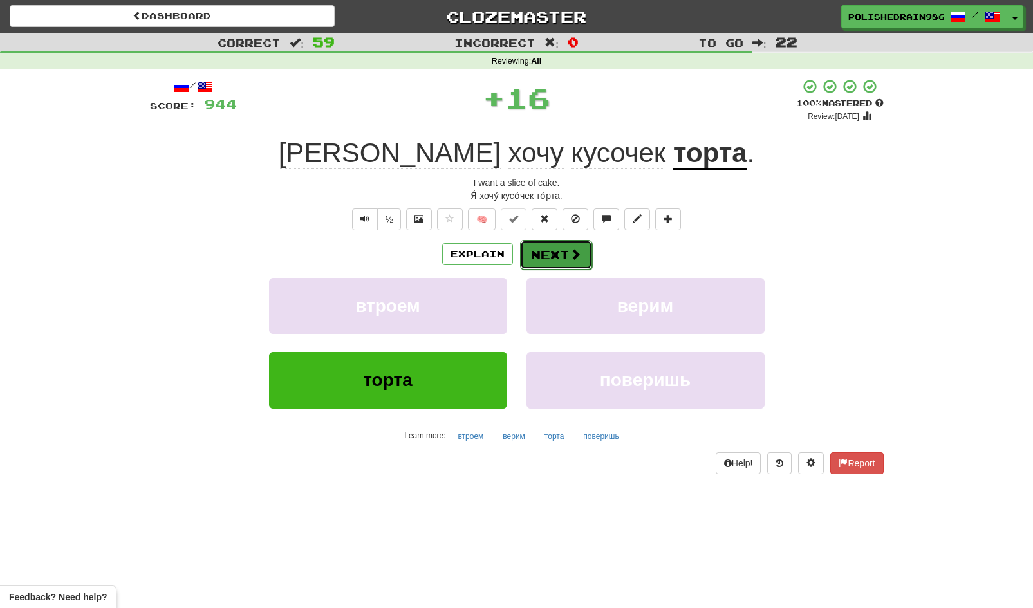
click at [552, 255] on button "Next" at bounding box center [556, 255] width 72 height 30
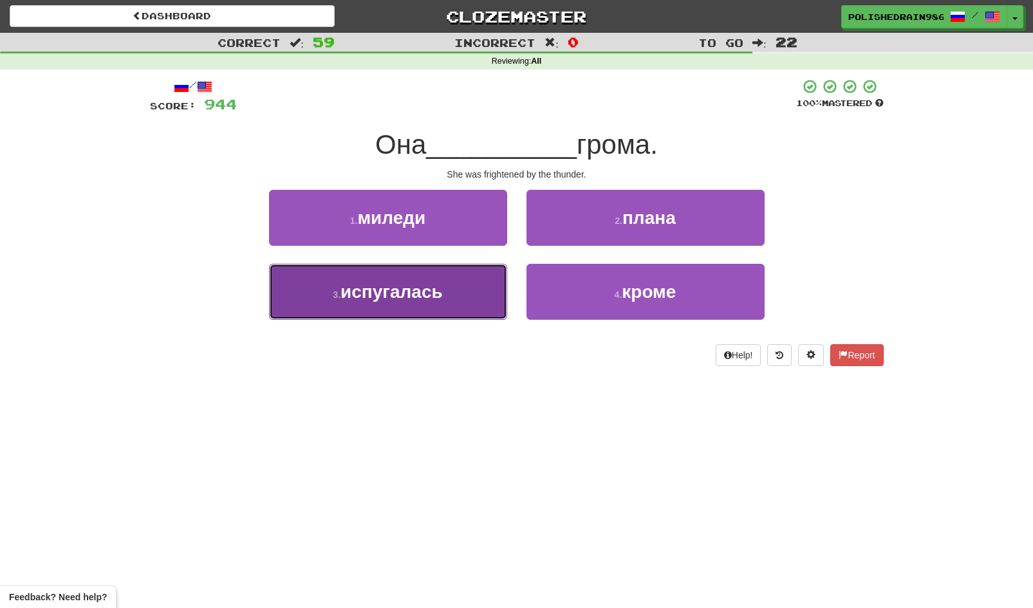
click at [461, 295] on button "3 . испугалась" at bounding box center [388, 292] width 238 height 56
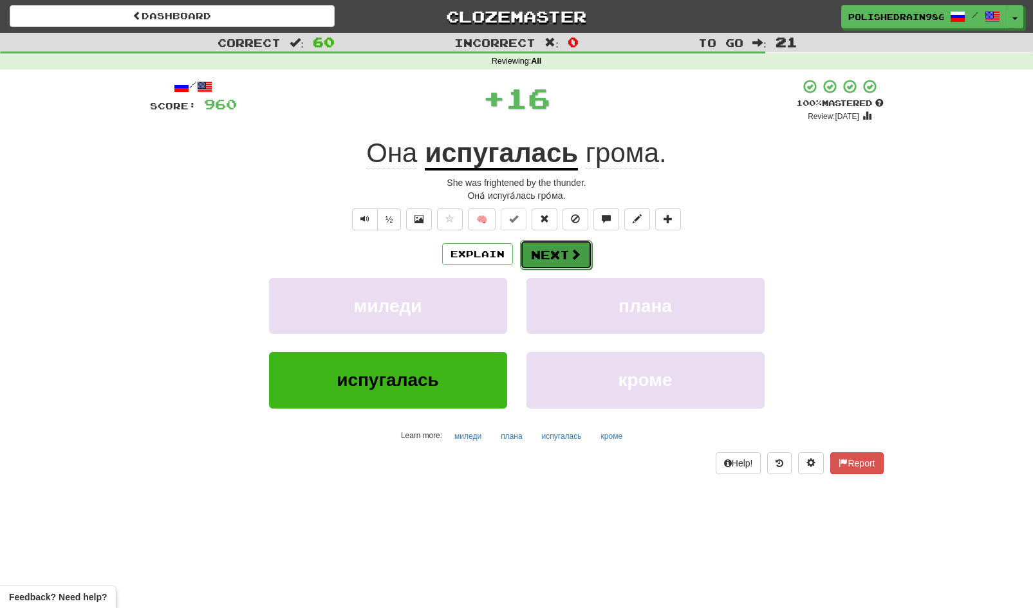
click at [551, 257] on button "Next" at bounding box center [556, 255] width 72 height 30
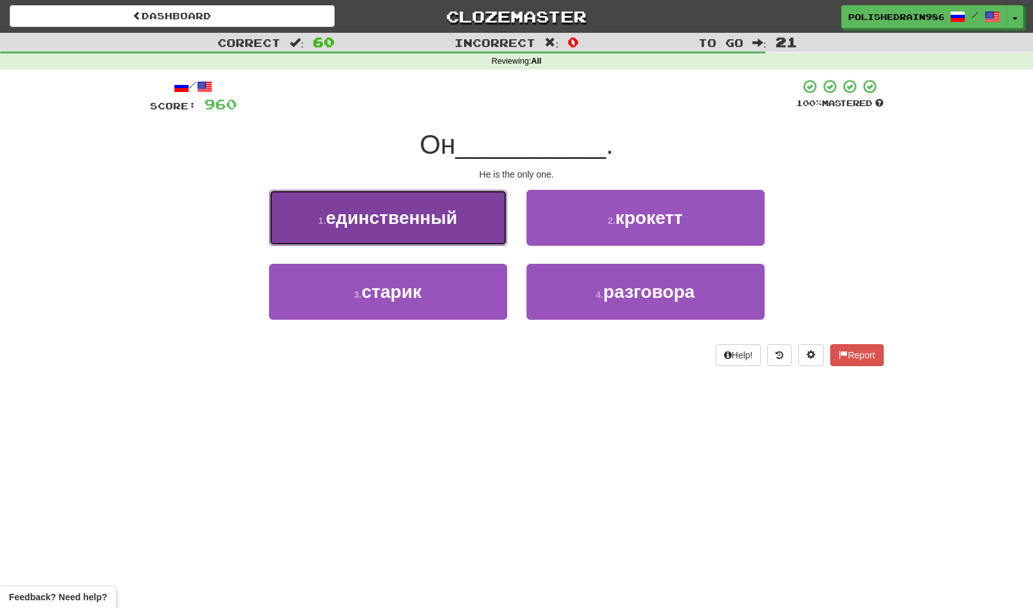
click at [496, 244] on button "1 . единственный" at bounding box center [388, 218] width 238 height 56
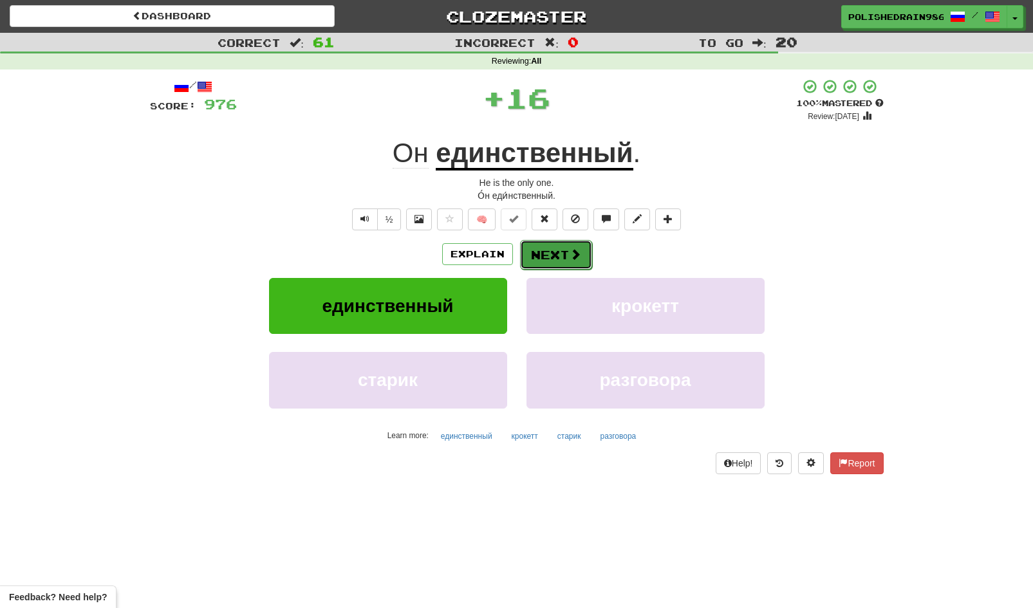
click at [537, 256] on button "Next" at bounding box center [556, 255] width 72 height 30
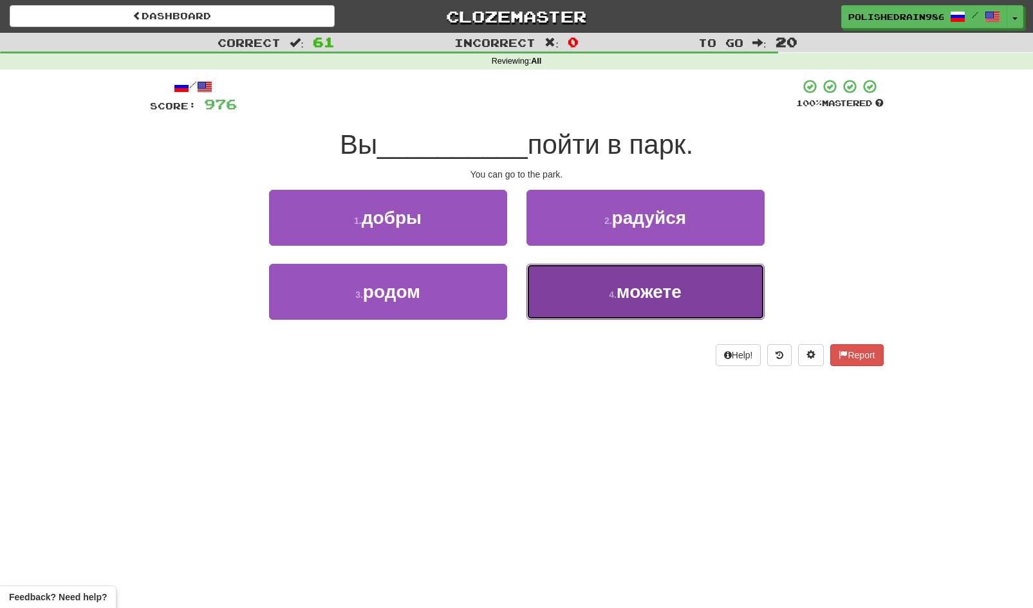
click at [555, 288] on button "4 . можете" at bounding box center [645, 292] width 238 height 56
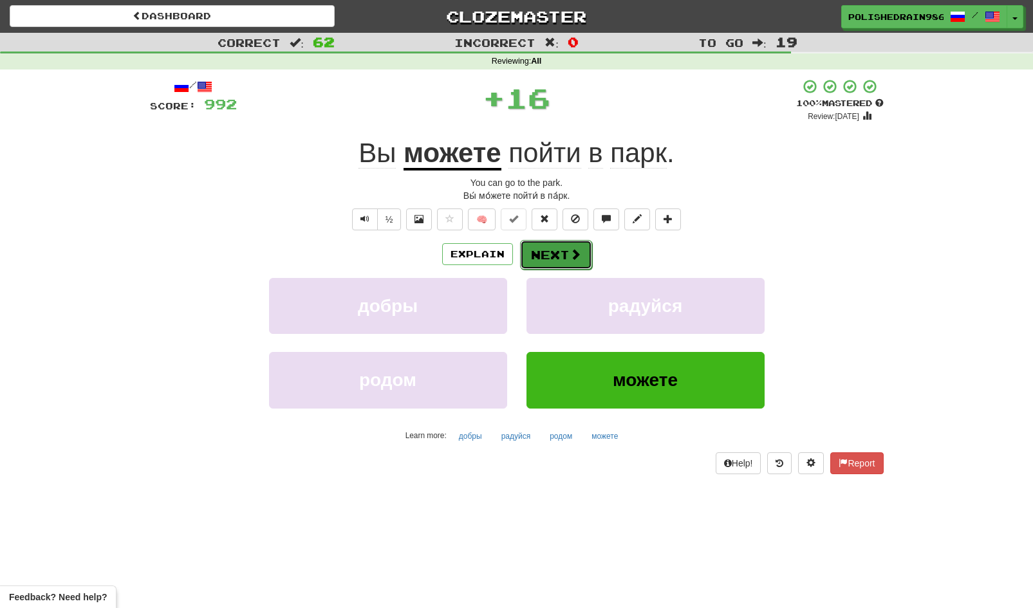
click at [549, 252] on button "Next" at bounding box center [556, 255] width 72 height 30
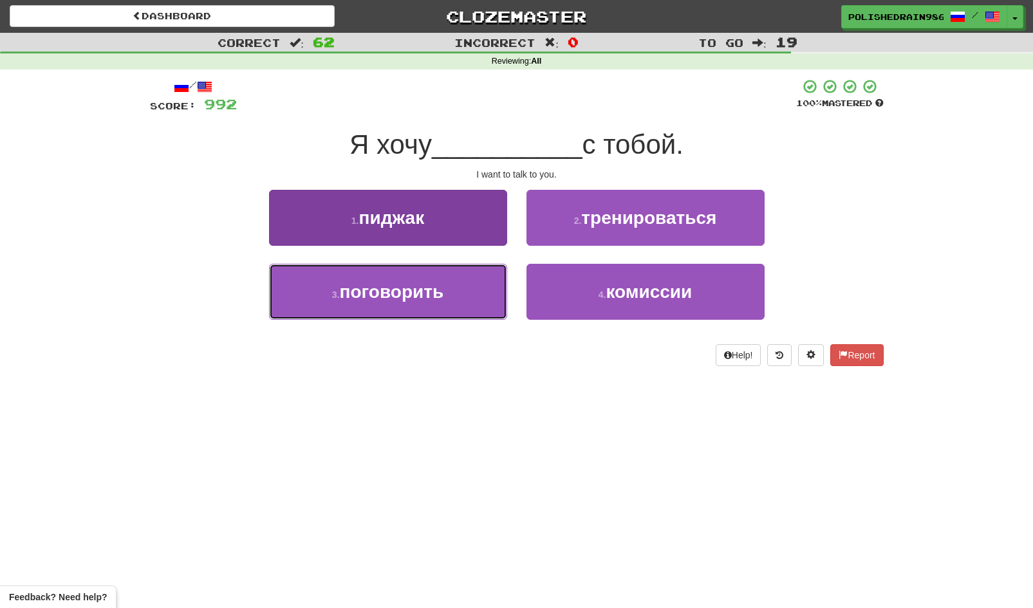
click at [463, 301] on button "3 . поговорить" at bounding box center [388, 292] width 238 height 56
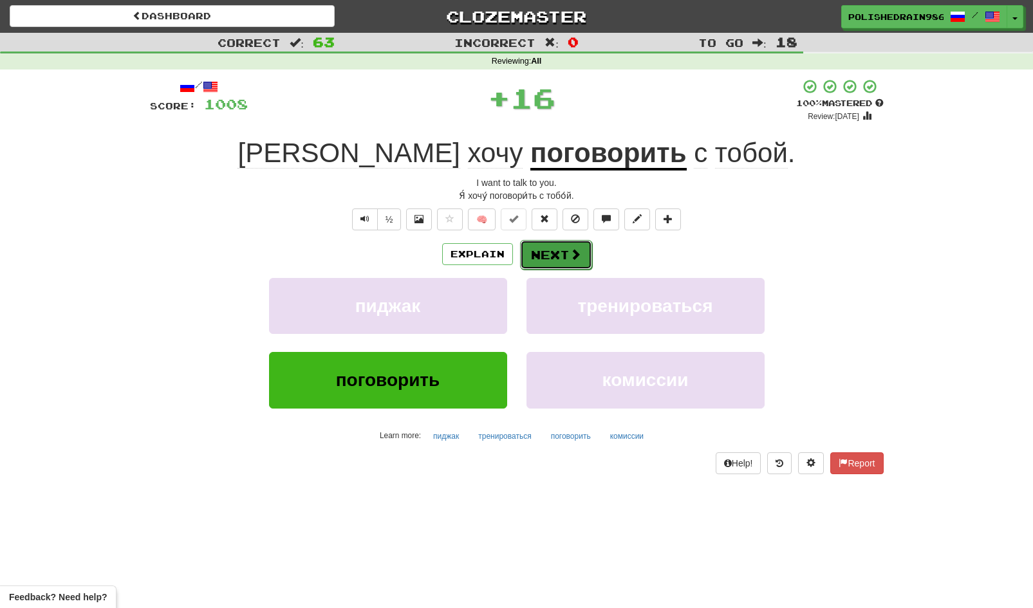
click at [560, 256] on button "Next" at bounding box center [556, 255] width 72 height 30
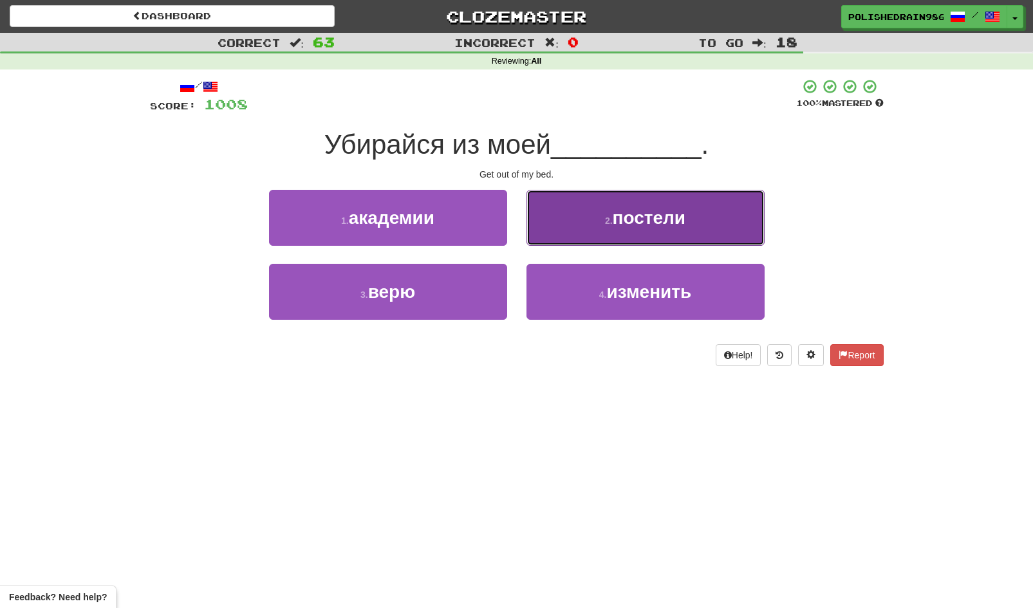
click at [551, 227] on button "2 . постели" at bounding box center [645, 218] width 238 height 56
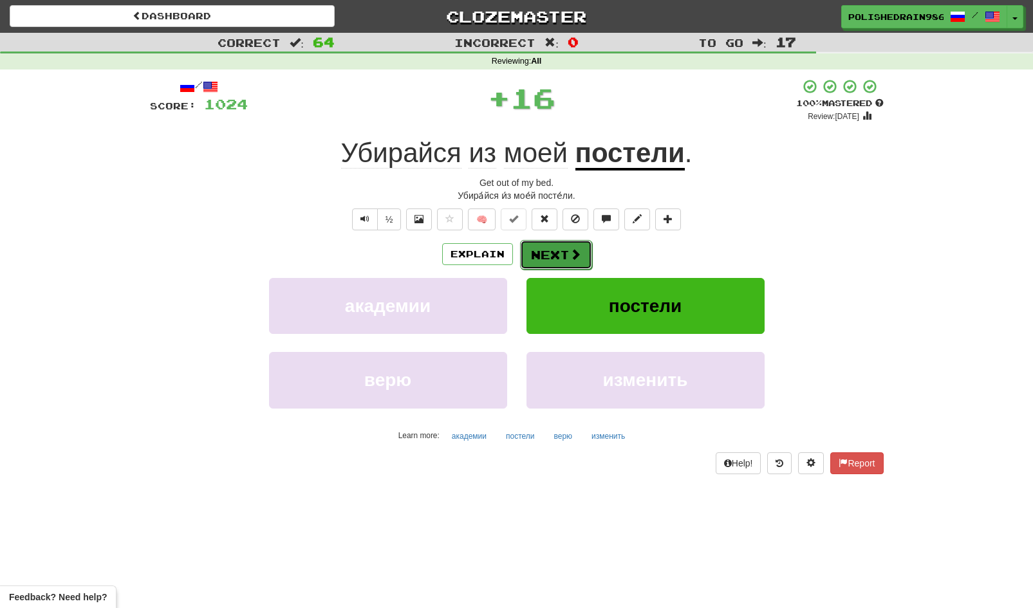
click at [546, 254] on button "Next" at bounding box center [556, 255] width 72 height 30
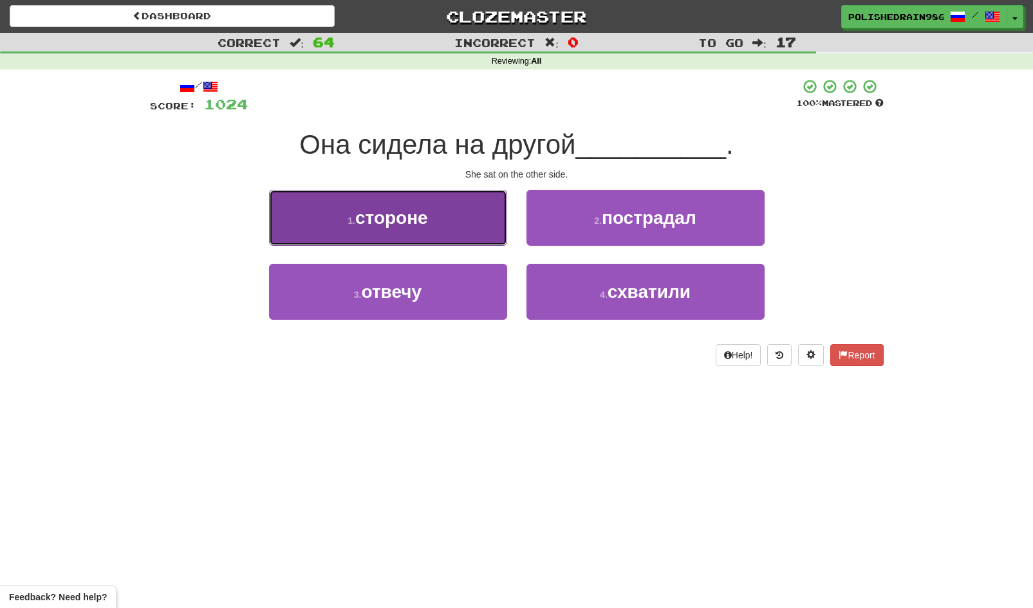
click at [467, 221] on button "1 . стороне" at bounding box center [388, 218] width 238 height 56
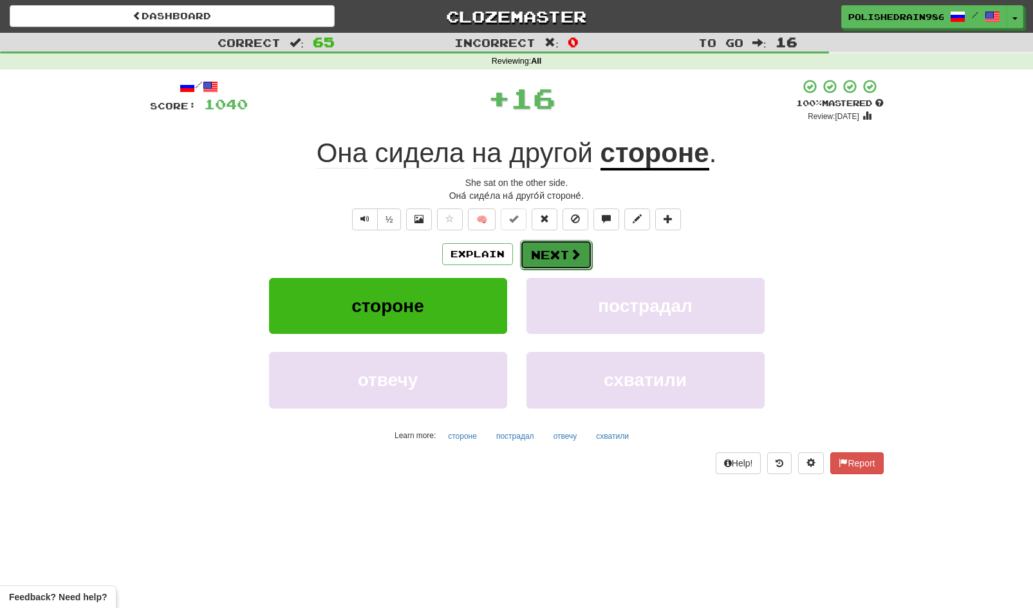
click at [555, 264] on button "Next" at bounding box center [556, 255] width 72 height 30
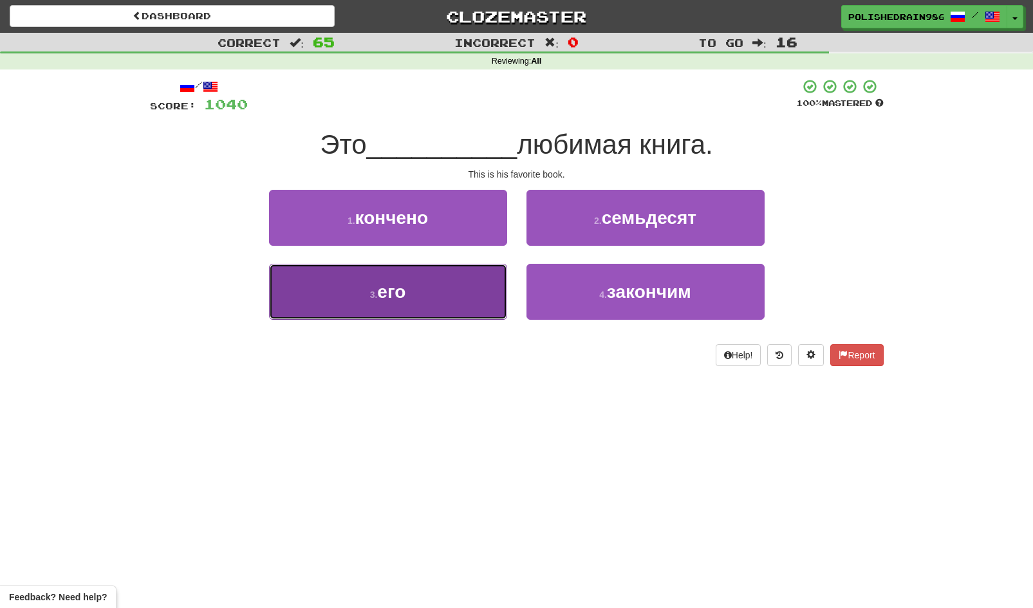
click at [476, 297] on button "3 . его" at bounding box center [388, 292] width 238 height 56
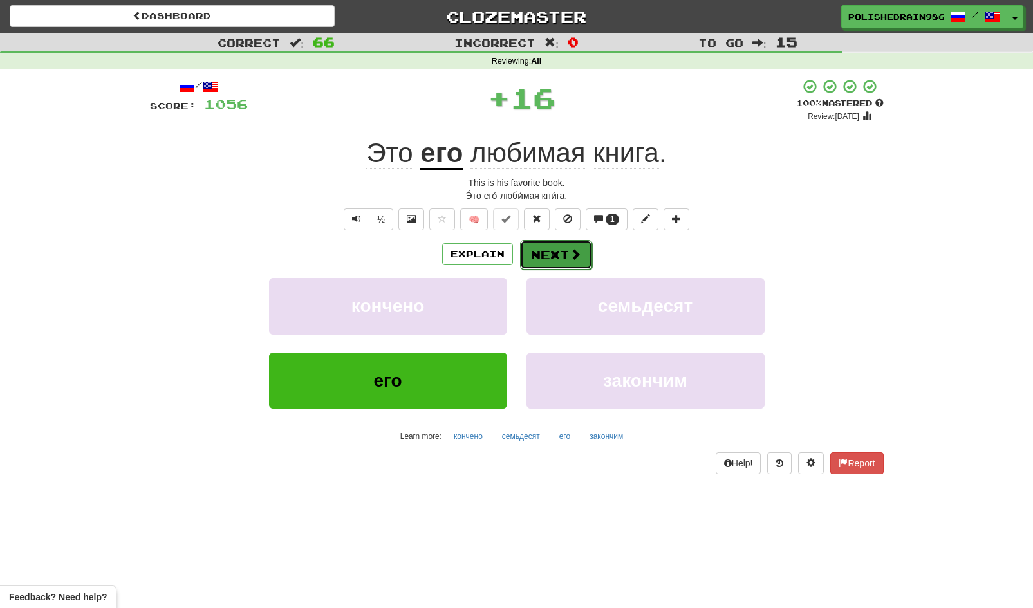
click at [537, 255] on button "Next" at bounding box center [556, 255] width 72 height 30
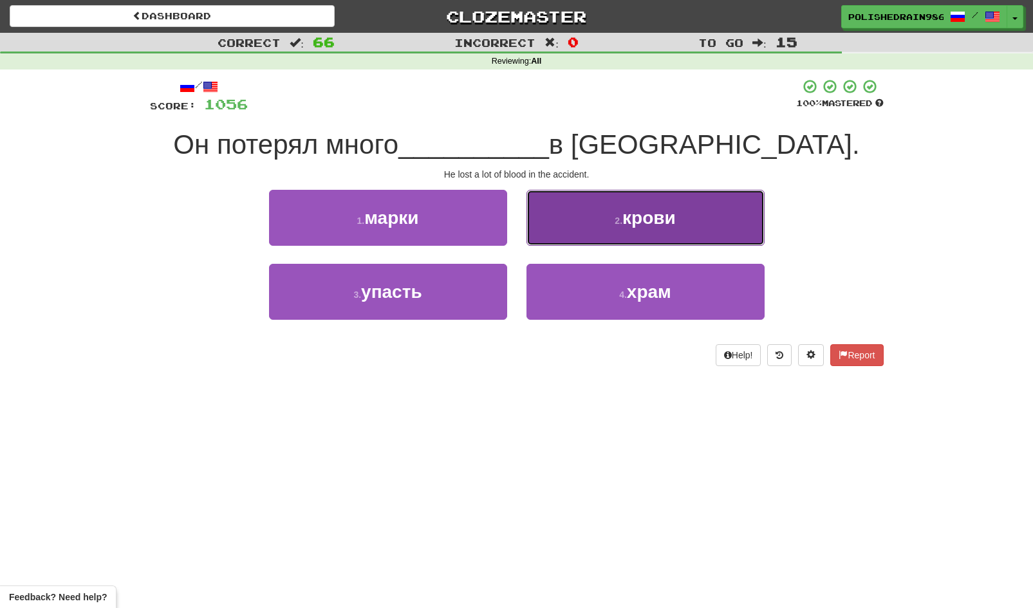
click at [564, 237] on button "2 . крови" at bounding box center [645, 218] width 238 height 56
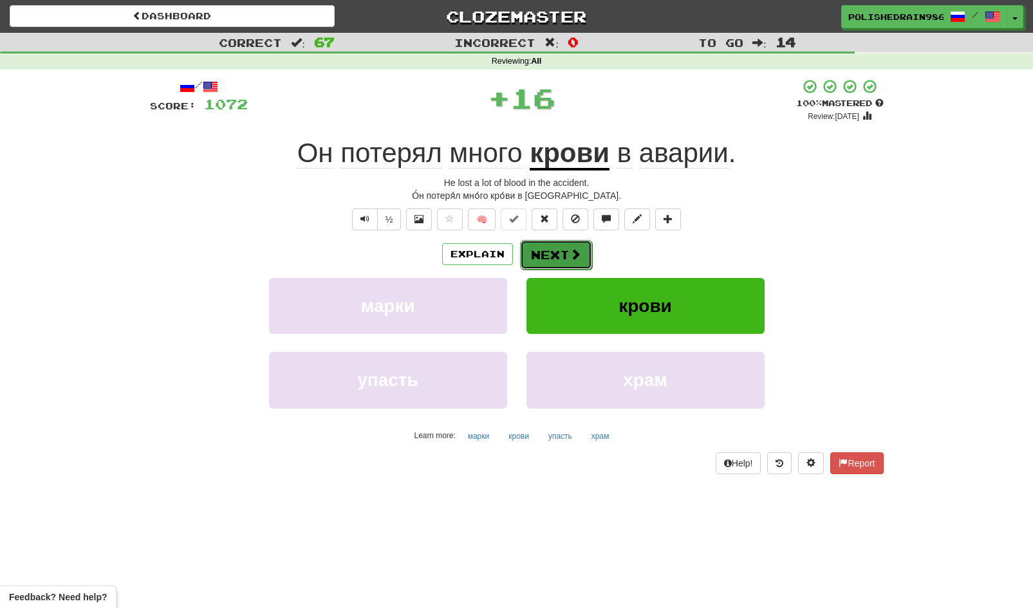
click at [540, 257] on button "Next" at bounding box center [556, 255] width 72 height 30
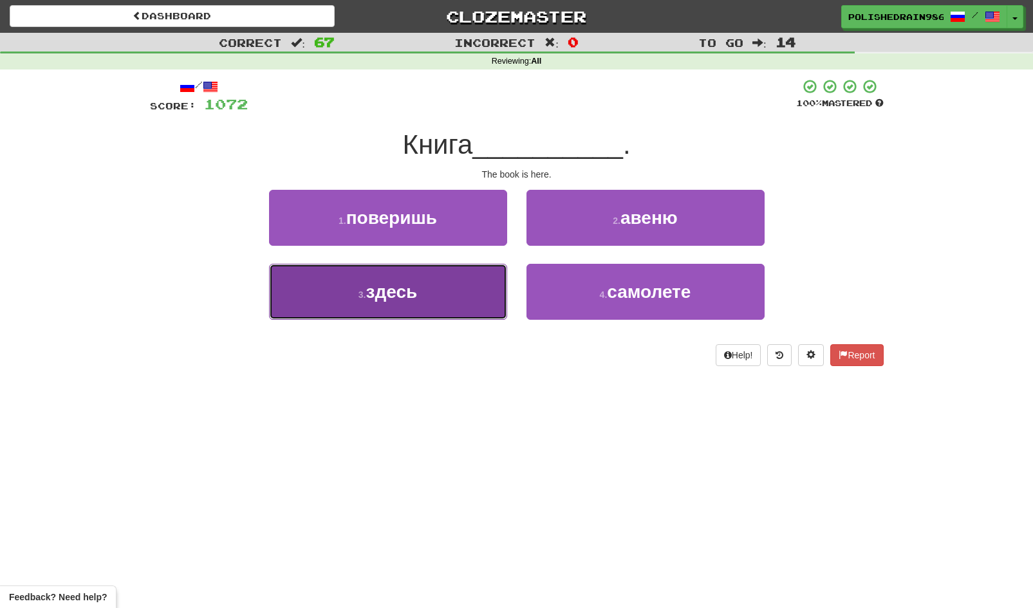
click at [483, 299] on button "3 . здесь" at bounding box center [388, 292] width 238 height 56
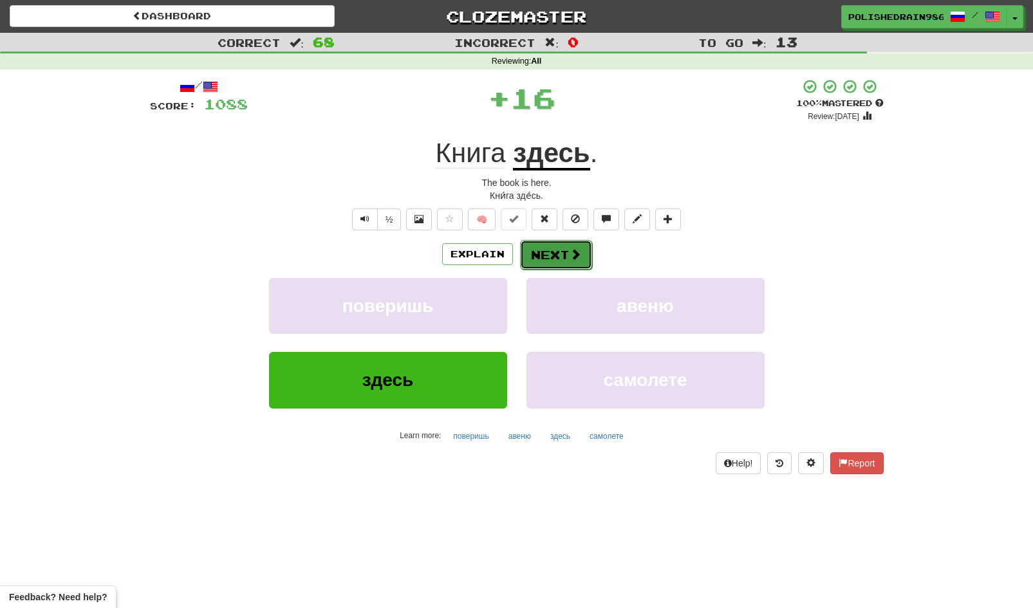
click at [554, 261] on button "Next" at bounding box center [556, 255] width 72 height 30
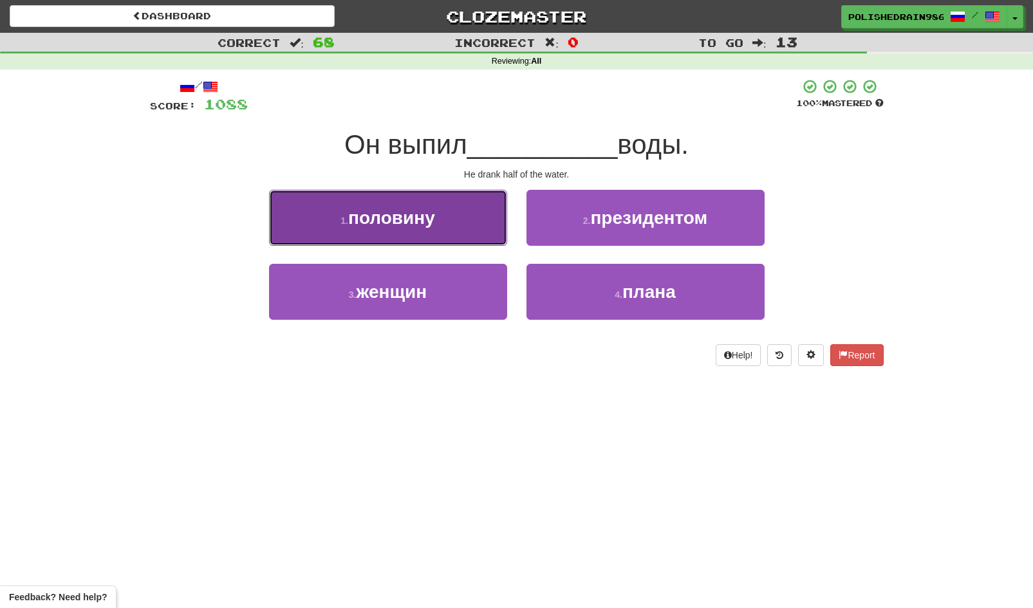
click at [472, 237] on button "1 . половину" at bounding box center [388, 218] width 238 height 56
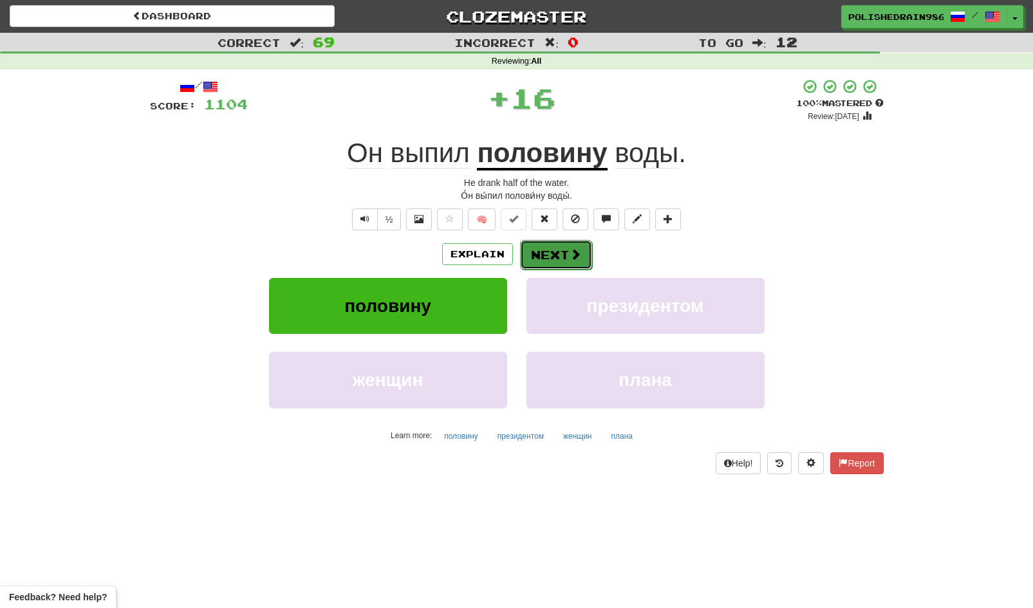
click at [535, 246] on button "Next" at bounding box center [556, 255] width 72 height 30
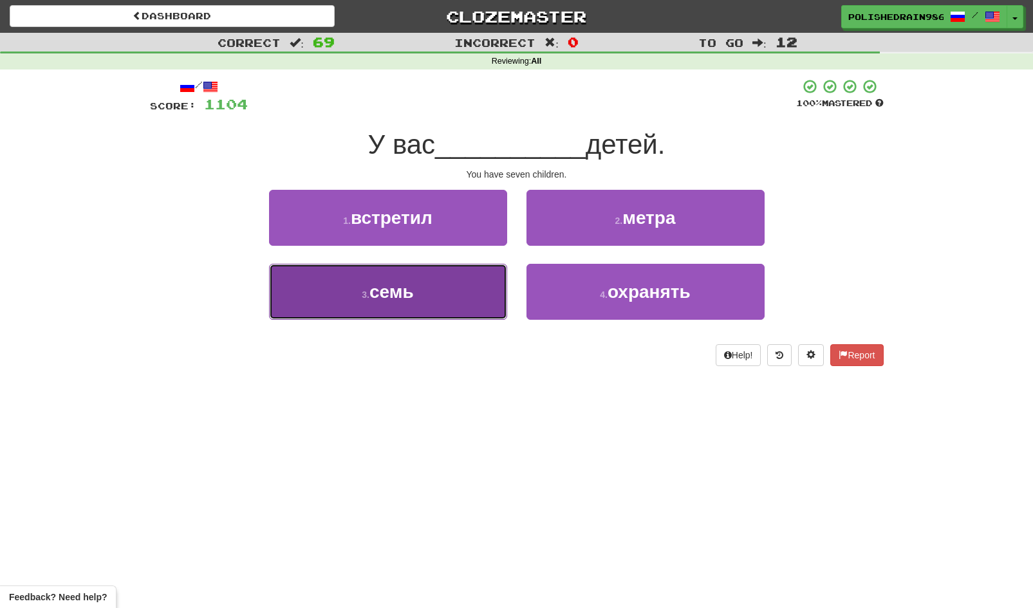
click at [472, 301] on button "3 . семь" at bounding box center [388, 292] width 238 height 56
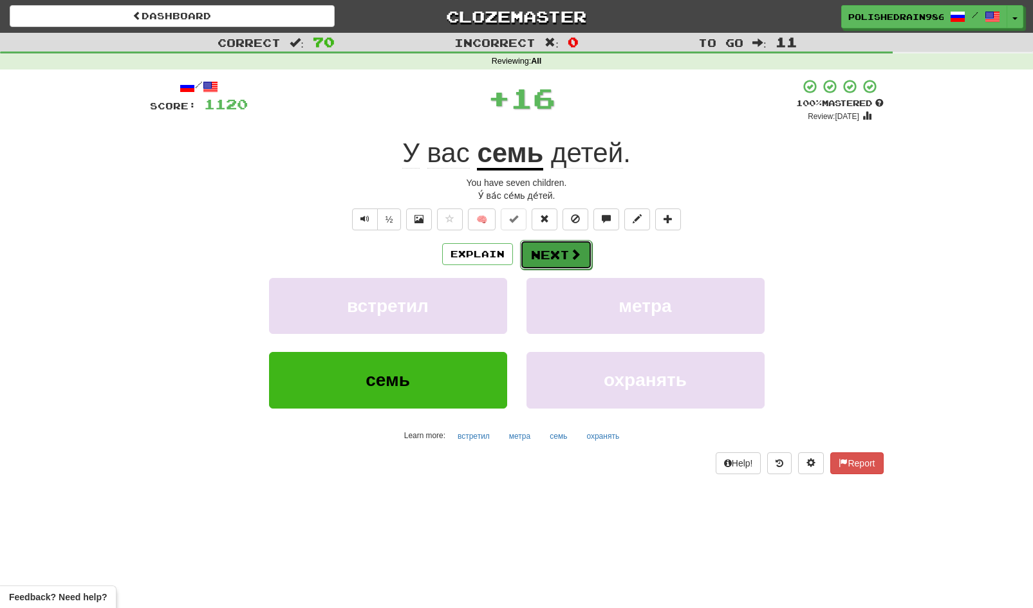
click at [536, 266] on button "Next" at bounding box center [556, 255] width 72 height 30
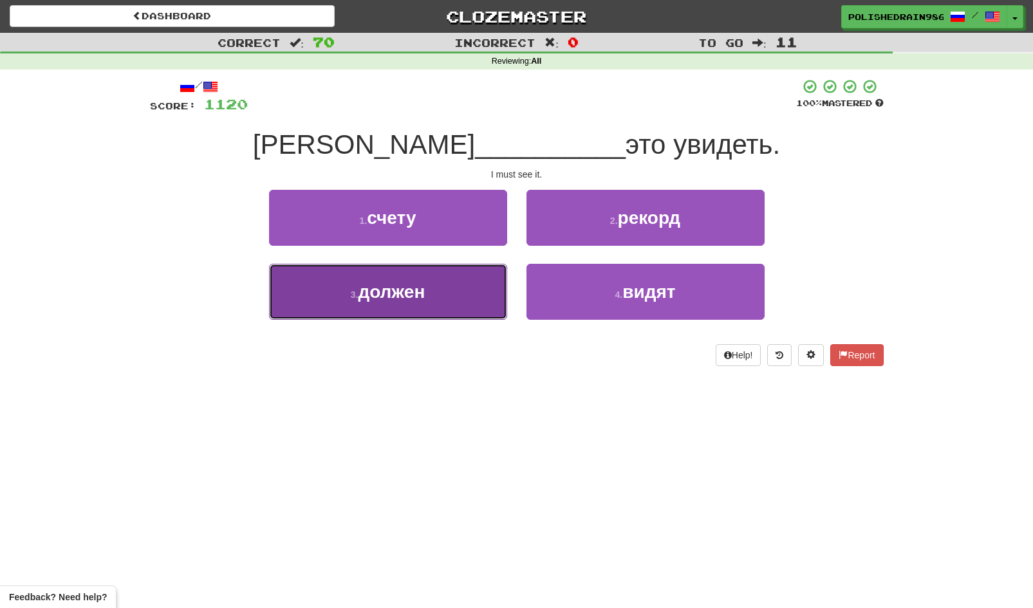
click at [478, 295] on button "3 . должен" at bounding box center [388, 292] width 238 height 56
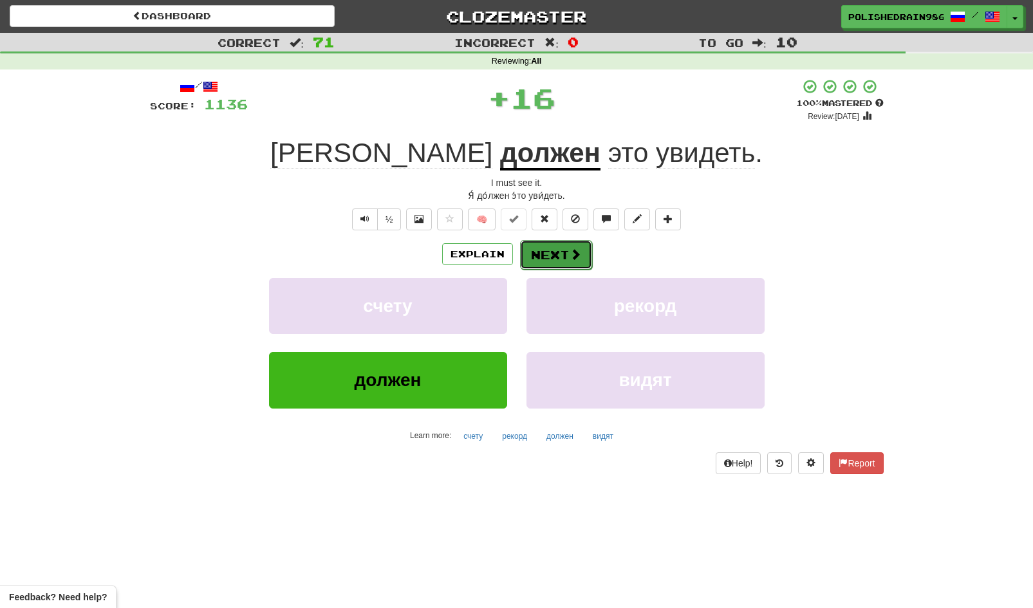
click at [539, 259] on button "Next" at bounding box center [556, 255] width 72 height 30
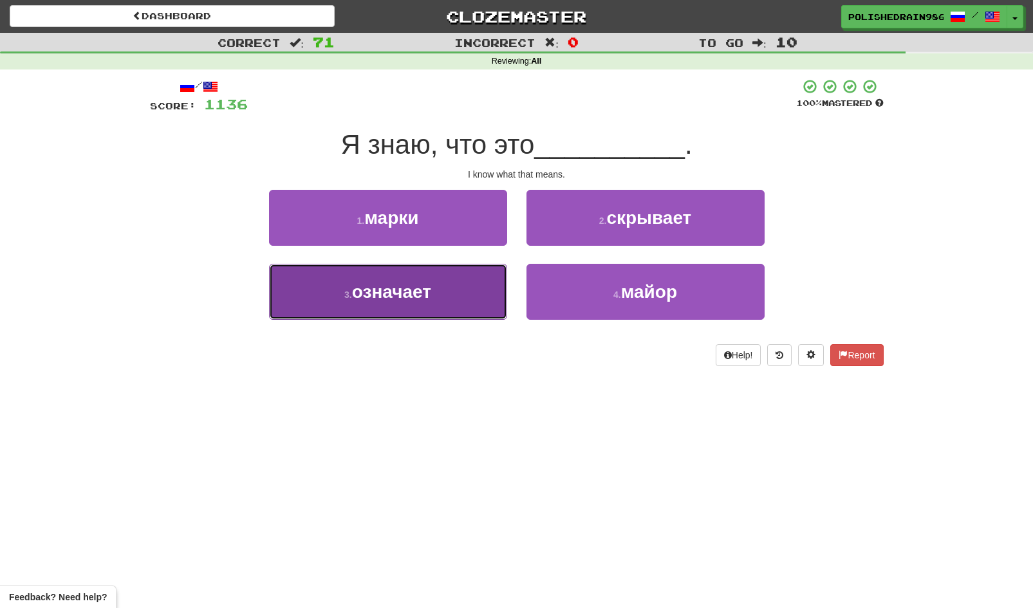
click at [478, 310] on button "3 . означает" at bounding box center [388, 292] width 238 height 56
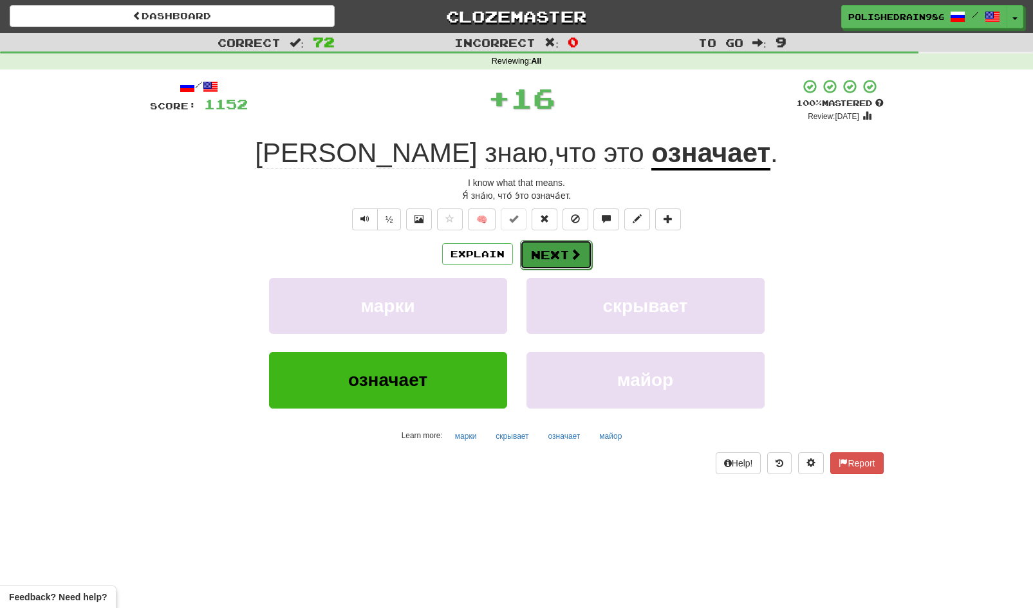
click at [540, 255] on button "Next" at bounding box center [556, 255] width 72 height 30
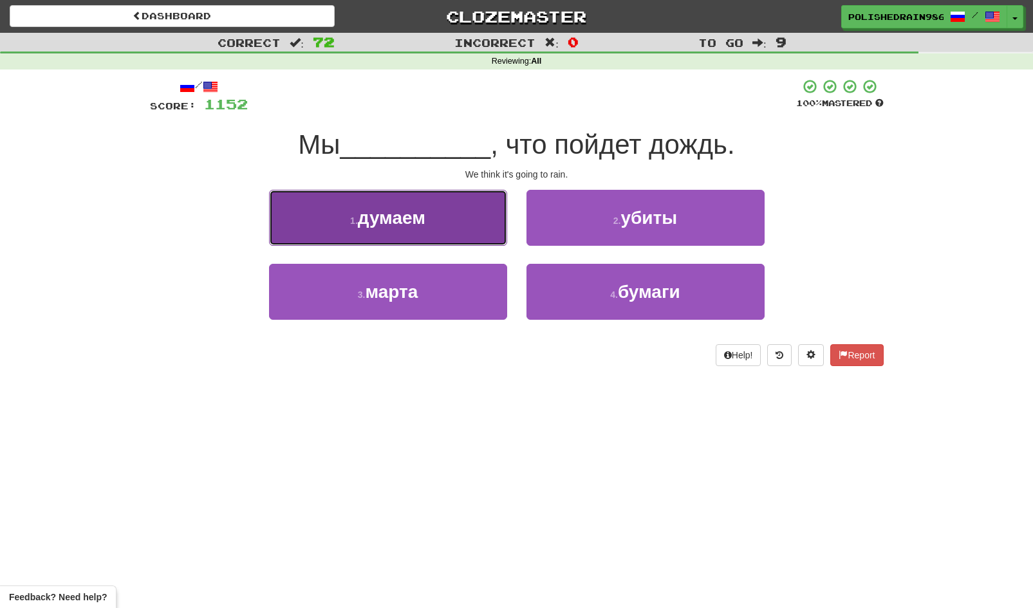
click at [467, 230] on button "1 . думаем" at bounding box center [388, 218] width 238 height 56
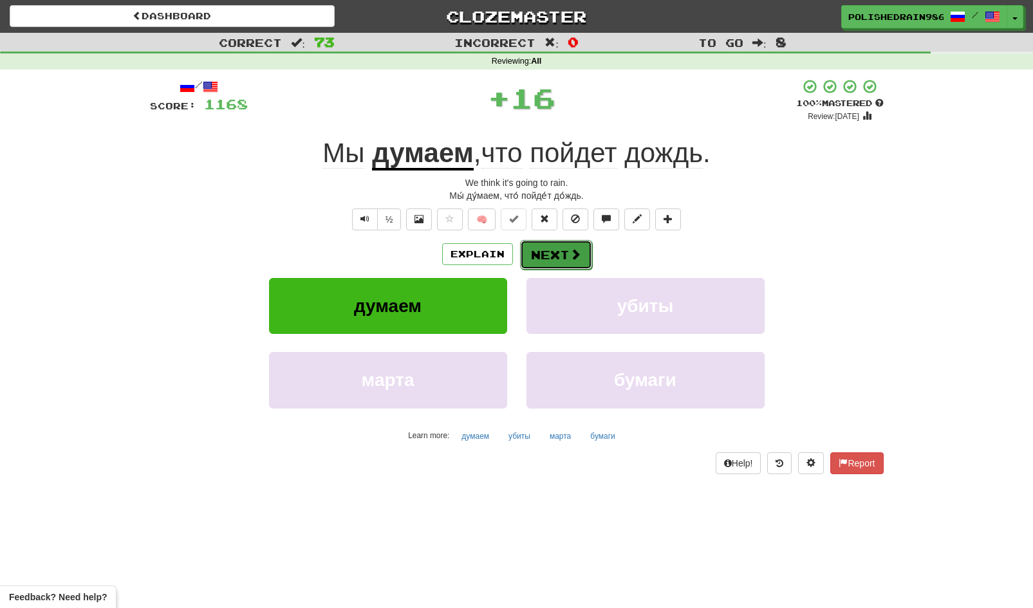
click at [543, 246] on button "Next" at bounding box center [556, 255] width 72 height 30
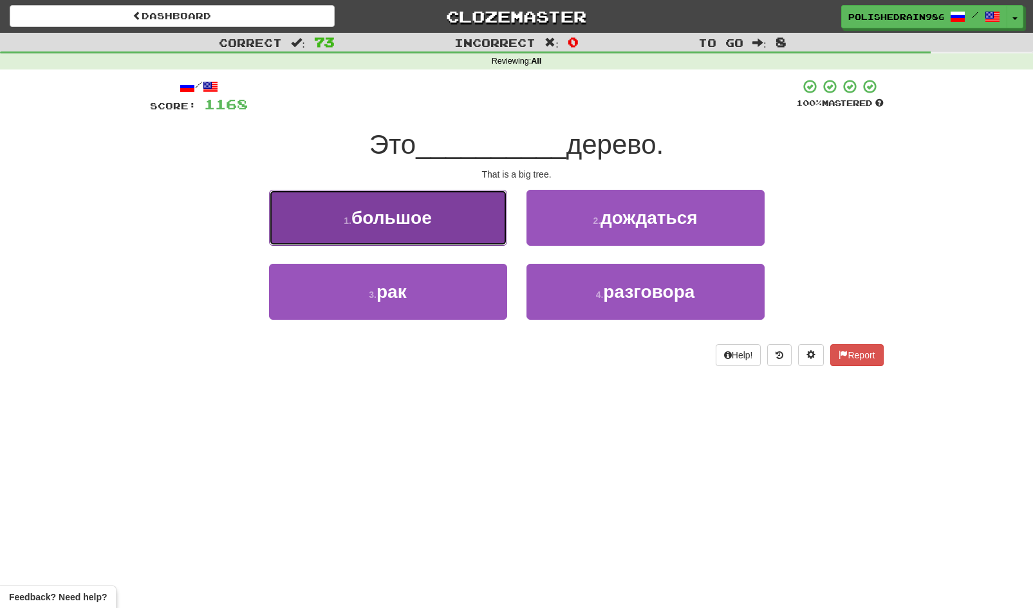
click at [472, 223] on button "1 . большое" at bounding box center [388, 218] width 238 height 56
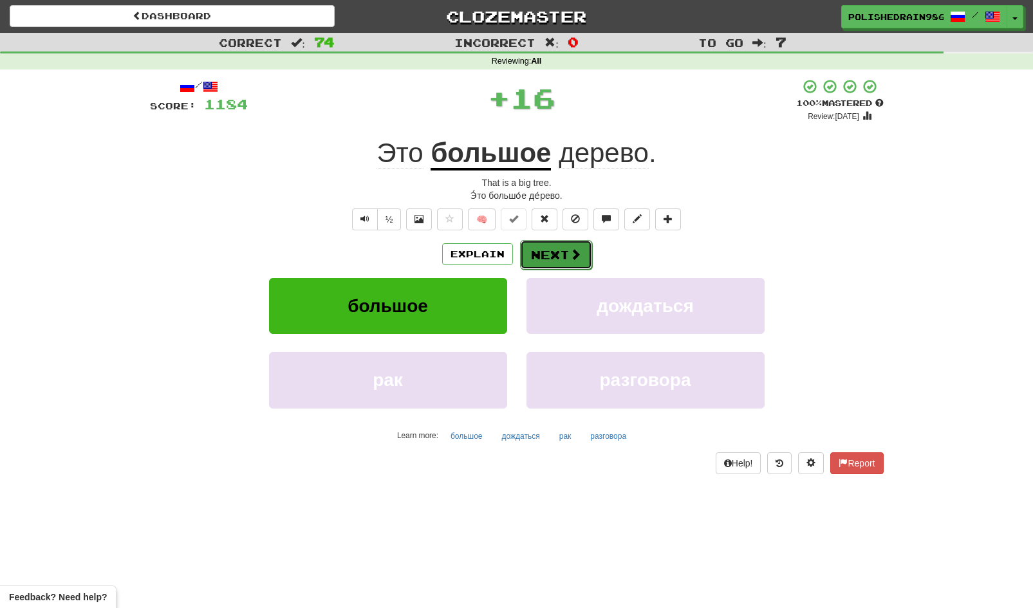
click at [558, 240] on button "Next" at bounding box center [556, 255] width 72 height 30
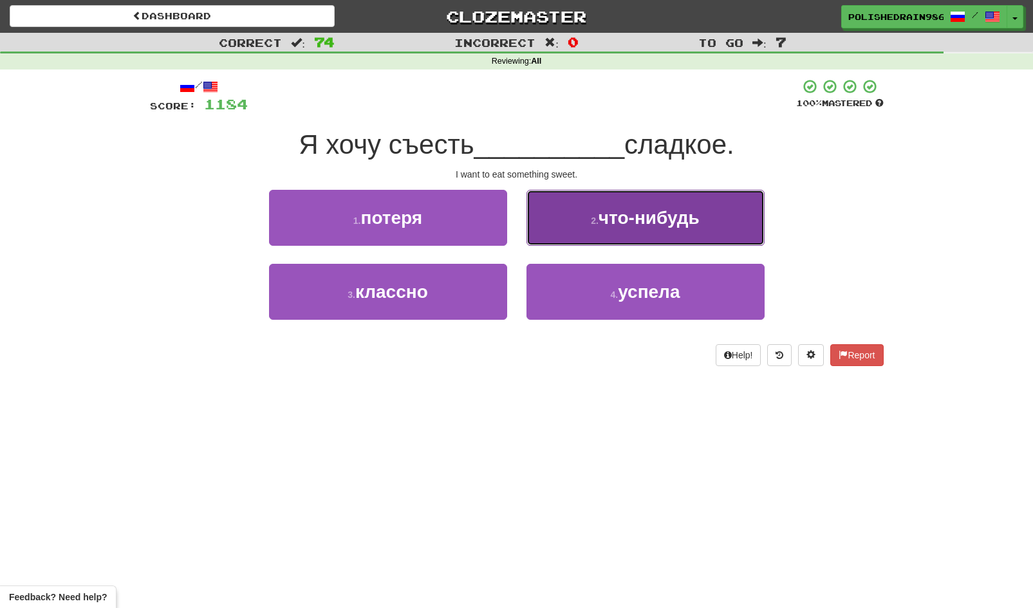
click at [587, 232] on button "2 . что-нибудь" at bounding box center [645, 218] width 238 height 56
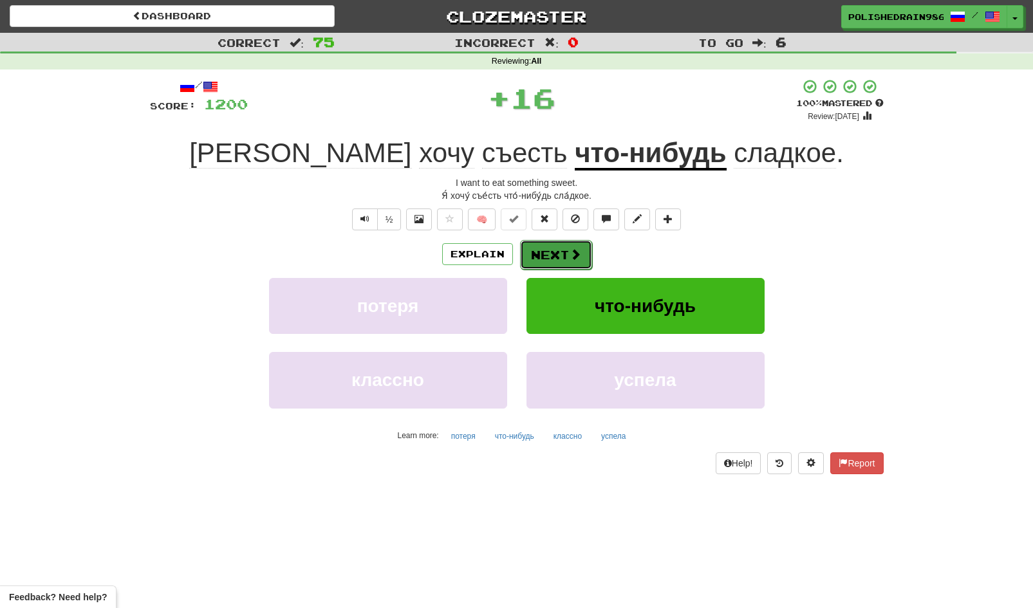
click at [539, 265] on button "Next" at bounding box center [556, 255] width 72 height 30
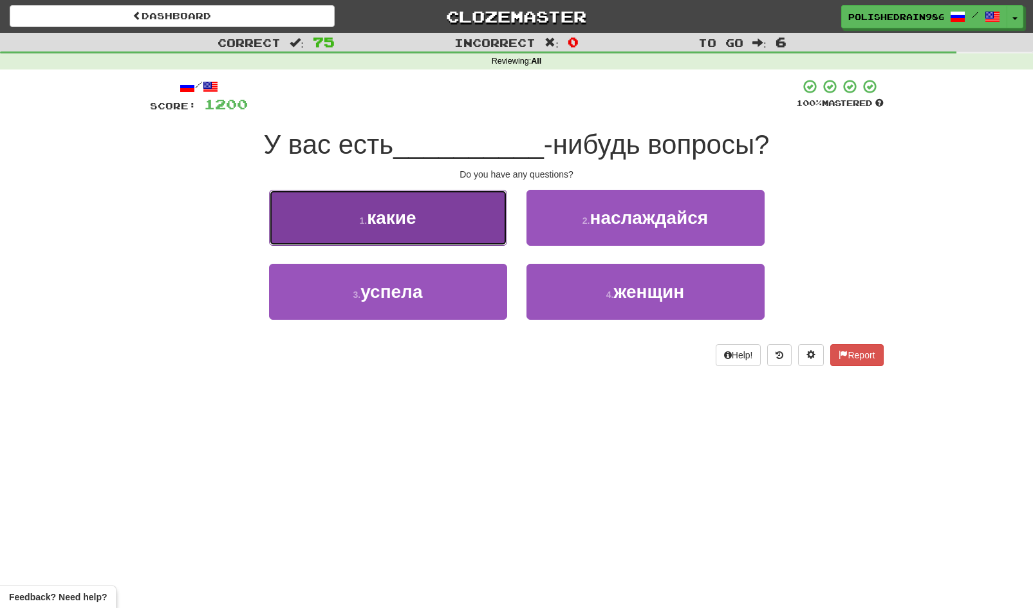
click at [493, 221] on button "1 . какие" at bounding box center [388, 218] width 238 height 56
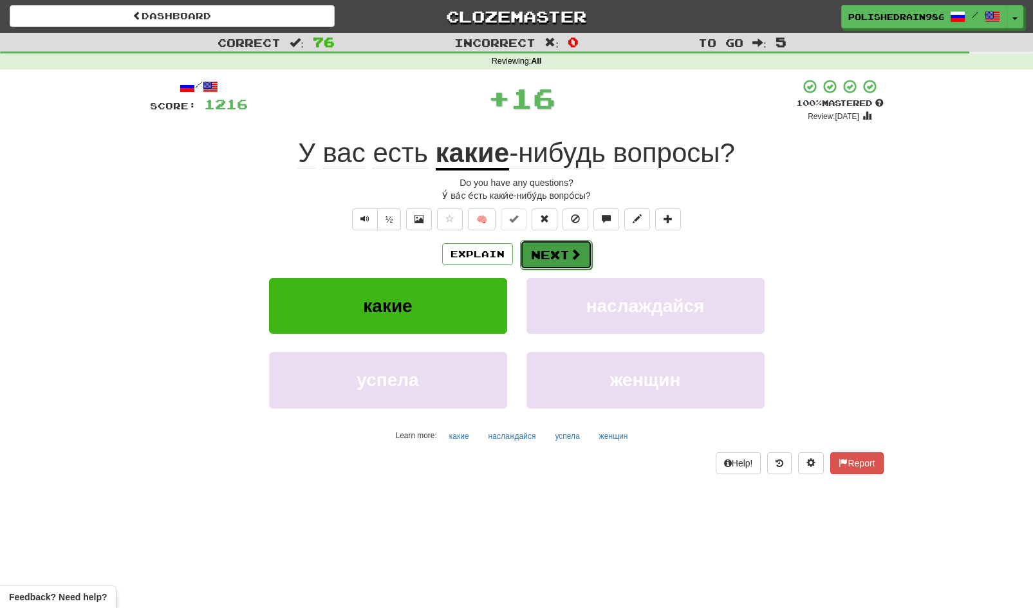
click at [558, 242] on button "Next" at bounding box center [556, 255] width 72 height 30
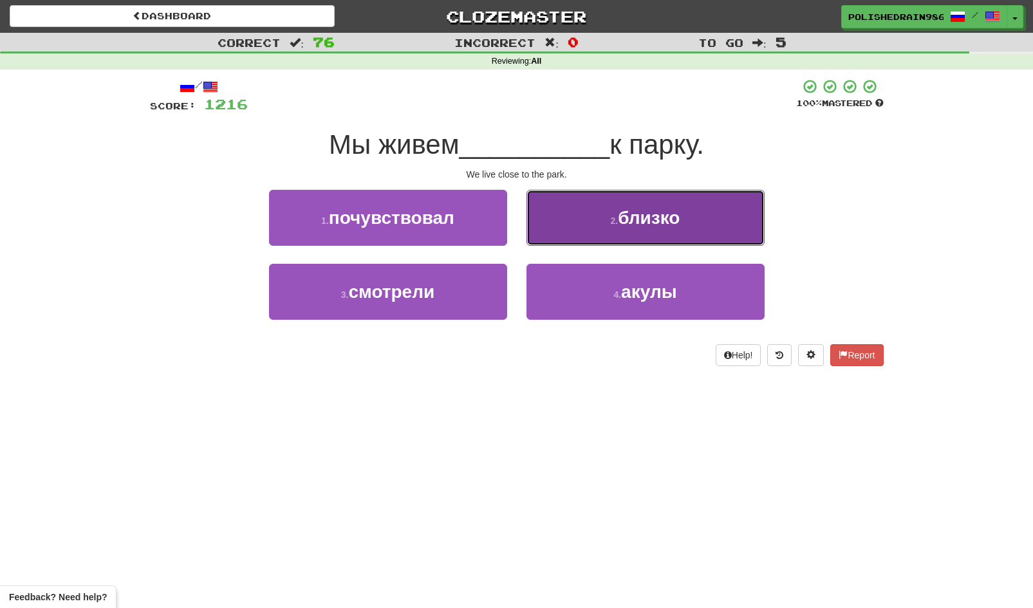
click at [593, 236] on button "2 . близко" at bounding box center [645, 218] width 238 height 56
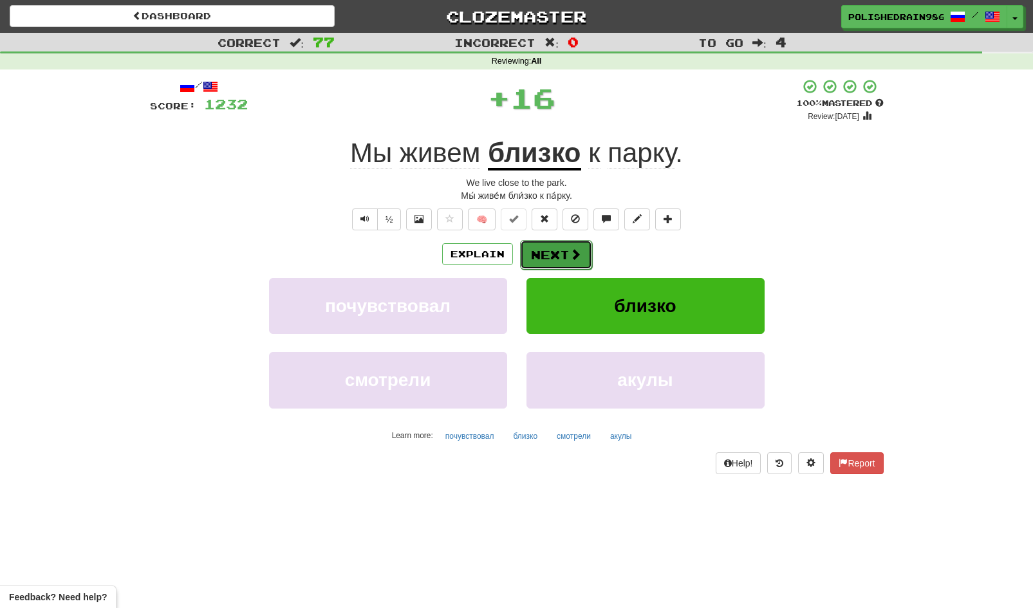
click at [550, 260] on button "Next" at bounding box center [556, 255] width 72 height 30
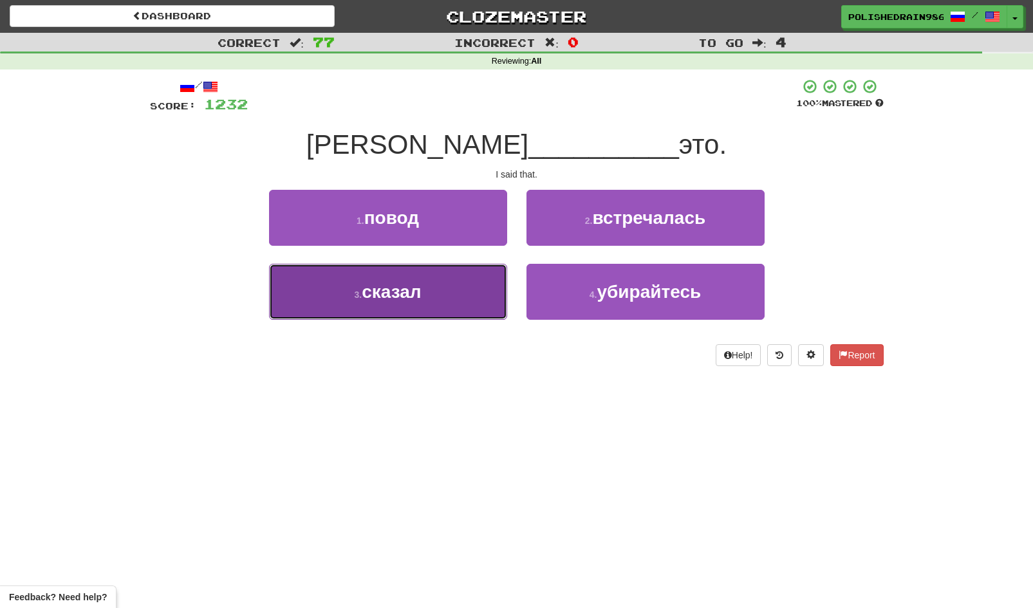
click at [468, 286] on button "3 . сказал" at bounding box center [388, 292] width 238 height 56
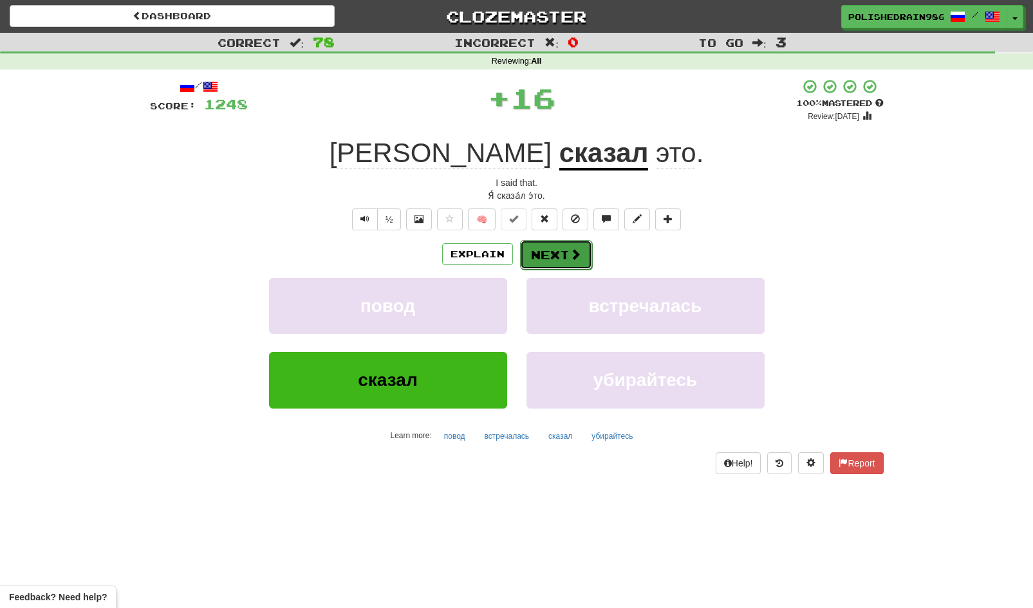
click at [537, 246] on button "Next" at bounding box center [556, 255] width 72 height 30
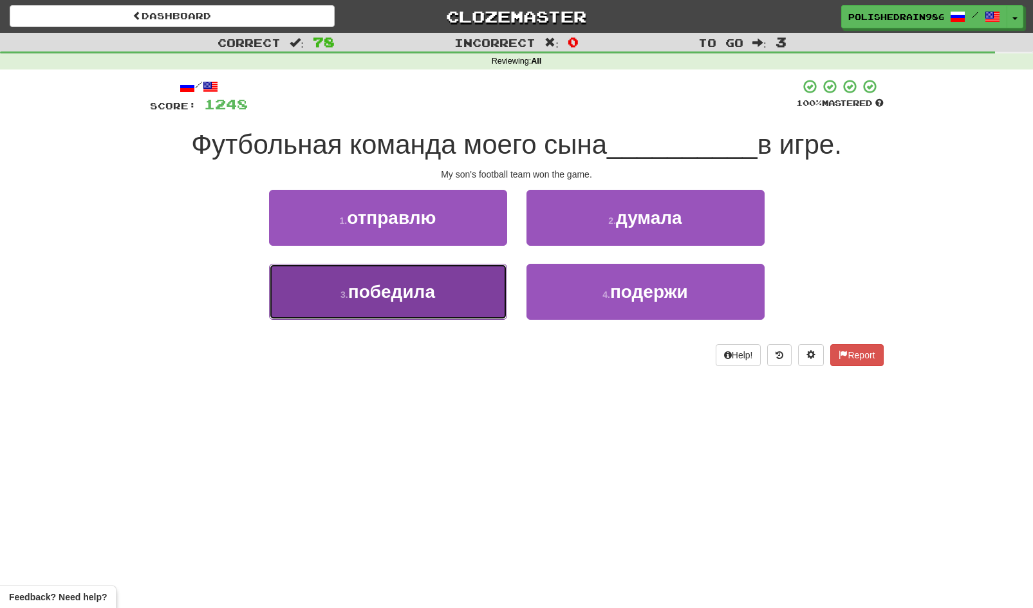
click at [472, 290] on button "3 . победила" at bounding box center [388, 292] width 238 height 56
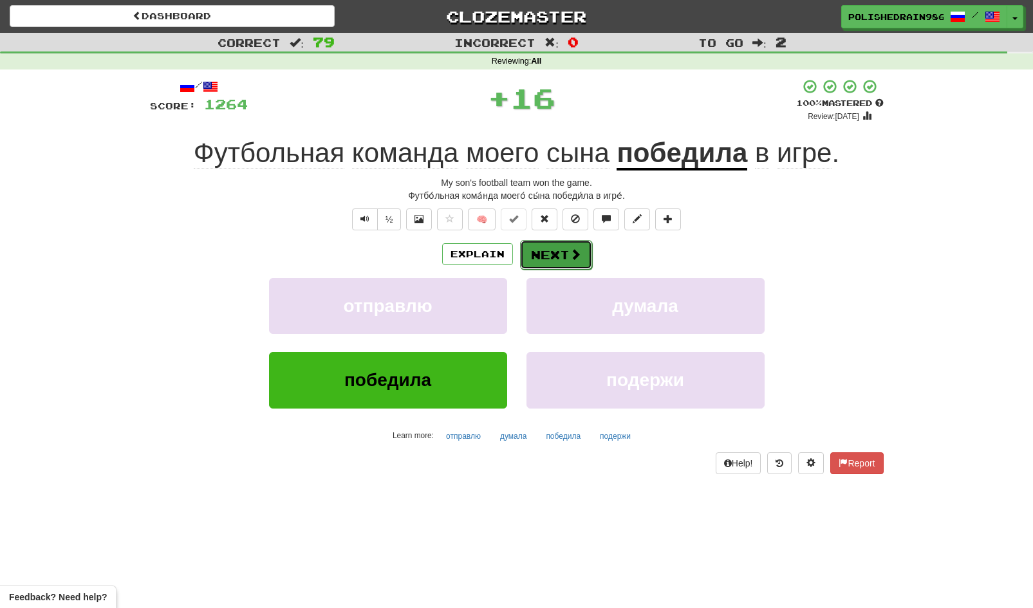
click at [551, 248] on button "Next" at bounding box center [556, 255] width 72 height 30
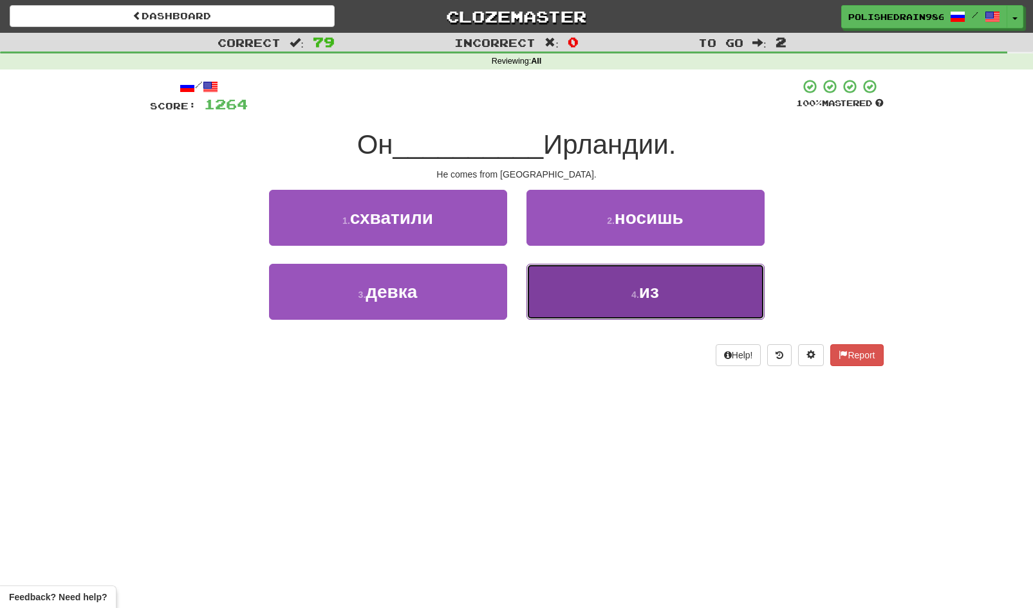
click at [582, 292] on button "4 . из" at bounding box center [645, 292] width 238 height 56
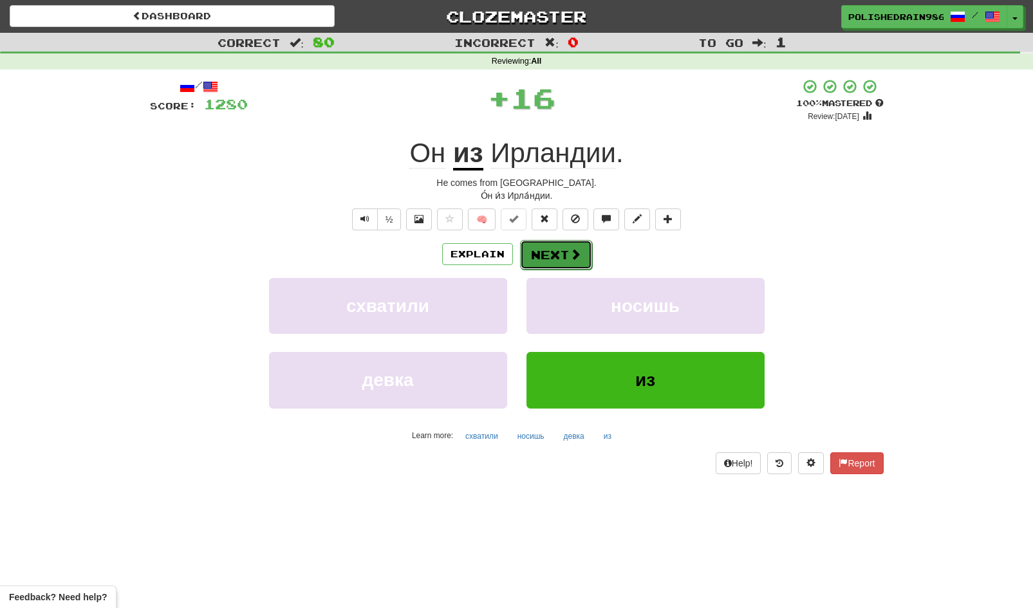
click at [553, 246] on button "Next" at bounding box center [556, 255] width 72 height 30
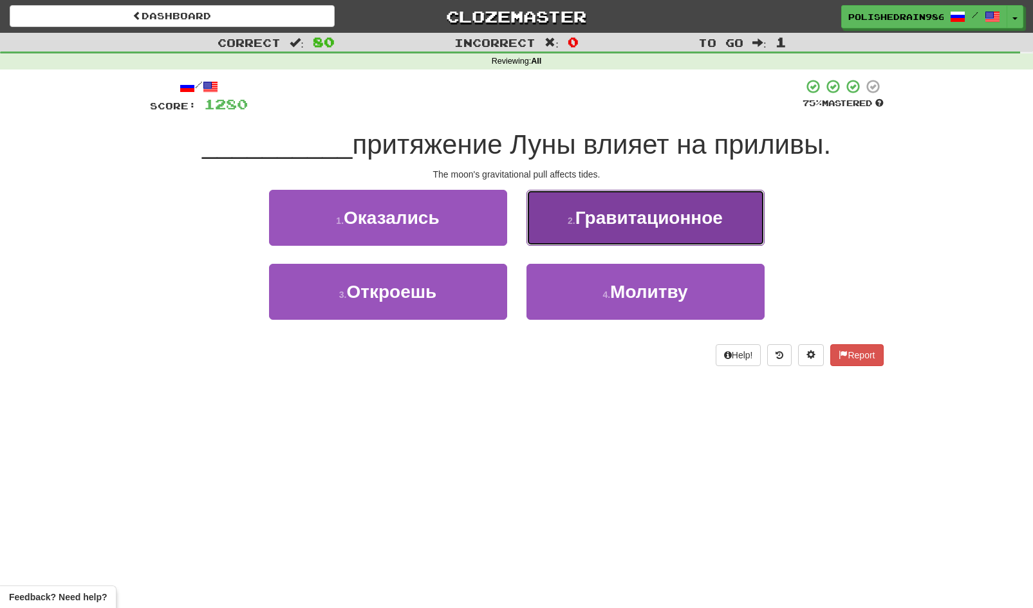
click at [598, 219] on span "Гравитационное" at bounding box center [648, 218] width 147 height 20
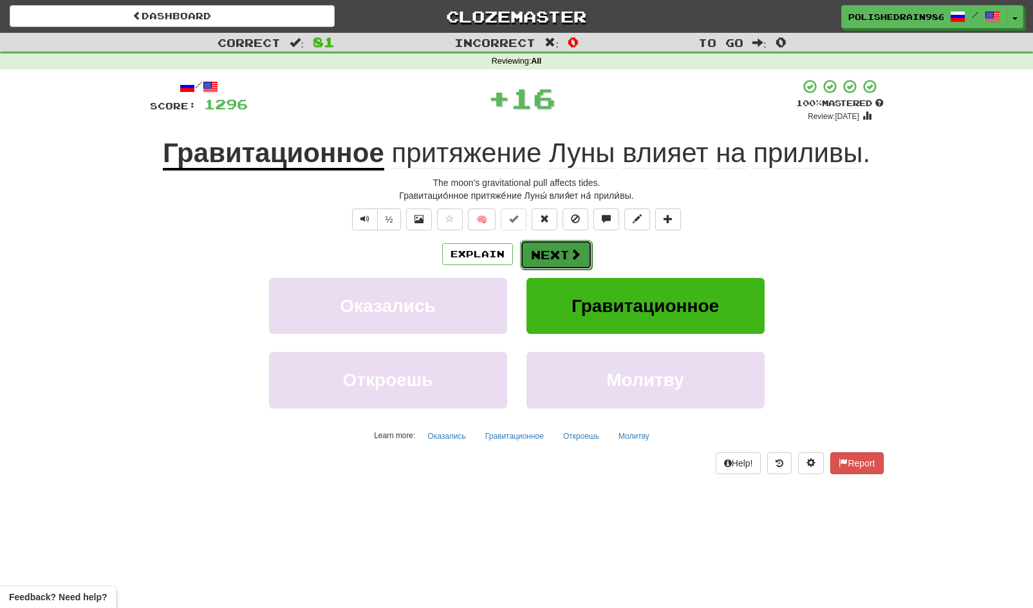
click at [548, 257] on button "Next" at bounding box center [556, 255] width 72 height 30
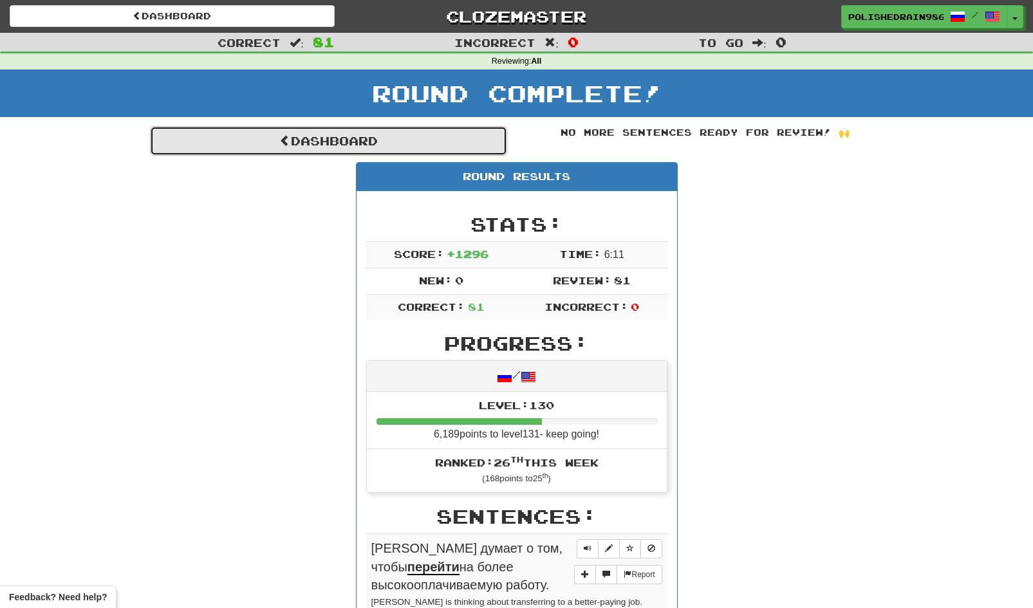
click at [313, 140] on link "Dashboard" at bounding box center [328, 141] width 357 height 30
